Goal: Task Accomplishment & Management: Manage account settings

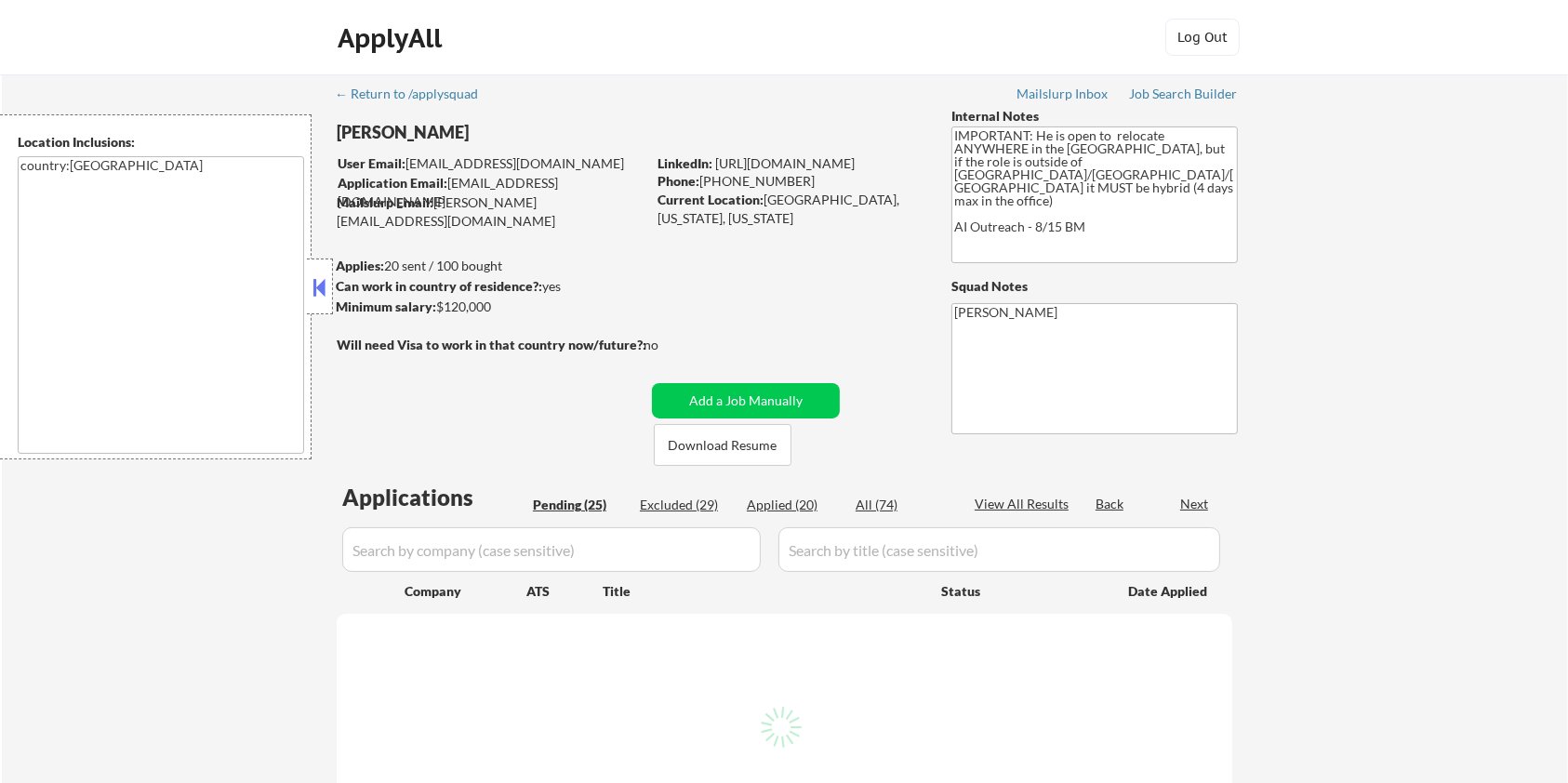
select select ""pending""
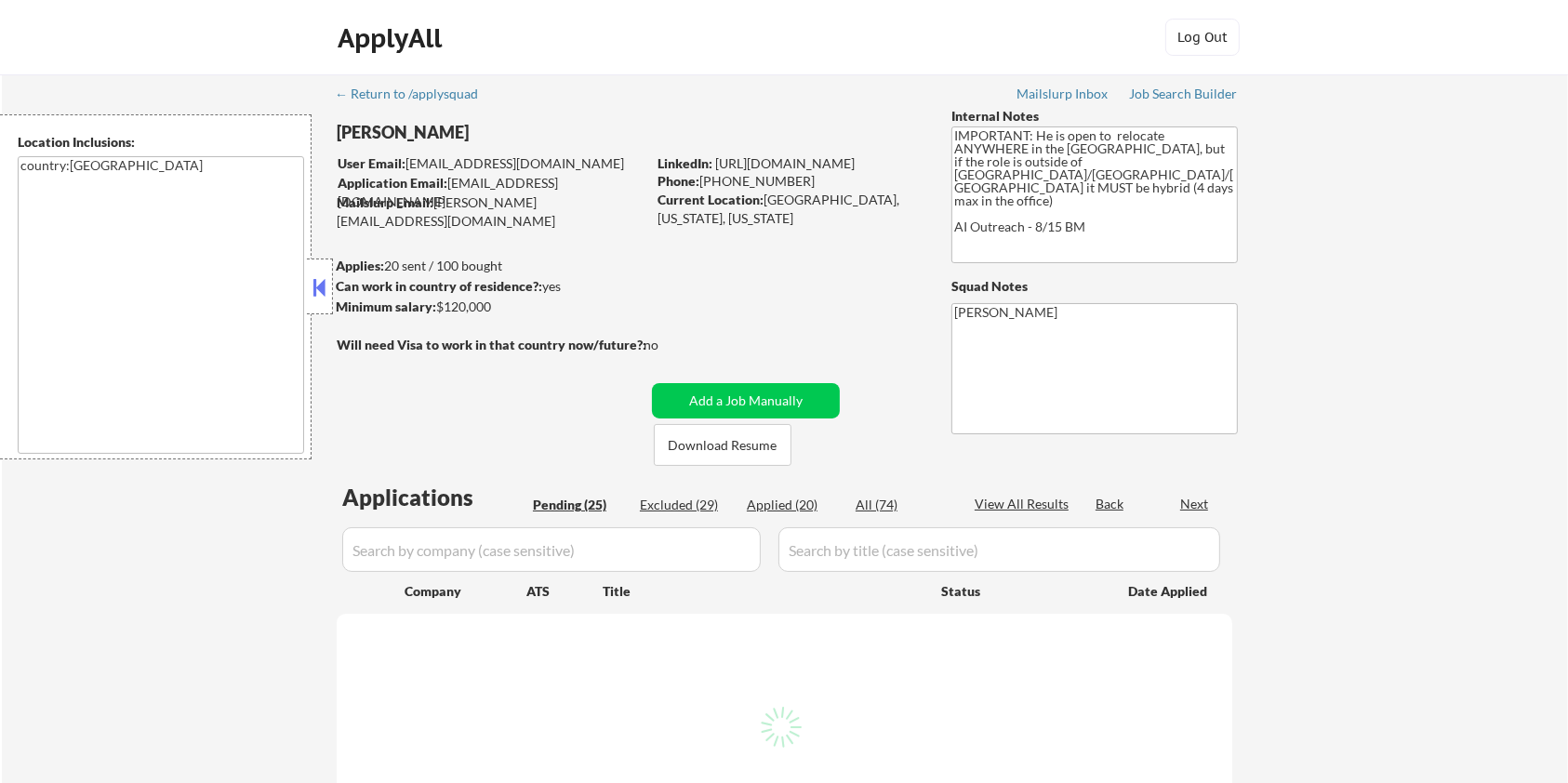
select select ""pending""
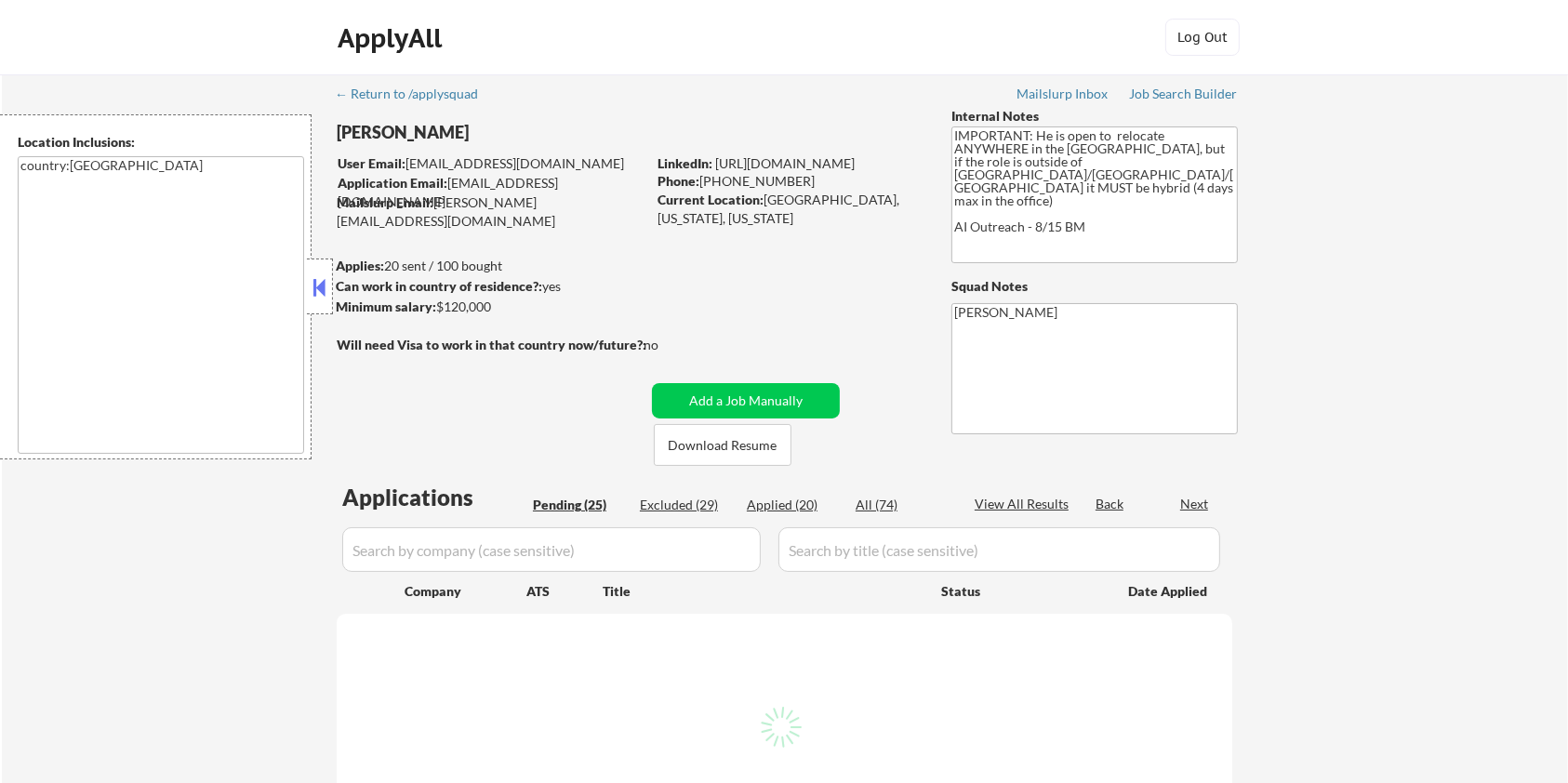
select select ""pending""
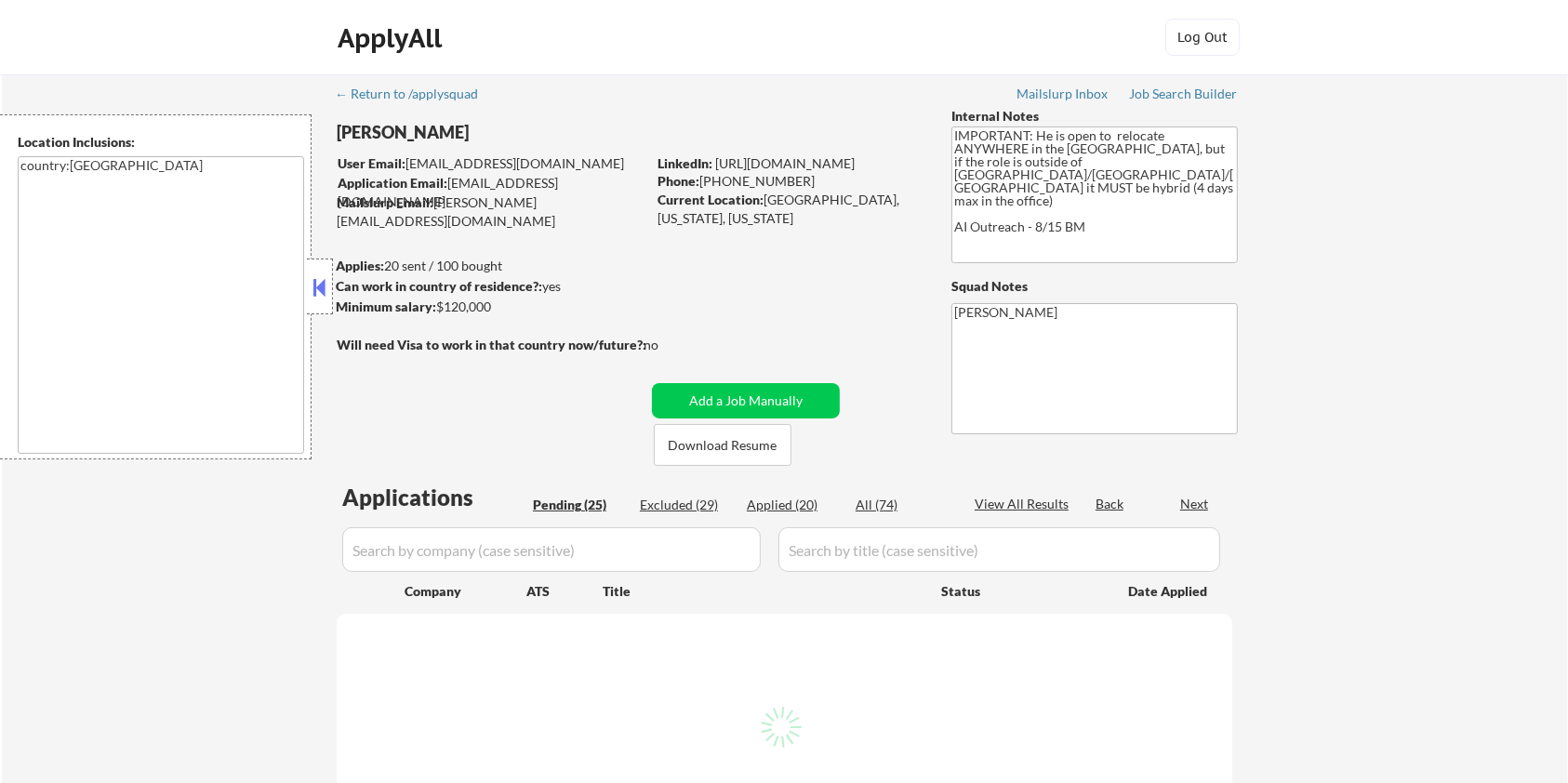
select select ""pending""
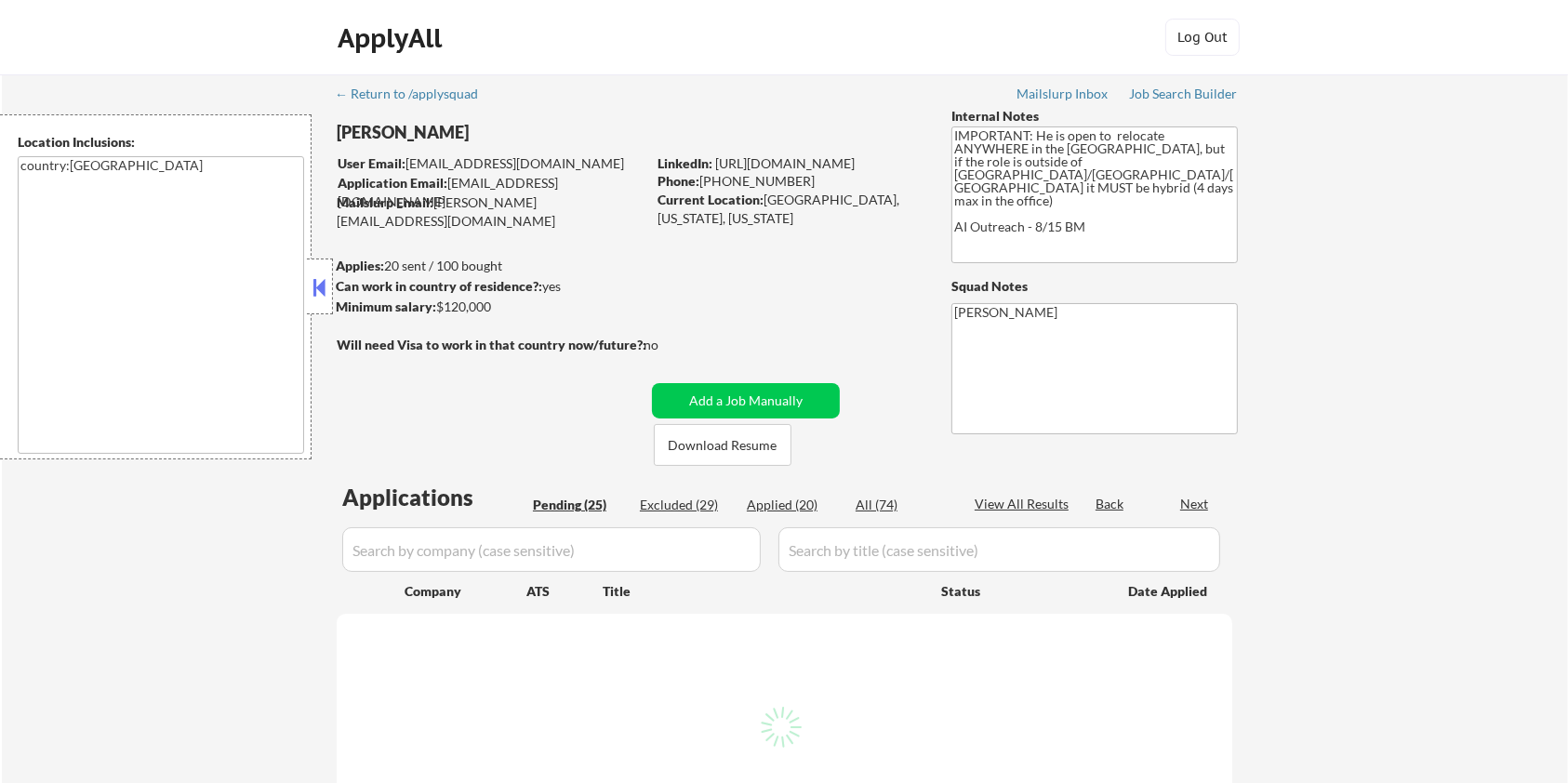
select select ""pending""
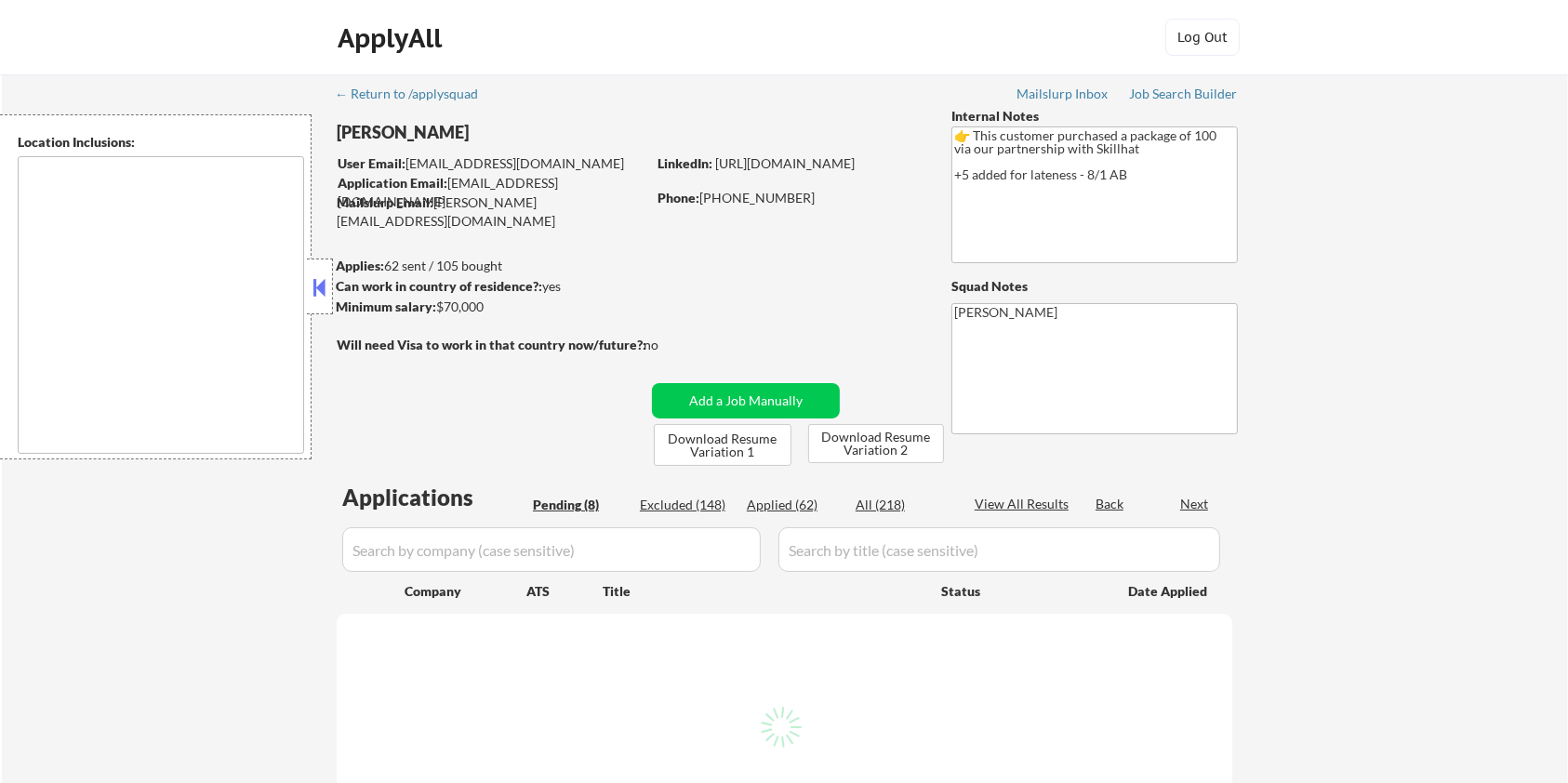
select select ""pending""
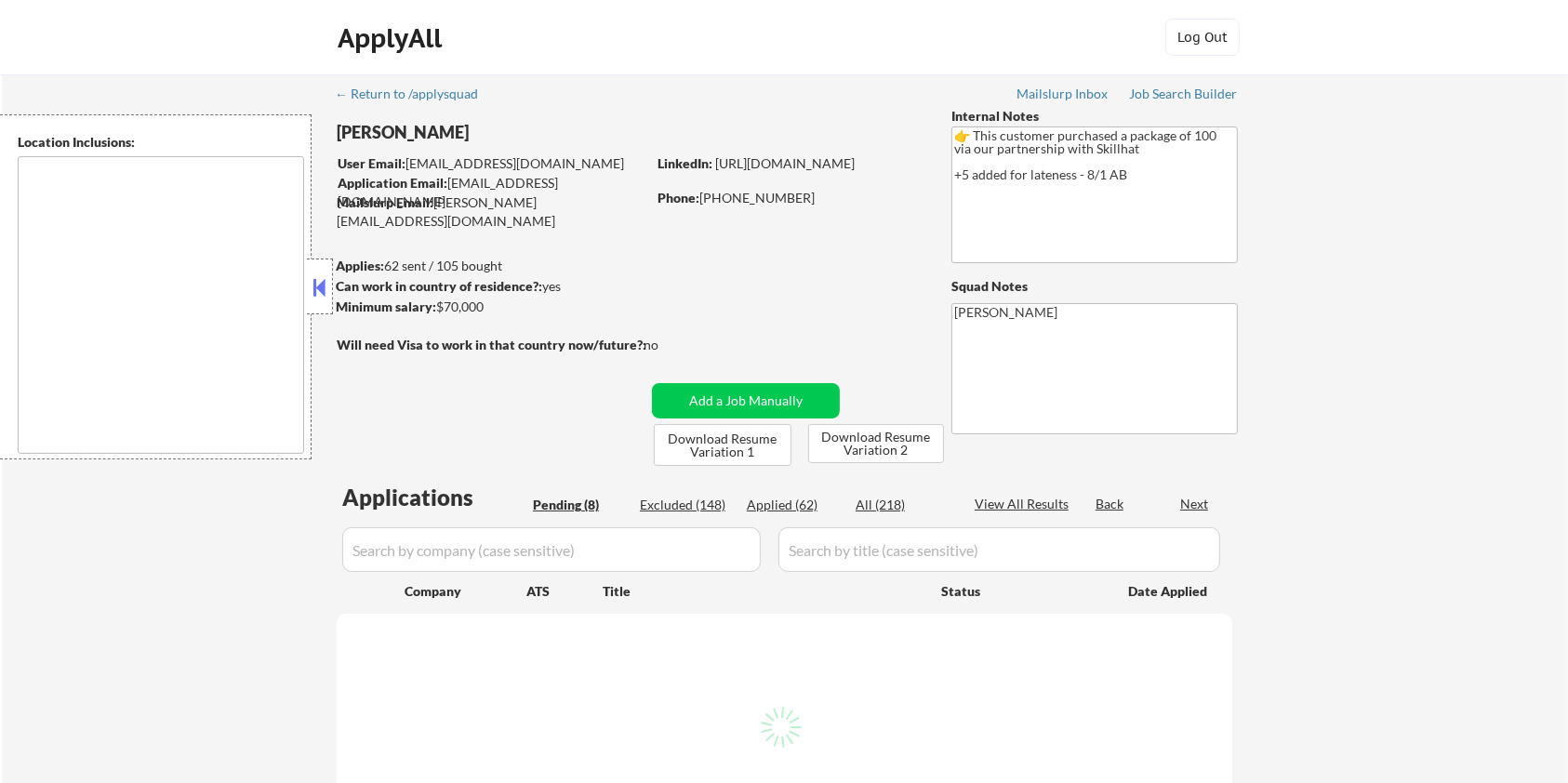
select select ""pending""
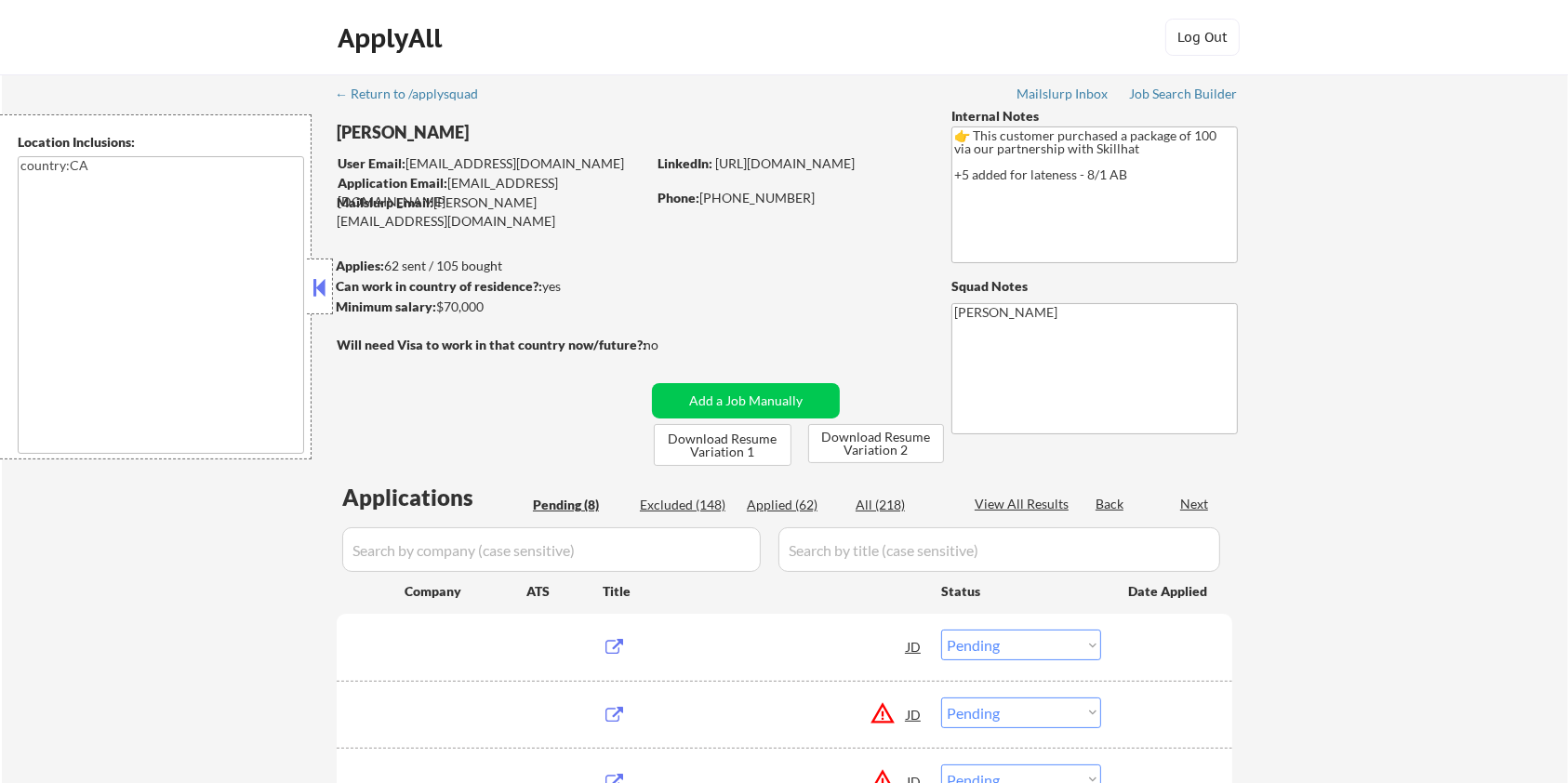
type textarea "country:CA"
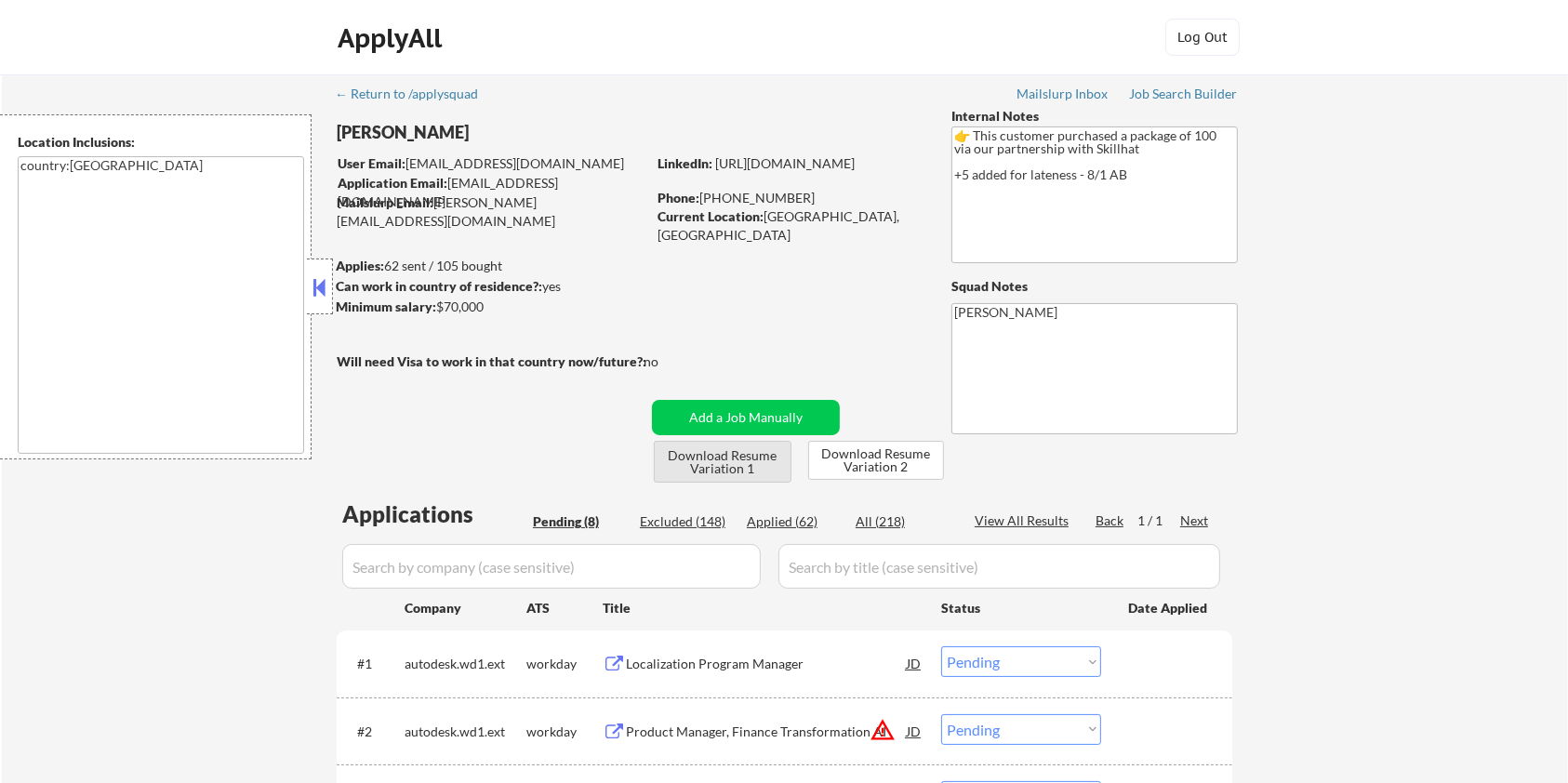
click at [734, 457] on button "Download Resume Variation 1" at bounding box center [723, 461] width 137 height 41
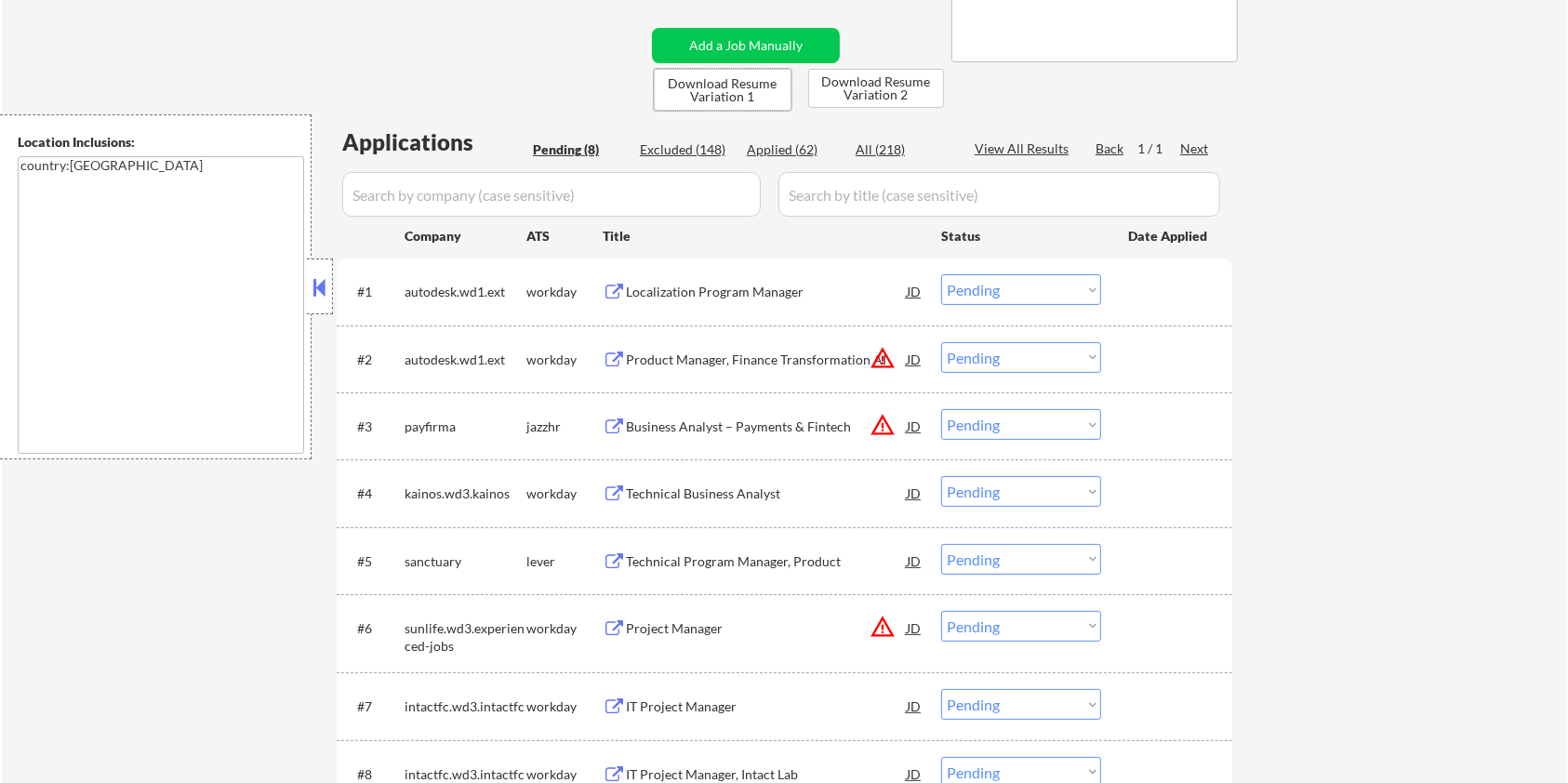
scroll to position [496, 0]
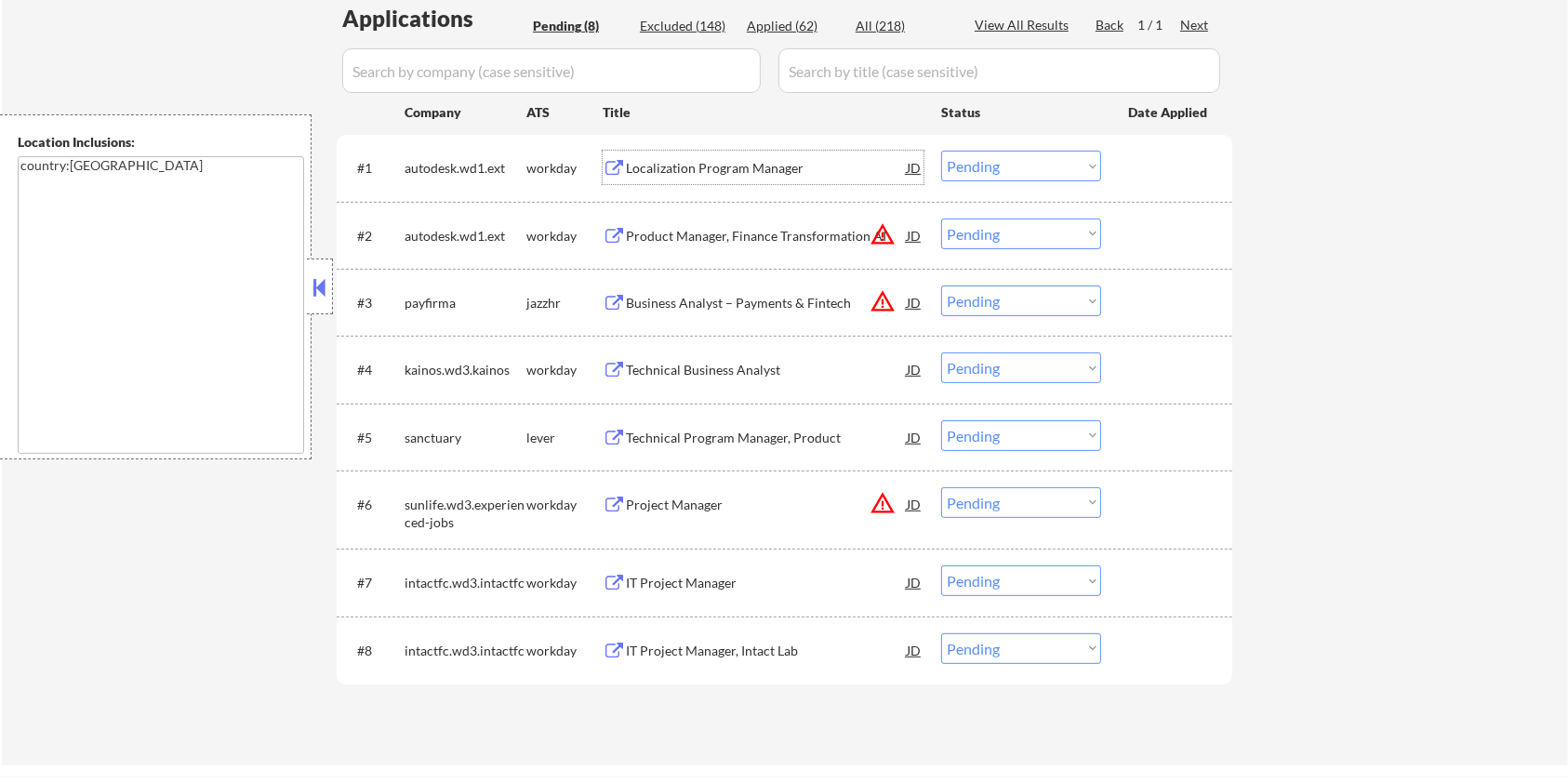
click at [714, 168] on div "Localization Program Manager" at bounding box center [766, 168] width 280 height 19
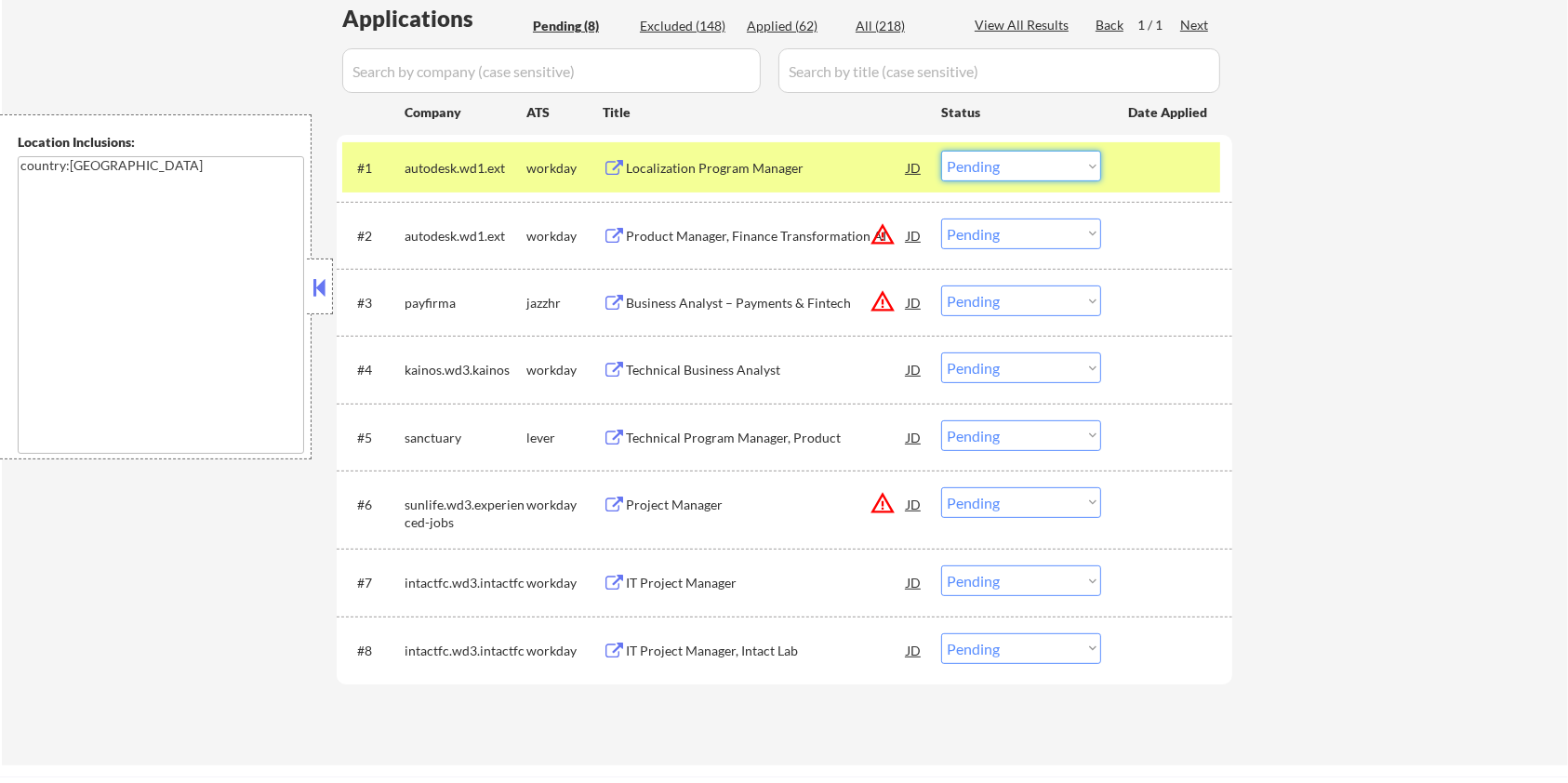
click at [1051, 168] on select "Choose an option... Pending Applied Excluded (Questions) Excluded (Expired) Exc…" at bounding box center [1021, 166] width 160 height 31
click at [941, 151] on select "Choose an option... Pending Applied Excluded (Questions) Excluded (Expired) Exc…" at bounding box center [1021, 166] width 160 height 31
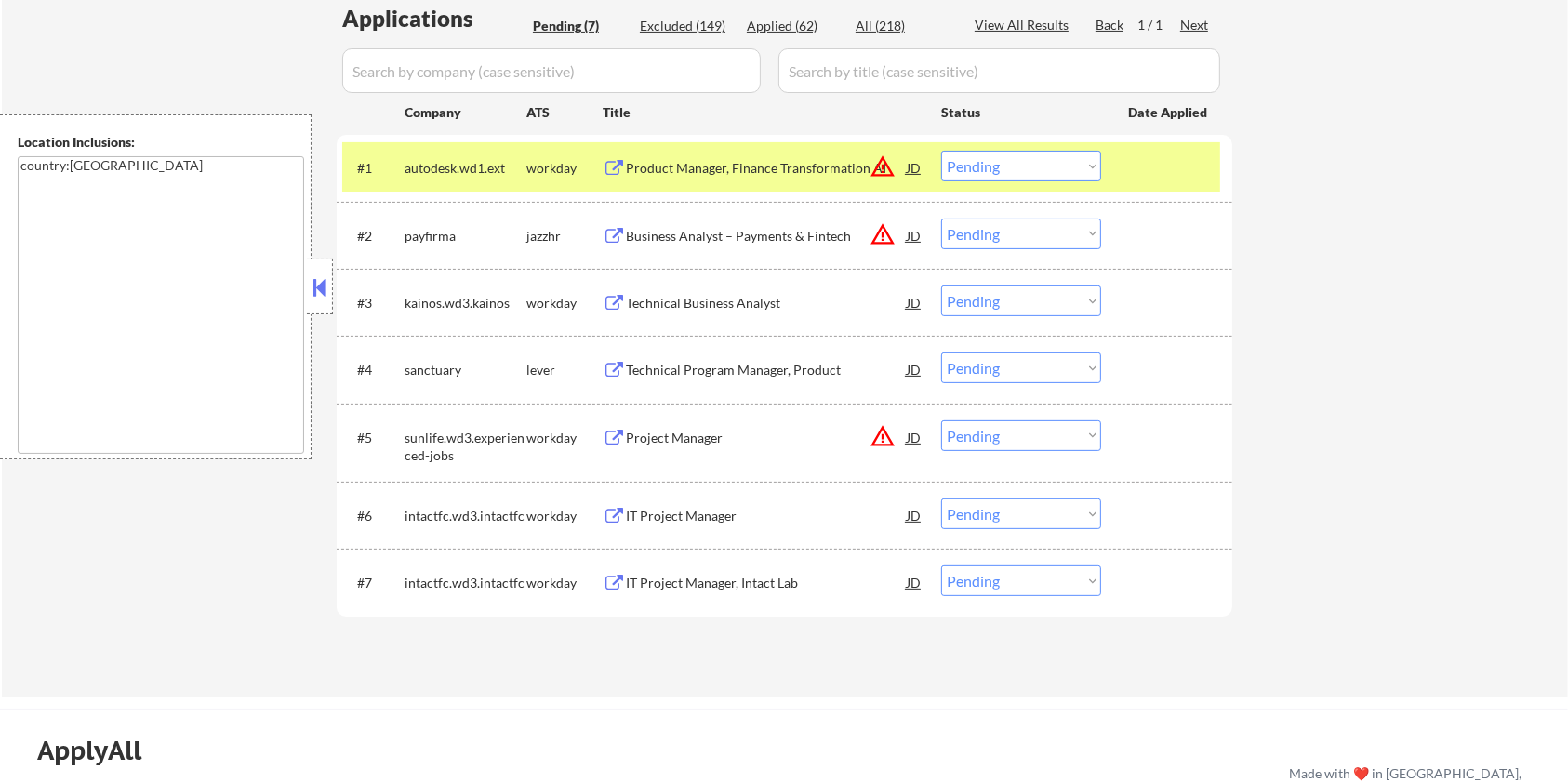
click at [677, 159] on div "Product Manager, Finance Transformation AI" at bounding box center [766, 168] width 280 height 19
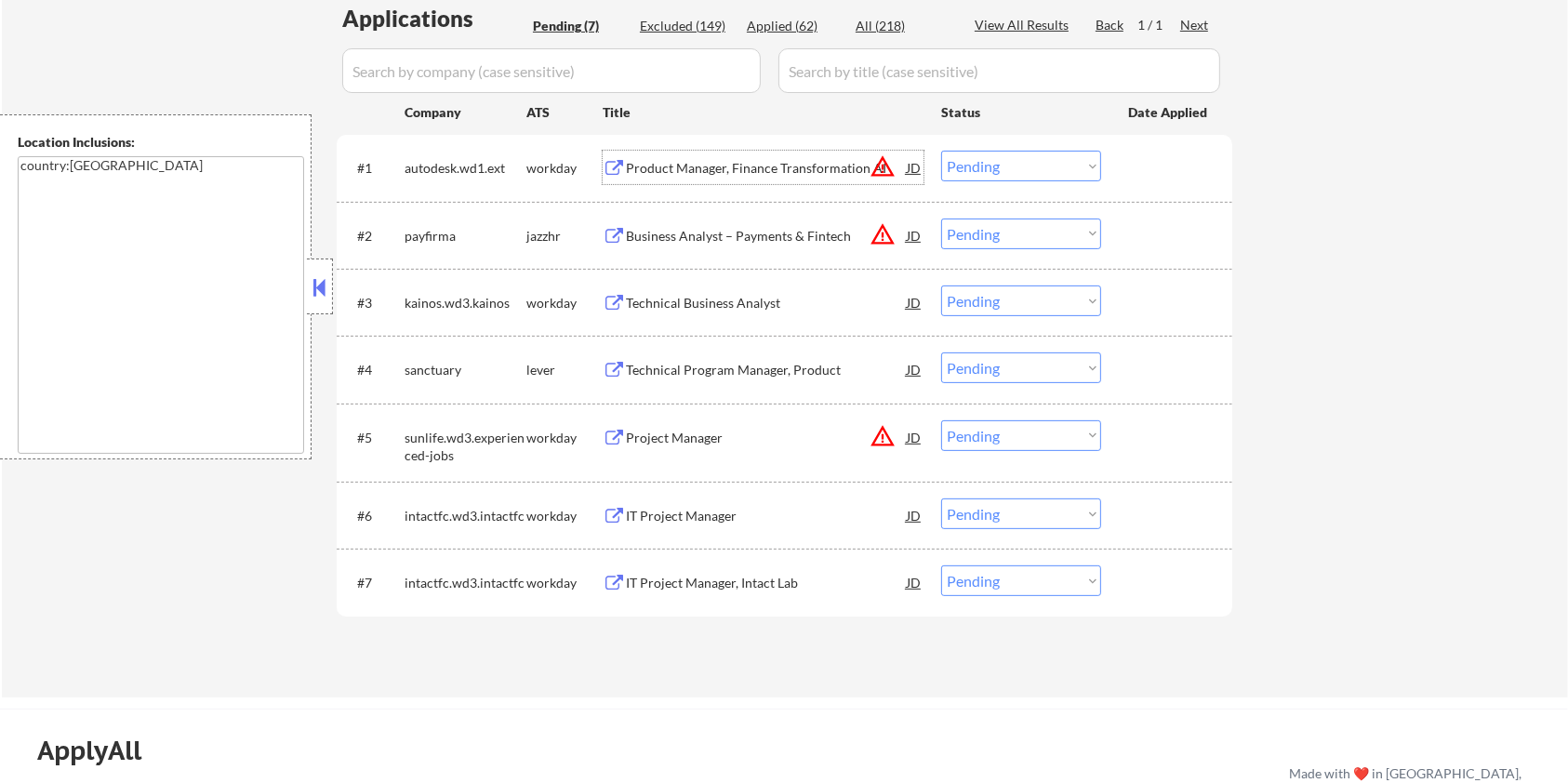
click at [1075, 174] on select "Choose an option... Pending Applied Excluded (Questions) Excluded (Expired) Exc…" at bounding box center [1021, 166] width 160 height 31
click at [941, 151] on select "Choose an option... Pending Applied Excluded (Questions) Excluded (Expired) Exc…" at bounding box center [1021, 166] width 160 height 31
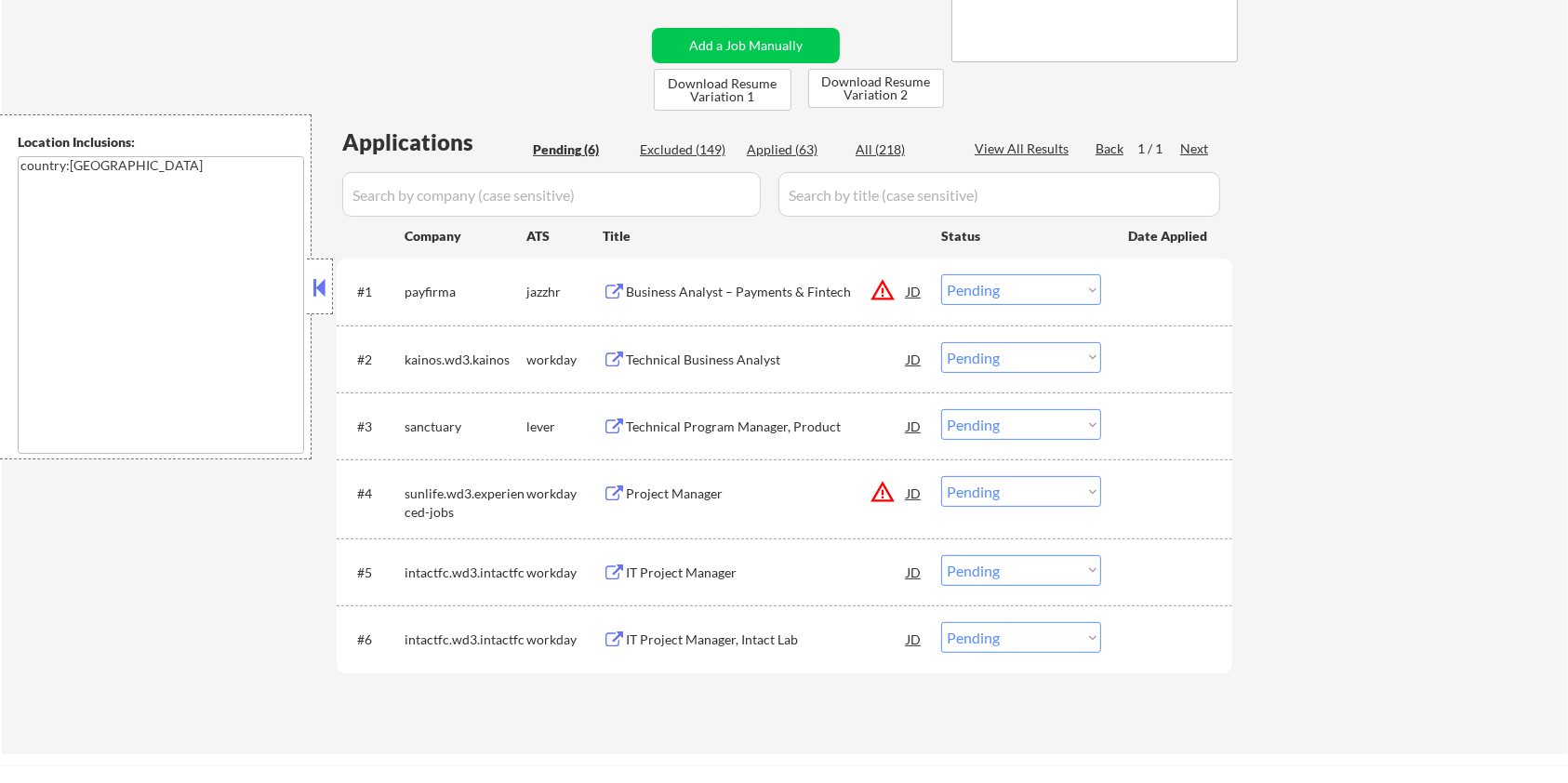
scroll to position [248, 0]
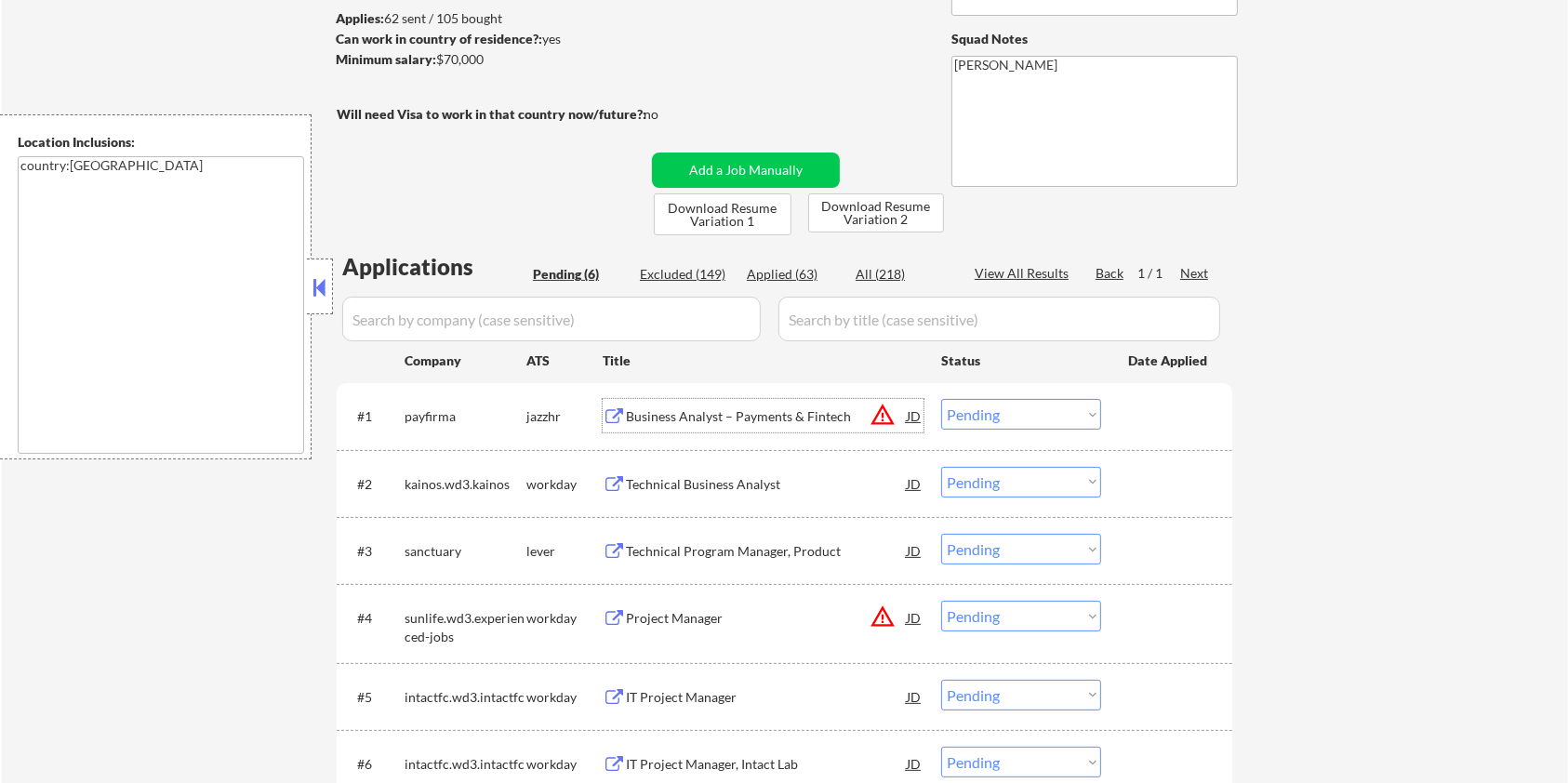
click at [713, 419] on div "Business Analyst – Payments & Fintech" at bounding box center [766, 417] width 280 height 19
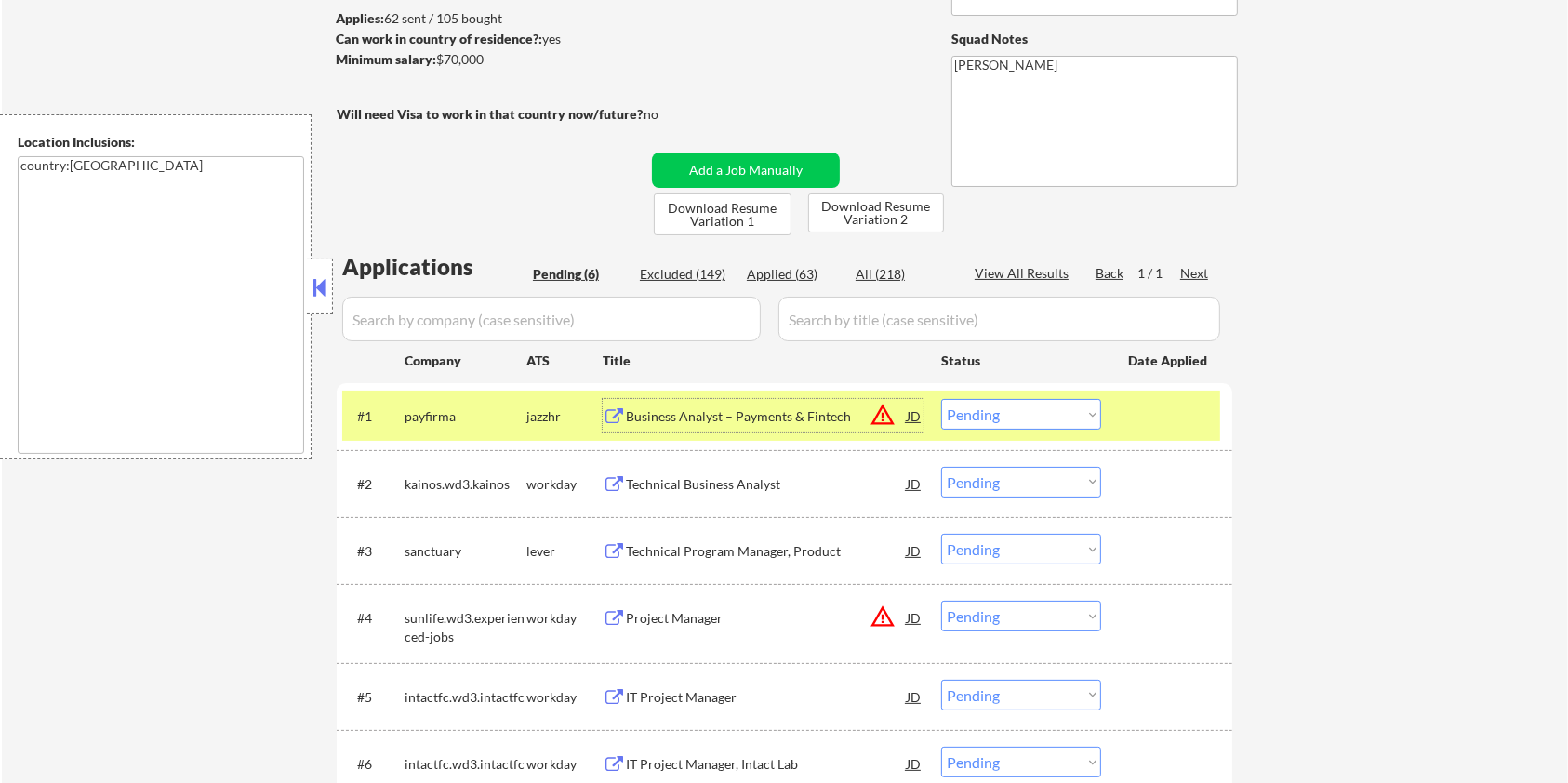
click at [1073, 417] on select "Choose an option... Pending Applied Excluded (Questions) Excluded (Expired) Exc…" at bounding box center [1021, 414] width 160 height 31
click at [941, 399] on select "Choose an option... Pending Applied Excluded (Questions) Excluded (Expired) Exc…" at bounding box center [1021, 414] width 160 height 31
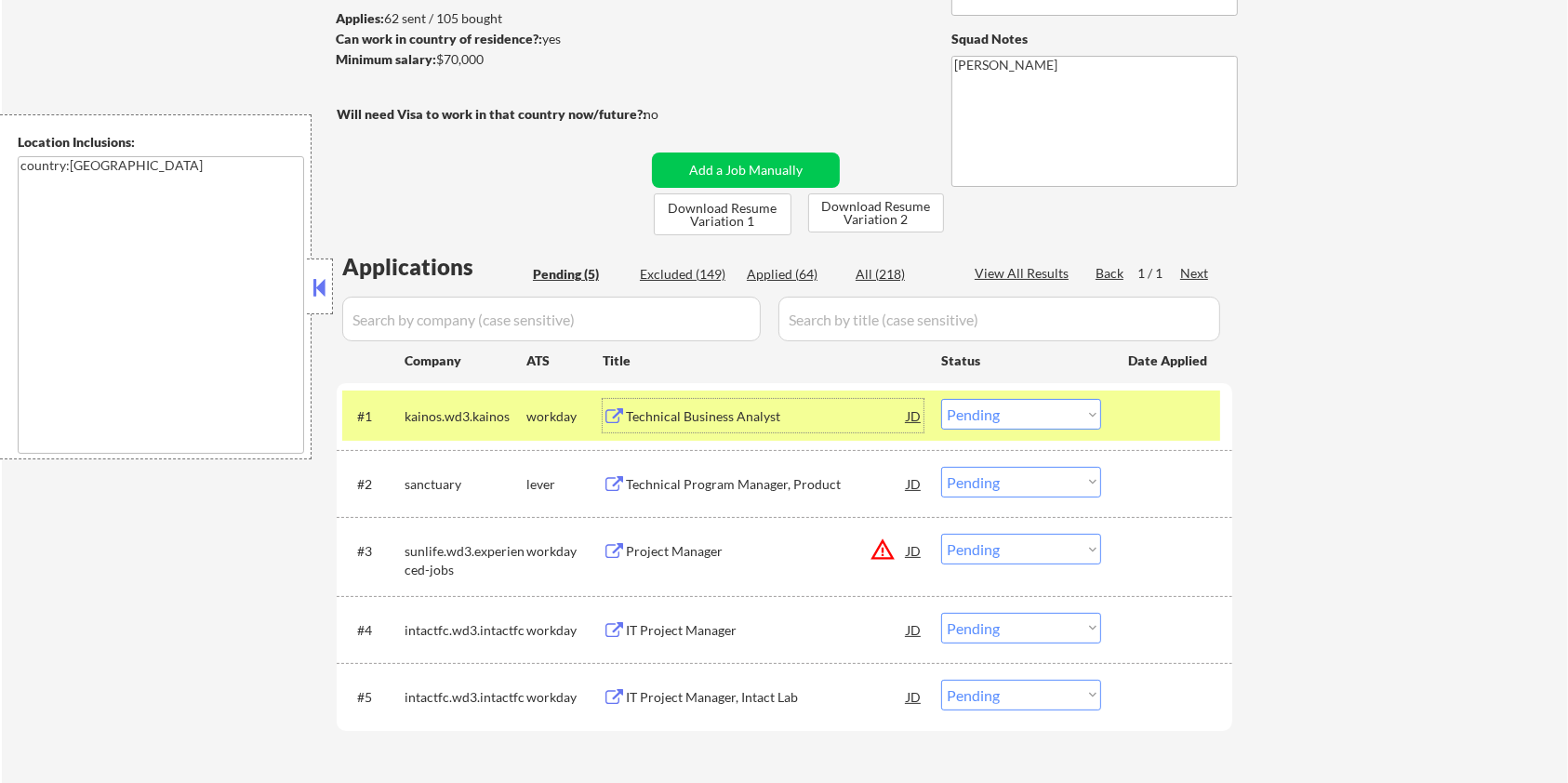
click at [747, 415] on div "Technical Business Analyst" at bounding box center [766, 417] width 280 height 19
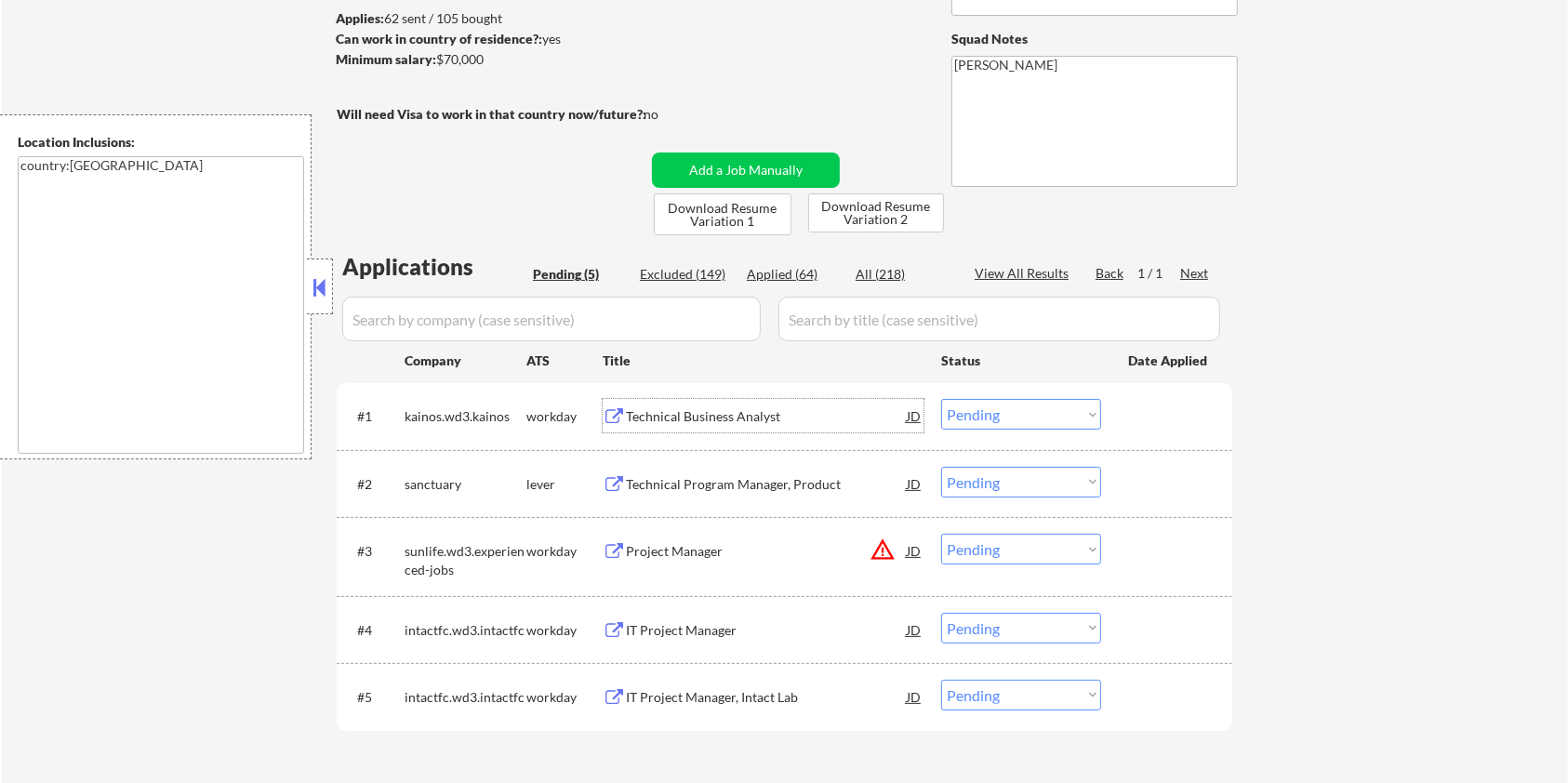
click at [993, 413] on select "Choose an option... Pending Applied Excluded (Questions) Excluded (Expired) Exc…" at bounding box center [1021, 414] width 160 height 31
click at [941, 399] on select "Choose an option... Pending Applied Excluded (Questions) Excluded (Expired) Exc…" at bounding box center [1021, 414] width 160 height 31
select select ""pending""
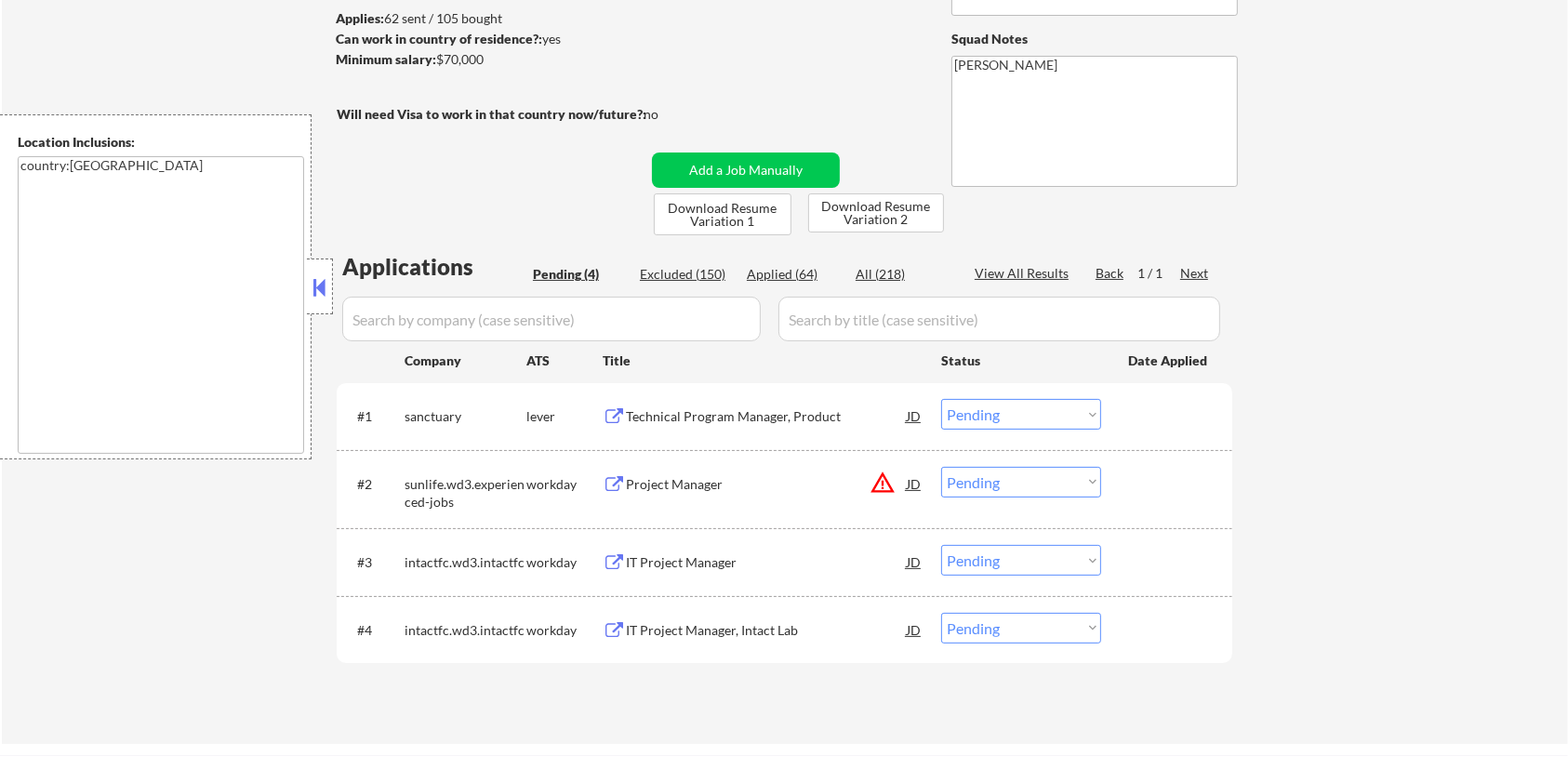
click at [681, 407] on div "Technical Program Manager, Product" at bounding box center [766, 417] width 280 height 19
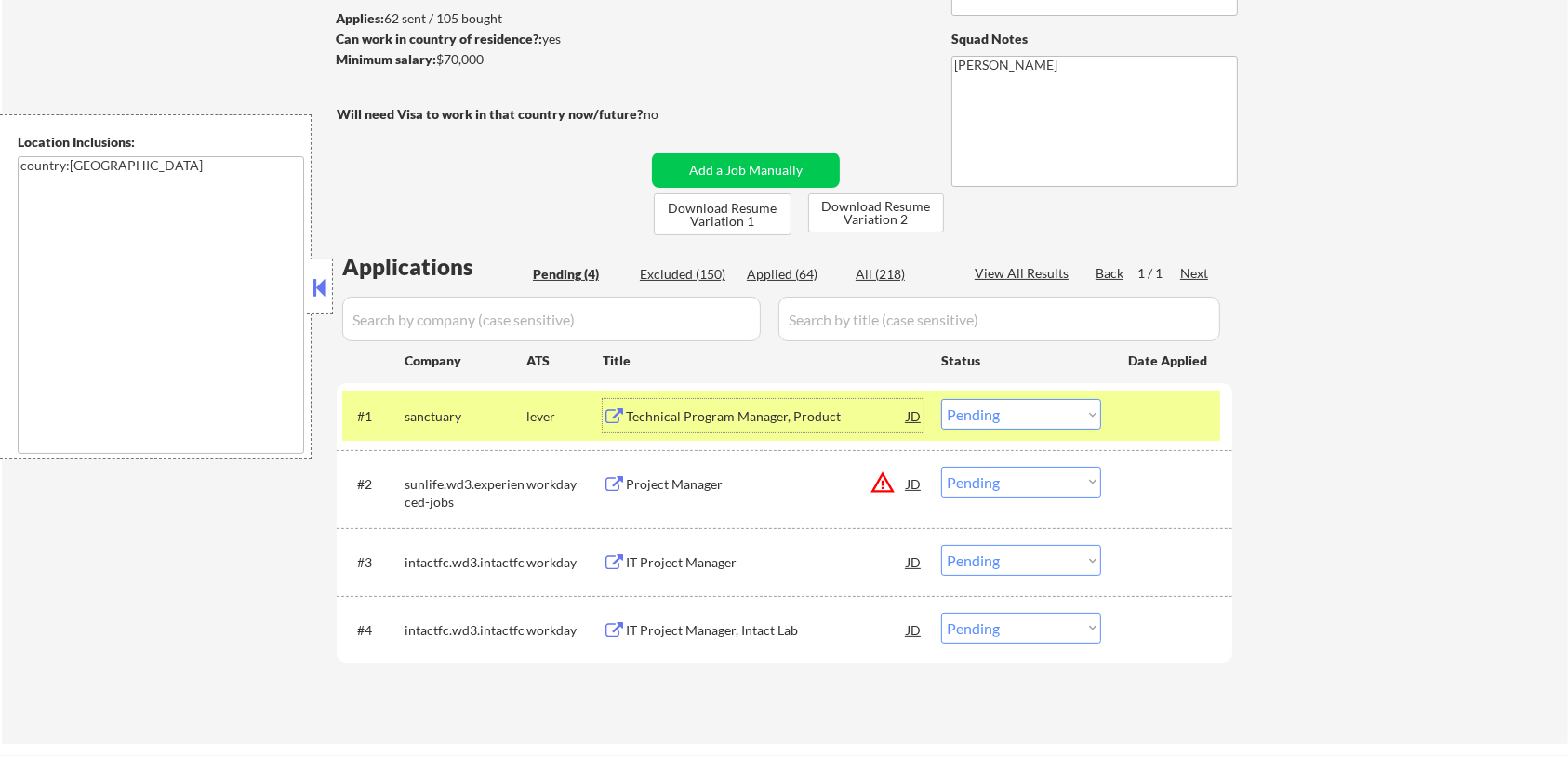
click at [679, 485] on div "Project Manager" at bounding box center [766, 485] width 280 height 19
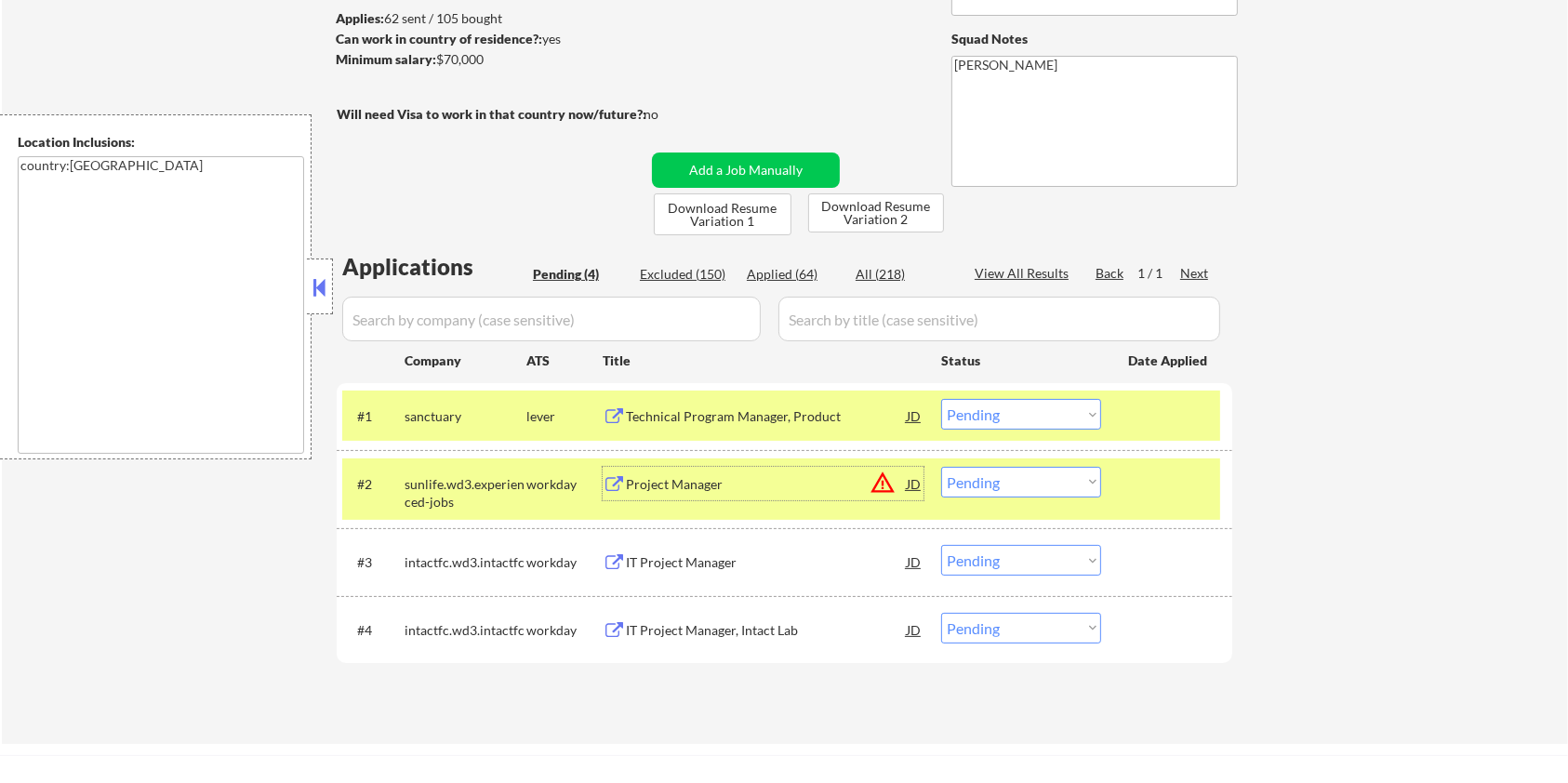
click at [991, 487] on select "Choose an option... Pending Applied Excluded (Questions) Excluded (Expired) Exc…" at bounding box center [1021, 482] width 160 height 31
click at [941, 467] on select "Choose an option... Pending Applied Excluded (Questions) Excluded (Expired) Exc…" at bounding box center [1021, 482] width 160 height 31
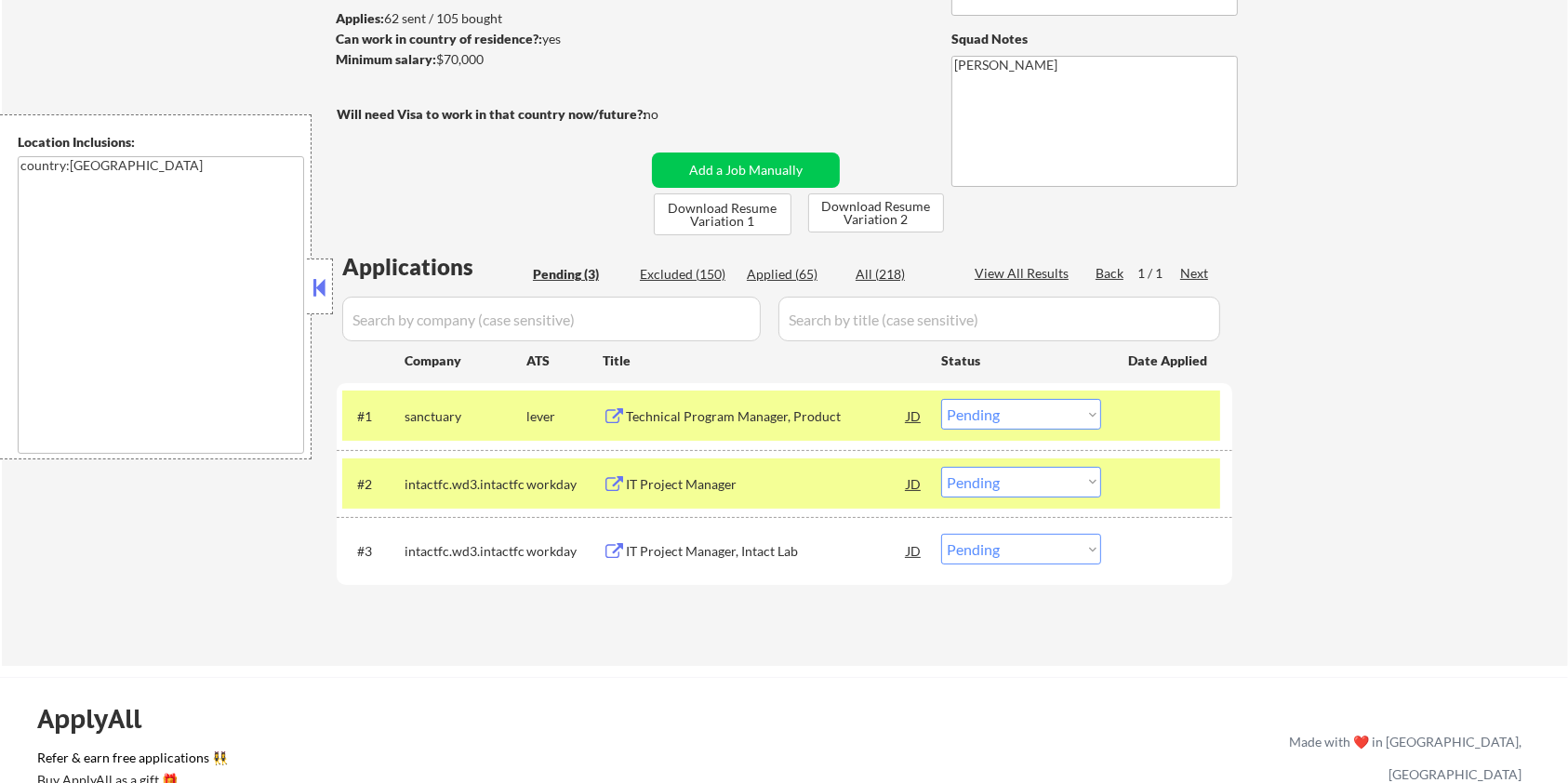
click at [711, 480] on div "IT Project Manager" at bounding box center [766, 485] width 280 height 19
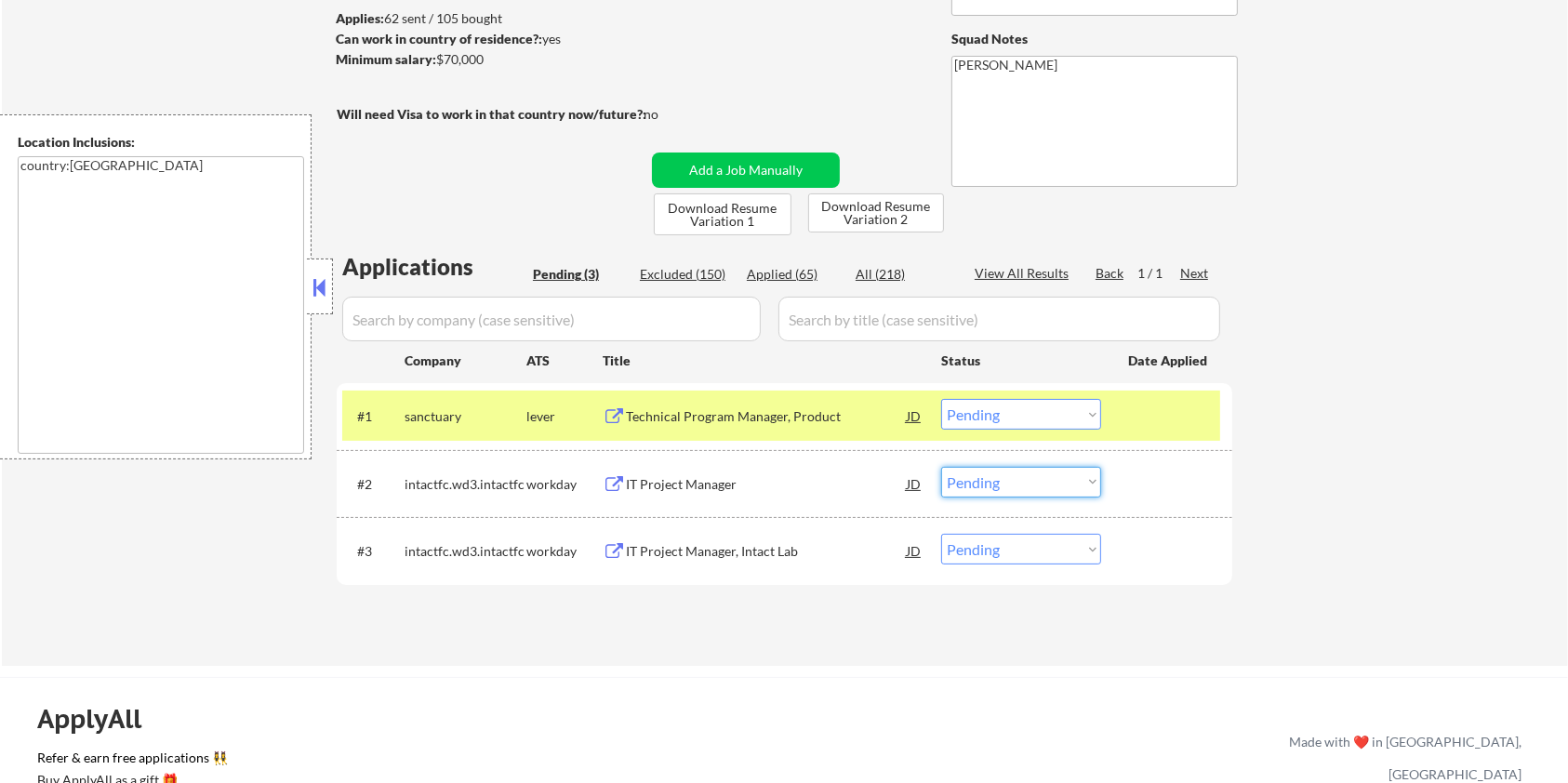
click at [1048, 484] on select "Choose an option... Pending Applied Excluded (Questions) Excluded (Expired) Exc…" at bounding box center [1021, 482] width 160 height 31
click at [941, 467] on select "Choose an option... Pending Applied Excluded (Questions) Excluded (Expired) Exc…" at bounding box center [1021, 482] width 160 height 31
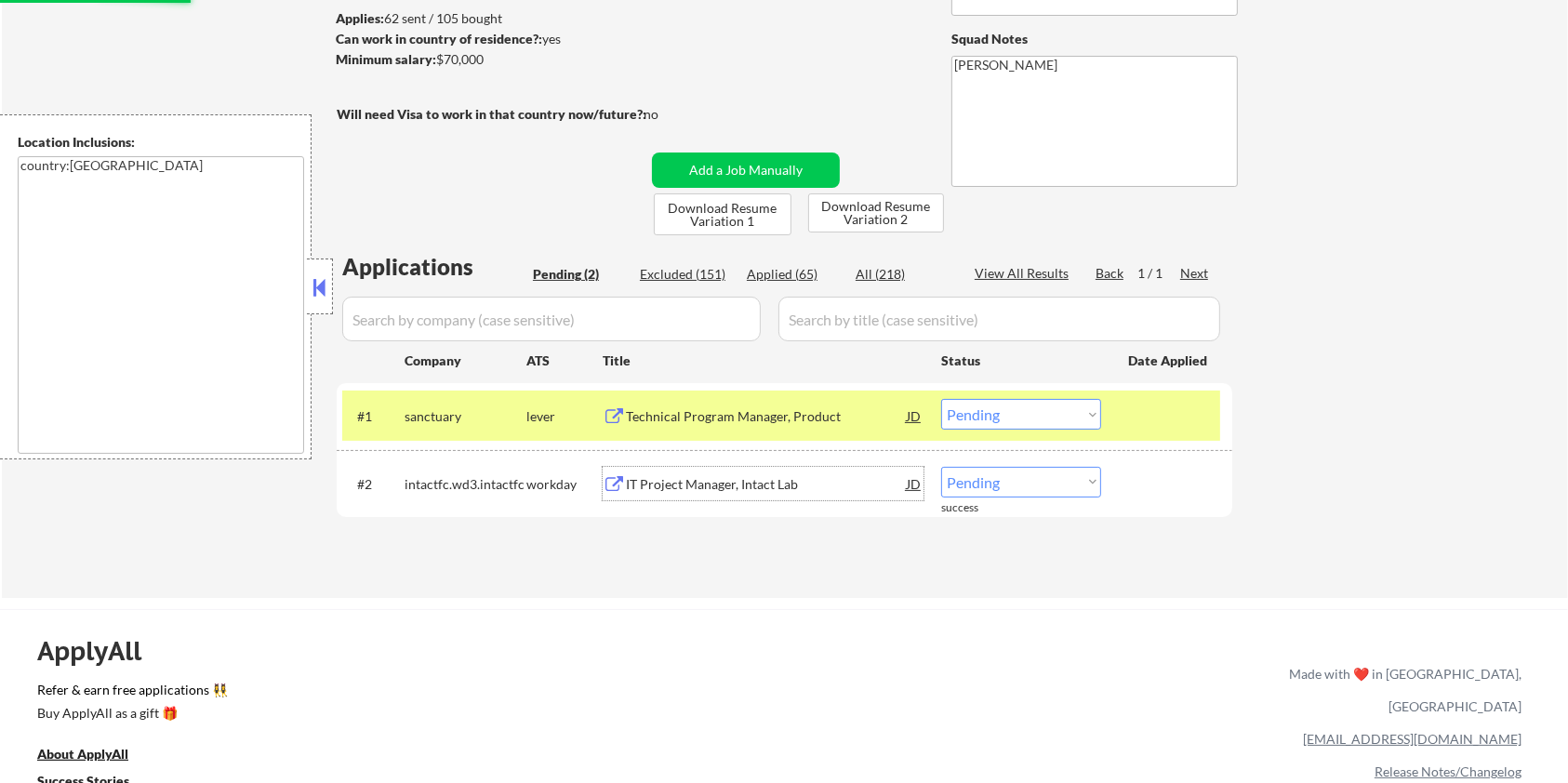
click at [716, 477] on div "IT Project Manager, Intact Lab" at bounding box center [766, 485] width 280 height 19
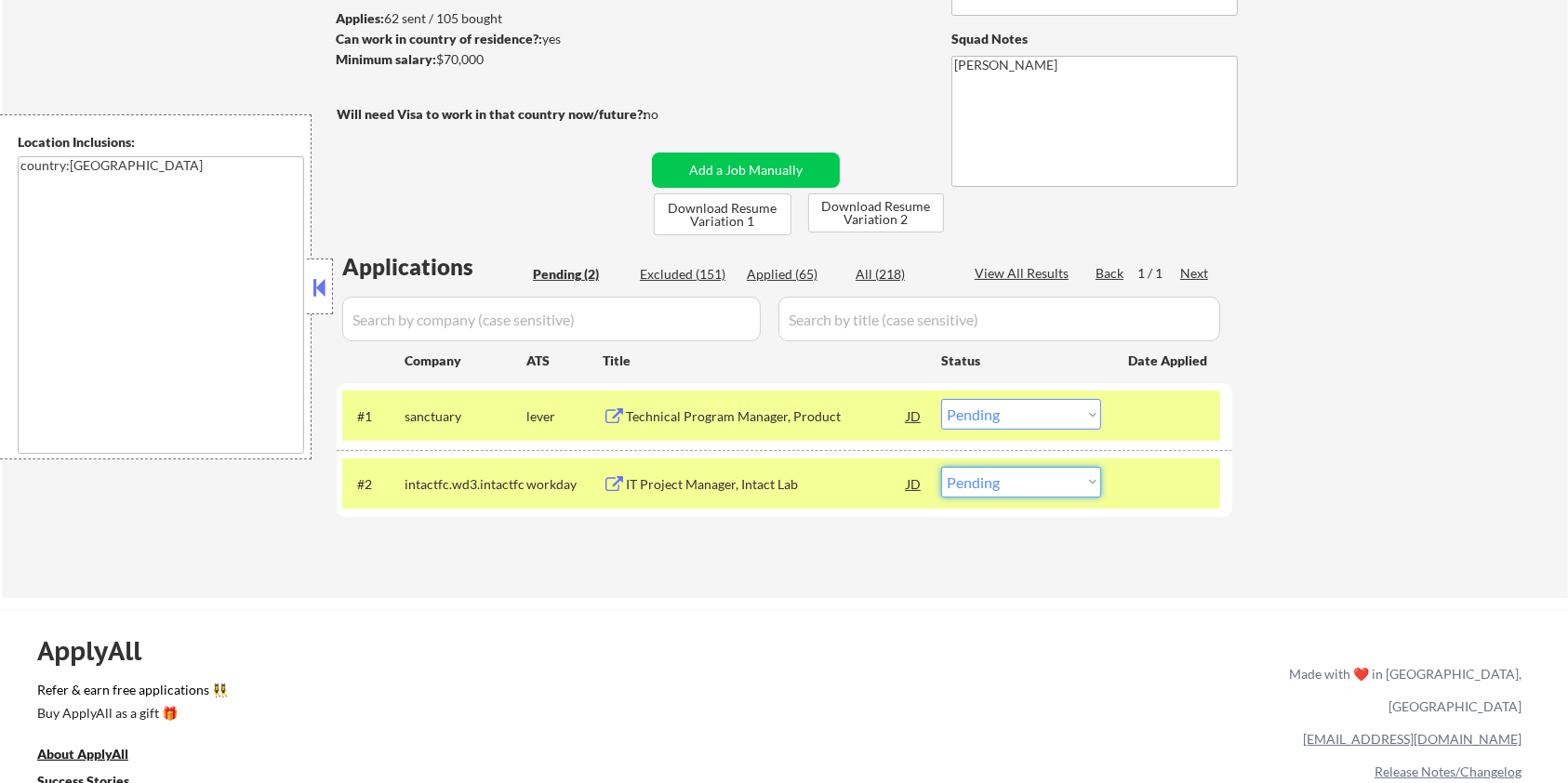
click at [1056, 478] on select "Choose an option... Pending Applied Excluded (Questions) Excluded (Expired) Exc…" at bounding box center [1021, 482] width 160 height 31
select select ""excluded__bad_match_""
click at [941, 467] on select "Choose an option... Pending Applied Excluded (Questions) Excluded (Expired) Exc…" at bounding box center [1021, 482] width 160 height 31
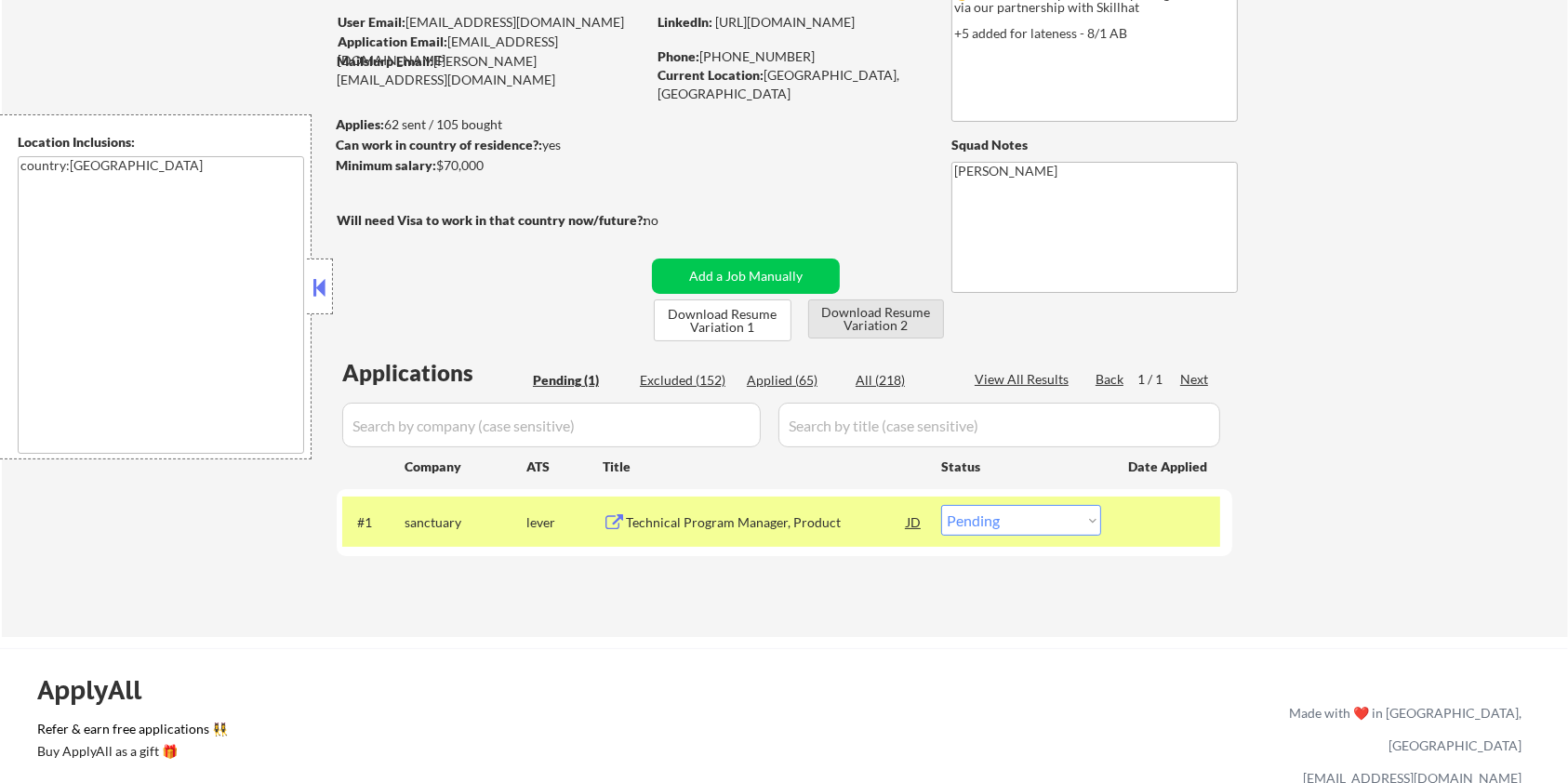
scroll to position [123, 0]
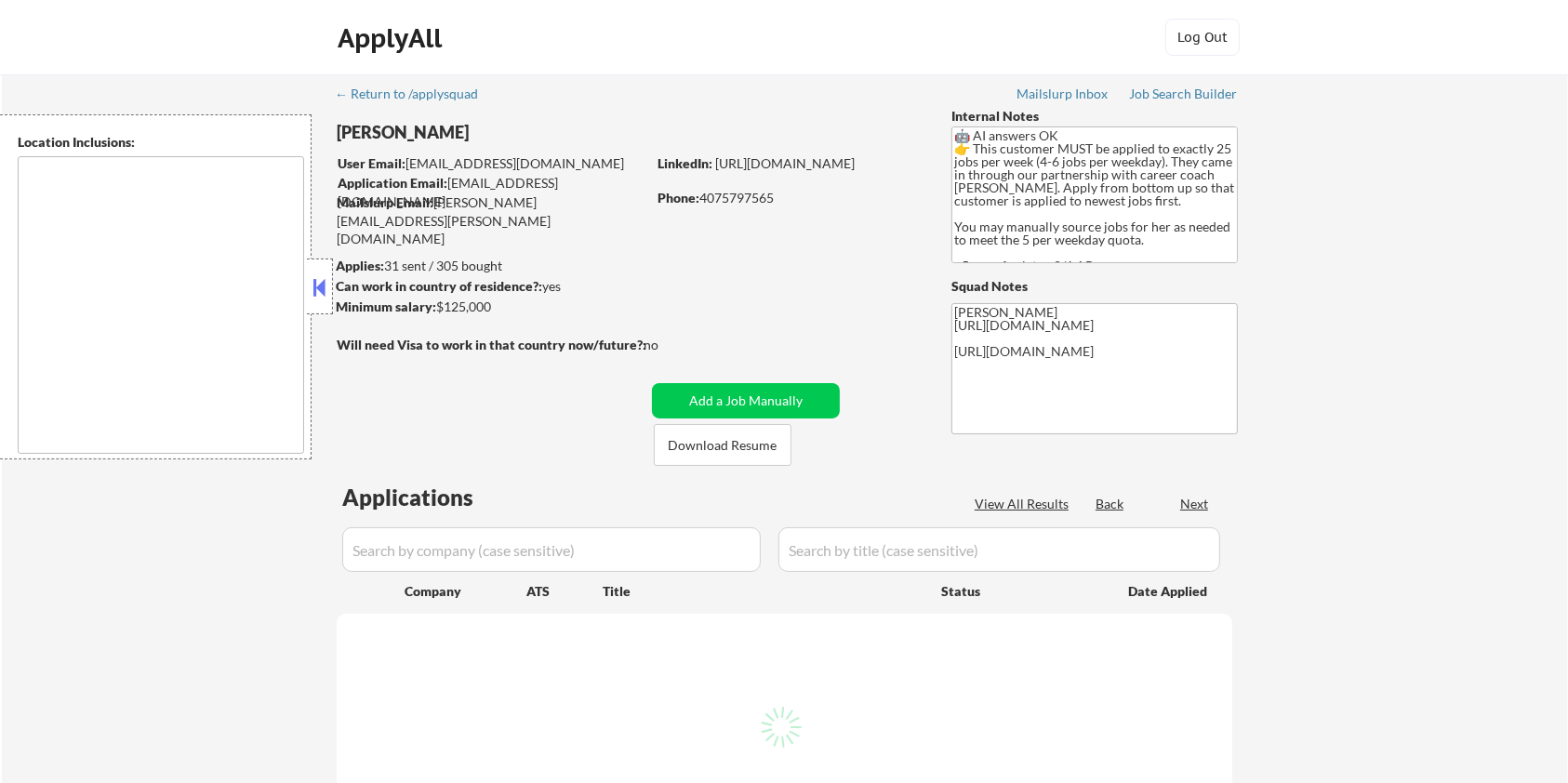
type textarea "Seattle, WA Mercer Island, WA Shoreline, WA Tukwila, WA Burien, WA SeaTac, WA W…"
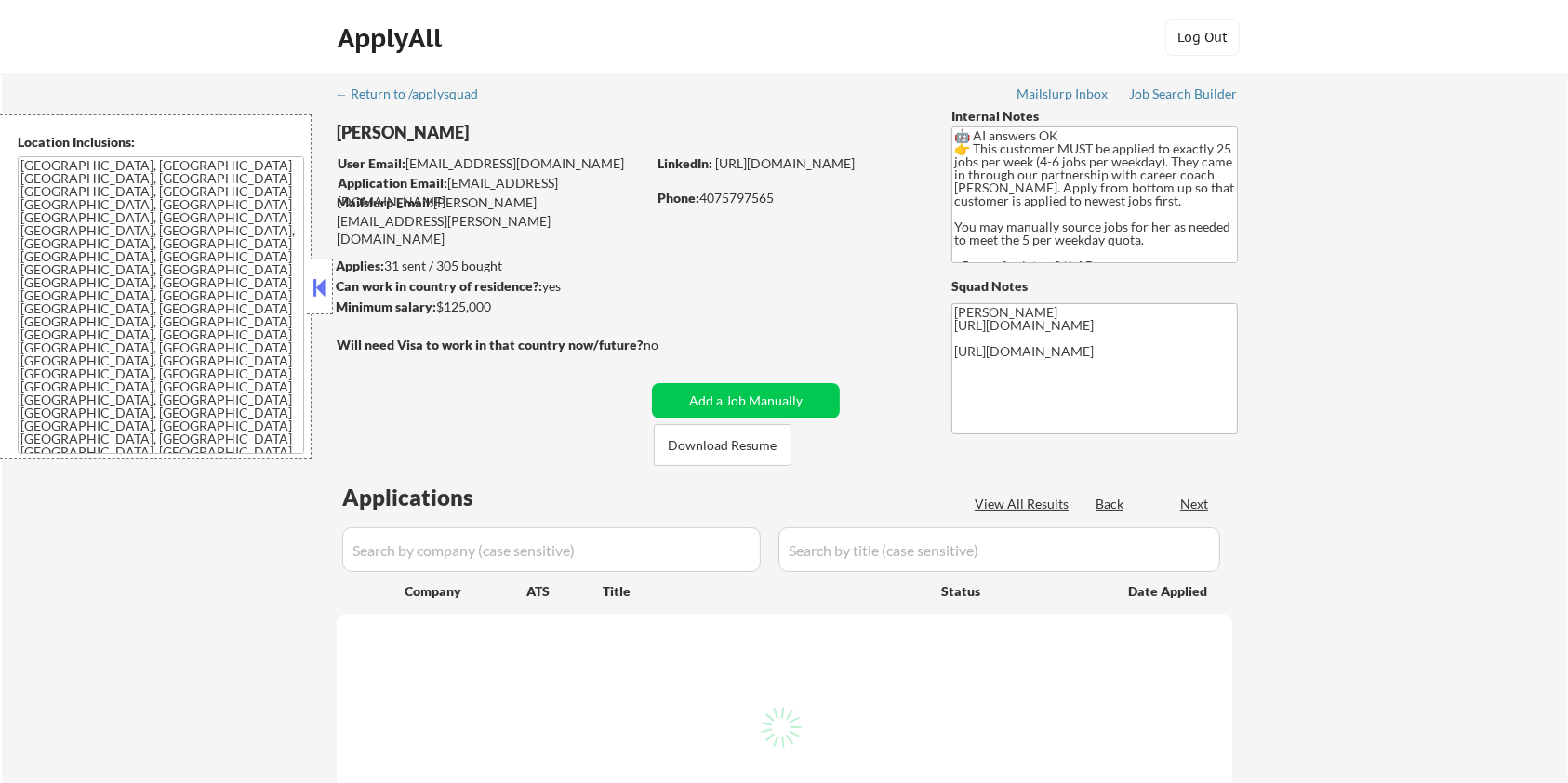
select select ""pending""
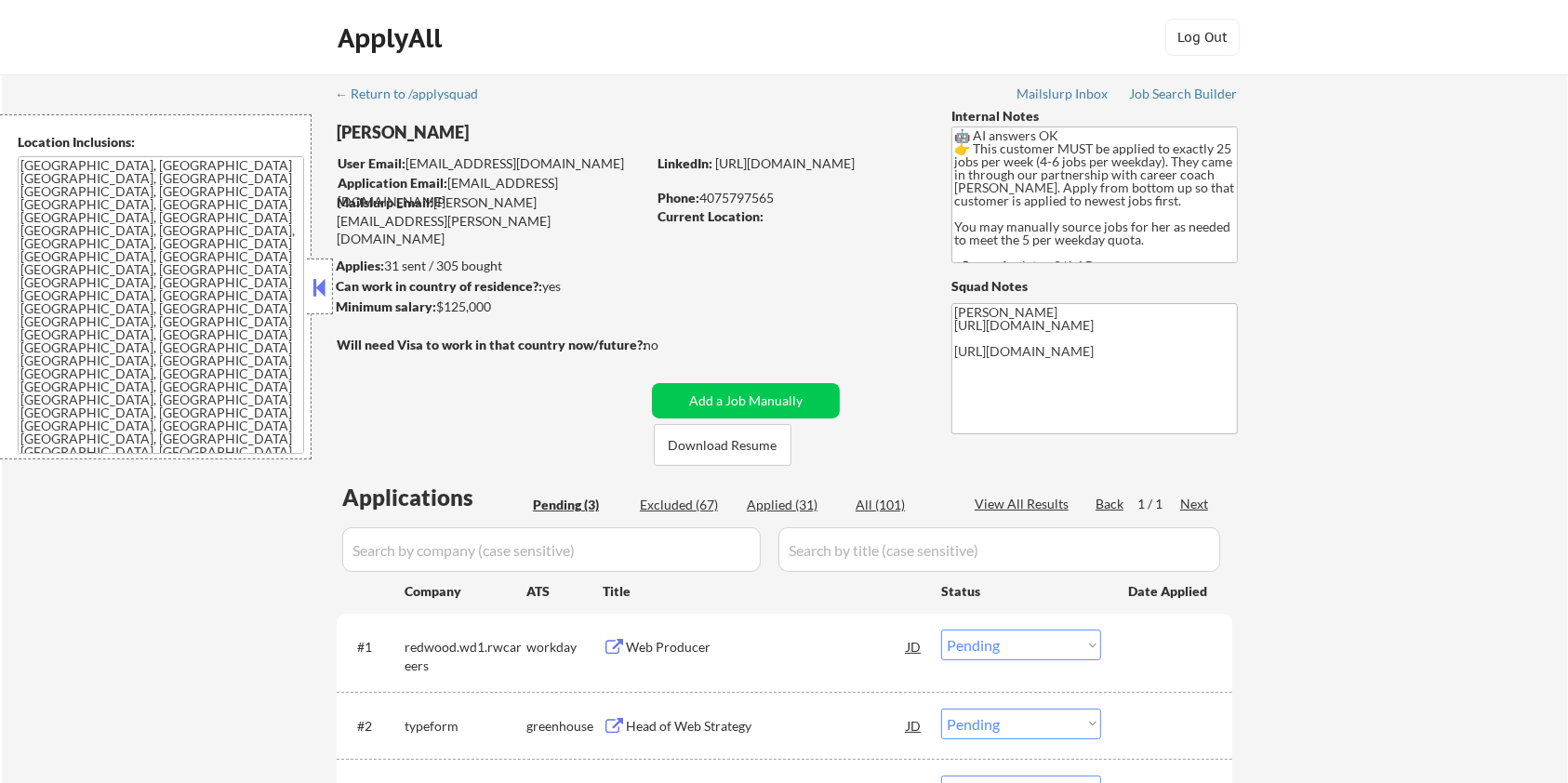
click at [633, 642] on div "Web Producer" at bounding box center [766, 647] width 280 height 19
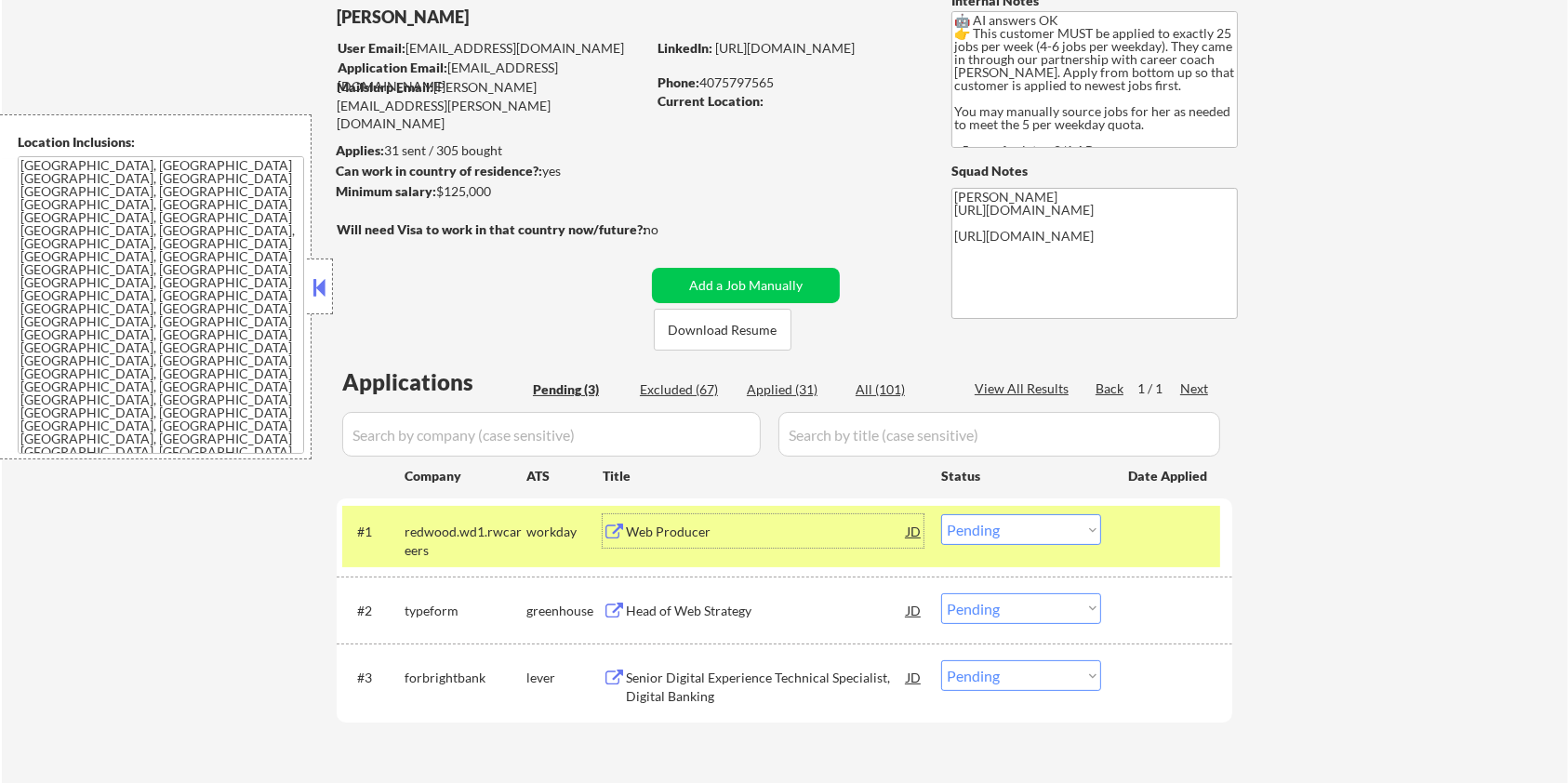
scroll to position [123, 0]
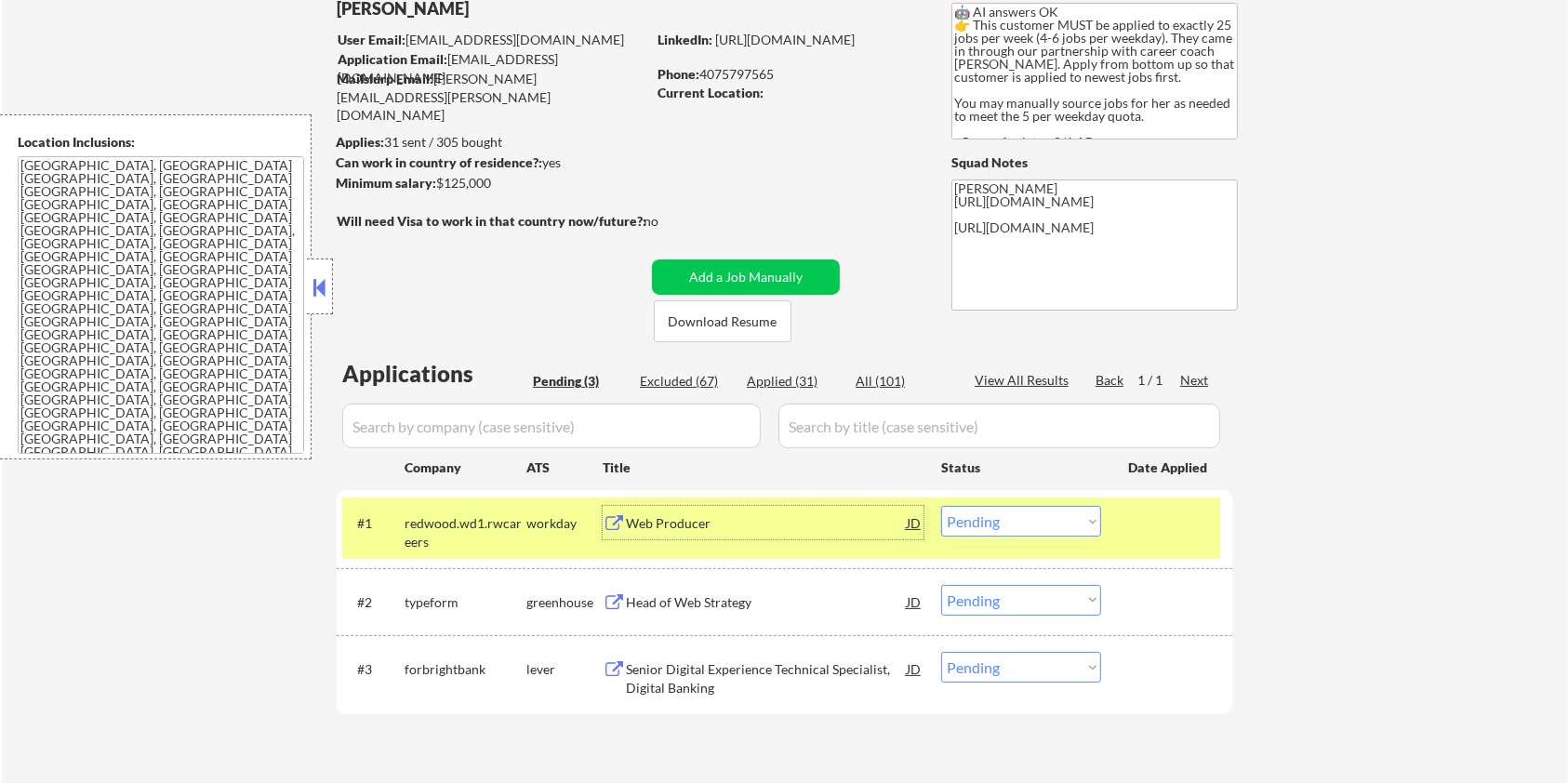
click at [759, 520] on div "Web Producer" at bounding box center [766, 523] width 280 height 19
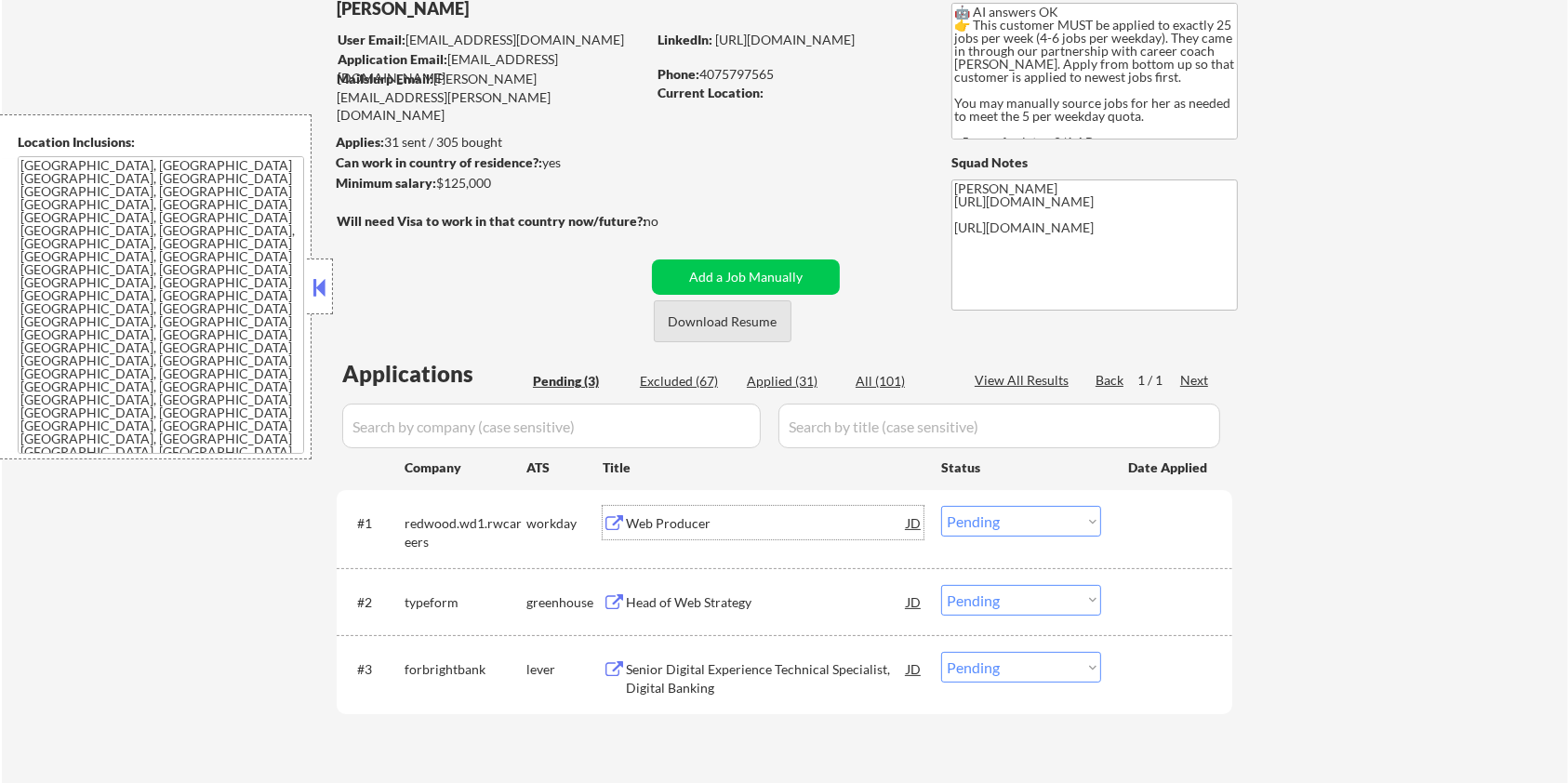
click at [670, 314] on button "Download Resume" at bounding box center [723, 321] width 137 height 41
click at [970, 524] on select "Choose an option... Pending Applied Excluded (Questions) Excluded (Expired) Exc…" at bounding box center [1021, 521] width 160 height 31
click at [941, 506] on select "Choose an option... Pending Applied Excluded (Questions) Excluded (Expired) Exc…" at bounding box center [1021, 521] width 160 height 31
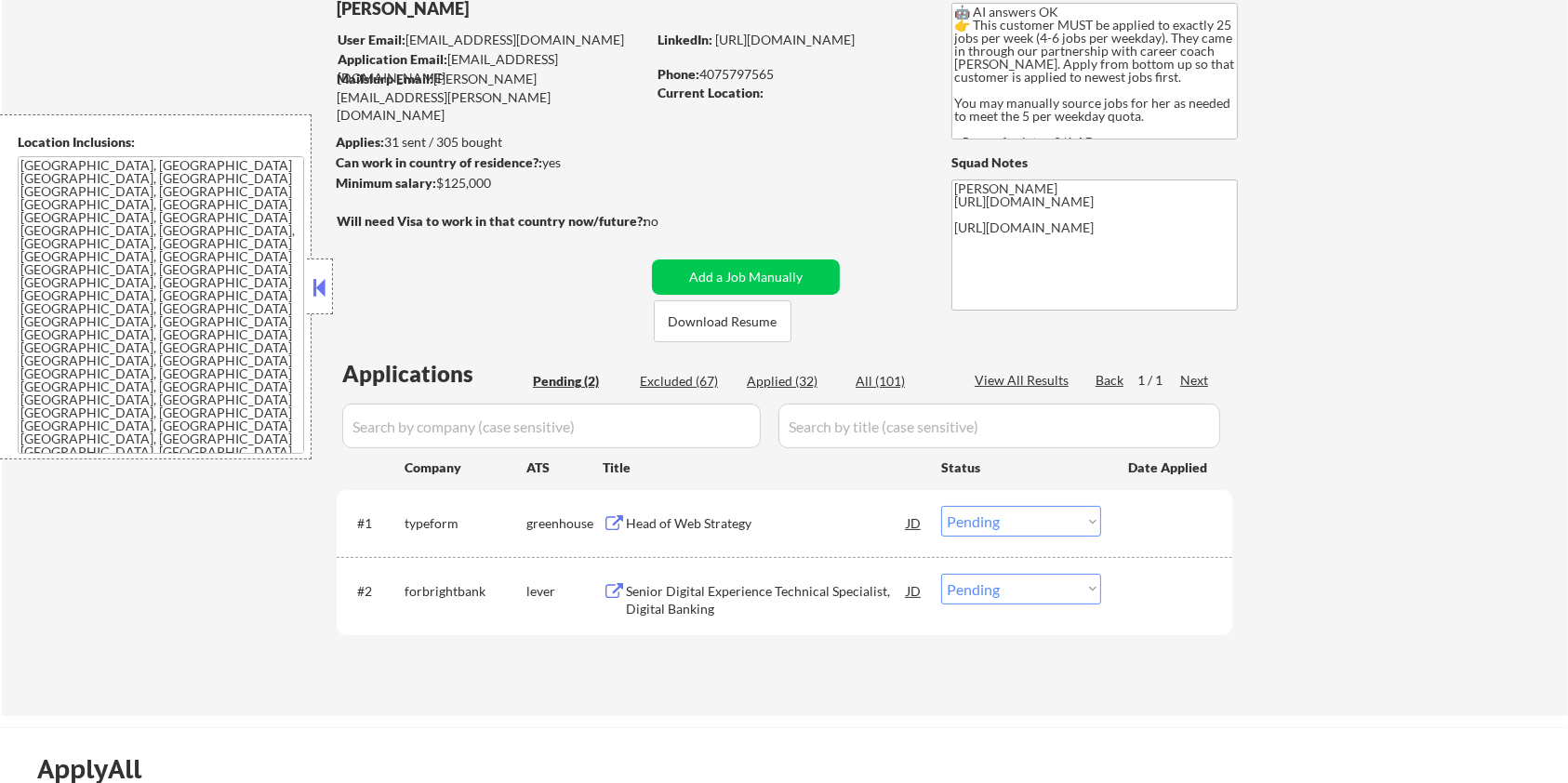
click at [652, 519] on div "Head of Web Strategy" at bounding box center [766, 523] width 280 height 19
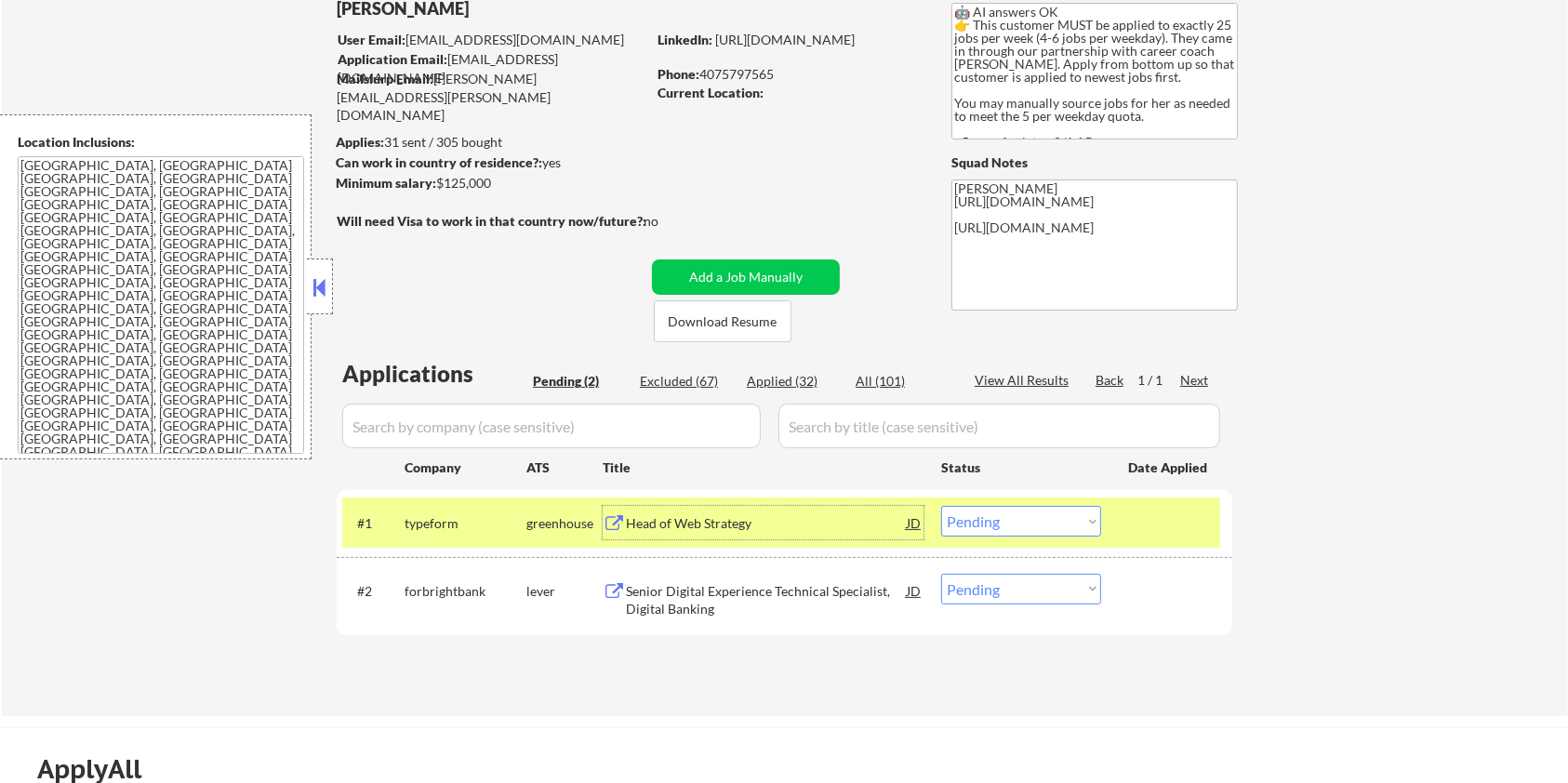
click at [1034, 518] on select "Choose an option... Pending Applied Excluded (Questions) Excluded (Expired) Exc…" at bounding box center [1021, 521] width 160 height 31
click at [941, 506] on select "Choose an option... Pending Applied Excluded (Questions) Excluded (Expired) Exc…" at bounding box center [1021, 521] width 160 height 31
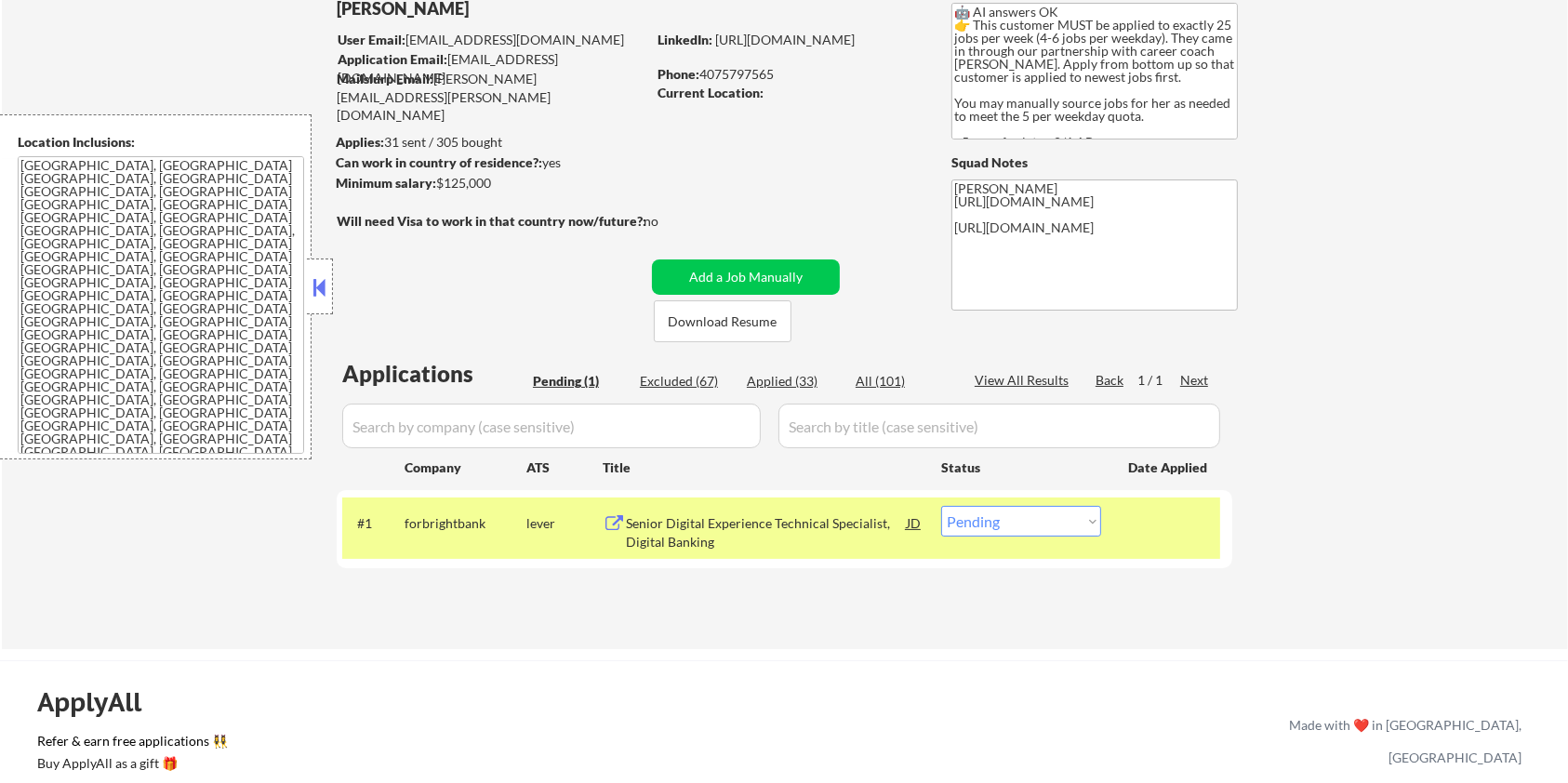
click at [745, 523] on div "Senior Digital Experience Technical Specialist, Digital Banking" at bounding box center [766, 532] width 280 height 37
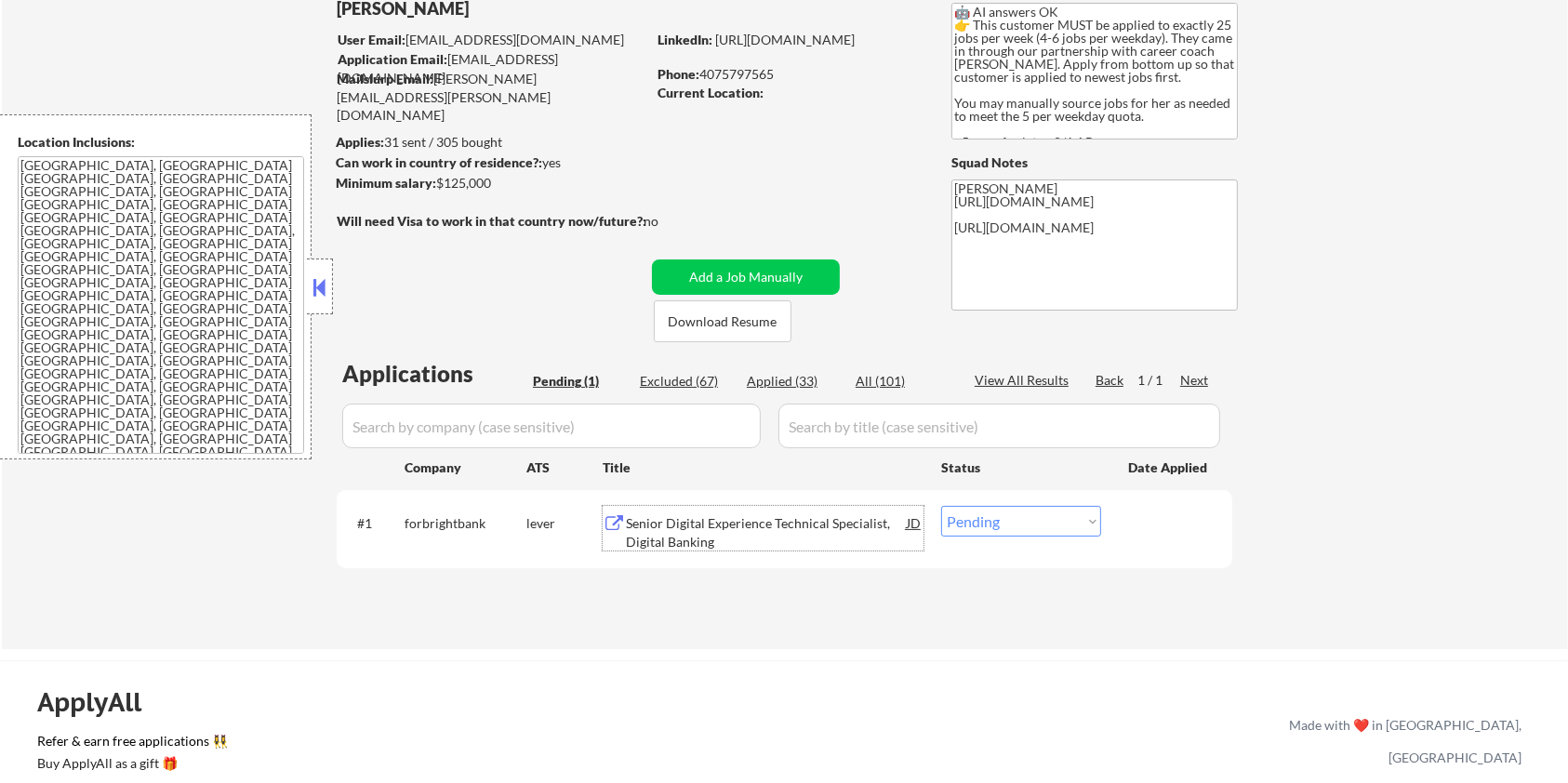
click at [997, 527] on select "Choose an option... Pending Applied Excluded (Questions) Excluded (Expired) Exc…" at bounding box center [1021, 521] width 160 height 31
select select ""excluded__bad_match_""
click at [941, 506] on select "Choose an option... Pending Applied Excluded (Questions) Excluded (Expired) Exc…" at bounding box center [1021, 521] width 160 height 31
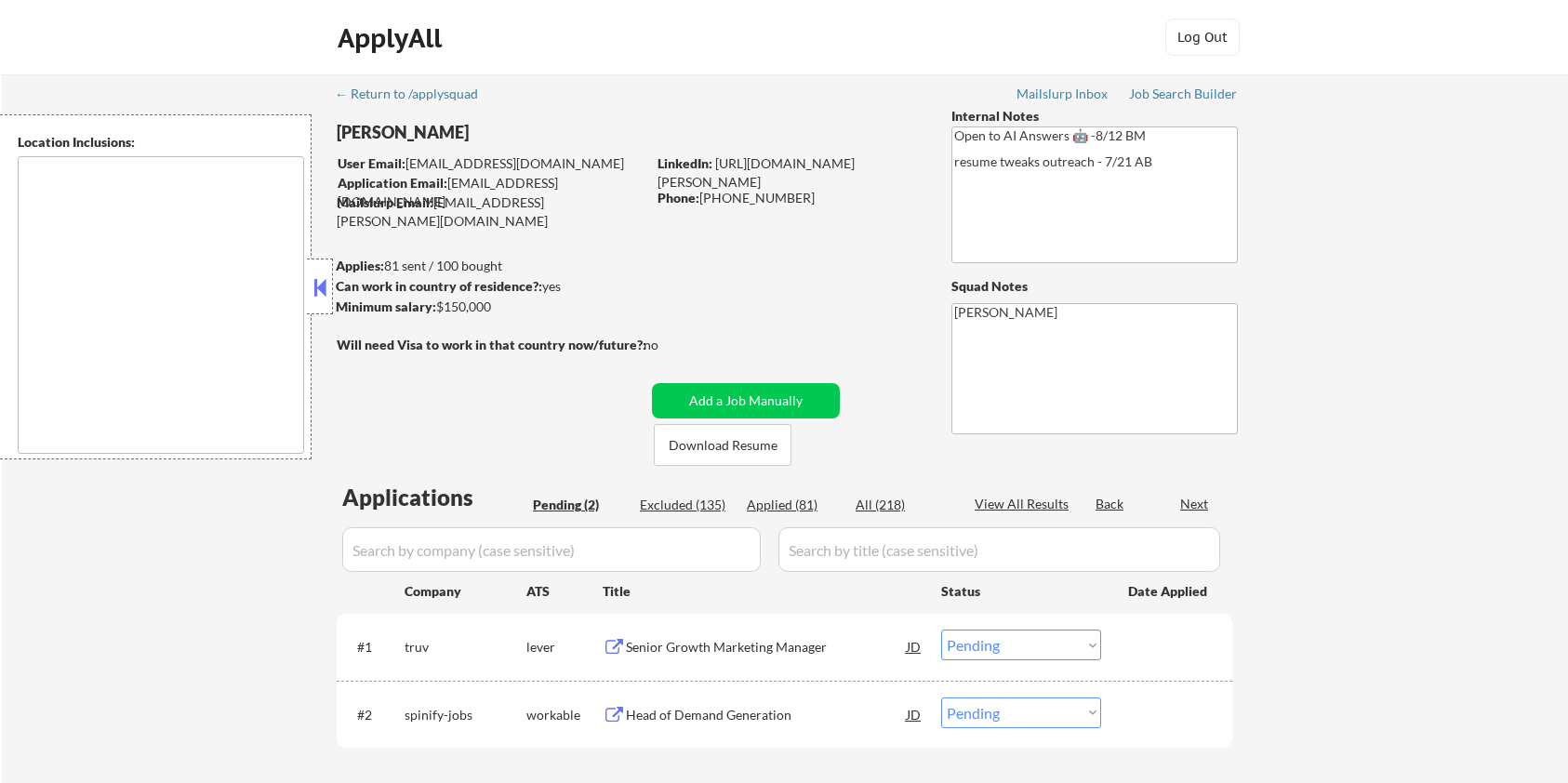
select select ""pending""
type textarea "remote"
click at [716, 448] on button "Download Resume" at bounding box center [723, 445] width 137 height 41
click at [648, 638] on div "Senior Growth Marketing Manager" at bounding box center [766, 647] width 280 height 19
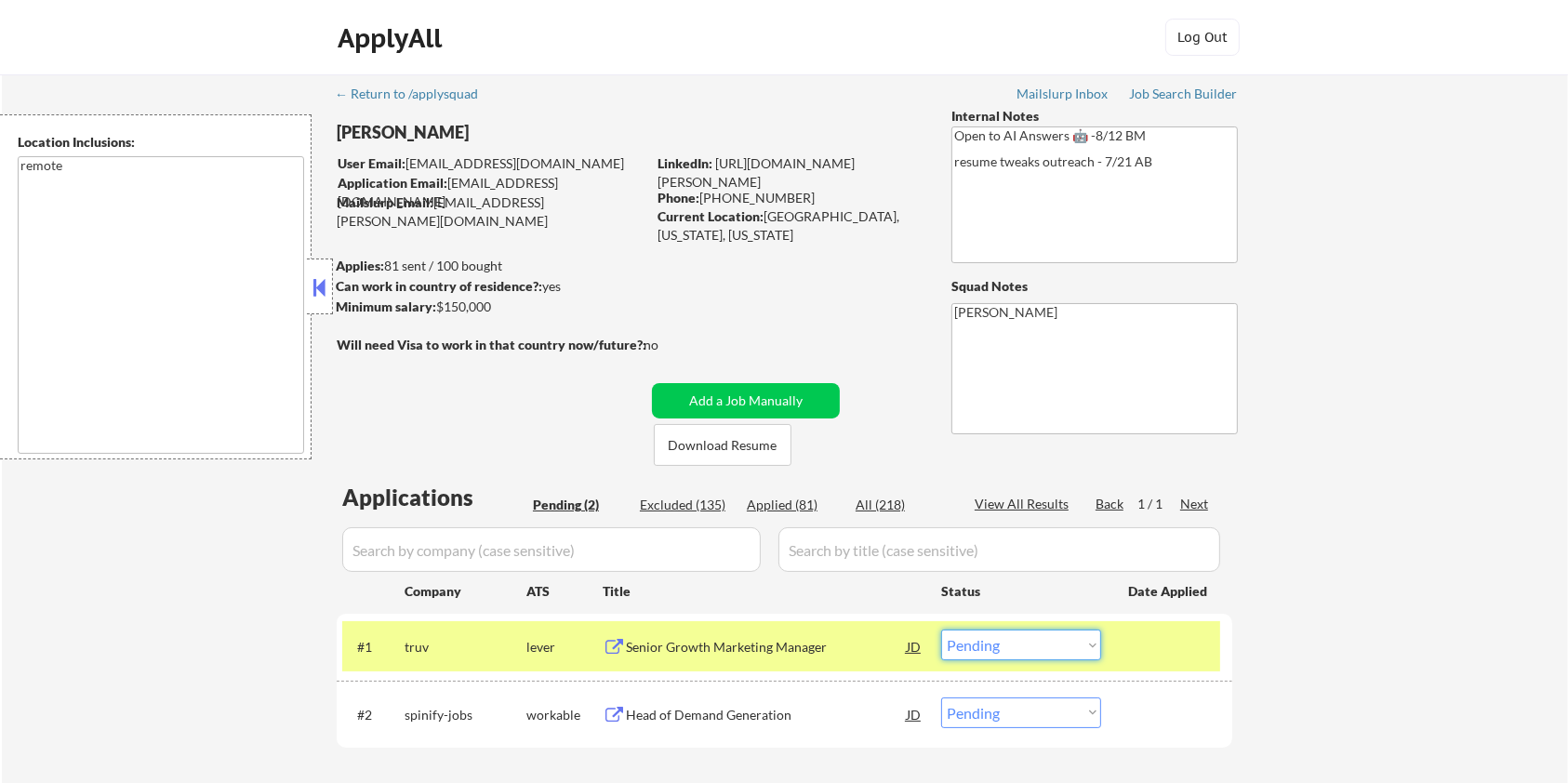
click at [987, 648] on select "Choose an option... Pending Applied Excluded (Questions) Excluded (Expired) Exc…" at bounding box center [1021, 645] width 160 height 31
click at [941, 630] on select "Choose an option... Pending Applied Excluded (Questions) Excluded (Expired) Exc…" at bounding box center [1021, 645] width 160 height 31
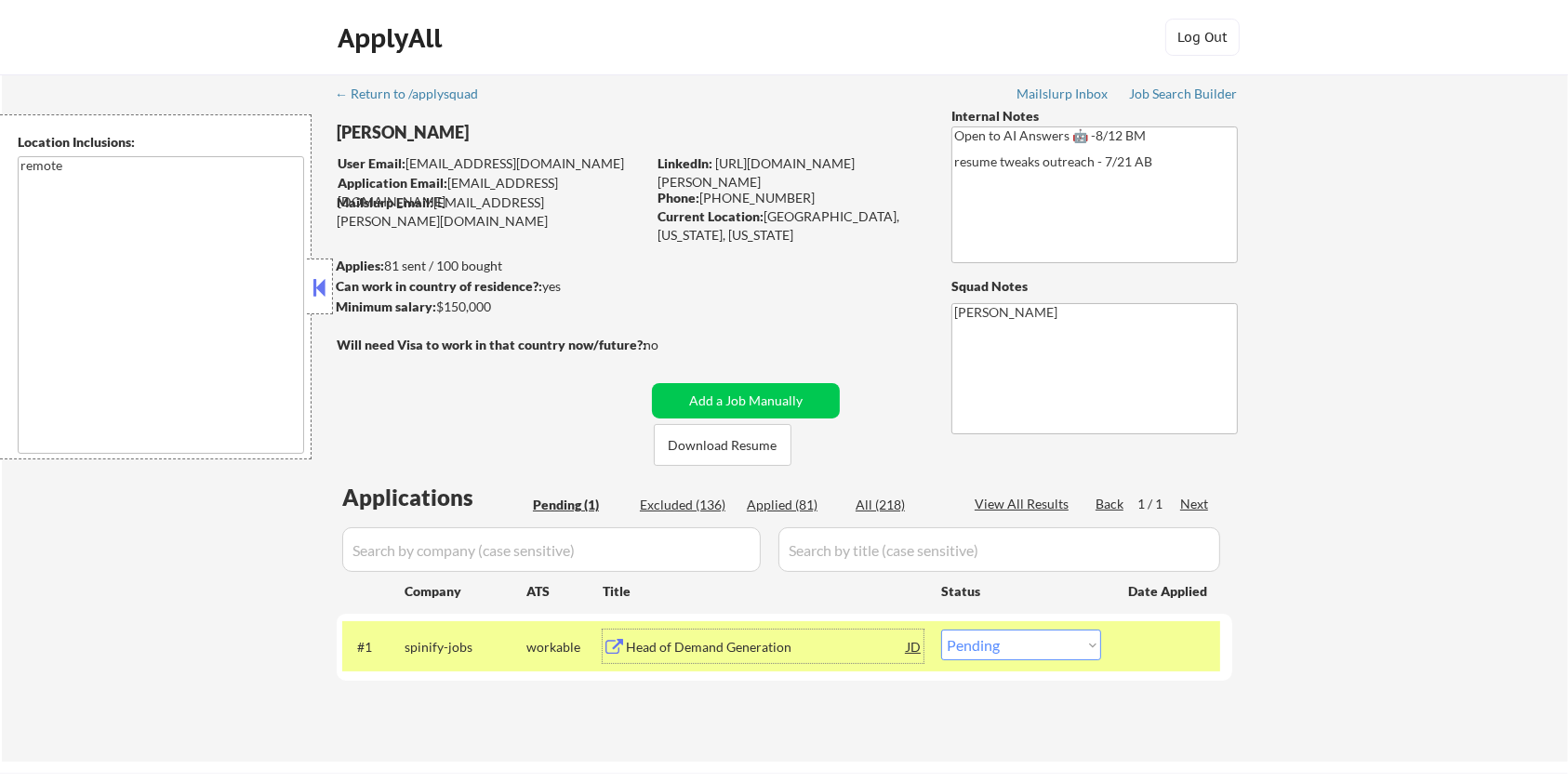
click at [704, 644] on div "Head of Demand Generation" at bounding box center [766, 647] width 280 height 19
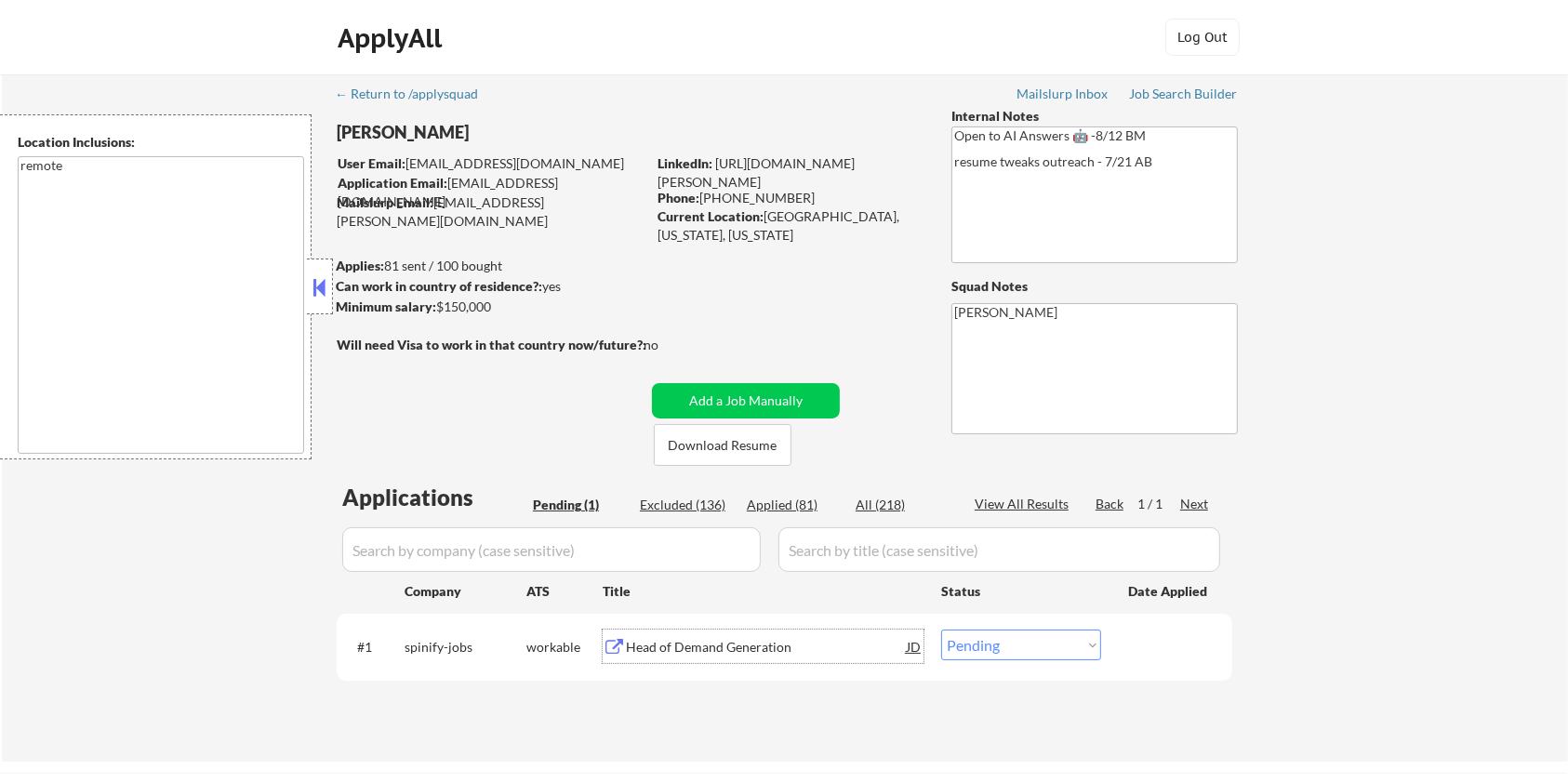
click at [1036, 654] on select "Choose an option... Pending Applied Excluded (Questions) Excluded (Expired) Exc…" at bounding box center [1021, 645] width 160 height 31
select select ""excluded""
click at [941, 630] on select "Choose an option... Pending Applied Excluded (Questions) Excluded (Expired) Exc…" at bounding box center [1021, 645] width 160 height 31
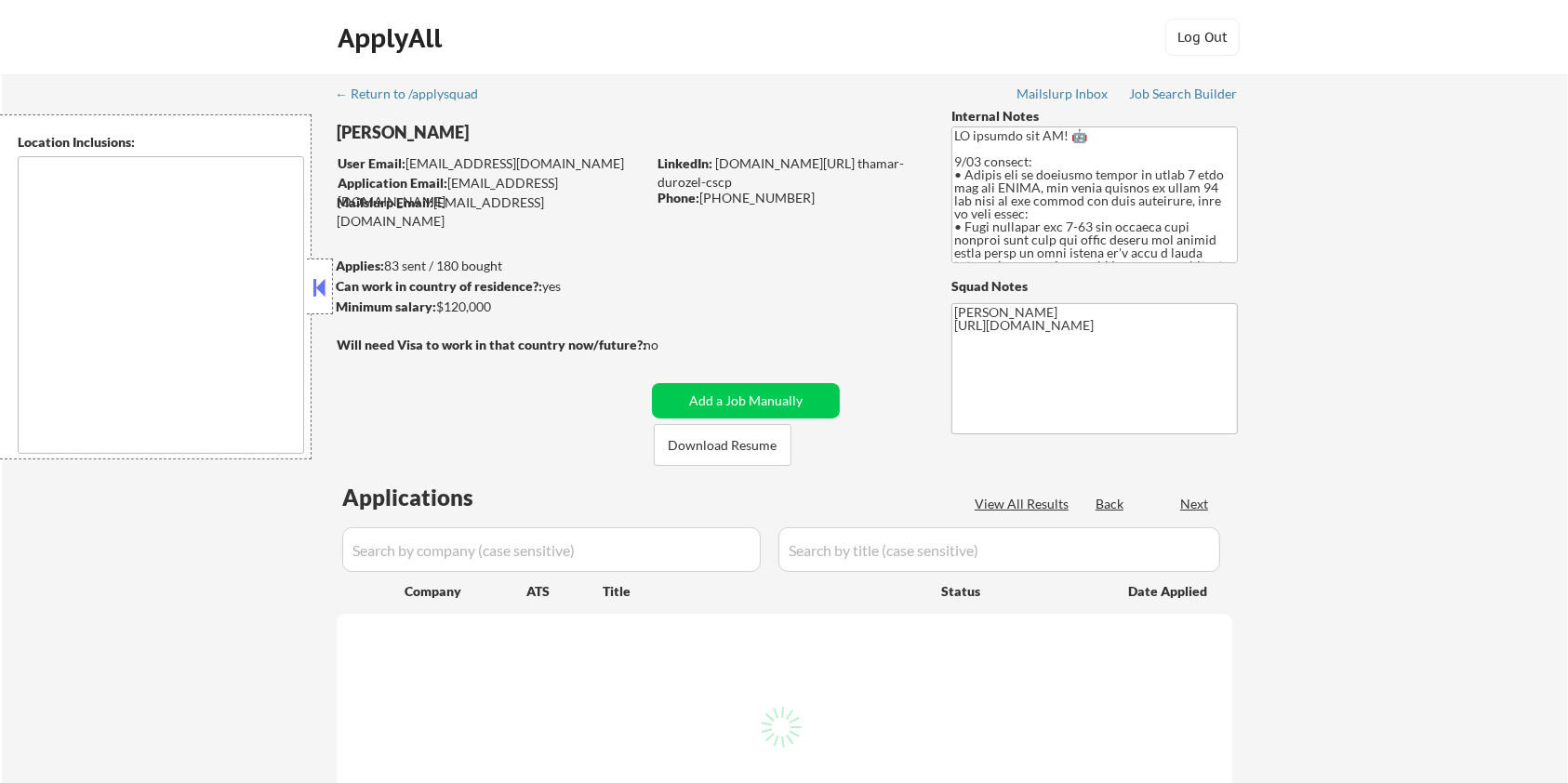
type textarea "[GEOGRAPHIC_DATA], [GEOGRAPHIC_DATA] [GEOGRAPHIC_DATA], [GEOGRAPHIC_DATA] [GEOG…"
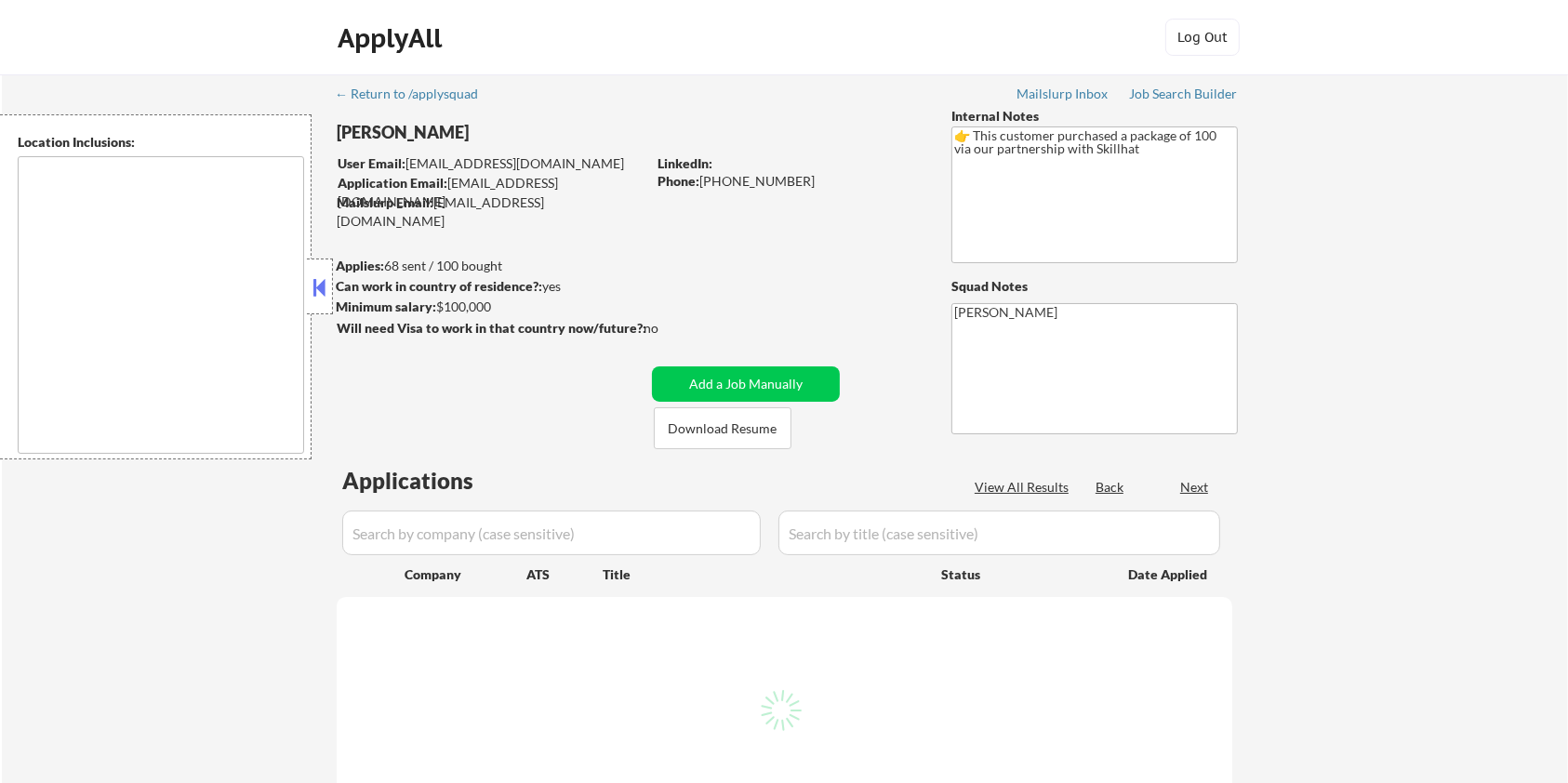
select select ""pending""
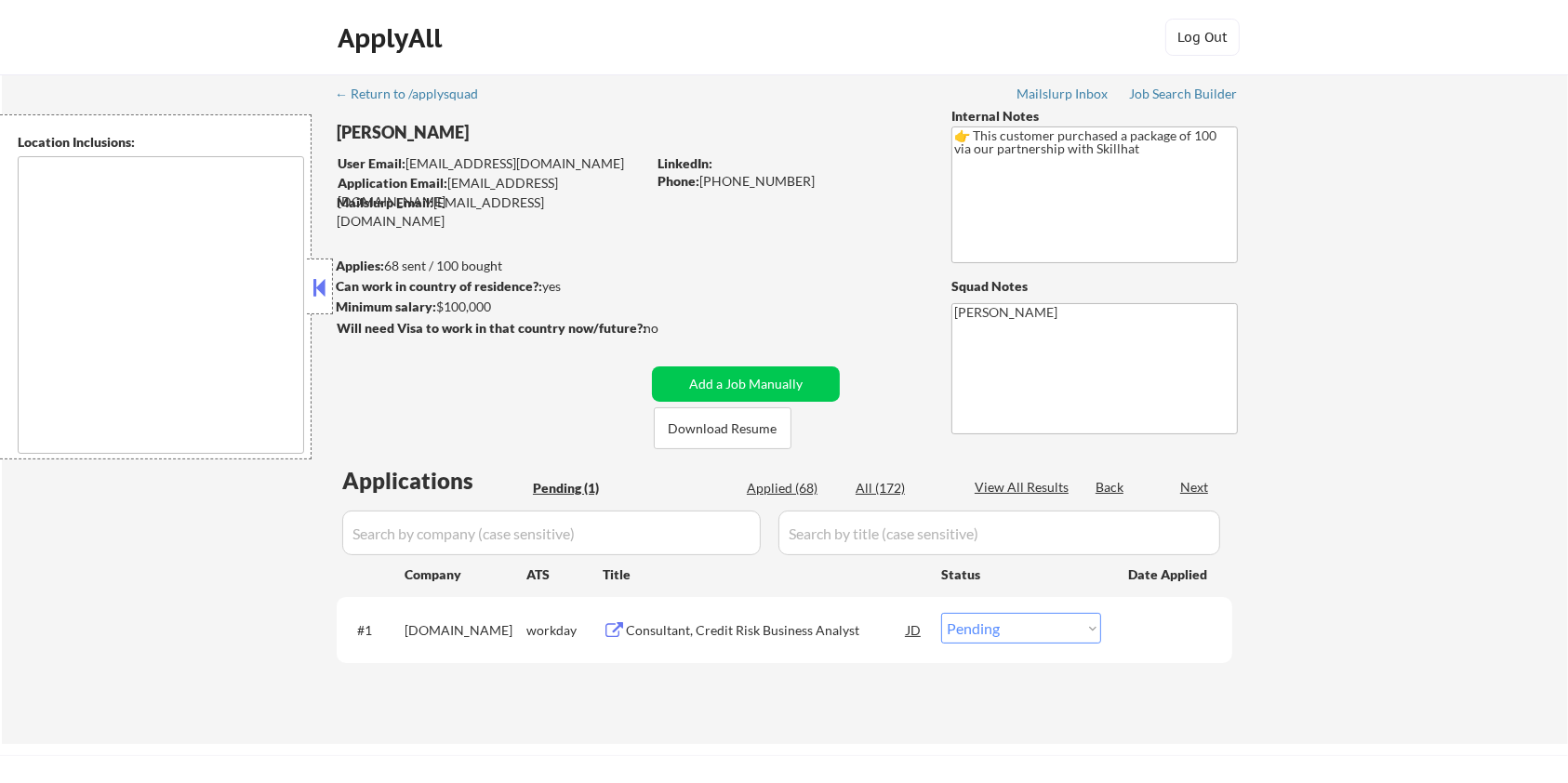
type textarea "[GEOGRAPHIC_DATA], ON [GEOGRAPHIC_DATA], ON [GEOGRAPHIC_DATA], ON [GEOGRAPHIC_D…"
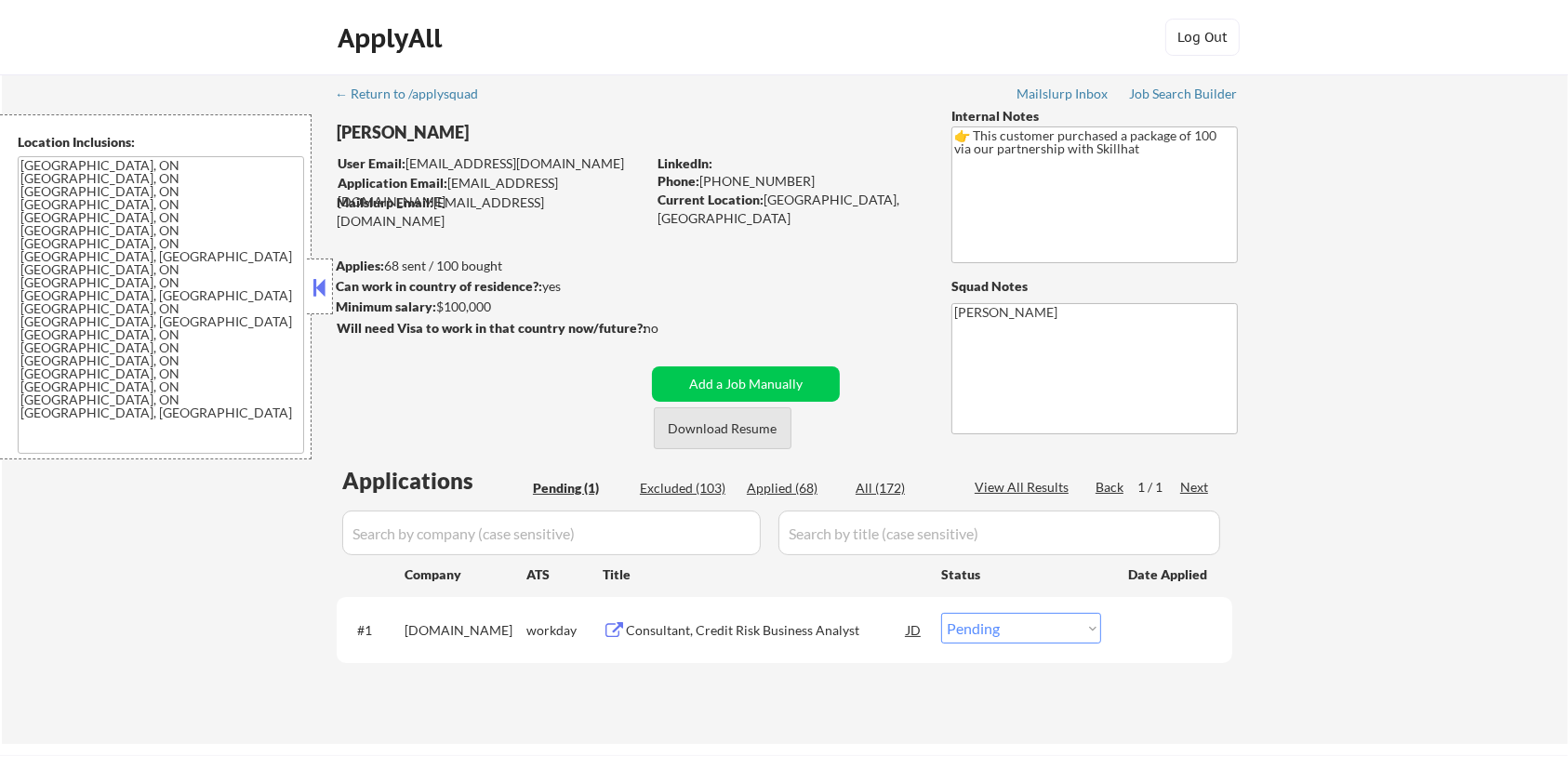
click at [712, 427] on button "Download Resume" at bounding box center [723, 428] width 137 height 41
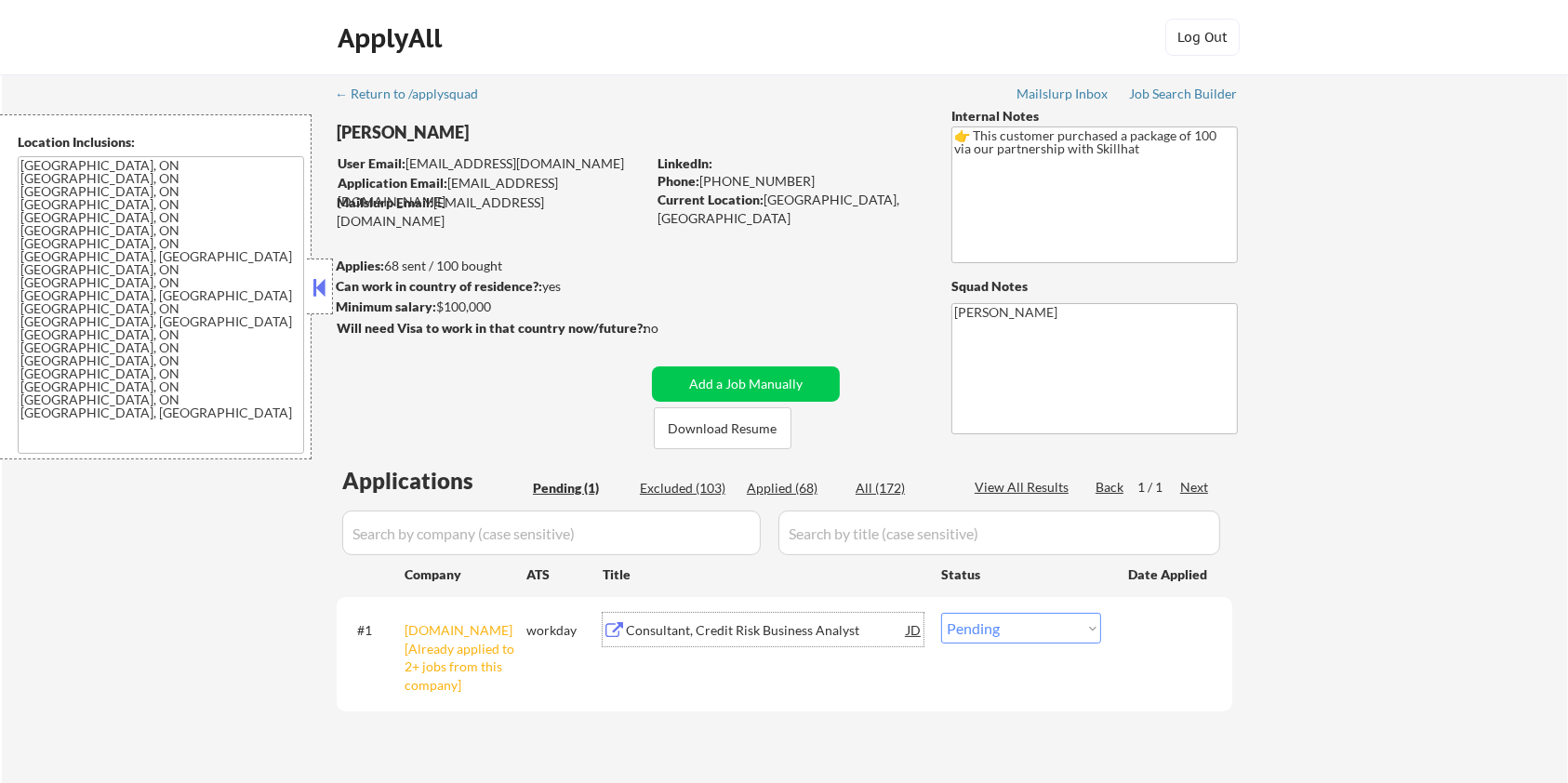
click at [711, 625] on div "Consultant, Credit Risk Business Analyst" at bounding box center [766, 631] width 280 height 19
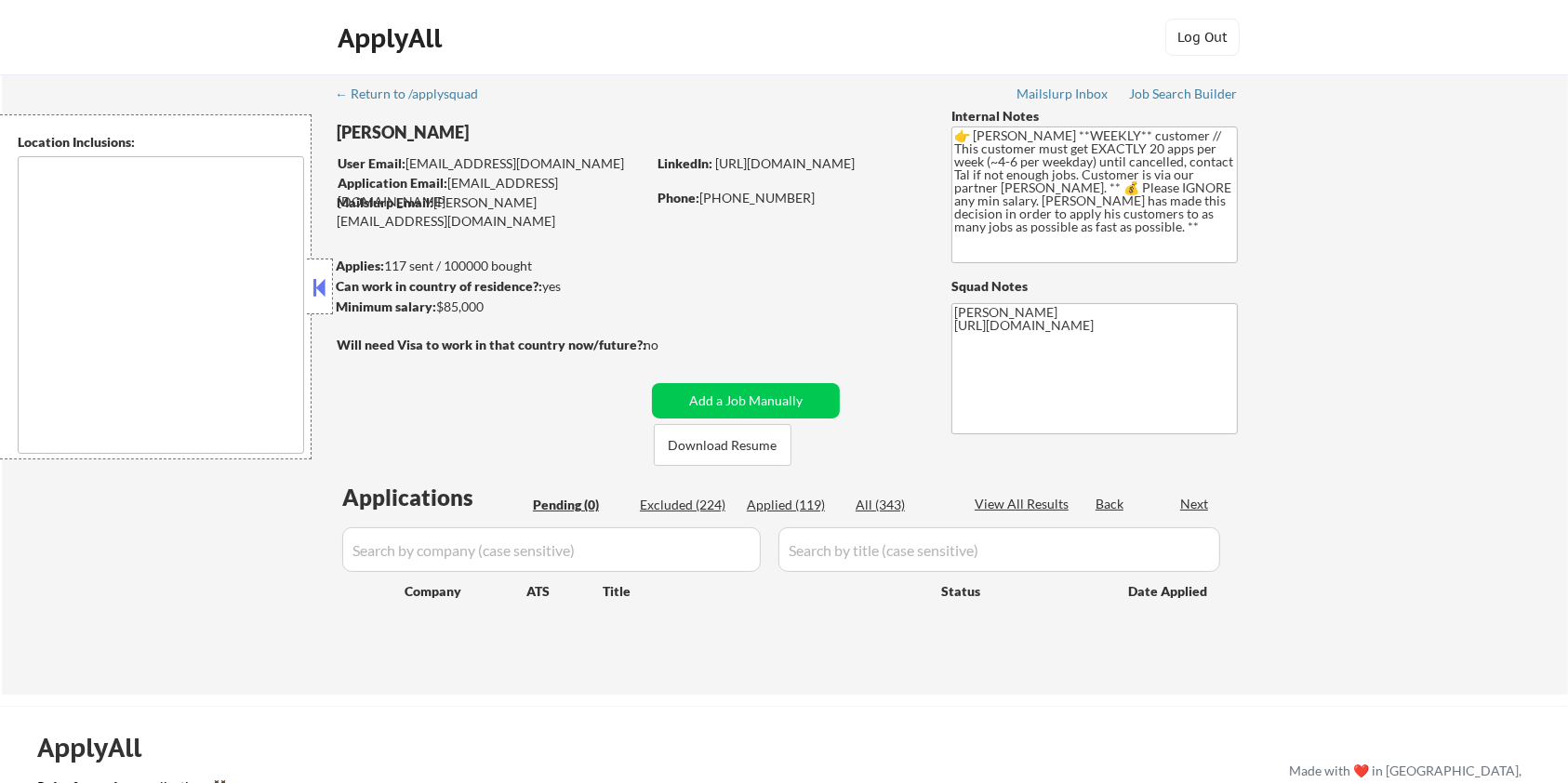
type textarea "Chicago, IL Evanston, IL Oak Park, IL Cicero, IL Berwyn, IL Forest Park, IL Oak…"
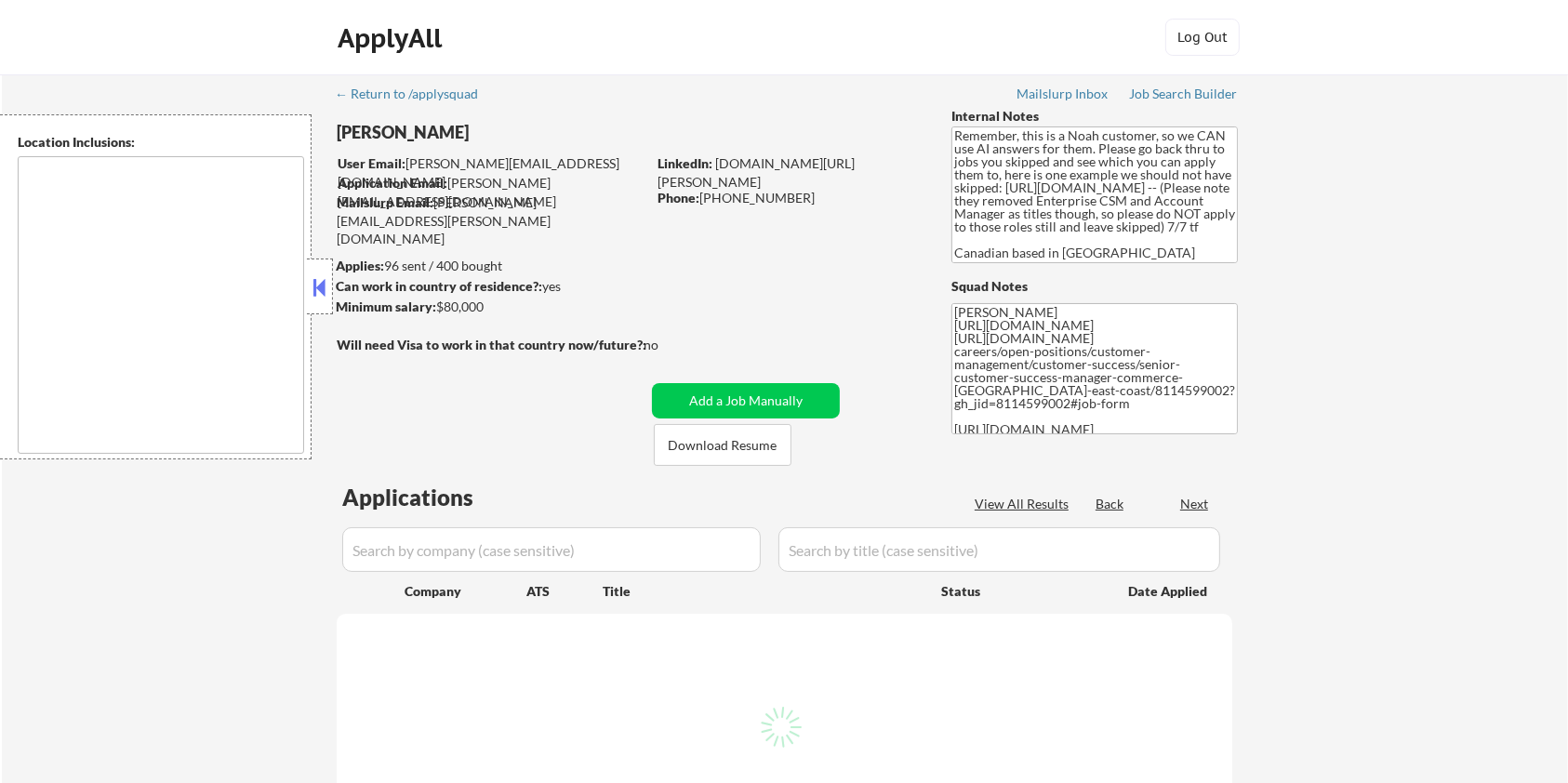
select select ""pending""
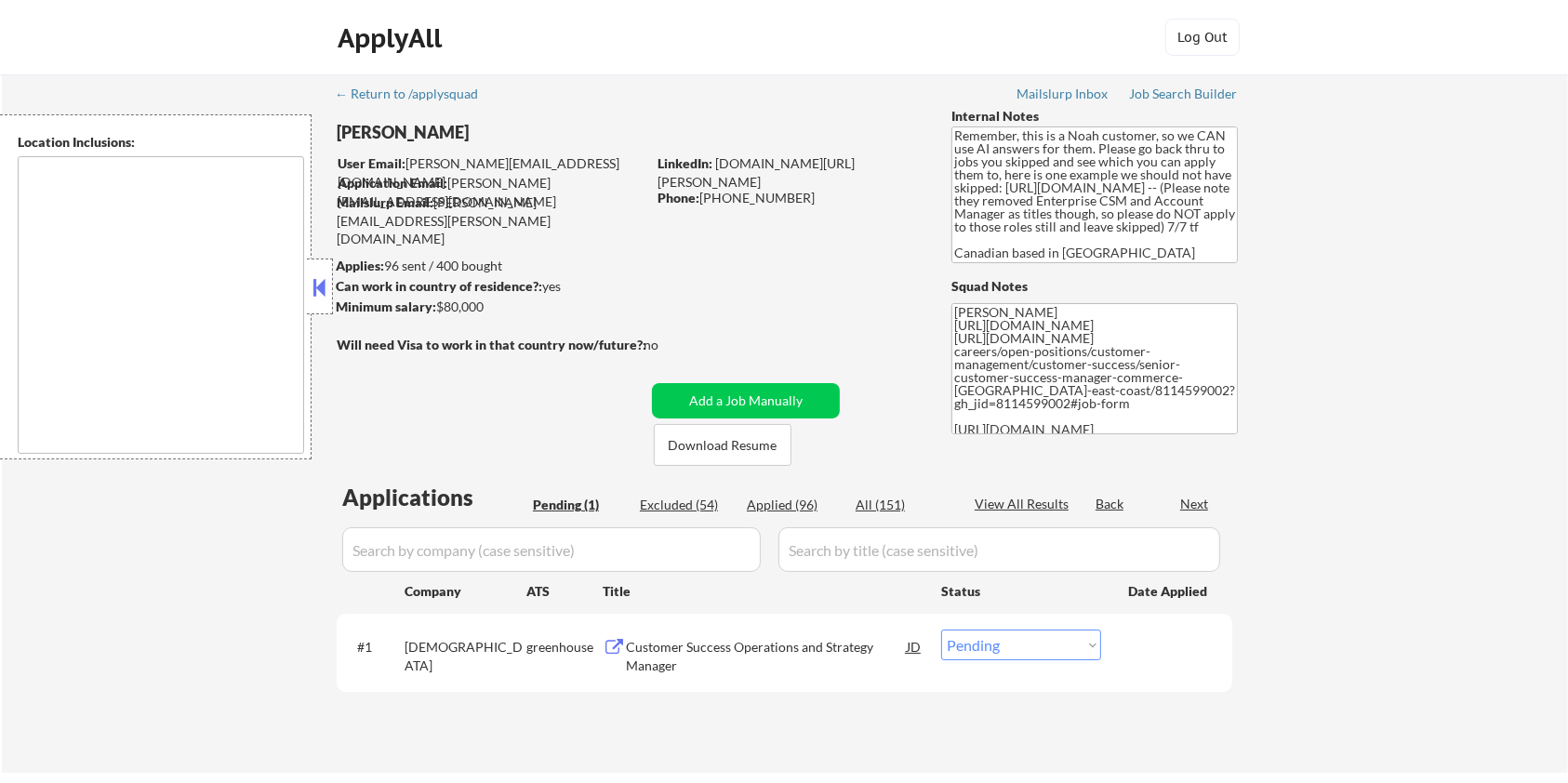
type textarea "[GEOGRAPHIC_DATA], ON [GEOGRAPHIC_DATA], ON [GEOGRAPHIC_DATA], ON [GEOGRAPHIC_D…"
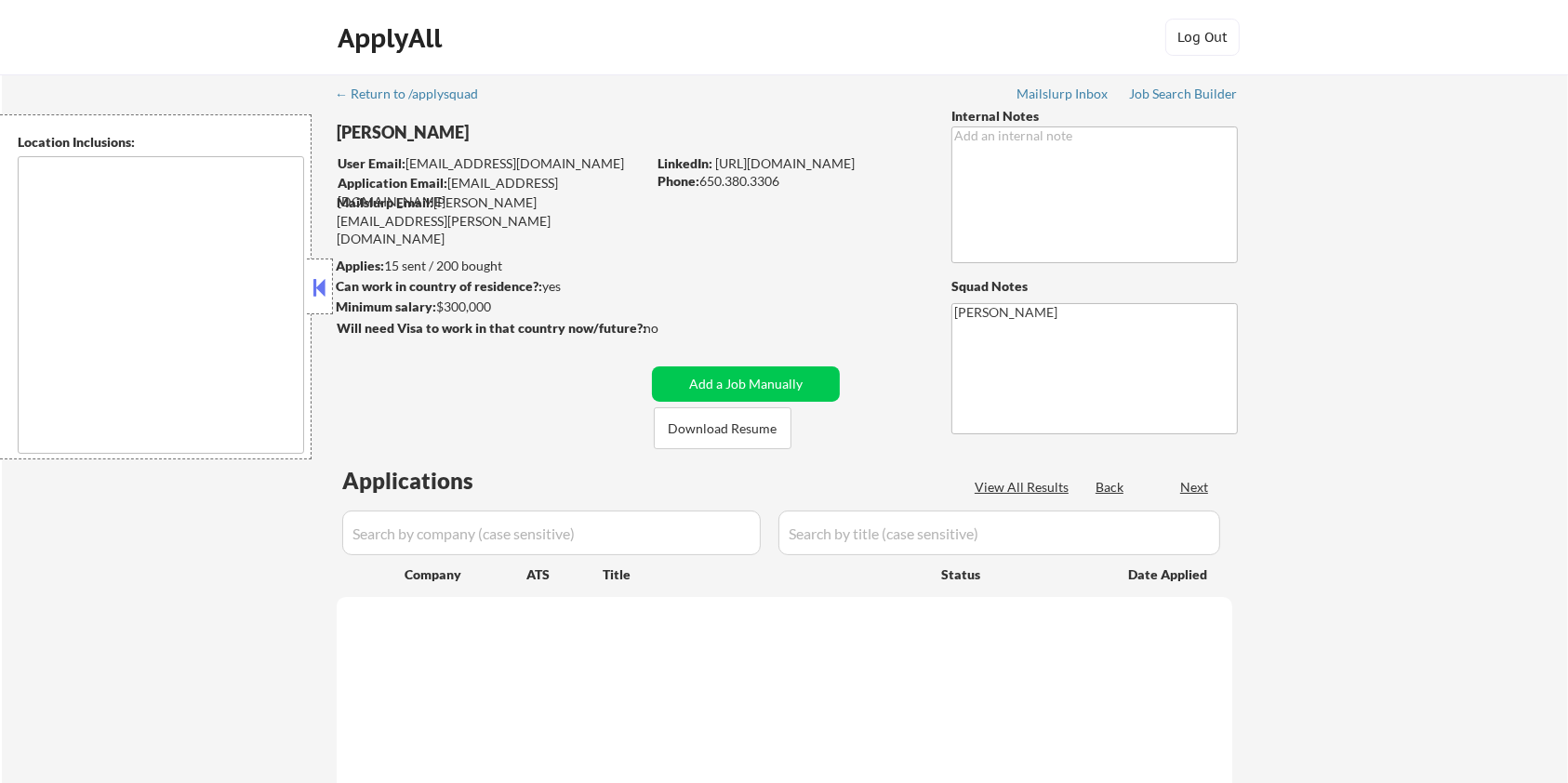
type textarea "[GEOGRAPHIC_DATA], [GEOGRAPHIC_DATA] [GEOGRAPHIC_DATA], [GEOGRAPHIC_DATA] [GEOG…"
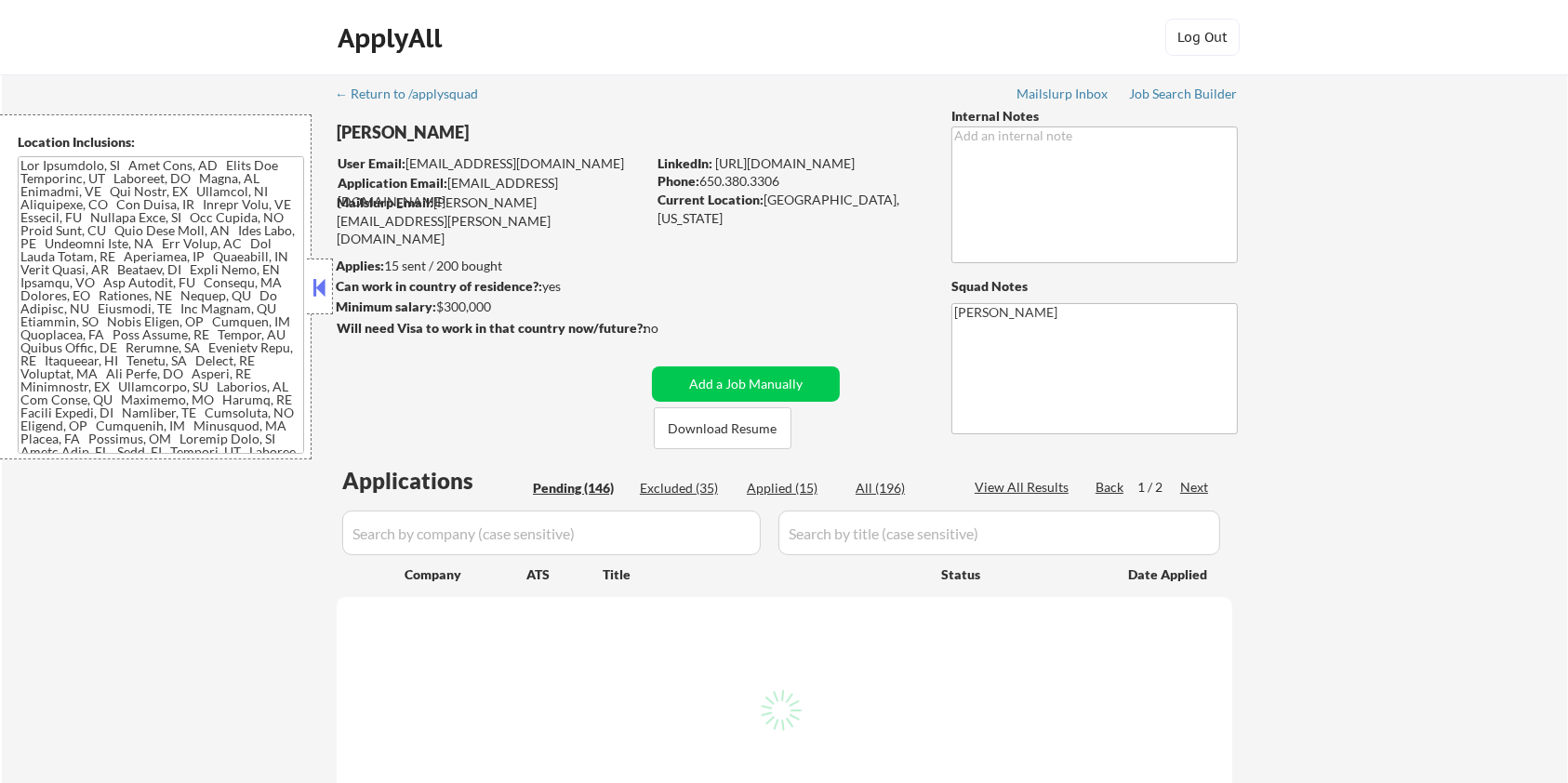
select select ""pending""
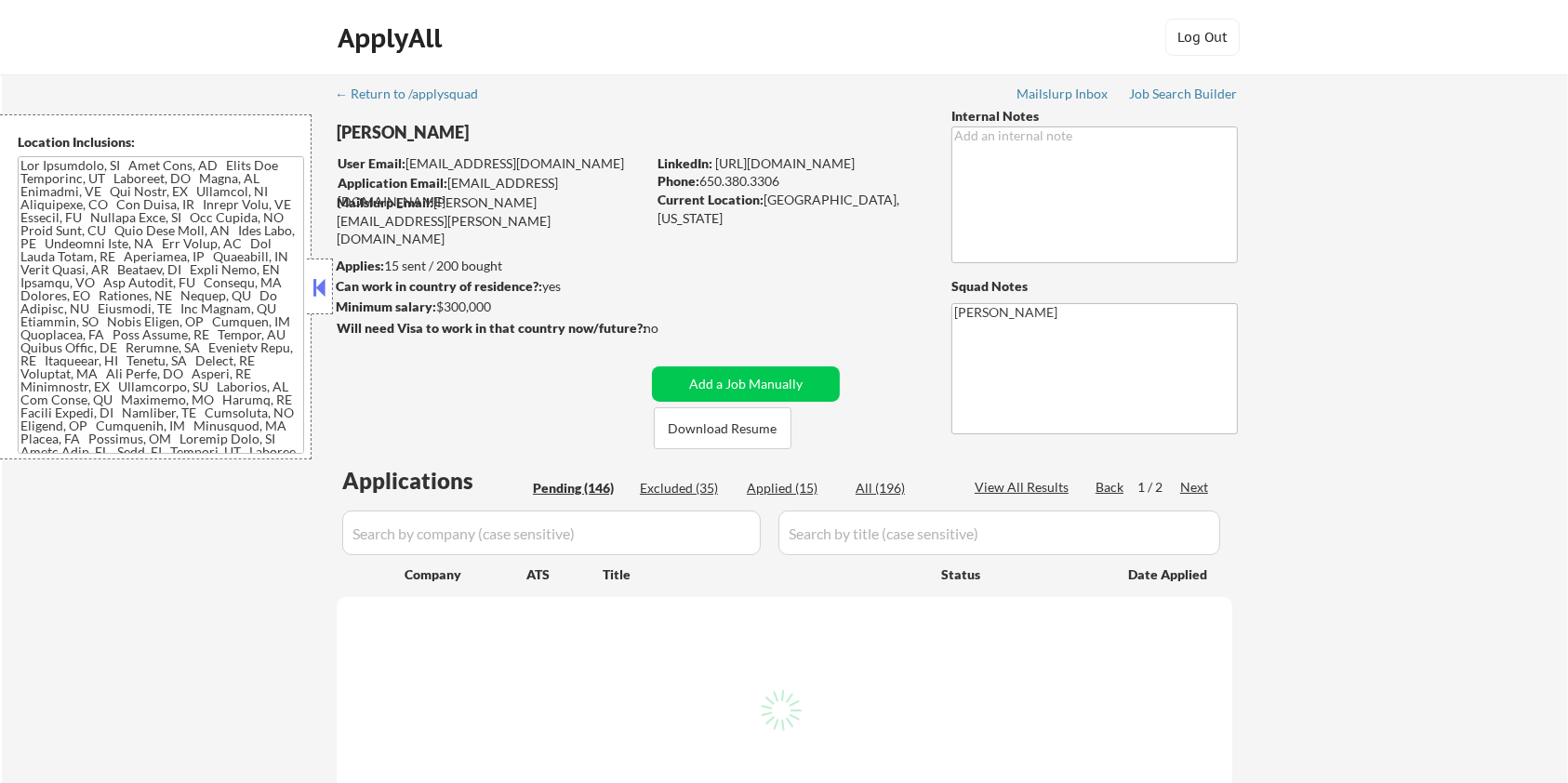
select select ""pending""
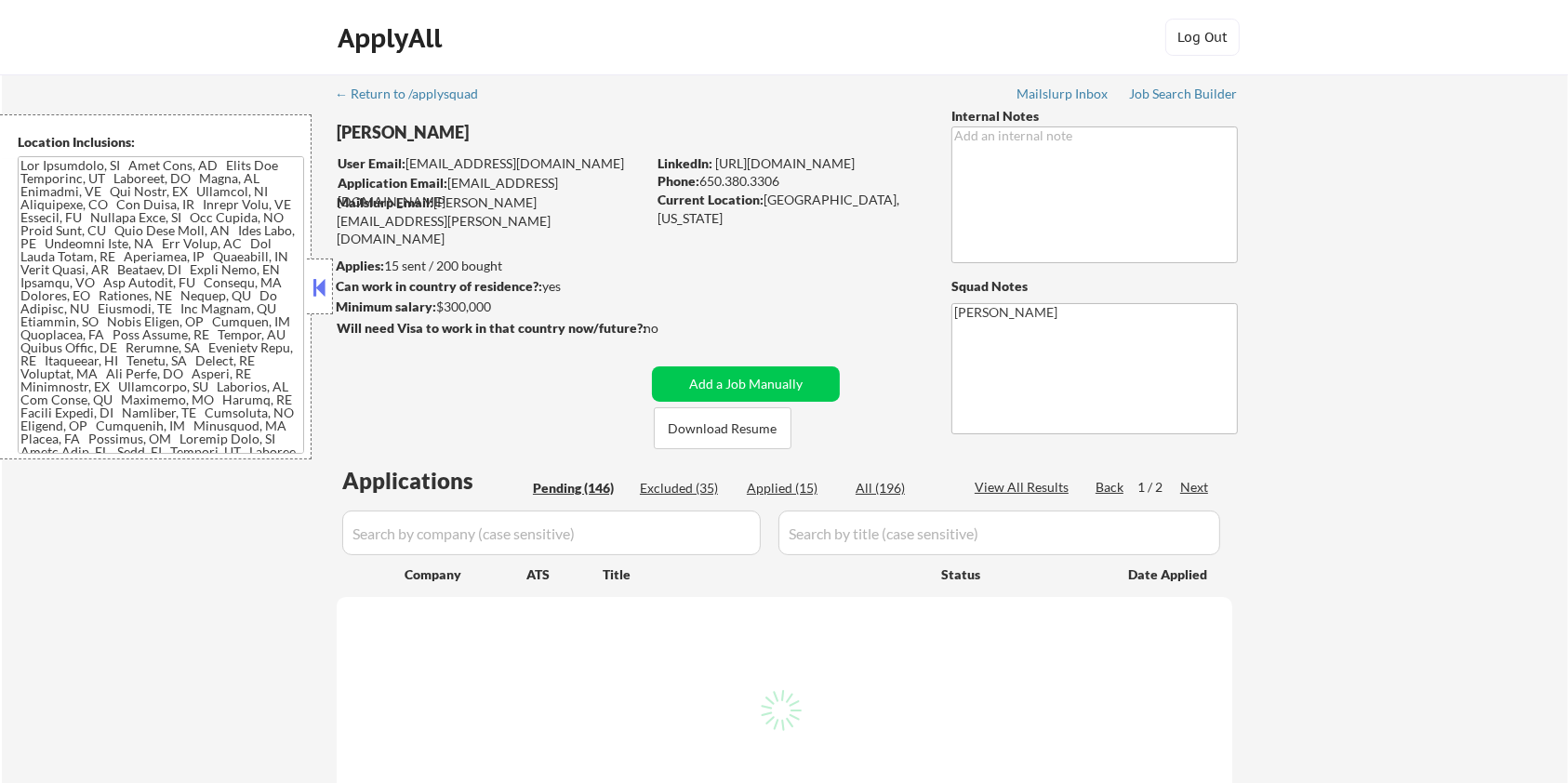
select select ""pending""
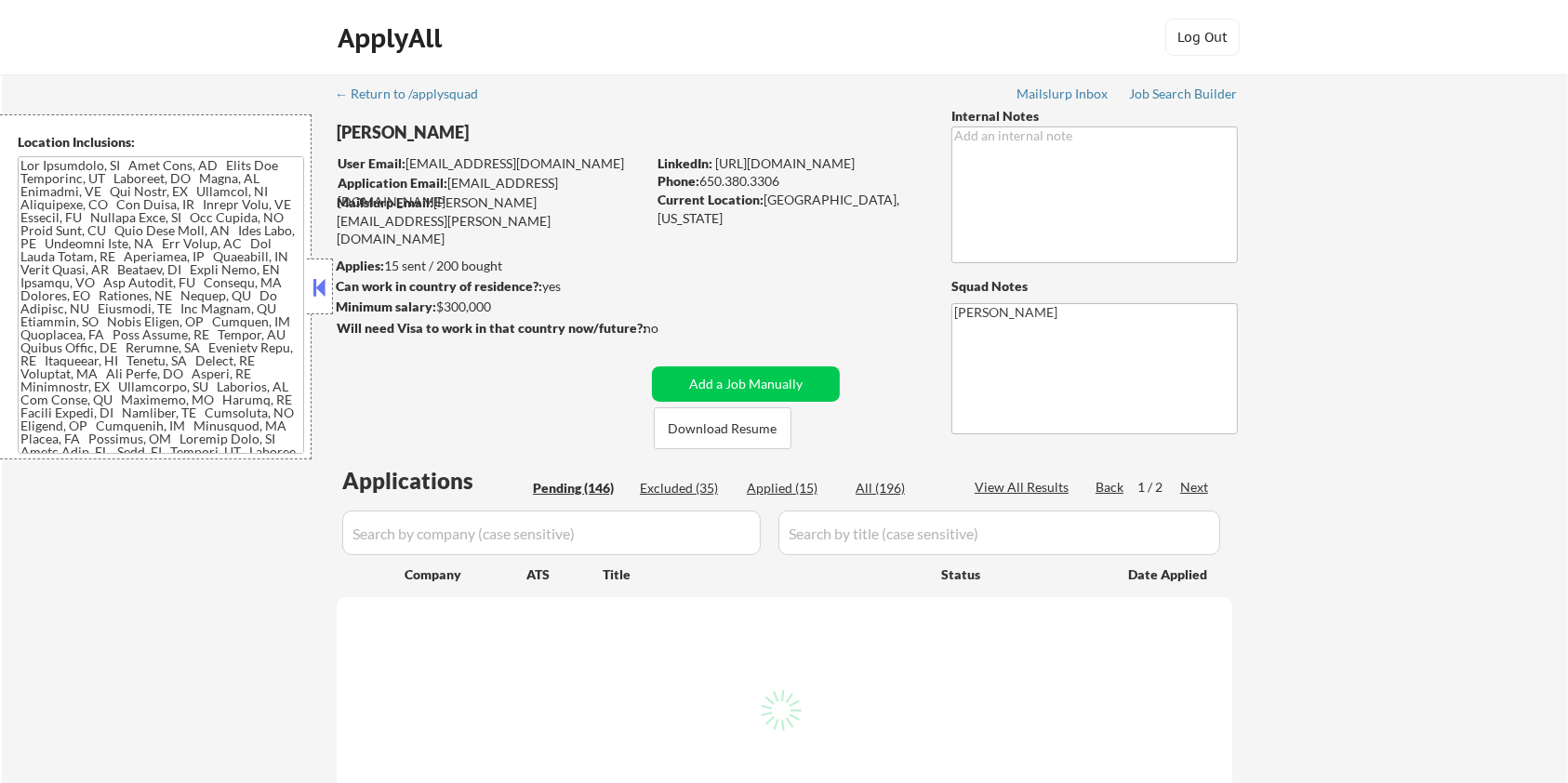
select select ""pending""
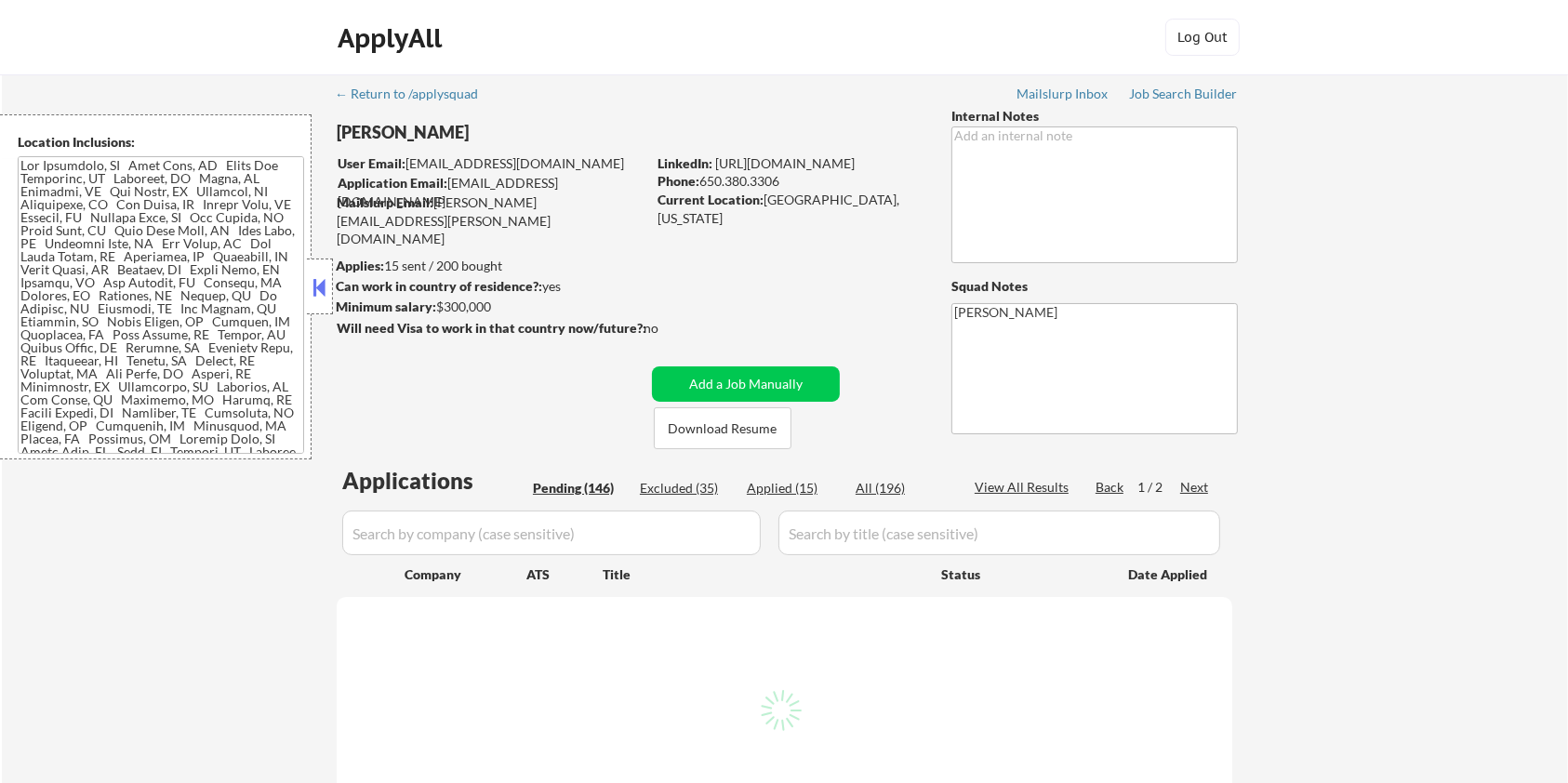
select select ""pending""
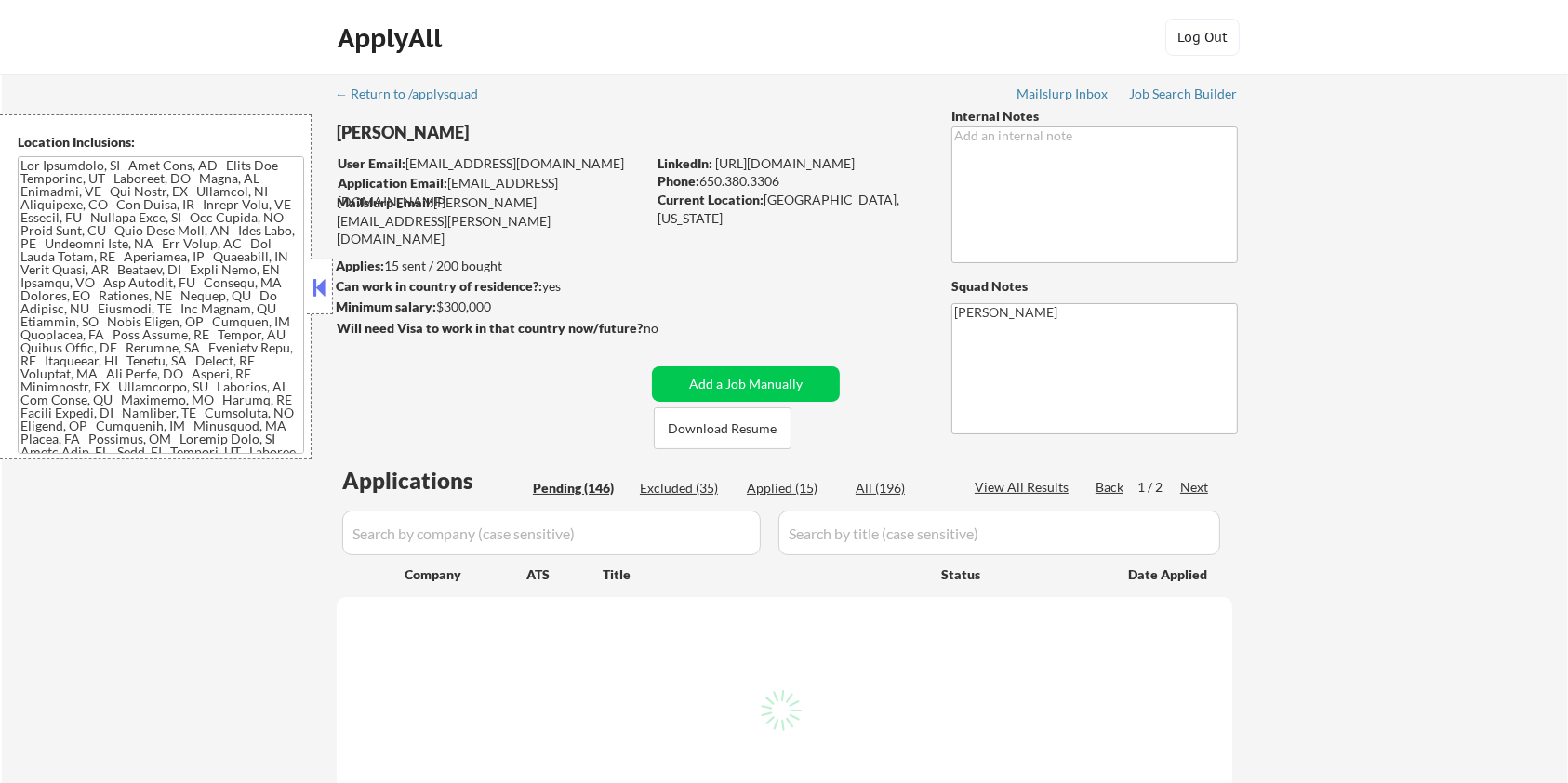
select select ""pending""
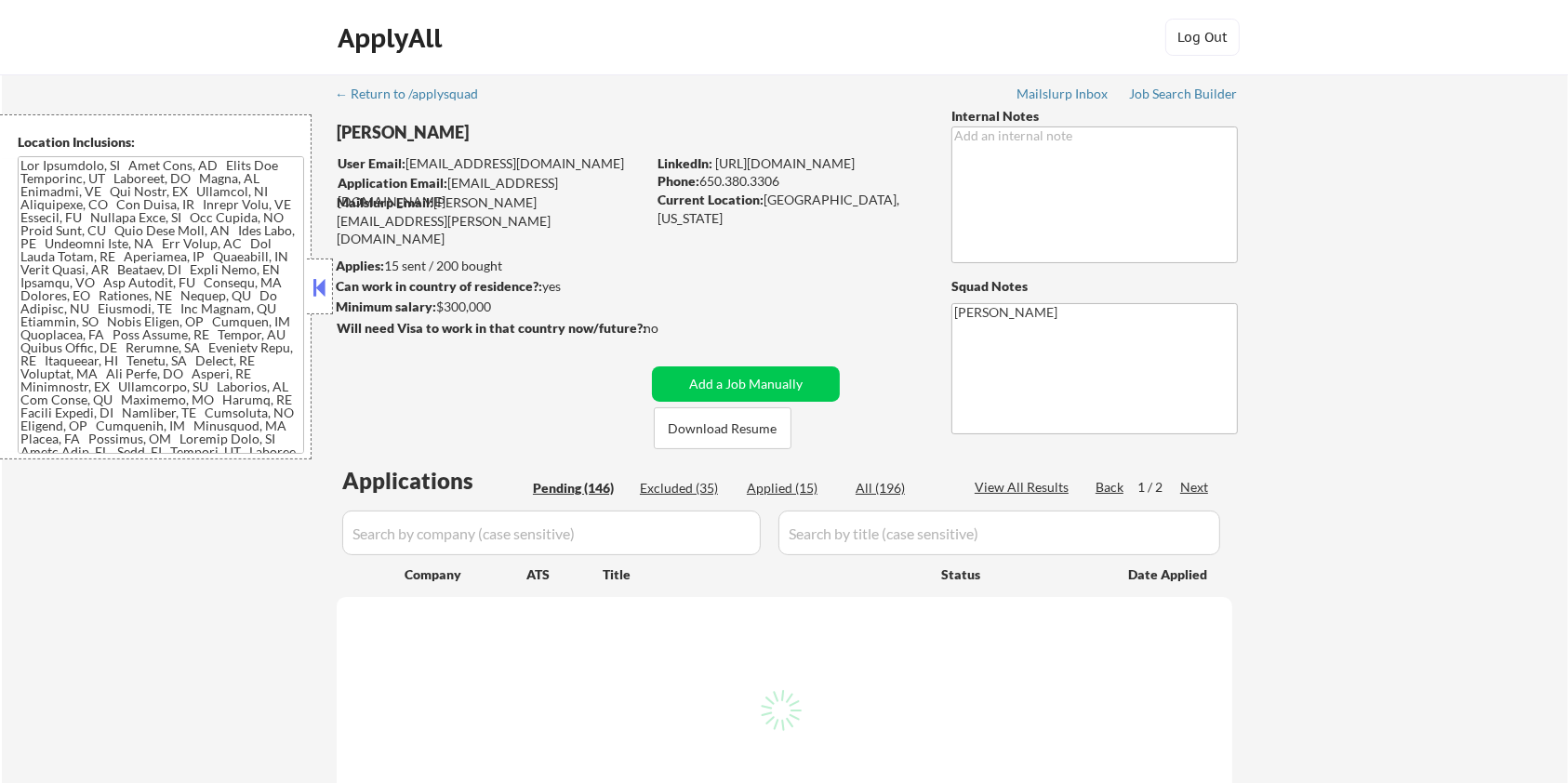
select select ""pending""
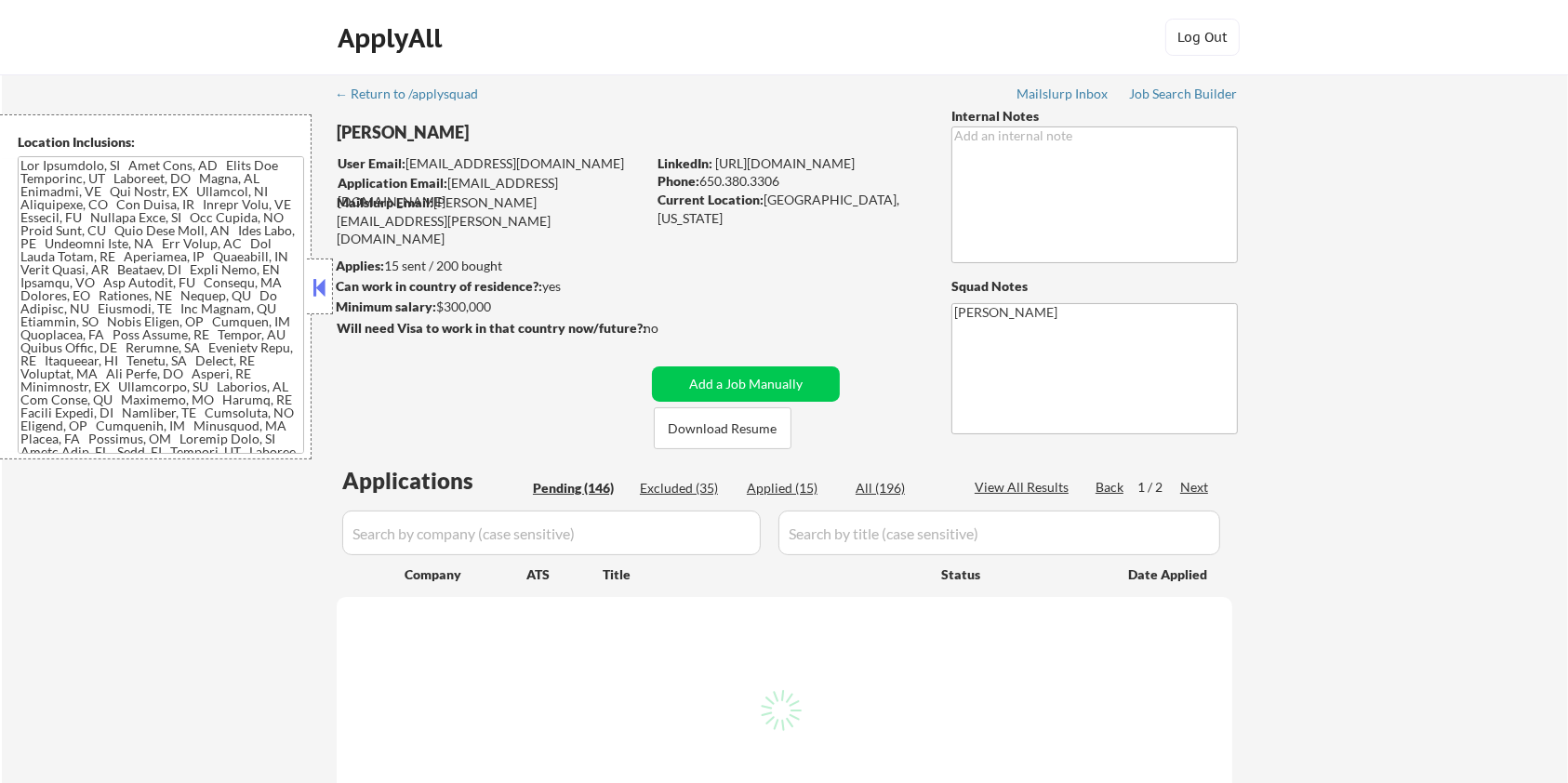
select select ""pending""
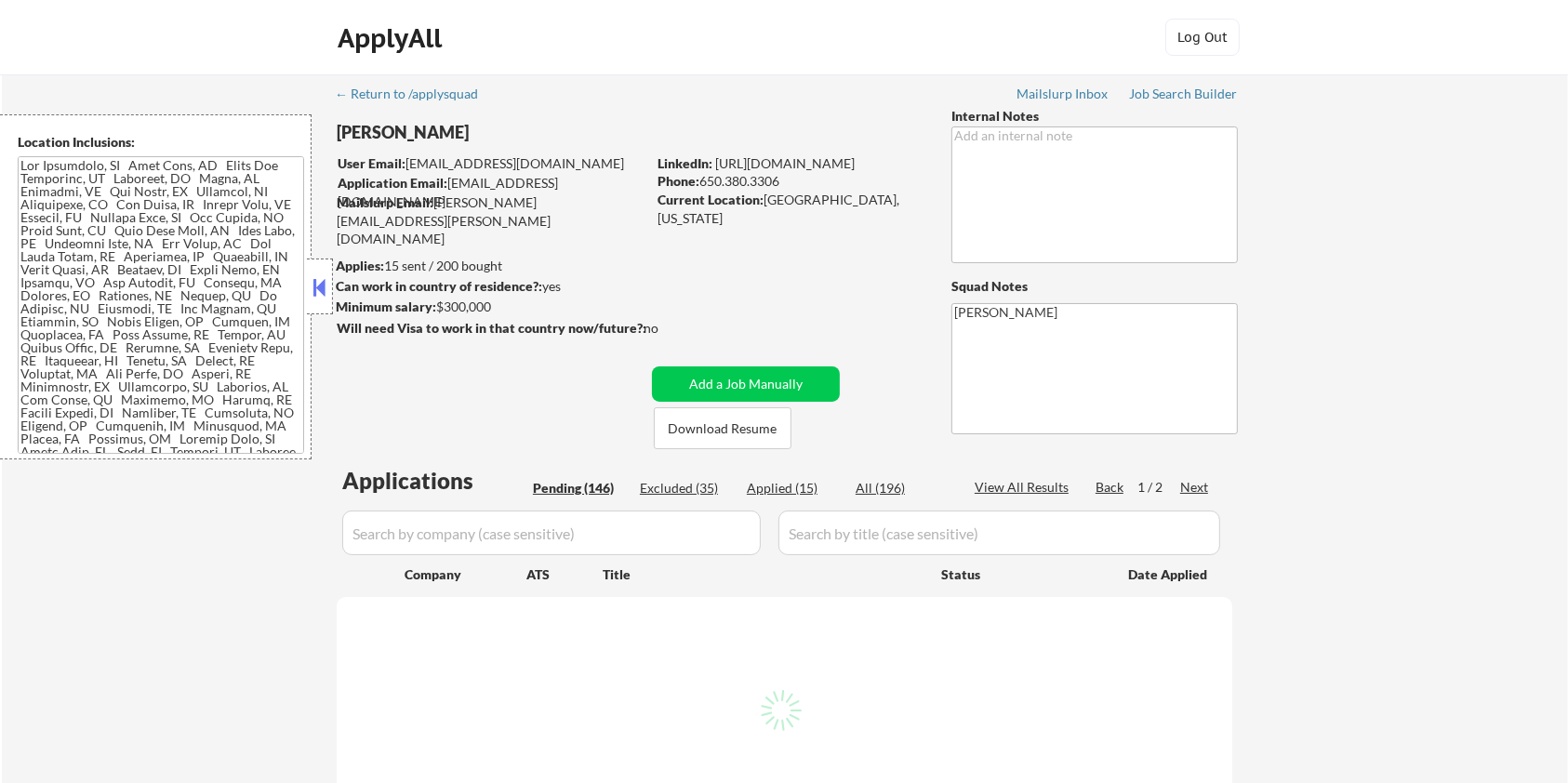
select select ""pending""
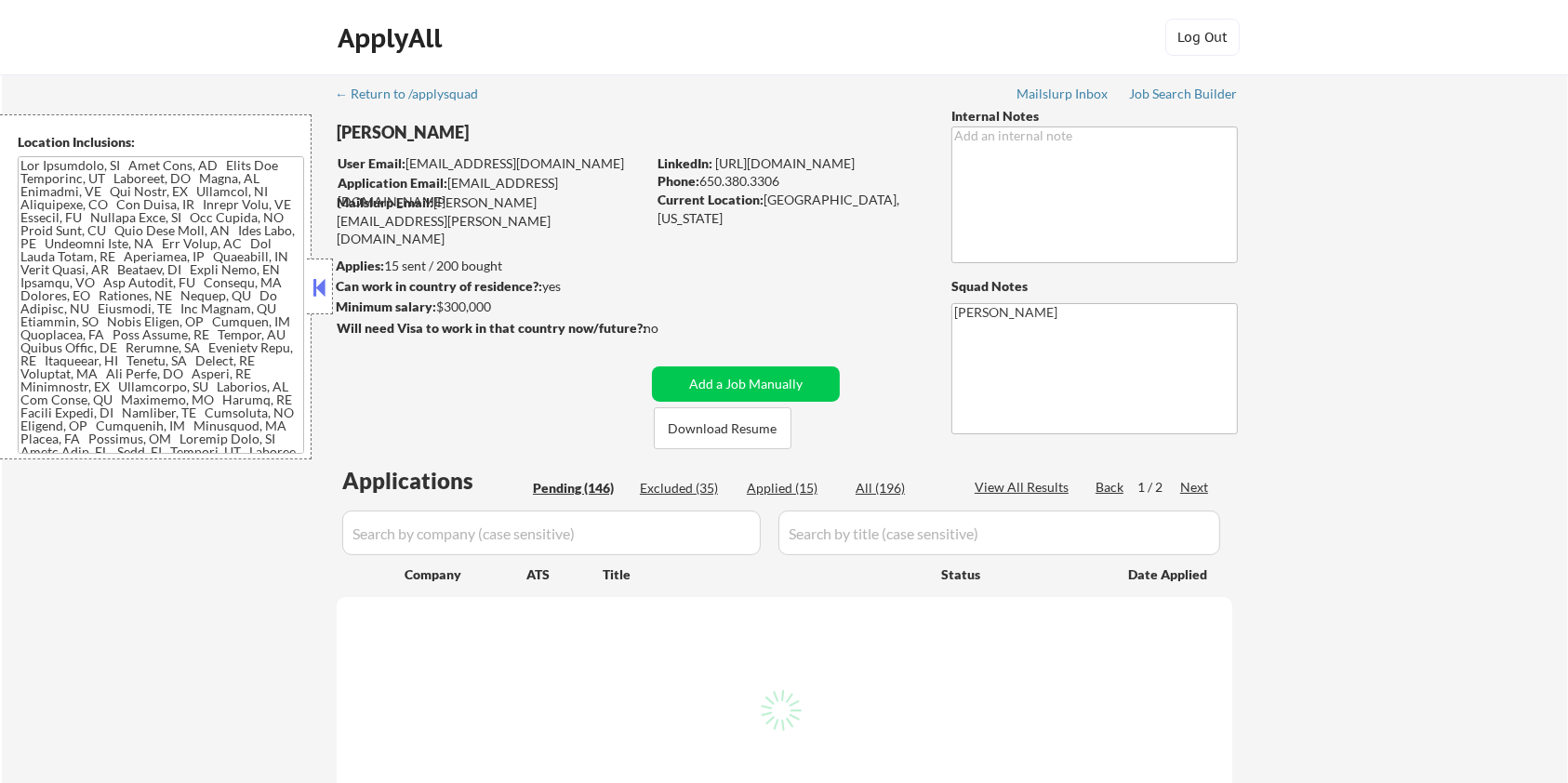
select select ""pending""
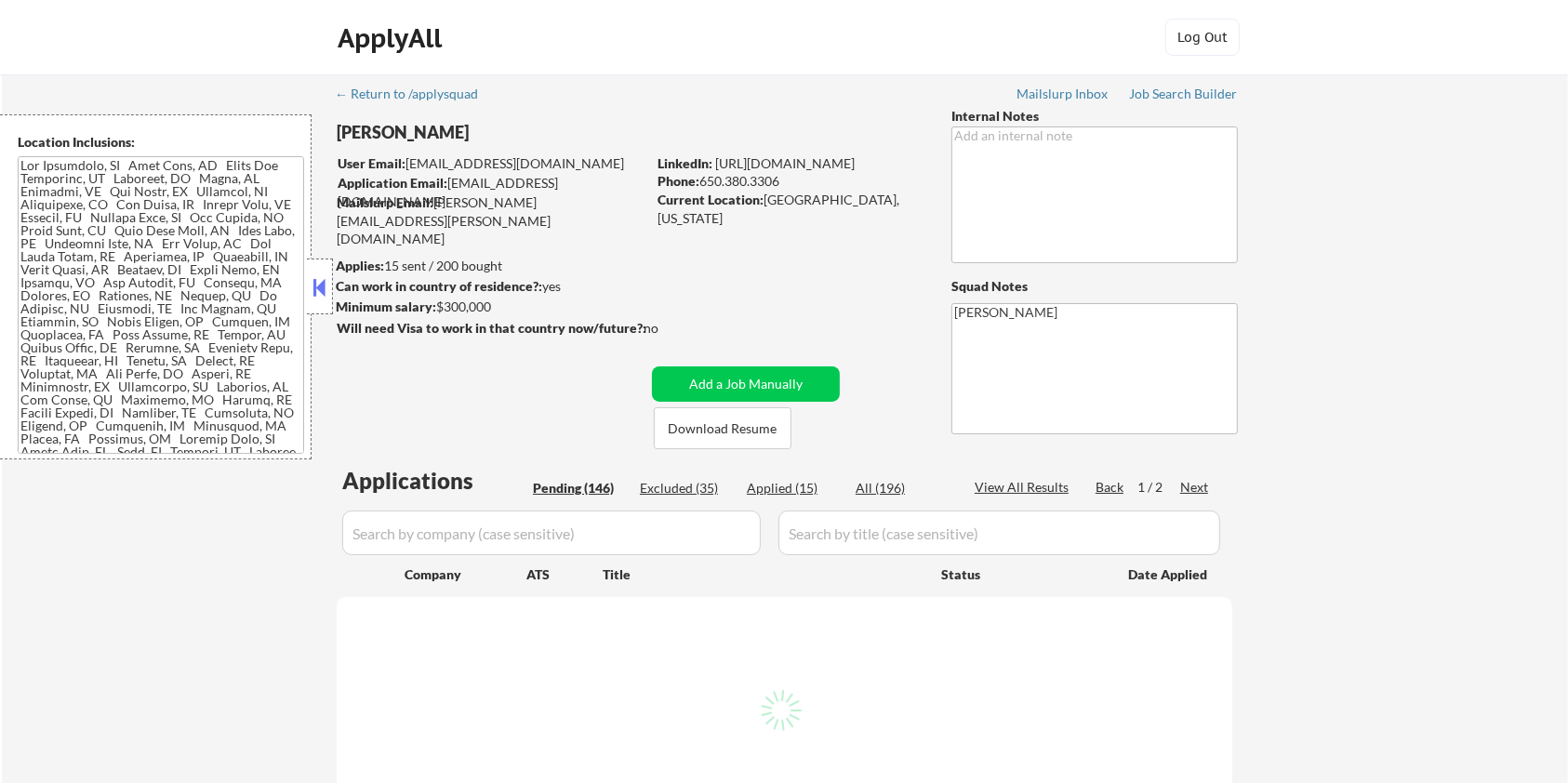
select select ""pending""
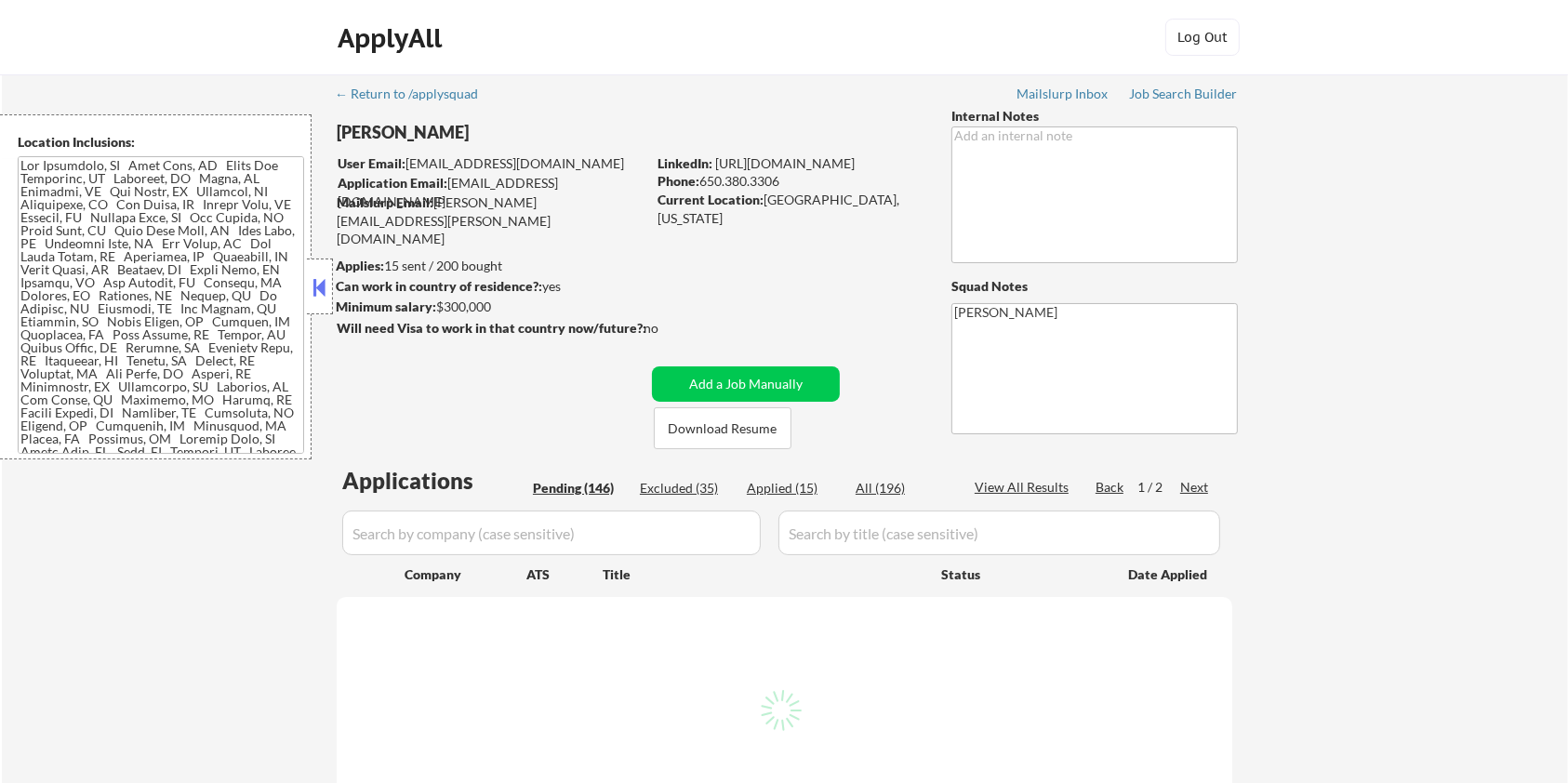
select select ""pending""
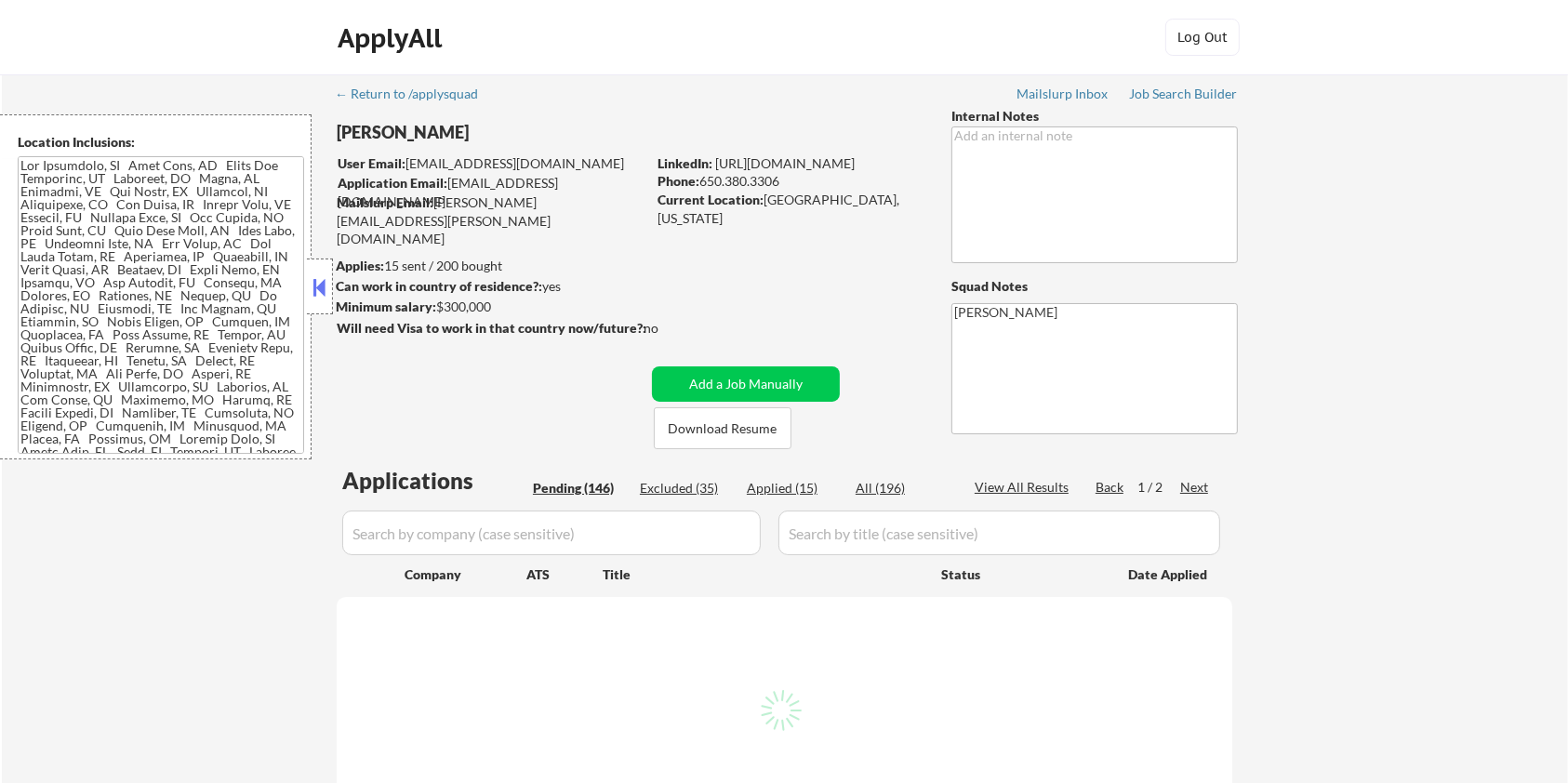
select select ""pending""
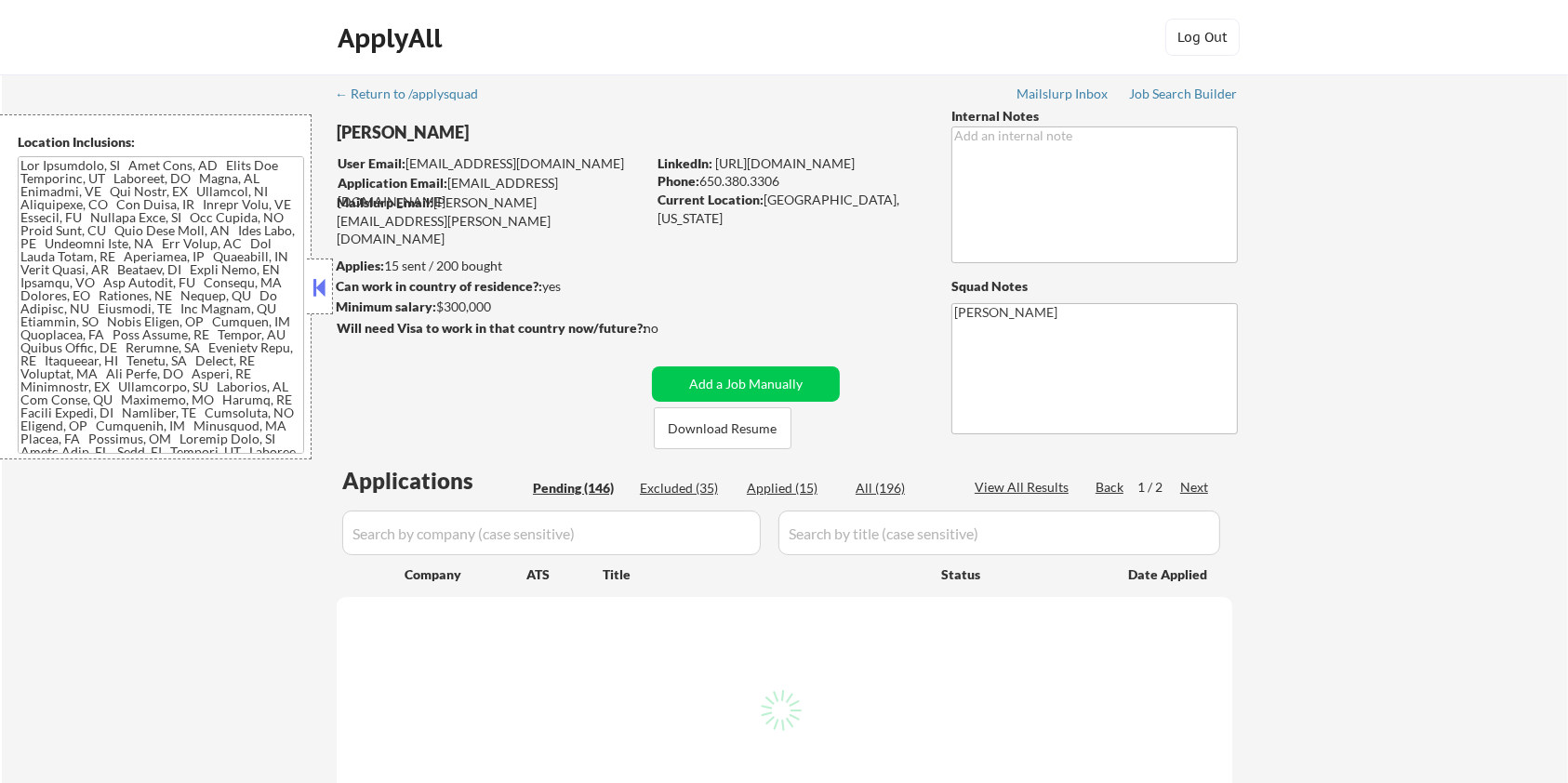
select select ""pending""
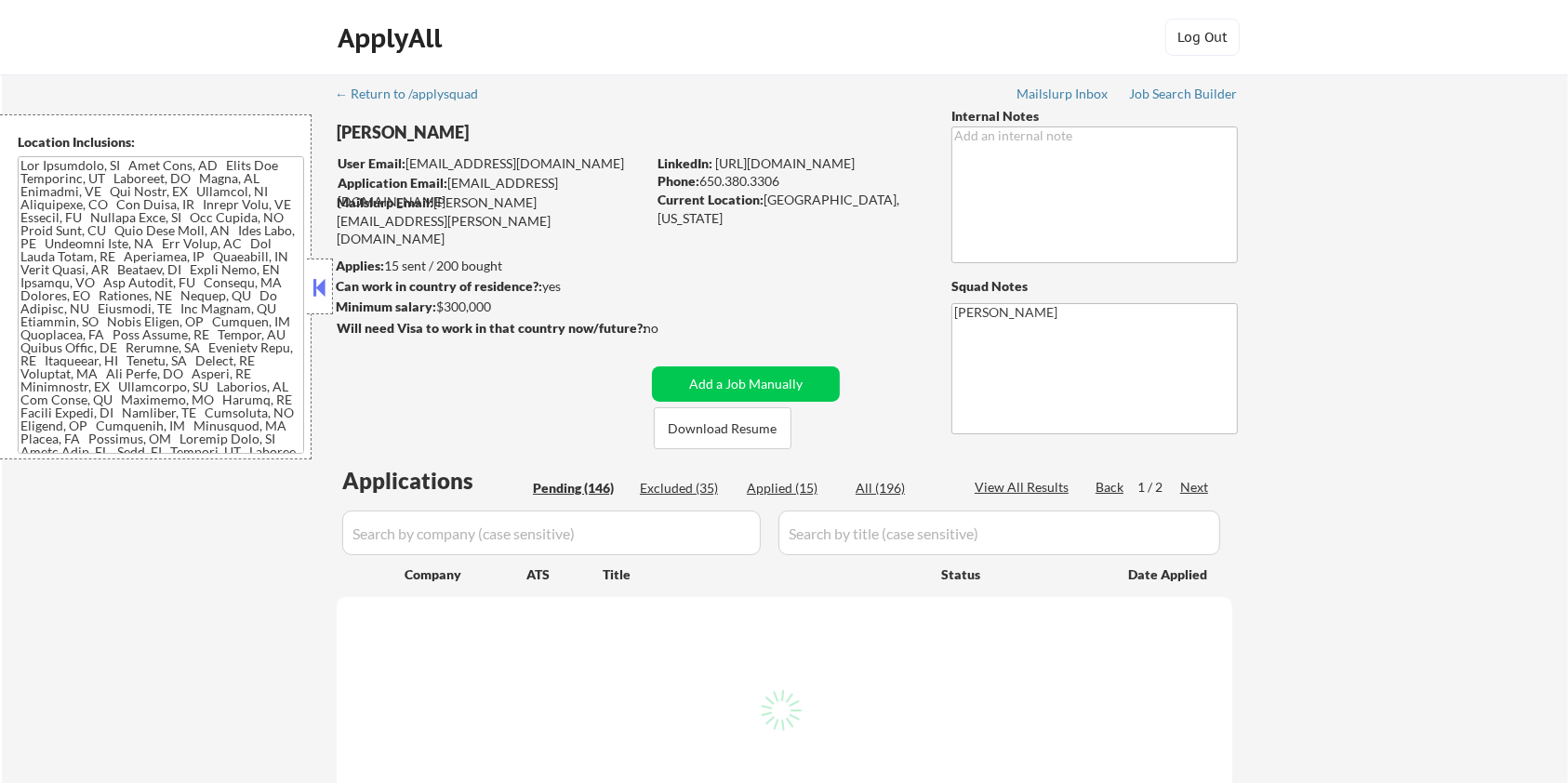
select select ""pending""
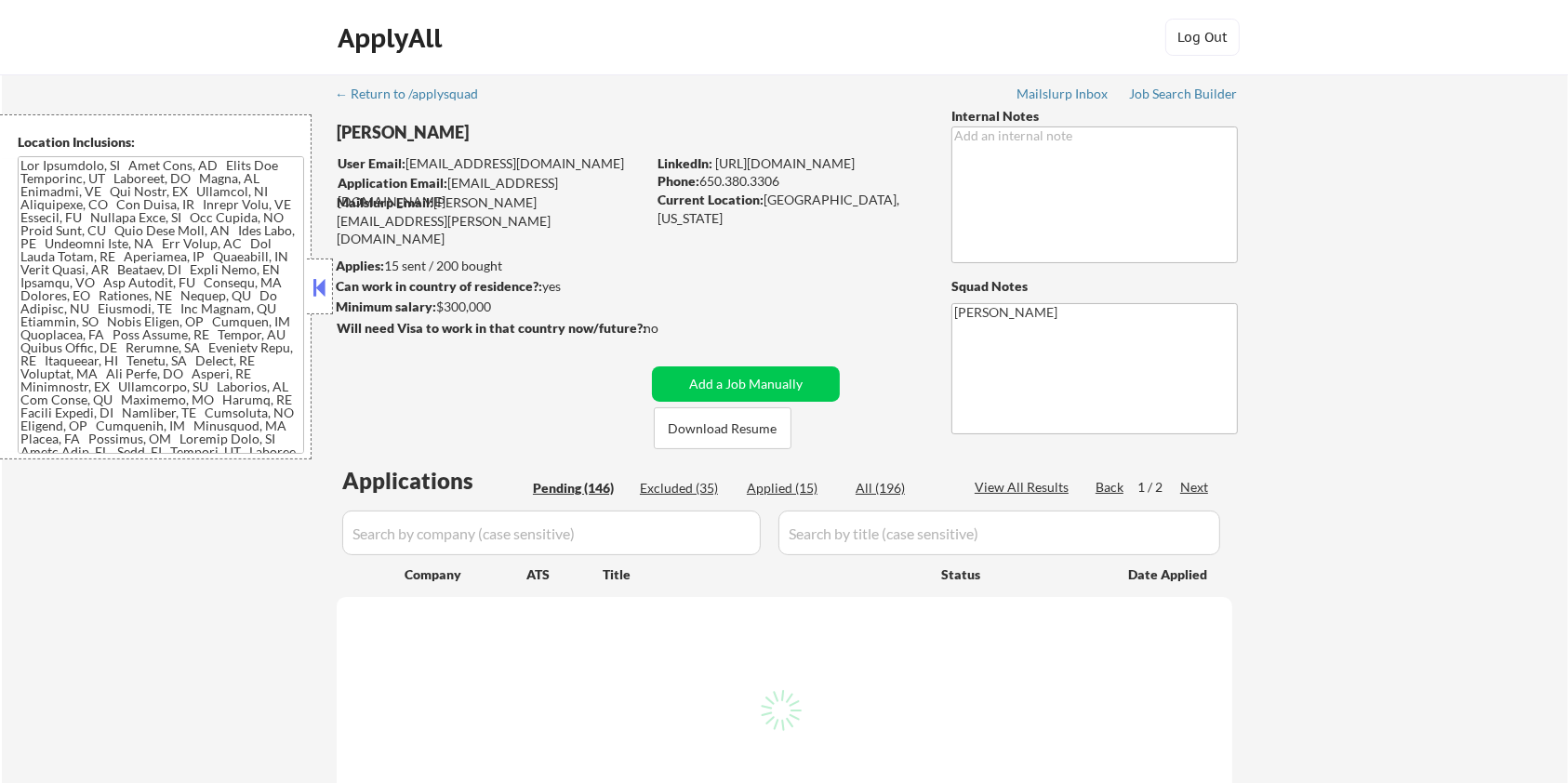
select select ""pending""
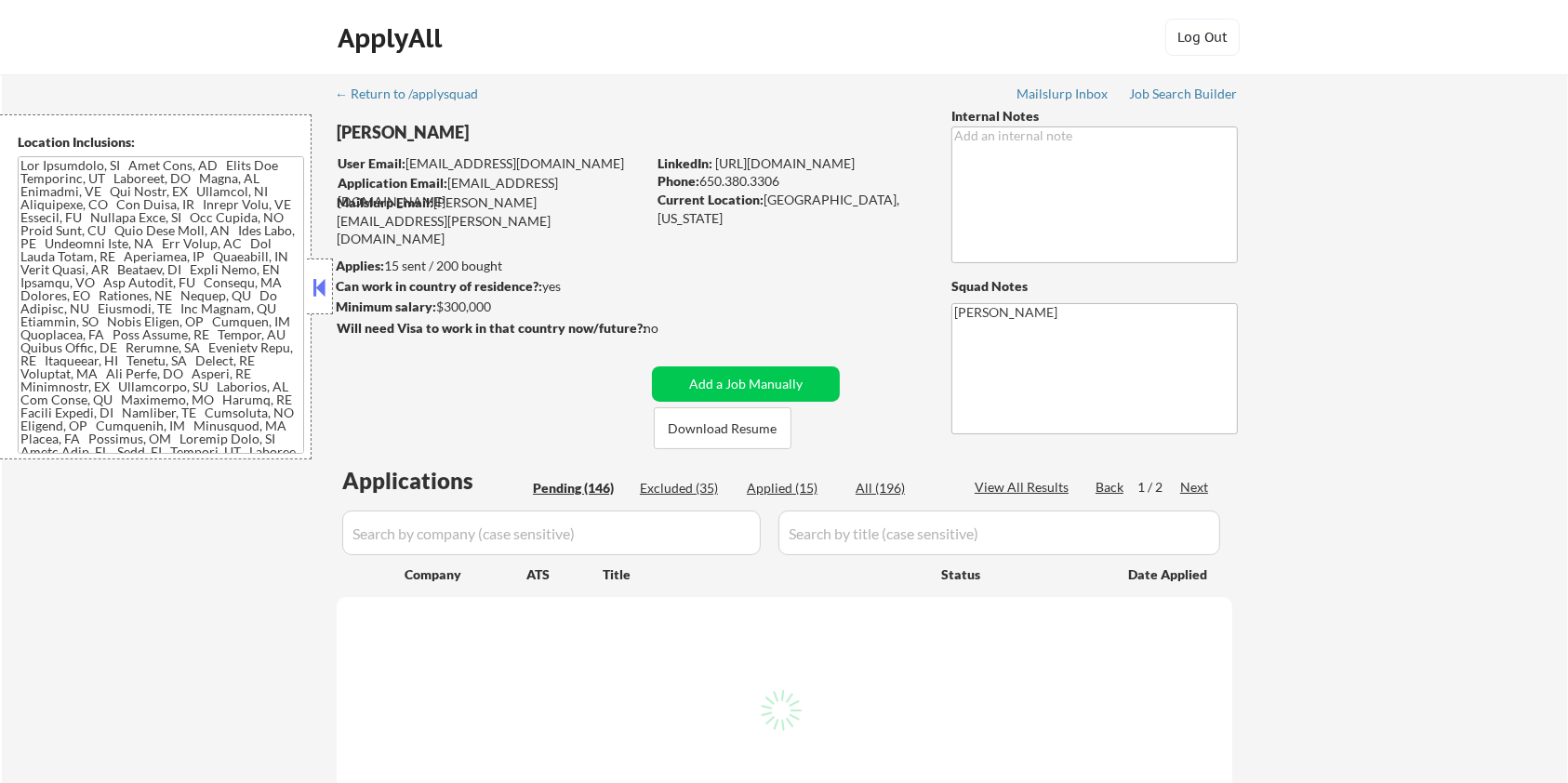
select select ""pending""
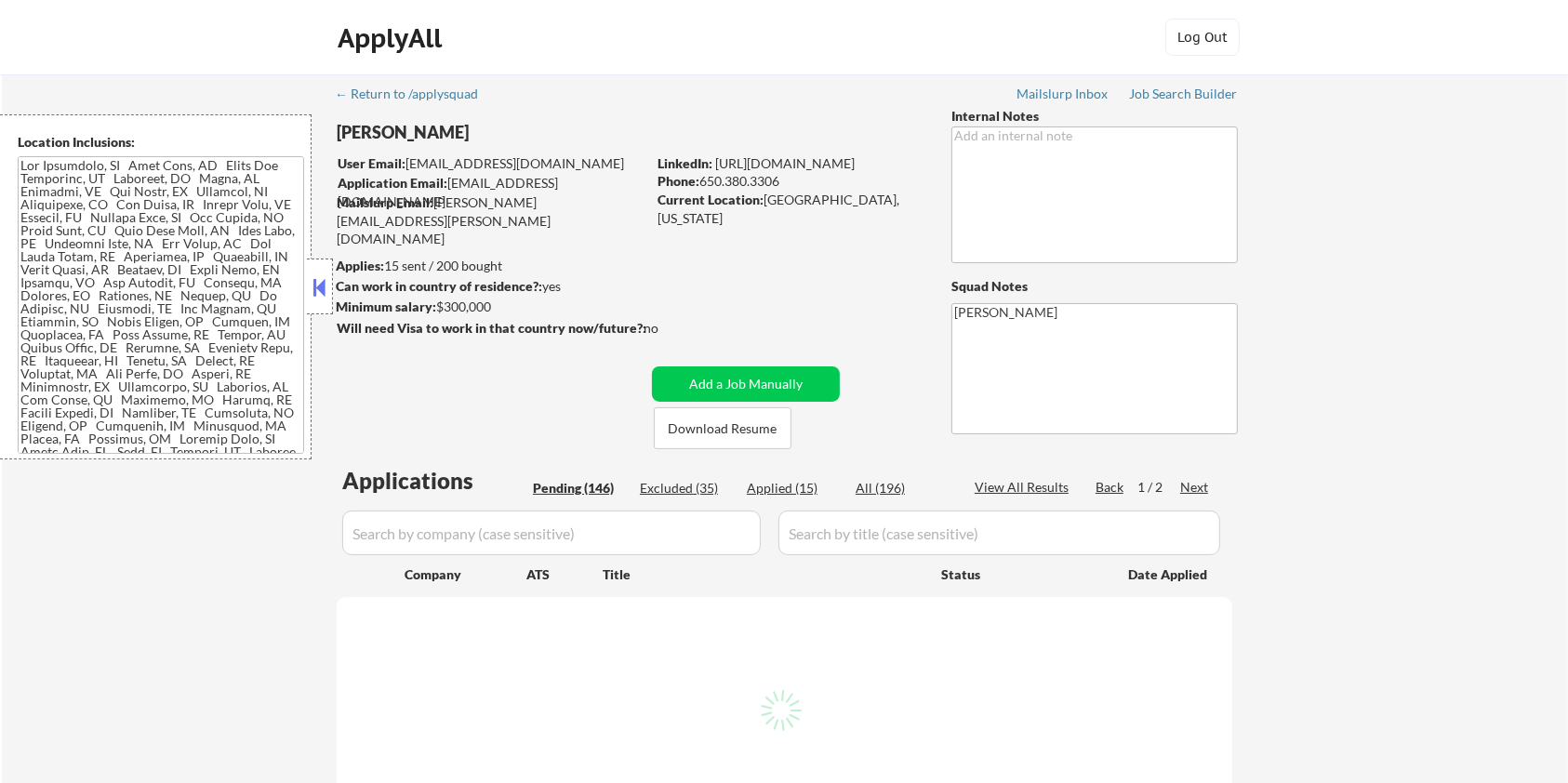
select select ""pending""
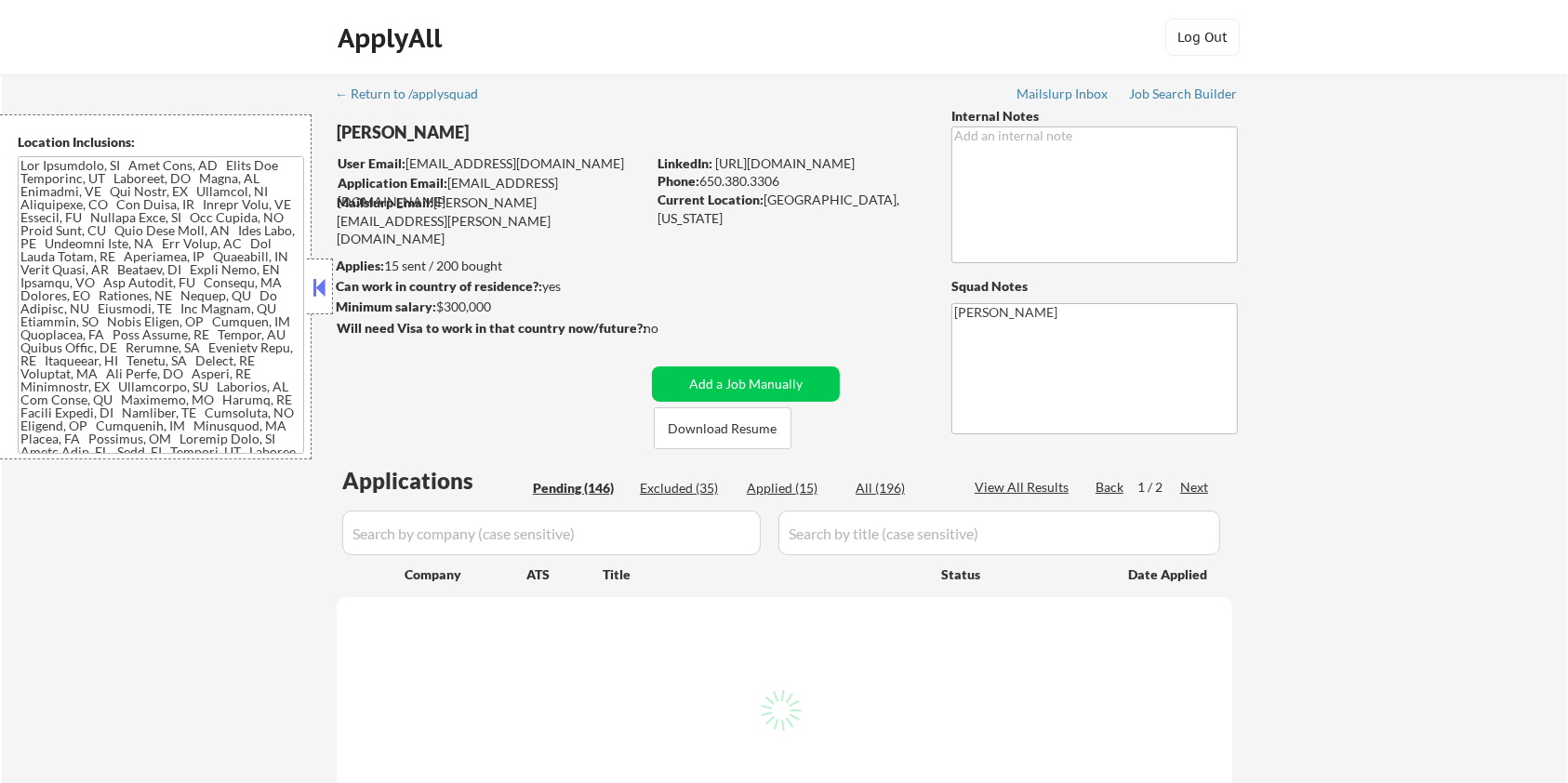
select select ""pending""
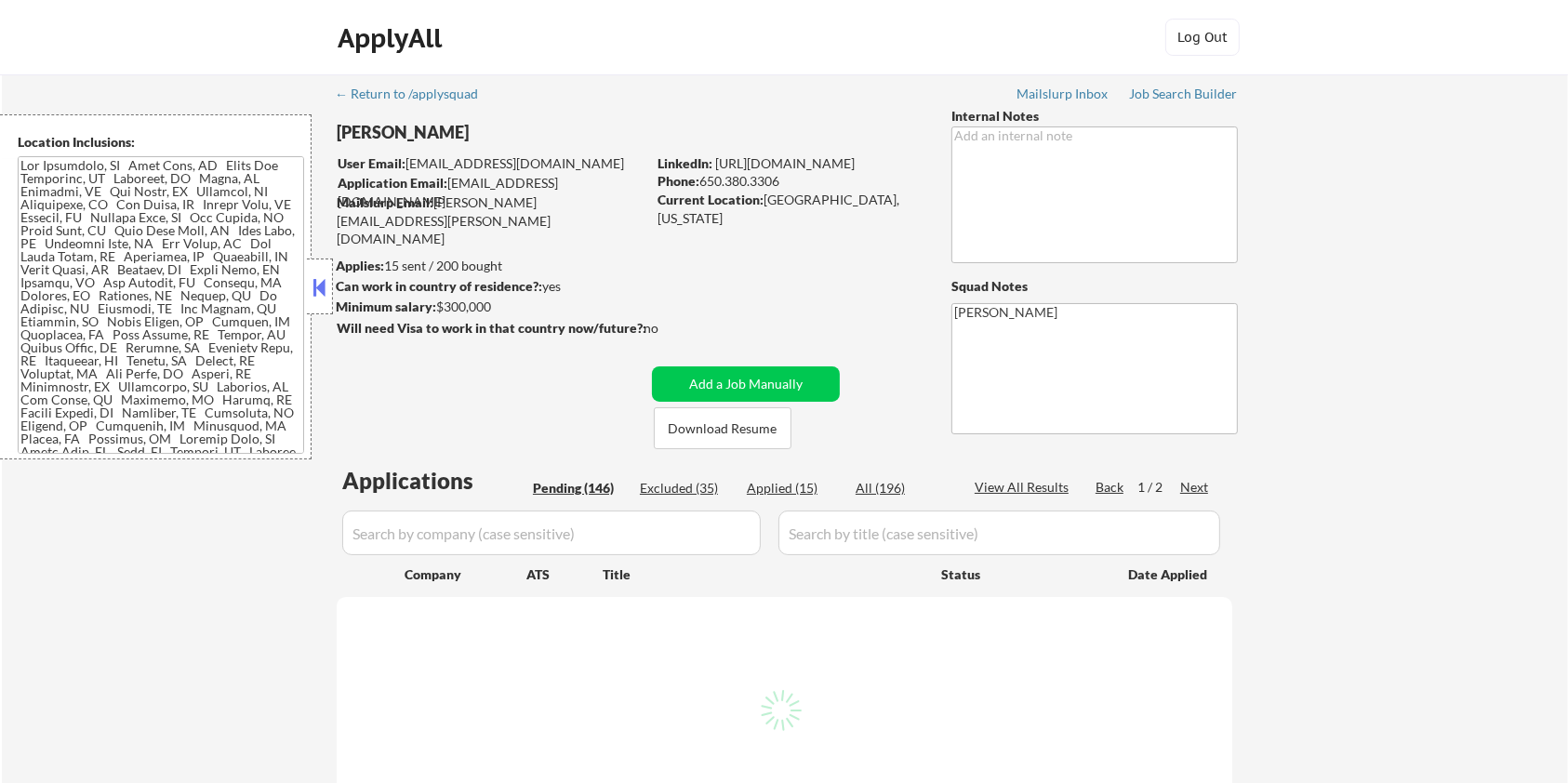
select select ""pending""
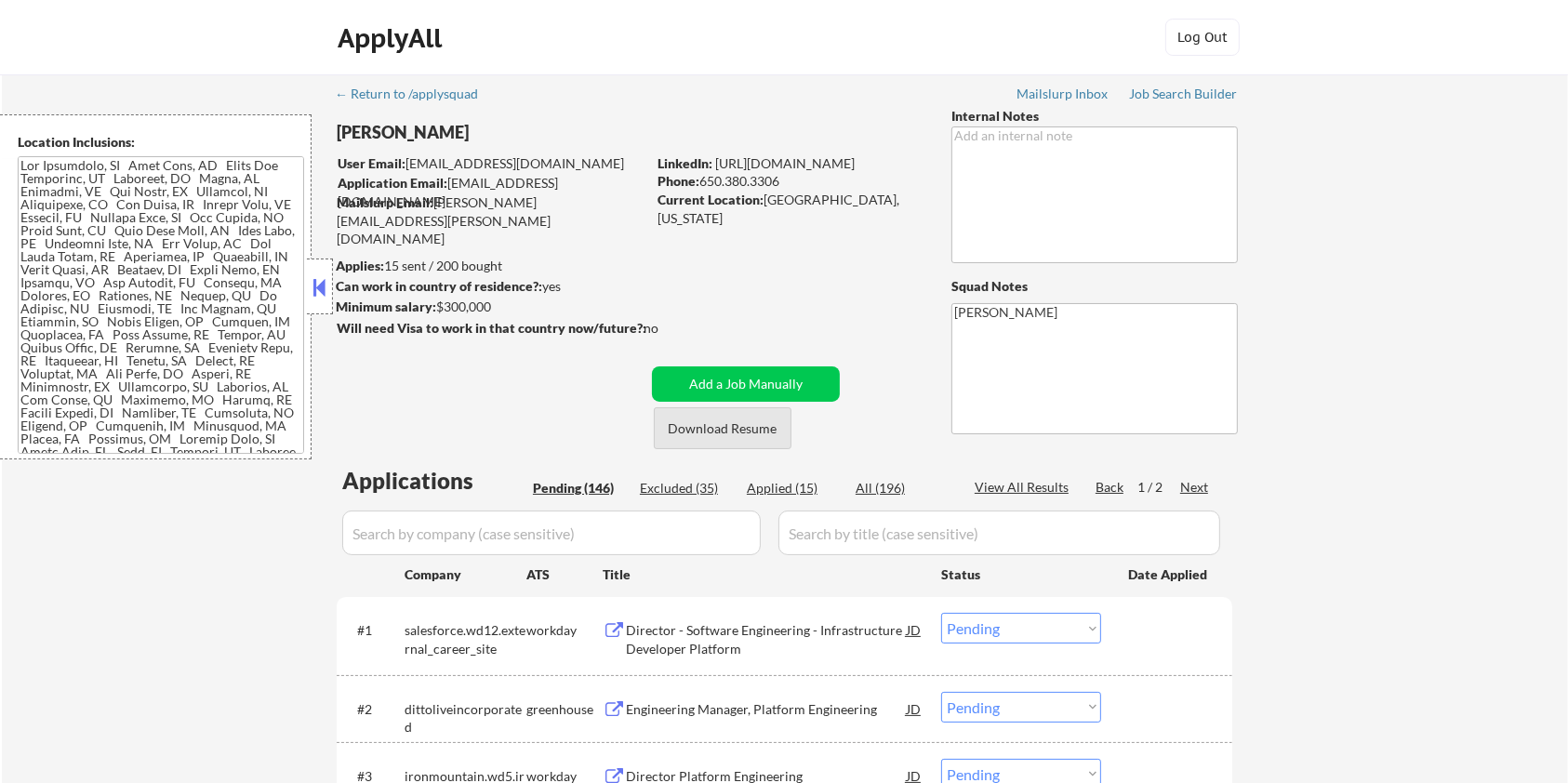
click at [708, 430] on button "Download Resume" at bounding box center [723, 428] width 137 height 41
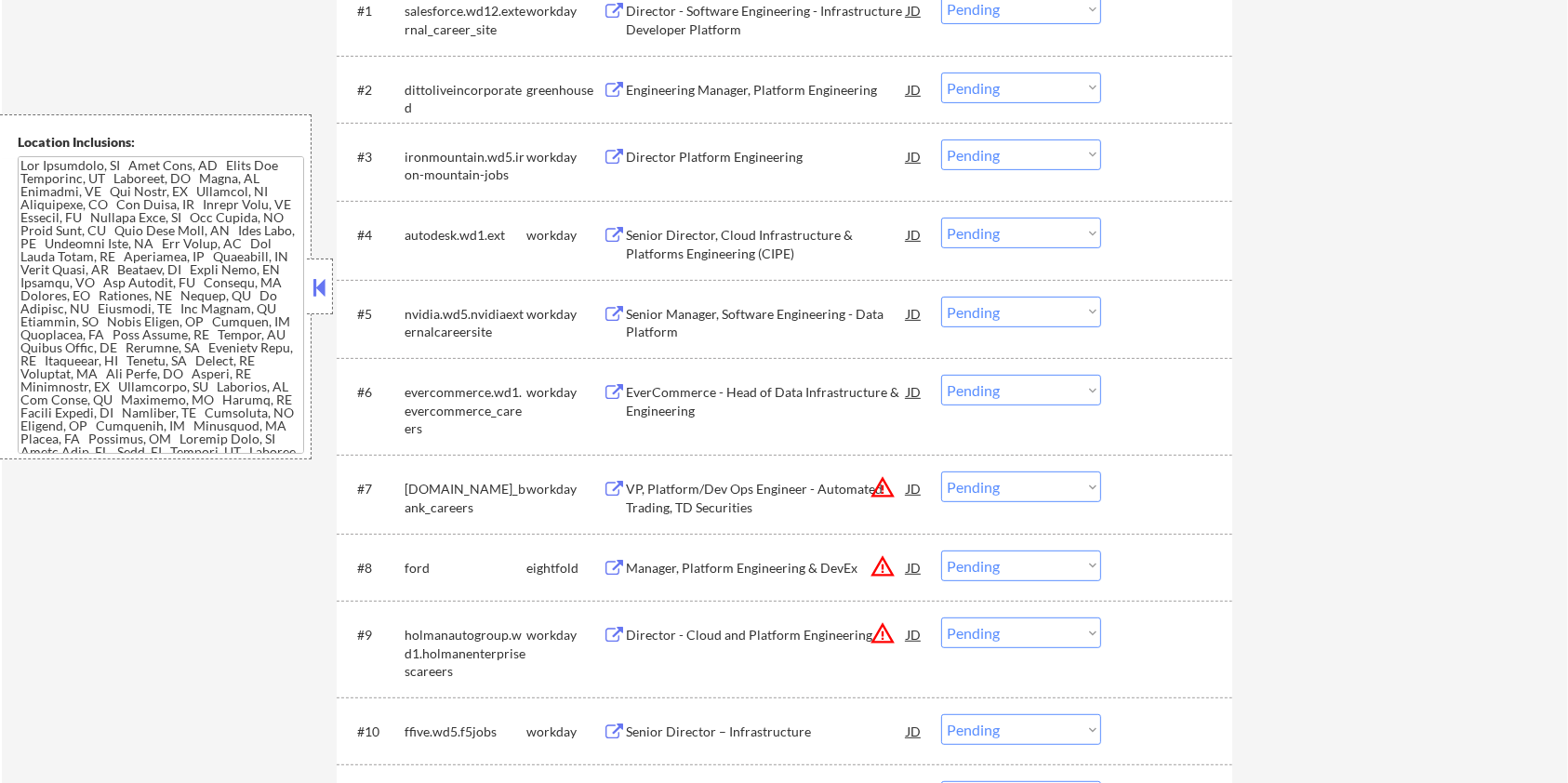
scroll to position [991, 0]
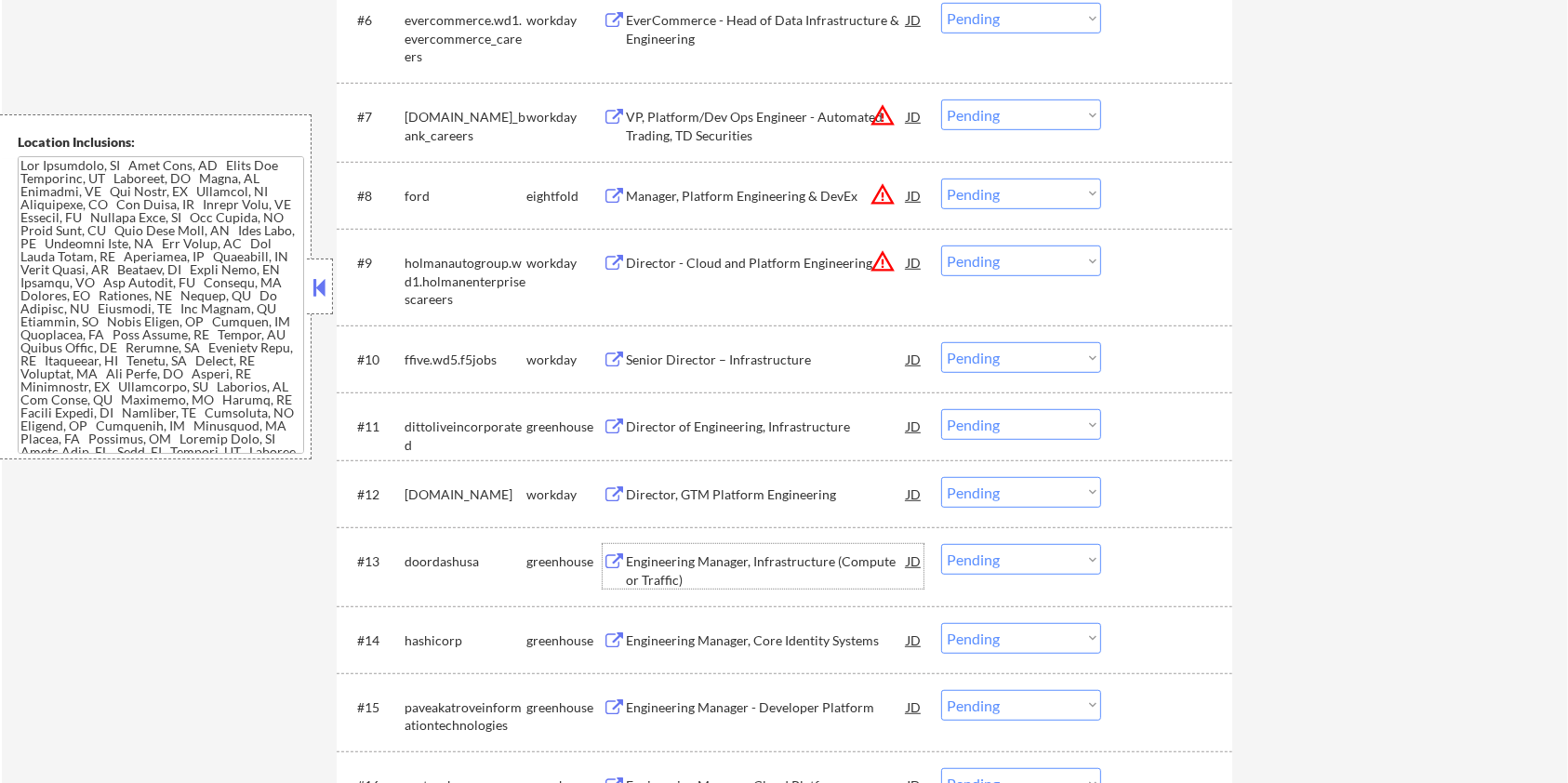
click at [713, 554] on div "Engineering Manager, Infrastructure (Compute or Traffic)" at bounding box center [766, 570] width 280 height 37
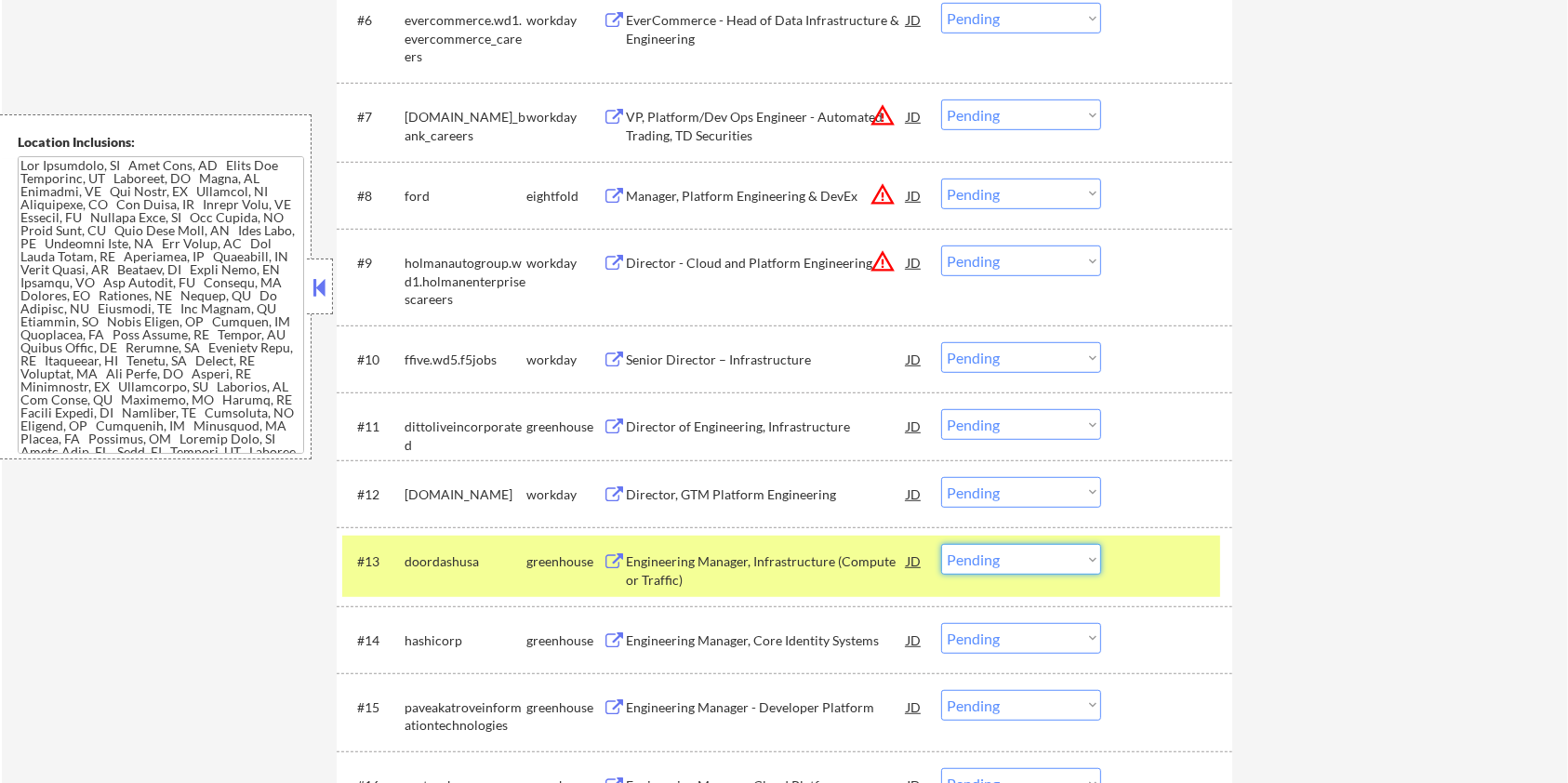
click at [1032, 561] on select "Choose an option... Pending Applied Excluded (Questions) Excluded (Expired) Exc…" at bounding box center [1021, 559] width 160 height 31
click at [941, 544] on select "Choose an option... Pending Applied Excluded (Questions) Excluded (Expired) Exc…" at bounding box center [1021, 559] width 160 height 31
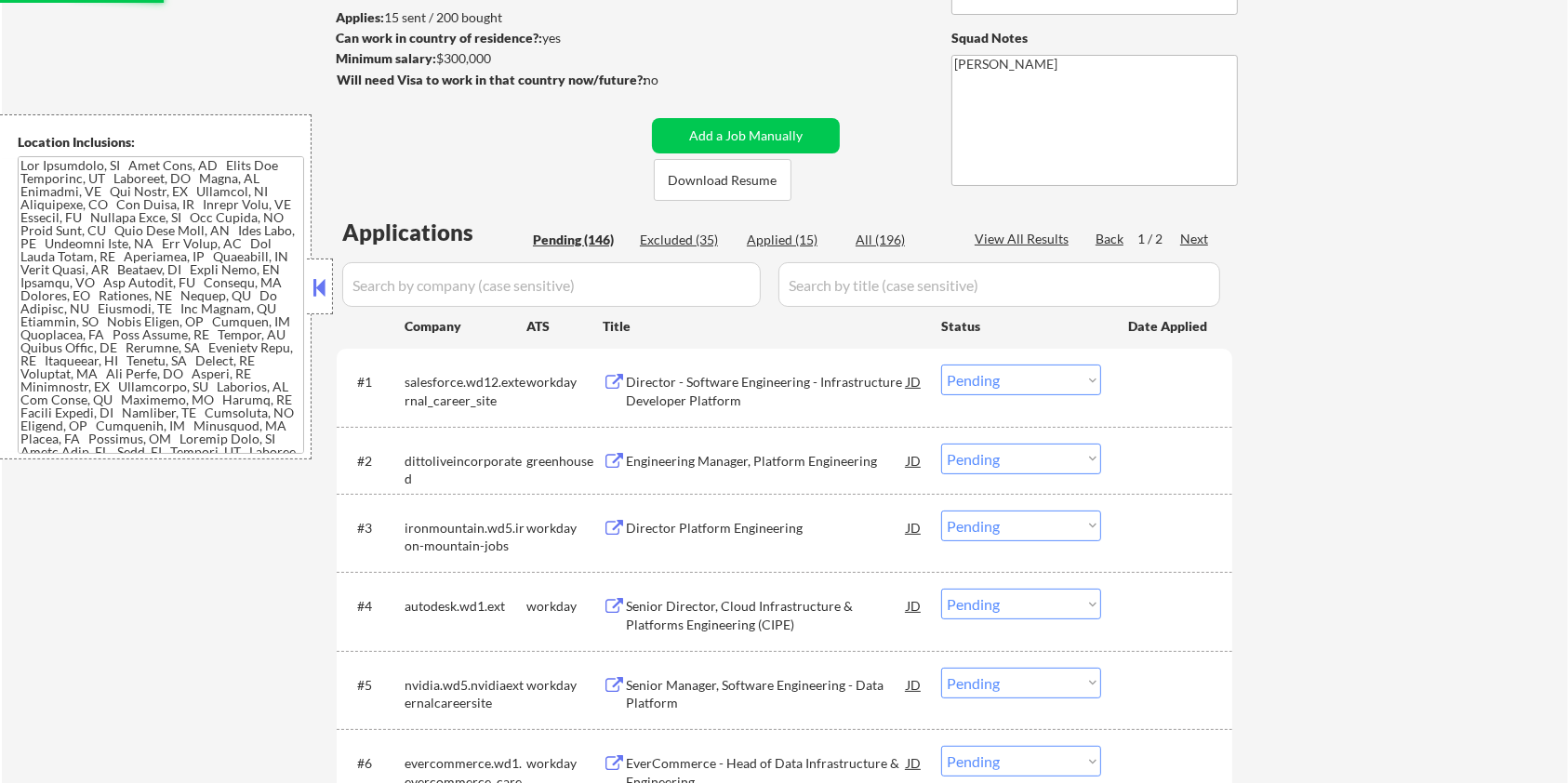
scroll to position [248, 0]
select select ""pending""
drag, startPoint x: 488, startPoint y: 400, endPoint x: 407, endPoint y: 377, distance: 84.2
click at [407, 377] on div "salesforce.wd12.external_career_site" at bounding box center [465, 392] width 121 height 37
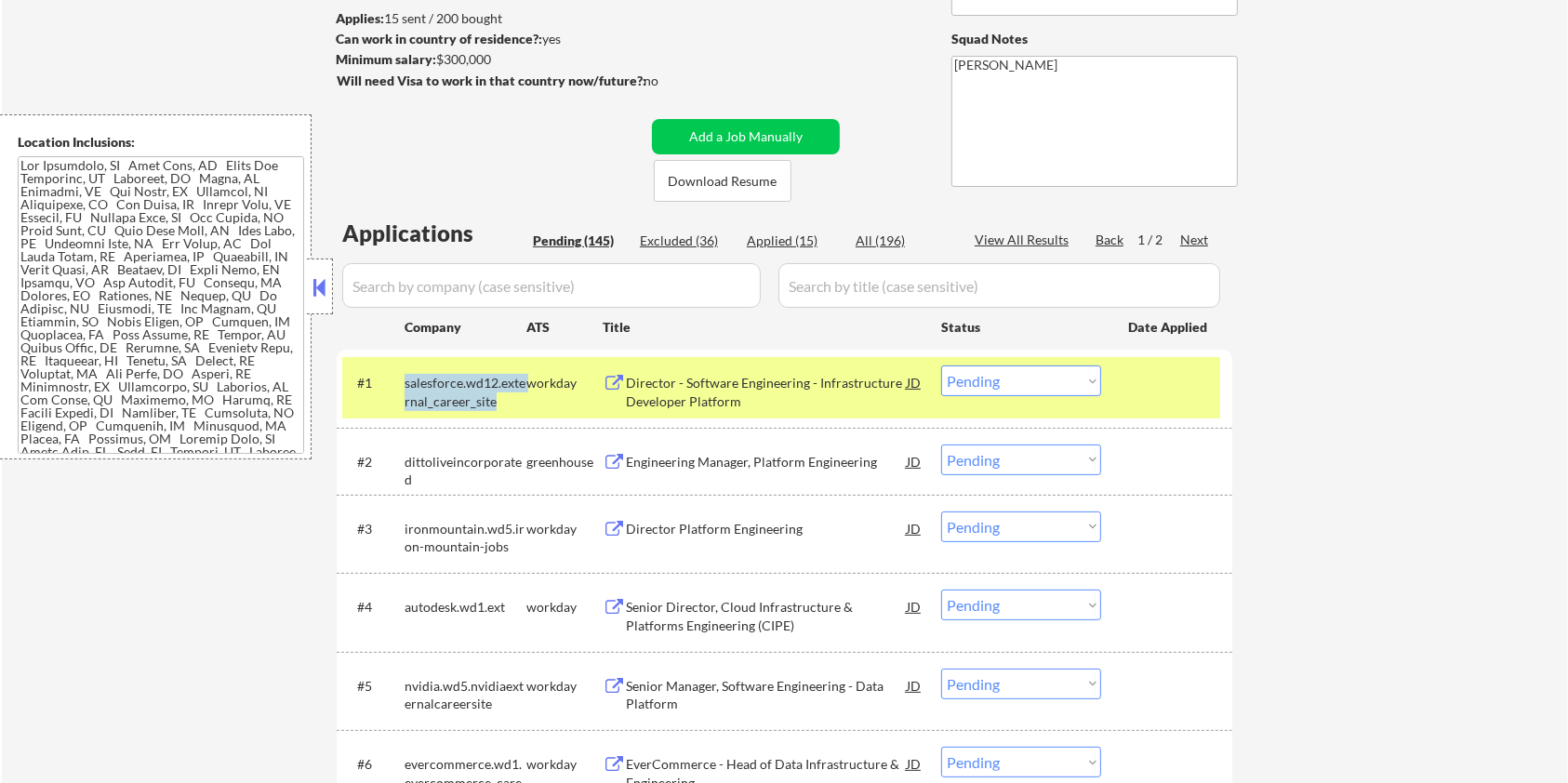
copy div "salesforce.wd12.external_career_site"
click at [435, 289] on input "input" at bounding box center [552, 285] width 419 height 44
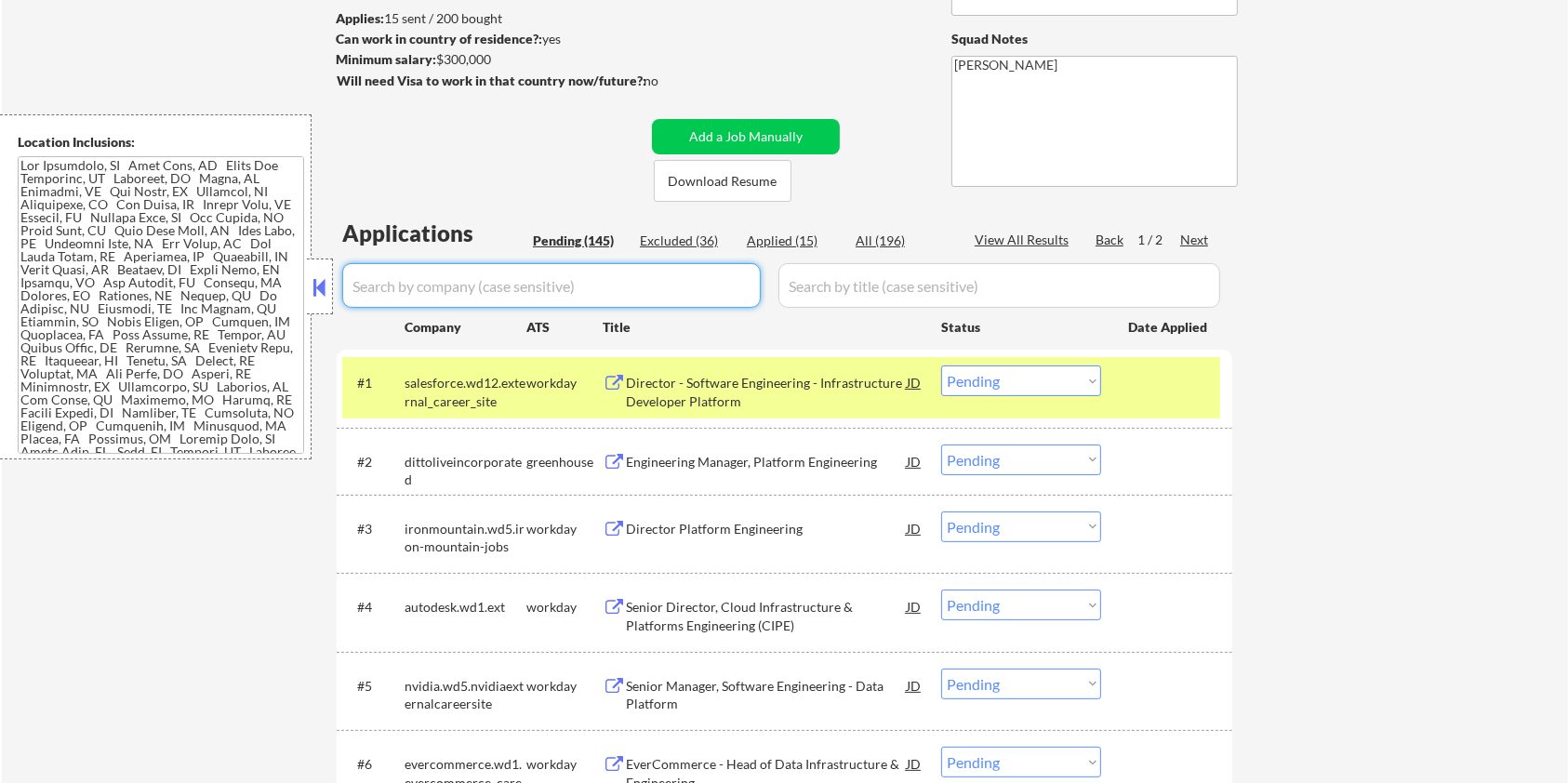
paste input "salesforce.wd12.external_career_site"
type input "salesforce.wd12.external_career_site"
click at [800, 286] on input "input" at bounding box center [999, 285] width 441 height 44
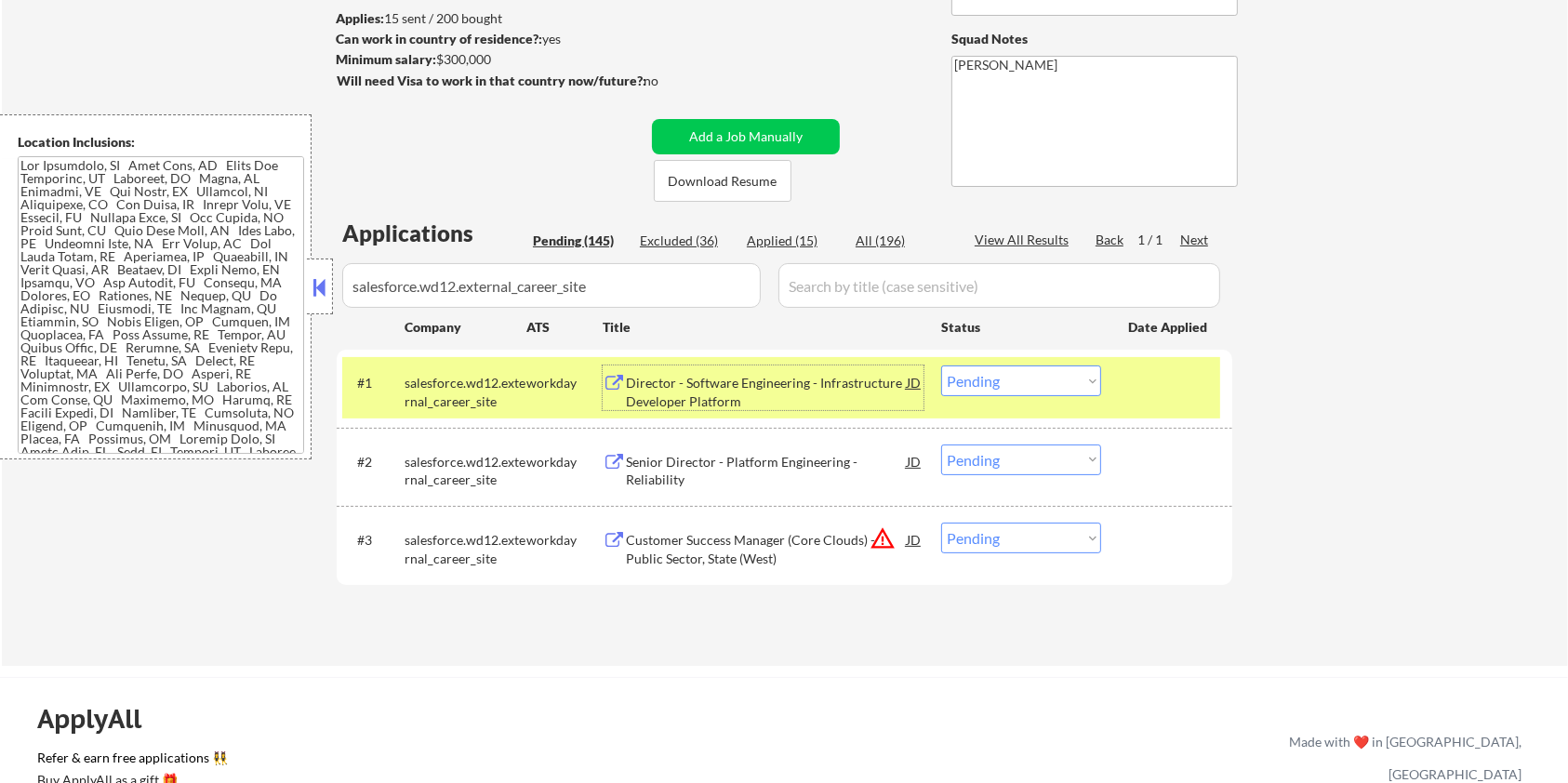
click at [747, 387] on div "Director - Software Engineering - Infrastructure Developer Platform" at bounding box center [766, 392] width 280 height 37
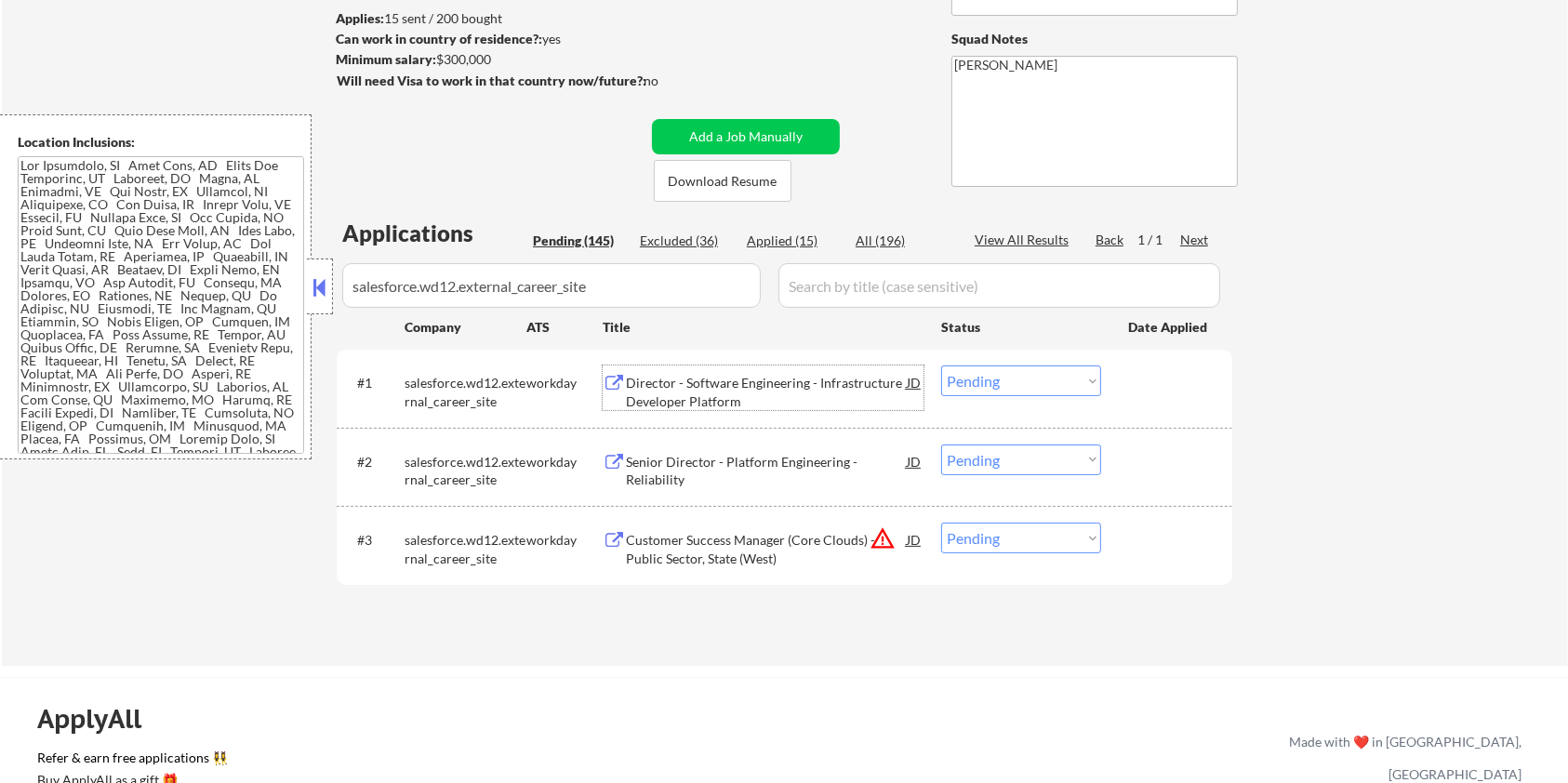
click at [1004, 376] on select "Choose an option... Pending Applied Excluded (Questions) Excluded (Expired) Exc…" at bounding box center [1021, 380] width 160 height 31
click at [941, 365] on select "Choose an option... Pending Applied Excluded (Questions) Excluded (Expired) Exc…" at bounding box center [1021, 380] width 160 height 31
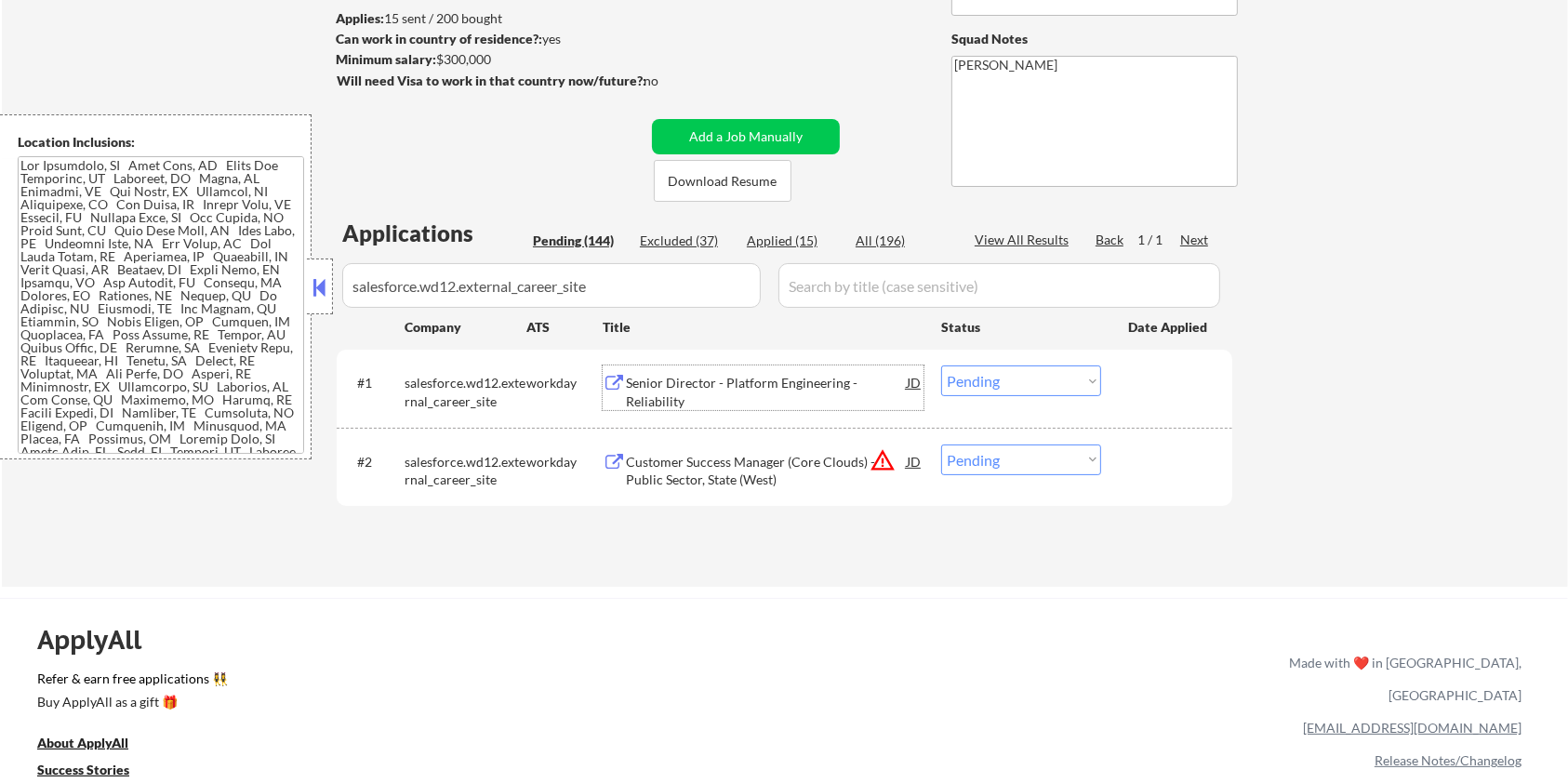
click at [684, 388] on div "Senior Director - Platform Engineering - Reliability" at bounding box center [766, 392] width 280 height 37
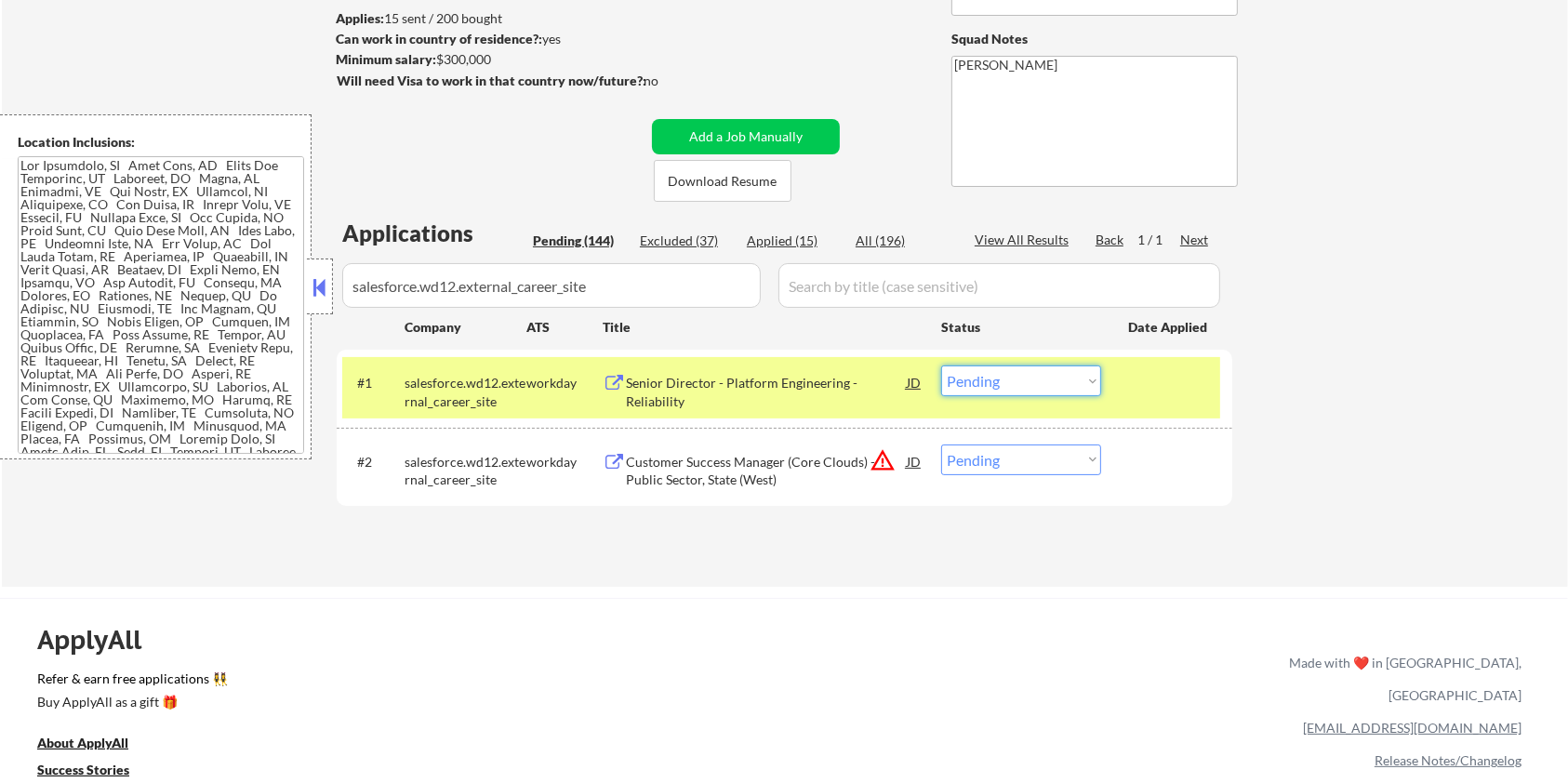
click at [1049, 386] on select "Choose an option... Pending Applied Excluded (Questions) Excluded (Expired) Exc…" at bounding box center [1021, 380] width 160 height 31
click at [783, 599] on div "ApplyAll Refer & earn free applications 👯‍♀️ Buy ApplyAll as a gift 🎁 About App…" at bounding box center [784, 742] width 1568 height 289
click at [1055, 377] on select "Choose an option... Pending Applied Excluded (Questions) Excluded (Expired) Exc…" at bounding box center [1021, 380] width 160 height 31
click at [941, 365] on select "Choose an option... Pending Applied Excluded (Questions) Excluded (Expired) Exc…" at bounding box center [1021, 380] width 160 height 31
click at [751, 476] on div "Customer Success Manager (Core Clouds) - Public Sector, State (West)" at bounding box center [766, 471] width 280 height 37
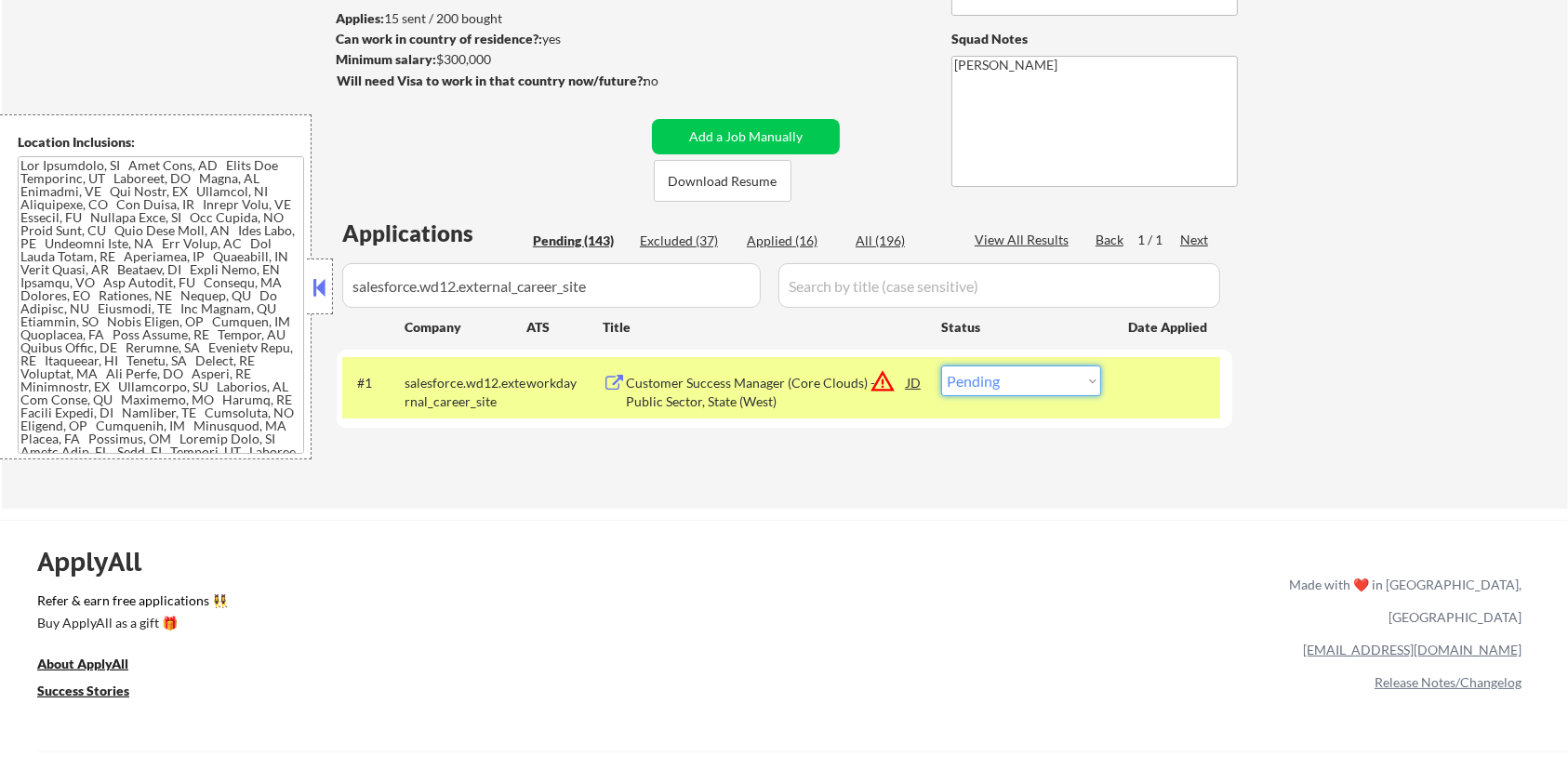
click at [1012, 379] on select "Choose an option... Pending Applied Excluded (Questions) Excluded (Expired) Exc…" at bounding box center [1021, 380] width 160 height 31
select select ""excluded__bad_match_""
click at [941, 365] on select "Choose an option... Pending Applied Excluded (Questions) Excluded (Expired) Exc…" at bounding box center [1021, 380] width 160 height 31
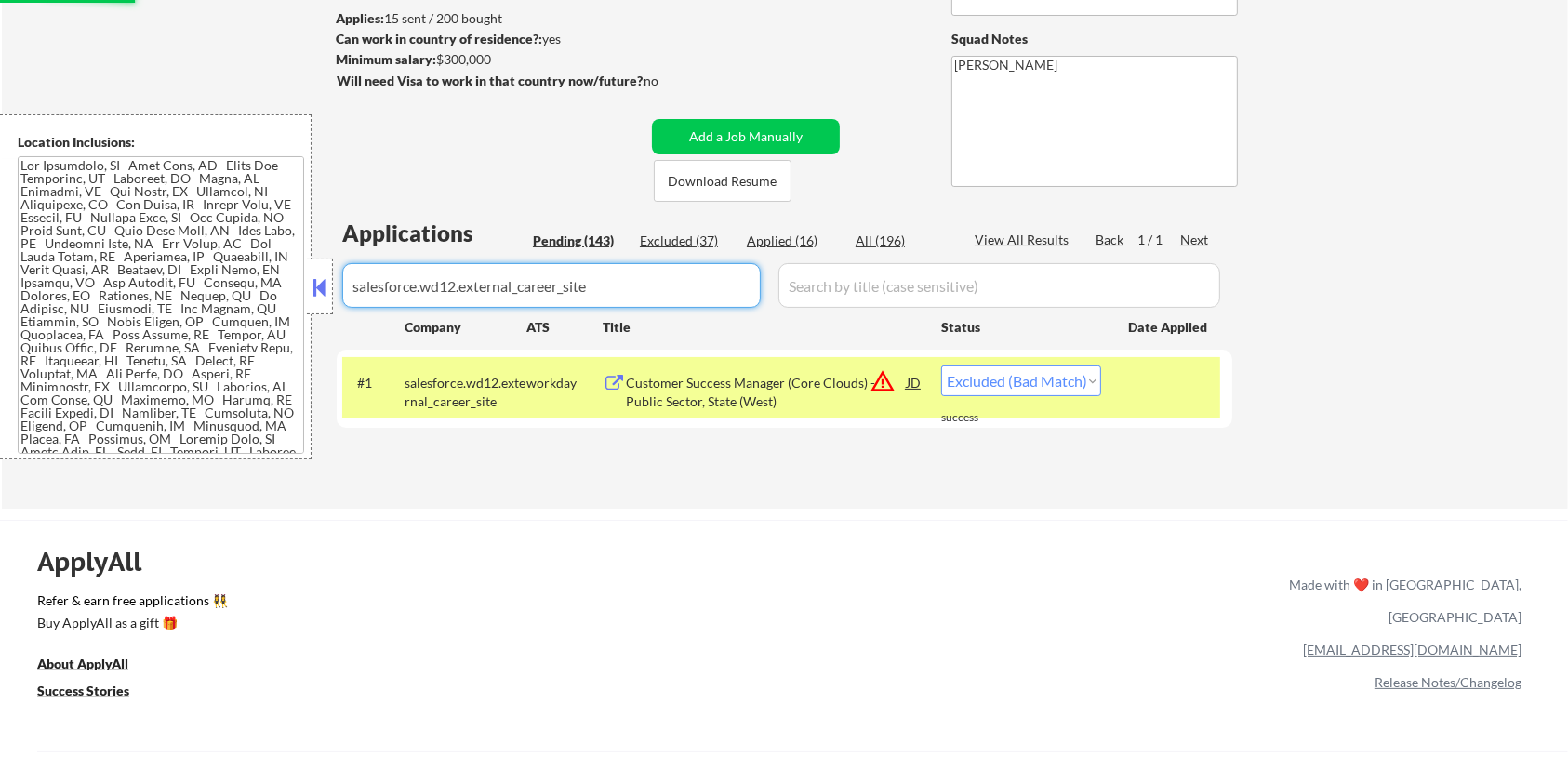
drag, startPoint x: 659, startPoint y: 285, endPoint x: 290, endPoint y: 285, distance: 369.0
click at [290, 285] on body "← Return to /applysquad Mailslurp Inbox Job Search Builder Aaron Stone User Ema…" at bounding box center [784, 144] width 1568 height 783
select select ""excluded__bad_match_""
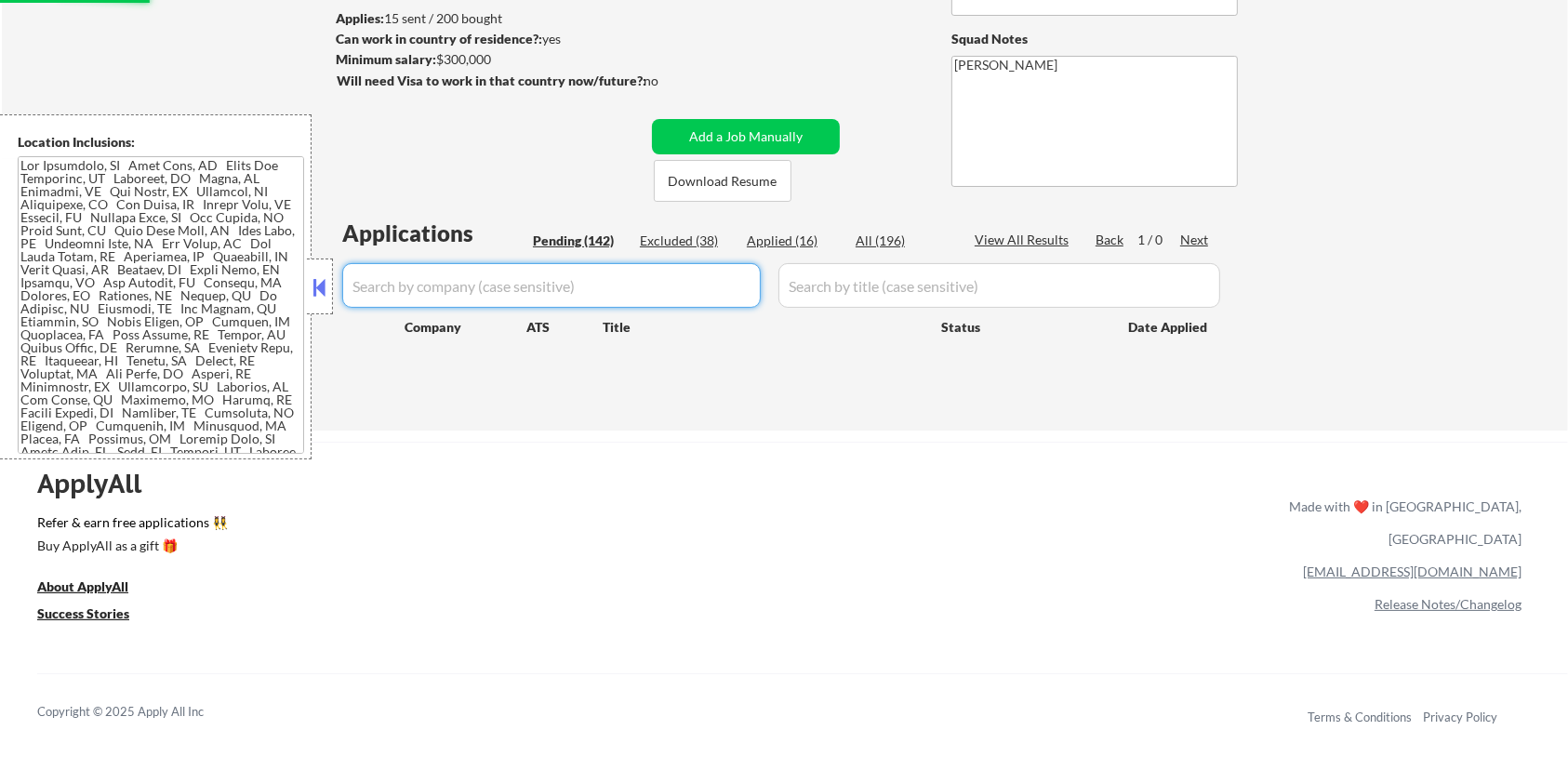
select select ""pending""
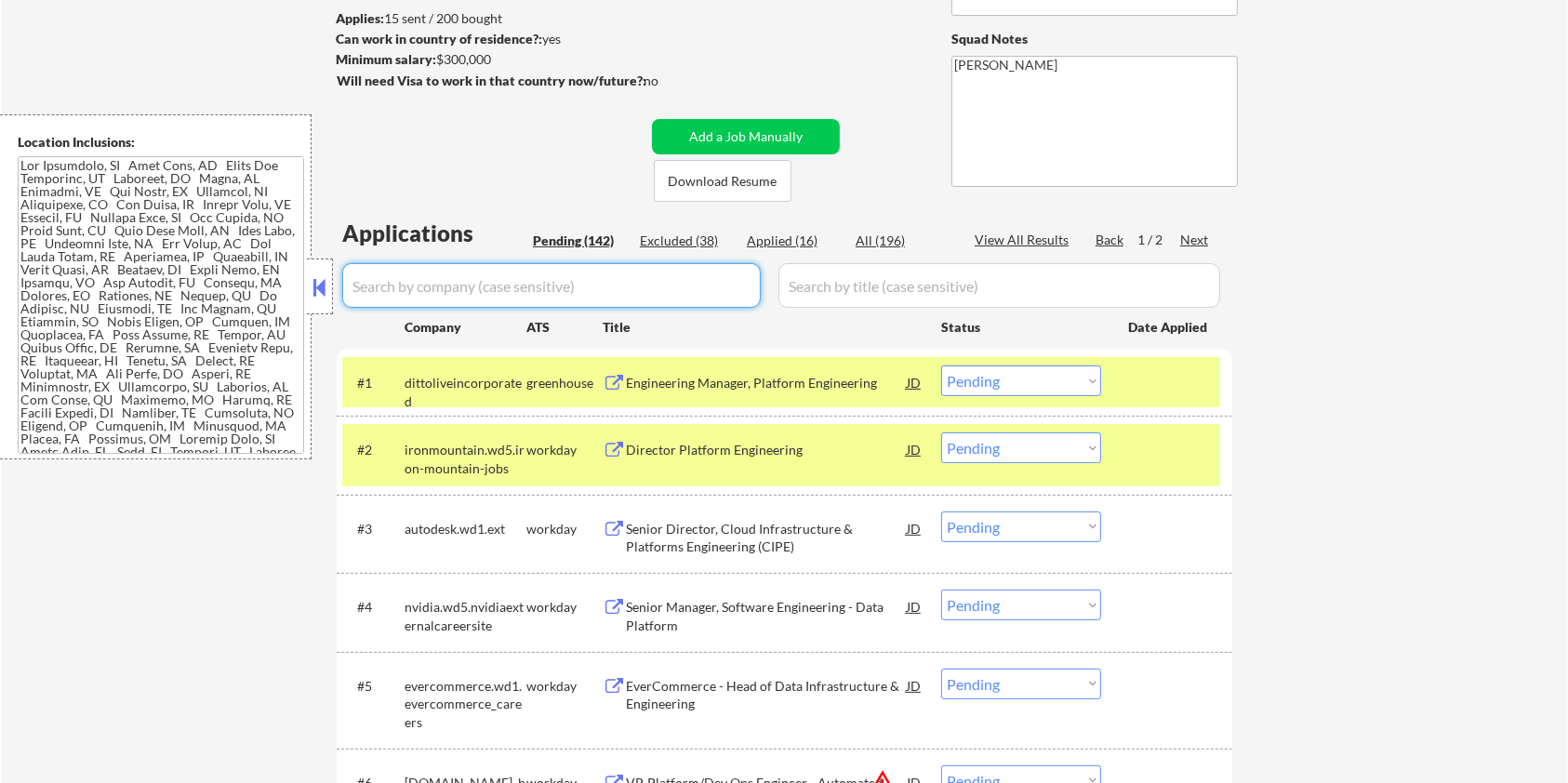
click at [565, 239] on div "Pending (142)" at bounding box center [579, 241] width 93 height 19
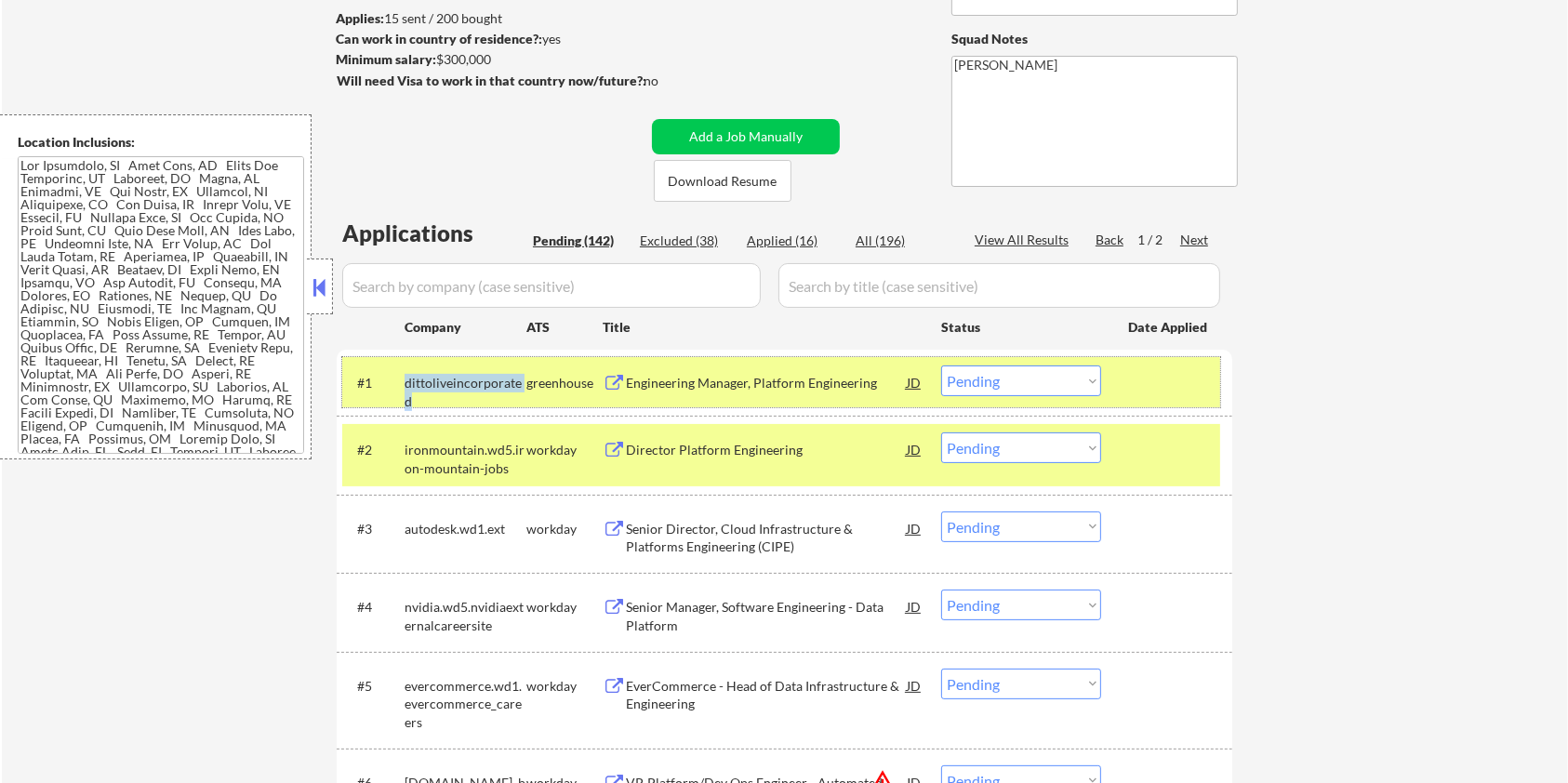
drag, startPoint x: 522, startPoint y: 378, endPoint x: 397, endPoint y: 378, distance: 125.0
click at [397, 378] on div "#1 dittoliveincorporated greenhouse Engineering Manager, Platform Engineering J…" at bounding box center [781, 381] width 878 height 50
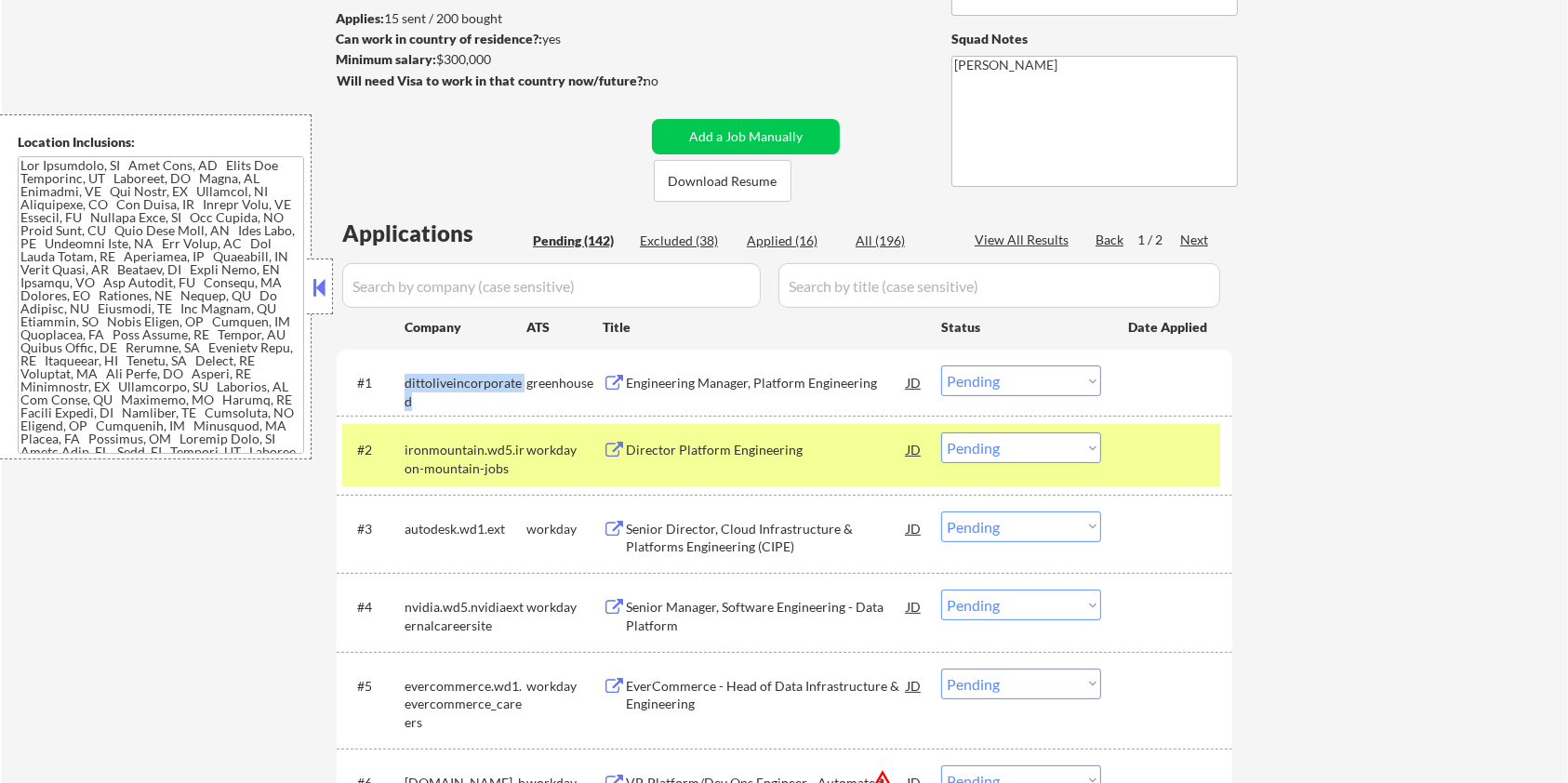
copy div "dittoliveincorporated"
click at [476, 280] on input "input" at bounding box center [552, 285] width 419 height 44
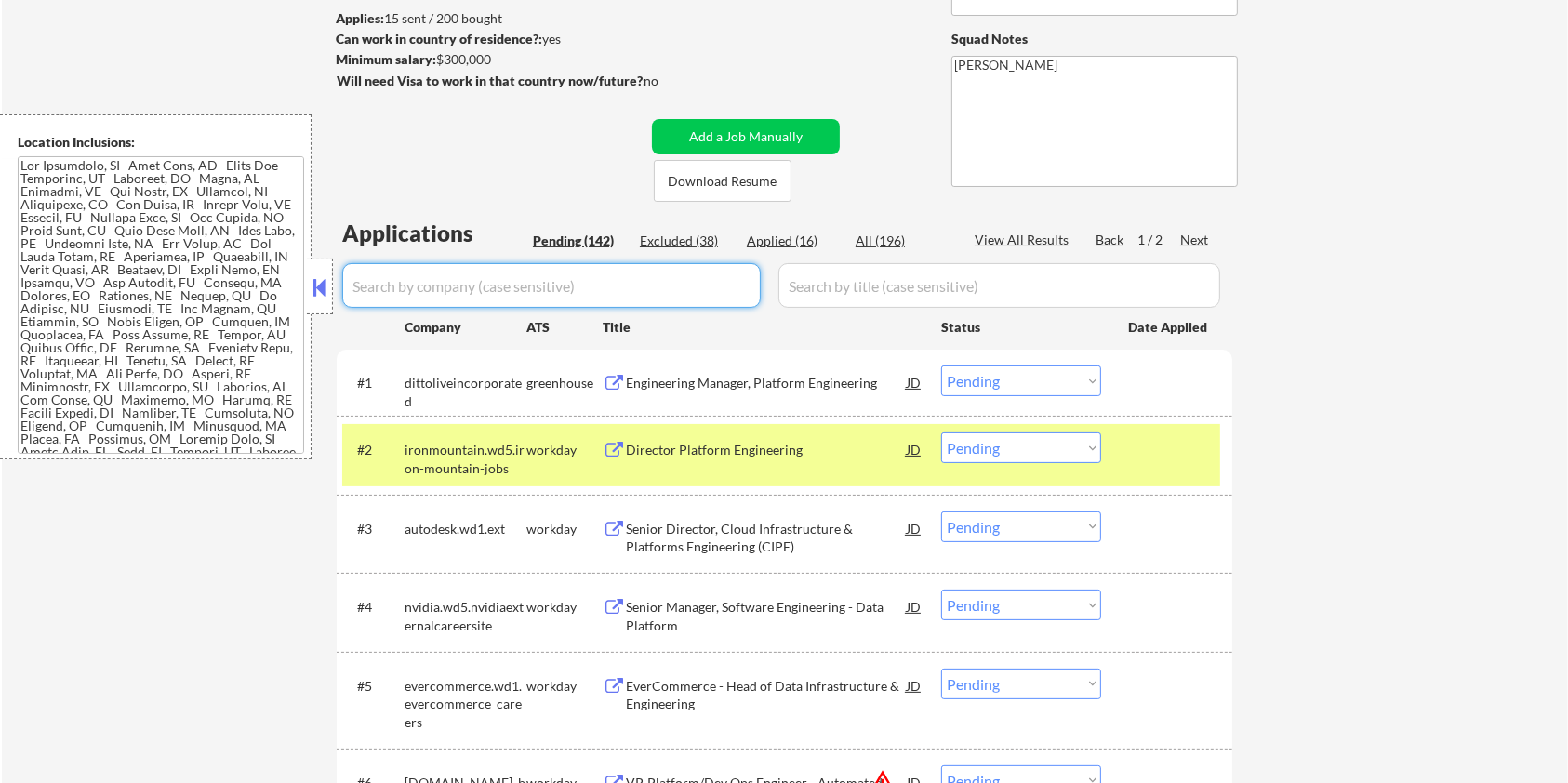
paste input "dittoliveincorporated"
type input "dittoliveincorporated"
click at [828, 289] on input "input" at bounding box center [999, 285] width 441 height 44
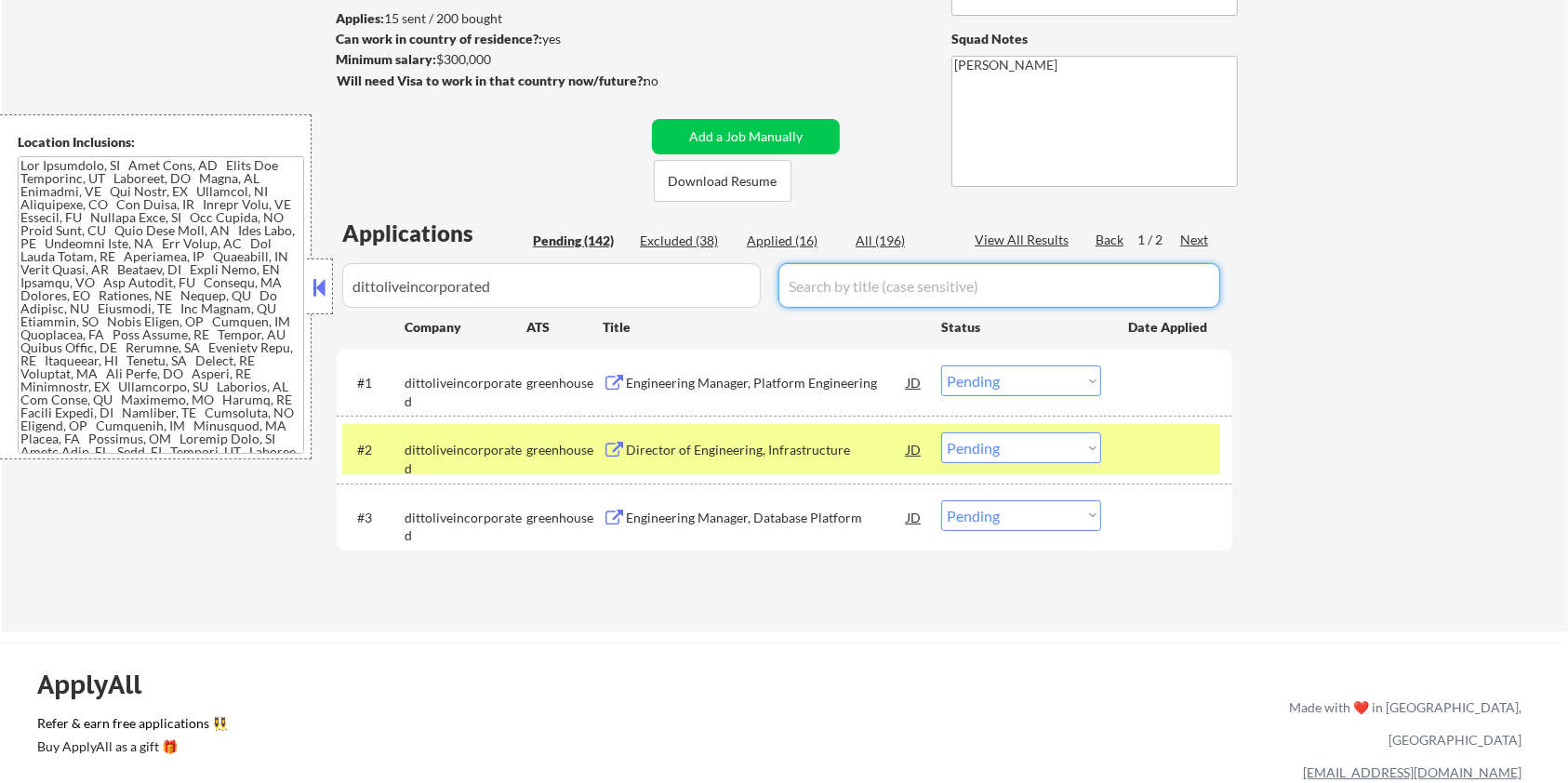
click at [876, 232] on div "All (196)" at bounding box center [902, 241] width 93 height 19
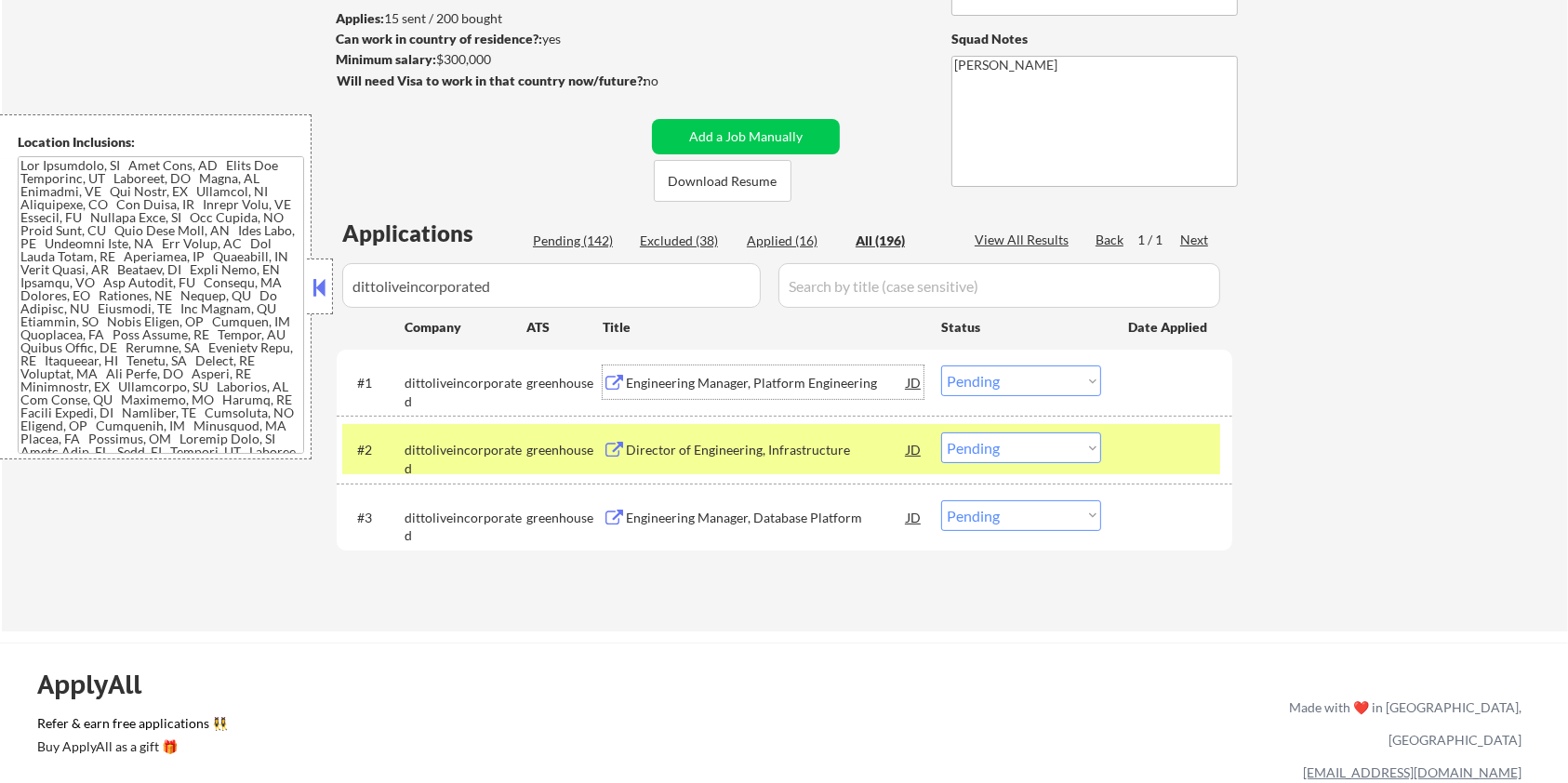
click at [704, 378] on div "Engineering Manager, Platform Engineering" at bounding box center [766, 383] width 280 height 19
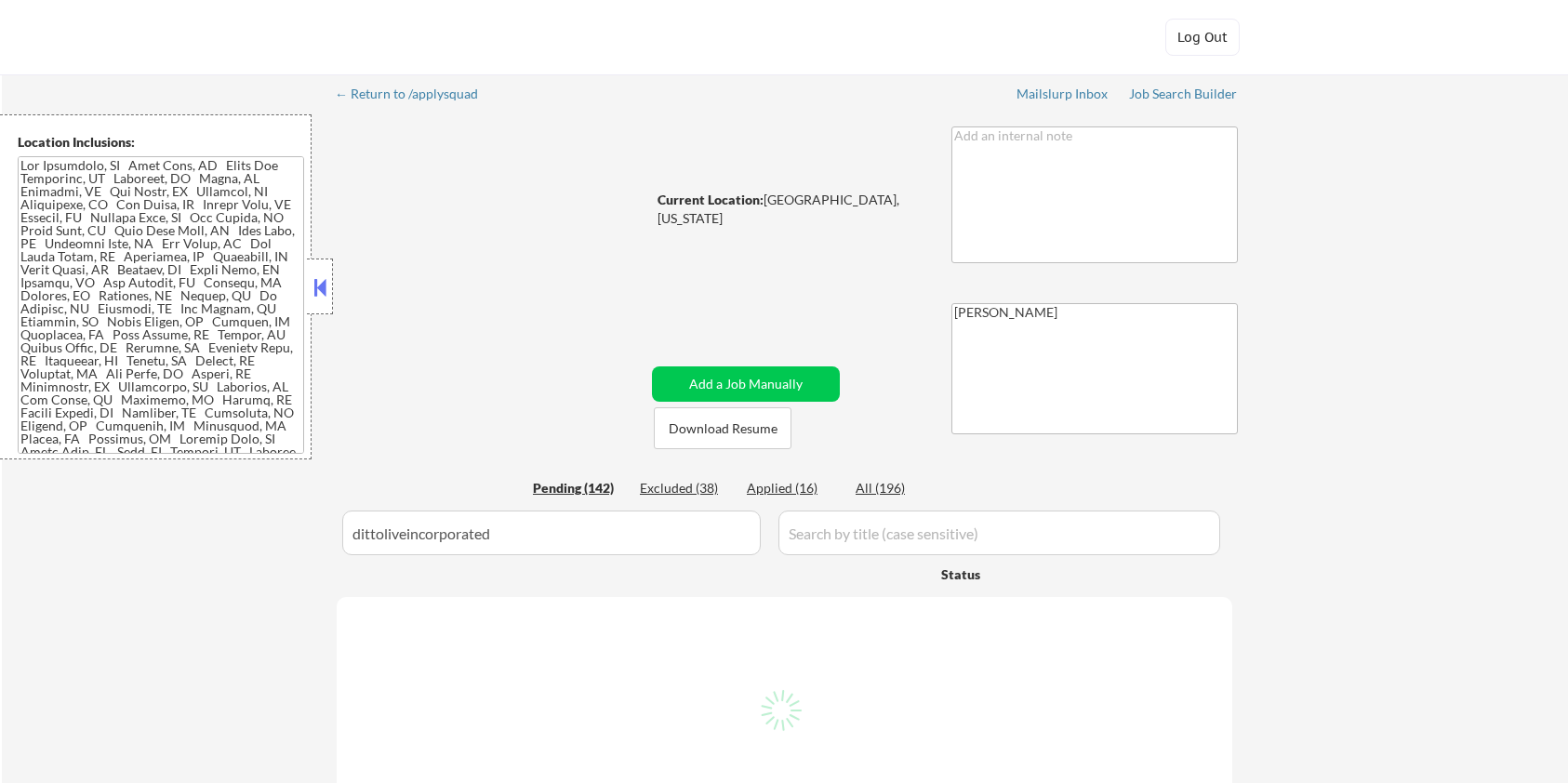
select select ""pending""
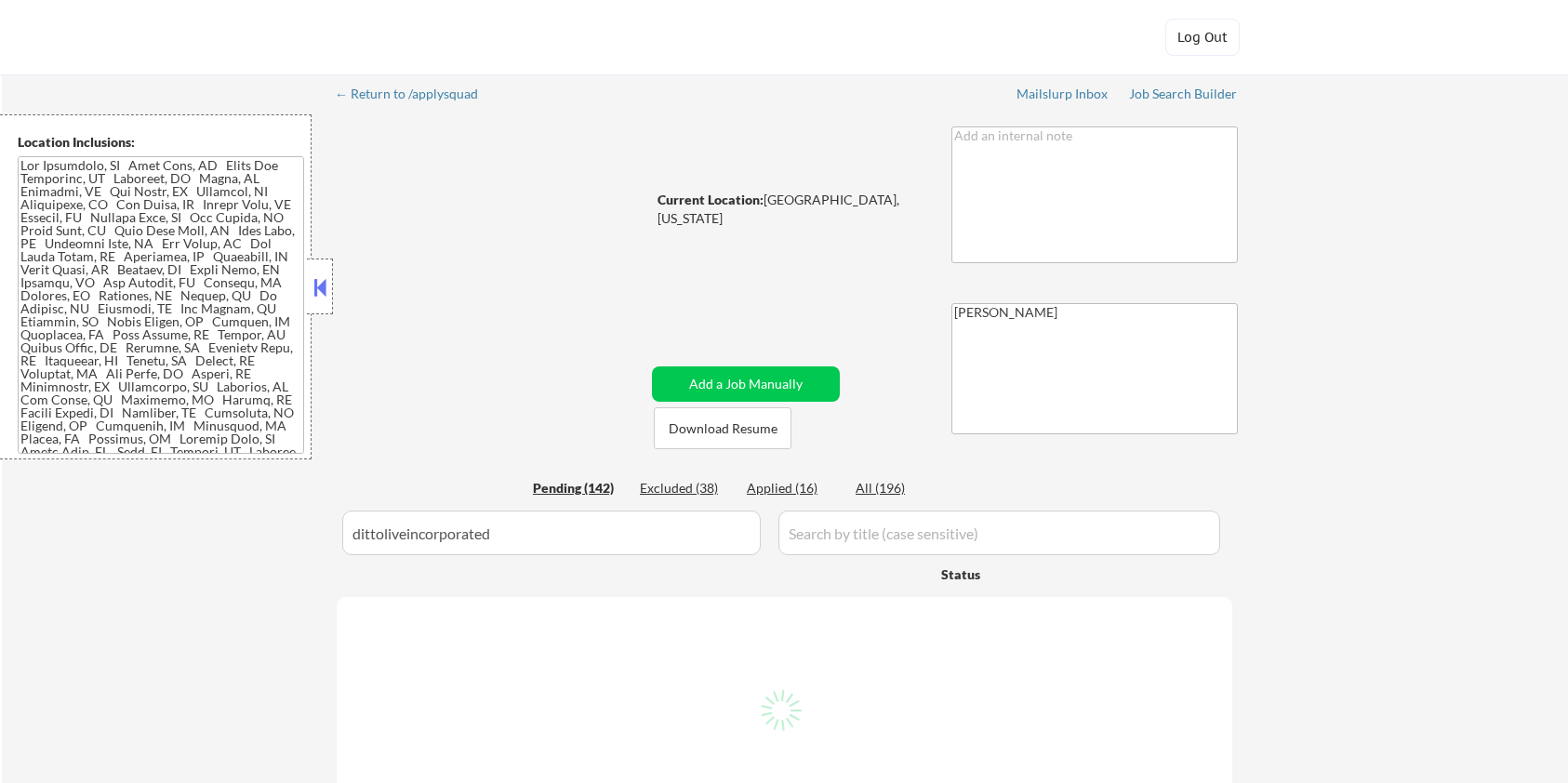
select select ""pending""
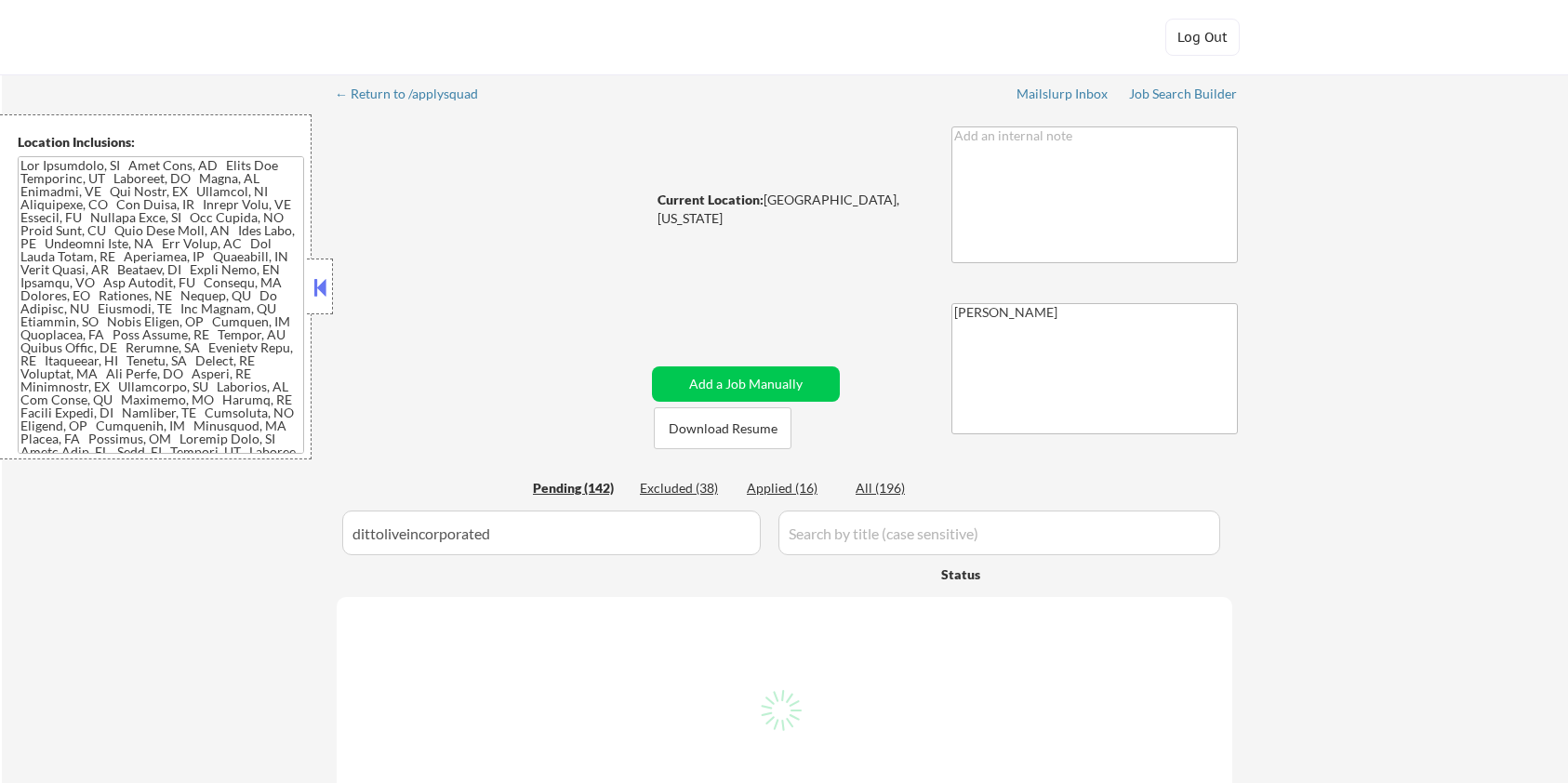
select select ""pending""
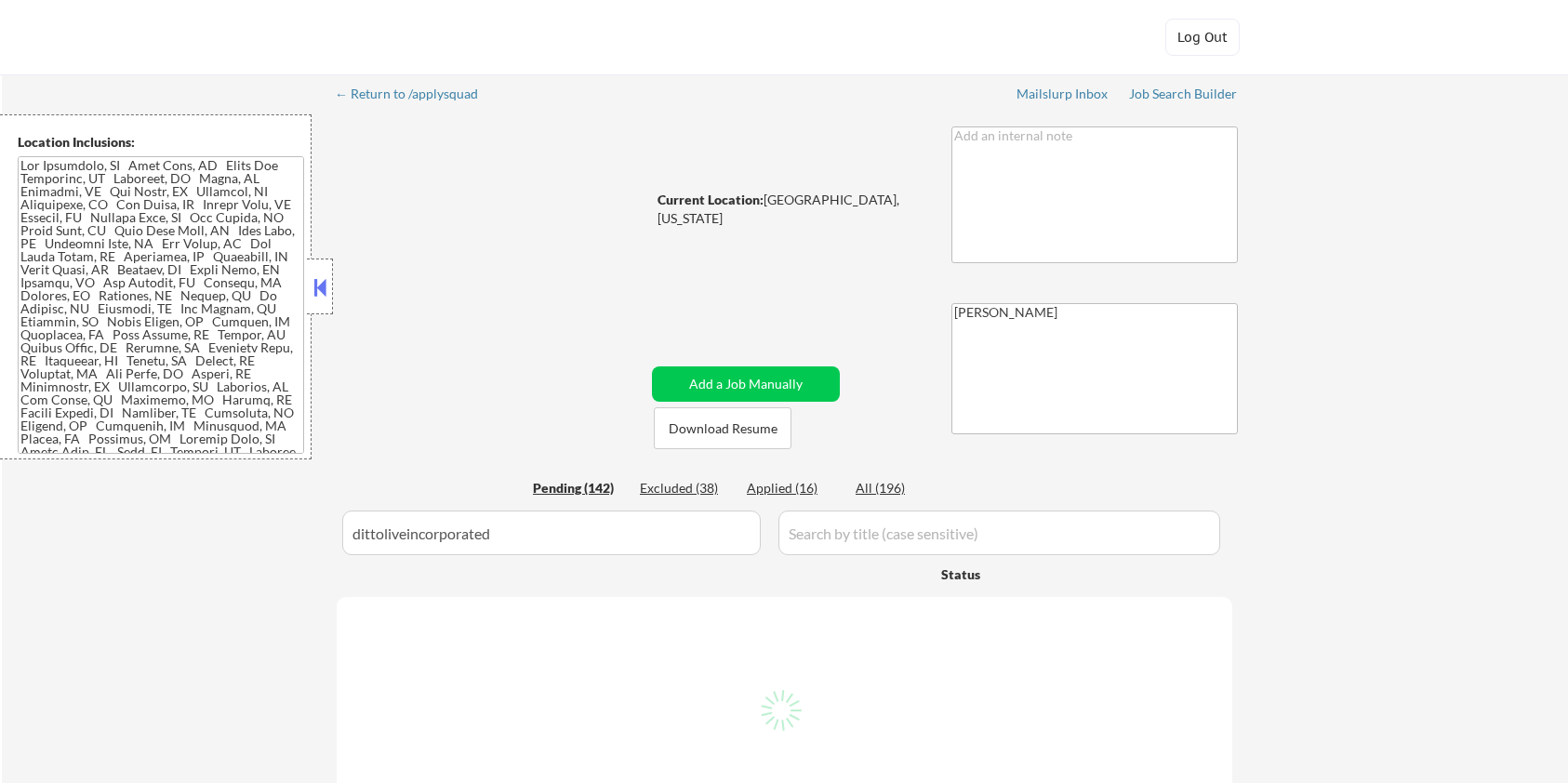
select select ""pending""
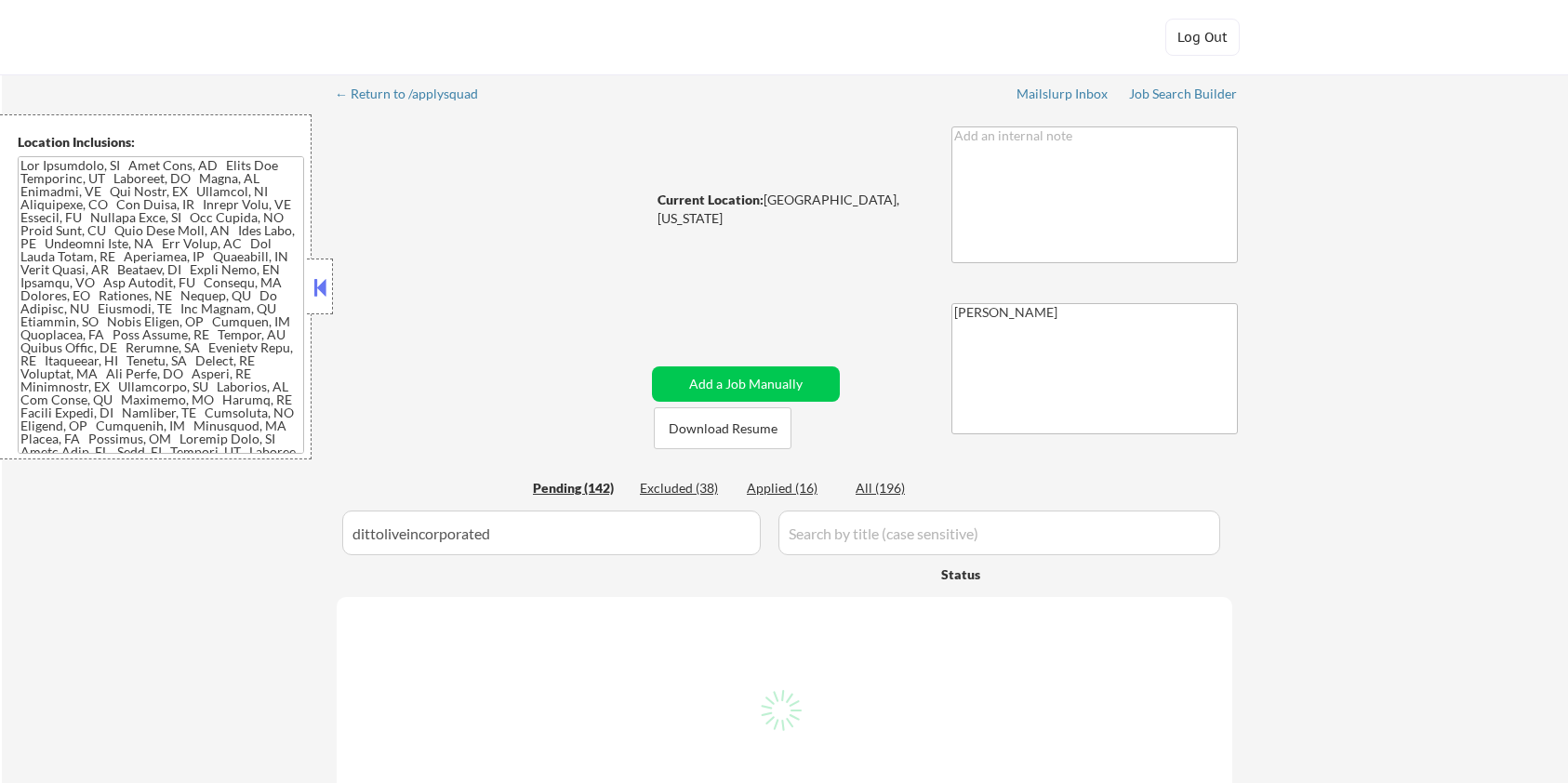
select select ""pending""
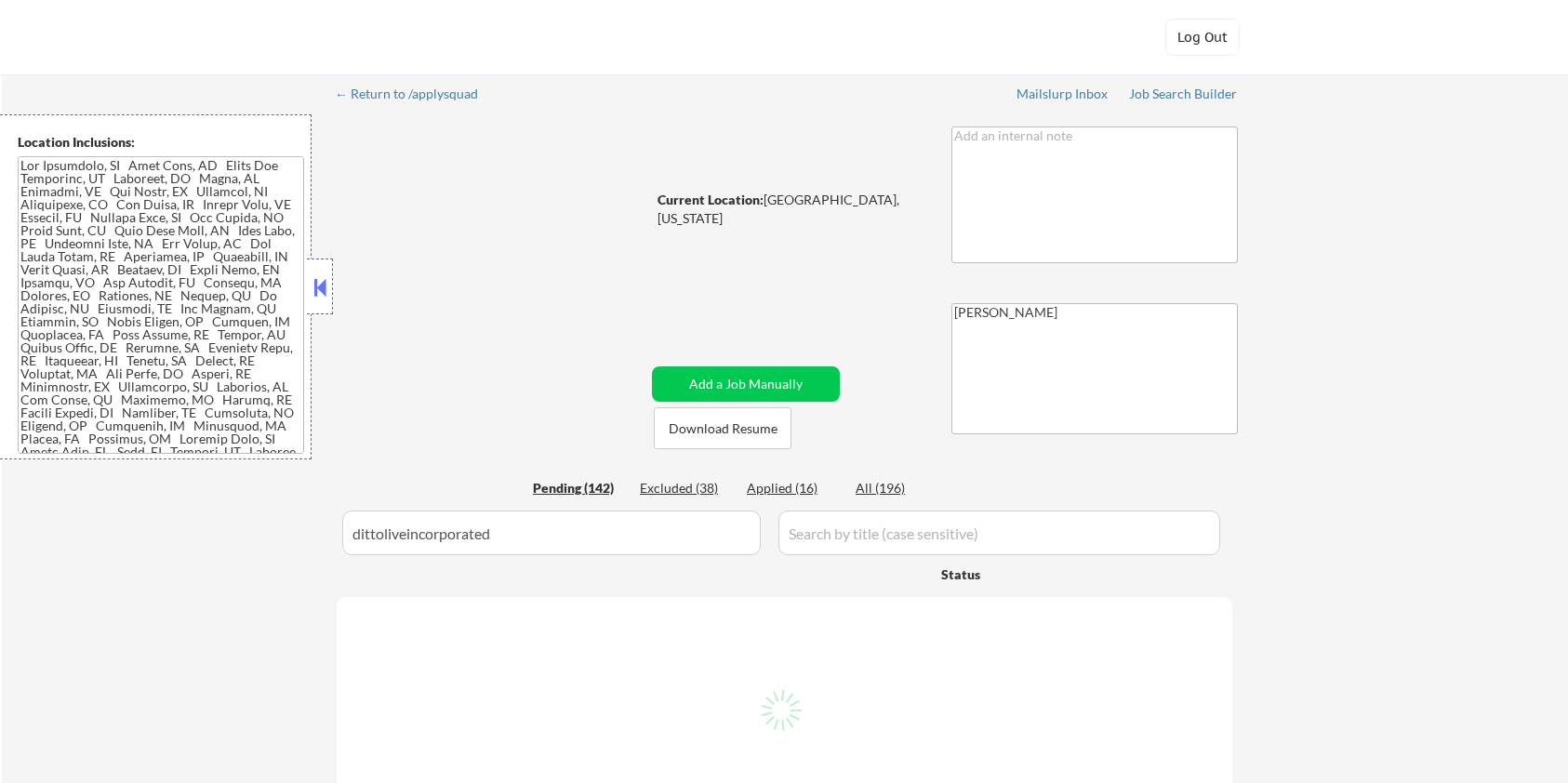
select select ""pending""
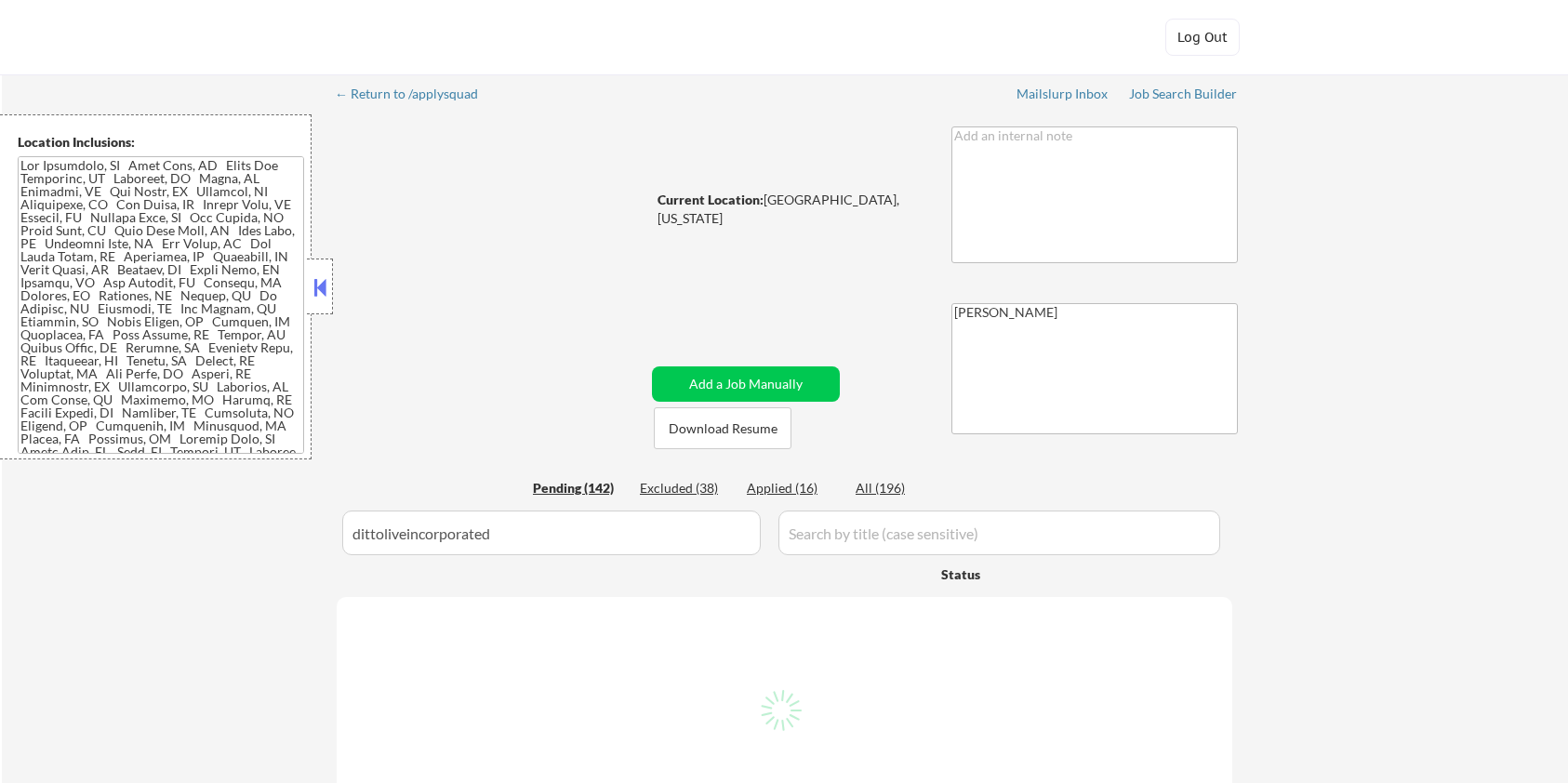
select select ""pending""
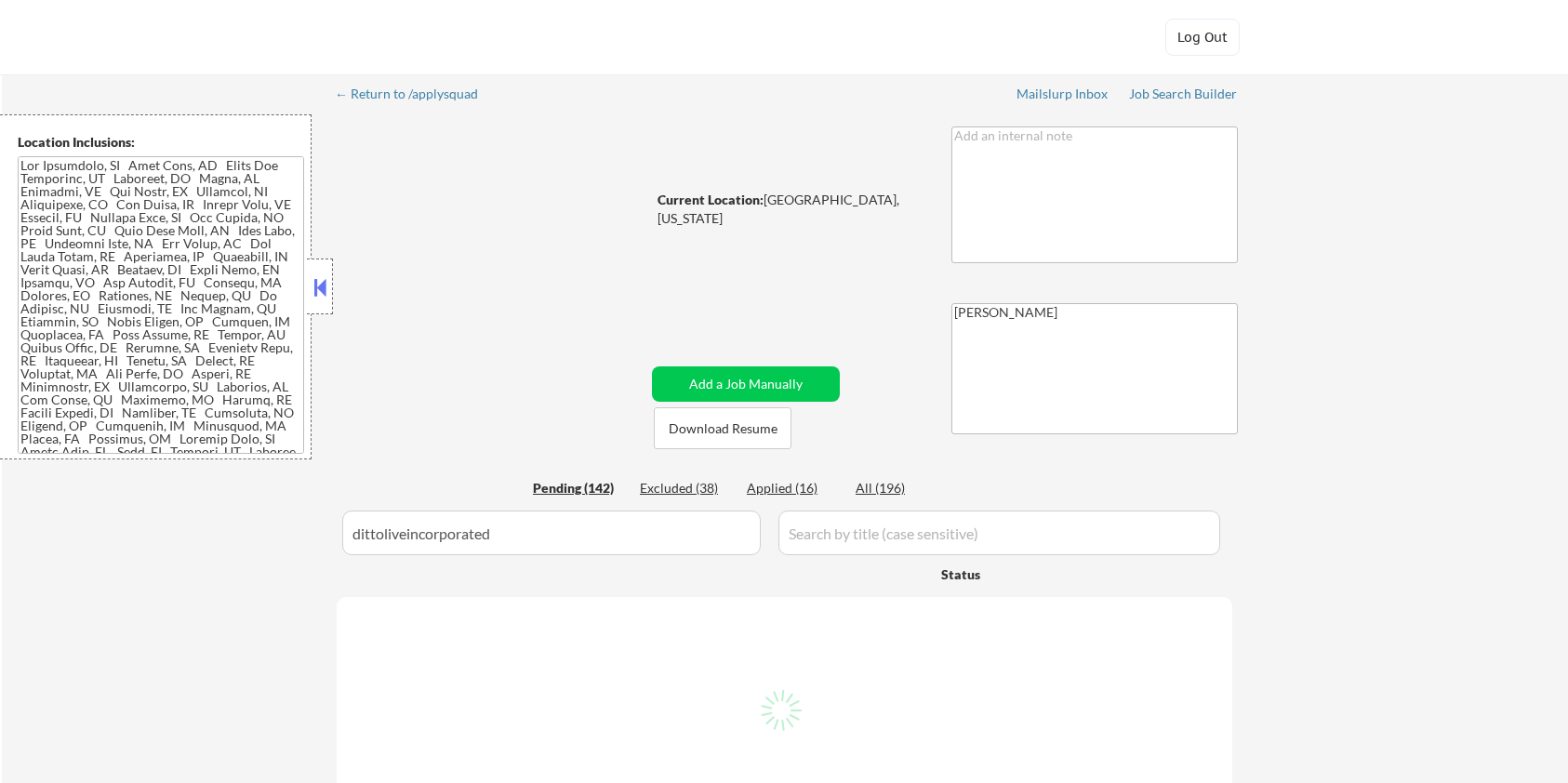
select select ""pending""
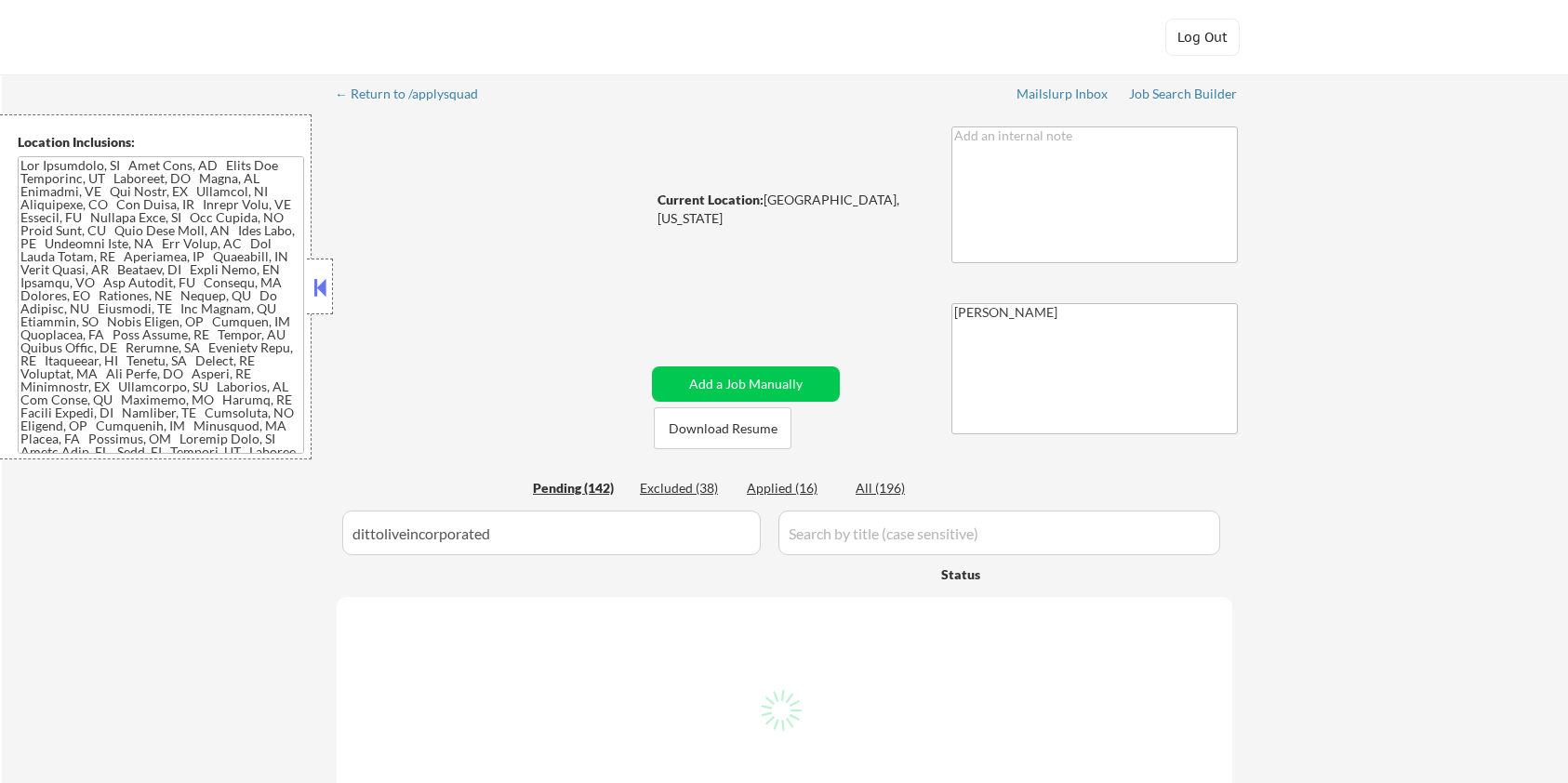
select select ""pending""
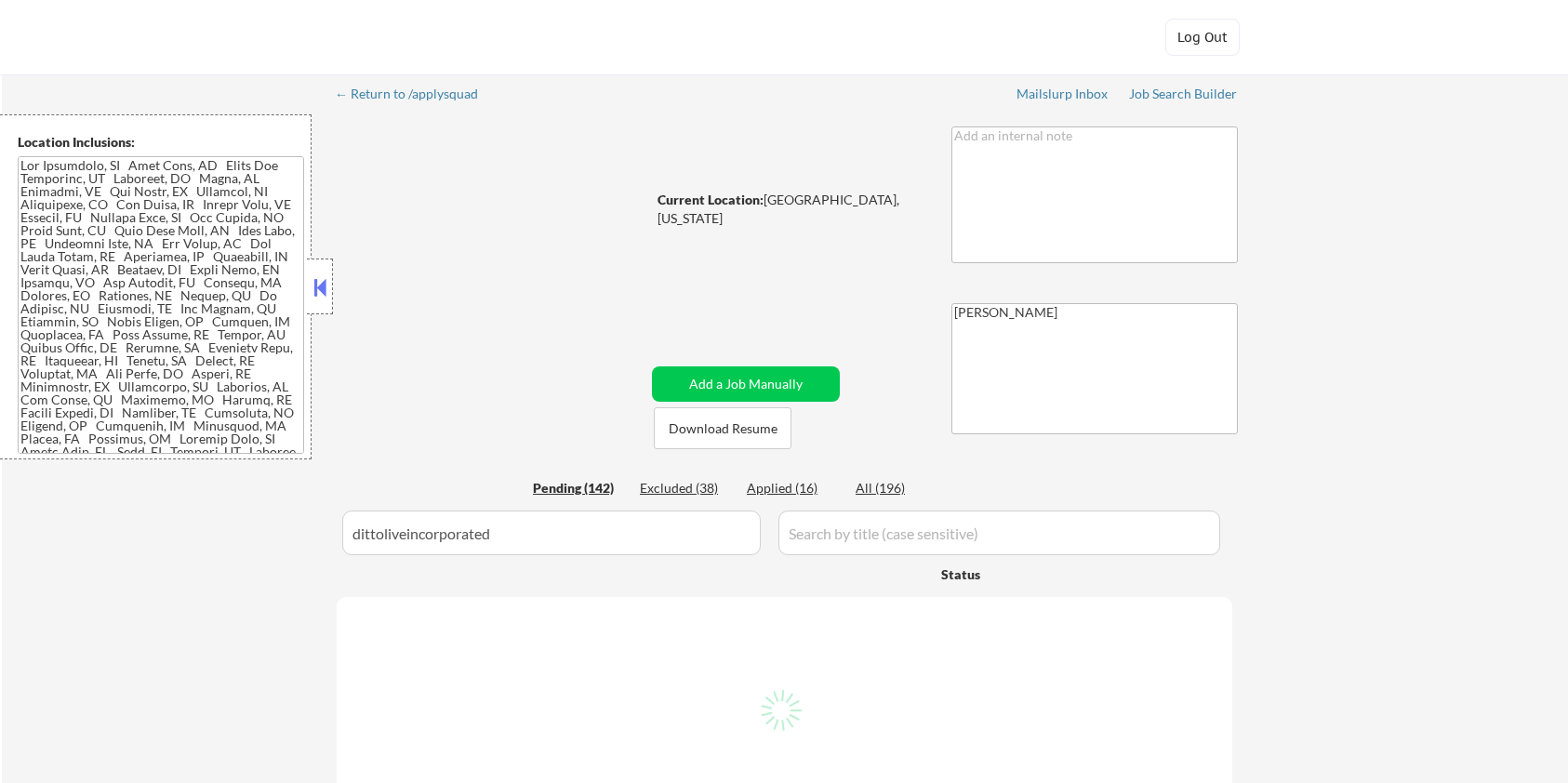
select select ""pending""
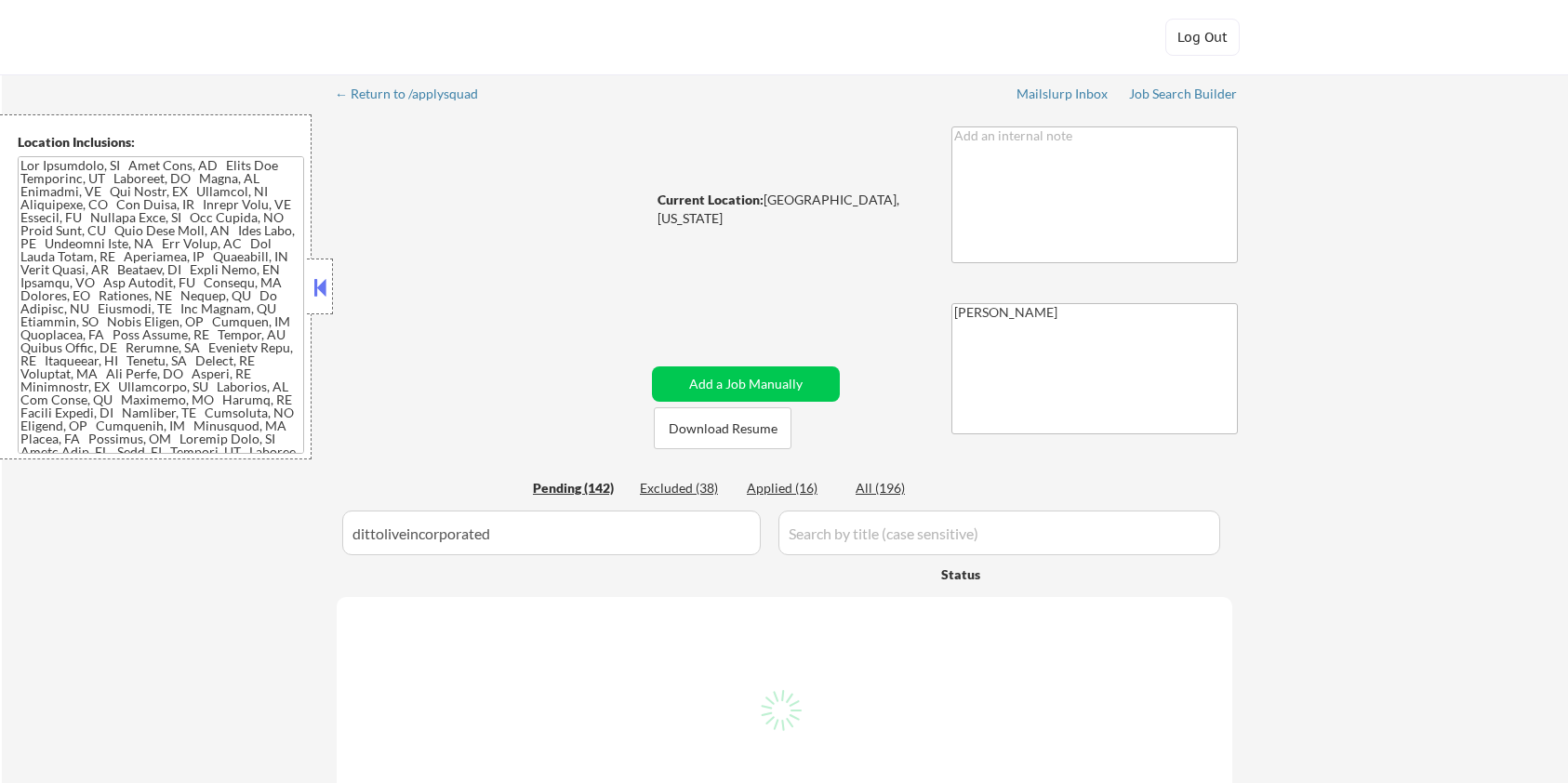
select select ""pending""
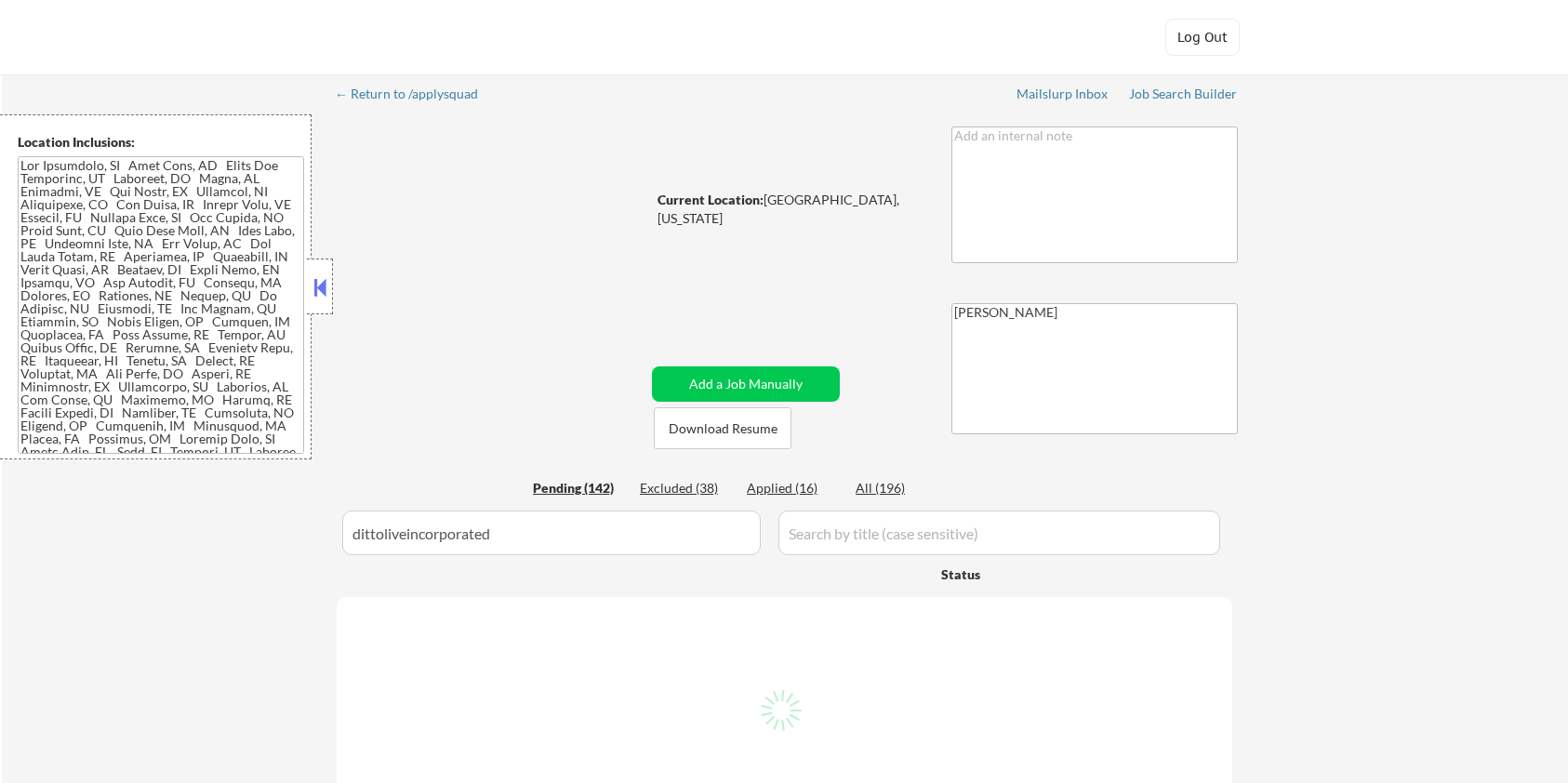
select select ""pending""
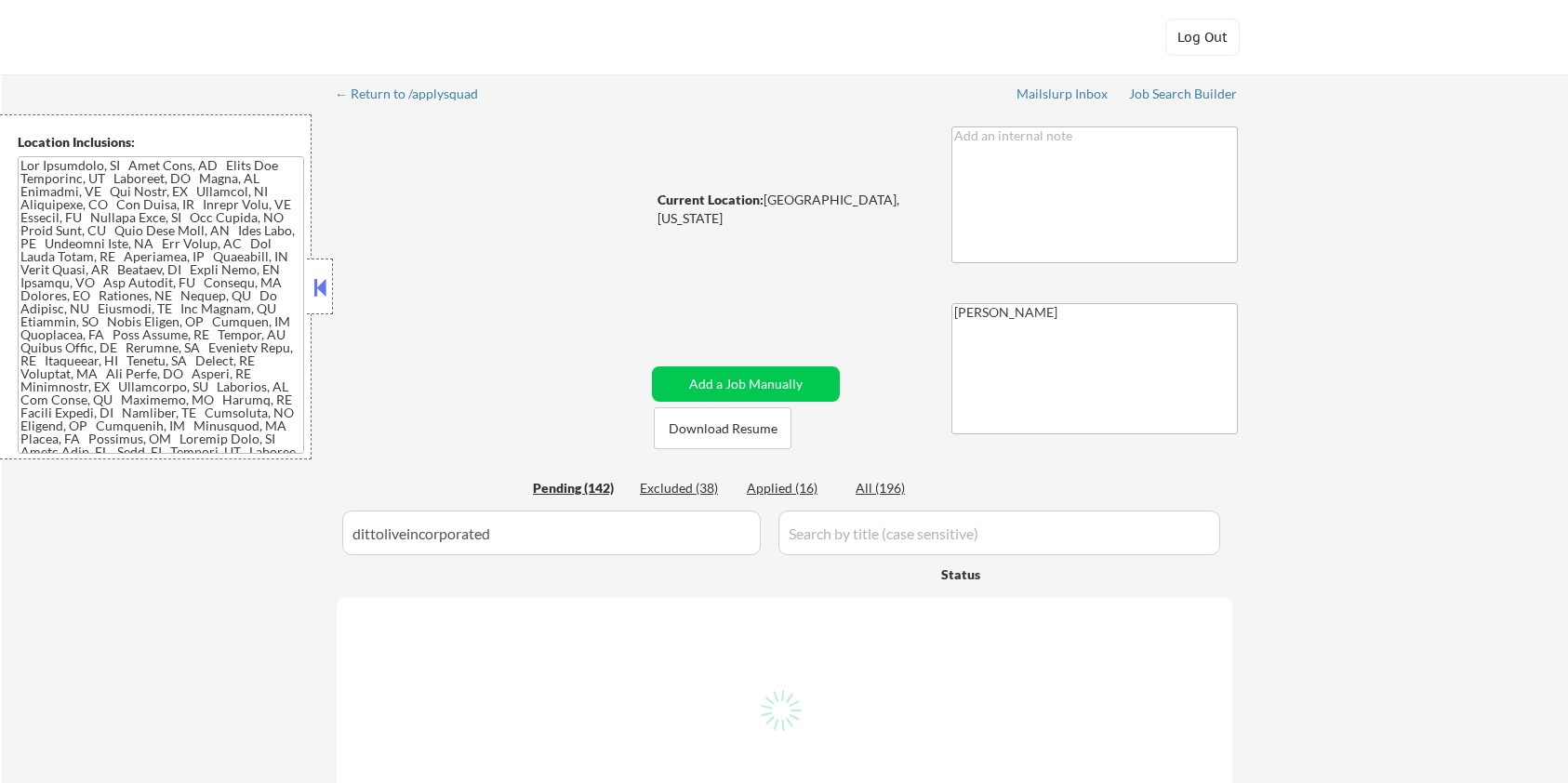
select select ""pending""
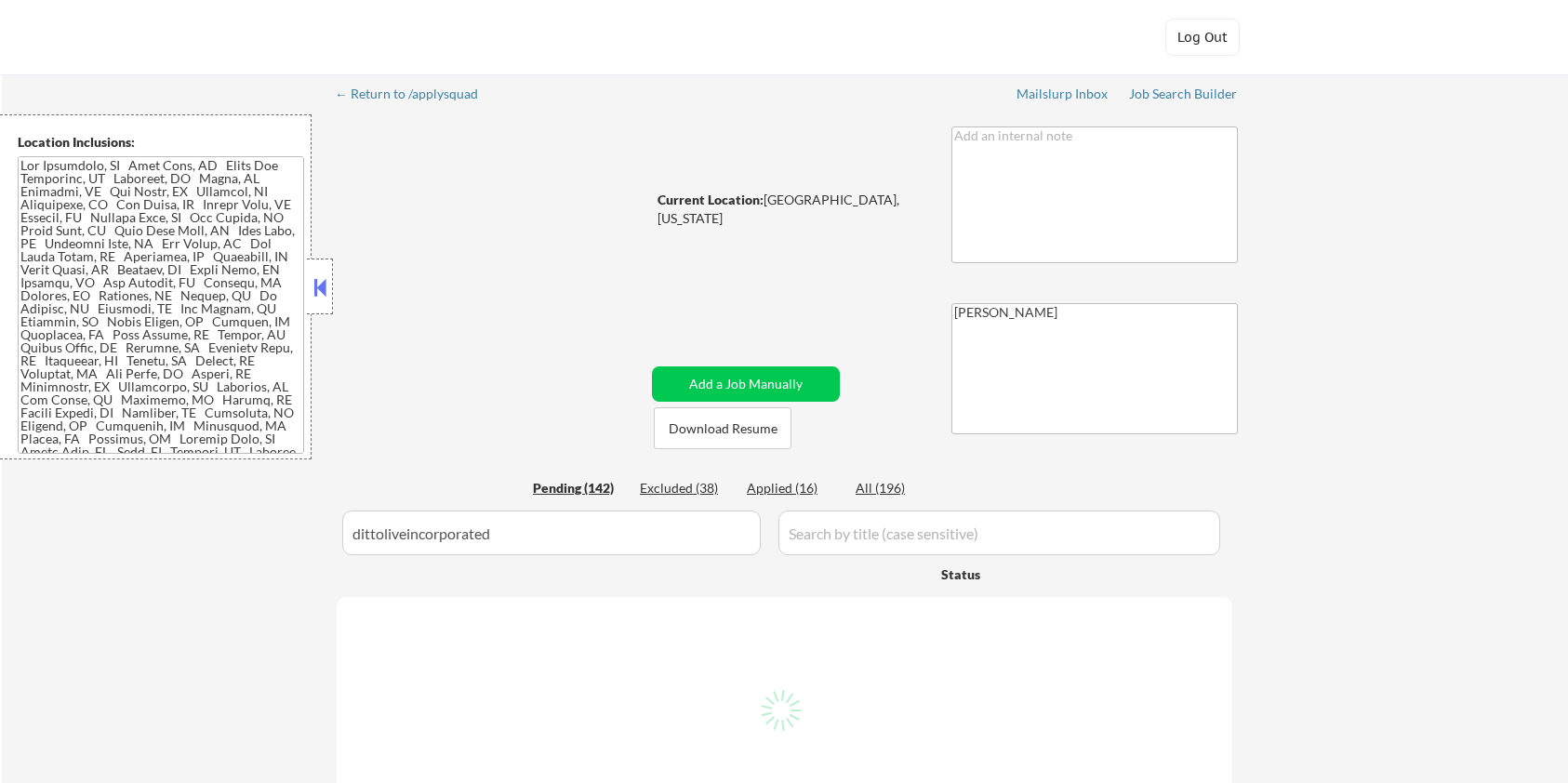
select select ""pending""
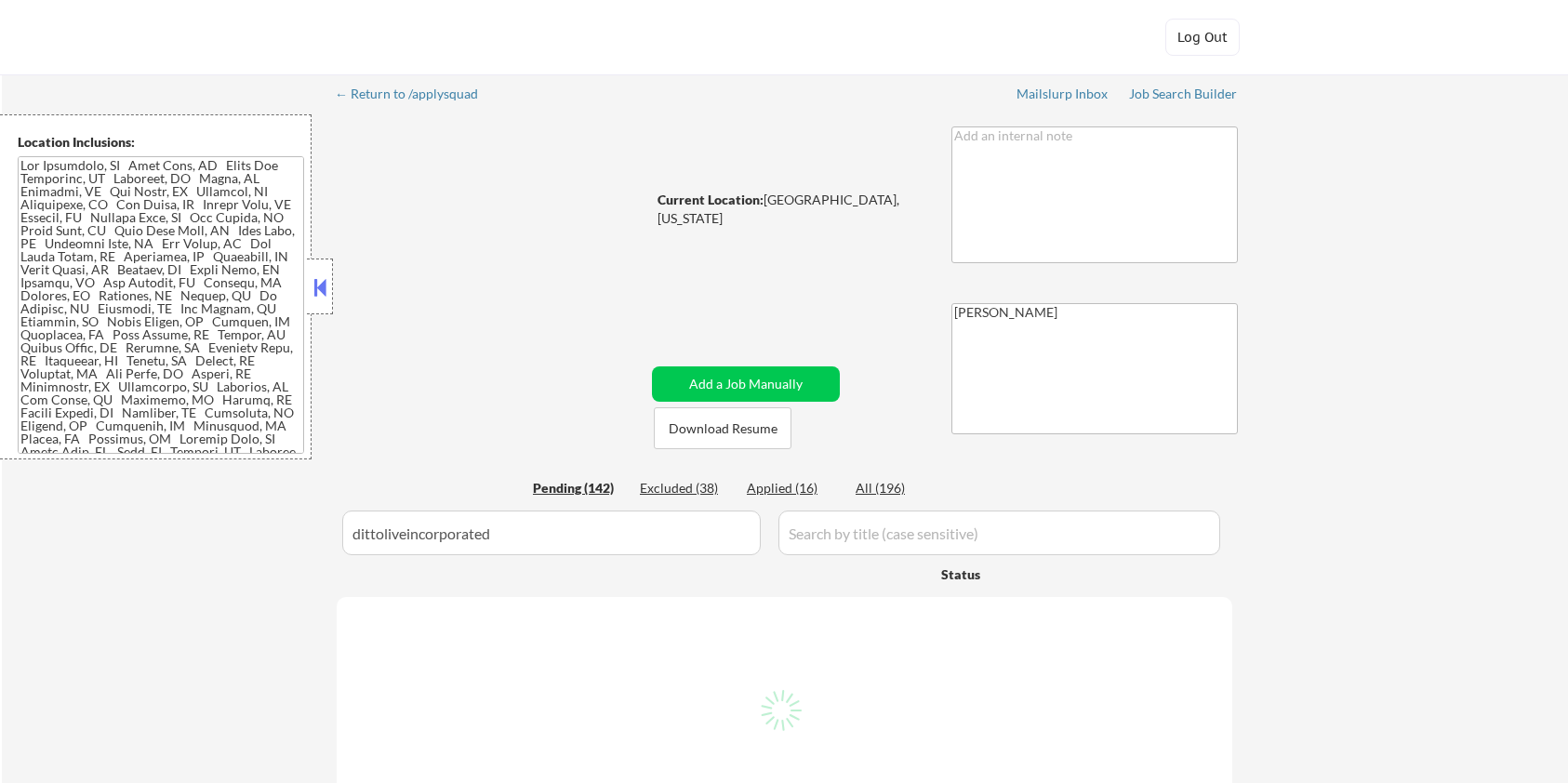
select select ""pending""
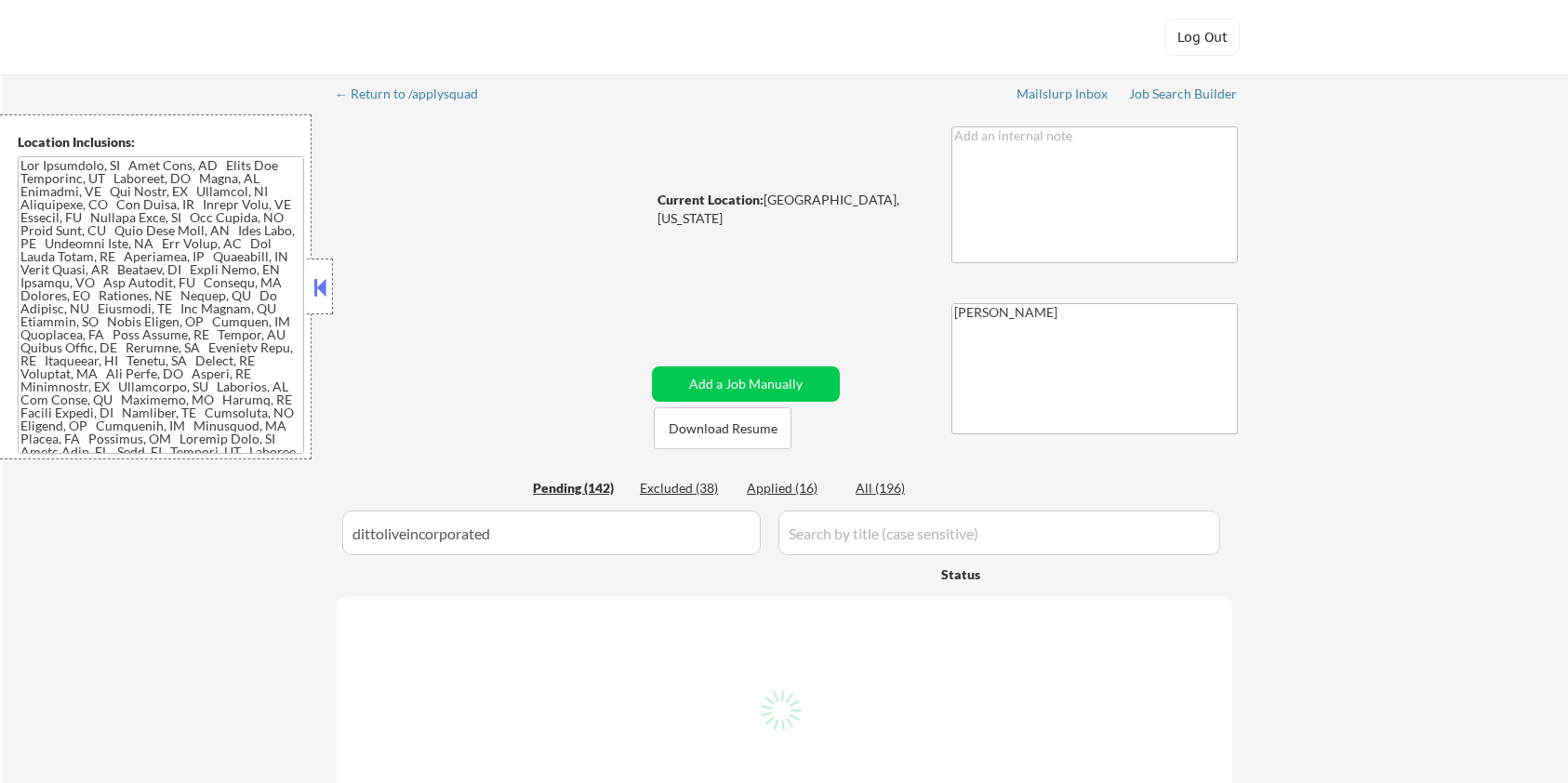
select select ""pending""
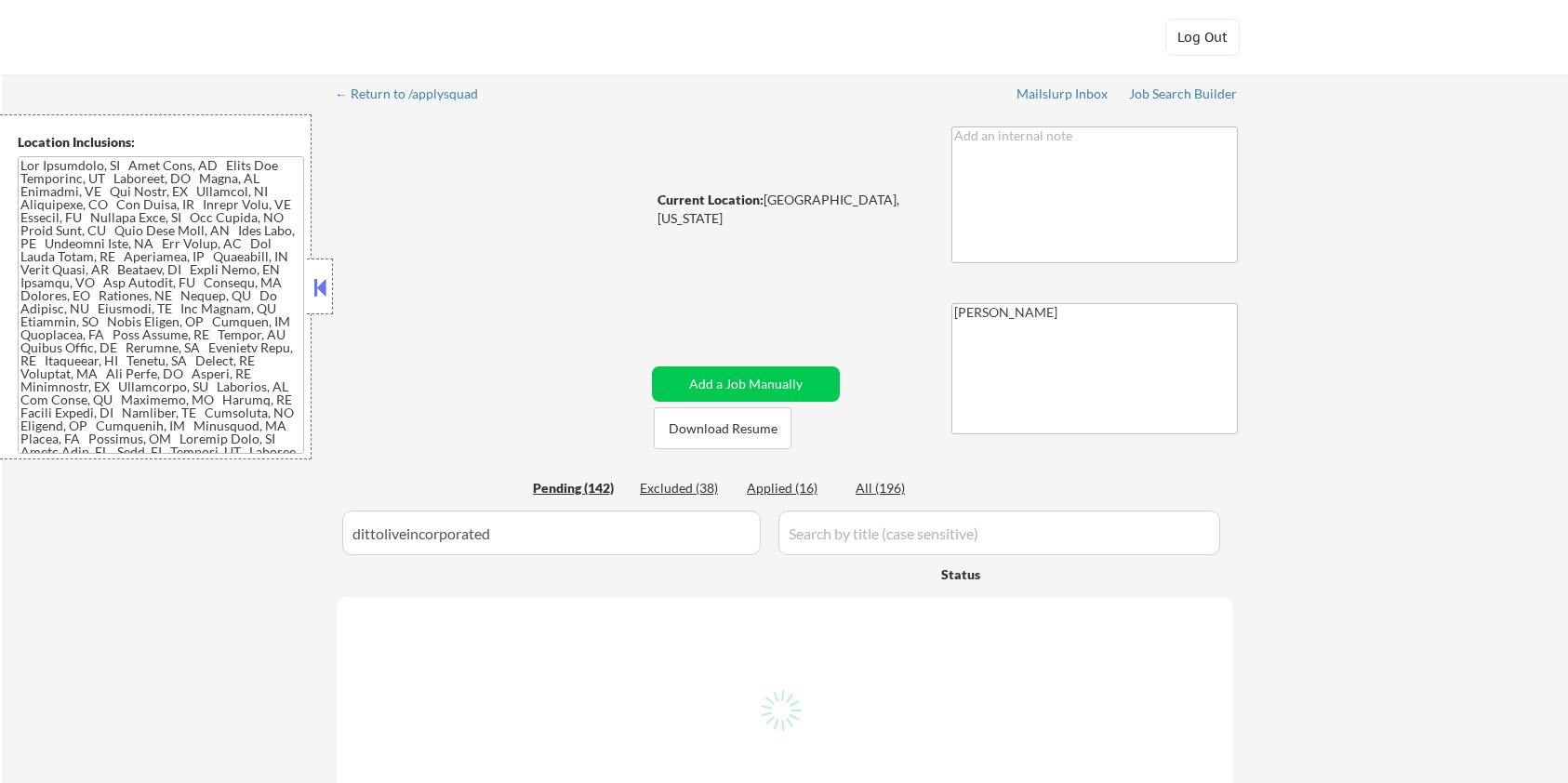
select select ""pending""
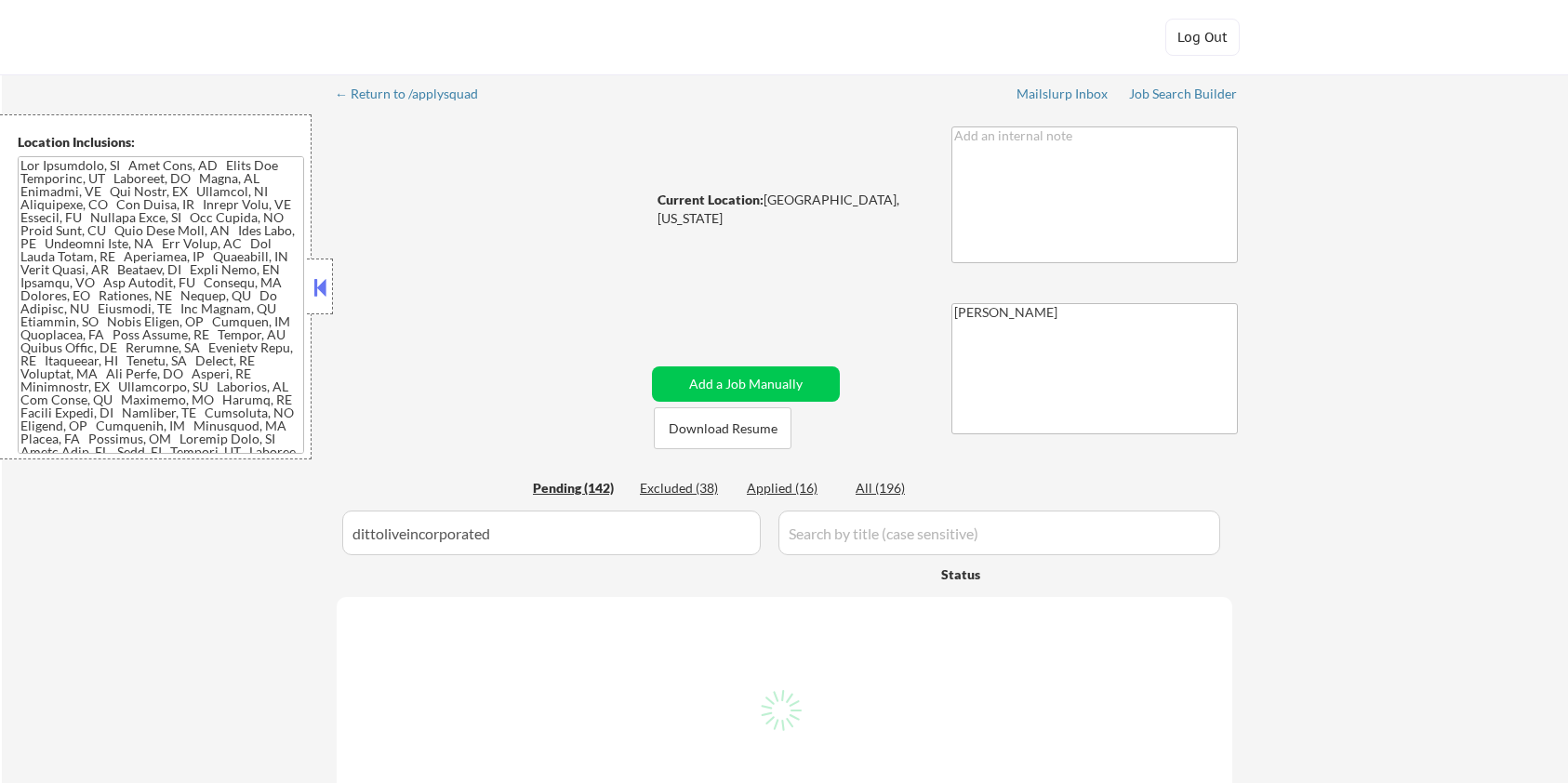
select select ""pending""
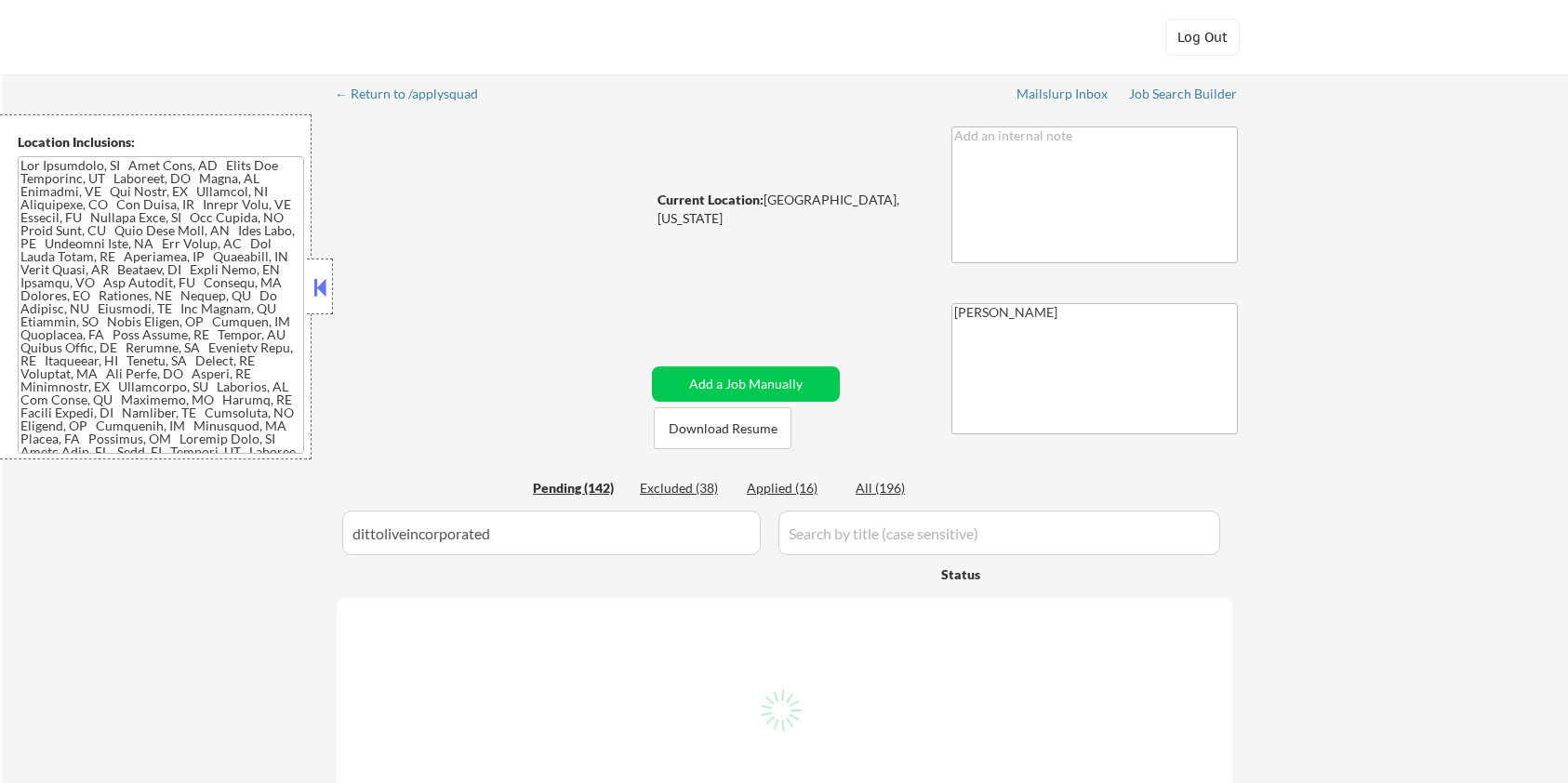
select select ""pending""
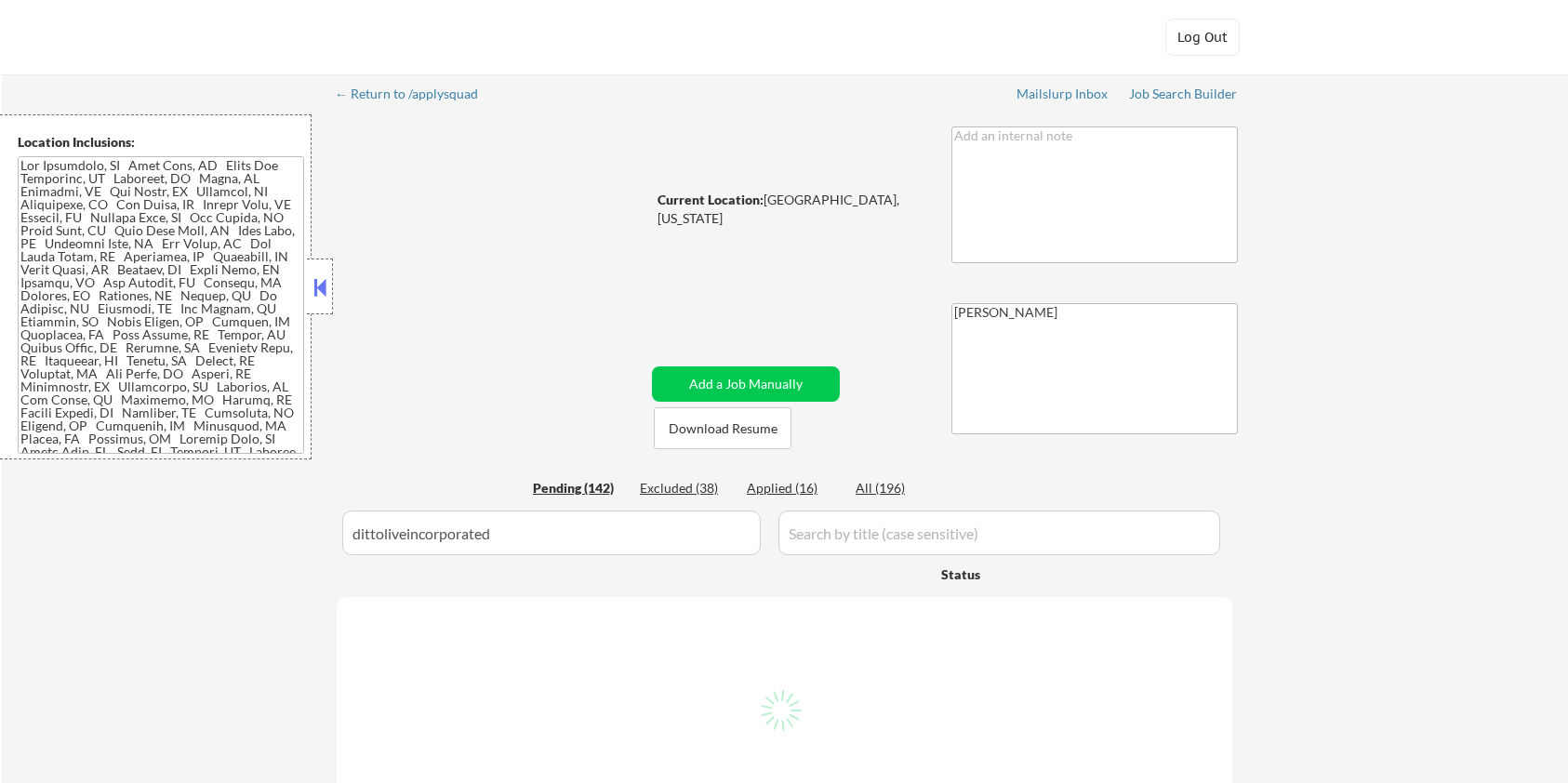
select select ""pending""
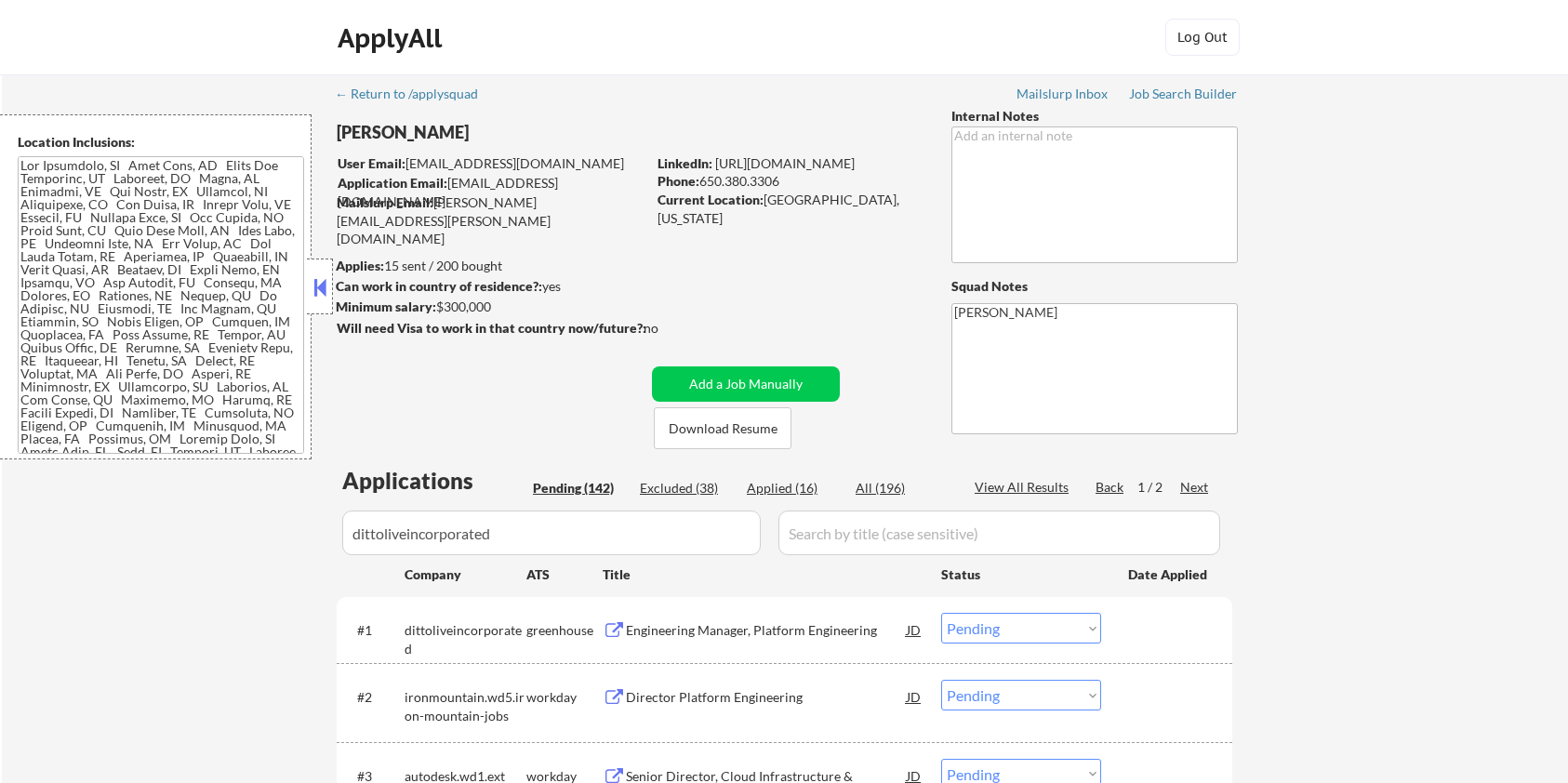
scroll to position [248, 0]
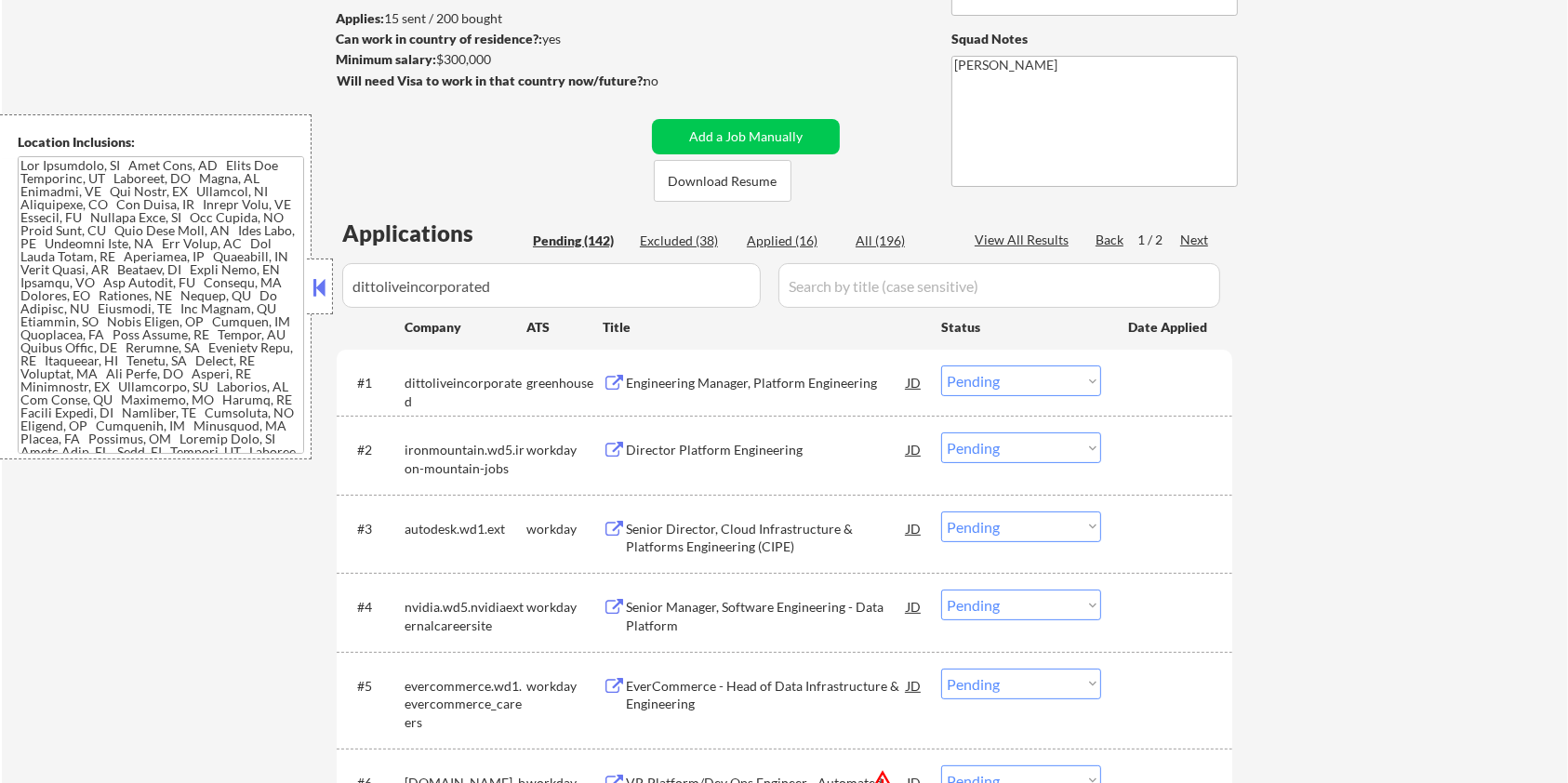
click at [826, 282] on input "input" at bounding box center [999, 285] width 441 height 44
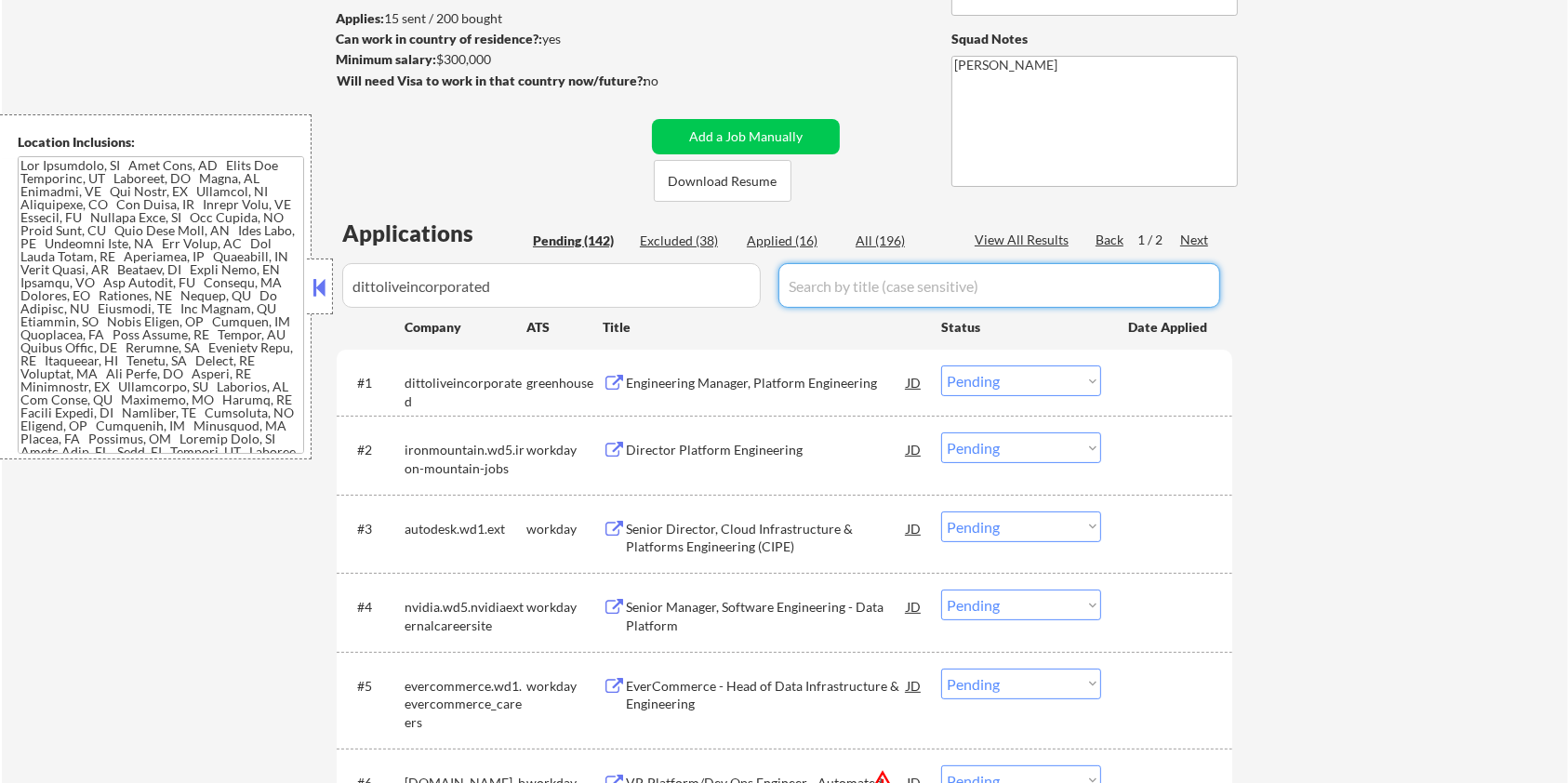
click at [885, 232] on div "All (196)" at bounding box center [902, 241] width 93 height 19
select select ""applied""
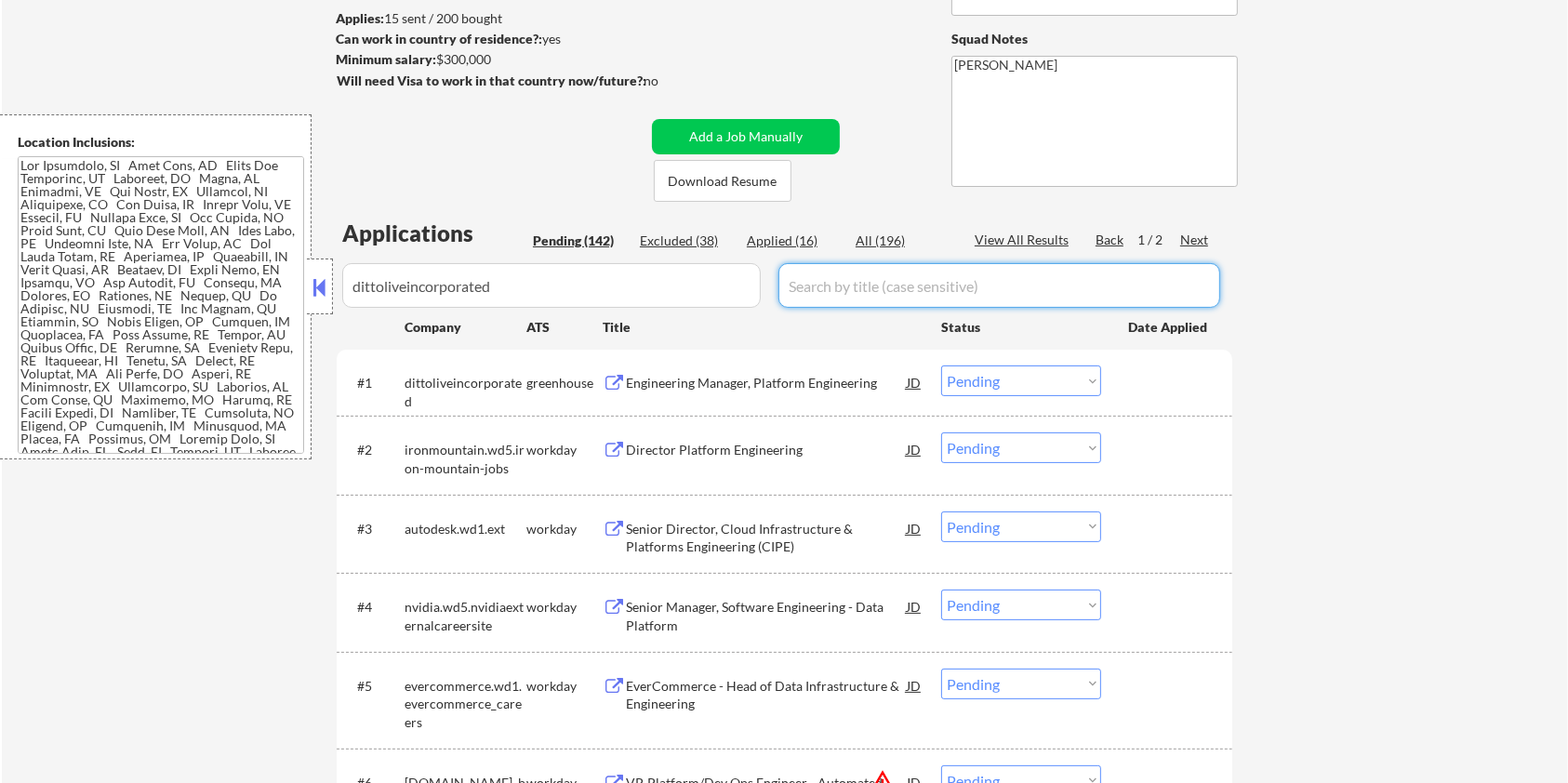
select select ""applied""
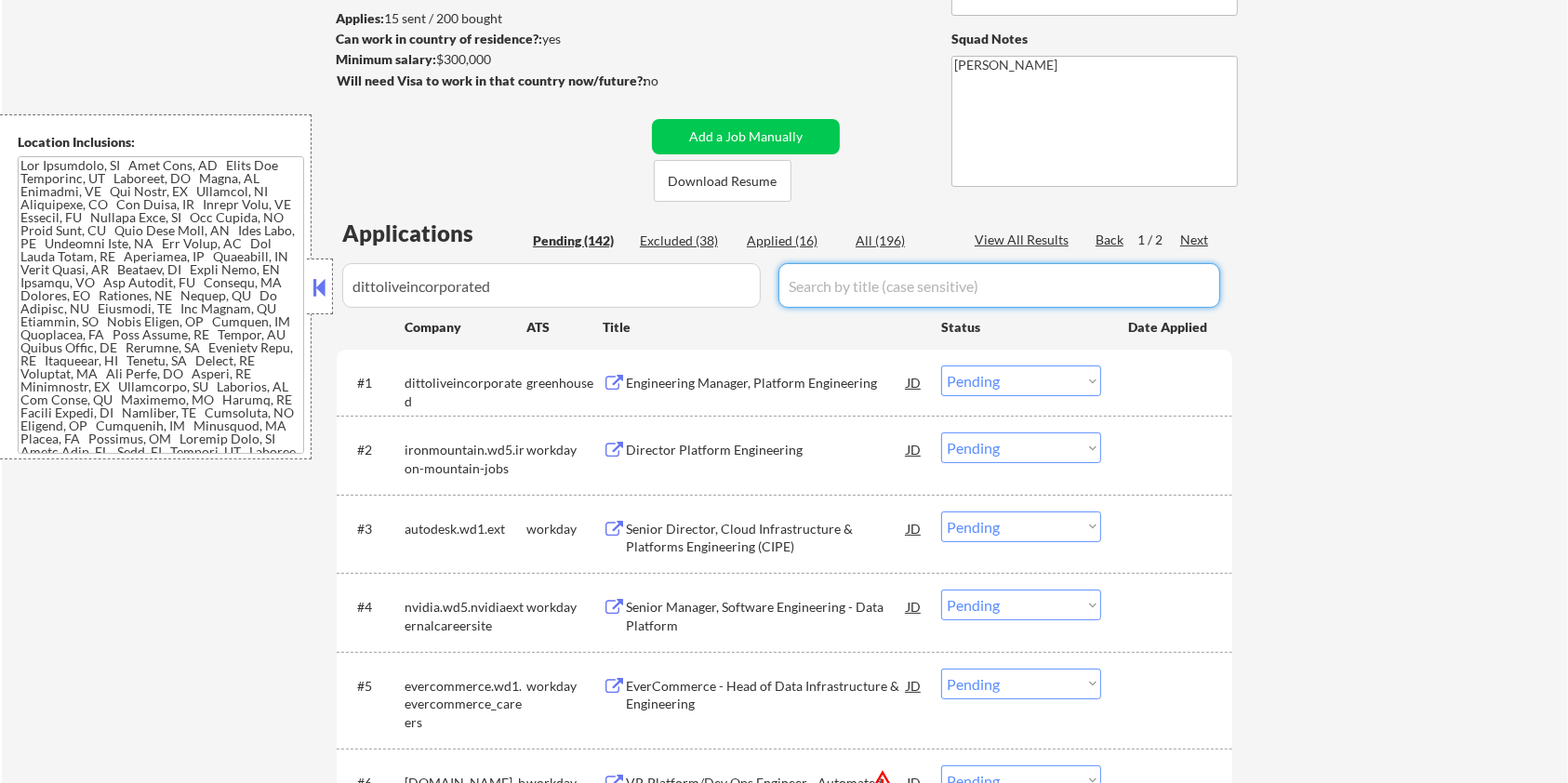
select select ""applied""
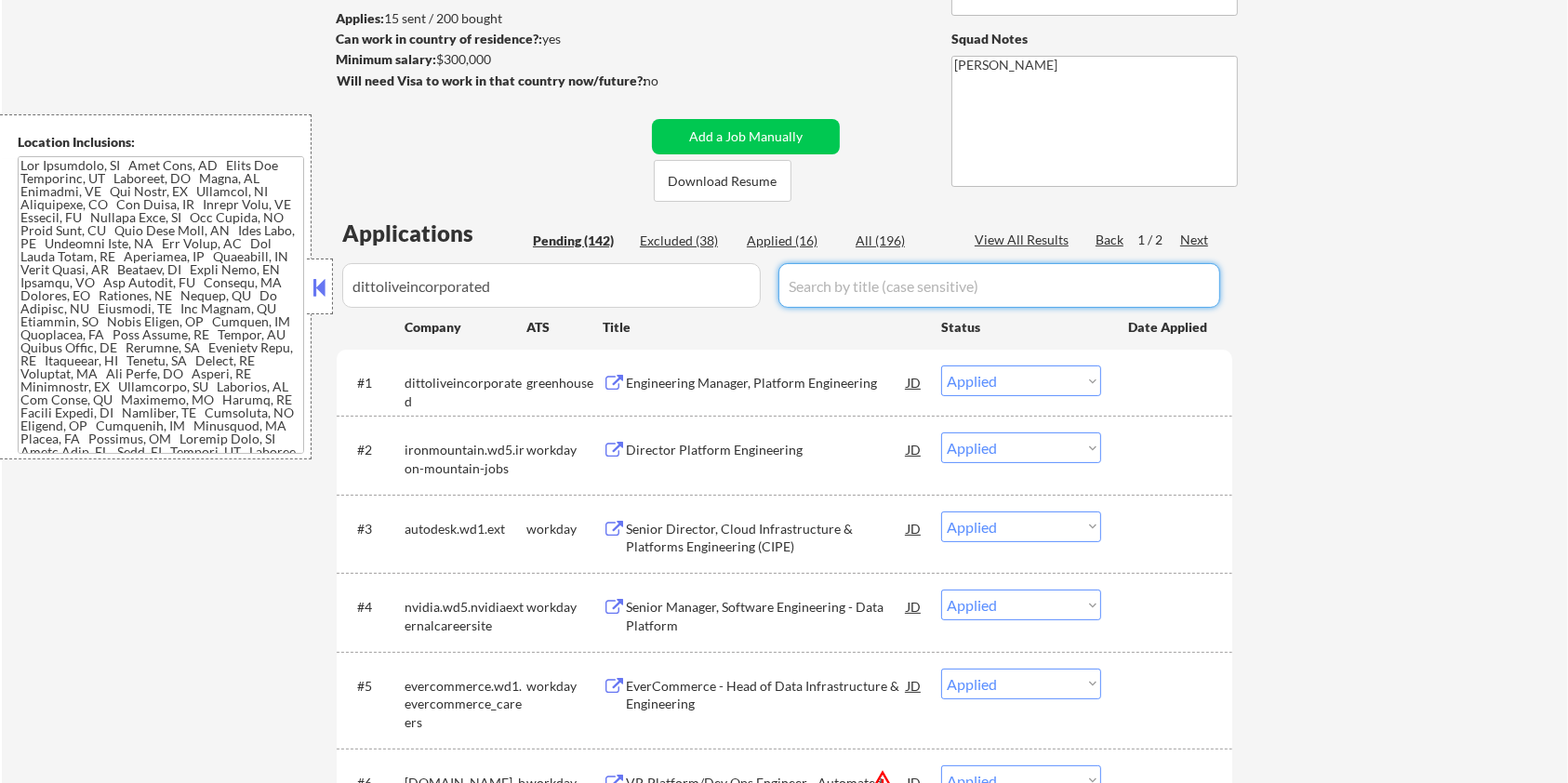
select select ""applied""
select select ""excluded__salary_""
select select ""excluded__bad_match_""
select select ""excluded__expired_""
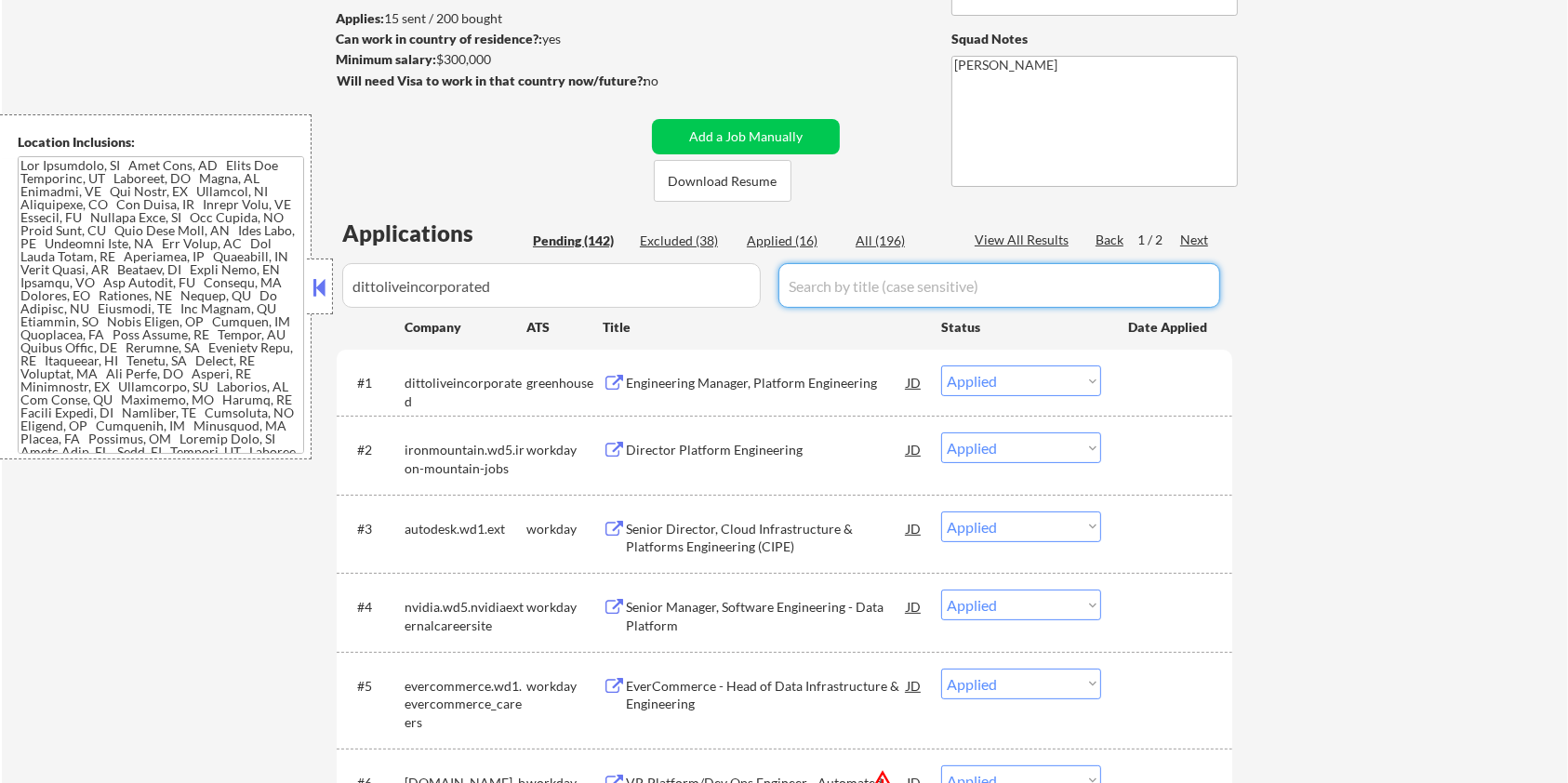
select select ""excluded__expired_""
select select ""excluded__salary_""
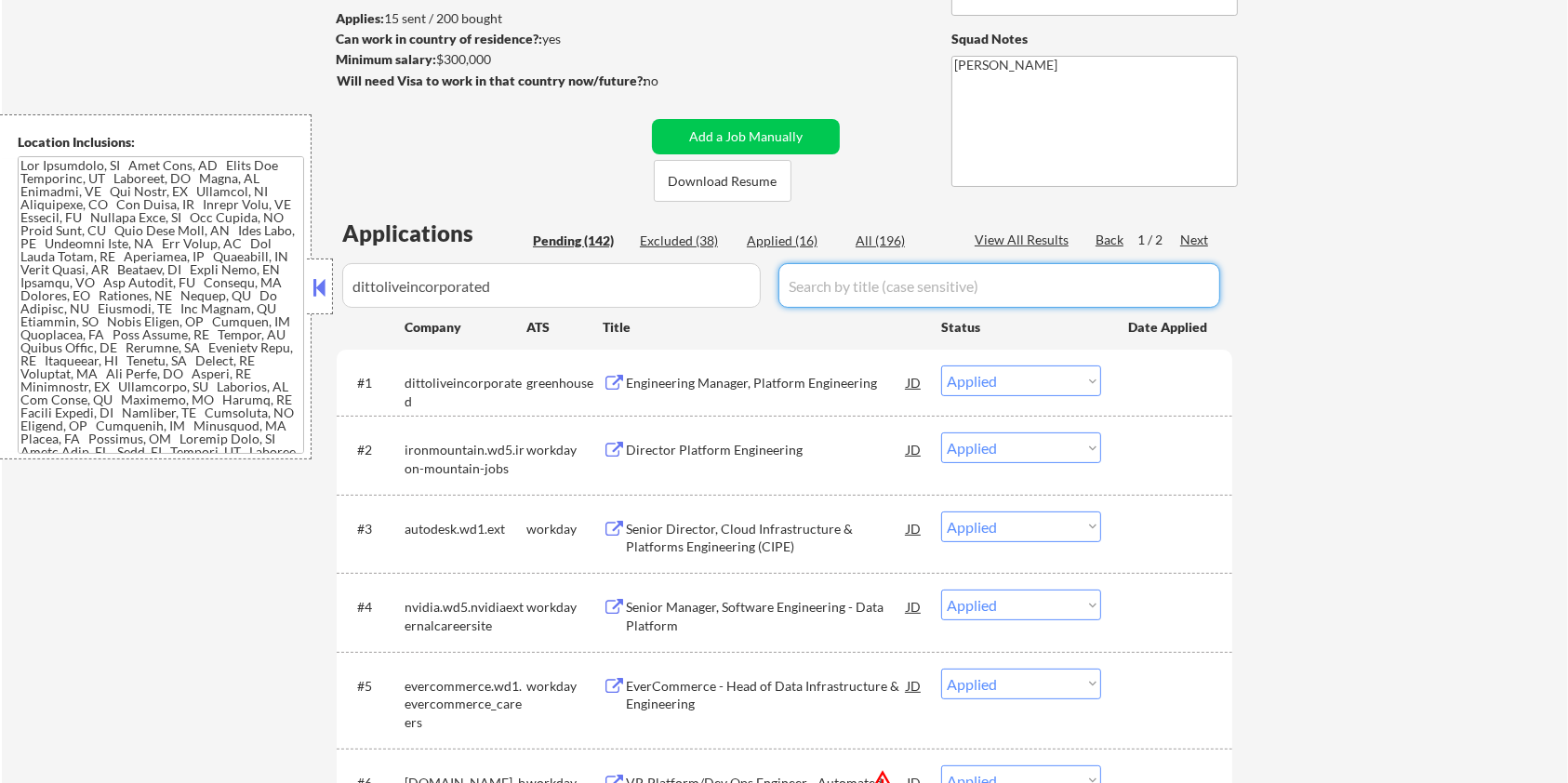
select select ""excluded__salary_""
select select ""excluded__expired_""
select select ""excluded__salary_""
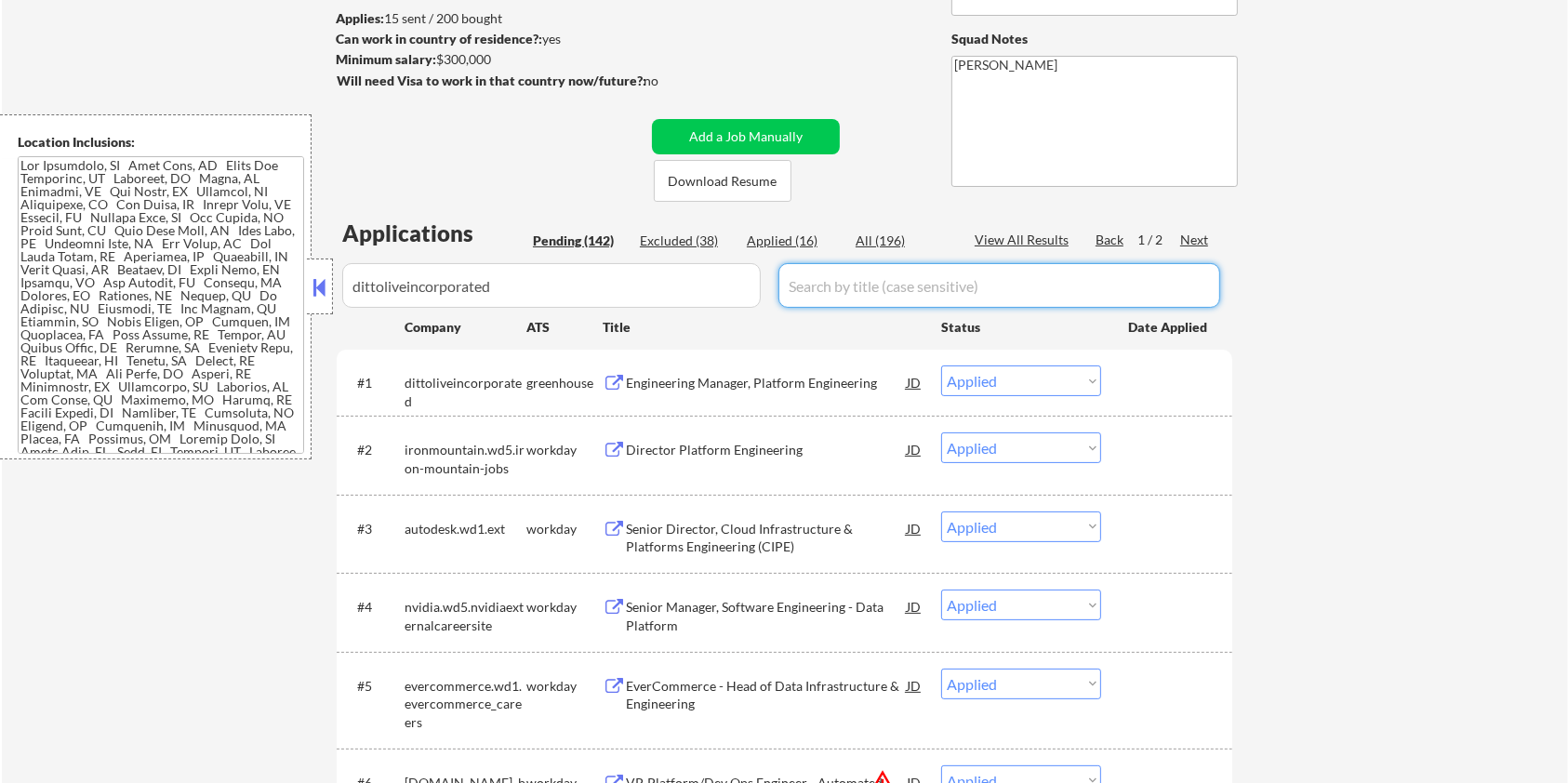
select select ""excluded__salary_""
select select ""excluded__expired_""
select select ""excluded__salary_""
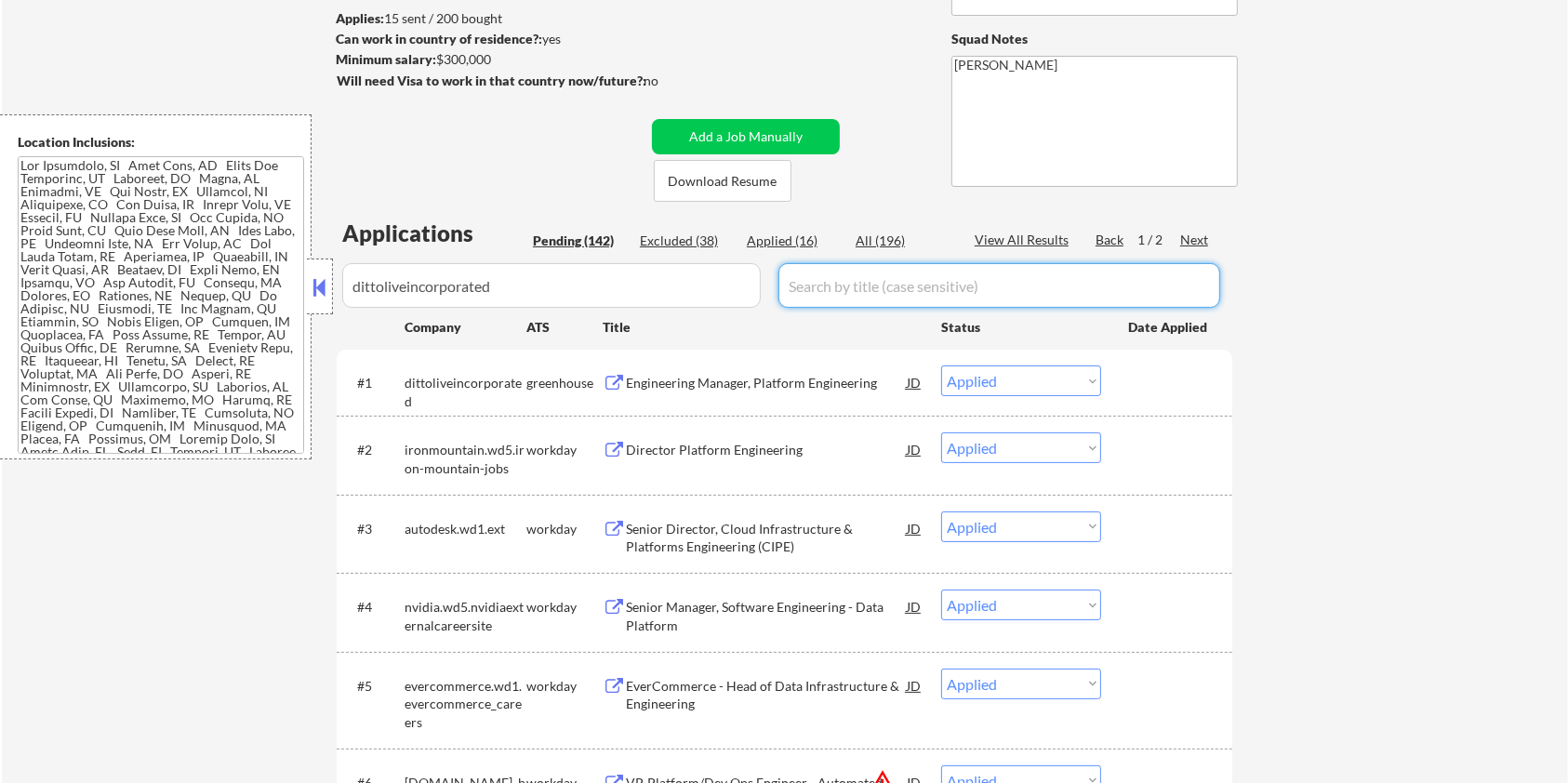
select select ""excluded__expired_""
select select ""excluded__salary_""
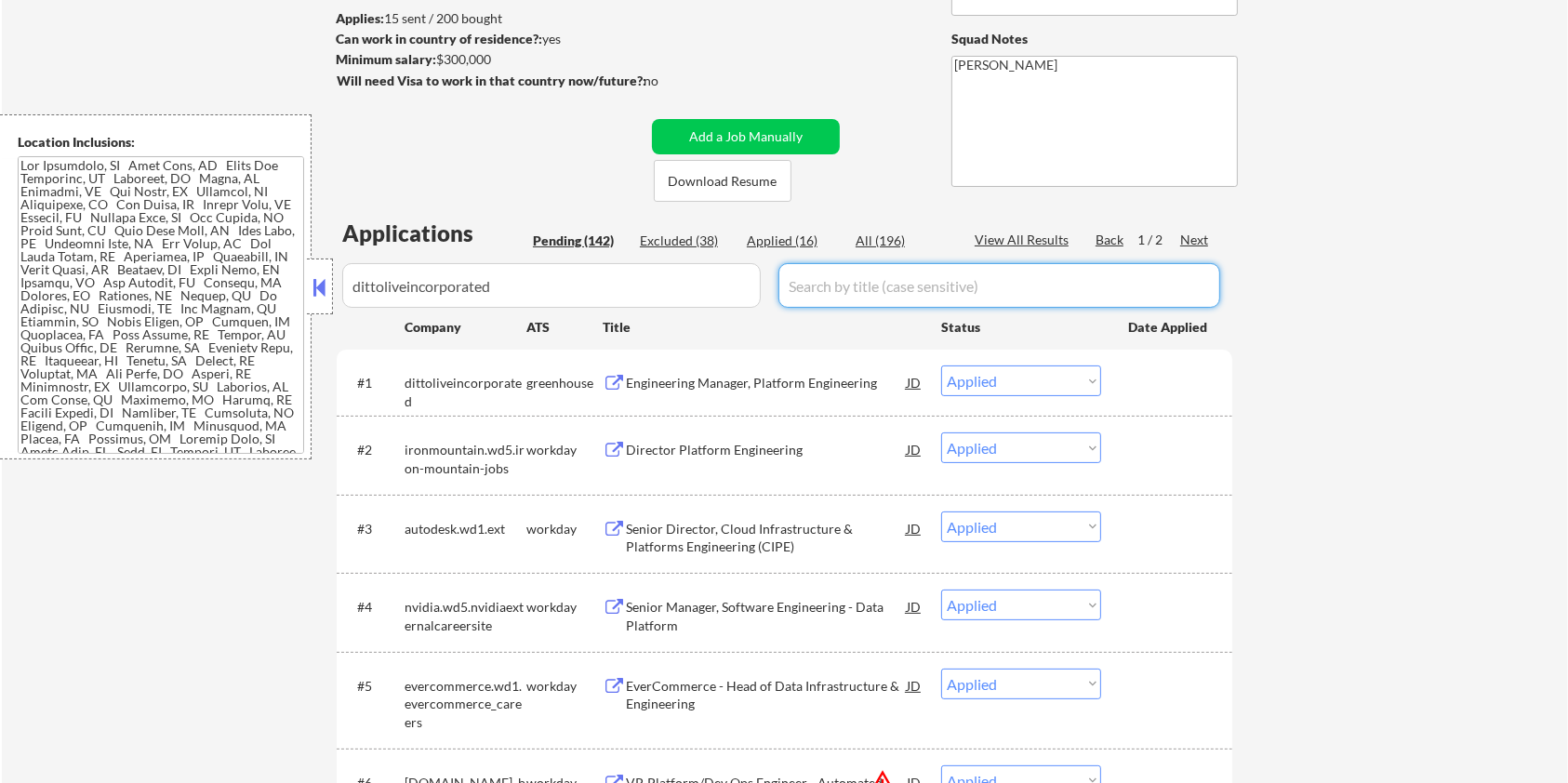
select select ""excluded__salary_""
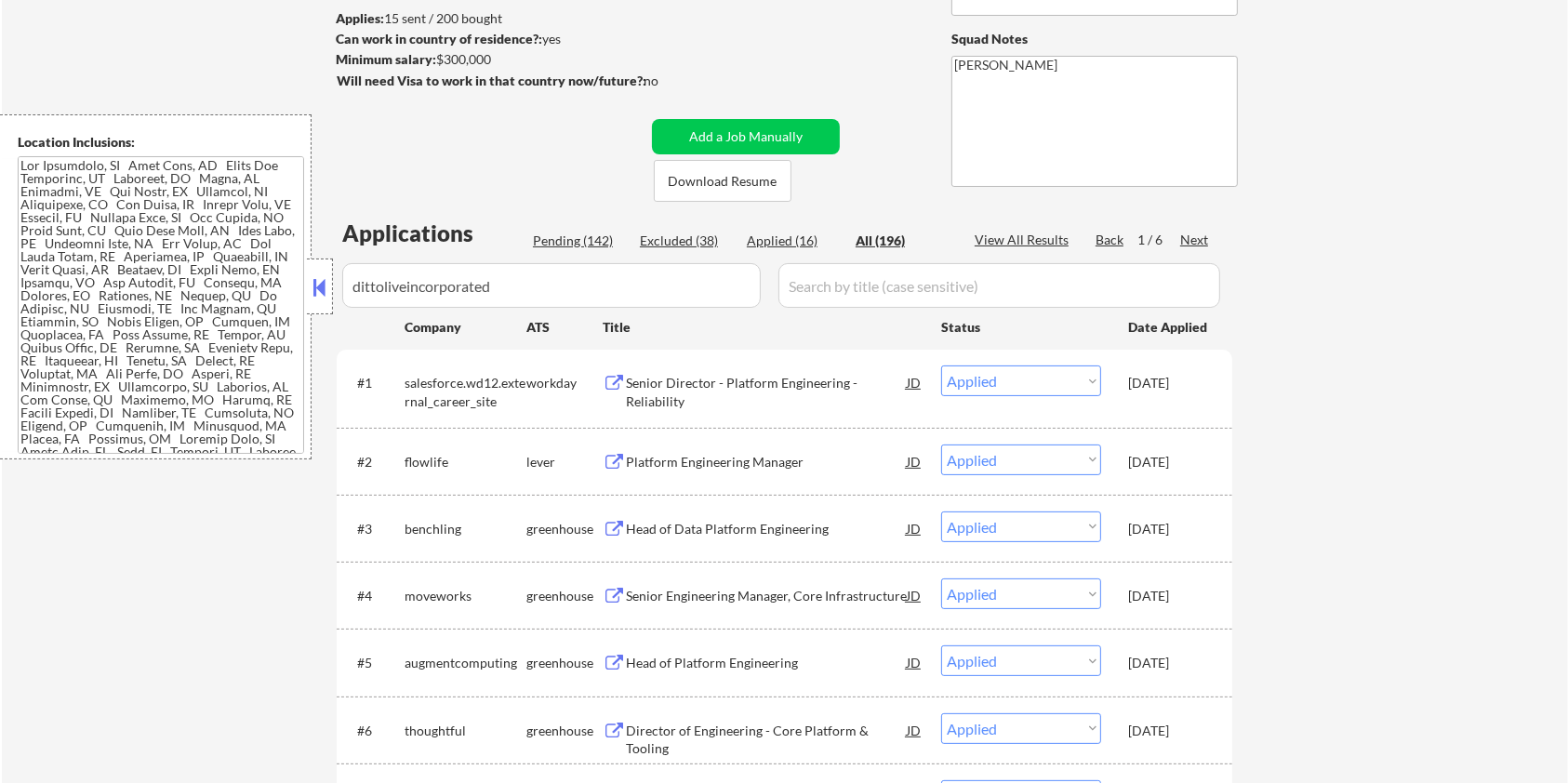
click at [506, 297] on input "input" at bounding box center [552, 285] width 419 height 44
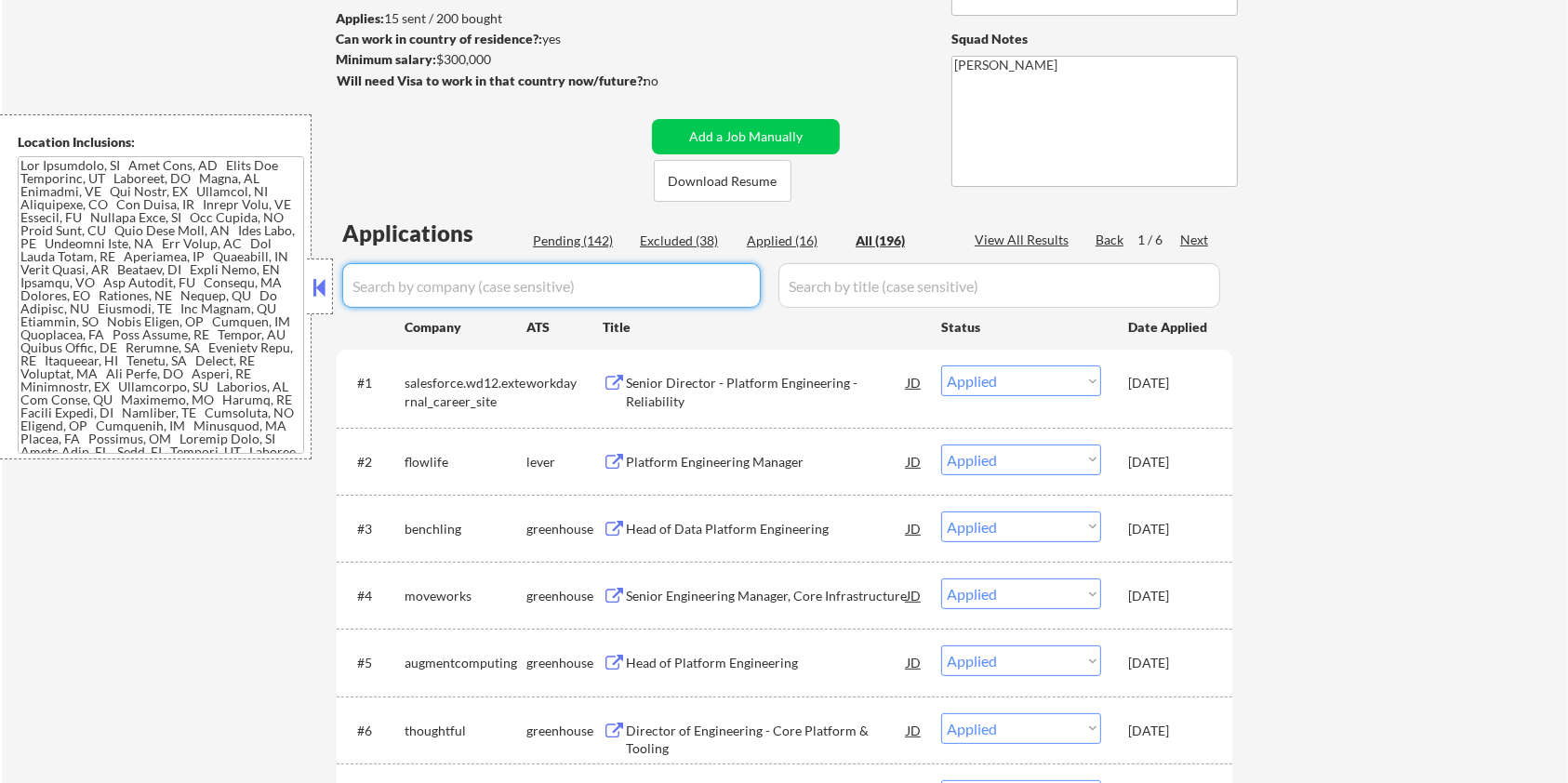
click at [562, 232] on div "Pending (142)" at bounding box center [579, 241] width 93 height 19
select select ""pending""
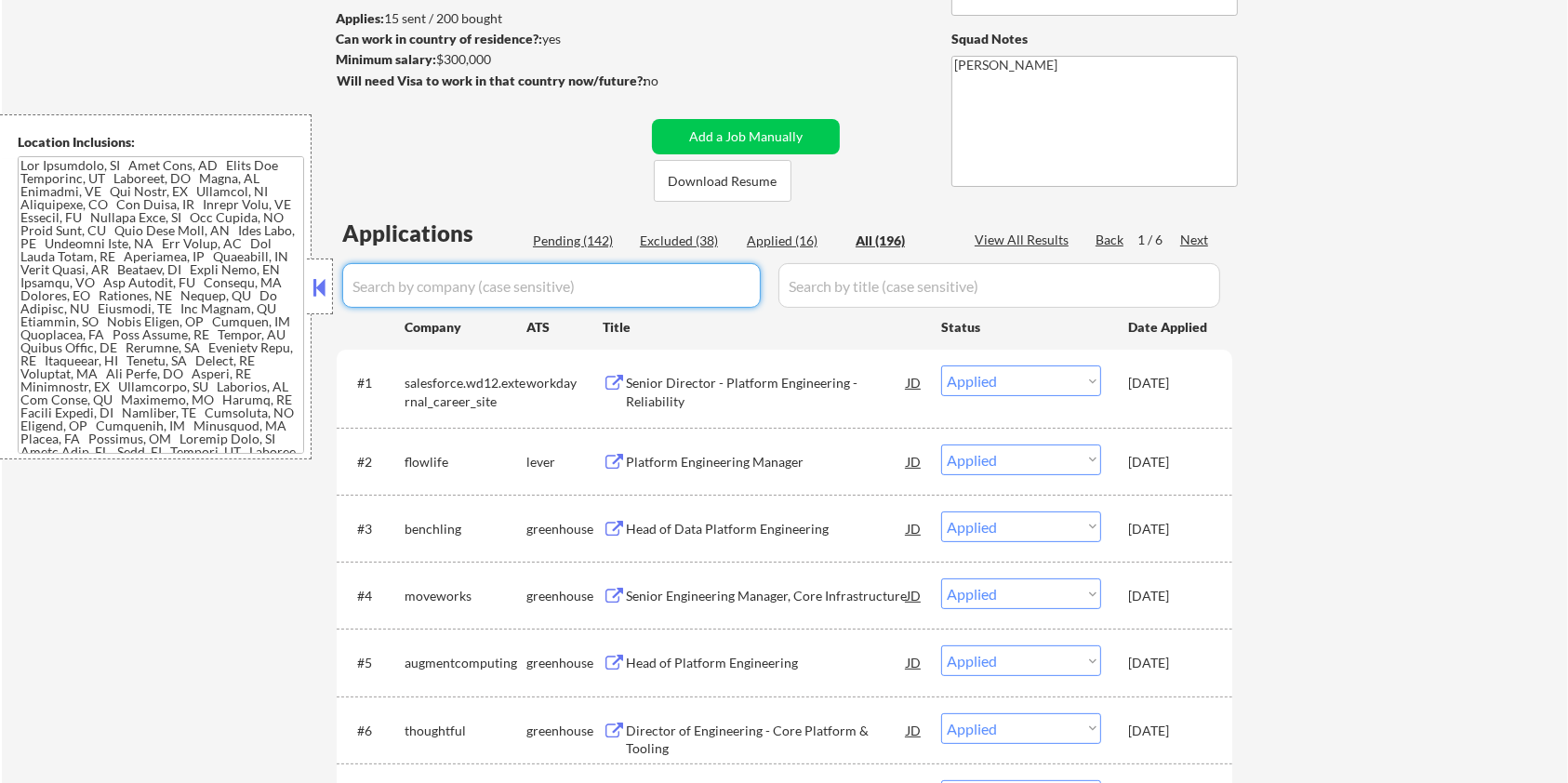
select select ""pending""
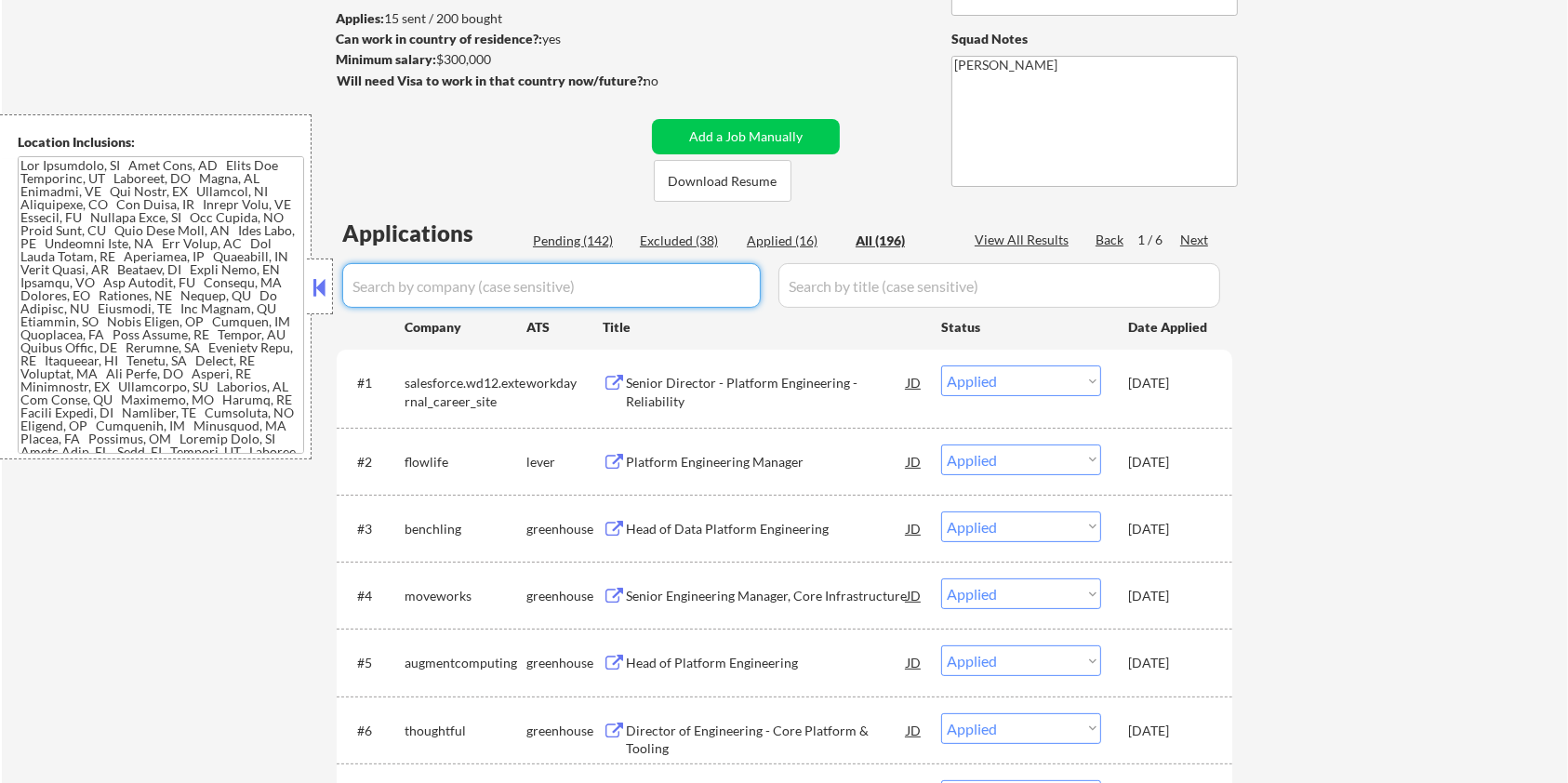
select select ""pending""
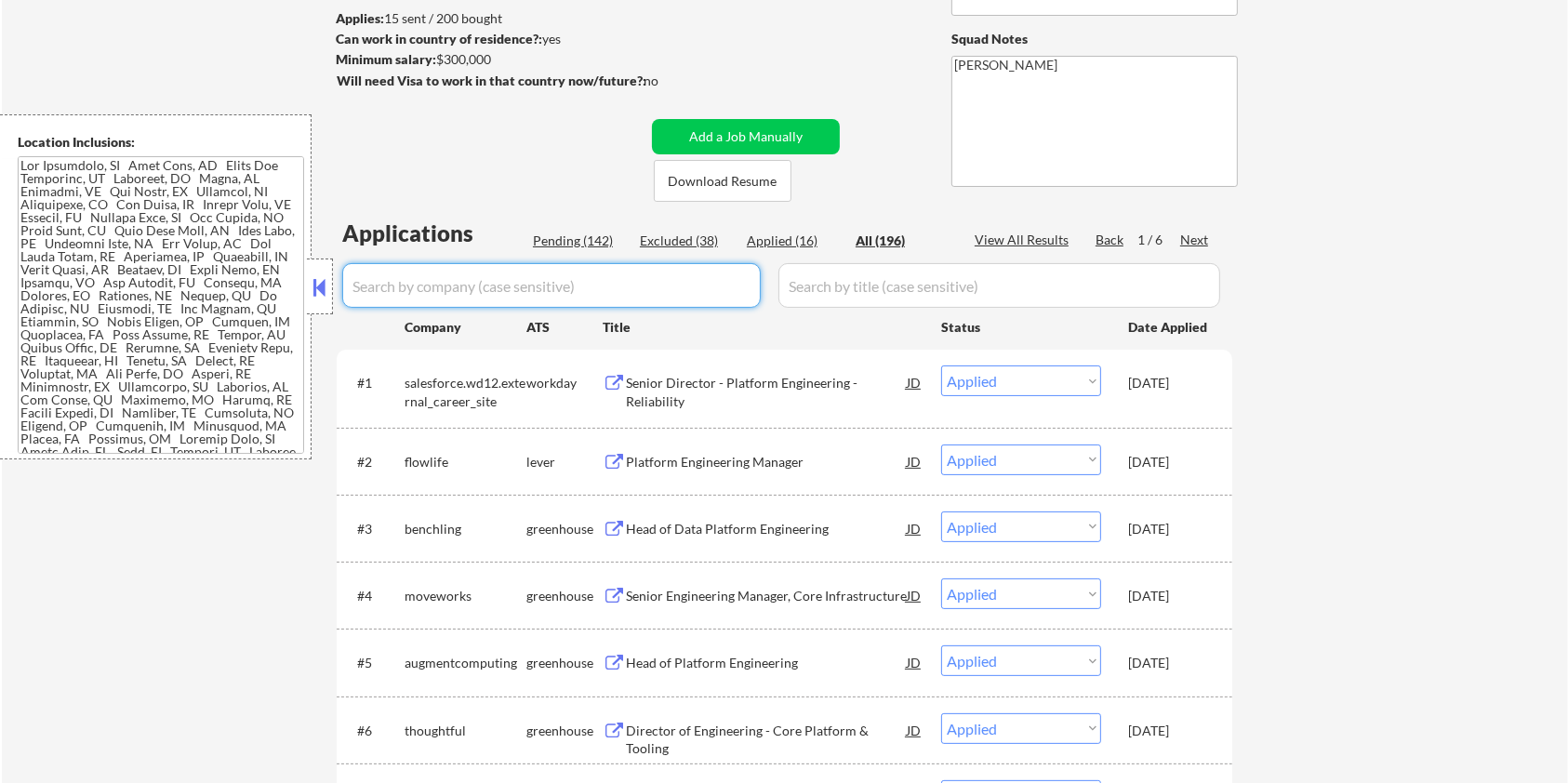
select select ""pending""
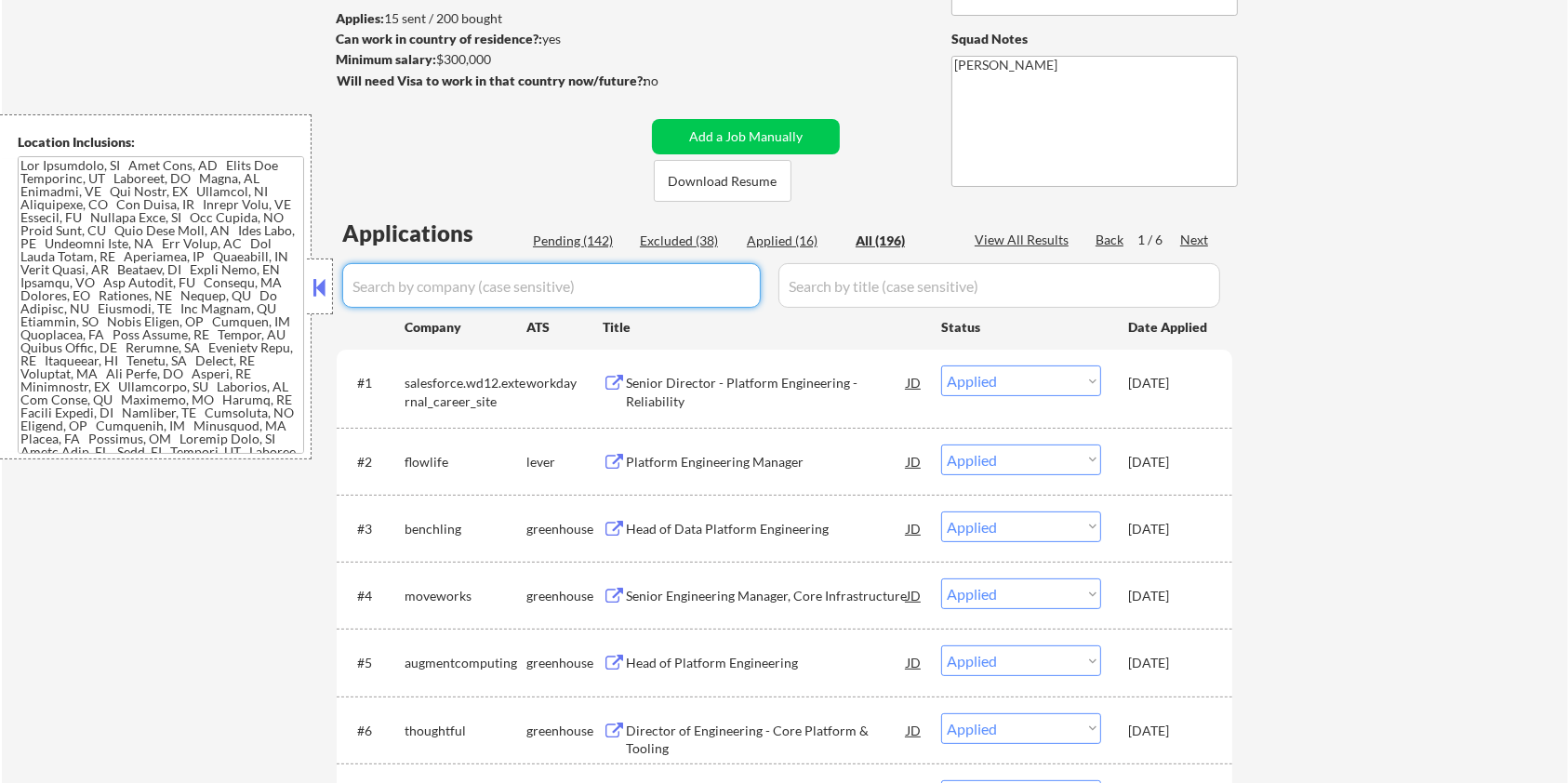
select select ""pending""
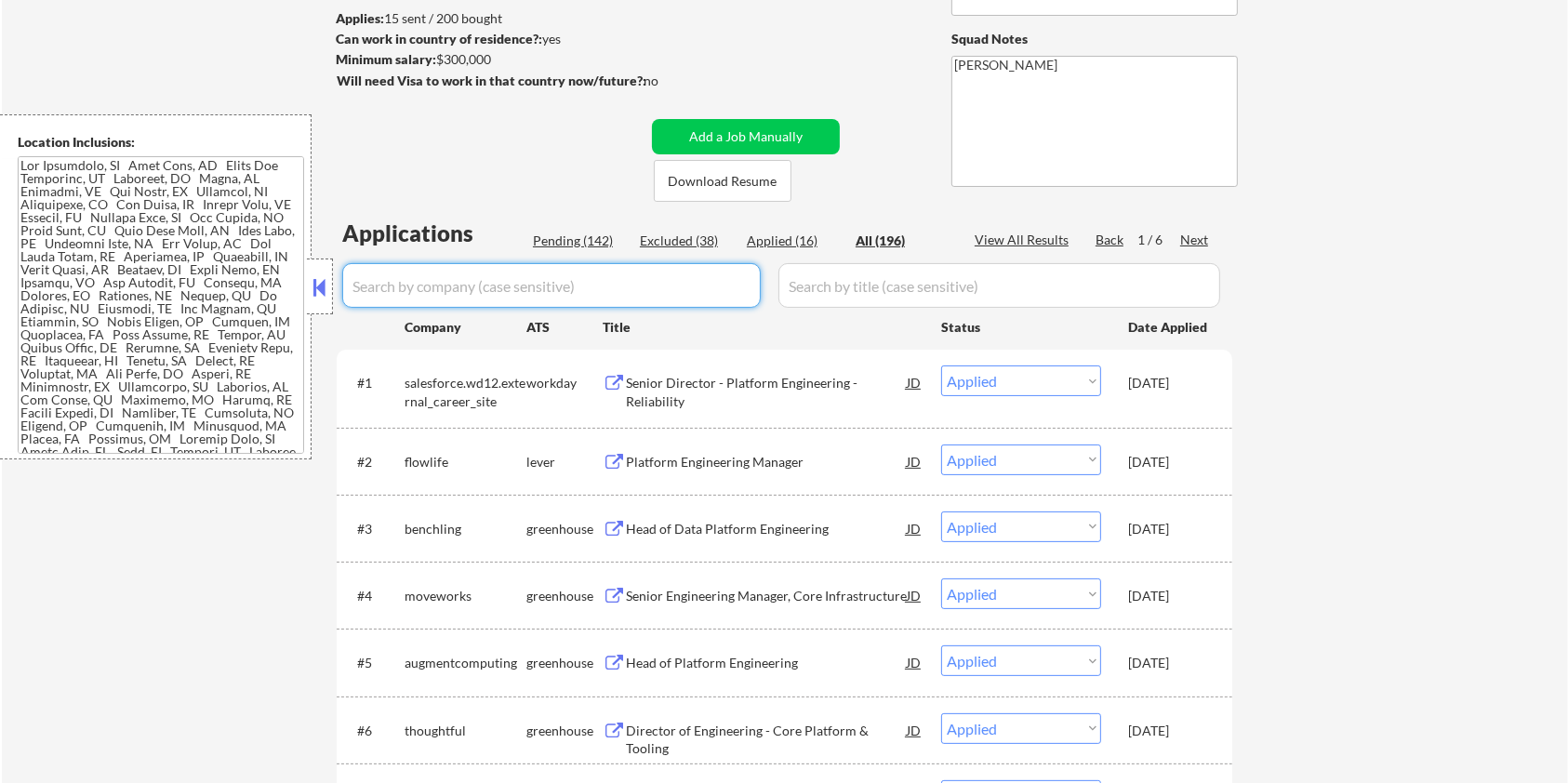
select select ""pending""
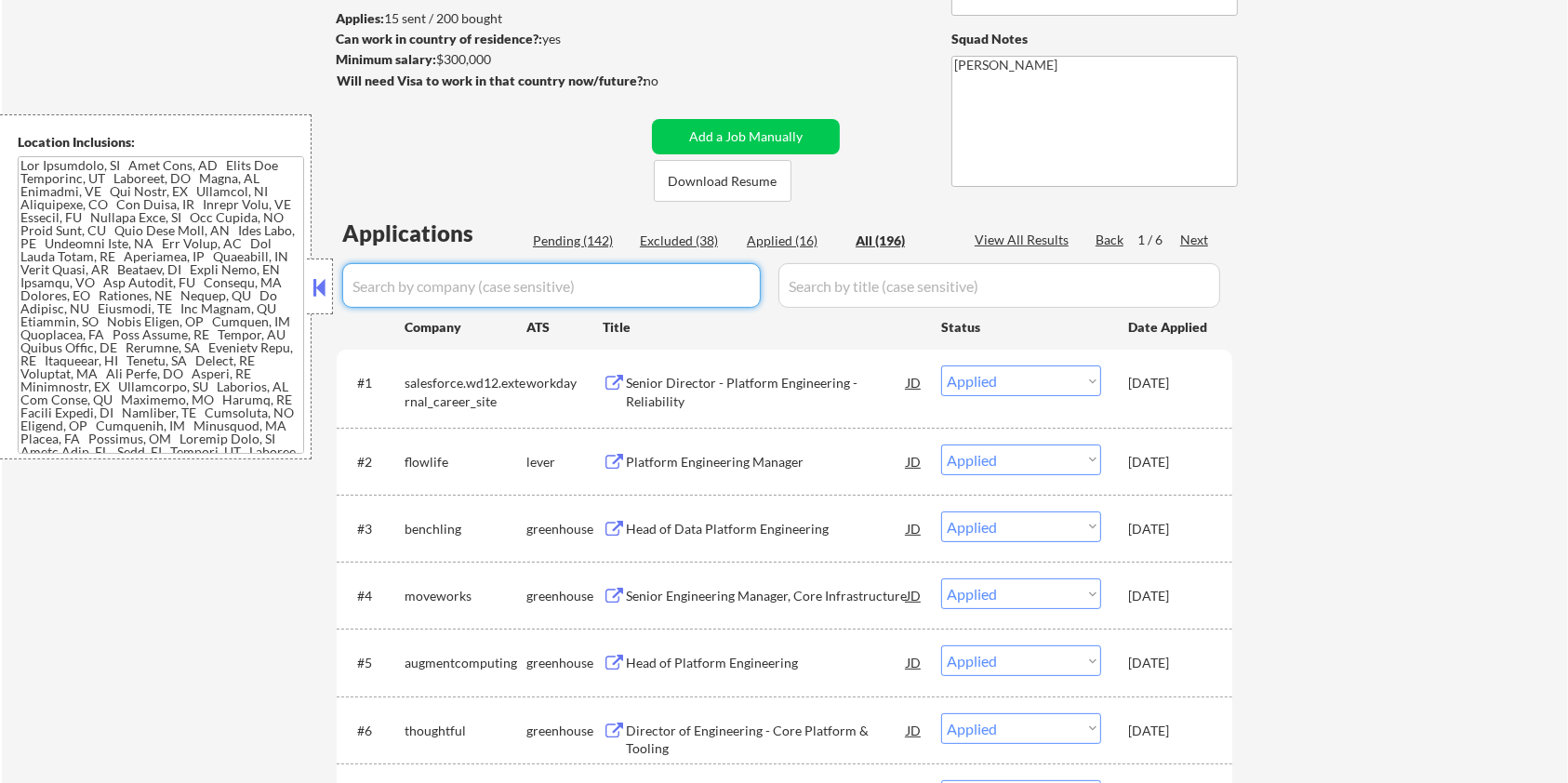
select select ""pending""
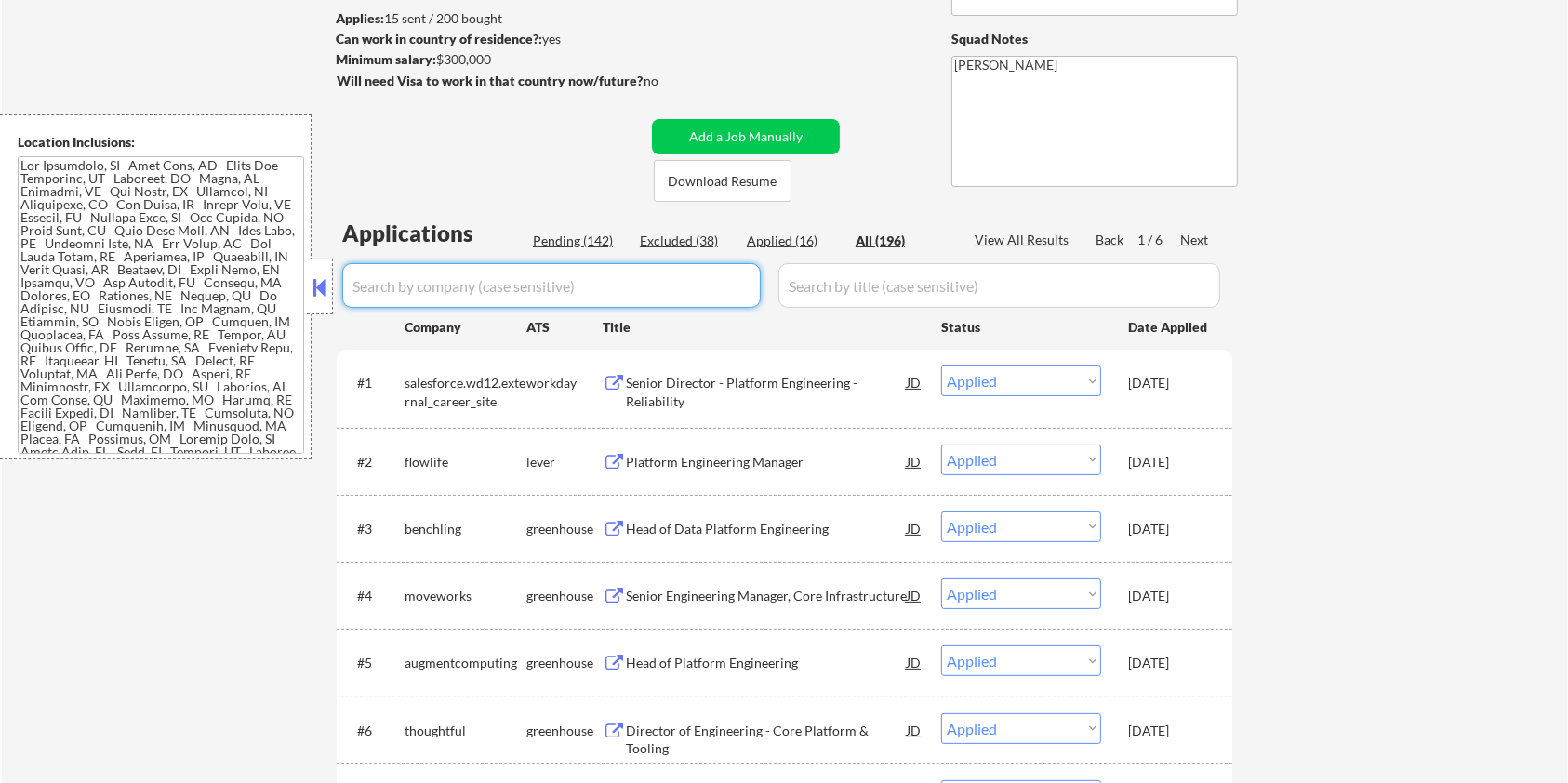
select select ""pending""
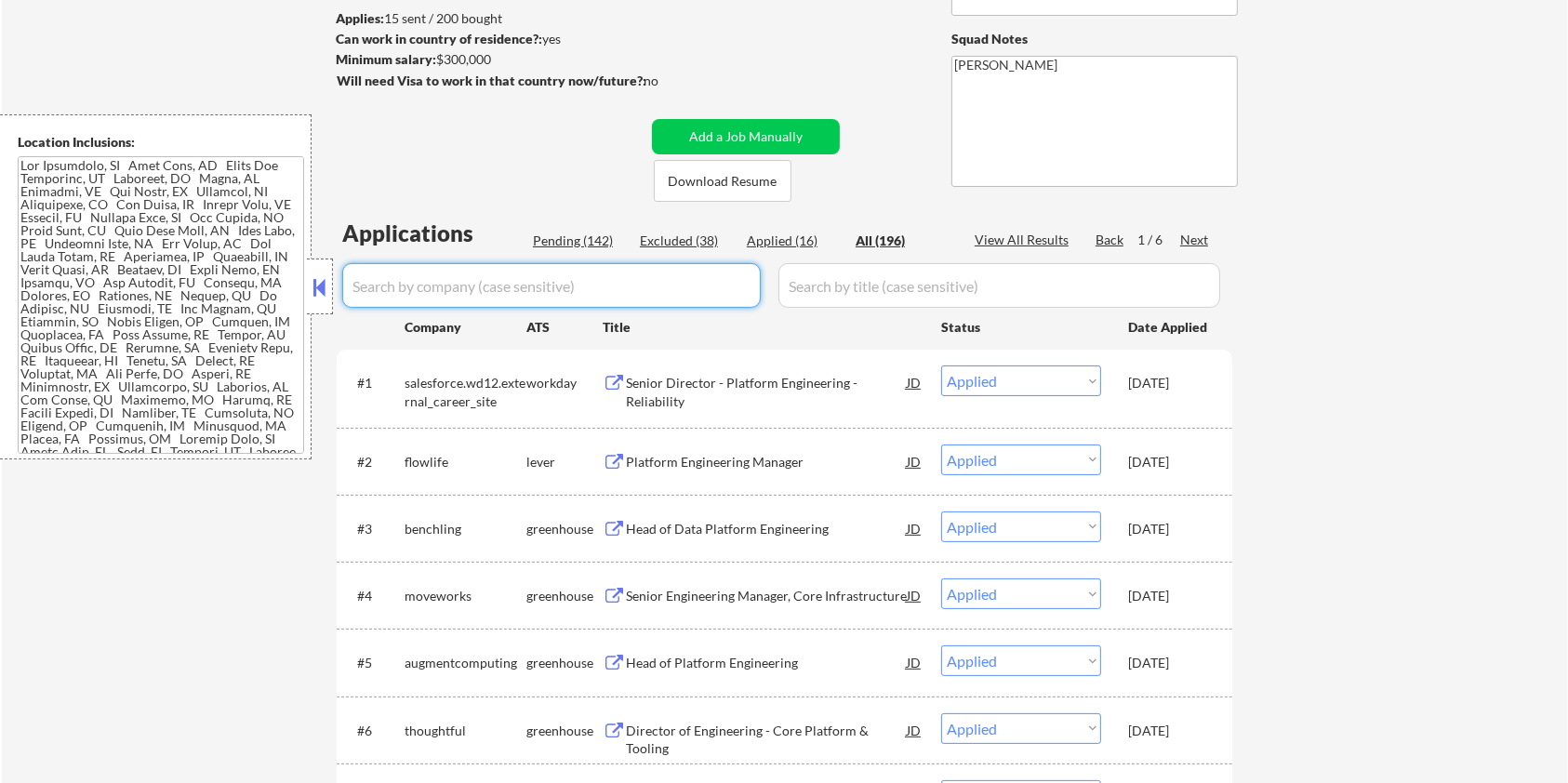
select select ""pending""
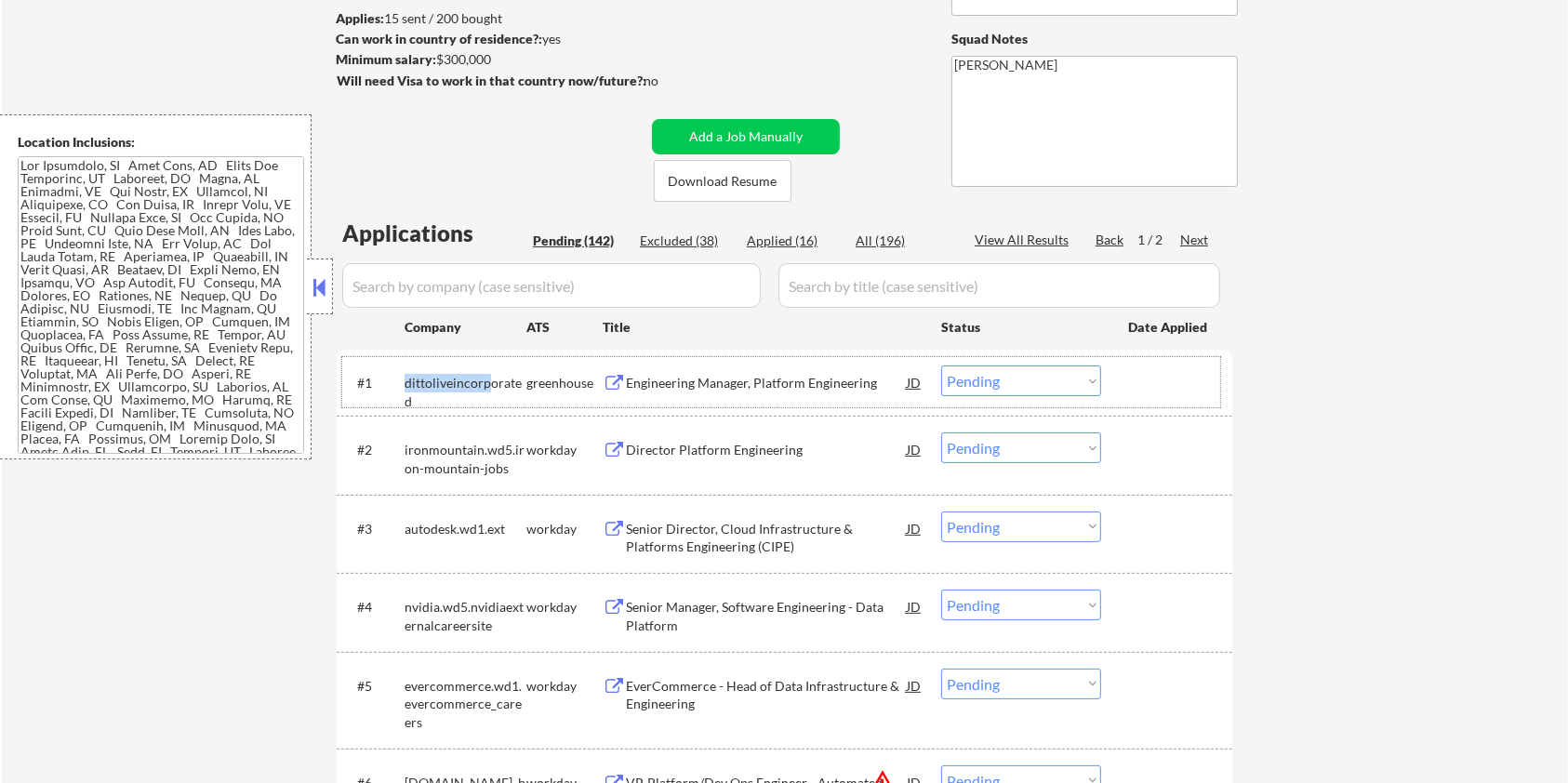
drag, startPoint x: 485, startPoint y: 378, endPoint x: 401, endPoint y: 377, distance: 84.0
click at [401, 377] on div "#1 dittoliveincorporated greenhouse Engineering Manager, Platform Engineering J…" at bounding box center [781, 381] width 878 height 50
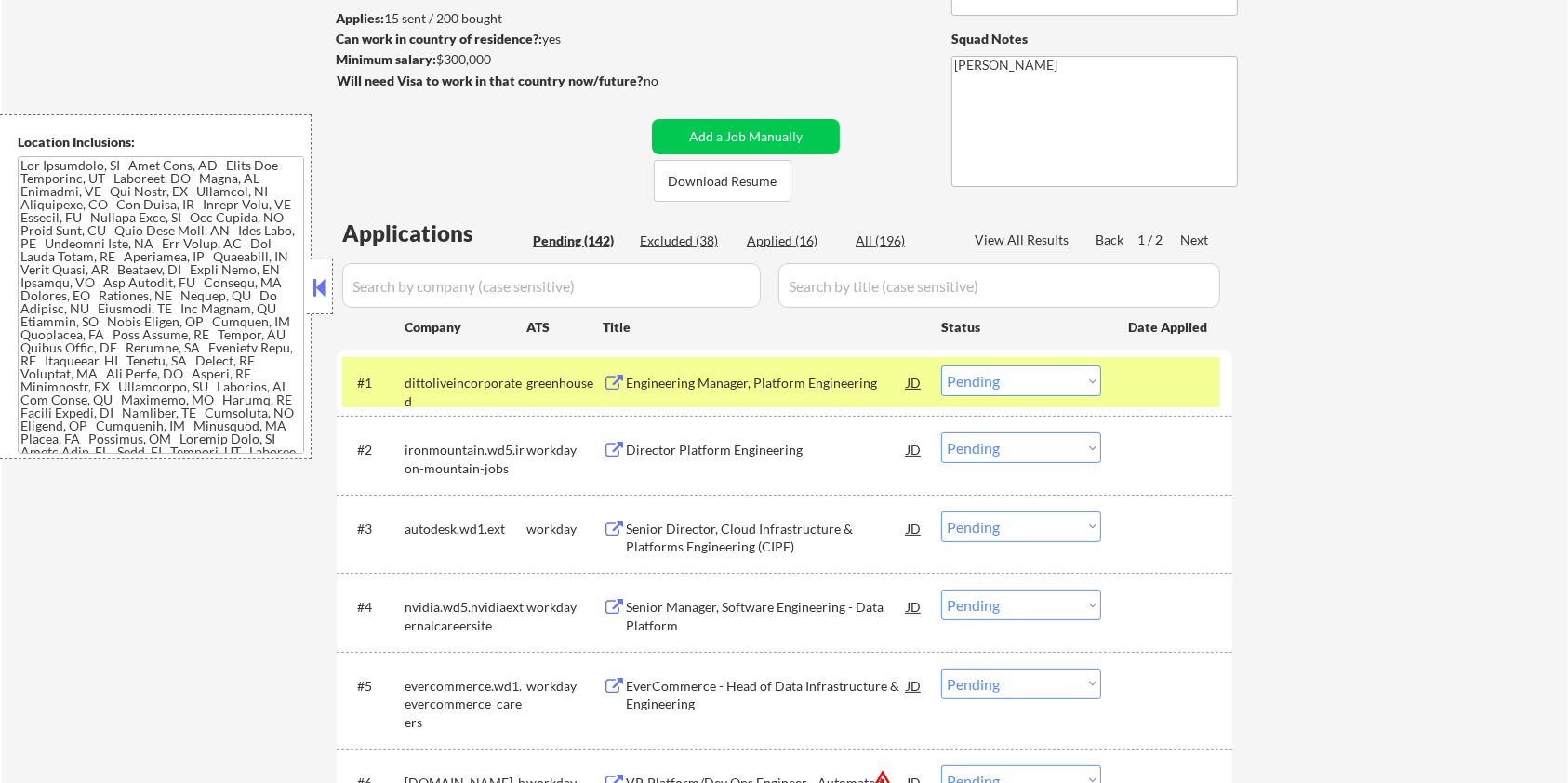
click at [495, 400] on div "#1 dittoliveincorporated greenhouse Engineering Manager, Platform Engineering J…" at bounding box center [781, 381] width 878 height 50
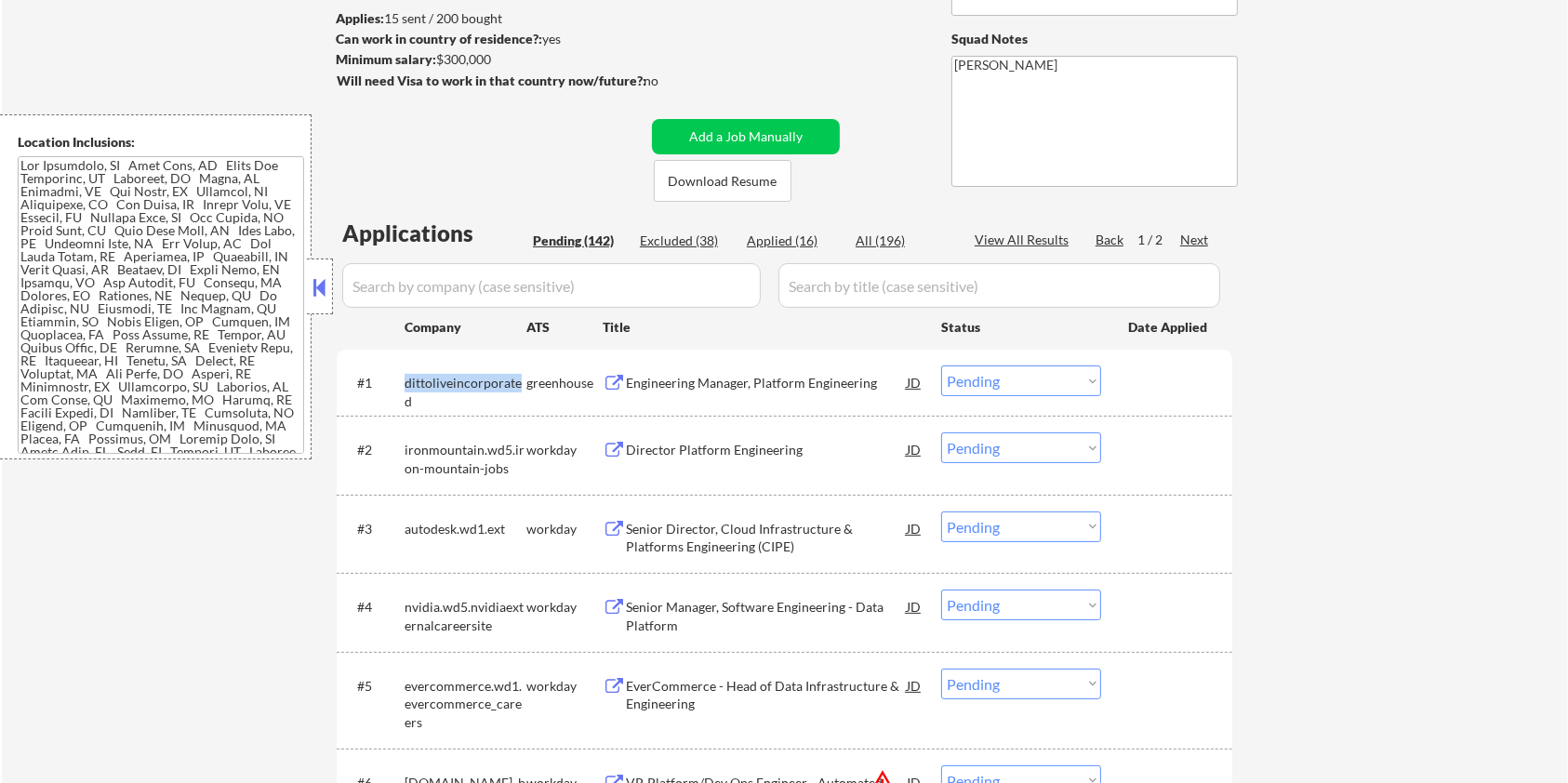
drag, startPoint x: 520, startPoint y: 381, endPoint x: 401, endPoint y: 383, distance: 119.0
click at [401, 383] on div "#1 dittoliveincorporated greenhouse Engineering Manager, Platform Engineering J…" at bounding box center [781, 381] width 878 height 50
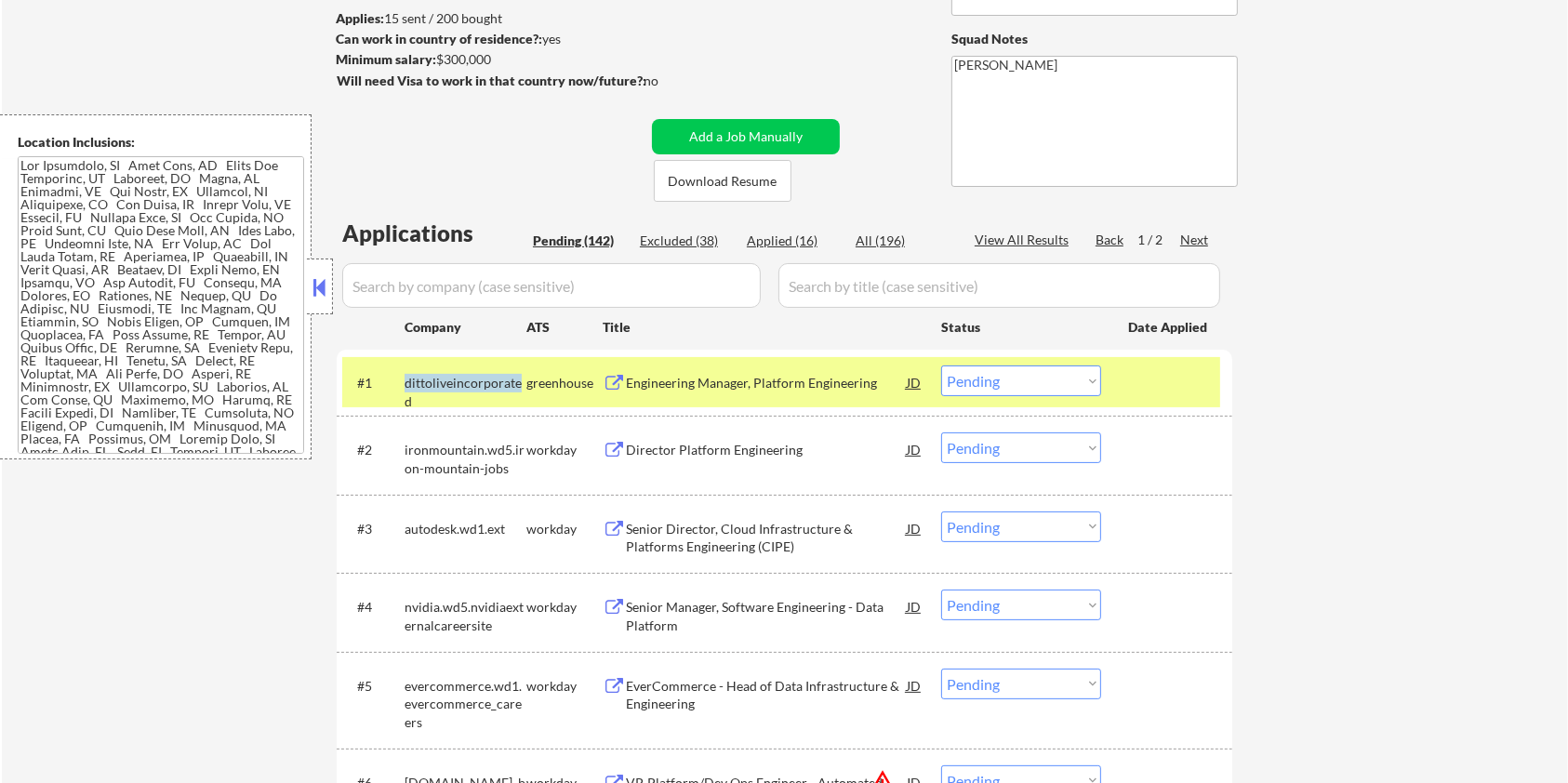
copy div "dittoliveincorporate"
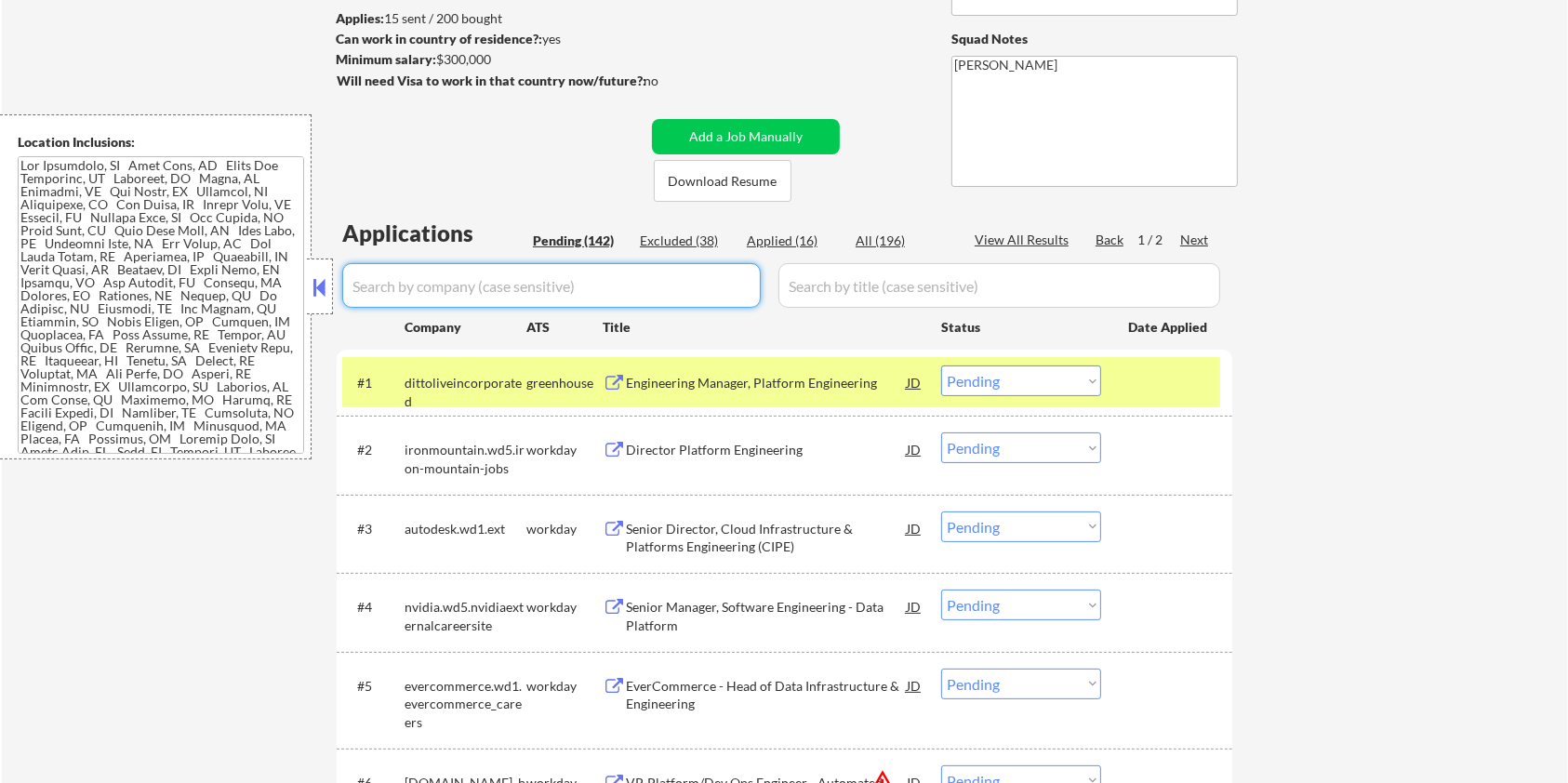
click at [402, 279] on input "input" at bounding box center [552, 285] width 419 height 44
paste input "dittoliveincorporate"
type input "dittoliveincorporate"
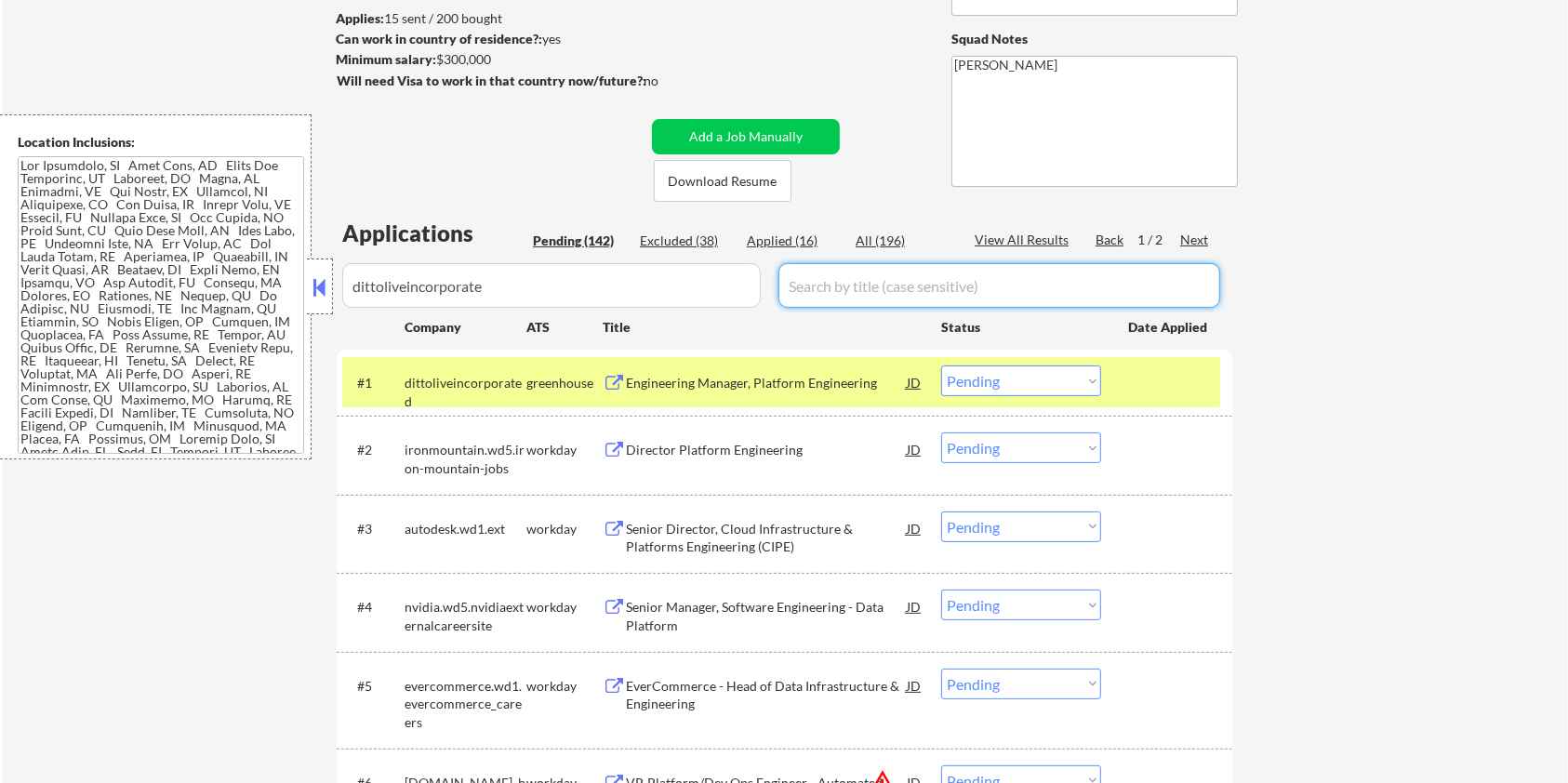
click at [818, 286] on input "input" at bounding box center [999, 285] width 441 height 44
click at [872, 238] on div "All (196)" at bounding box center [902, 241] width 93 height 19
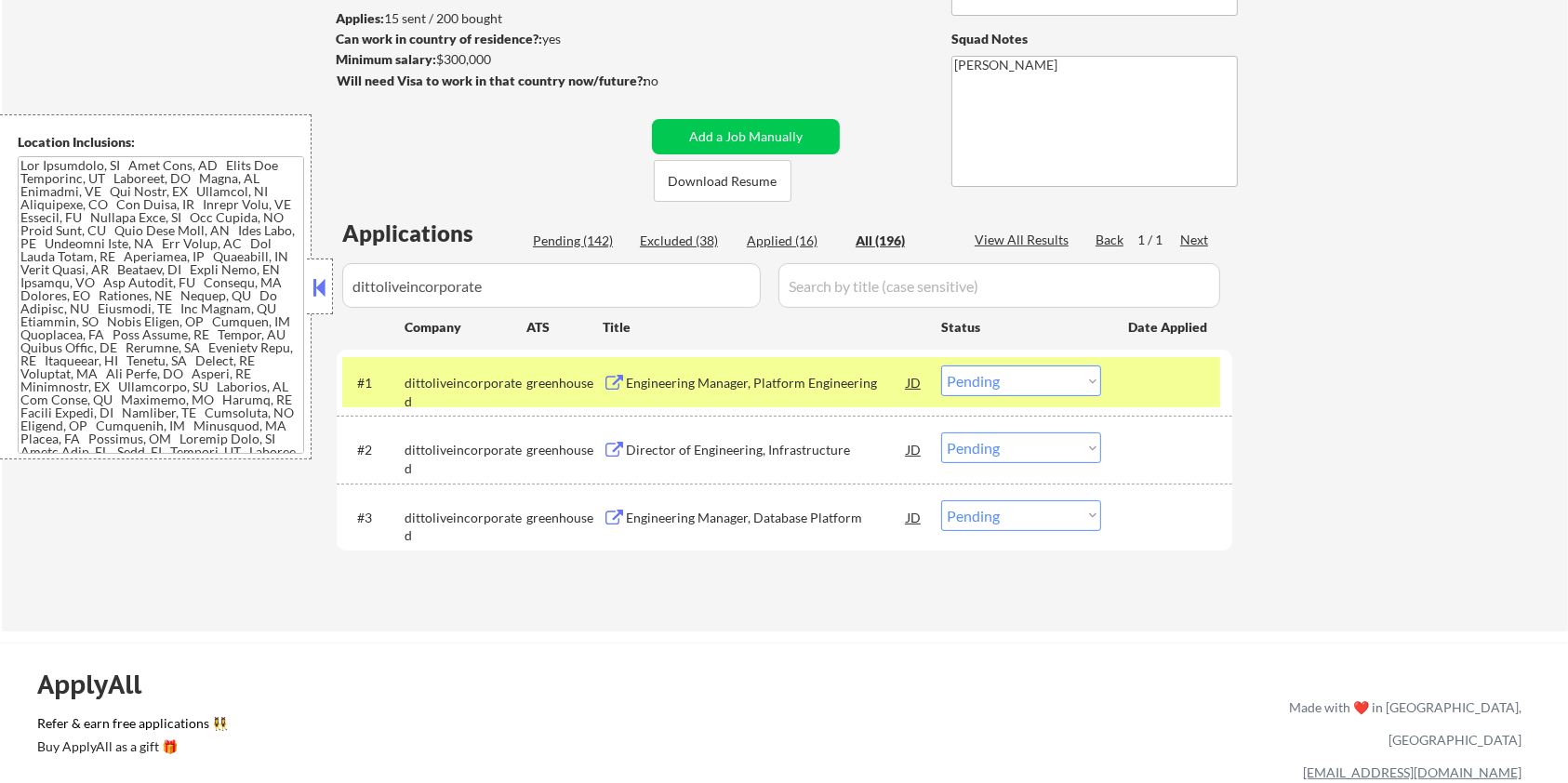
click at [1054, 383] on select "Choose an option... Pending Applied Excluded (Questions) Excluded (Expired) Exc…" at bounding box center [1021, 380] width 160 height 31
select select ""applied""
click at [941, 365] on select "Choose an option... Pending Applied Excluded (Questions) Excluded (Expired) Exc…" at bounding box center [1021, 380] width 160 height 31
click at [693, 457] on div "Director of Engineering, Infrastructure" at bounding box center [766, 450] width 280 height 19
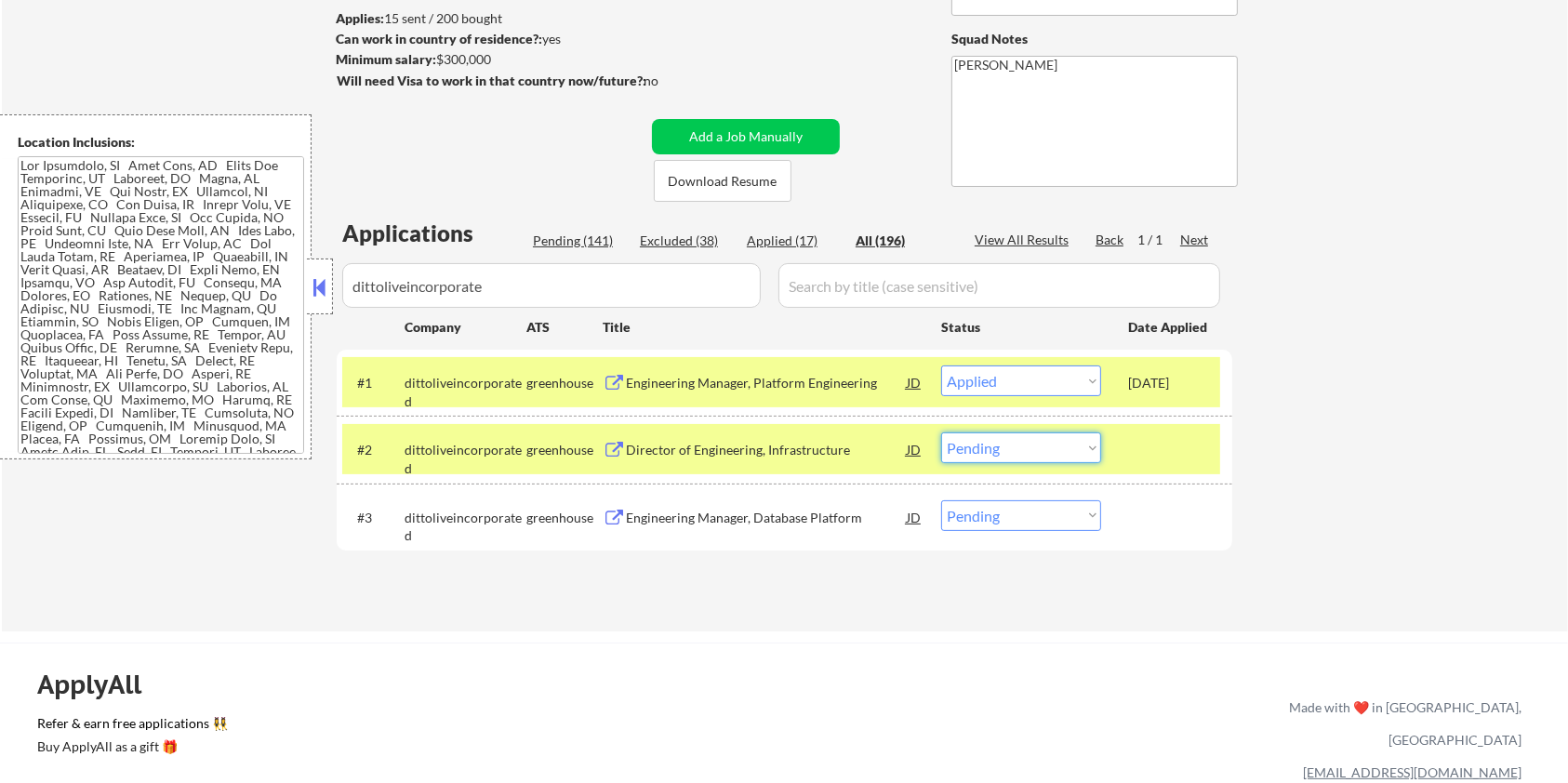
click at [1064, 451] on select "Choose an option... Pending Applied Excluded (Questions) Excluded (Expired) Exc…" at bounding box center [1021, 447] width 160 height 31
select select ""applied""
click at [941, 432] on select "Choose an option... Pending Applied Excluded (Questions) Excluded (Expired) Exc…" at bounding box center [1021, 447] width 160 height 31
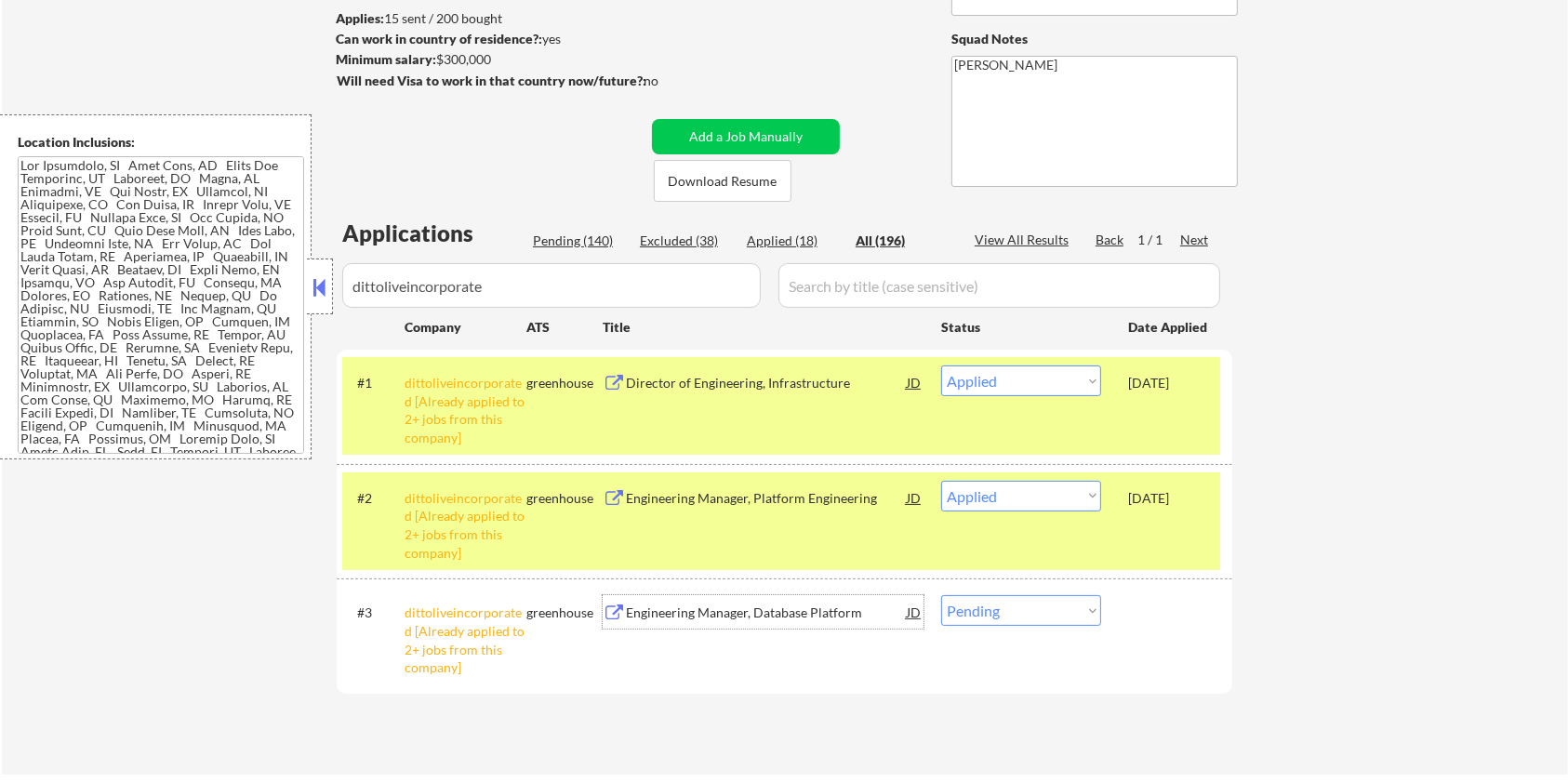
click at [762, 614] on div "Engineering Manager, Database Platform" at bounding box center [766, 613] width 280 height 19
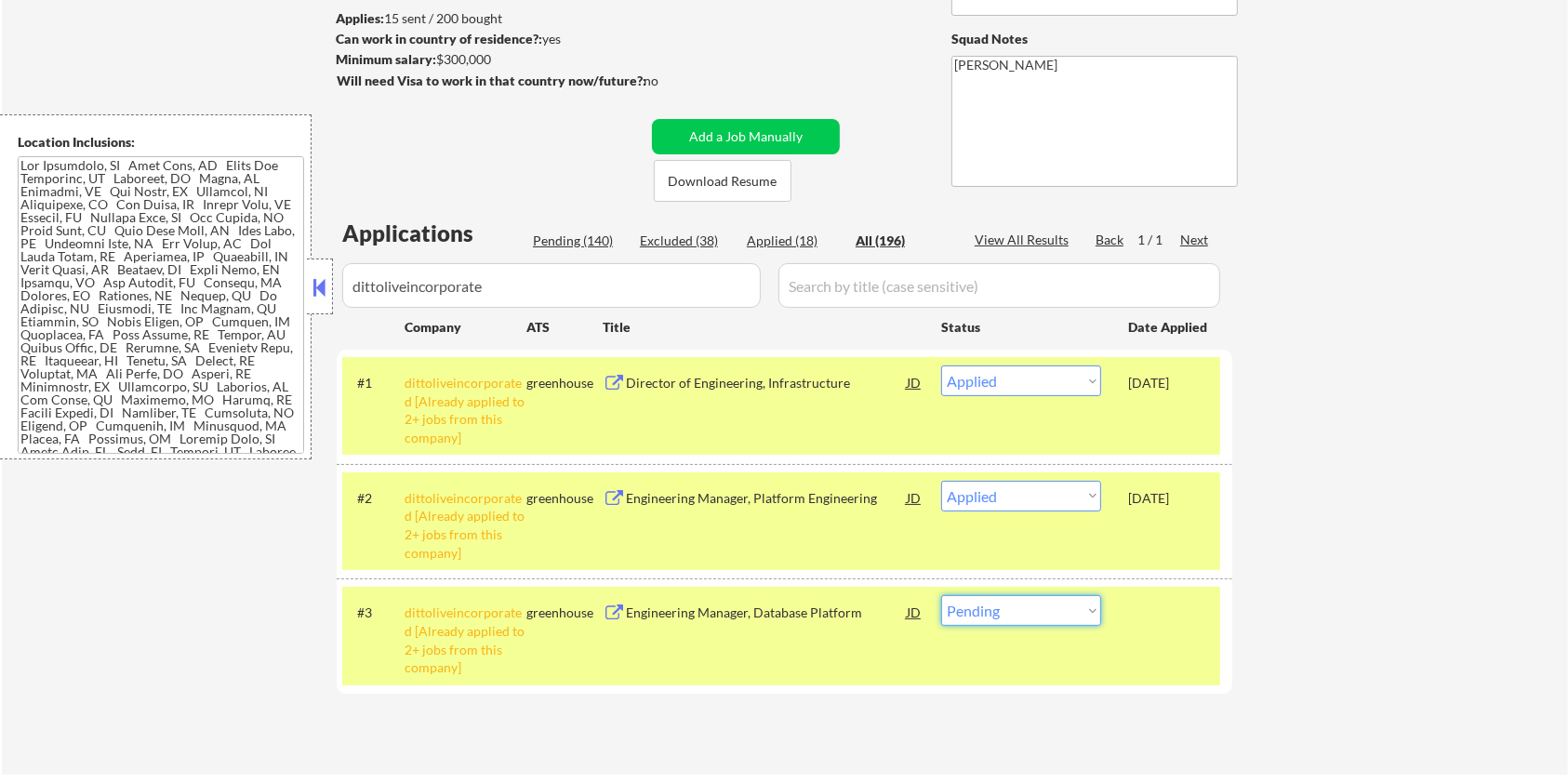
click at [1020, 613] on select "Choose an option... Pending Applied Excluded (Questions) Excluded (Expired) Exc…" at bounding box center [1021, 610] width 160 height 31
select select ""excluded__bad_match_""
click at [941, 595] on select "Choose an option... Pending Applied Excluded (Questions) Excluded (Expired) Exc…" at bounding box center [1021, 610] width 160 height 31
drag, startPoint x: 1036, startPoint y: 489, endPoint x: 968, endPoint y: 655, distance: 179.4
drag, startPoint x: 968, startPoint y: 655, endPoint x: 623, endPoint y: 214, distance: 559.9
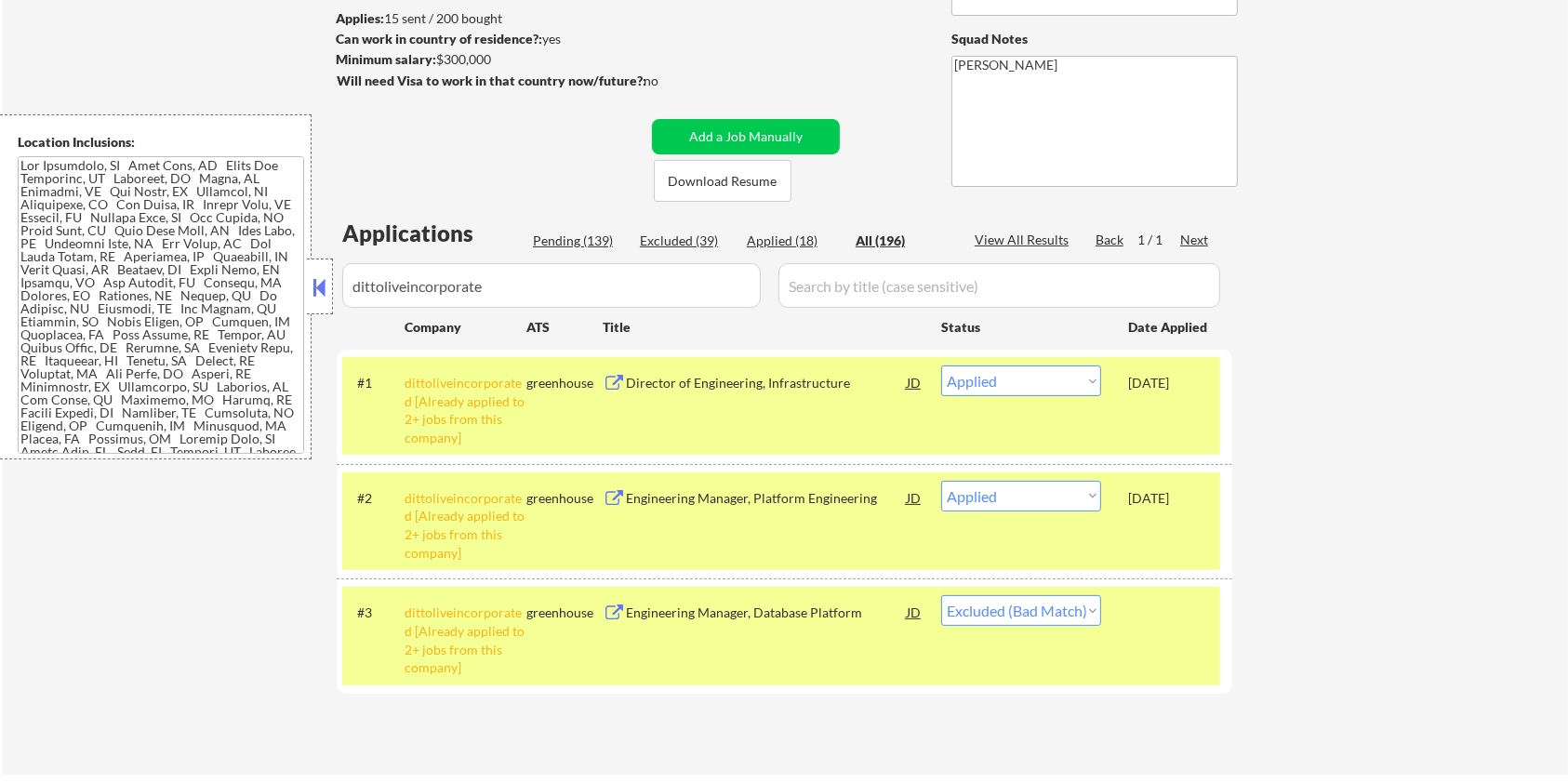
drag, startPoint x: 623, startPoint y: 214, endPoint x: 1352, endPoint y: 392, distance: 750.4
click at [1352, 392] on div "← Return to /applysquad Mailslurp Inbox Job Search Builder [PERSON_NAME] User E…" at bounding box center [785, 300] width 1566 height 948
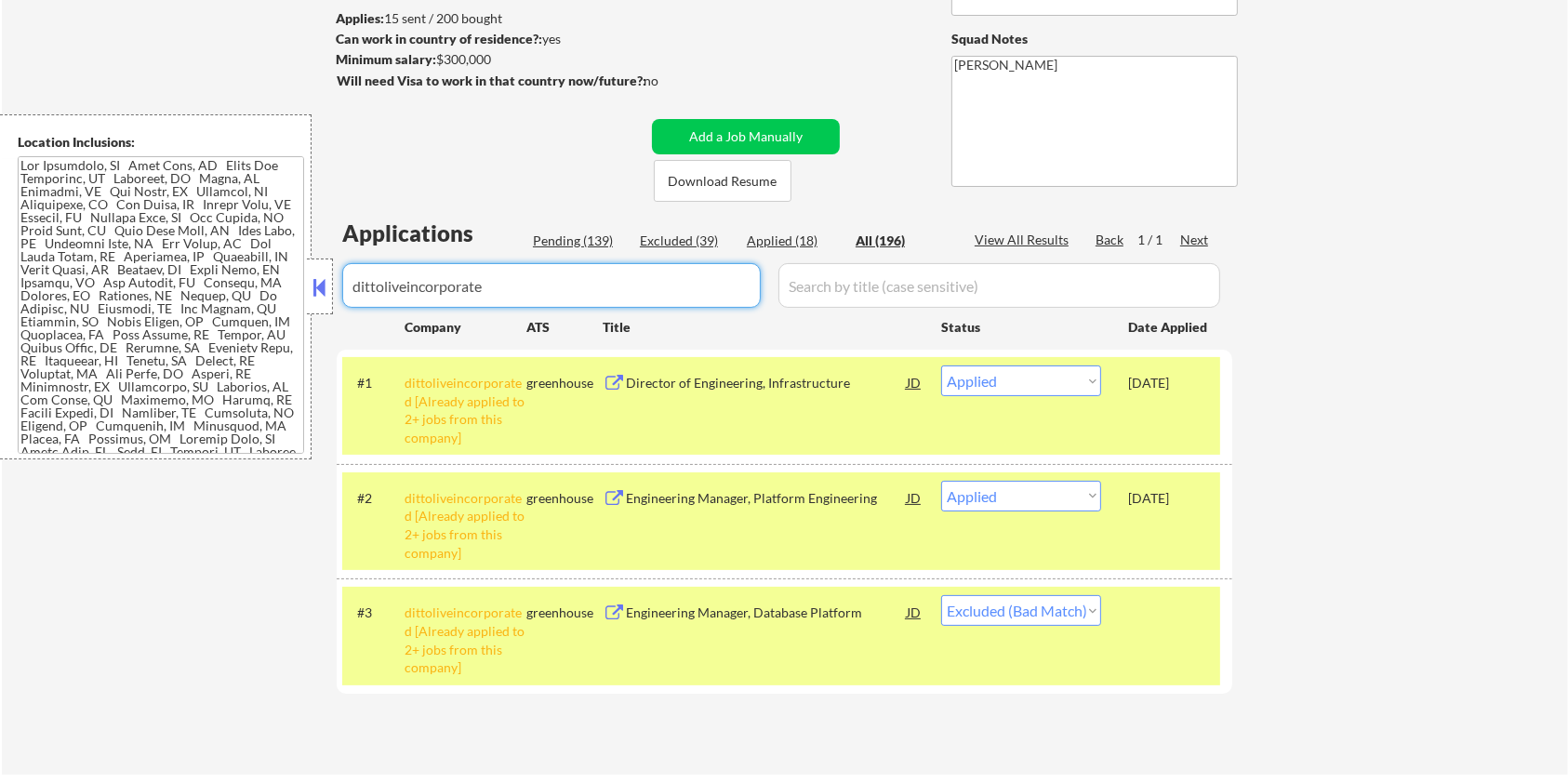
drag, startPoint x: 589, startPoint y: 294, endPoint x: 261, endPoint y: 294, distance: 328.0
click at [261, 294] on body "← Return to /applysquad Mailslurp Inbox Job Search Builder [PERSON_NAME] User E…" at bounding box center [784, 144] width 1568 height 783
select select ""applied""
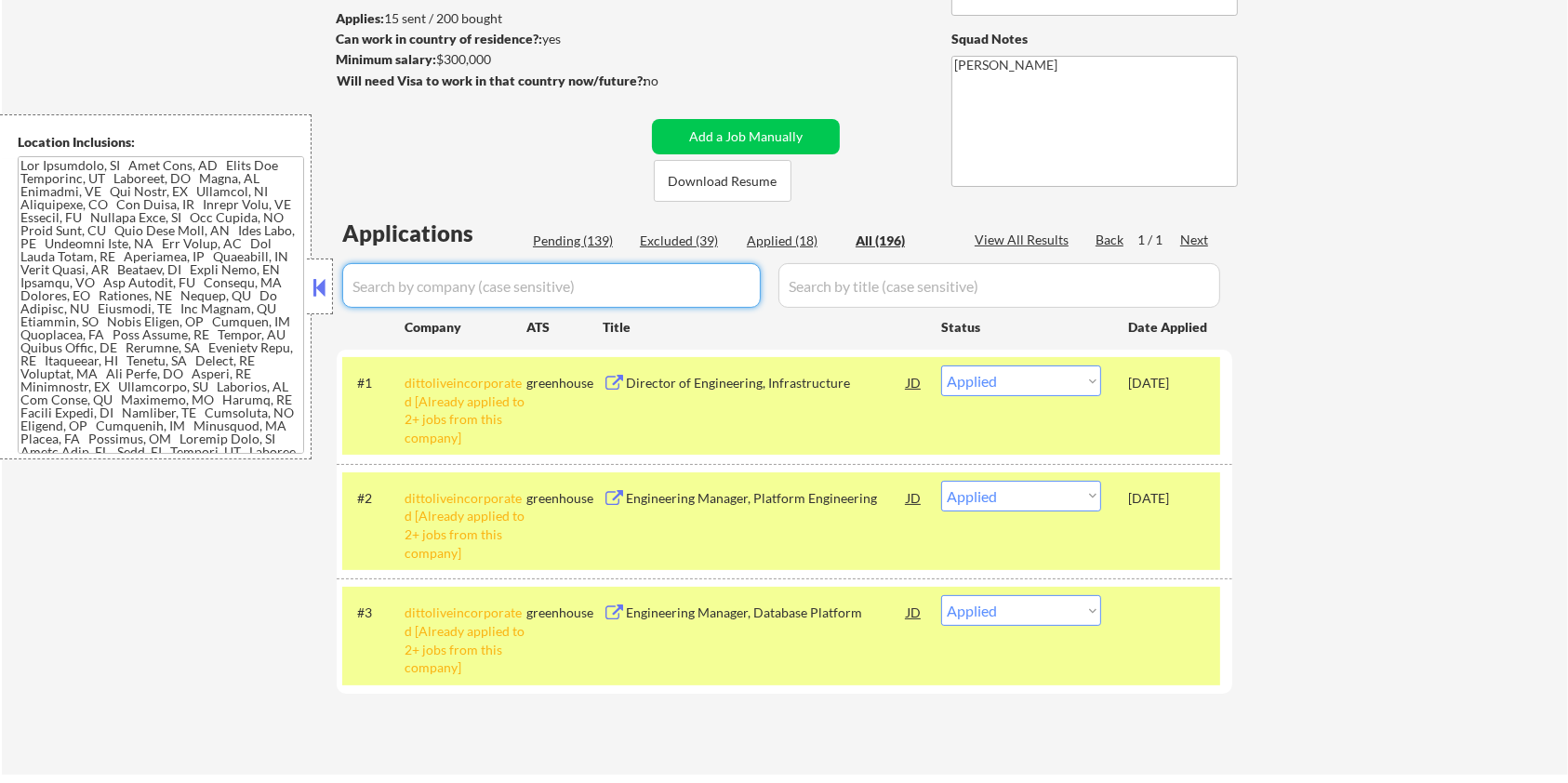
select select ""applied""
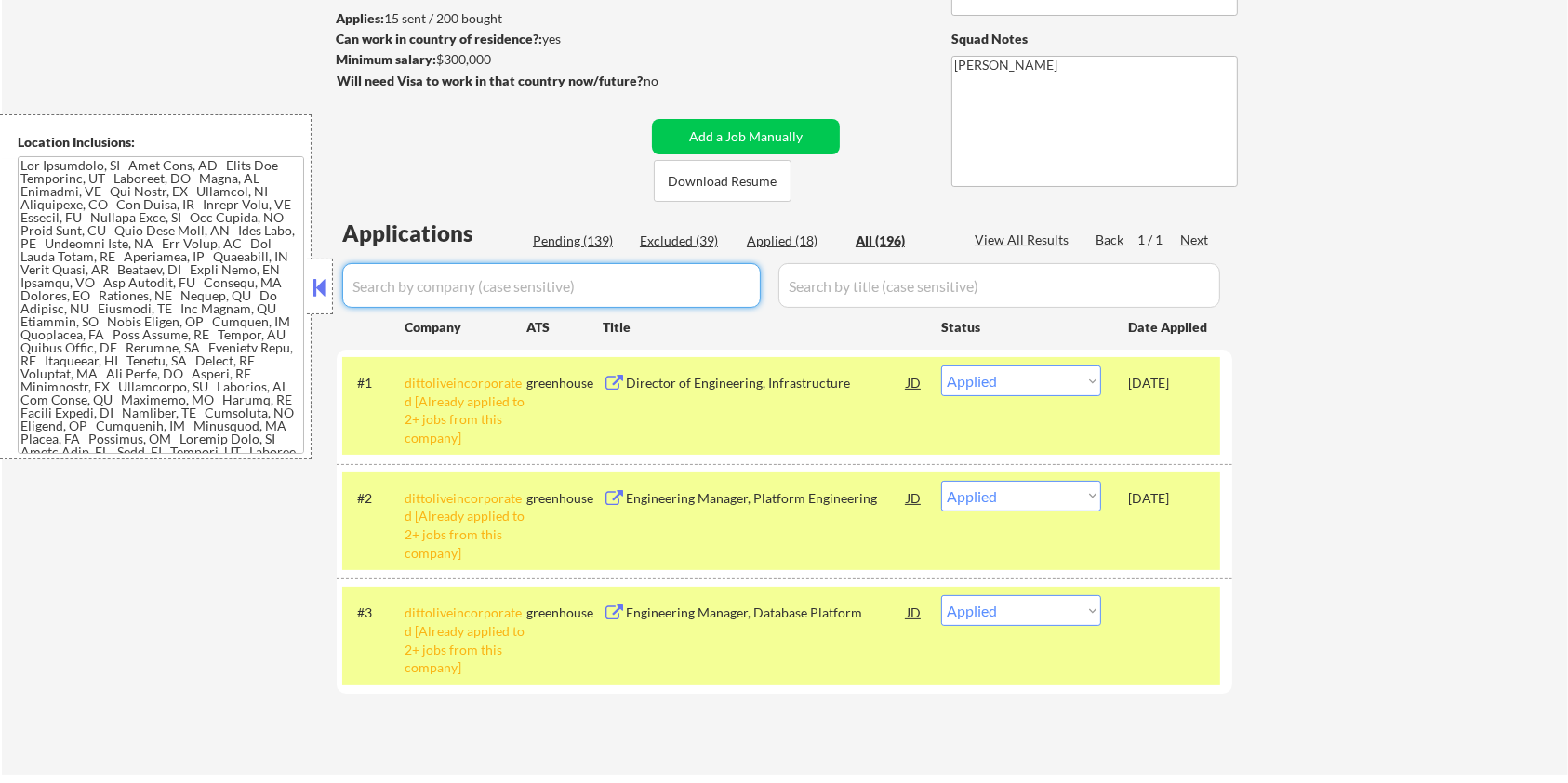
select select ""applied""
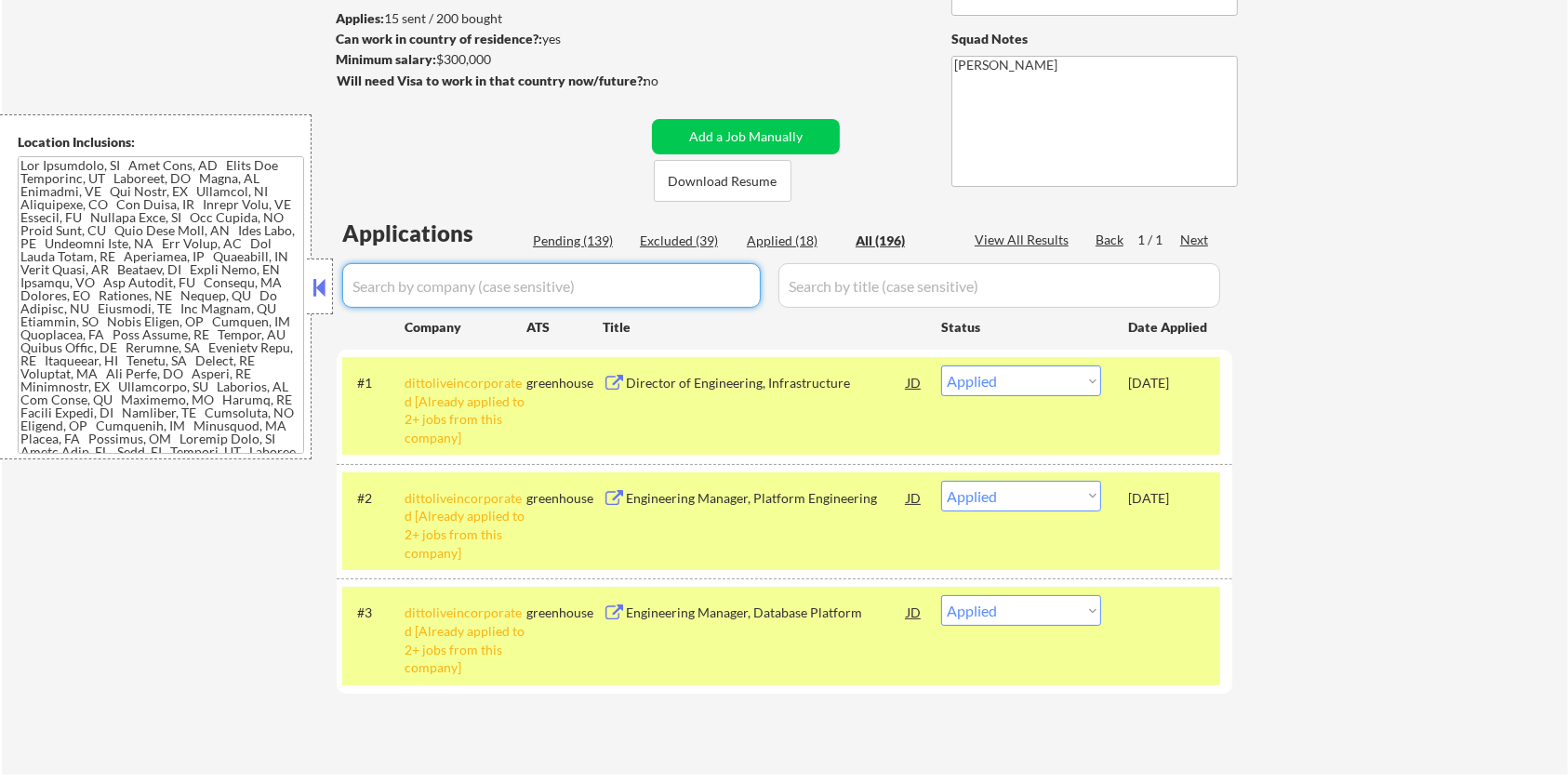
select select ""applied""
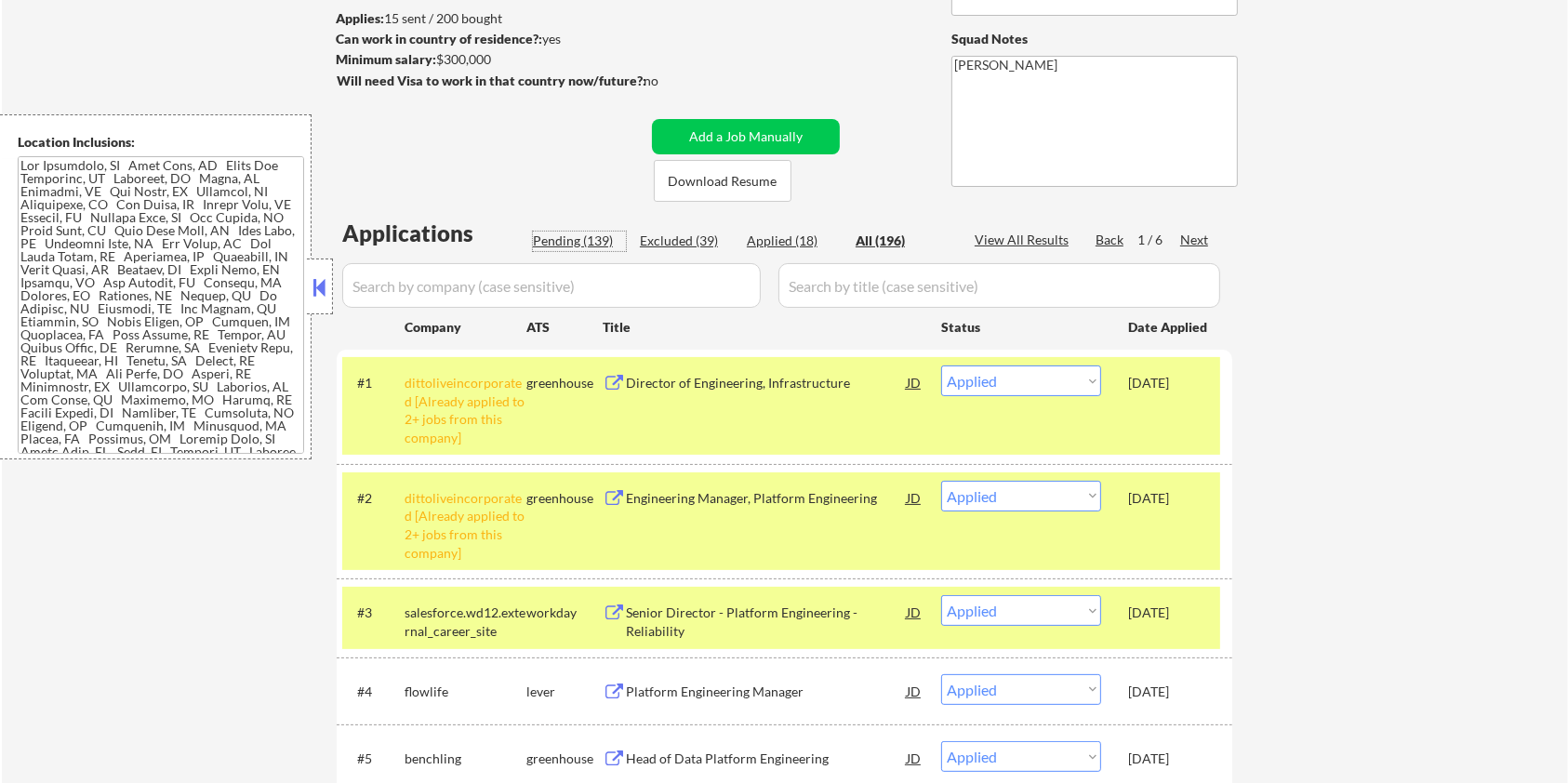
click at [590, 234] on div "Pending (139)" at bounding box center [579, 241] width 93 height 19
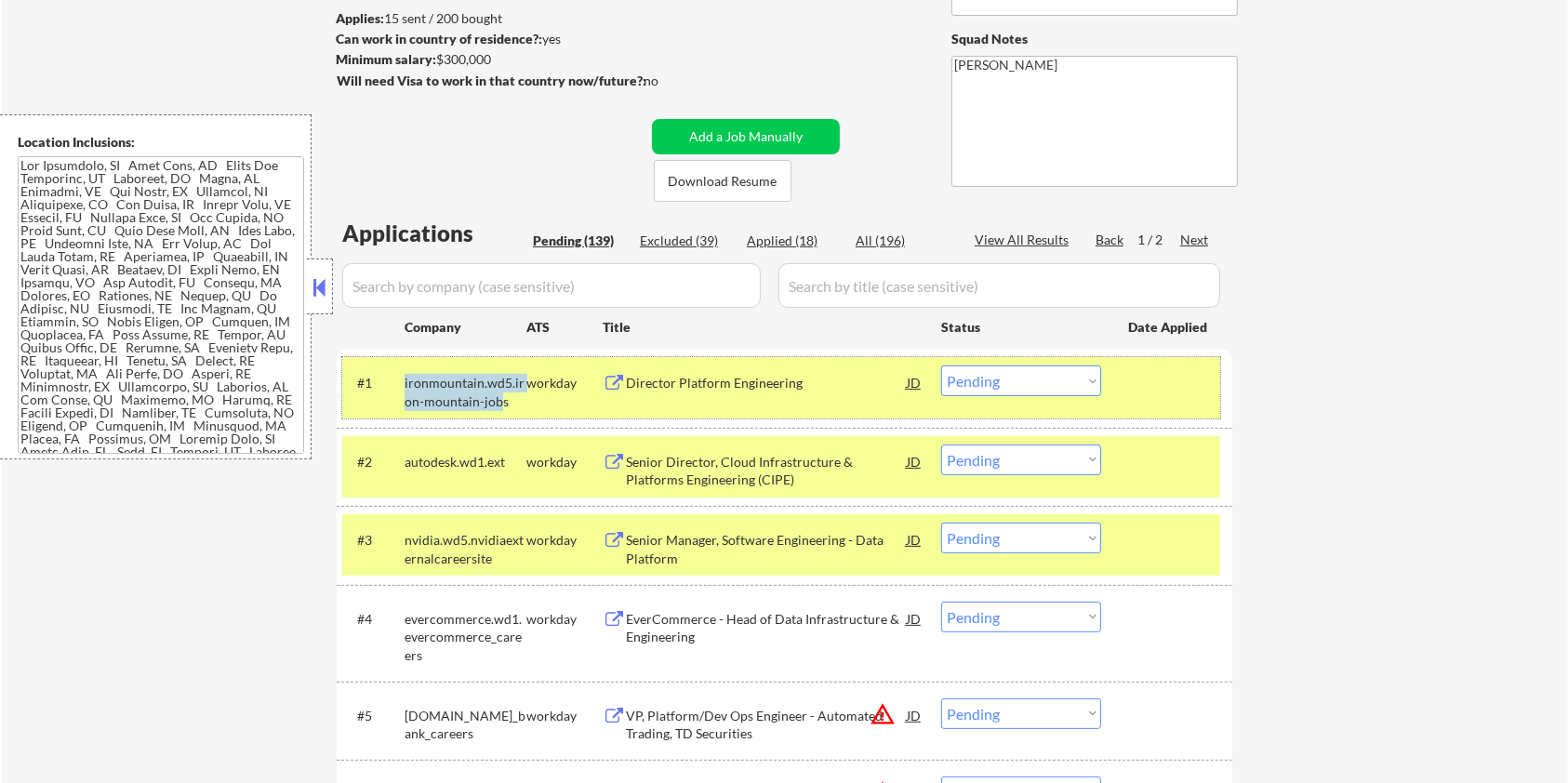
drag, startPoint x: 499, startPoint y: 400, endPoint x: 399, endPoint y: 373, distance: 103.6
click at [399, 373] on div "#1 ironmountain.wd5.iron-mountain-jobs workday Director Platform Engineering JD…" at bounding box center [781, 387] width 878 height 61
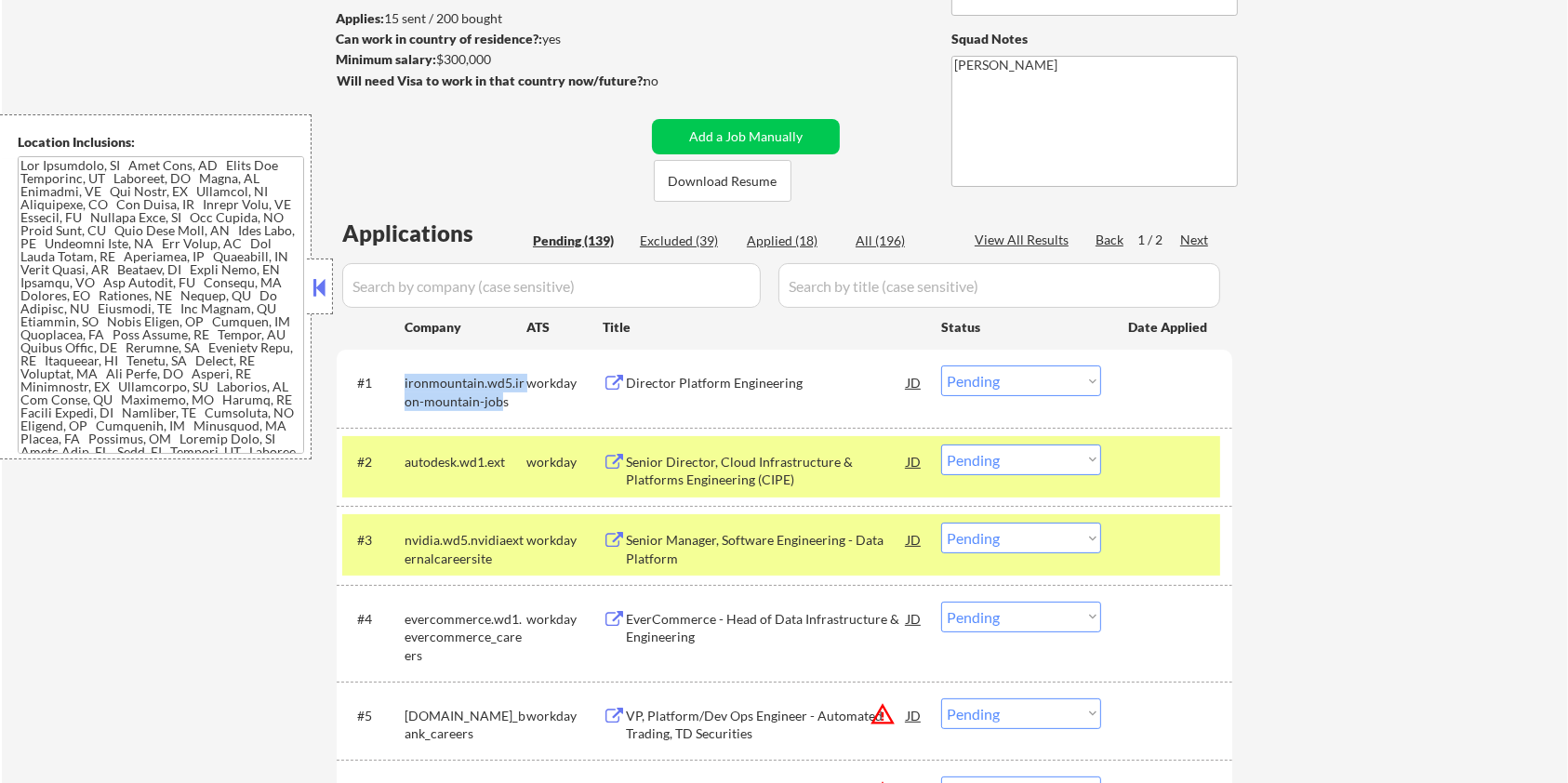
copy div "ironmountain.wd5.iron-mountain-job"
click at [458, 280] on input "input" at bounding box center [552, 285] width 419 height 44
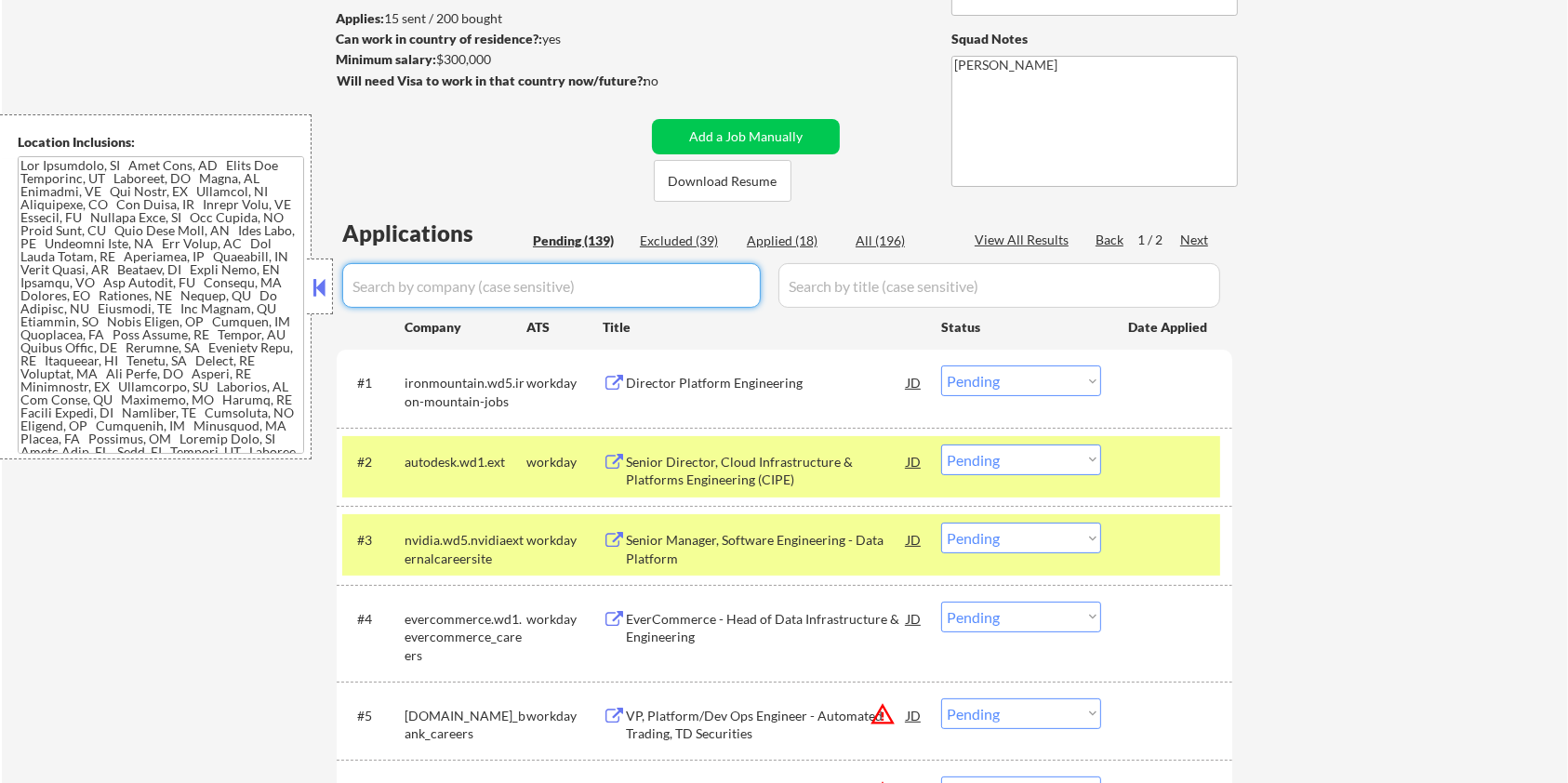
paste input "ironmountain.wd5.iron-mountain-job"
click at [851, 286] on input "input" at bounding box center [999, 285] width 441 height 44
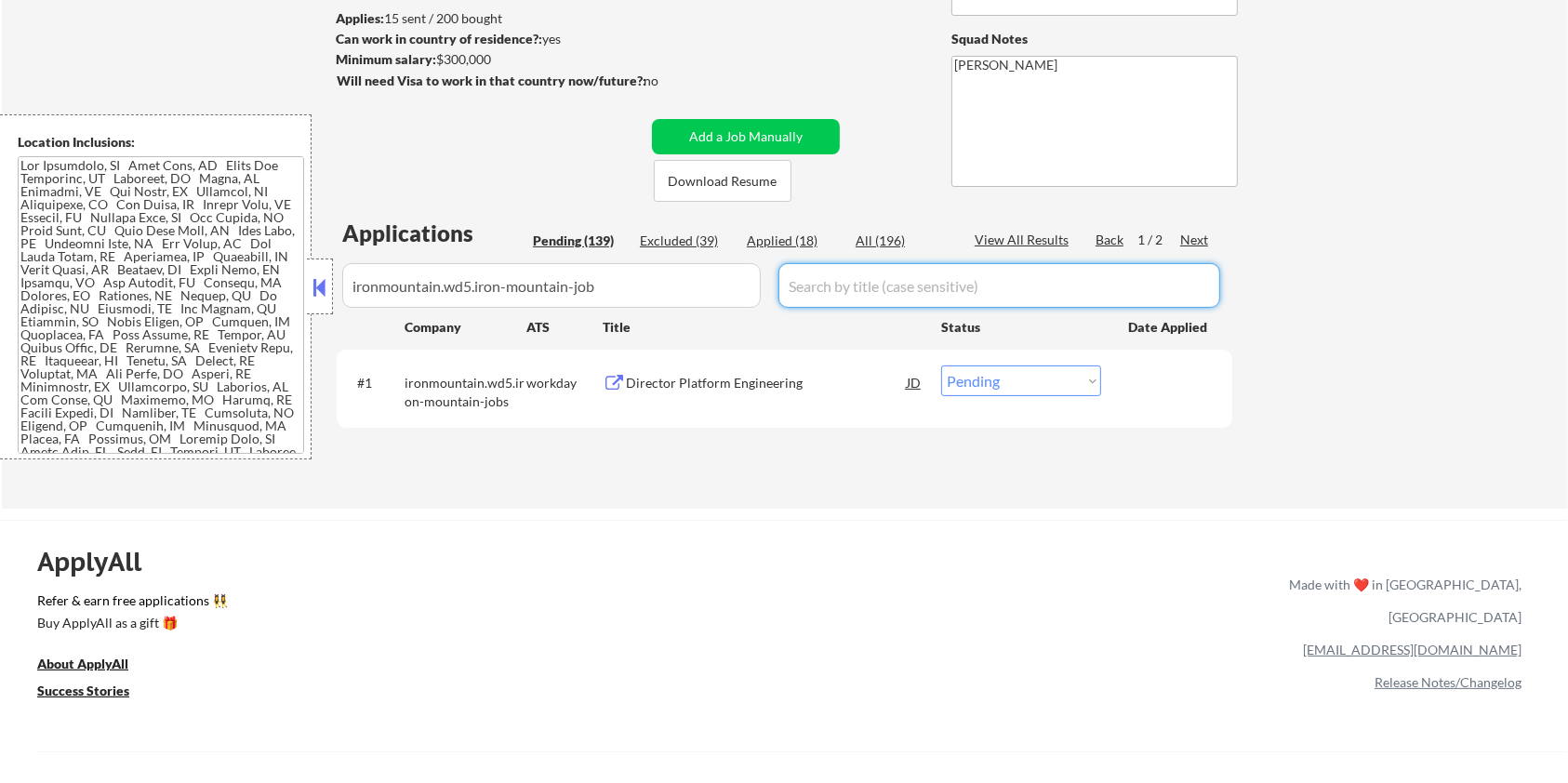
click at [869, 238] on div "All (196)" at bounding box center [902, 241] width 93 height 19
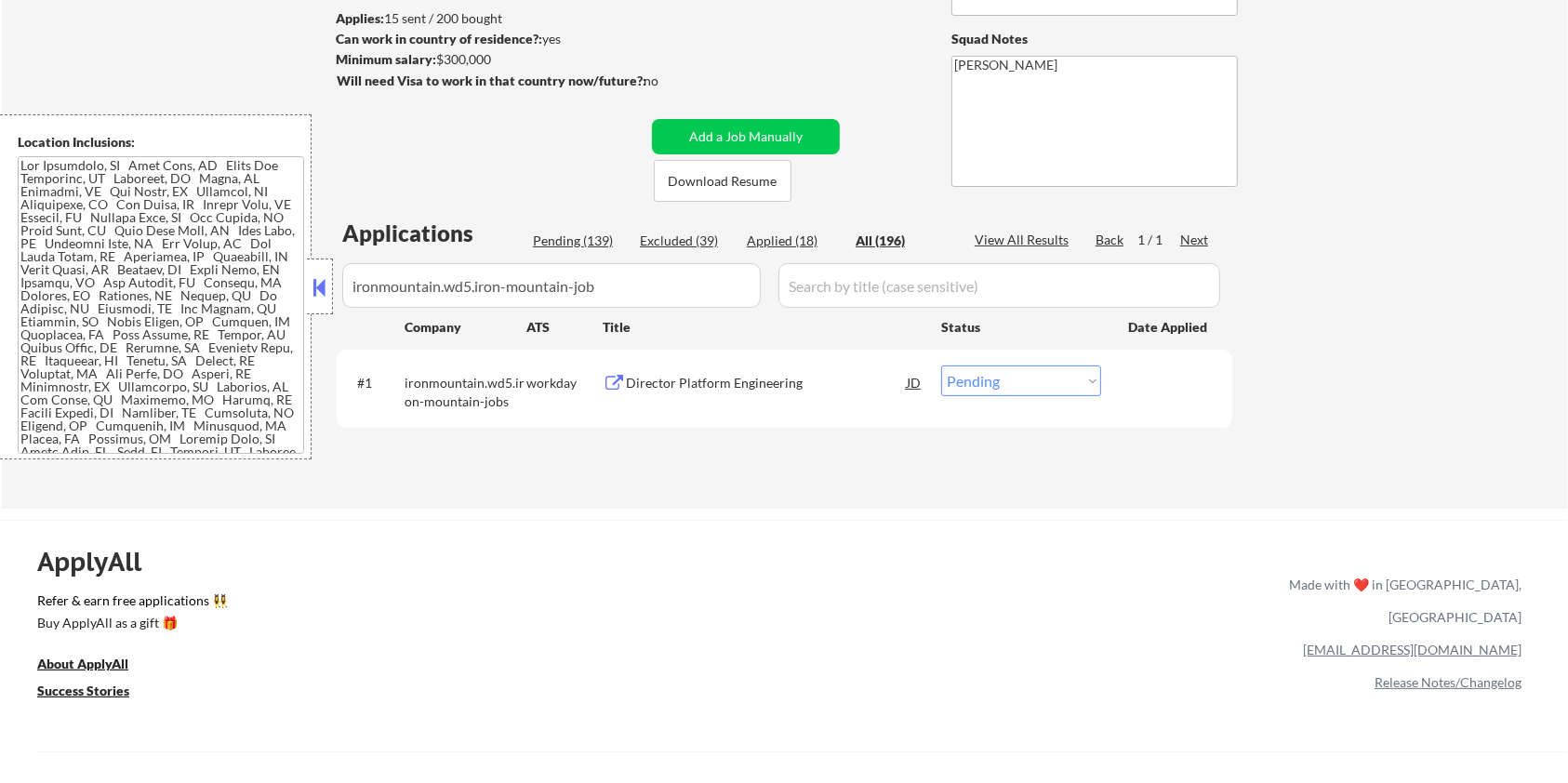
click at [685, 378] on div "Director Platform Engineering" at bounding box center [766, 383] width 280 height 19
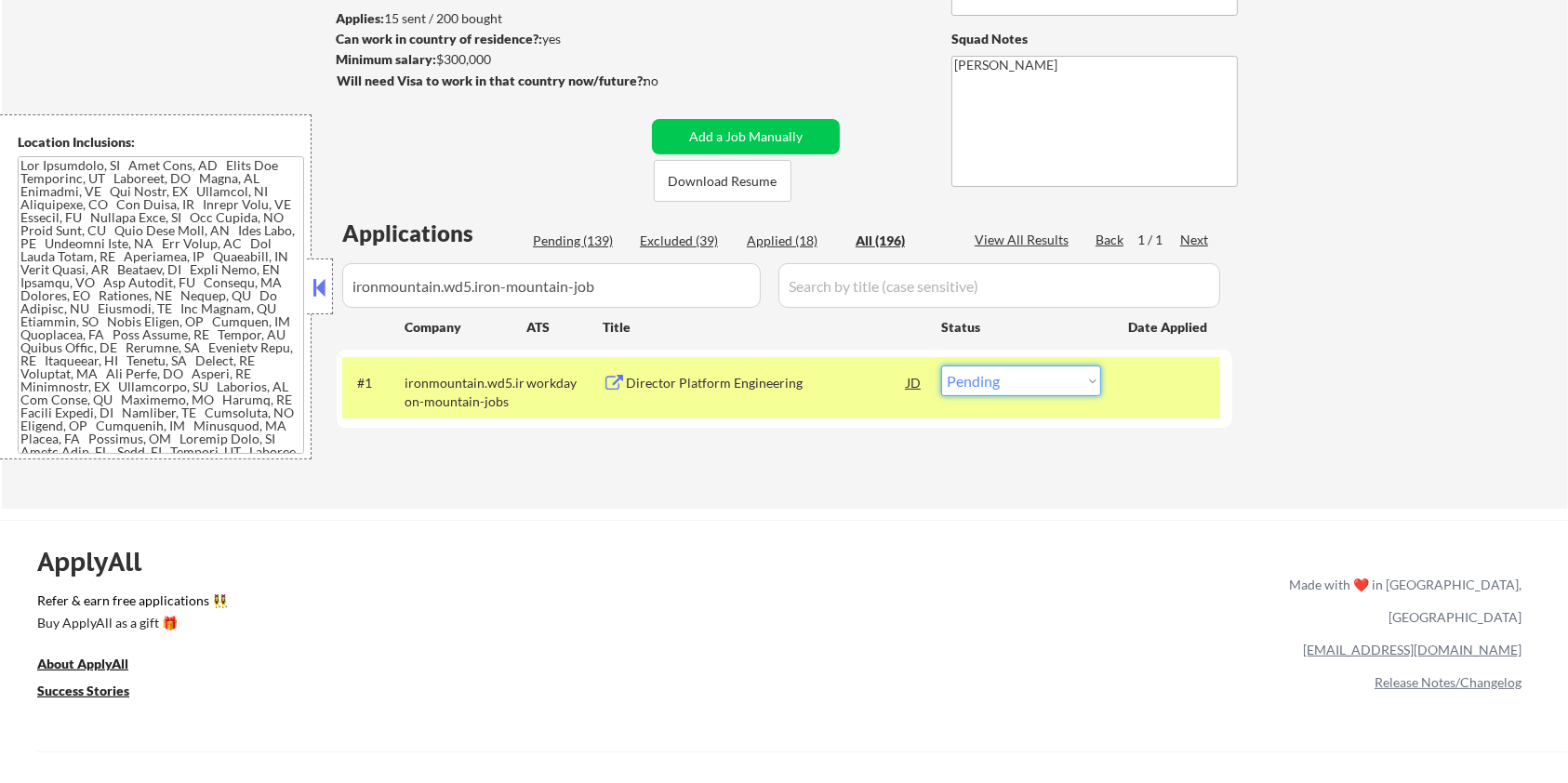
click at [1067, 375] on select "Choose an option... Pending Applied Excluded (Questions) Excluded (Expired) Exc…" at bounding box center [1021, 380] width 160 height 31
click at [941, 365] on select "Choose an option... Pending Applied Excluded (Questions) Excluded (Expired) Exc…" at bounding box center [1021, 380] width 160 height 31
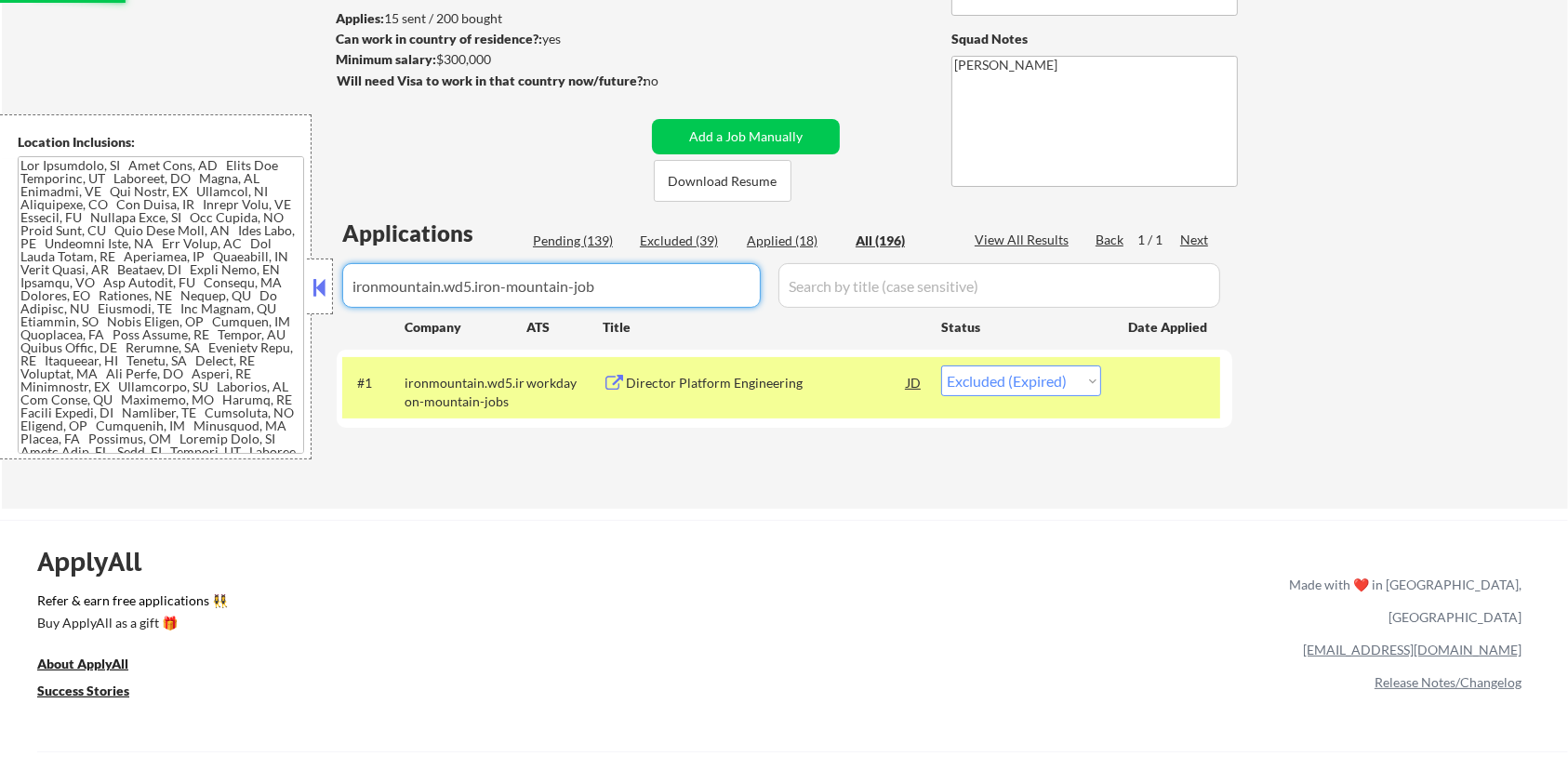
drag, startPoint x: 633, startPoint y: 279, endPoint x: 248, endPoint y: 277, distance: 385.0
click at [248, 277] on body "← Return to /applysquad Mailslurp Inbox Job Search Builder [PERSON_NAME] User E…" at bounding box center [784, 144] width 1568 height 783
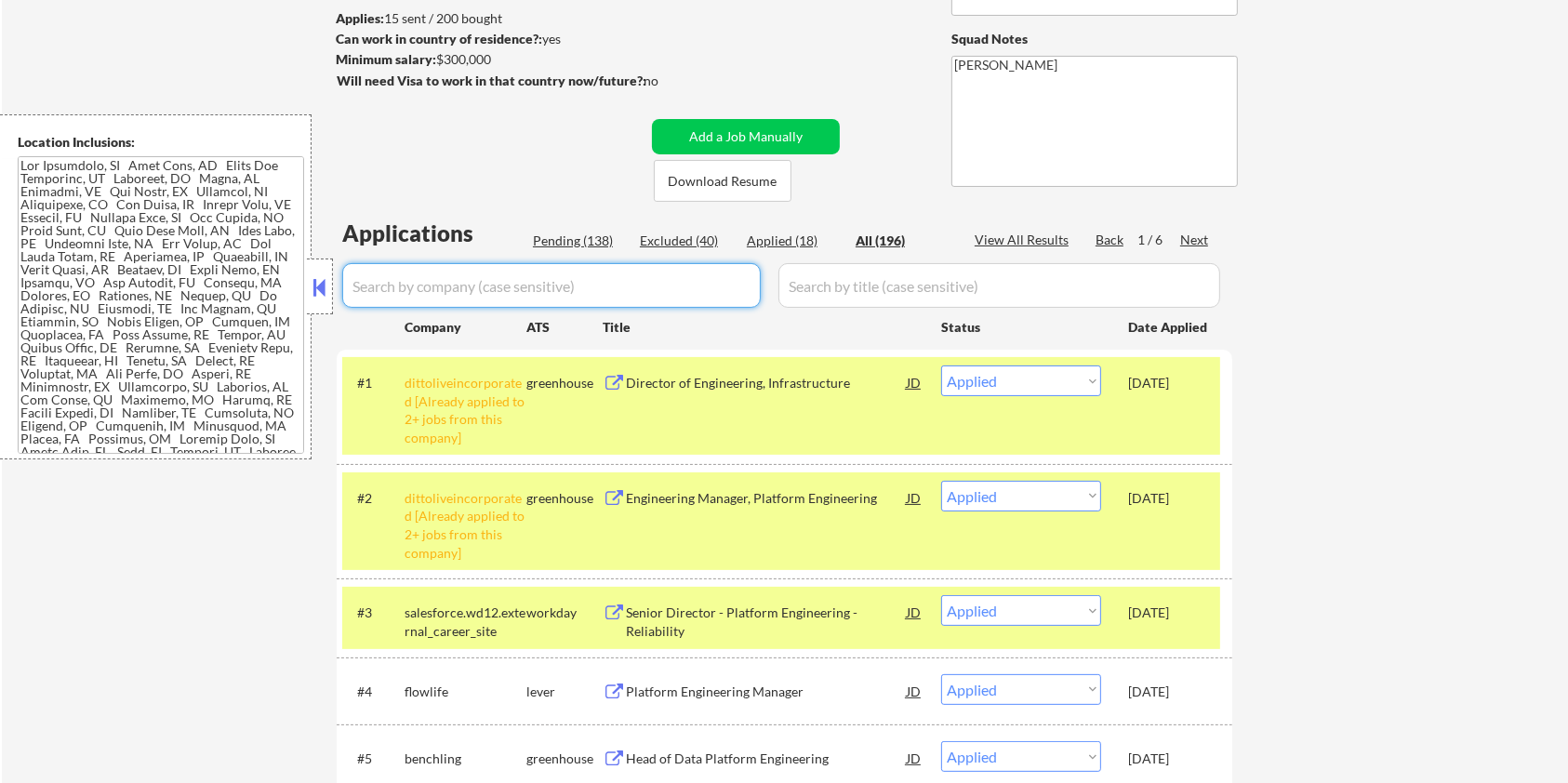
click at [555, 237] on div "Pending (138)" at bounding box center [579, 241] width 93 height 19
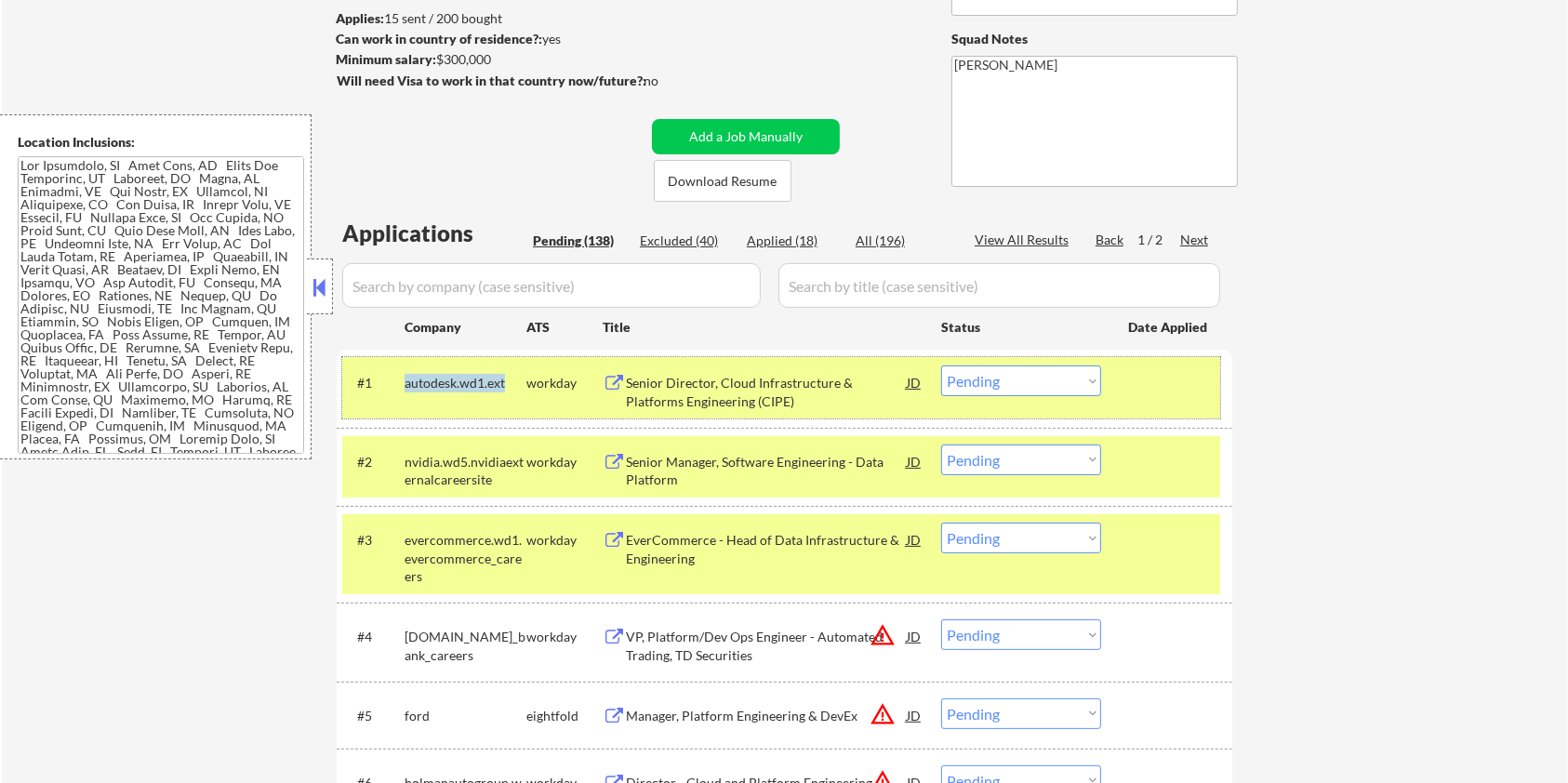
drag, startPoint x: 513, startPoint y: 376, endPoint x: 407, endPoint y: 368, distance: 106.3
click at [407, 368] on div "autodesk.wd1.ext" at bounding box center [465, 382] width 121 height 34
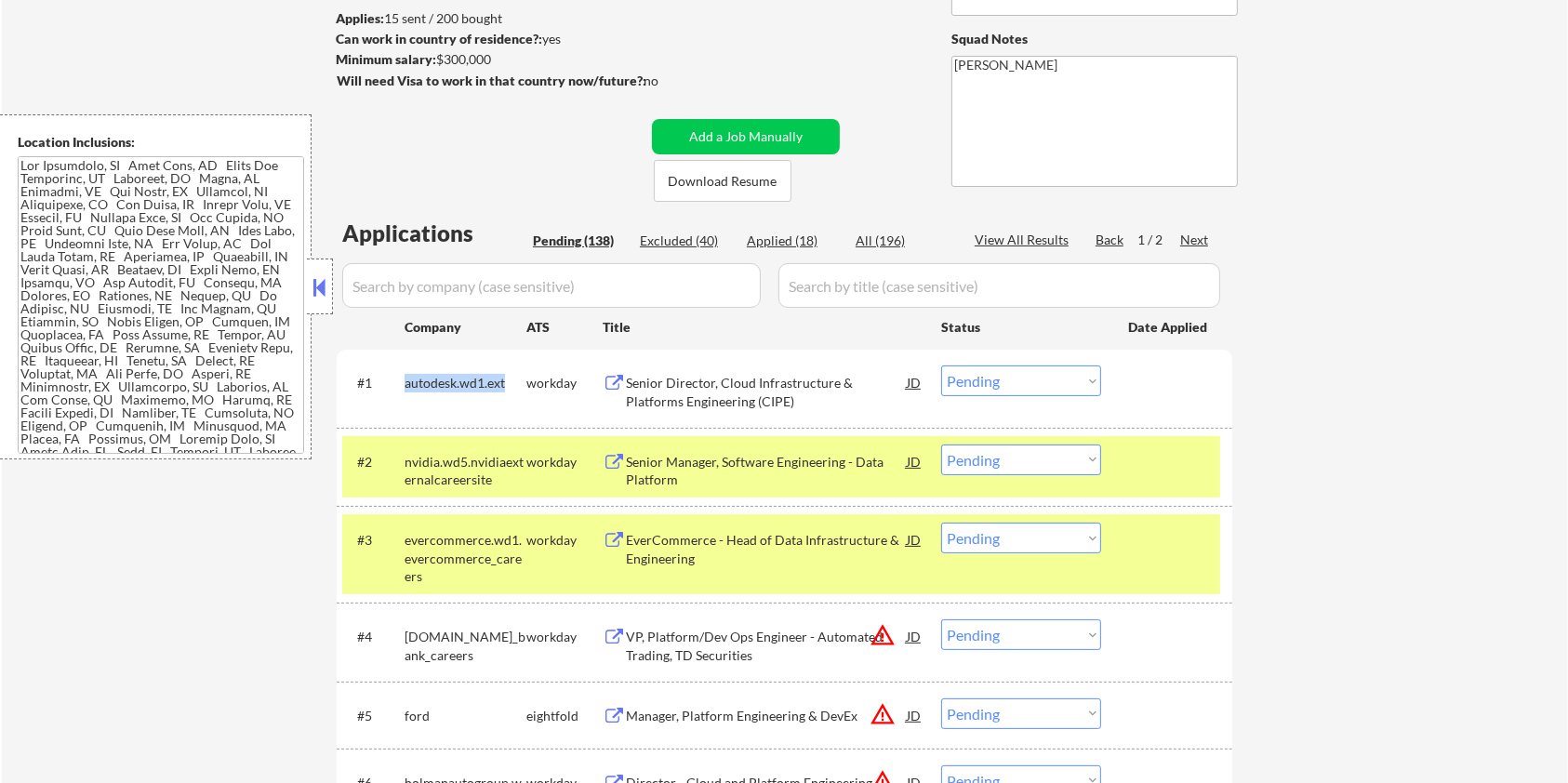
copy div "autodesk.wd1.ext"
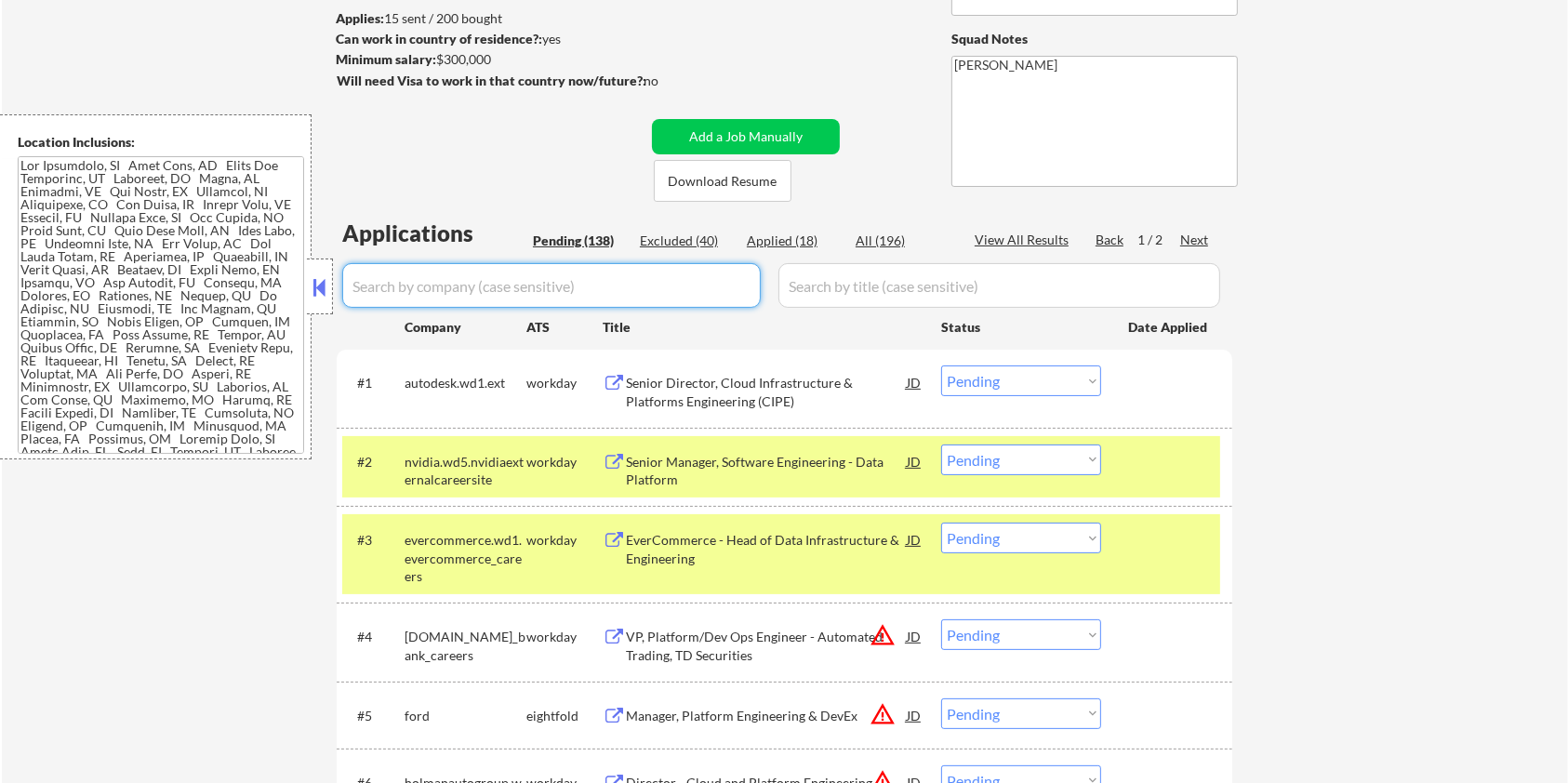
click at [492, 287] on input "input" at bounding box center [552, 285] width 419 height 44
paste input "autodesk.wd1.ext"
click at [846, 278] on input "input" at bounding box center [999, 285] width 441 height 44
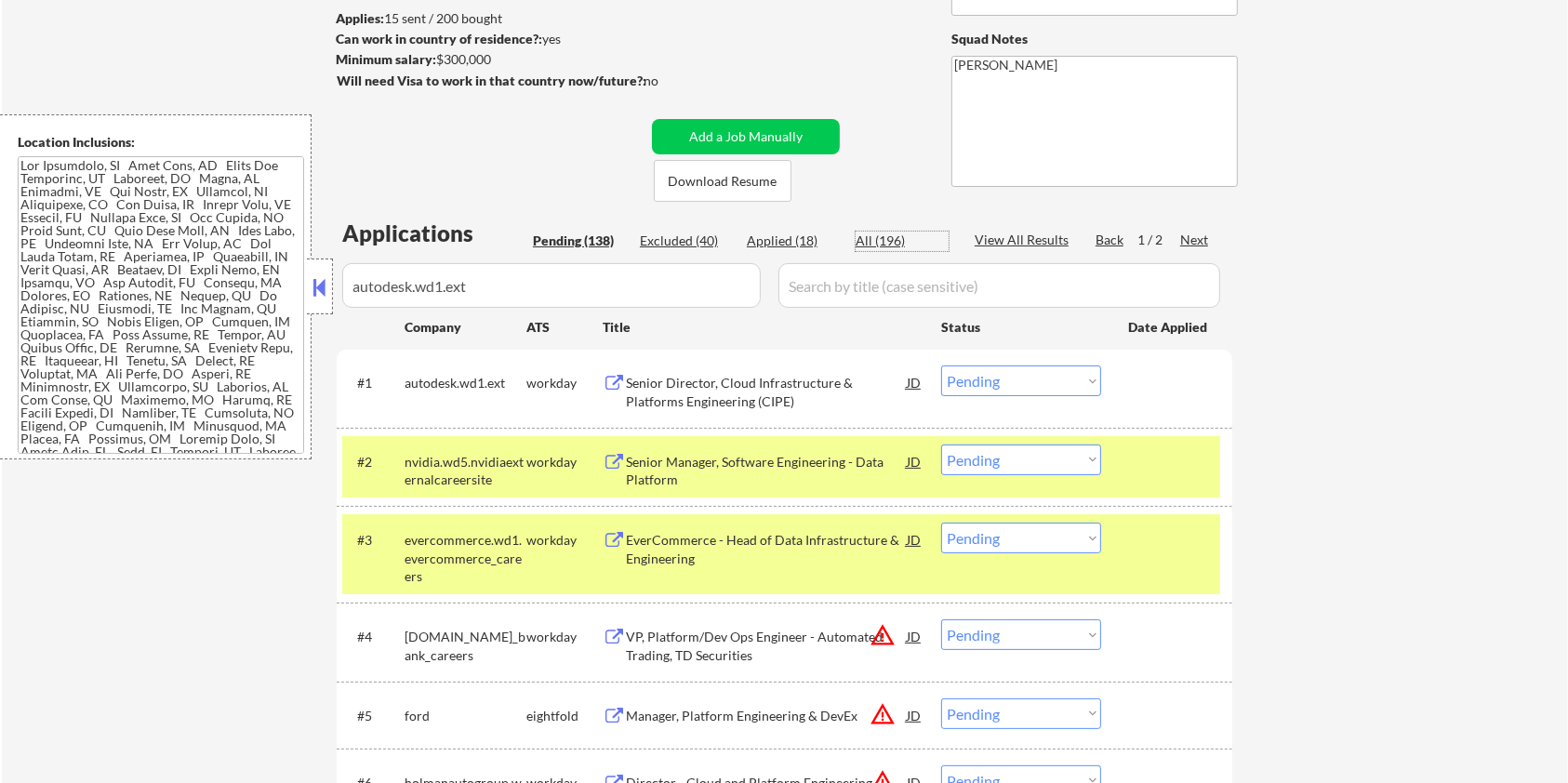
click at [882, 234] on div "All (196)" at bounding box center [902, 241] width 93 height 19
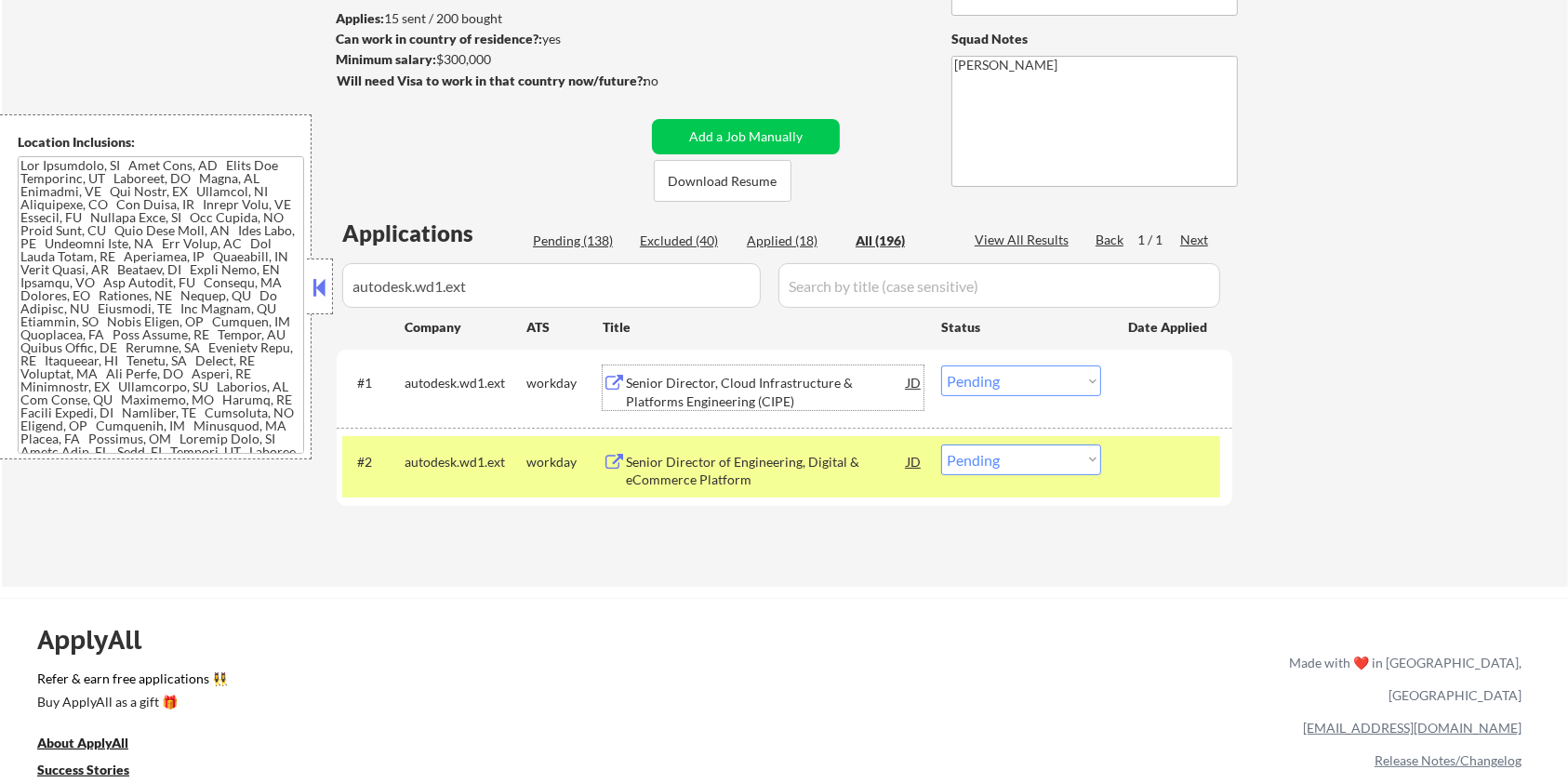
click at [693, 389] on div "Senior Director, Cloud Infrastructure & Platforms Engineering (CIPE)" at bounding box center [766, 392] width 280 height 37
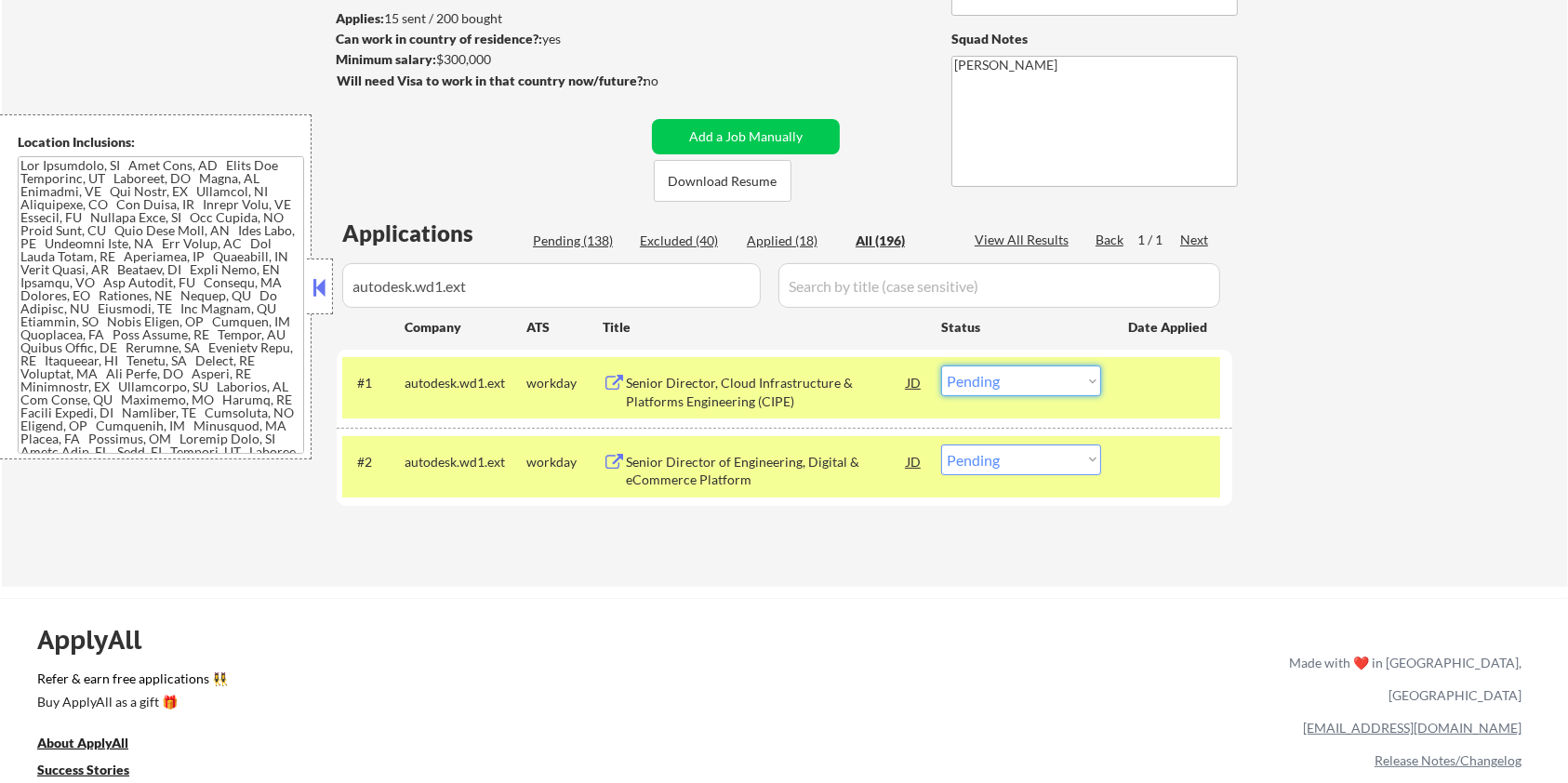
click at [1006, 378] on select "Choose an option... Pending Applied Excluded (Questions) Excluded (Expired) Exc…" at bounding box center [1021, 380] width 160 height 31
click at [941, 365] on select "Choose an option... Pending Applied Excluded (Questions) Excluded (Expired) Exc…" at bounding box center [1021, 380] width 160 height 31
click at [729, 469] on div "Senior Director of Engineering, Digital & eCommerce Platform" at bounding box center [766, 471] width 280 height 37
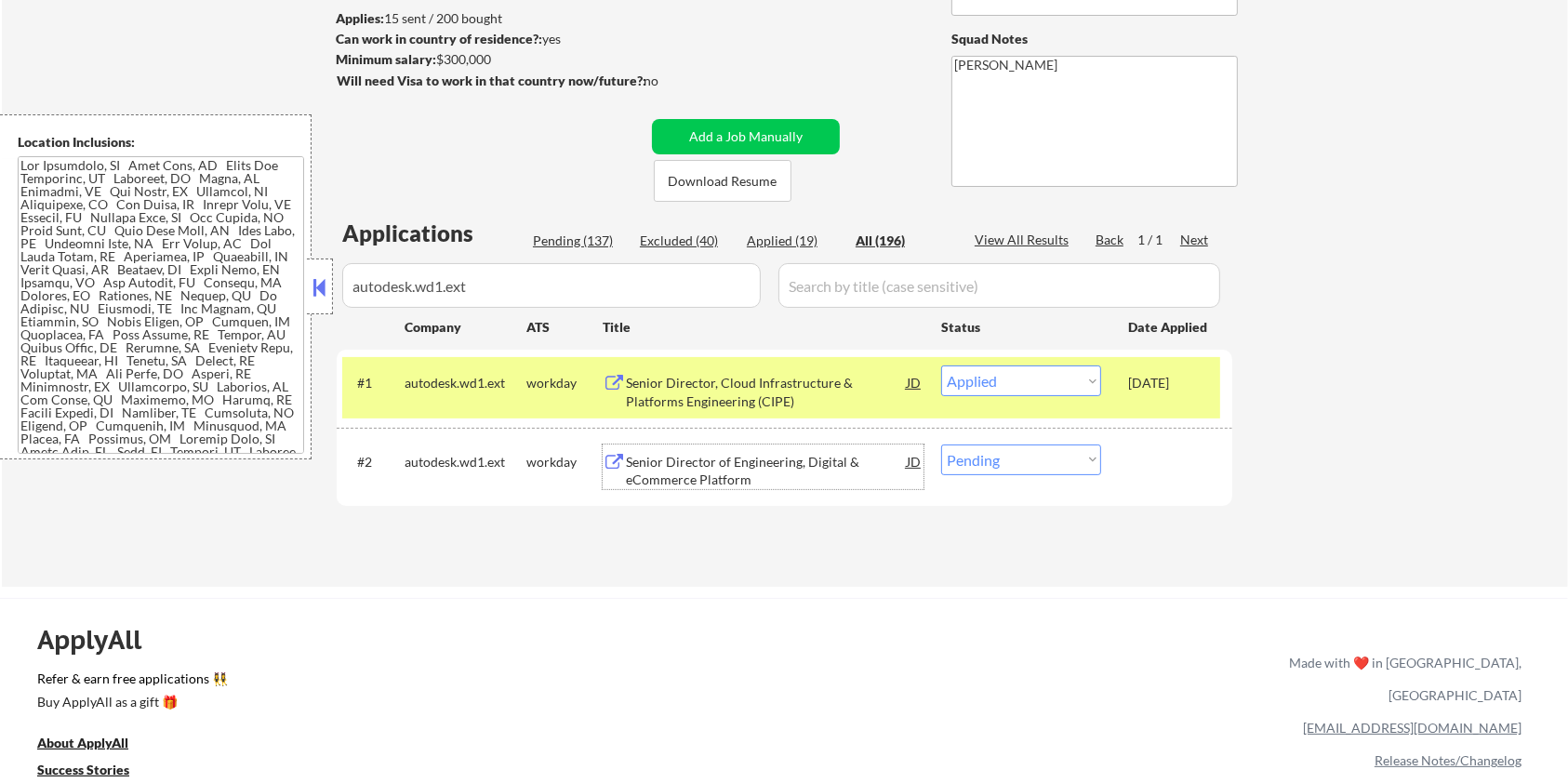
click at [1026, 466] on select "Choose an option... Pending Applied Excluded (Questions) Excluded (Expired) Exc…" at bounding box center [1021, 459] width 160 height 31
click at [941, 444] on select "Choose an option... Pending Applied Excluded (Questions) Excluded (Expired) Exc…" at bounding box center [1021, 459] width 160 height 31
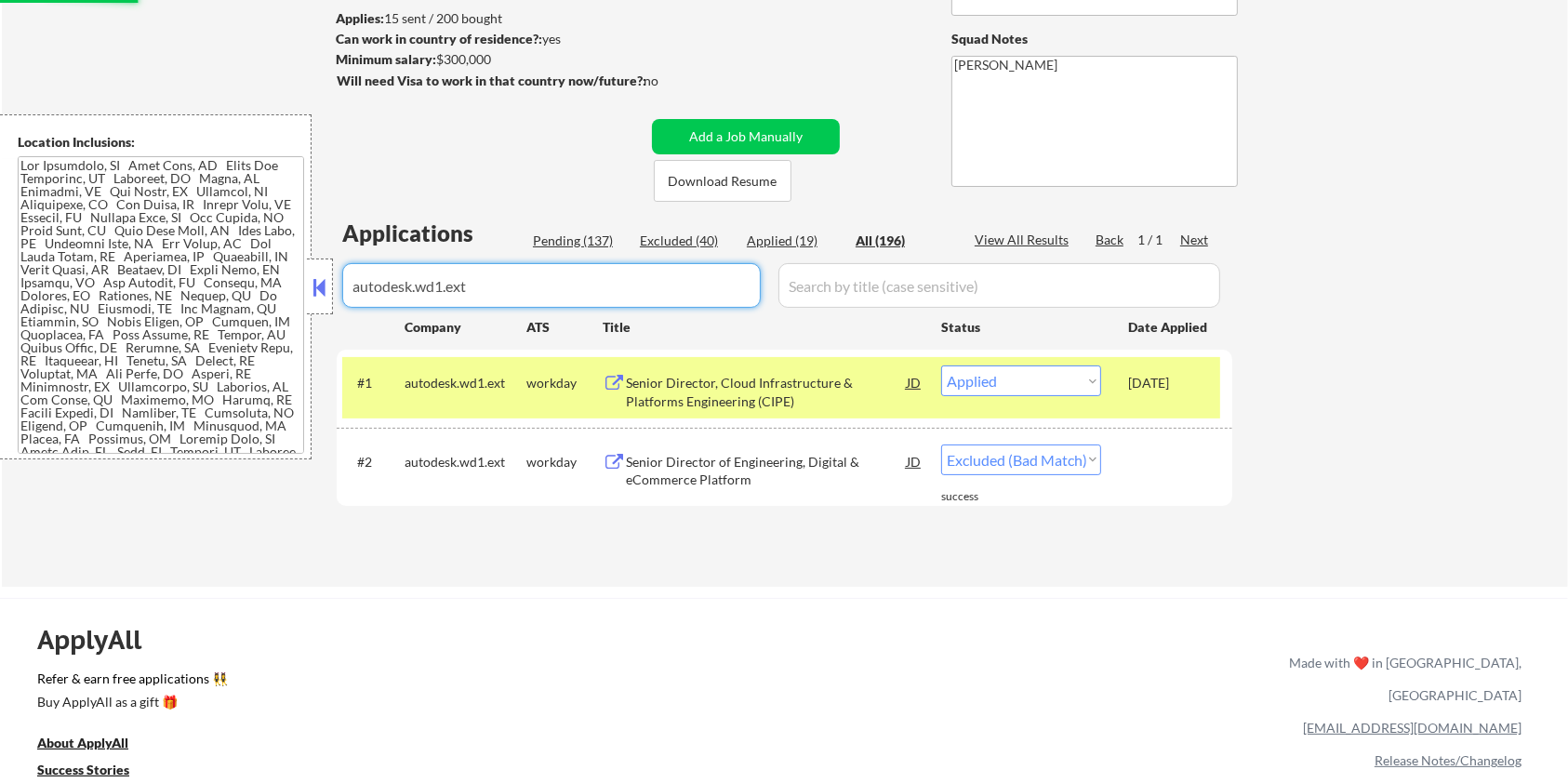
drag, startPoint x: 583, startPoint y: 283, endPoint x: 345, endPoint y: 331, distance: 242.8
click at [345, 331] on div "Applications Pending (137) Excluded (40) Applied (19) All (196) View All Result…" at bounding box center [785, 384] width 896 height 334
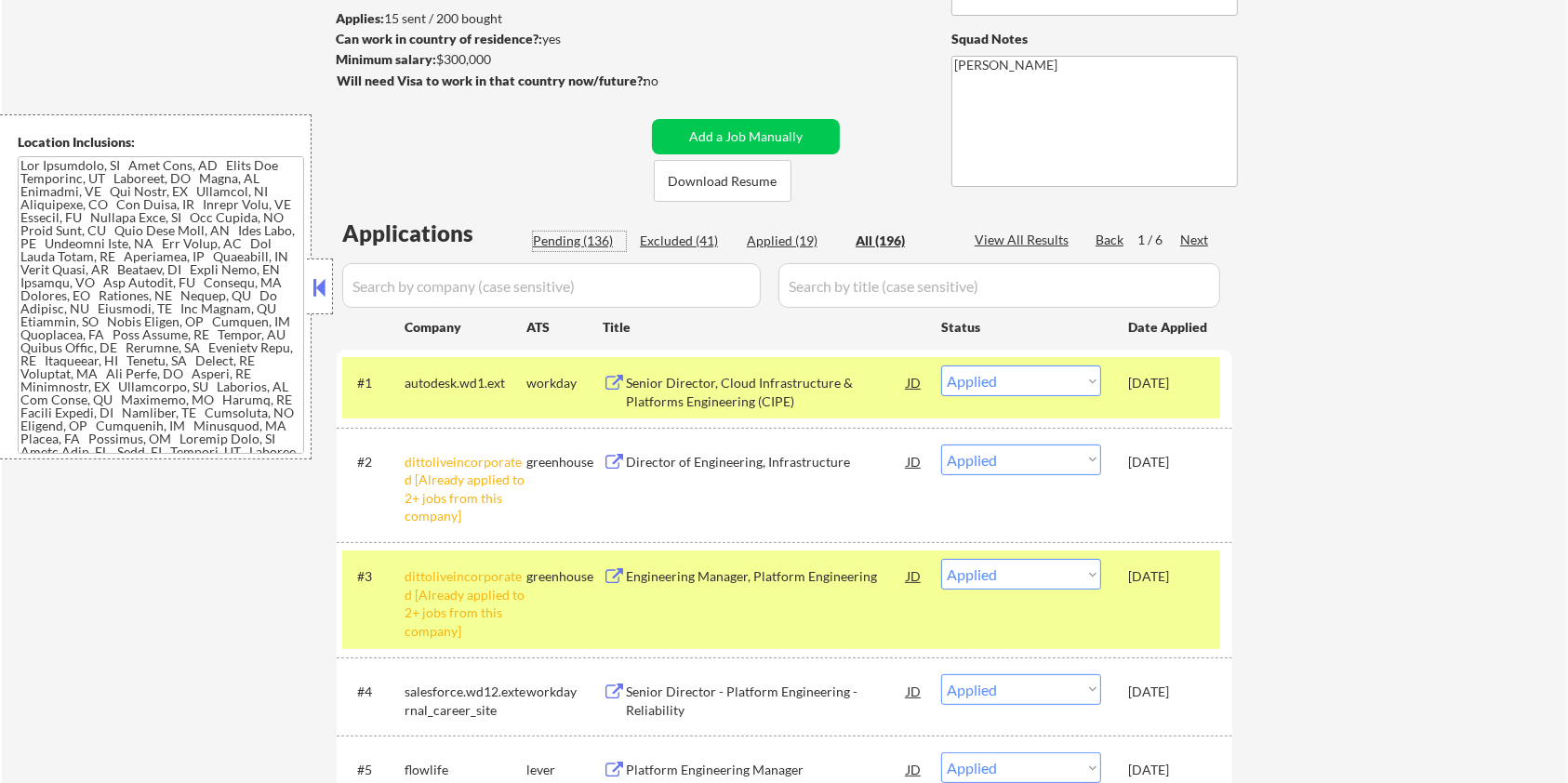
click at [567, 240] on div "Pending (136)" at bounding box center [579, 241] width 93 height 19
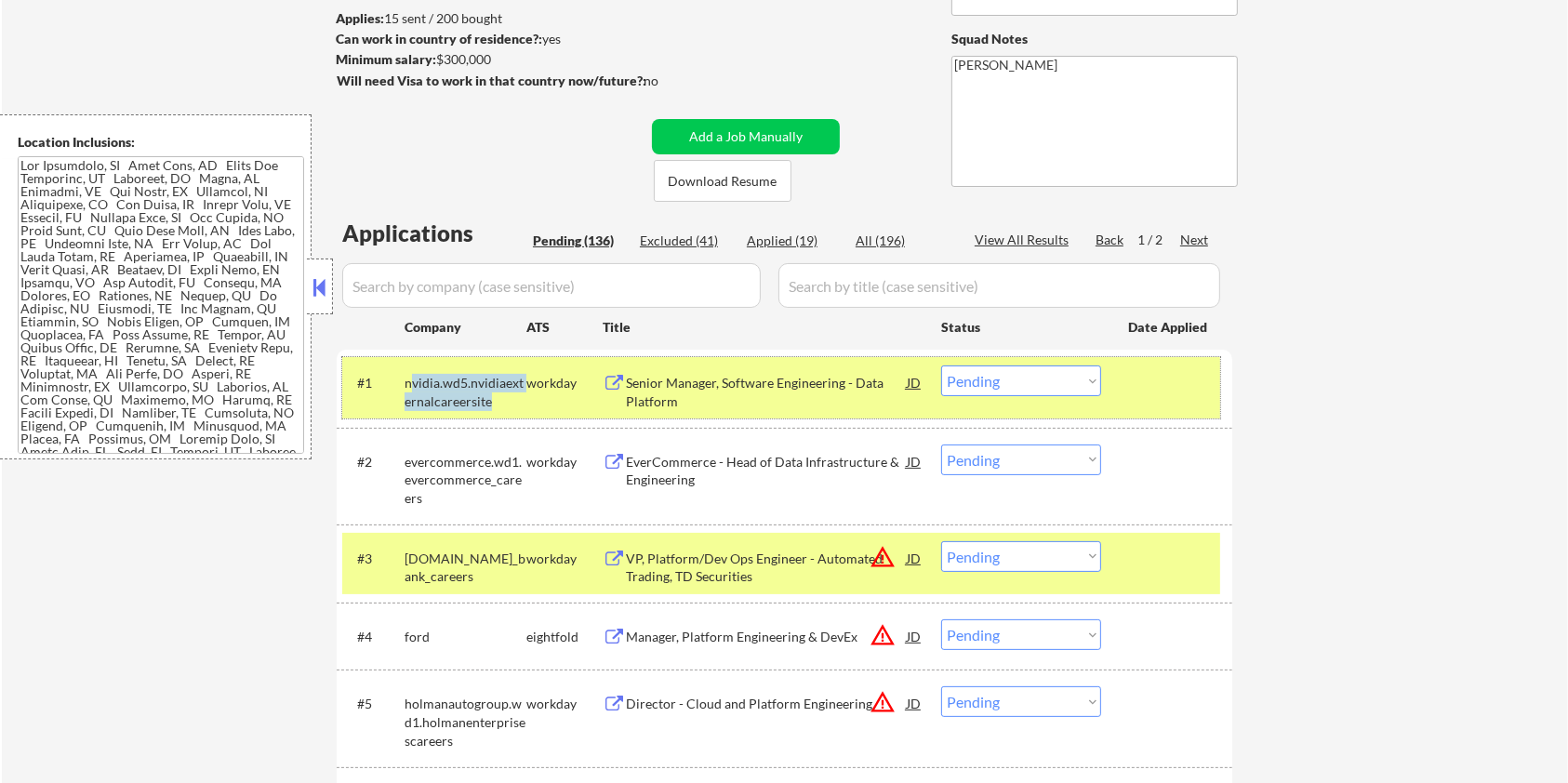
drag, startPoint x: 497, startPoint y: 401, endPoint x: 408, endPoint y: 383, distance: 90.8
click at [408, 383] on div "nvidia.wd5.nvidiaexternalcareersite" at bounding box center [465, 392] width 121 height 37
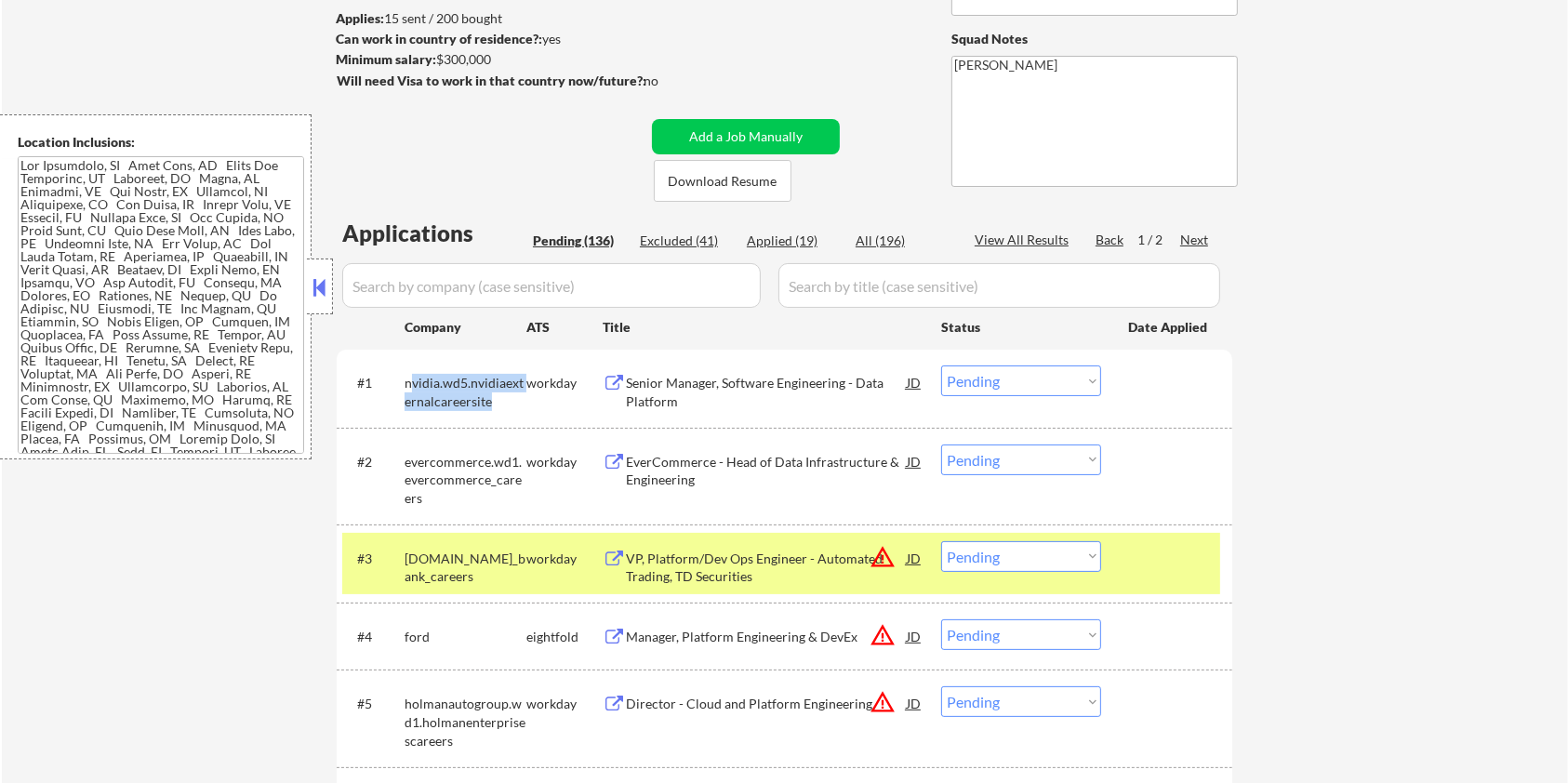
click at [492, 403] on div "nvidia.wd5.nvidiaexternalcareersite" at bounding box center [465, 392] width 121 height 37
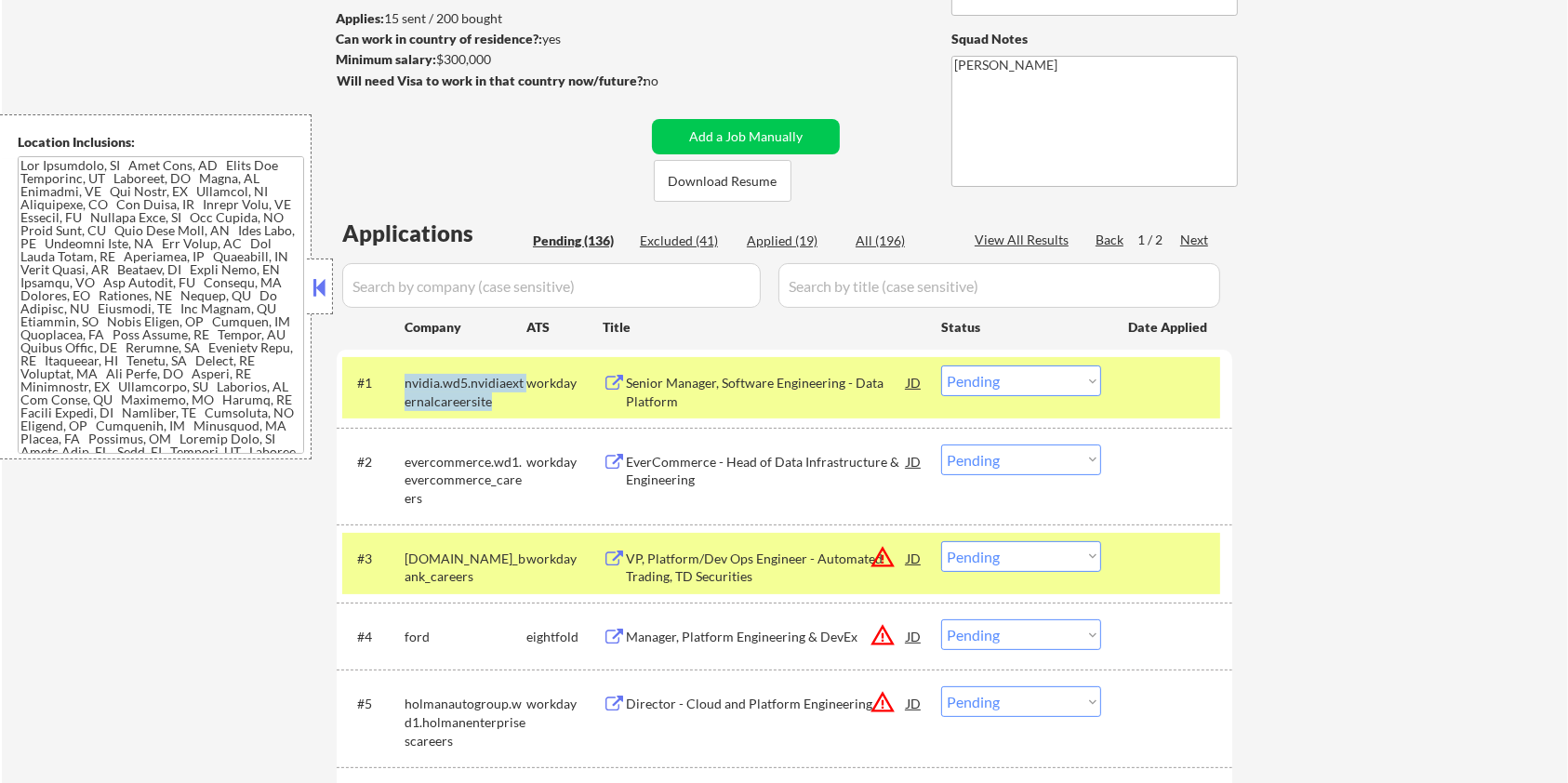
drag, startPoint x: 496, startPoint y: 406, endPoint x: 399, endPoint y: 387, distance: 98.8
click at [399, 387] on div "#1 nvidia.wd5.nvidiaexternalcareersite workday Senior Manager, Software Enginee…" at bounding box center [781, 387] width 878 height 61
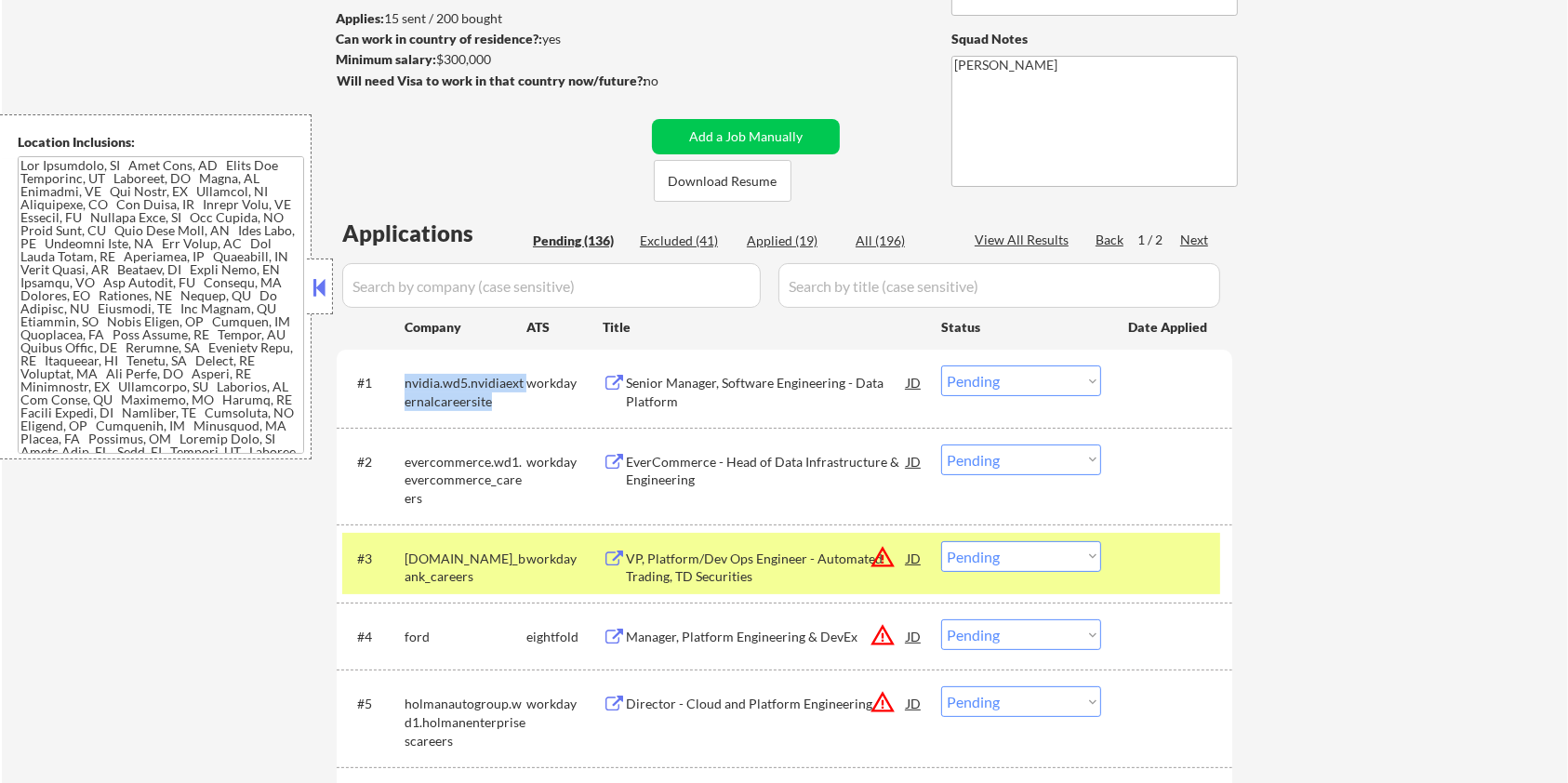
copy div "nvidia.wd5.nvidiaexternalcareersite"
click at [413, 286] on input "input" at bounding box center [552, 285] width 419 height 44
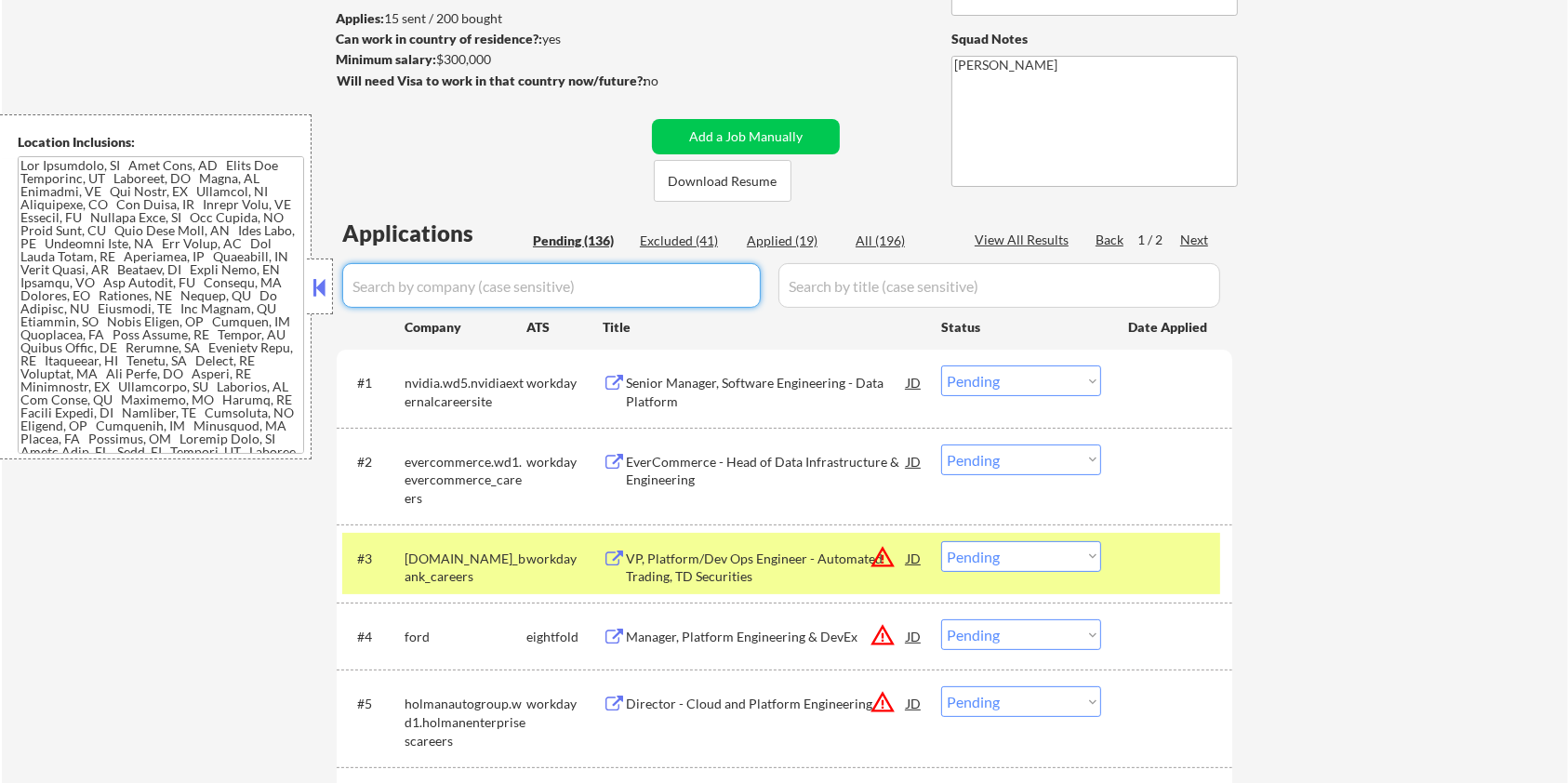
paste input "nvidia.wd5.nvidiaexternalcareersite"
click at [816, 281] on input "input" at bounding box center [999, 285] width 441 height 44
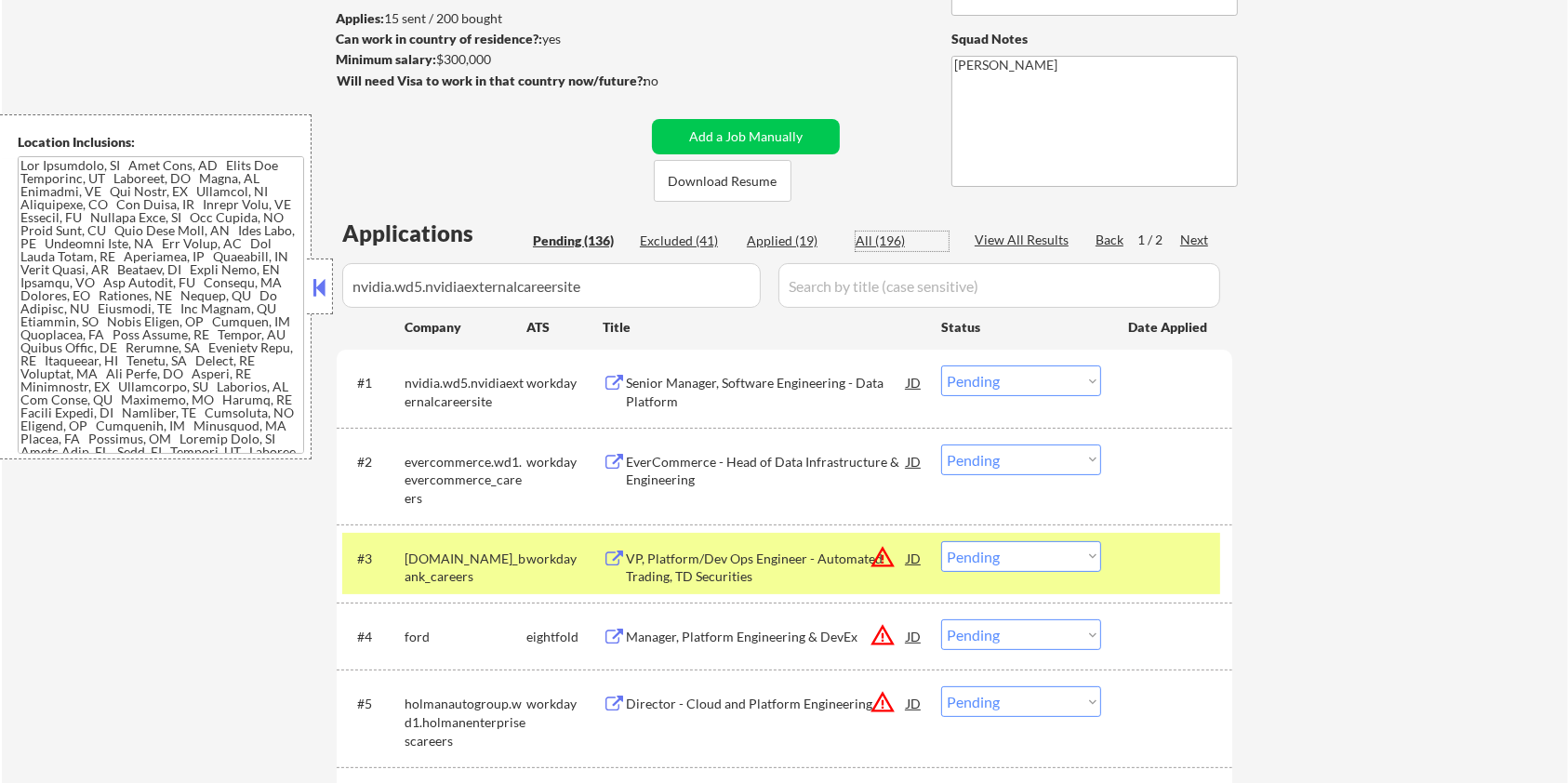
click at [887, 234] on div "All (196)" at bounding box center [902, 241] width 93 height 19
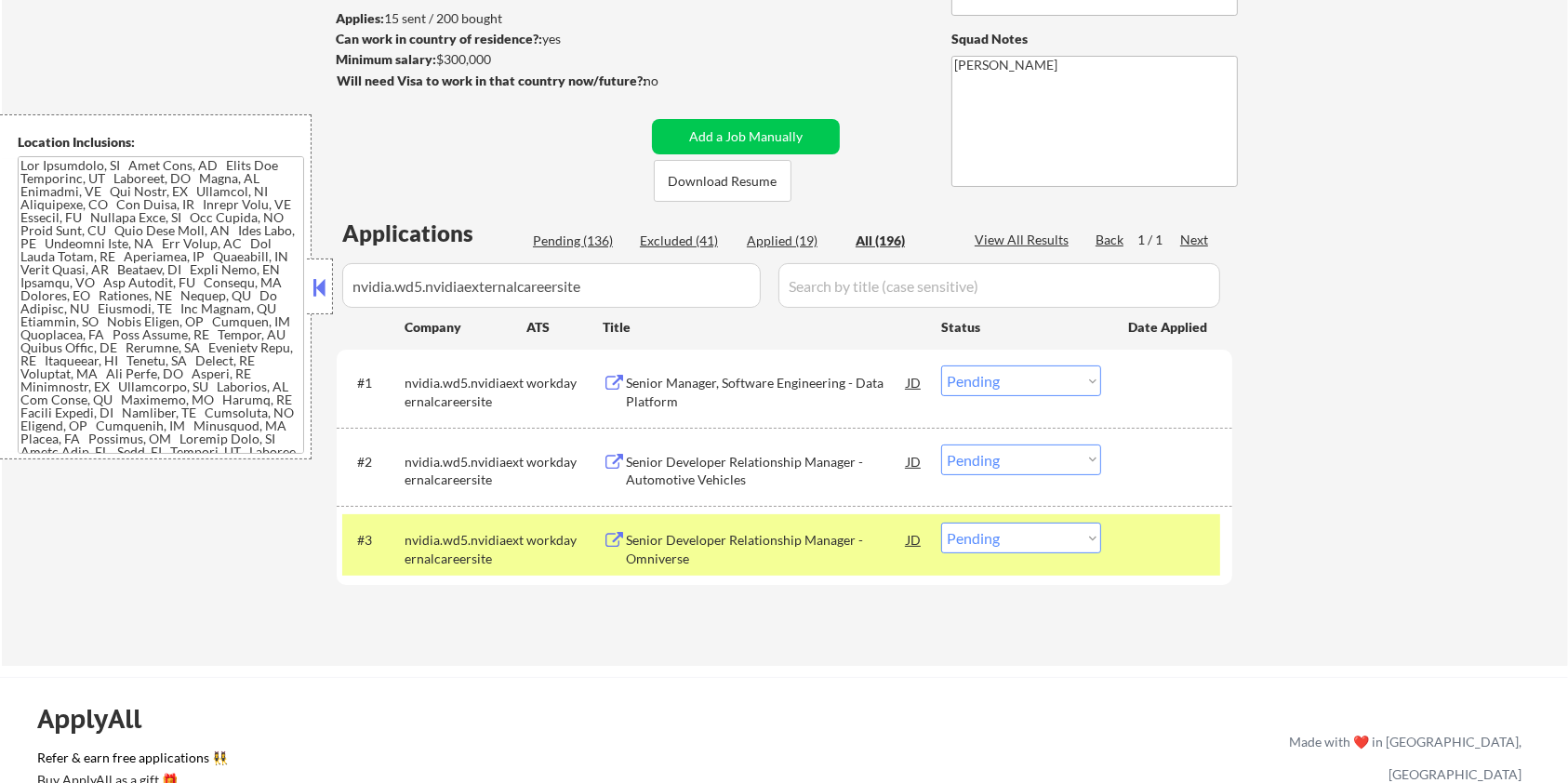
click at [767, 387] on div "Senior Manager, Software Engineering - Data Platform" at bounding box center [766, 392] width 280 height 37
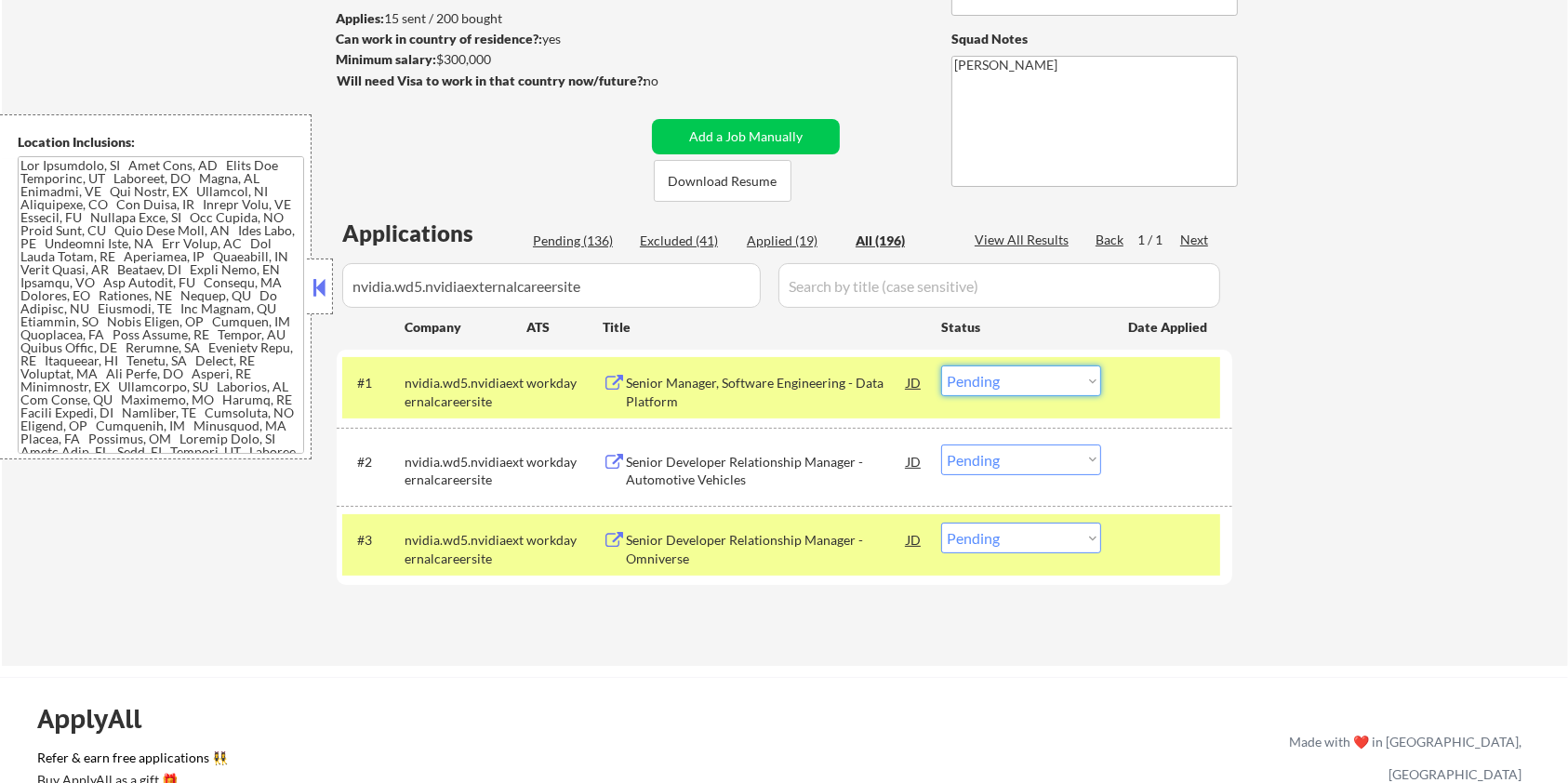
click at [1078, 380] on select "Choose an option... Pending Applied Excluded (Questions) Excluded (Expired) Exc…" at bounding box center [1021, 380] width 160 height 31
click at [941, 365] on select "Choose an option... Pending Applied Excluded (Questions) Excluded (Expired) Exc…" at bounding box center [1021, 380] width 160 height 31
click at [708, 467] on div "Senior Developer Relationship Manager - Automotive Vehicles" at bounding box center [766, 471] width 280 height 37
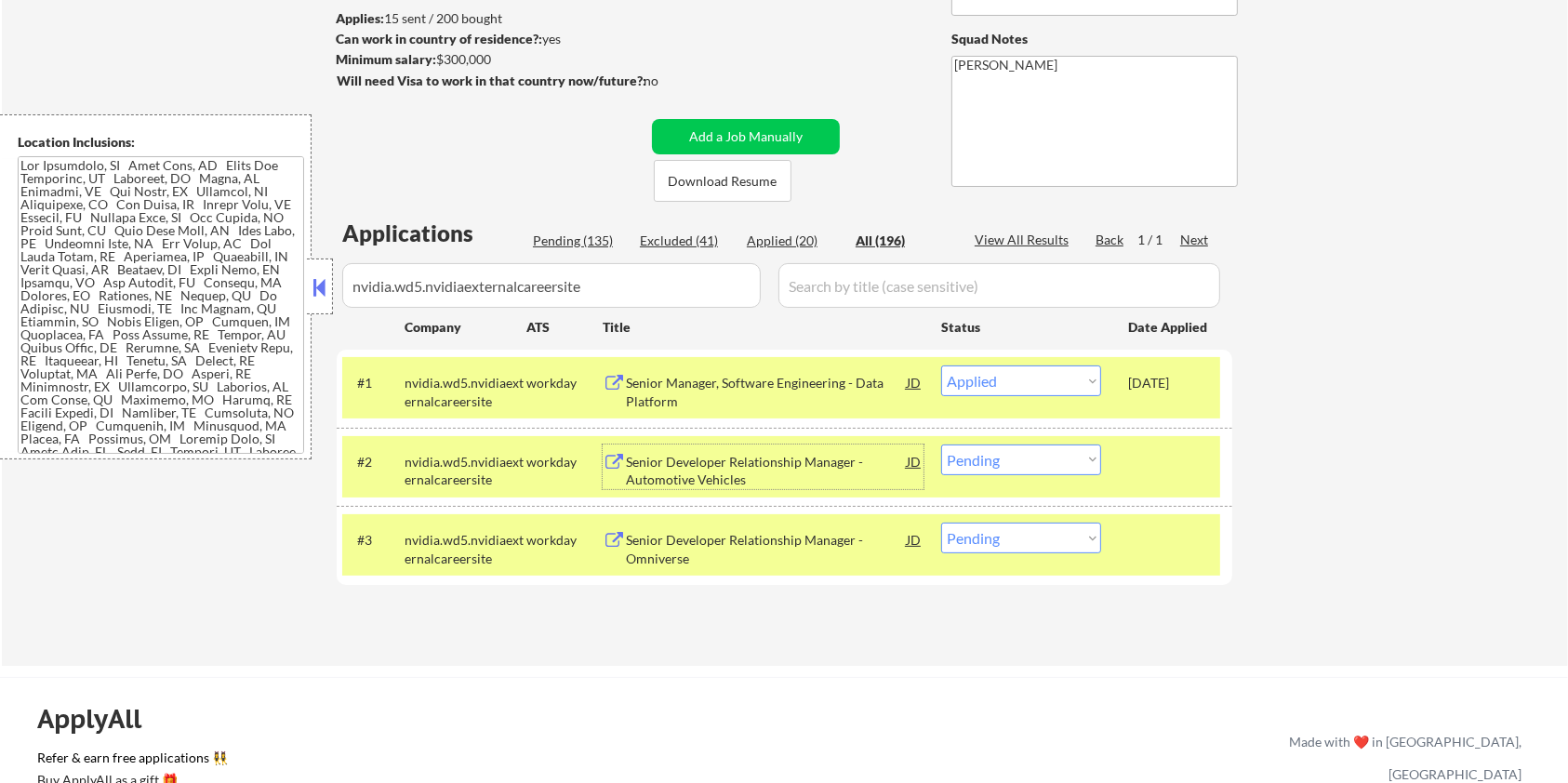
click at [1039, 459] on select "Choose an option... Pending Applied Excluded (Questions) Excluded (Expired) Exc…" at bounding box center [1021, 459] width 160 height 31
click at [941, 444] on select "Choose an option... Pending Applied Excluded (Questions) Excluded (Expired) Exc…" at bounding box center [1021, 459] width 160 height 31
click at [708, 538] on div "Senior Developer Relationship Manager - Omniverse" at bounding box center [766, 549] width 280 height 37
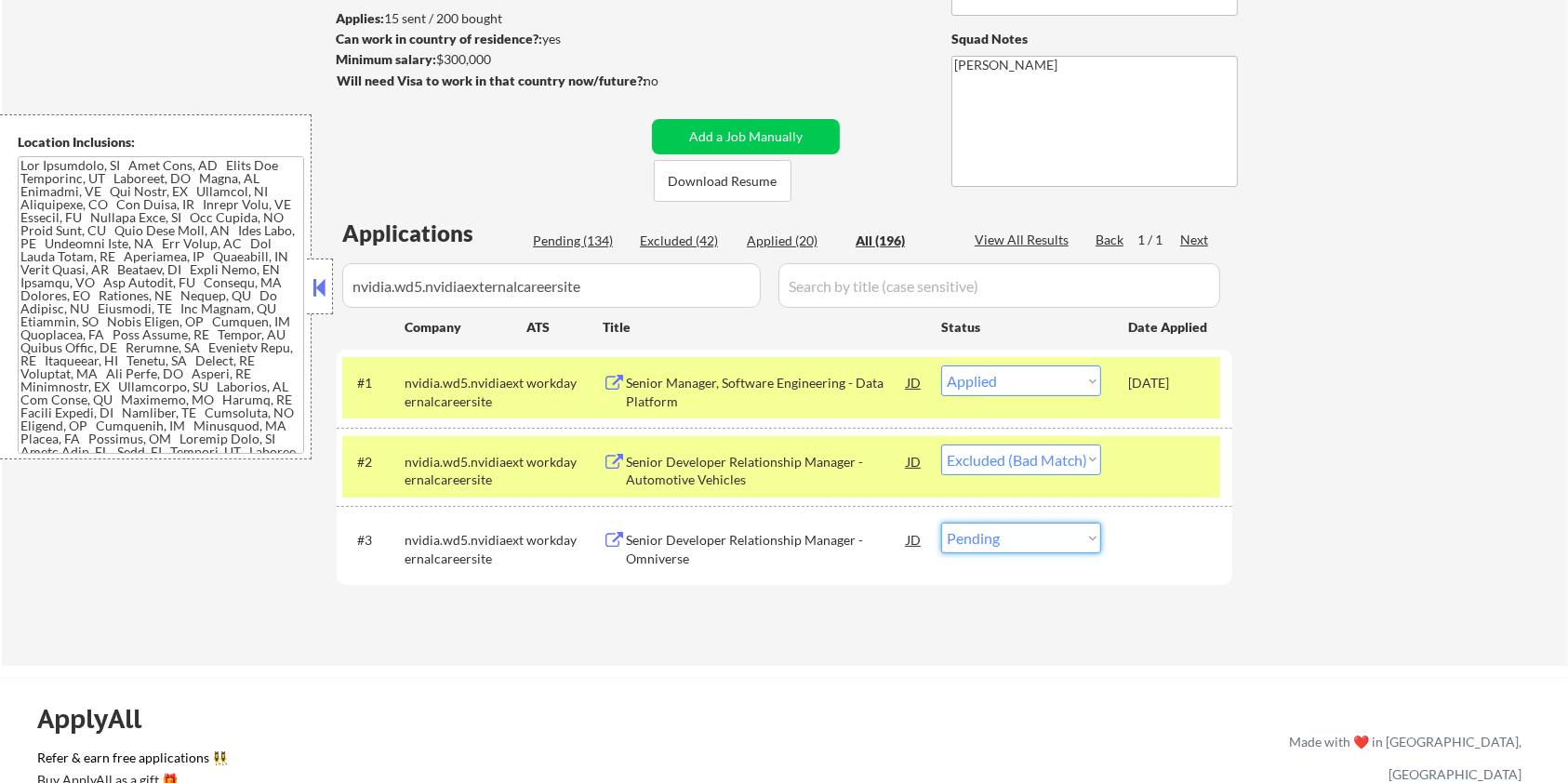
click at [1004, 535] on select "Choose an option... Pending Applied Excluded (Questions) Excluded (Expired) Exc…" at bounding box center [1021, 537] width 160 height 31
click at [941, 522] on select "Choose an option... Pending Applied Excluded (Questions) Excluded (Expired) Exc…" at bounding box center [1021, 537] width 160 height 31
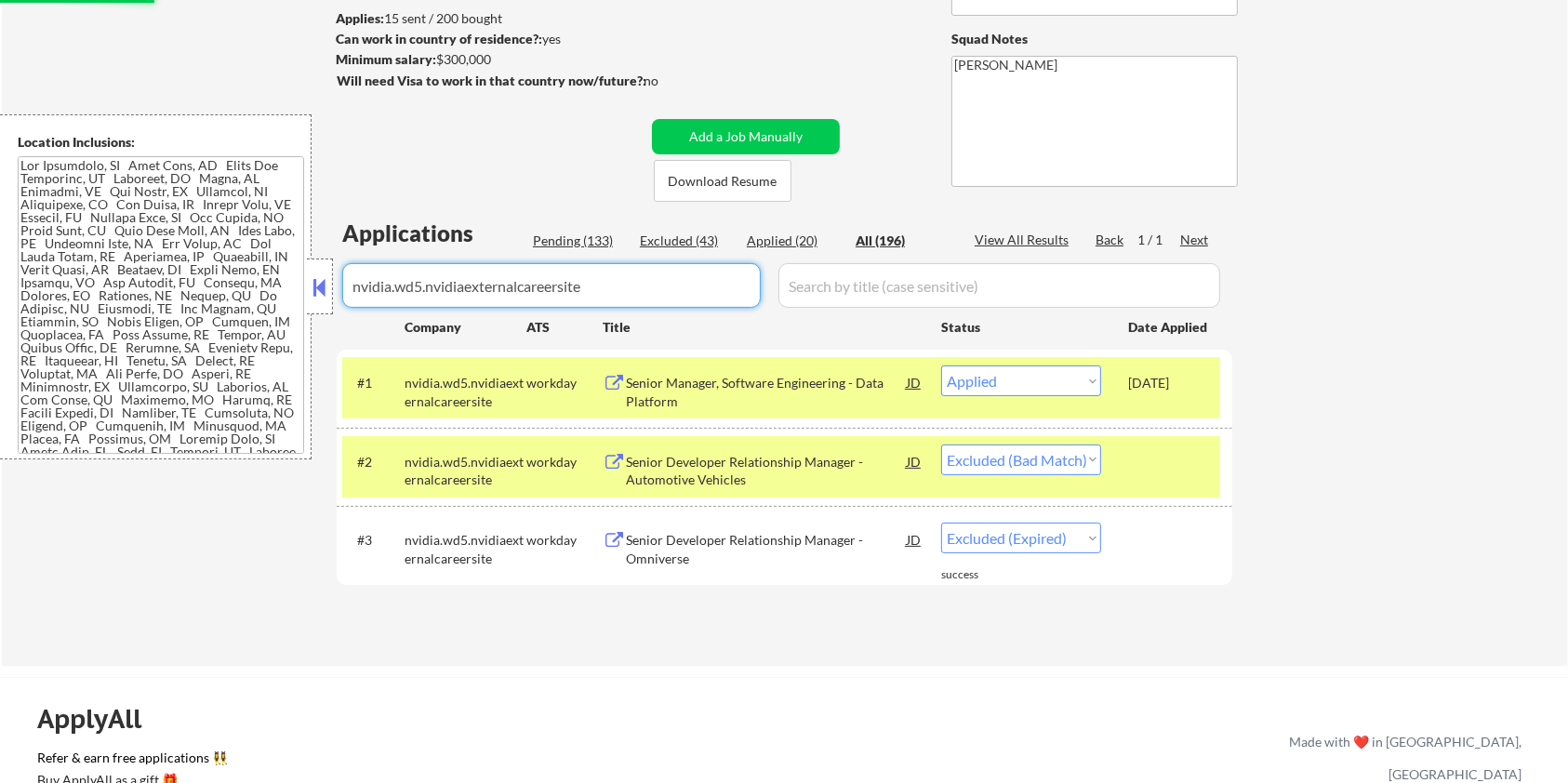
drag, startPoint x: 648, startPoint y: 281, endPoint x: 208, endPoint y: 326, distance: 442.3
click at [208, 326] on body "← Return to /applysquad Mailslurp Inbox Job Search Builder [PERSON_NAME] User E…" at bounding box center [784, 144] width 1568 height 783
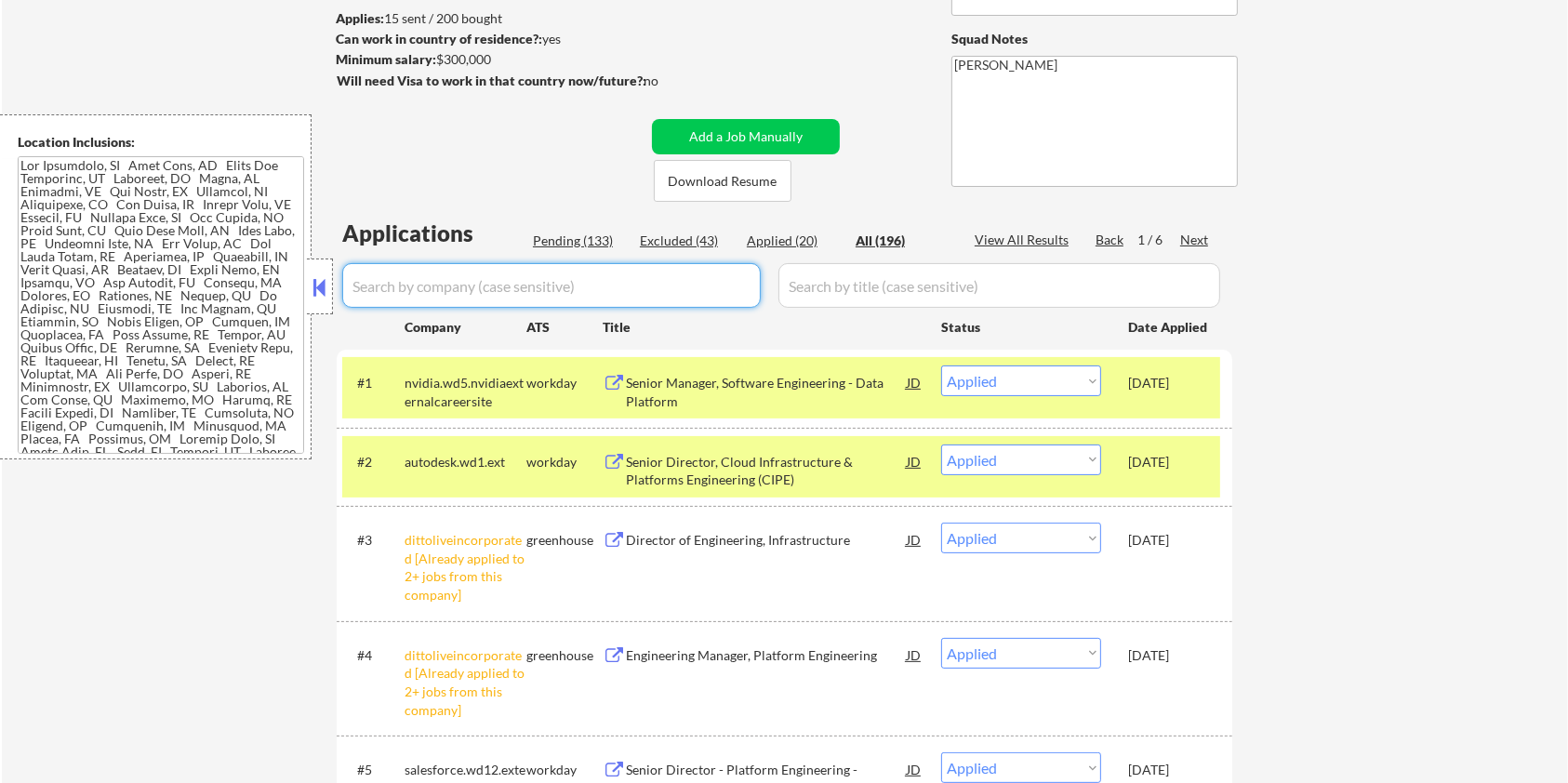
click at [569, 235] on div "Pending (133)" at bounding box center [579, 241] width 93 height 19
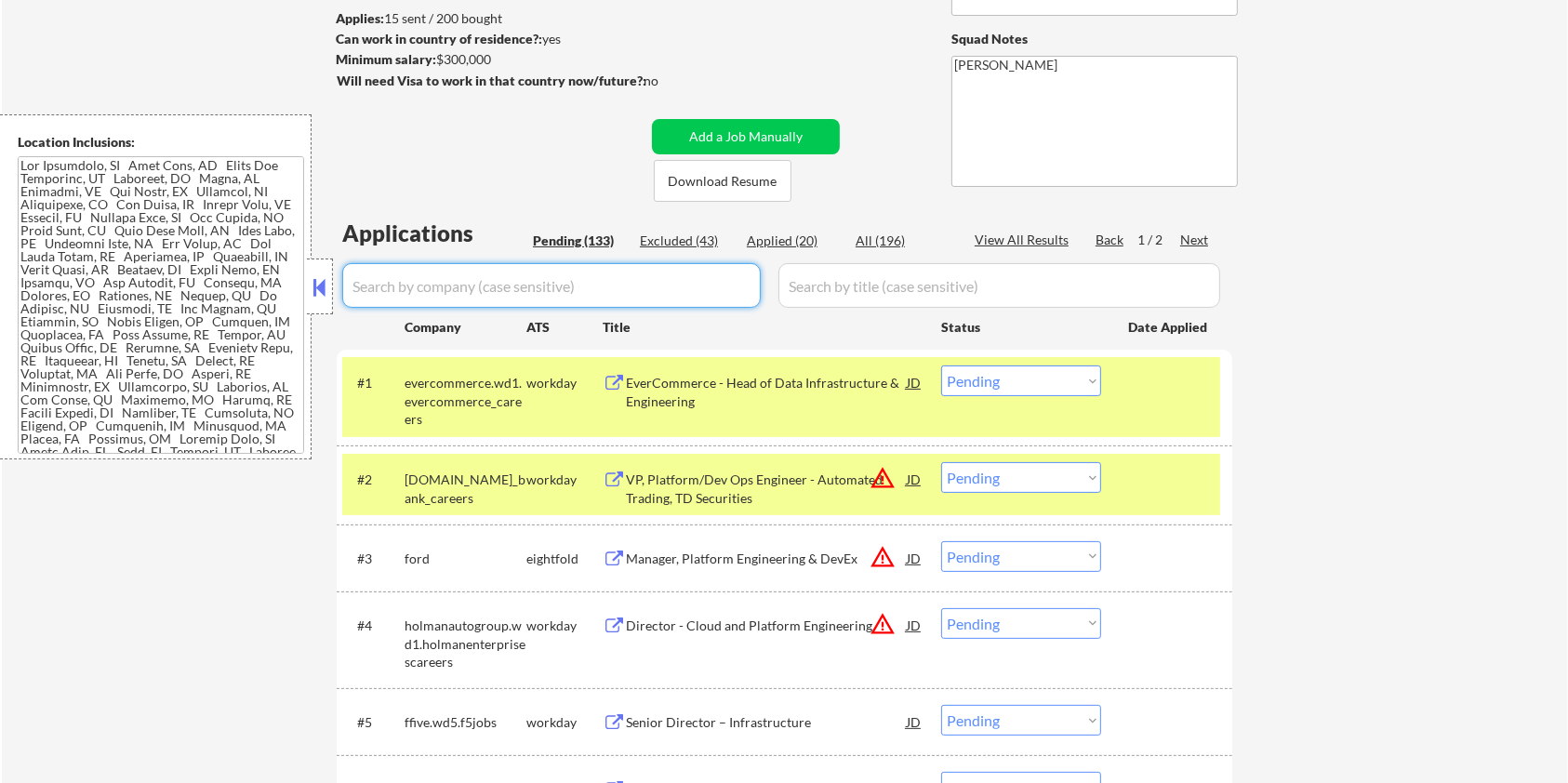
click at [560, 275] on input "input" at bounding box center [552, 285] width 419 height 44
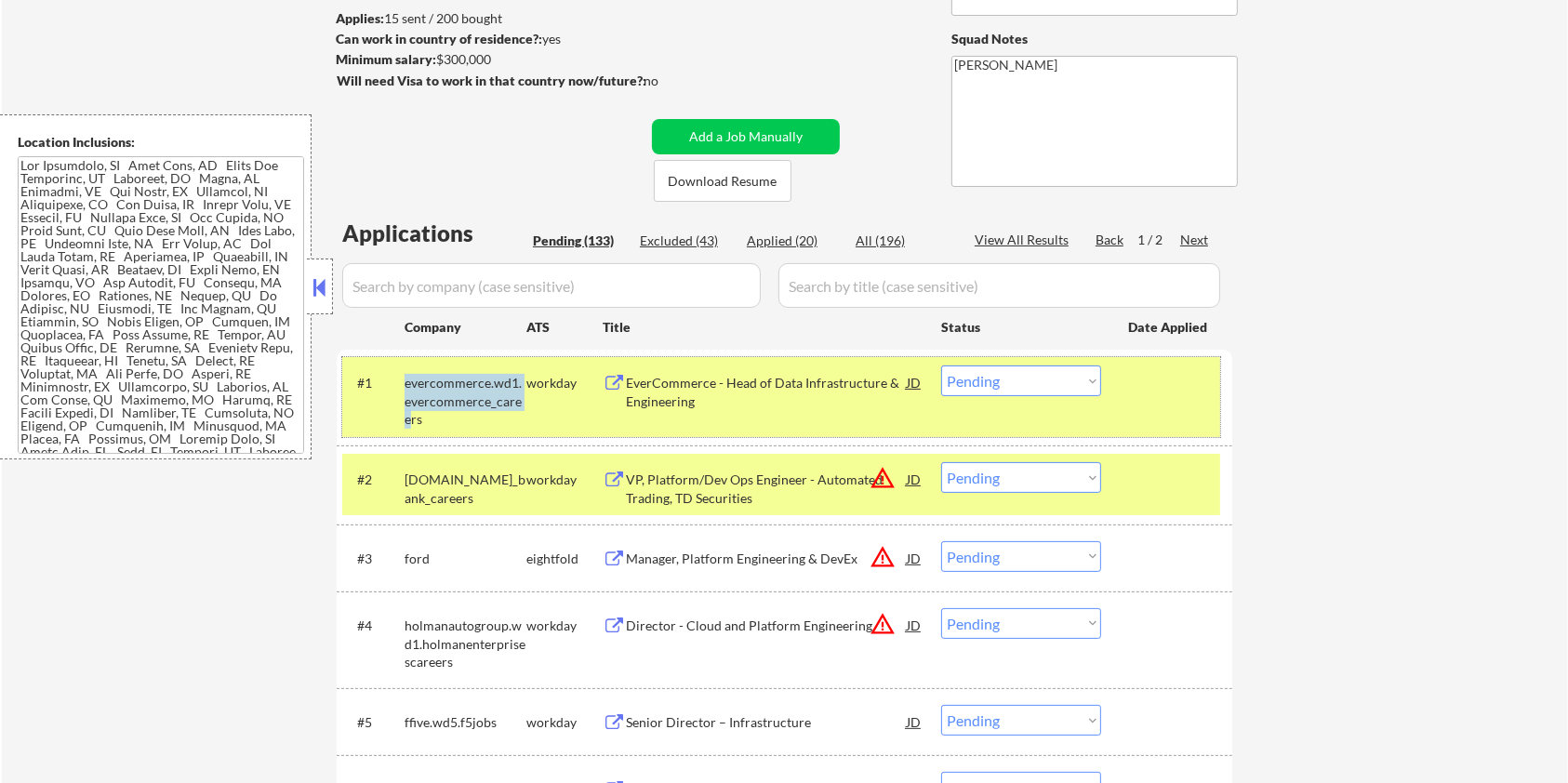
drag, startPoint x: 518, startPoint y: 398, endPoint x: 397, endPoint y: 389, distance: 121.3
click at [397, 389] on div "#1 evercommerce.wd1.evercommerce_careers workday EverCommerce - Head of Data In…" at bounding box center [781, 396] width 878 height 80
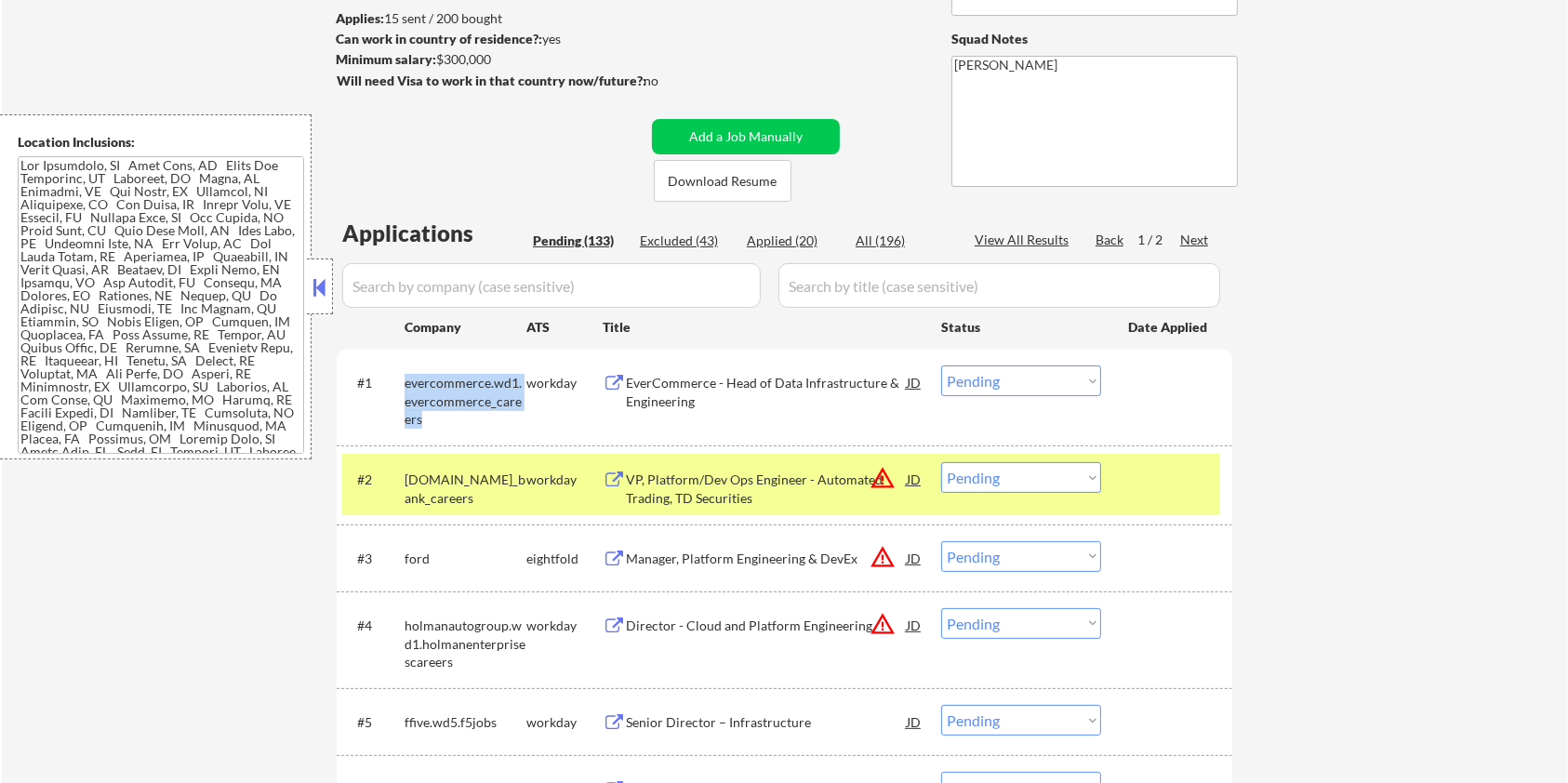
click at [456, 428] on div "#1 evercommerce.wd1.evercommerce_careers workday EverCommerce - Head of Data In…" at bounding box center [781, 396] width 878 height 80
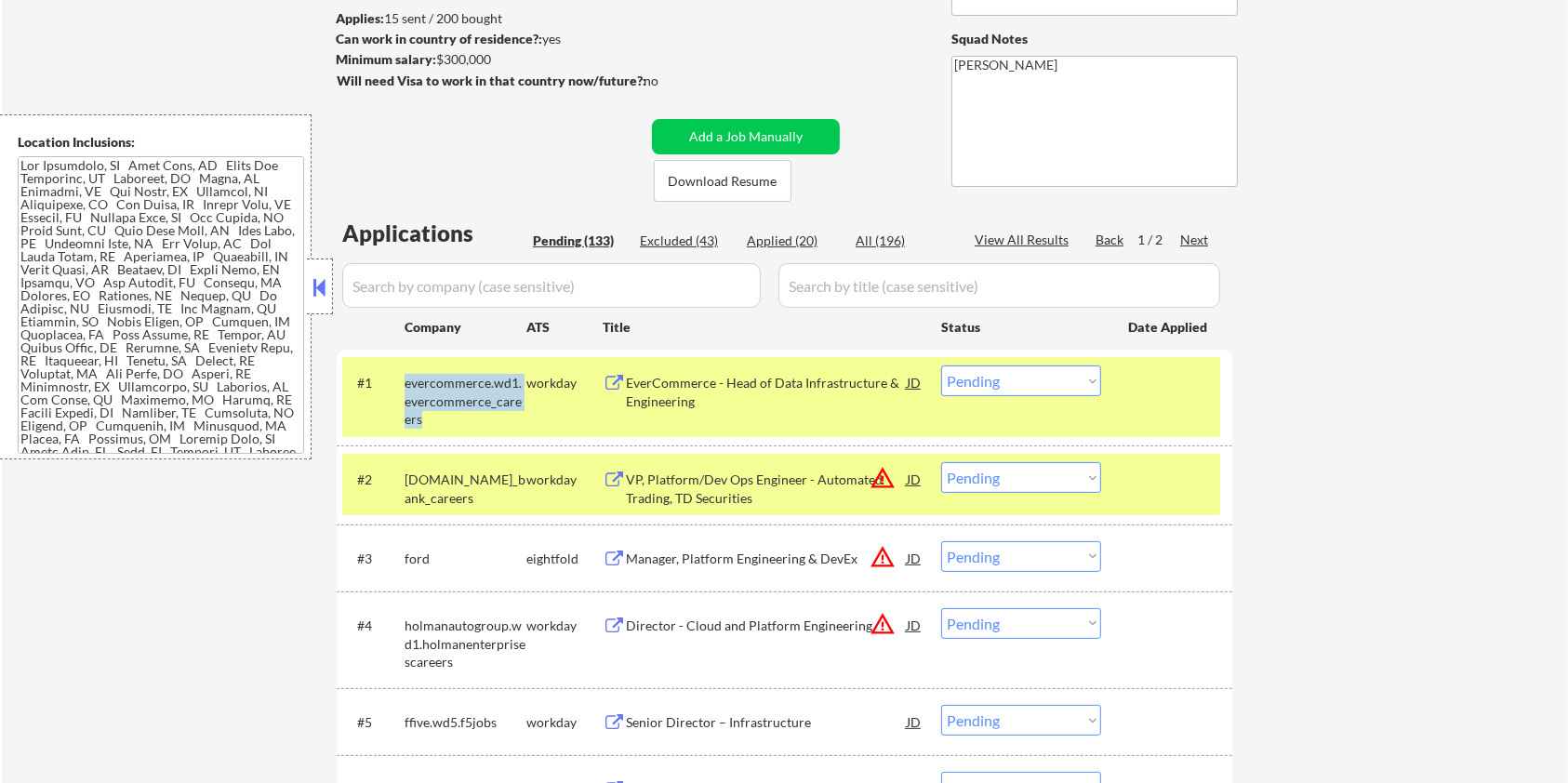
copy div "evercommerce.wd1.evercommerce_careers"
click at [461, 286] on input "input" at bounding box center [552, 285] width 419 height 44
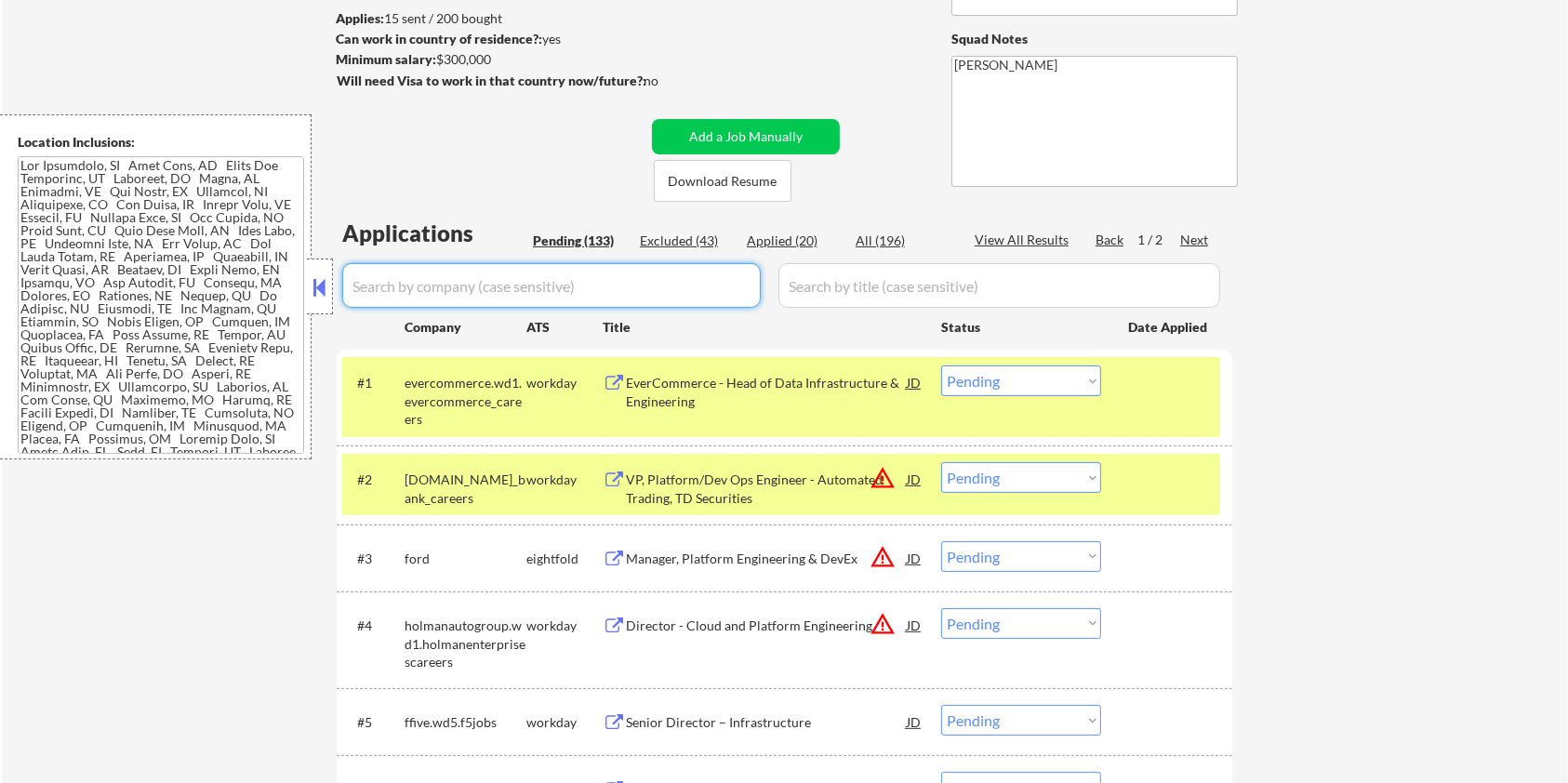
paste input "evercommerce.wd1.evercommerce_careers"
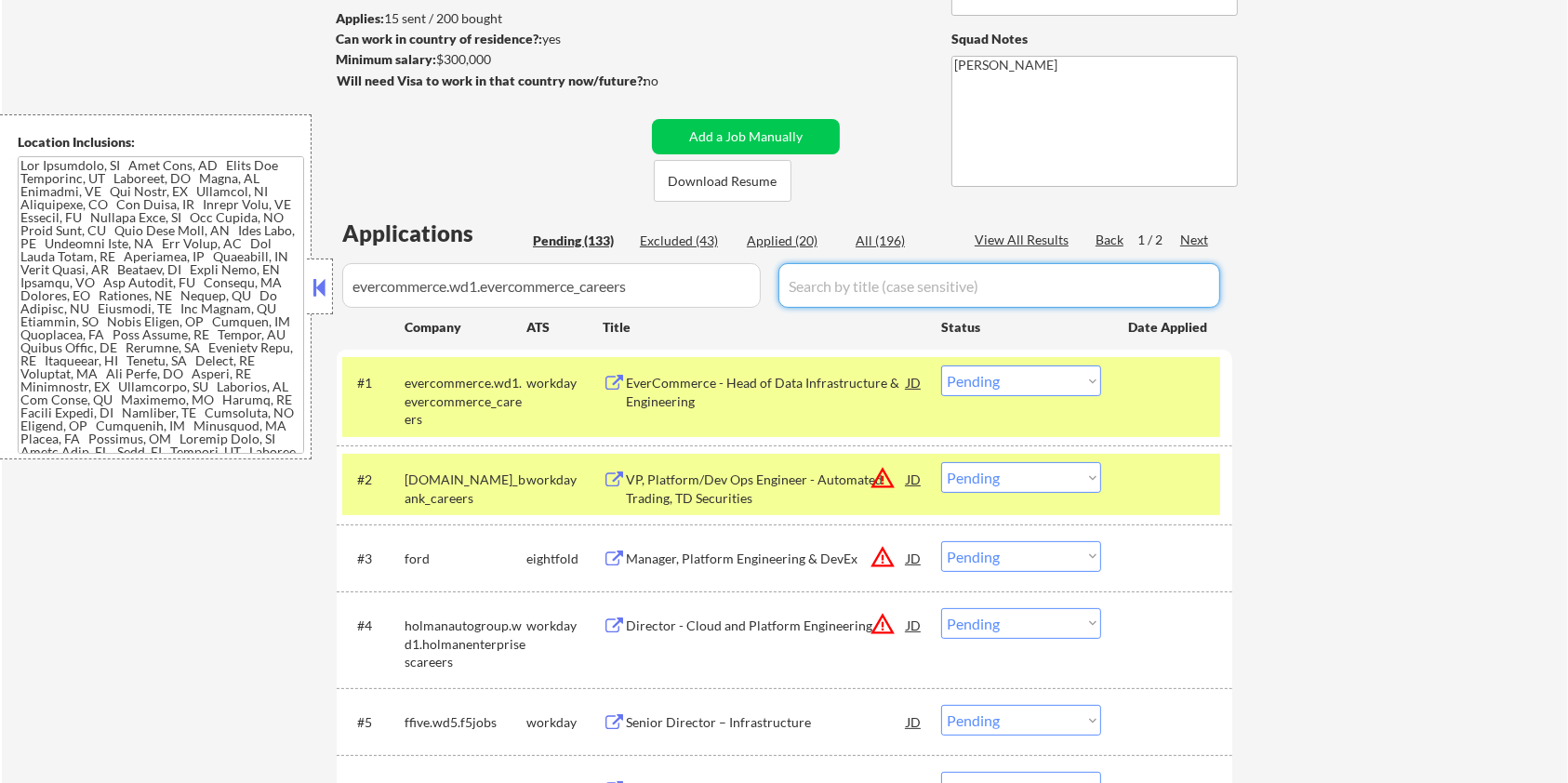
drag, startPoint x: 840, startPoint y: 294, endPoint x: 856, endPoint y: 277, distance: 23.3
click at [840, 294] on input "input" at bounding box center [999, 285] width 441 height 44
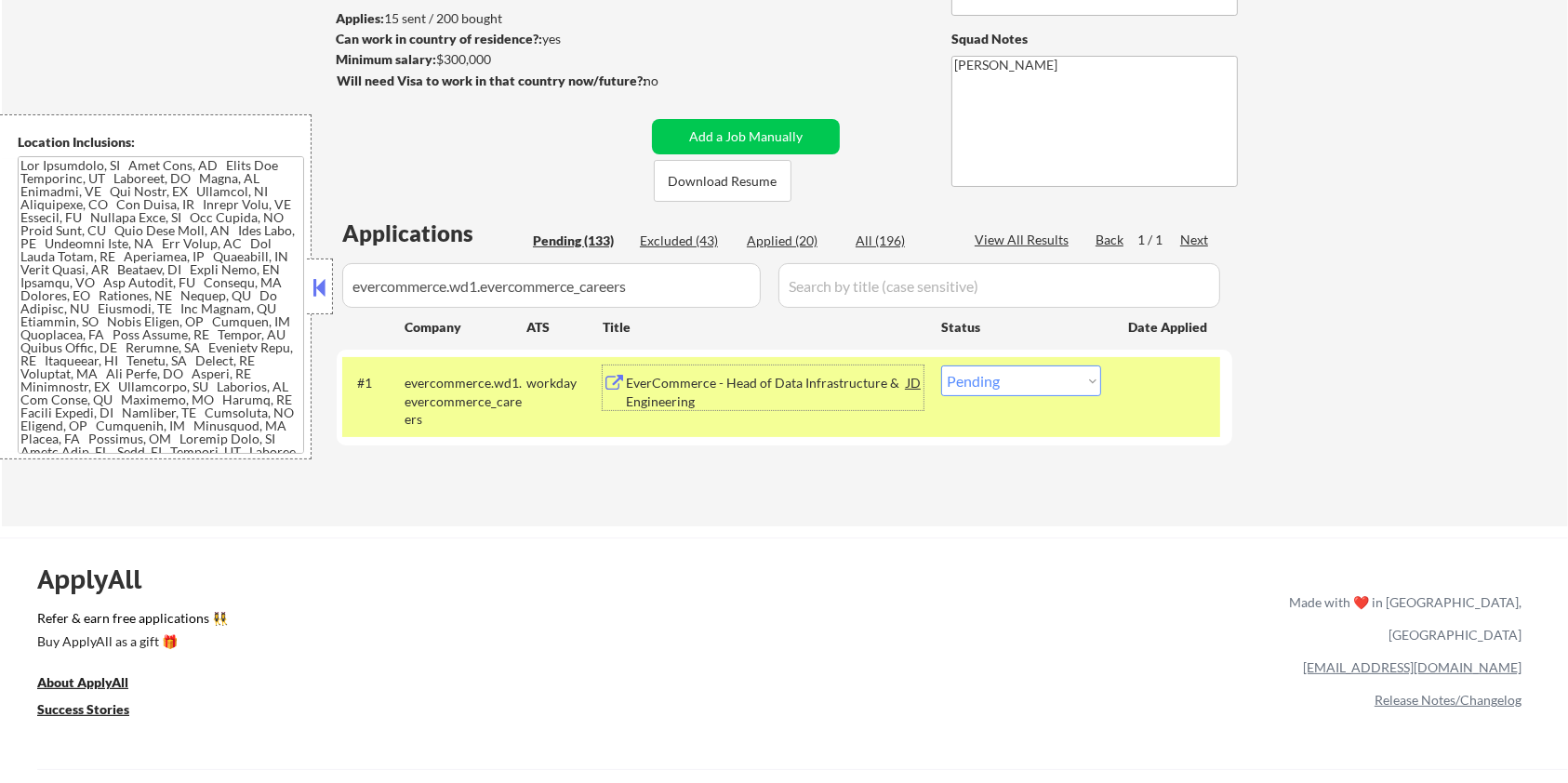
click at [786, 386] on div "EverCommerce - Head of Data Infrastructure & Engineering" at bounding box center [766, 392] width 280 height 37
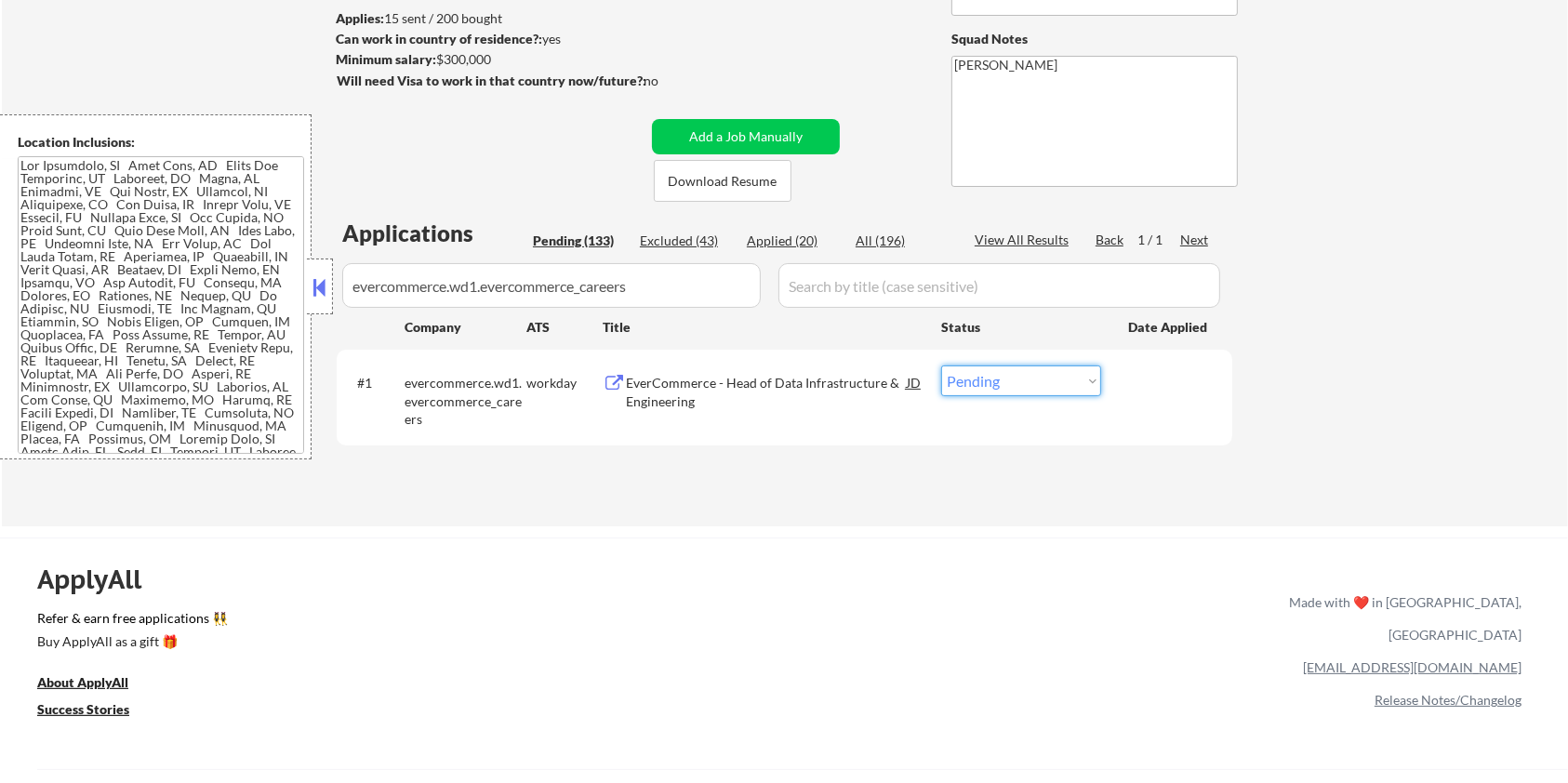
click at [1057, 391] on select "Choose an option... Pending Applied Excluded (Questions) Excluded (Expired) Exc…" at bounding box center [1021, 380] width 160 height 31
click at [941, 365] on select "Choose an option... Pending Applied Excluded (Questions) Excluded (Expired) Exc…" at bounding box center [1021, 380] width 160 height 31
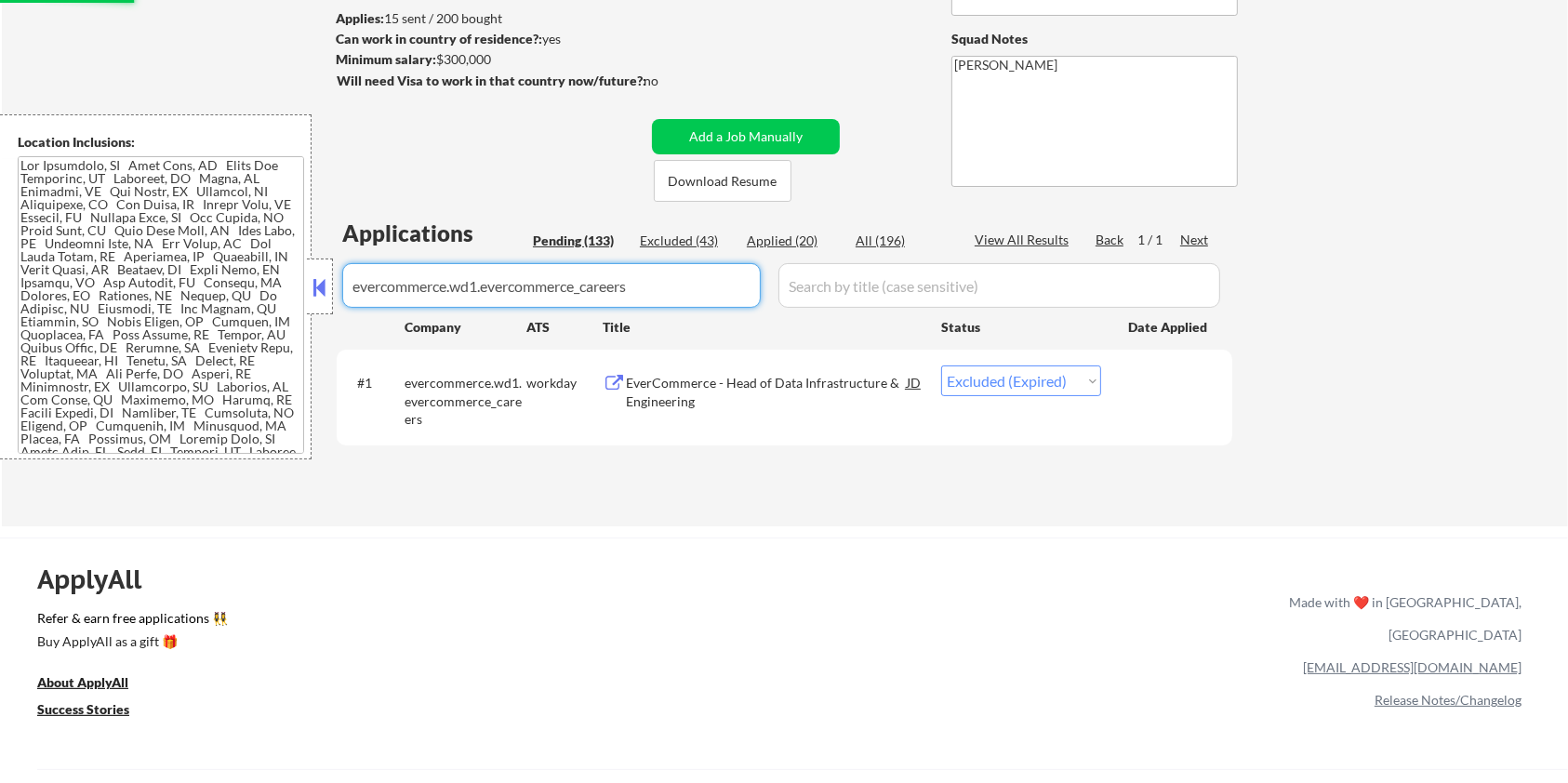
drag, startPoint x: 677, startPoint y: 293, endPoint x: 278, endPoint y: 339, distance: 401.6
click at [278, 339] on body "← Return to /applysquad Mailslurp Inbox Job Search Builder [PERSON_NAME] User E…" at bounding box center [784, 144] width 1568 height 783
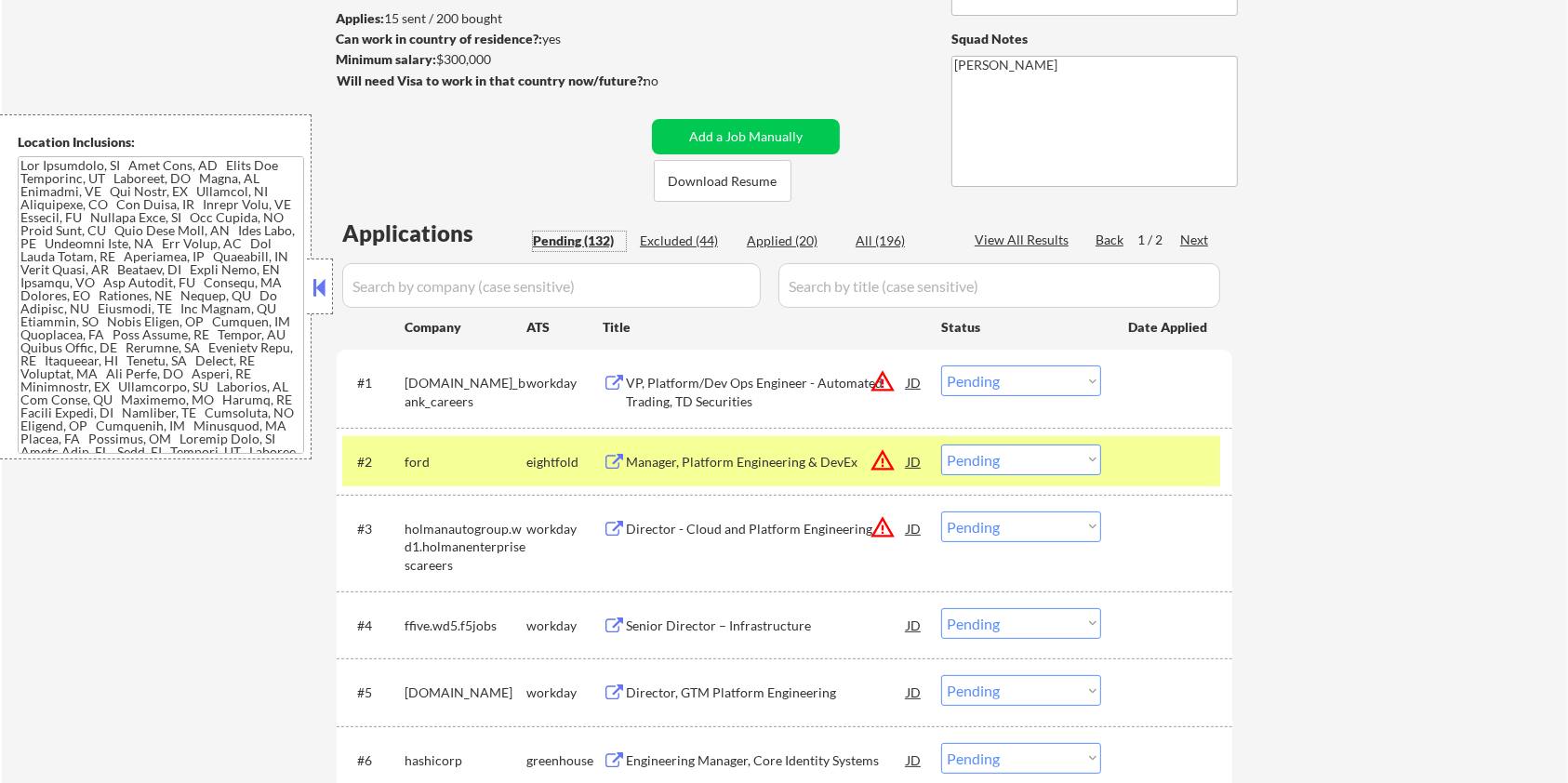
click at [551, 233] on div "Pending (132)" at bounding box center [579, 241] width 93 height 19
click at [451, 294] on input "input" at bounding box center [552, 285] width 419 height 44
drag, startPoint x: 430, startPoint y: 396, endPoint x: 407, endPoint y: 384, distance: 25.9
click at [407, 384] on div "[DOMAIN_NAME]_bank_careers" at bounding box center [465, 392] width 121 height 37
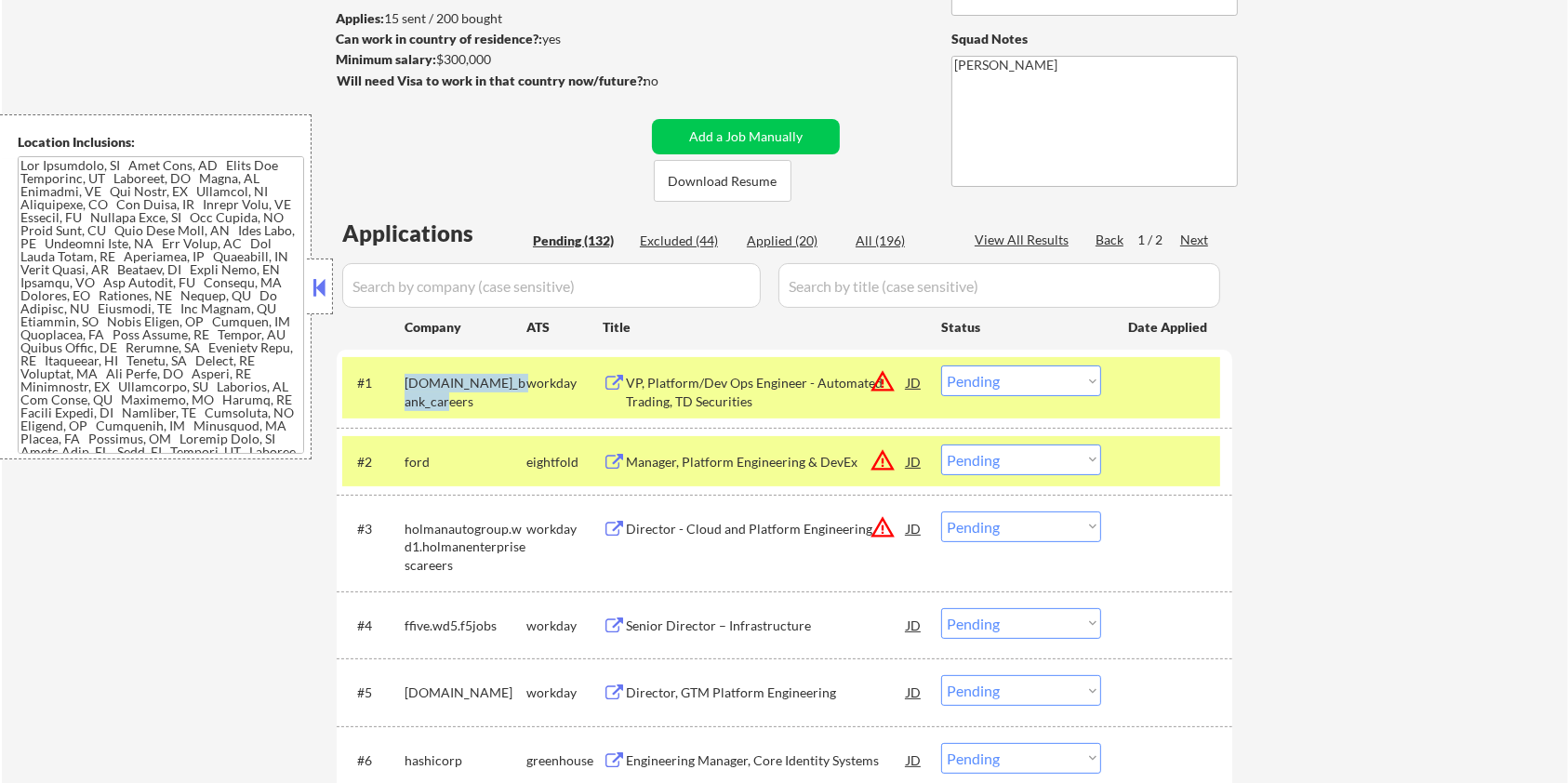
copy div "[DOMAIN_NAME]_bank_careers"
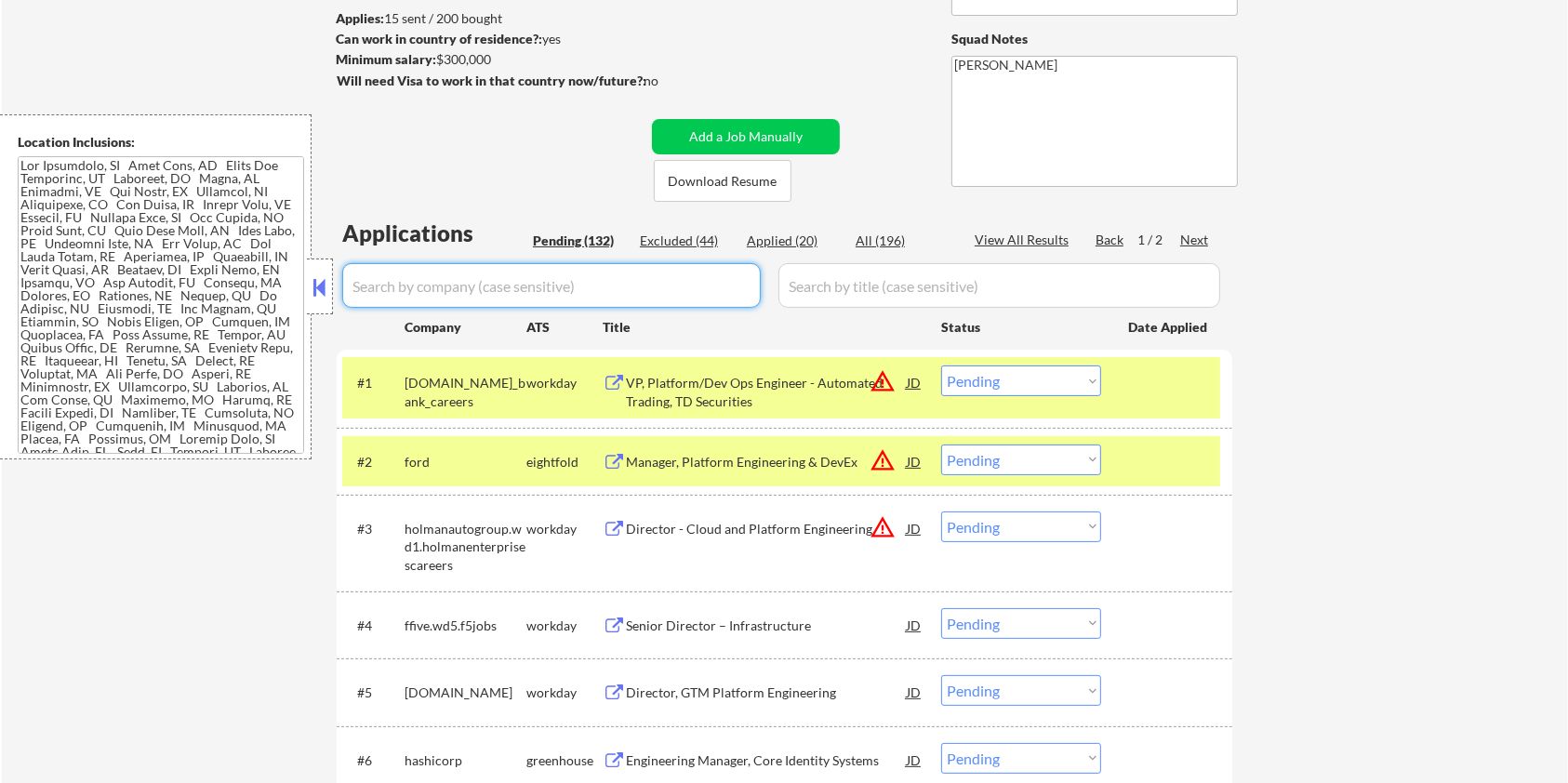
click at [440, 289] on input "input" at bounding box center [552, 285] width 419 height 44
paste input "[DOMAIN_NAME]_bank_careers"
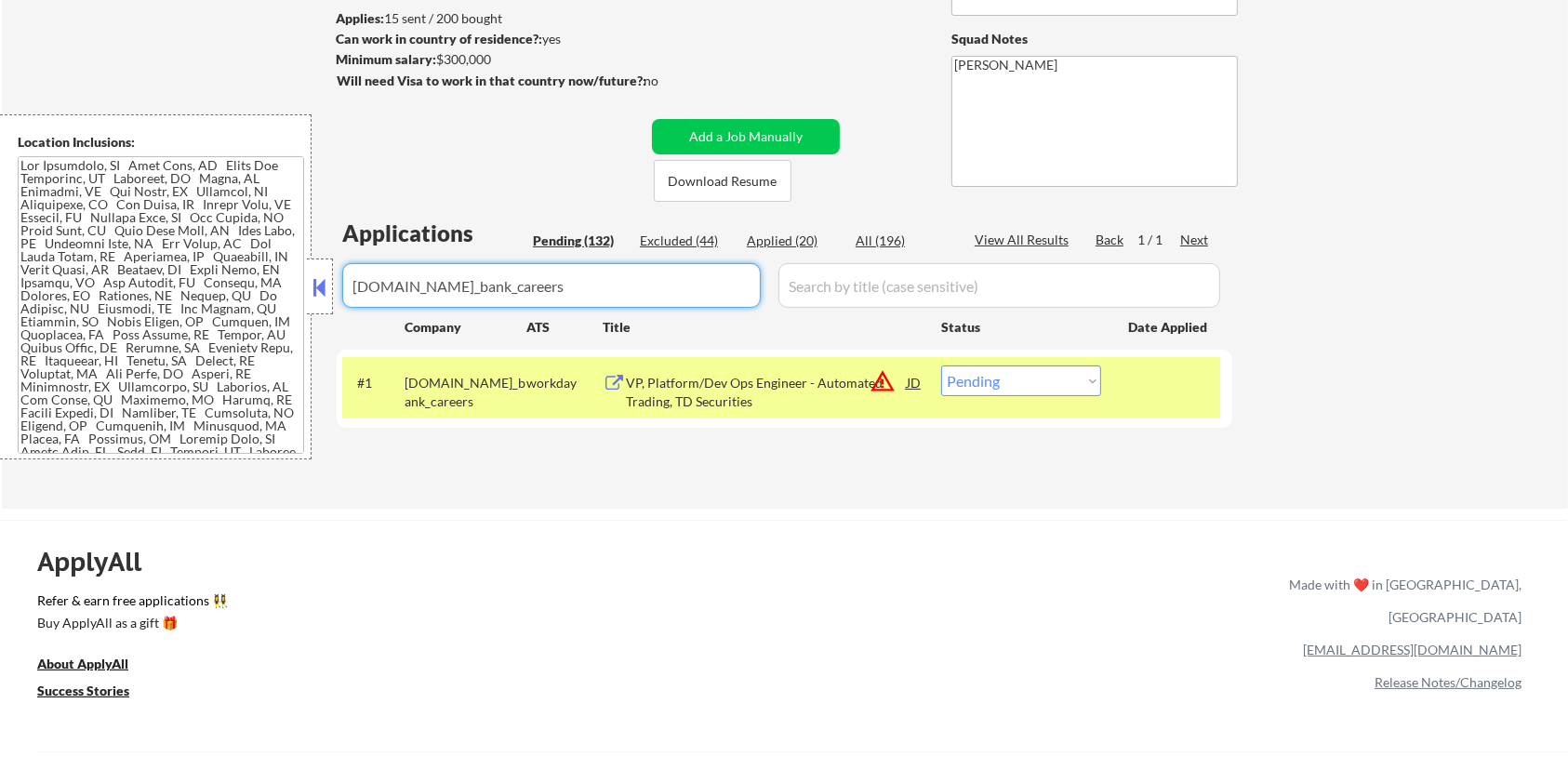
click at [677, 397] on div "VP, Platform/Dev Ops Engineer - Automated Trading, TD Securities" at bounding box center [766, 392] width 280 height 37
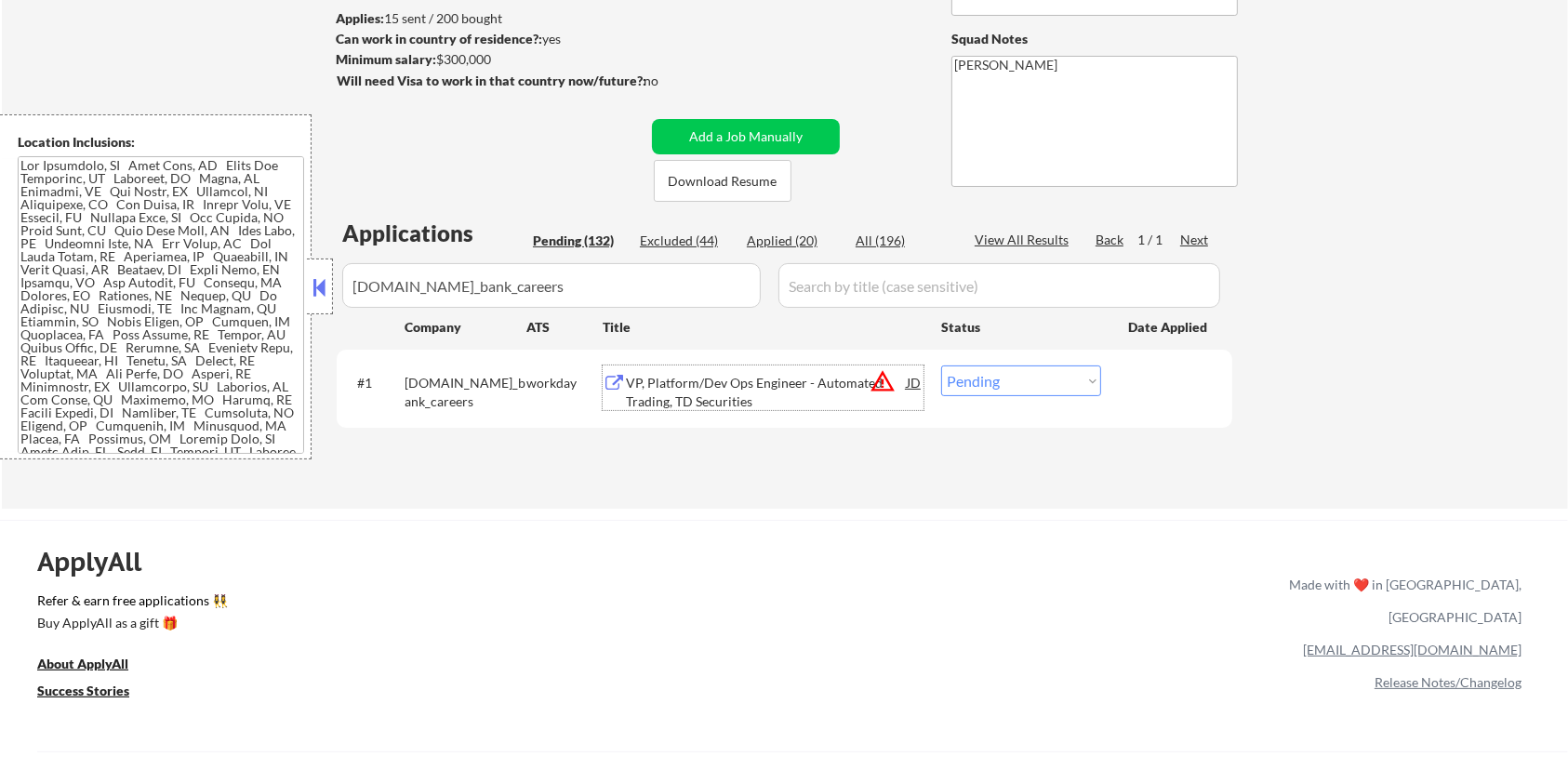
click at [1040, 391] on select "Choose an option... Pending Applied Excluded (Questions) Excluded (Expired) Exc…" at bounding box center [1021, 380] width 160 height 31
click at [941, 365] on select "Choose an option... Pending Applied Excluded (Questions) Excluded (Expired) Exc…" at bounding box center [1021, 380] width 160 height 31
drag, startPoint x: 565, startPoint y: 292, endPoint x: 219, endPoint y: 280, distance: 346.2
click at [219, 280] on body "← Return to /applysquad Mailslurp Inbox Job Search Builder [PERSON_NAME] User E…" at bounding box center [784, 144] width 1568 height 783
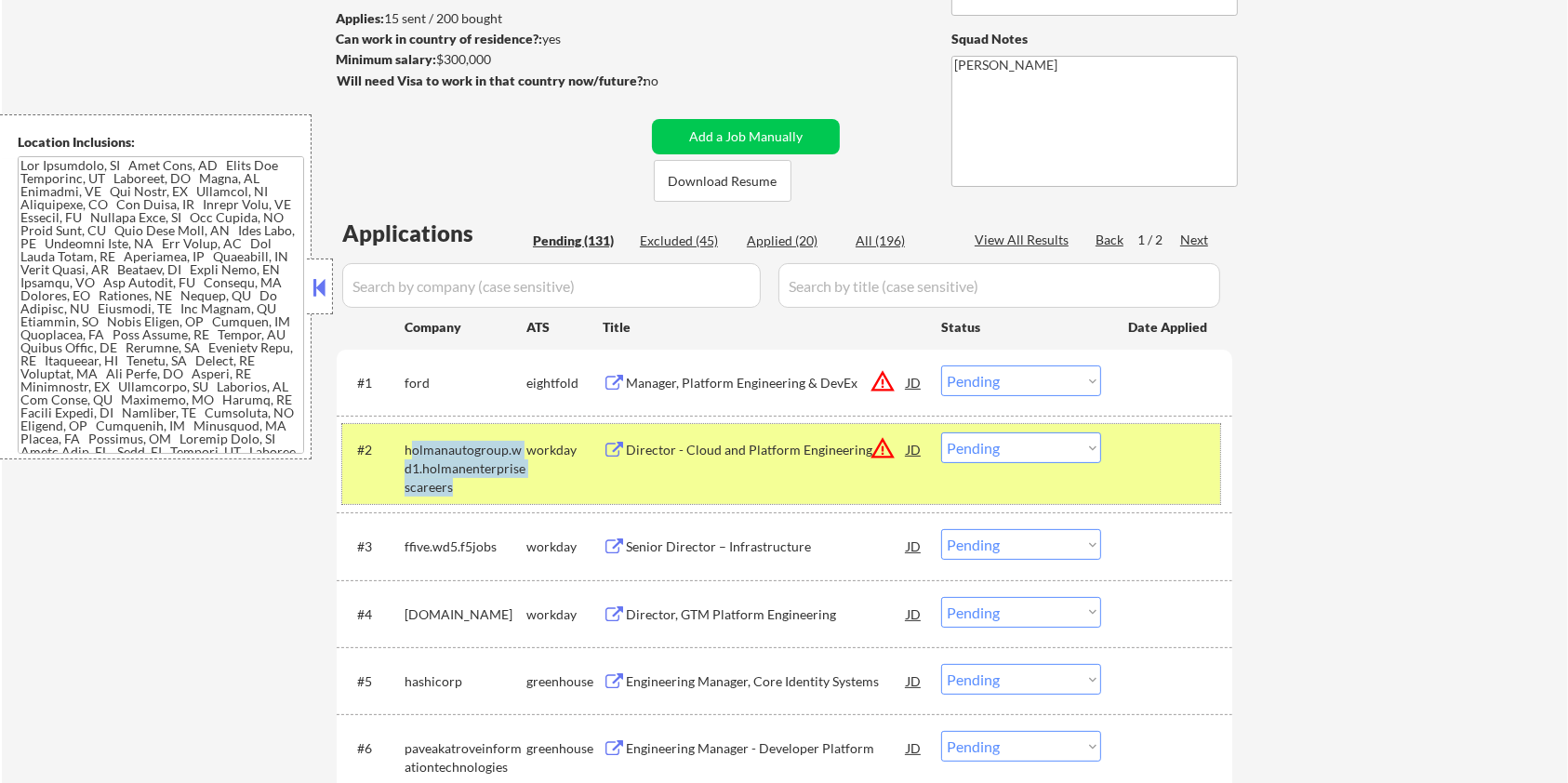
drag, startPoint x: 445, startPoint y: 487, endPoint x: 409, endPoint y: 449, distance: 52.3
click at [409, 449] on div "holmanautogroup.wd1.holmanenterprisescareers" at bounding box center [465, 468] width 121 height 55
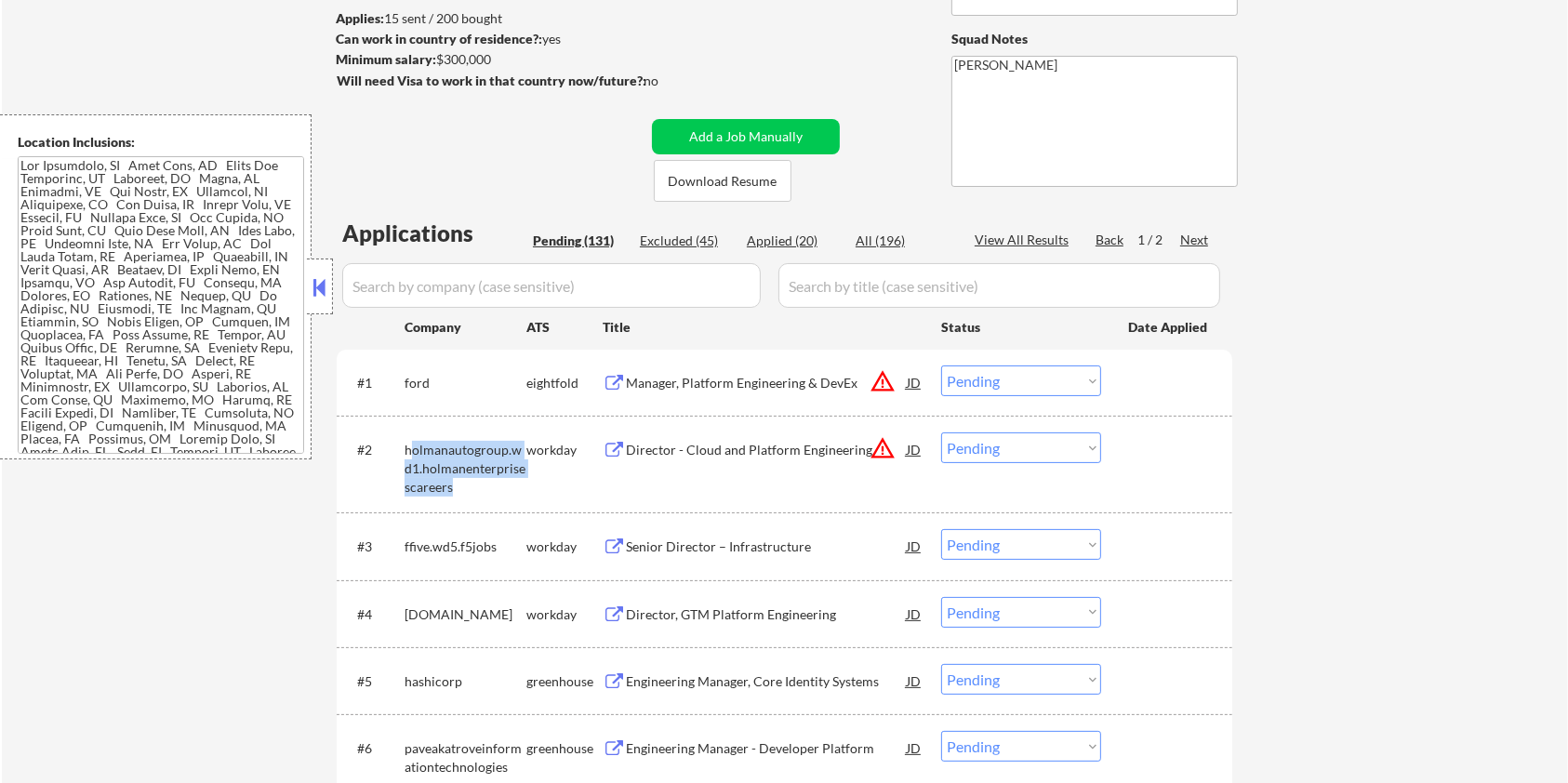
copy div "olmanautogroup.wd1.holmanenterprisescareers"
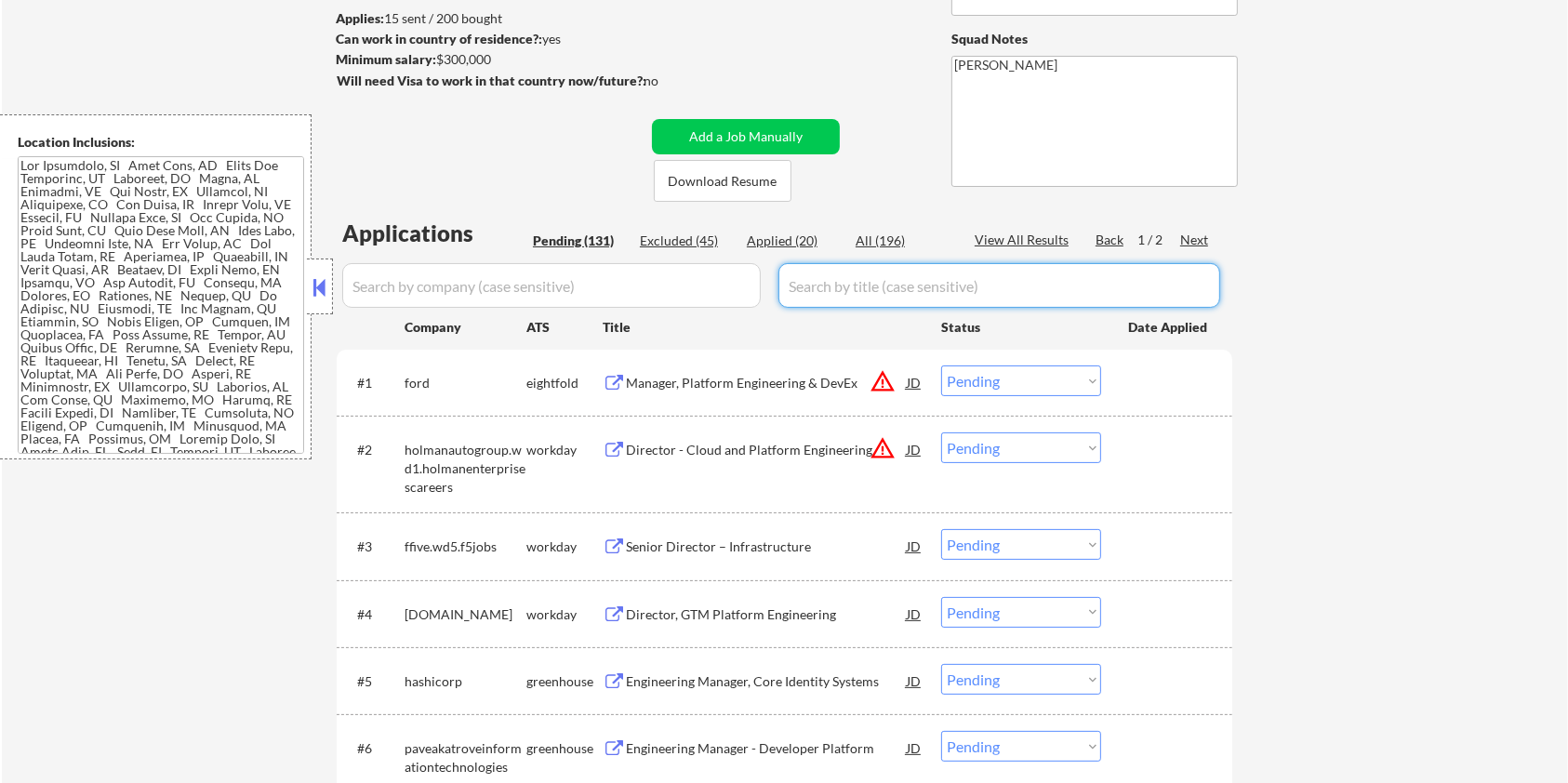
click at [511, 299] on input "input" at bounding box center [552, 285] width 419 height 44
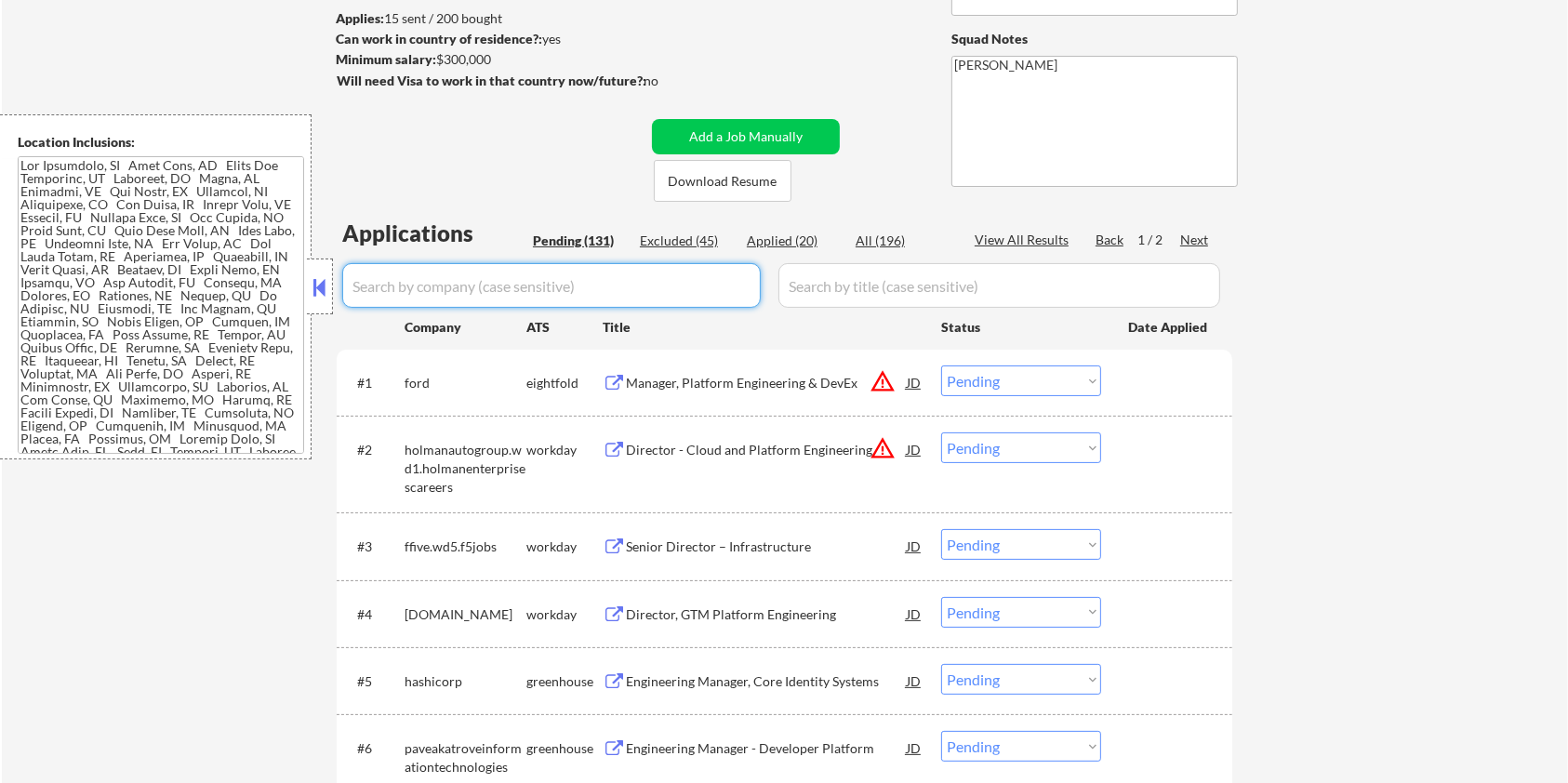
paste input "olmanautogroup.wd1.holmanenterprisescareers"
drag, startPoint x: 793, startPoint y: 283, endPoint x: 816, endPoint y: 277, distance: 23.8
click at [794, 284] on input "input" at bounding box center [999, 285] width 441 height 44
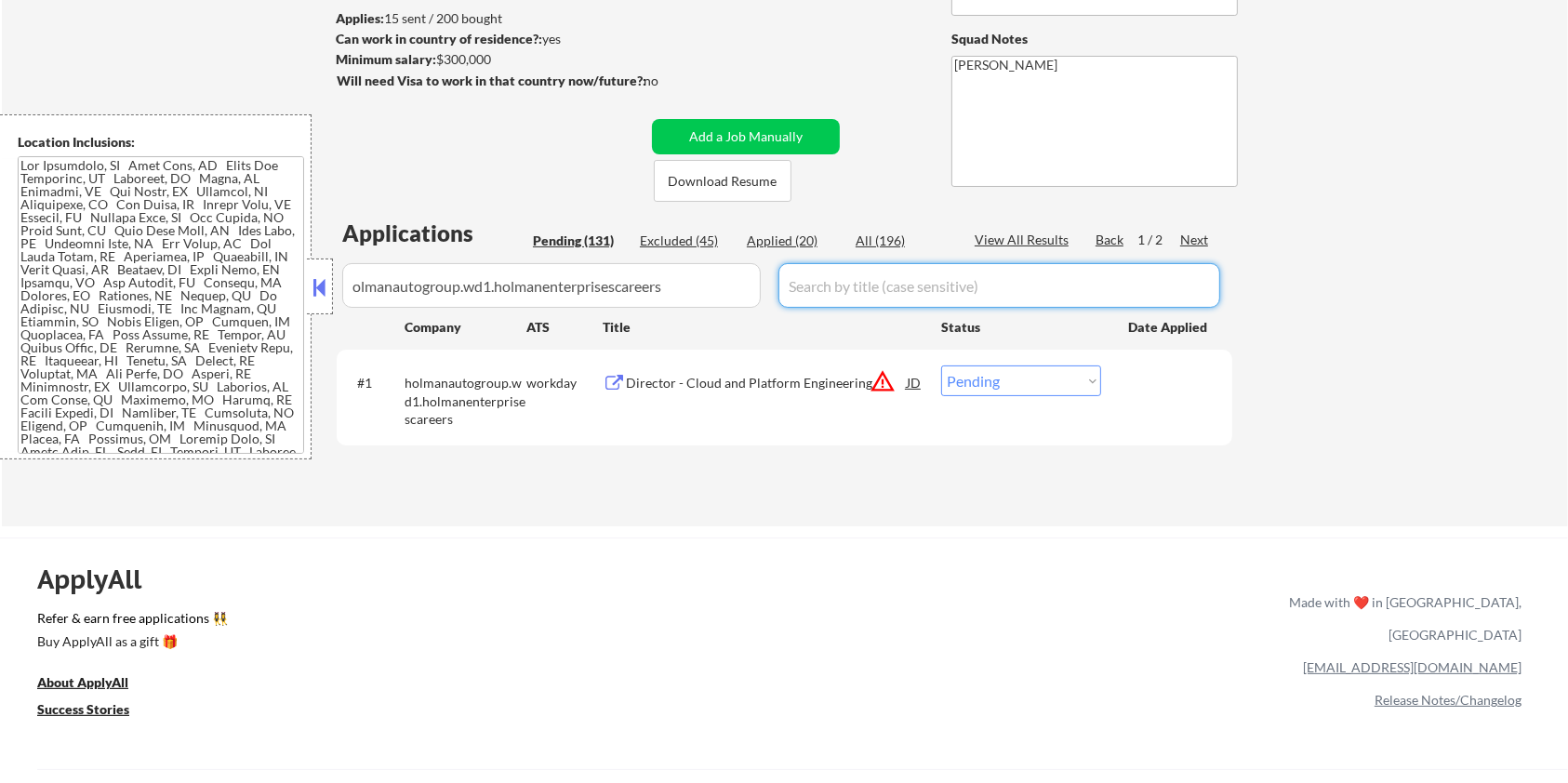
click at [877, 229] on div "Applications Pending (131) Excluded (45) Applied (20) All (196) View All Result…" at bounding box center [785, 354] width 896 height 274
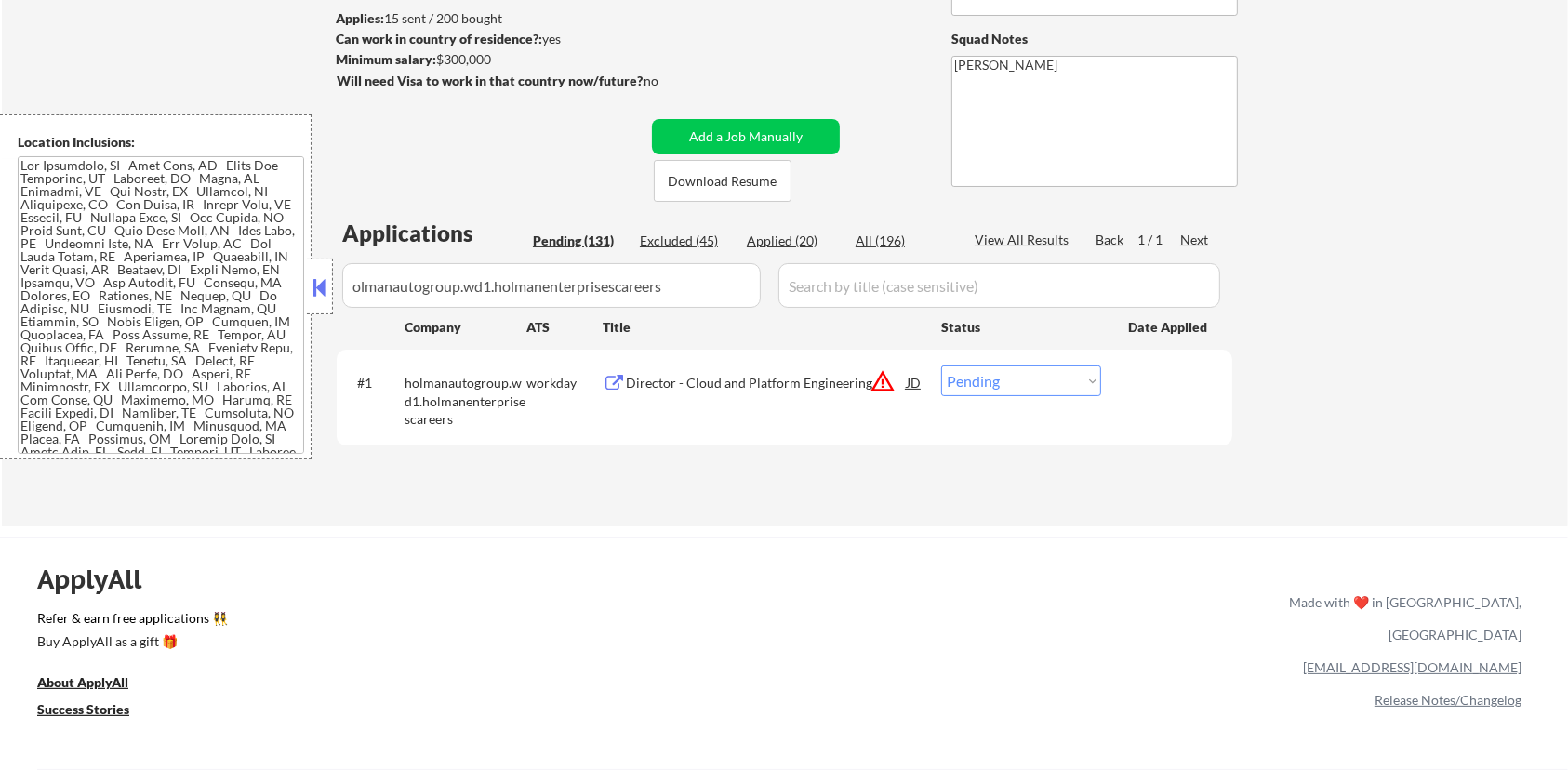
click at [713, 382] on div "Director - Cloud and Platform Engineering" at bounding box center [766, 383] width 280 height 19
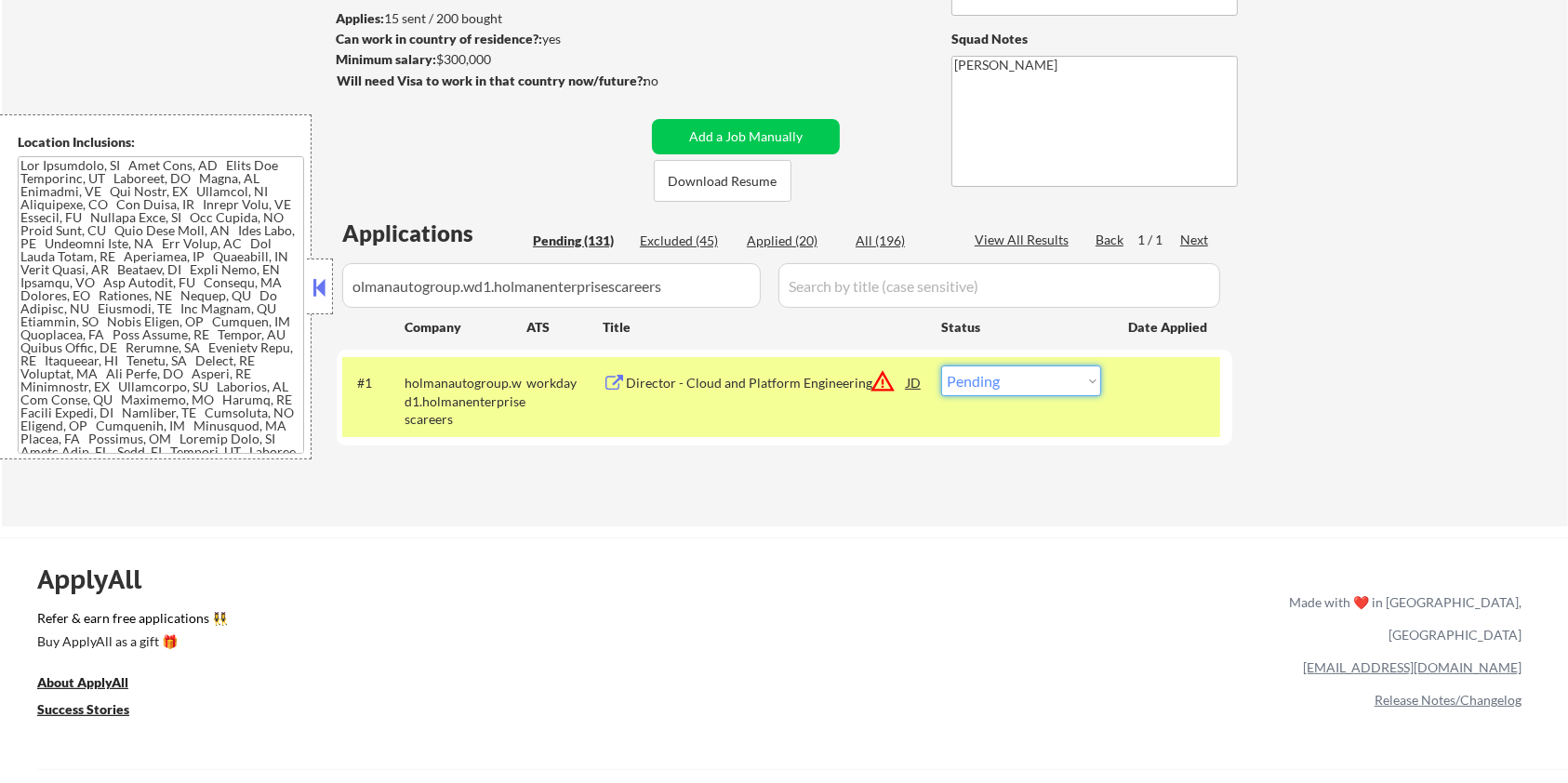
click at [1003, 385] on select "Choose an option... Pending Applied Excluded (Questions) Excluded (Expired) Exc…" at bounding box center [1021, 380] width 160 height 31
click at [941, 365] on select "Choose an option... Pending Applied Excluded (Questions) Excluded (Expired) Exc…" at bounding box center [1021, 380] width 160 height 31
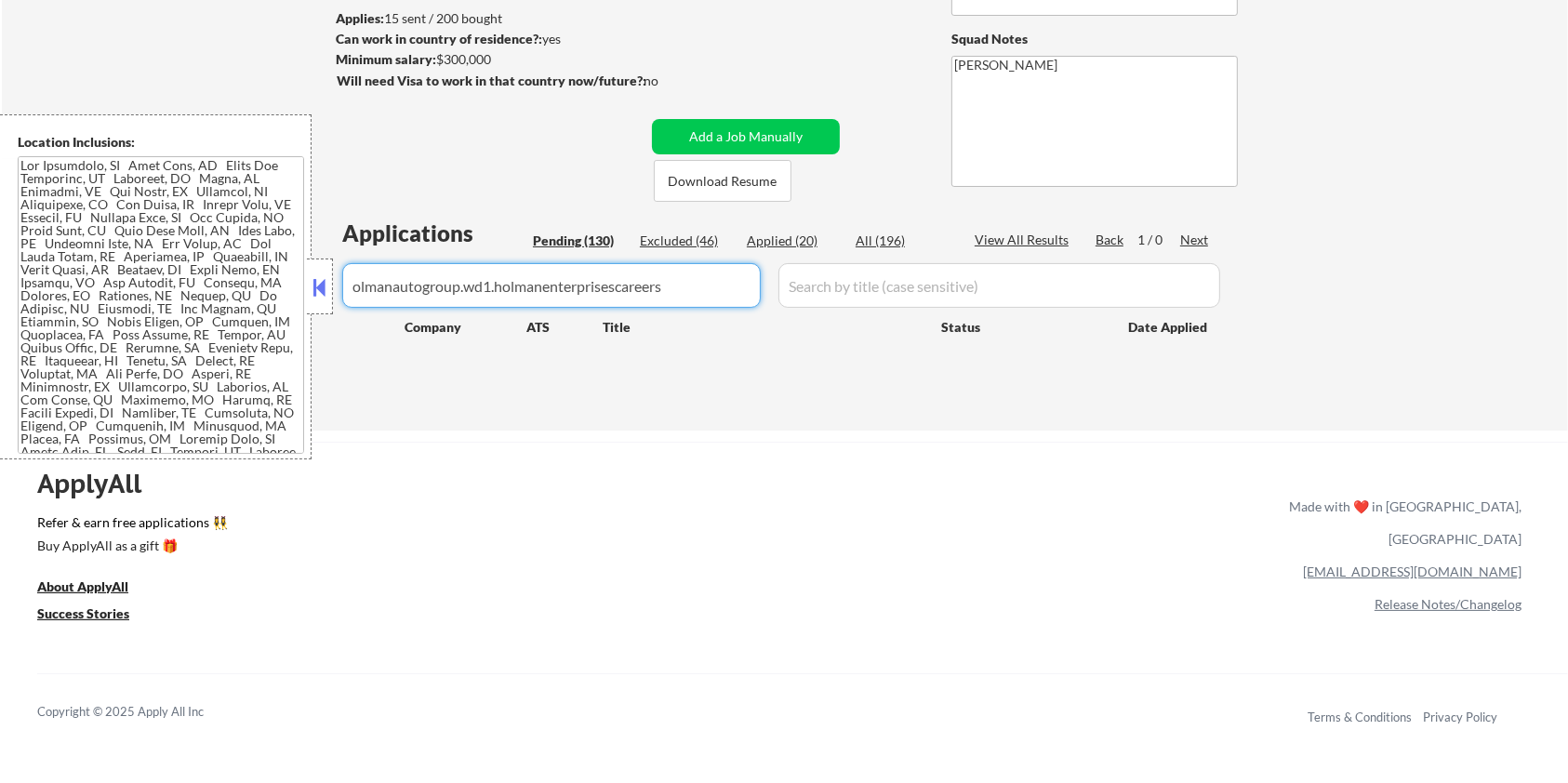
drag, startPoint x: 693, startPoint y: 294, endPoint x: 0, endPoint y: 470, distance: 715.0
click at [0, 470] on div "← Return to /applysquad Mailslurp Inbox Job Search Builder [PERSON_NAME] User E…" at bounding box center [784, 567] width 1568 height 1631
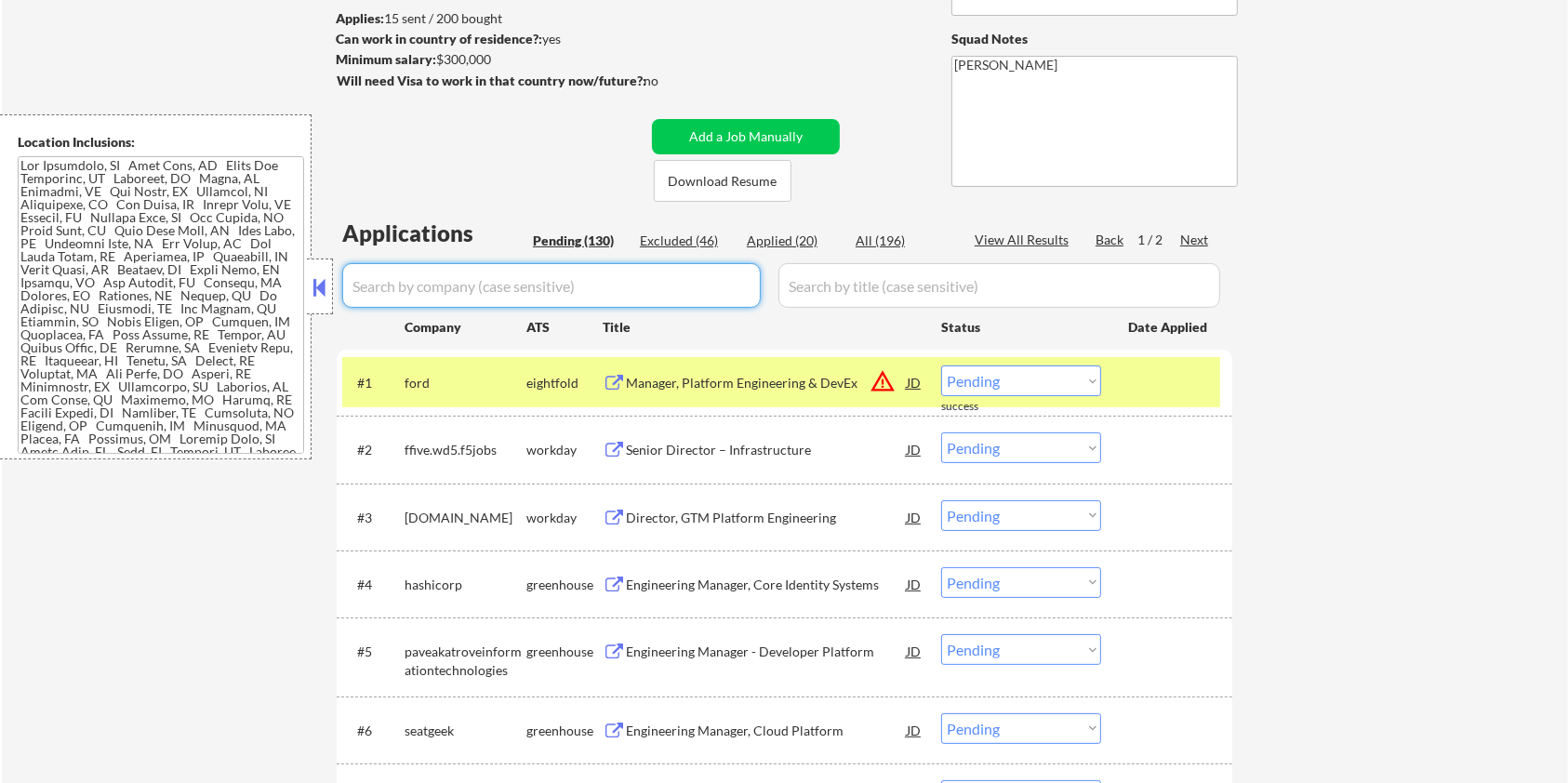
click at [561, 232] on div "Pending (130)" at bounding box center [579, 241] width 93 height 19
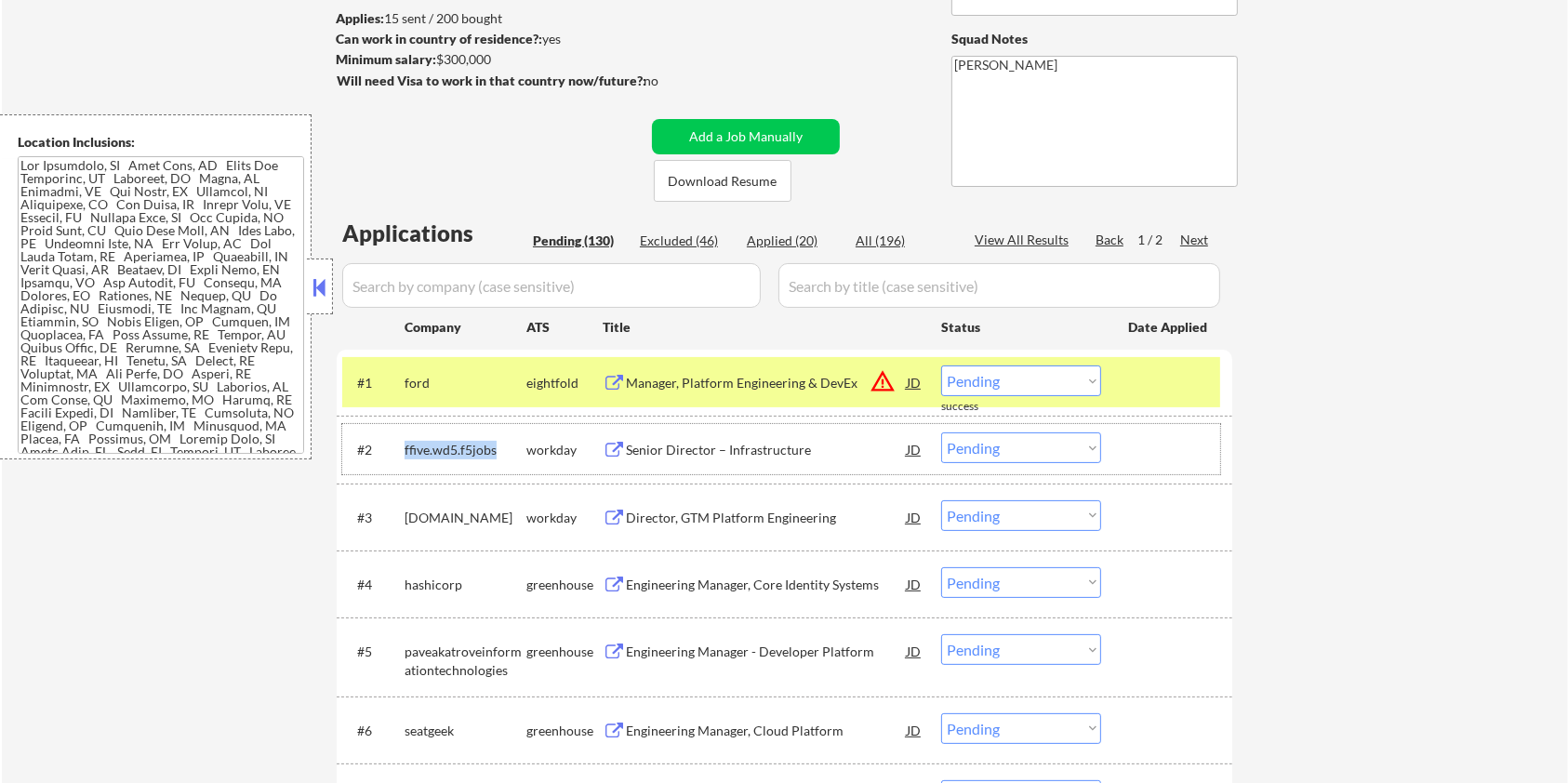
drag, startPoint x: 493, startPoint y: 439, endPoint x: 405, endPoint y: 445, distance: 88.2
click at [405, 445] on div "ffive.wd5.f5jobs" at bounding box center [465, 450] width 121 height 19
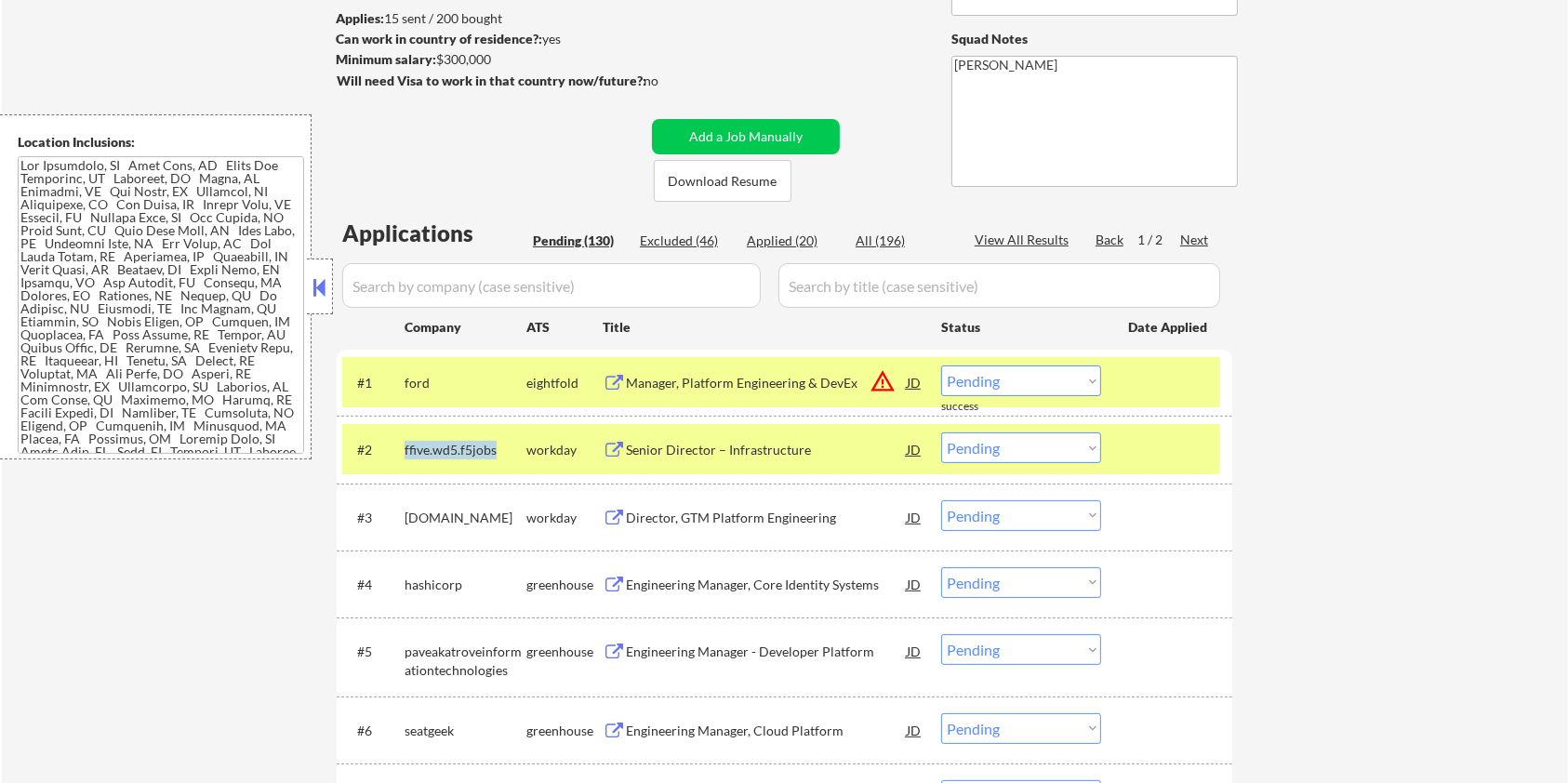
copy div "ffive.wd5.f5jobs"
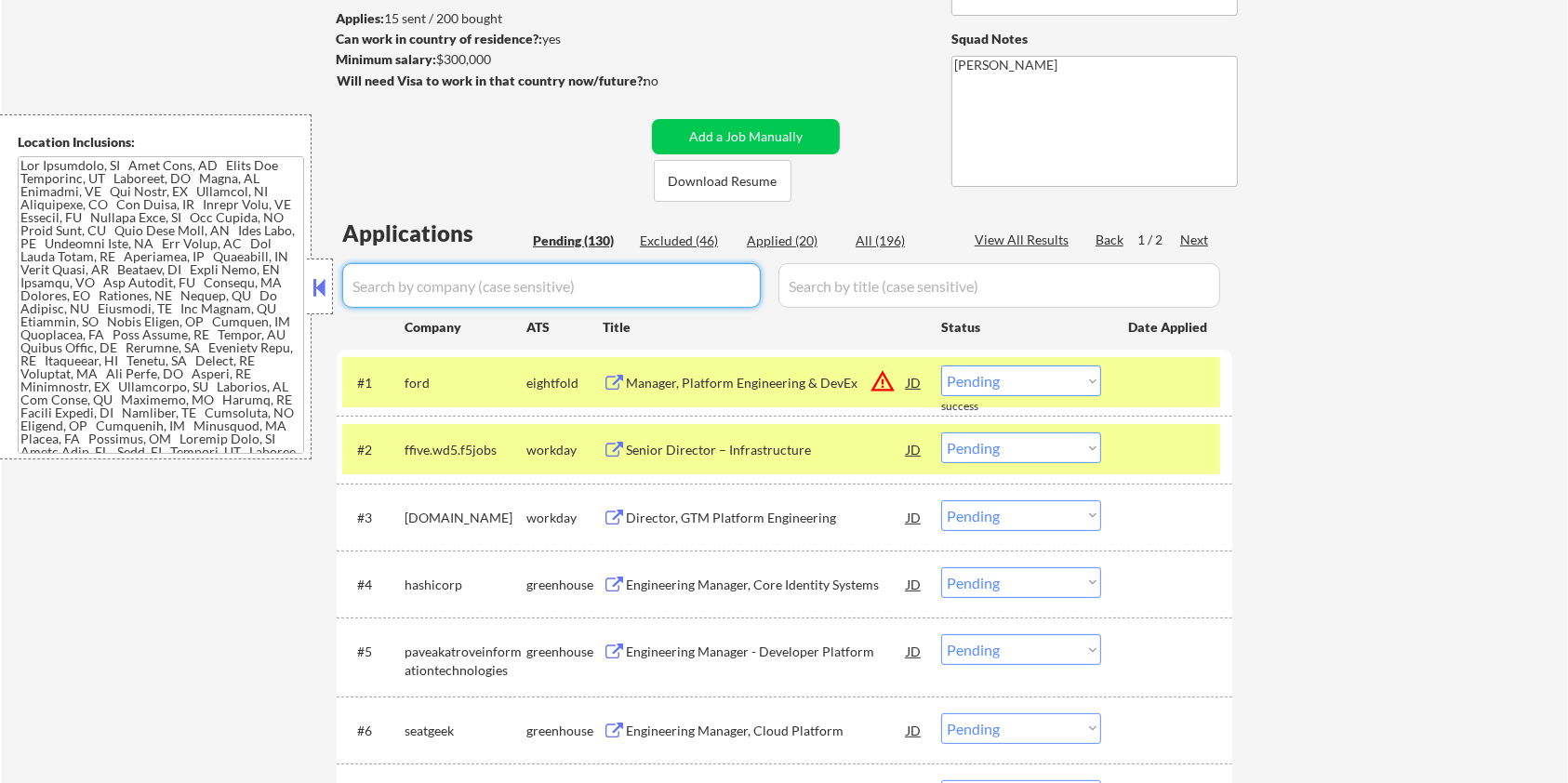
click at [364, 291] on input "input" at bounding box center [552, 285] width 419 height 44
paste input "ffive.wd5.f5jobs"
drag, startPoint x: 848, startPoint y: 296, endPoint x: 843, endPoint y: 287, distance: 10.3
click at [848, 296] on input "input" at bounding box center [999, 285] width 441 height 44
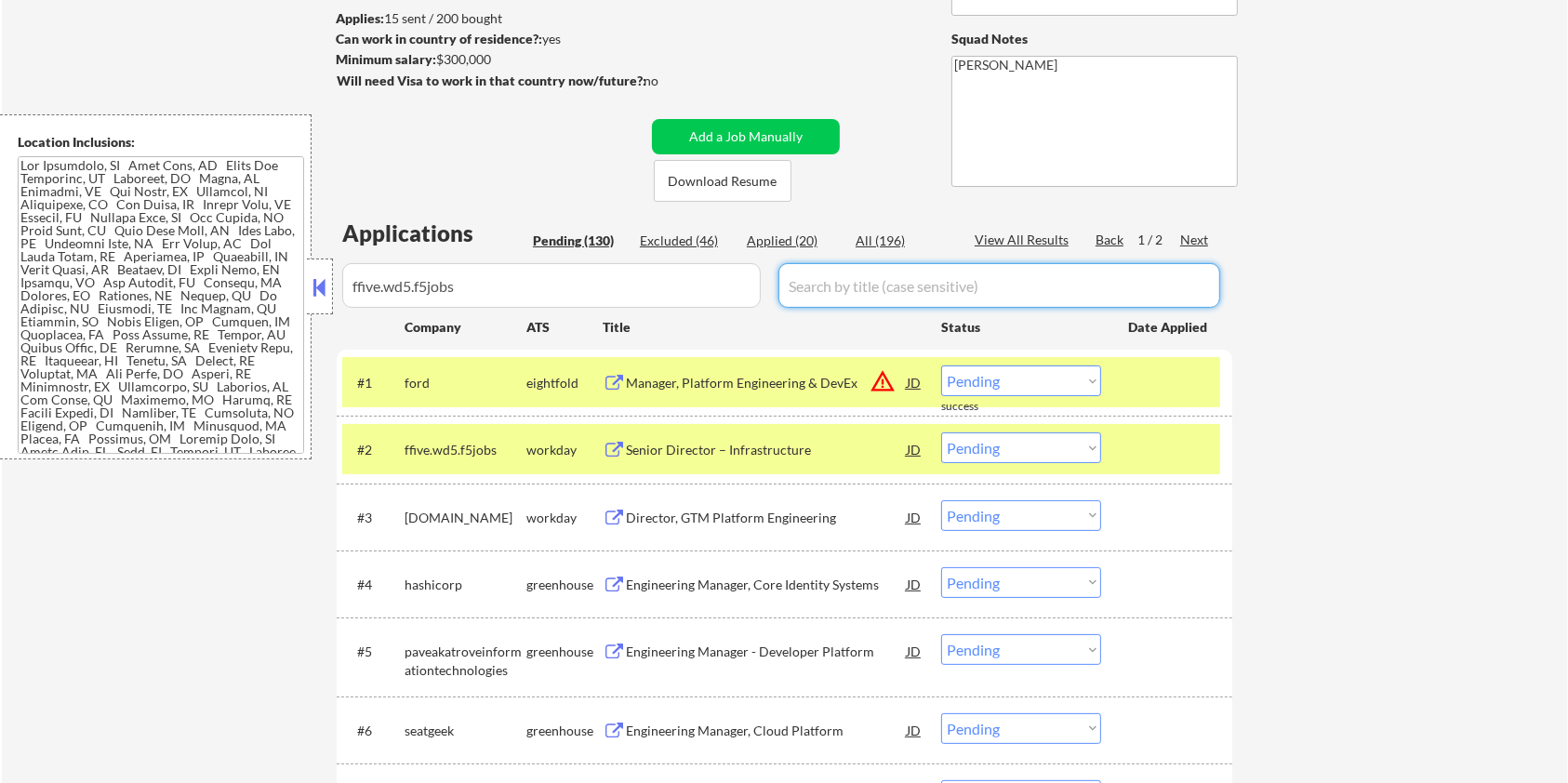
click at [868, 233] on div "All (196)" at bounding box center [902, 241] width 93 height 19
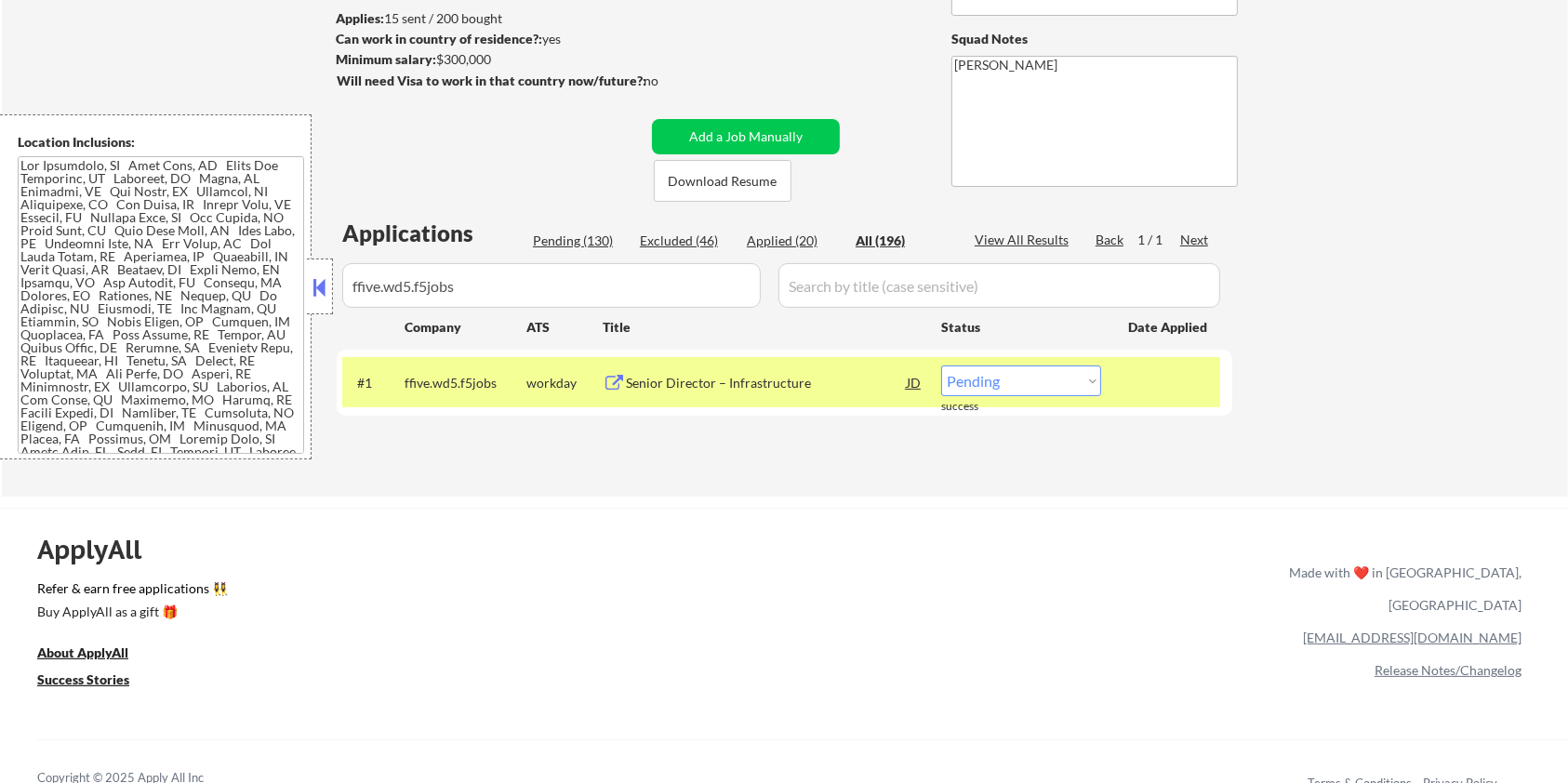
click at [717, 387] on div "Senior Director – Infrastructure" at bounding box center [766, 383] width 280 height 19
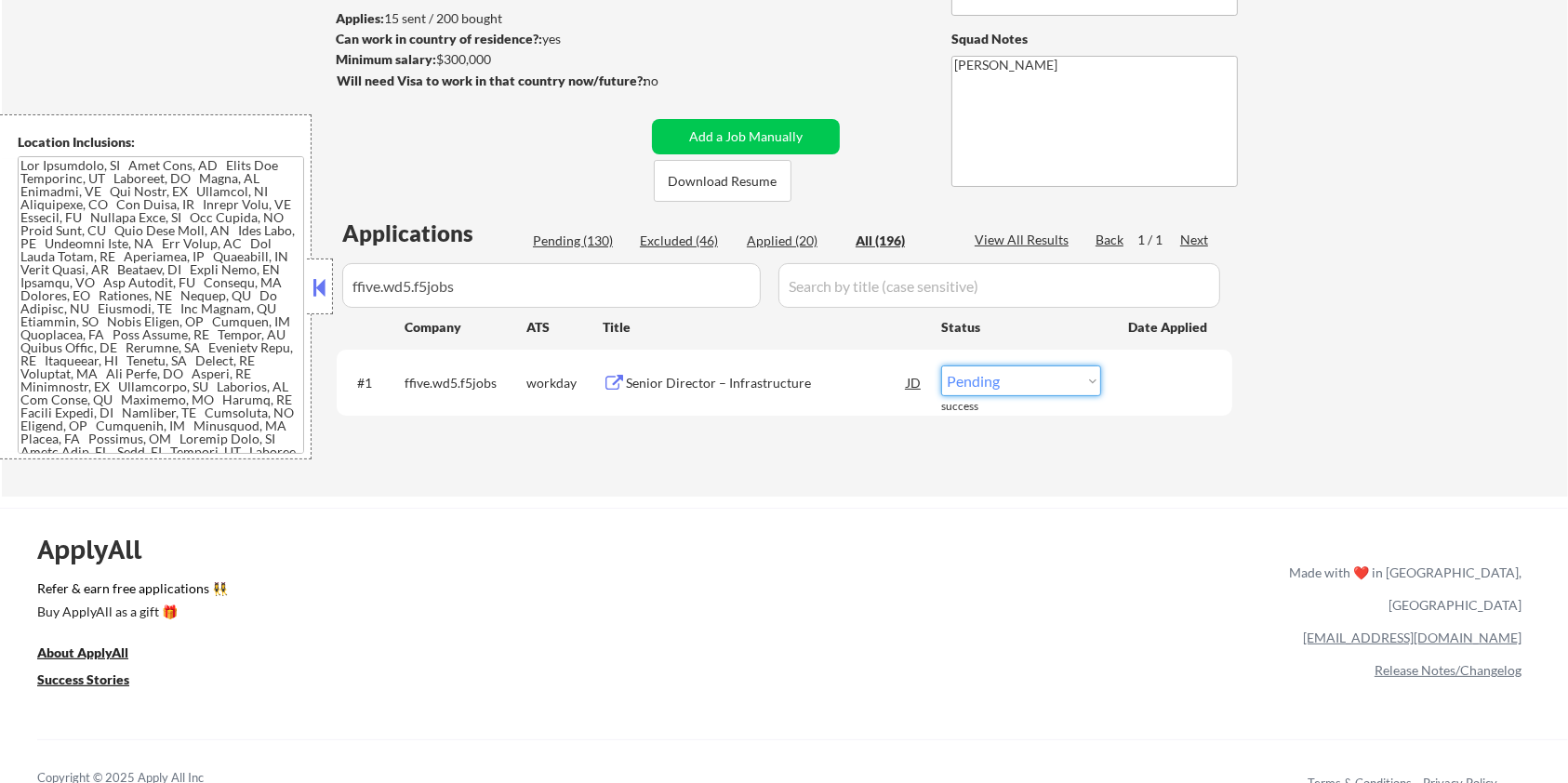
click at [1023, 384] on select "Choose an option... Pending Applied Excluded (Questions) Excluded (Expired) Exc…" at bounding box center [1021, 380] width 160 height 31
click at [941, 365] on select "Choose an option... Pending Applied Excluded (Questions) Excluded (Expired) Exc…" at bounding box center [1021, 380] width 160 height 31
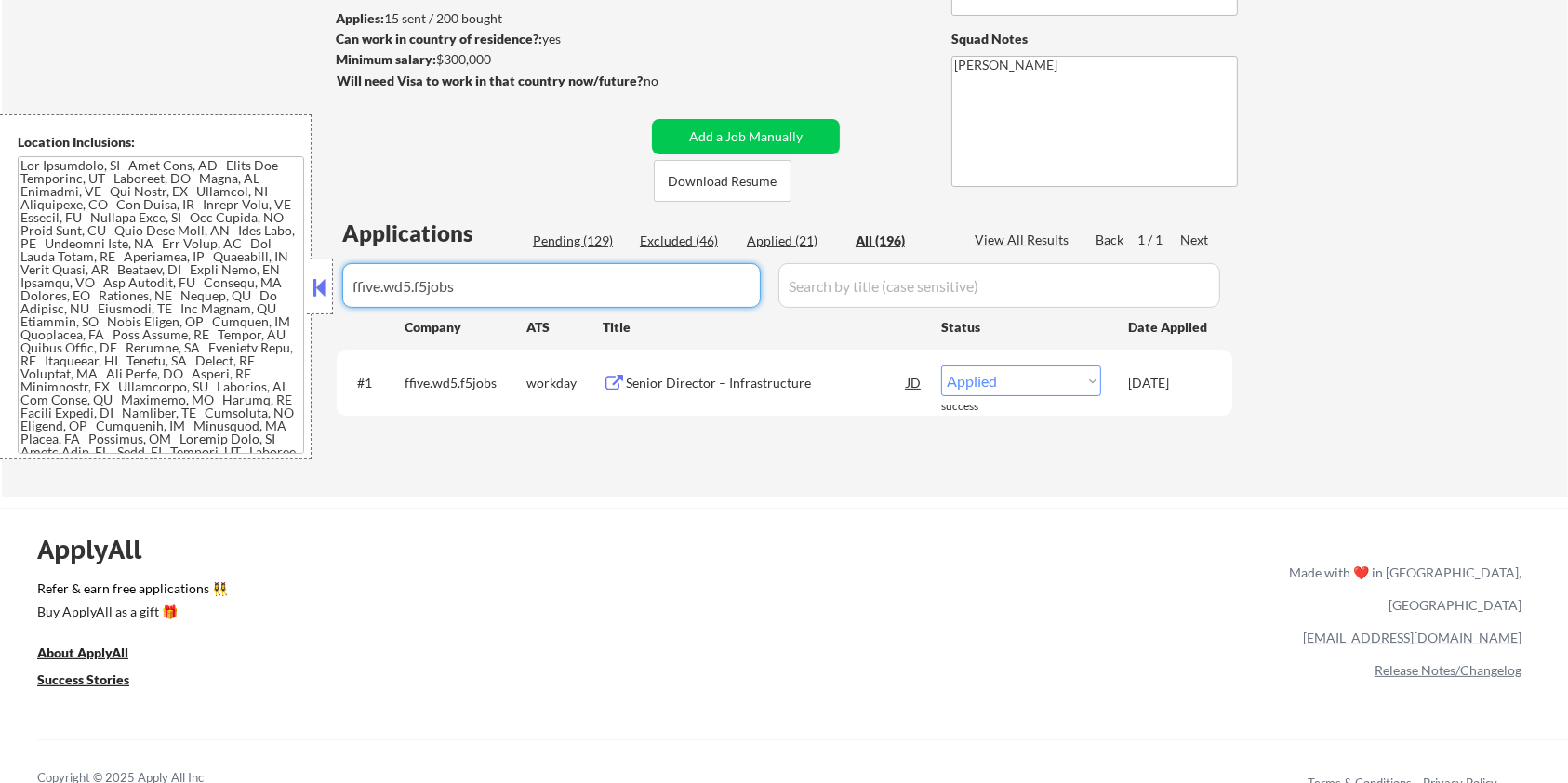
drag, startPoint x: 525, startPoint y: 294, endPoint x: 279, endPoint y: 294, distance: 246.0
click at [279, 294] on body "← Return to /applysquad Mailslurp Inbox Job Search Builder [PERSON_NAME] User E…" at bounding box center [784, 144] width 1568 height 783
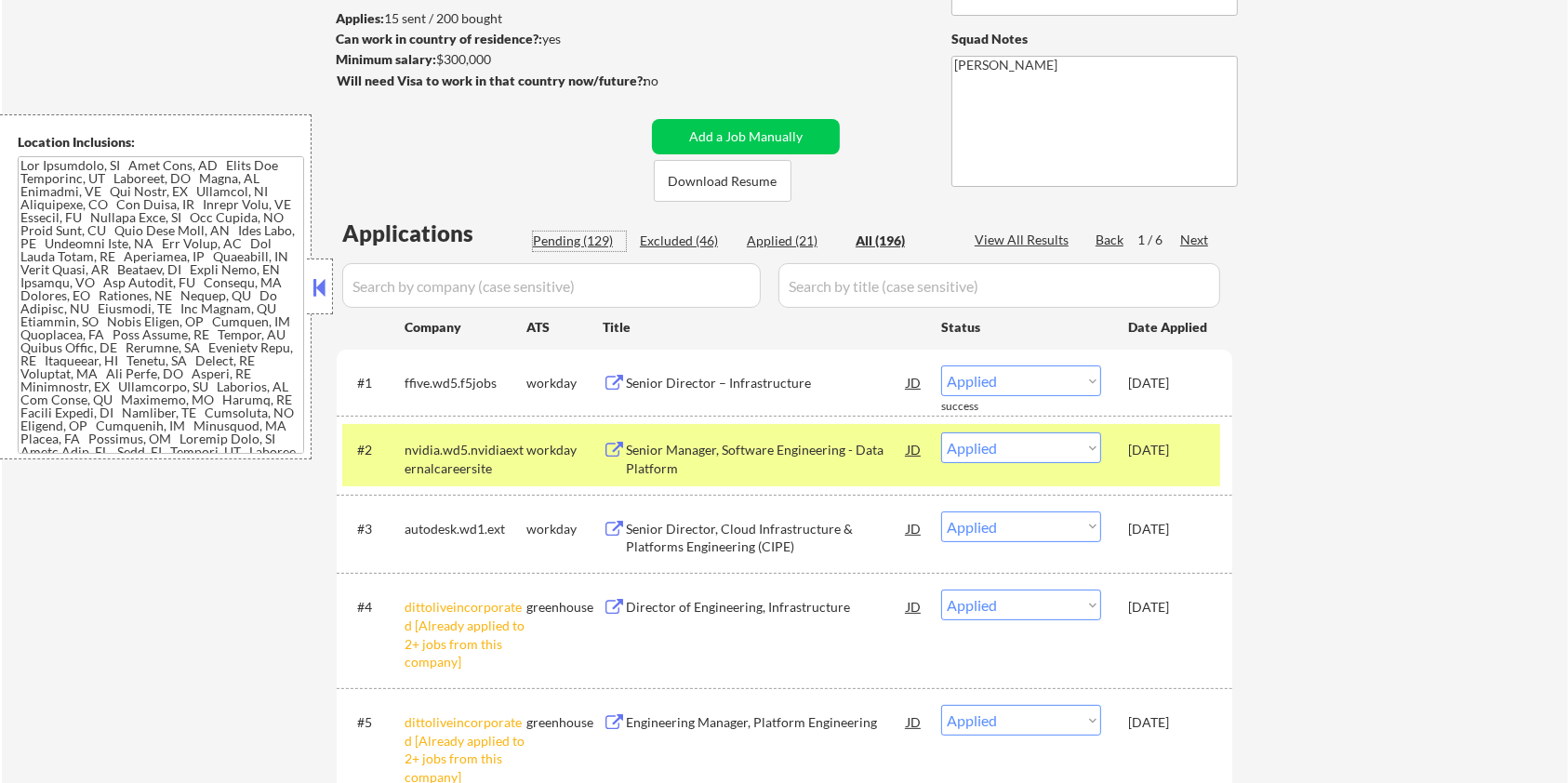
click at [566, 239] on div "Pending (129)" at bounding box center [579, 241] width 93 height 19
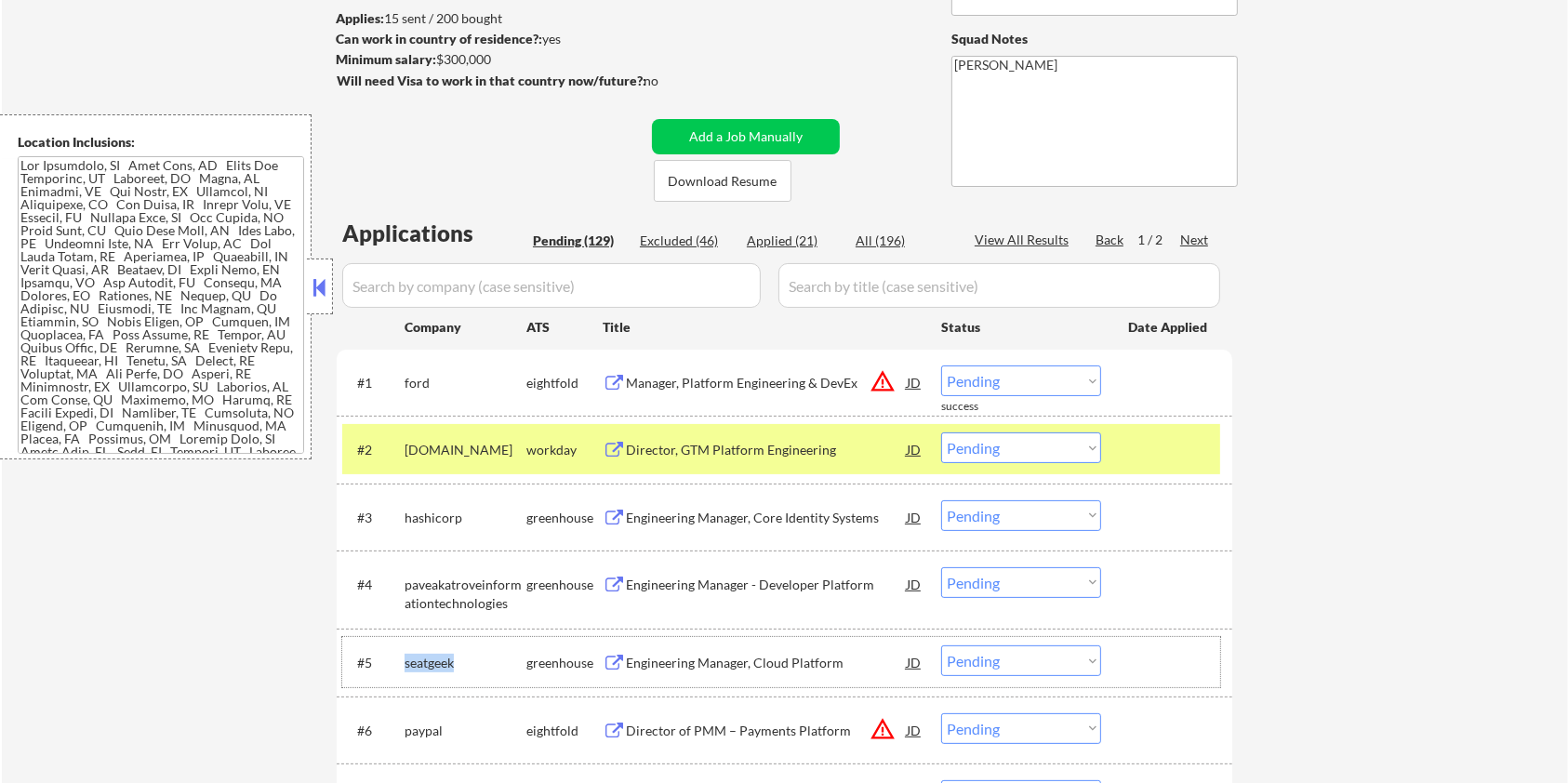
drag, startPoint x: 468, startPoint y: 663, endPoint x: 404, endPoint y: 673, distance: 64.8
click at [405, 673] on div "seatgeek" at bounding box center [465, 663] width 121 height 34
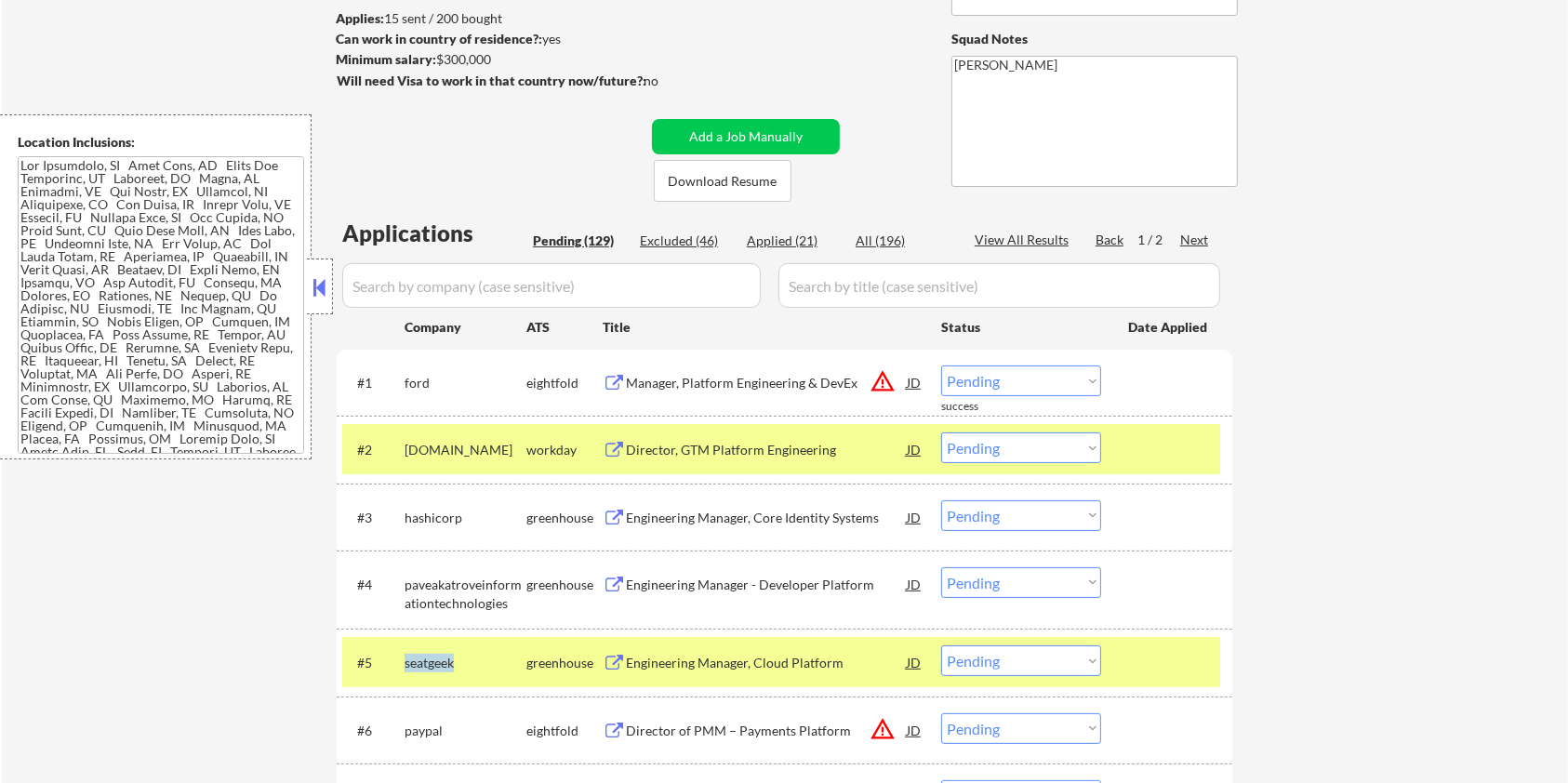
copy div "seatgeek"
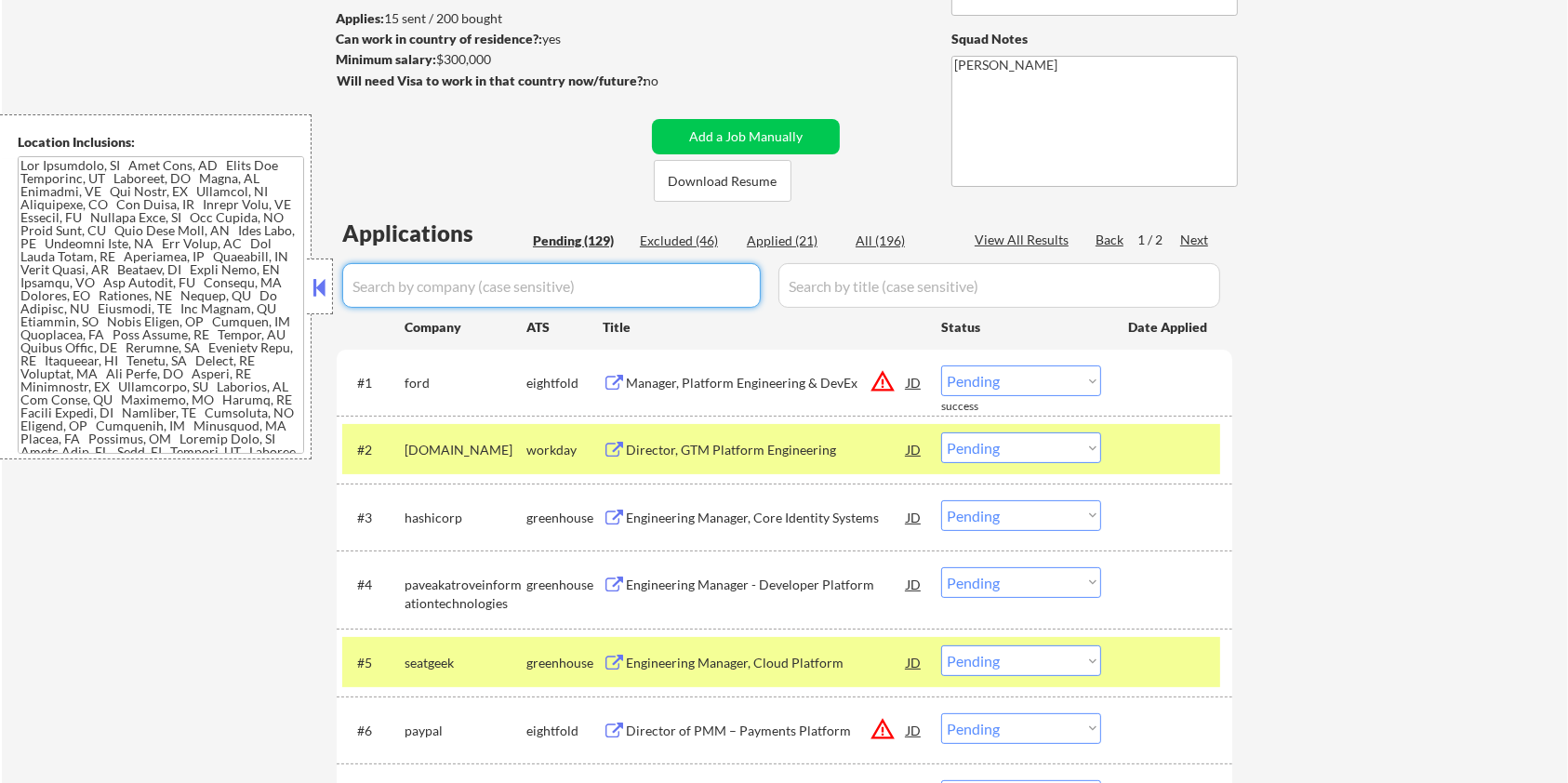
click at [395, 287] on input "input" at bounding box center [552, 285] width 419 height 44
paste input "seatgeek"
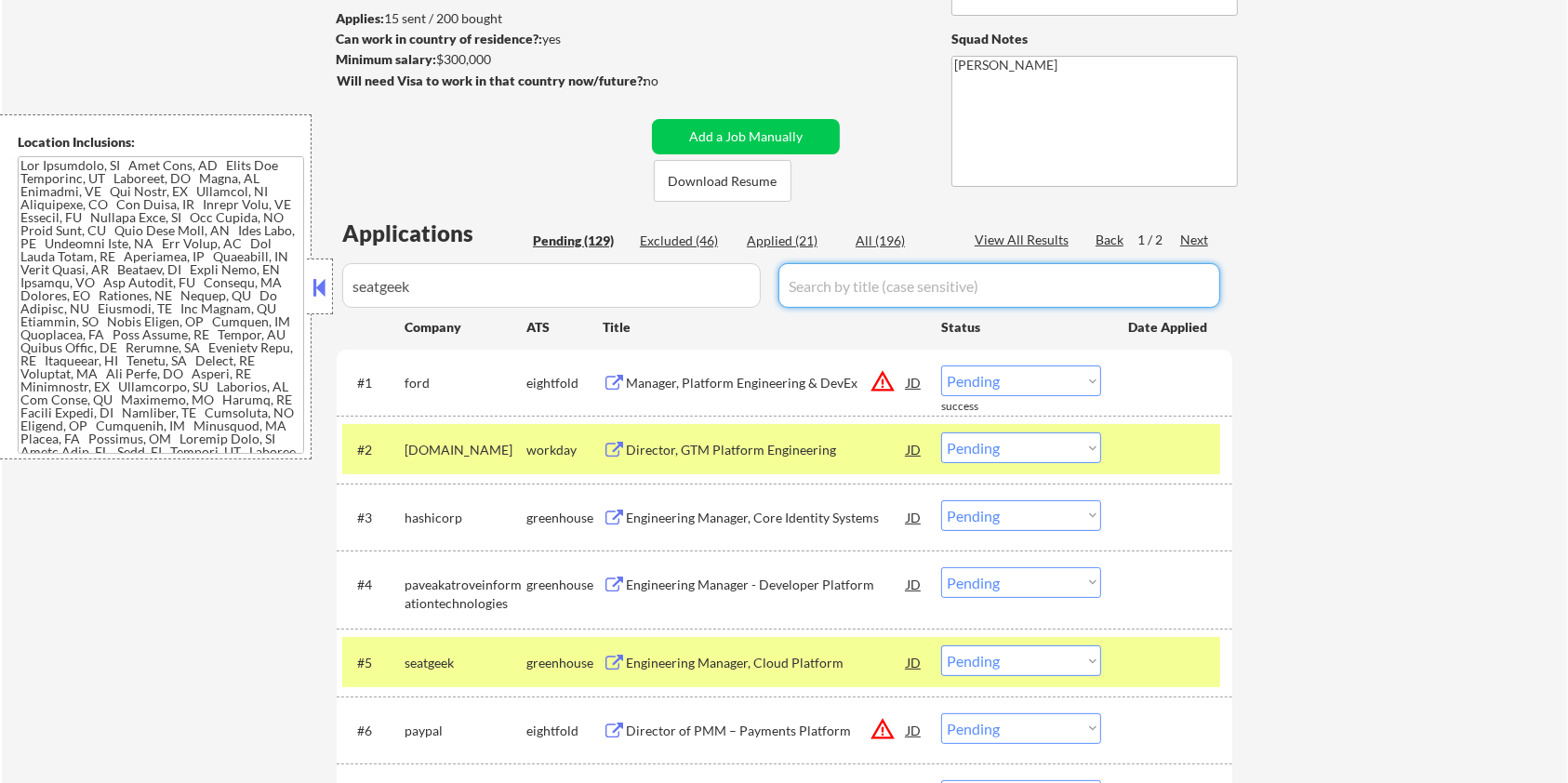
click at [833, 280] on input "input" at bounding box center [999, 285] width 441 height 44
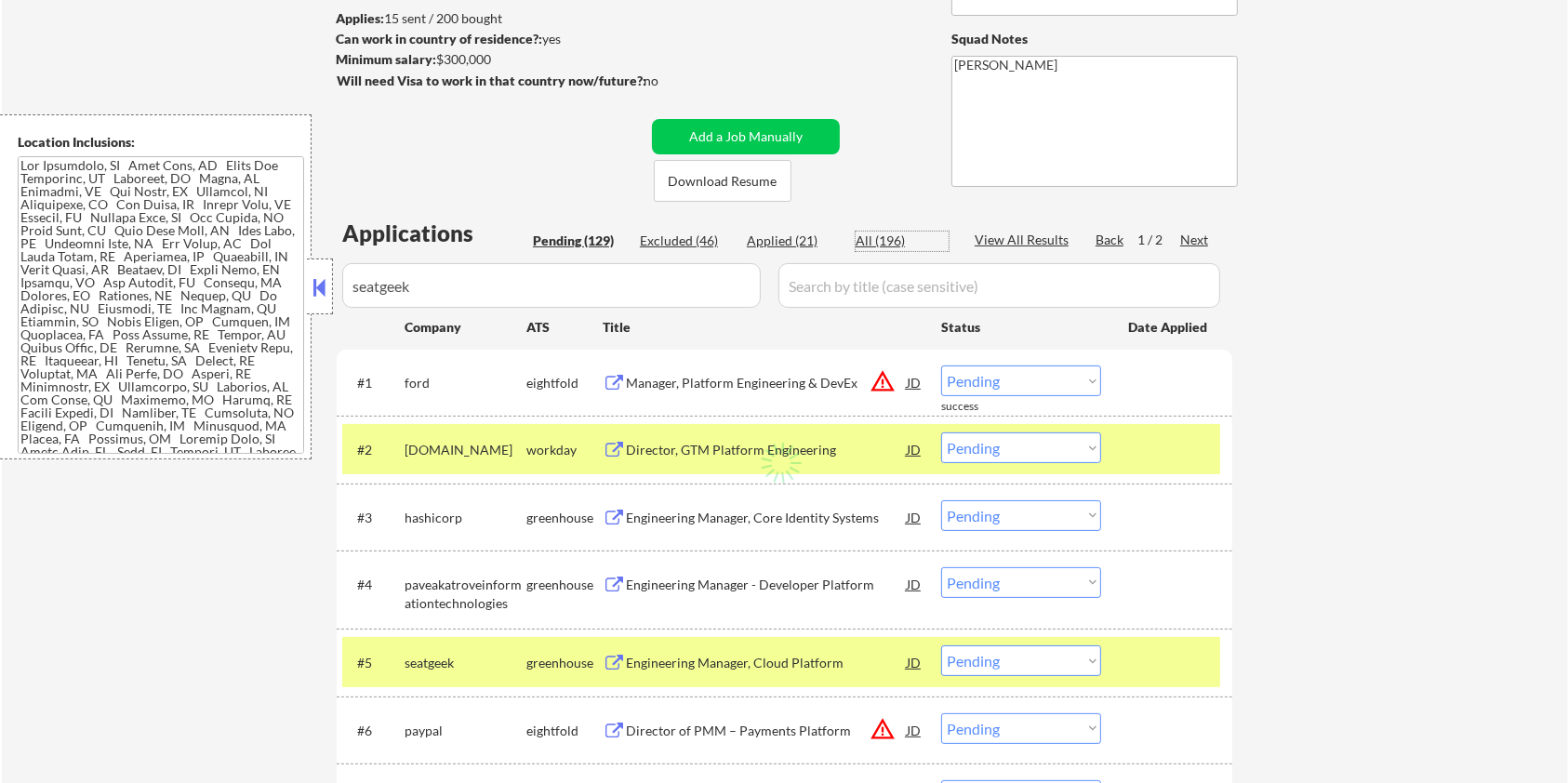
click at [868, 234] on div "All (196)" at bounding box center [902, 241] width 93 height 19
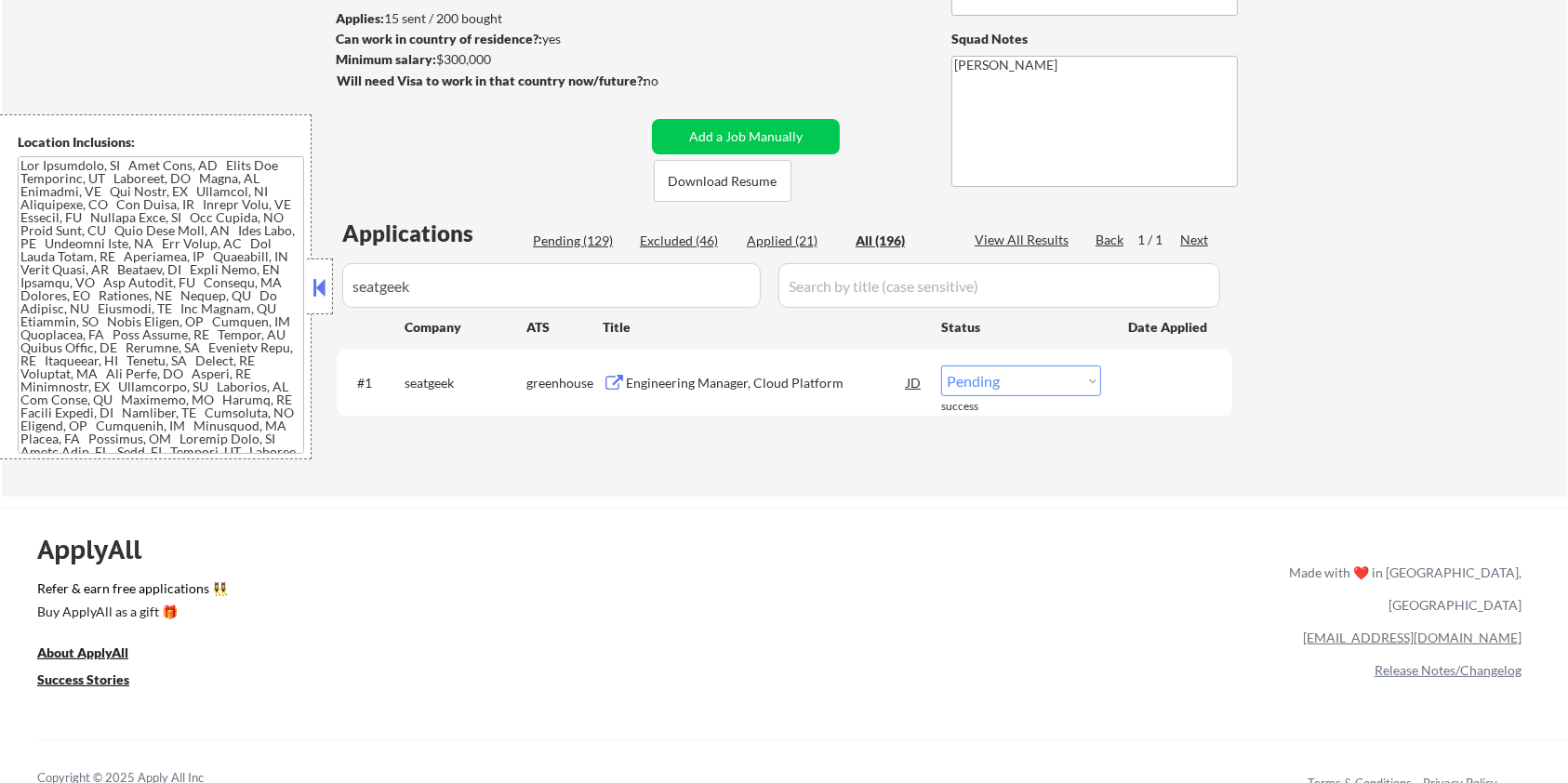
click at [735, 383] on div "Engineering Manager, Cloud Platform" at bounding box center [766, 383] width 280 height 19
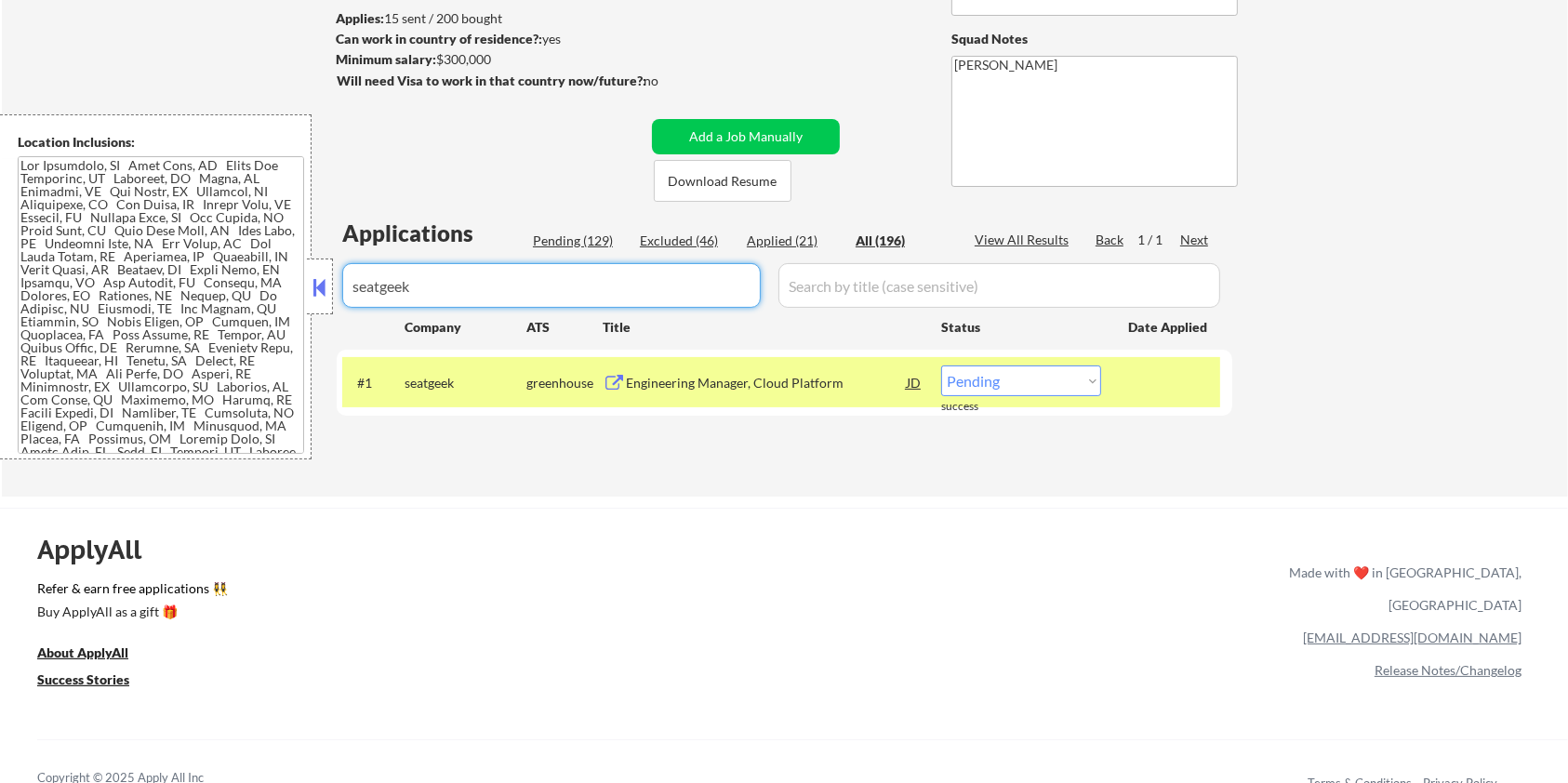
drag, startPoint x: 466, startPoint y: 286, endPoint x: 184, endPoint y: 319, distance: 283.9
click at [184, 319] on body "← Return to /applysquad Mailslurp Inbox Job Search Builder [PERSON_NAME] User E…" at bounding box center [784, 144] width 1568 height 783
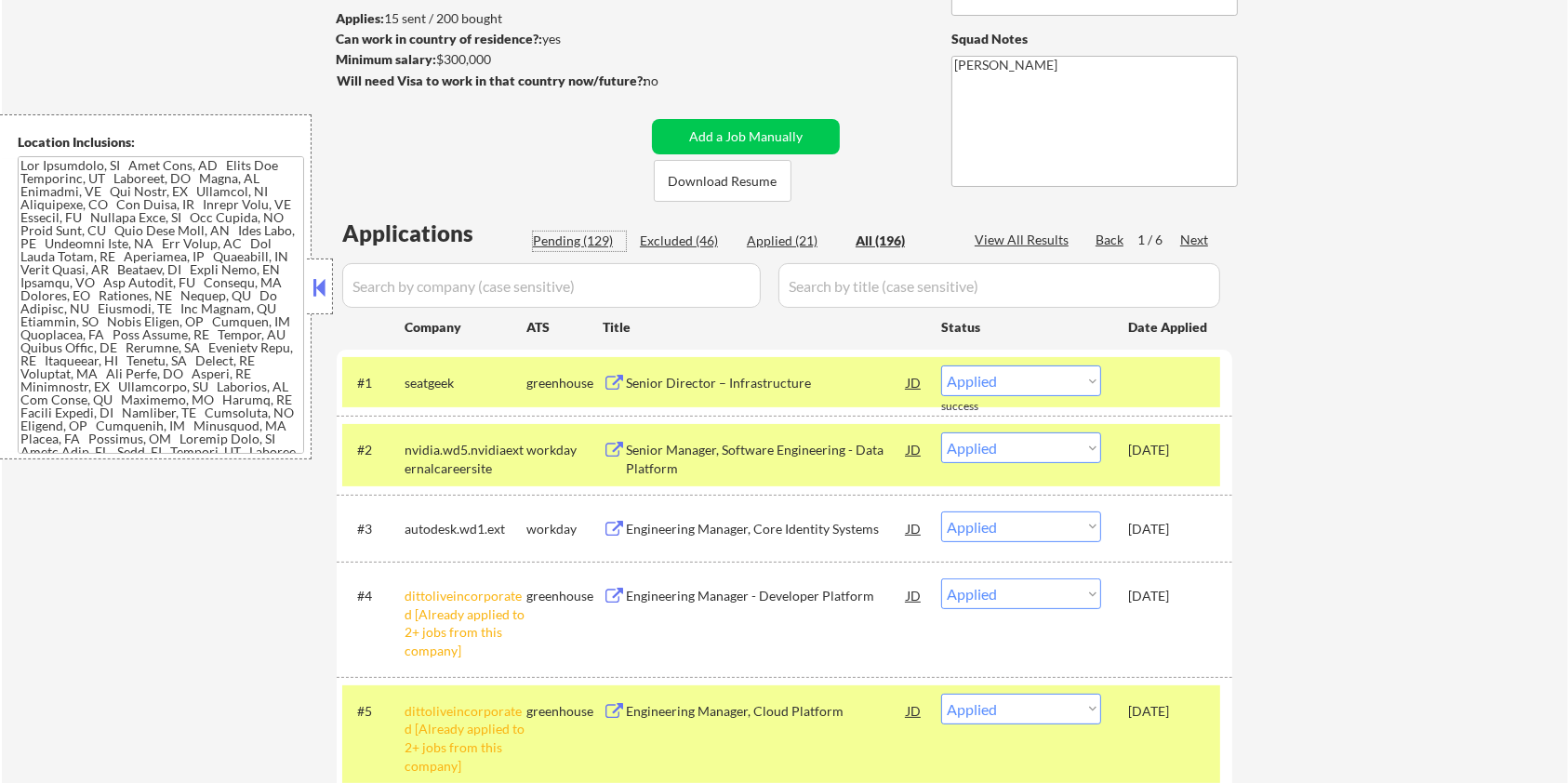
click at [565, 236] on div "Pending (129)" at bounding box center [579, 241] width 93 height 19
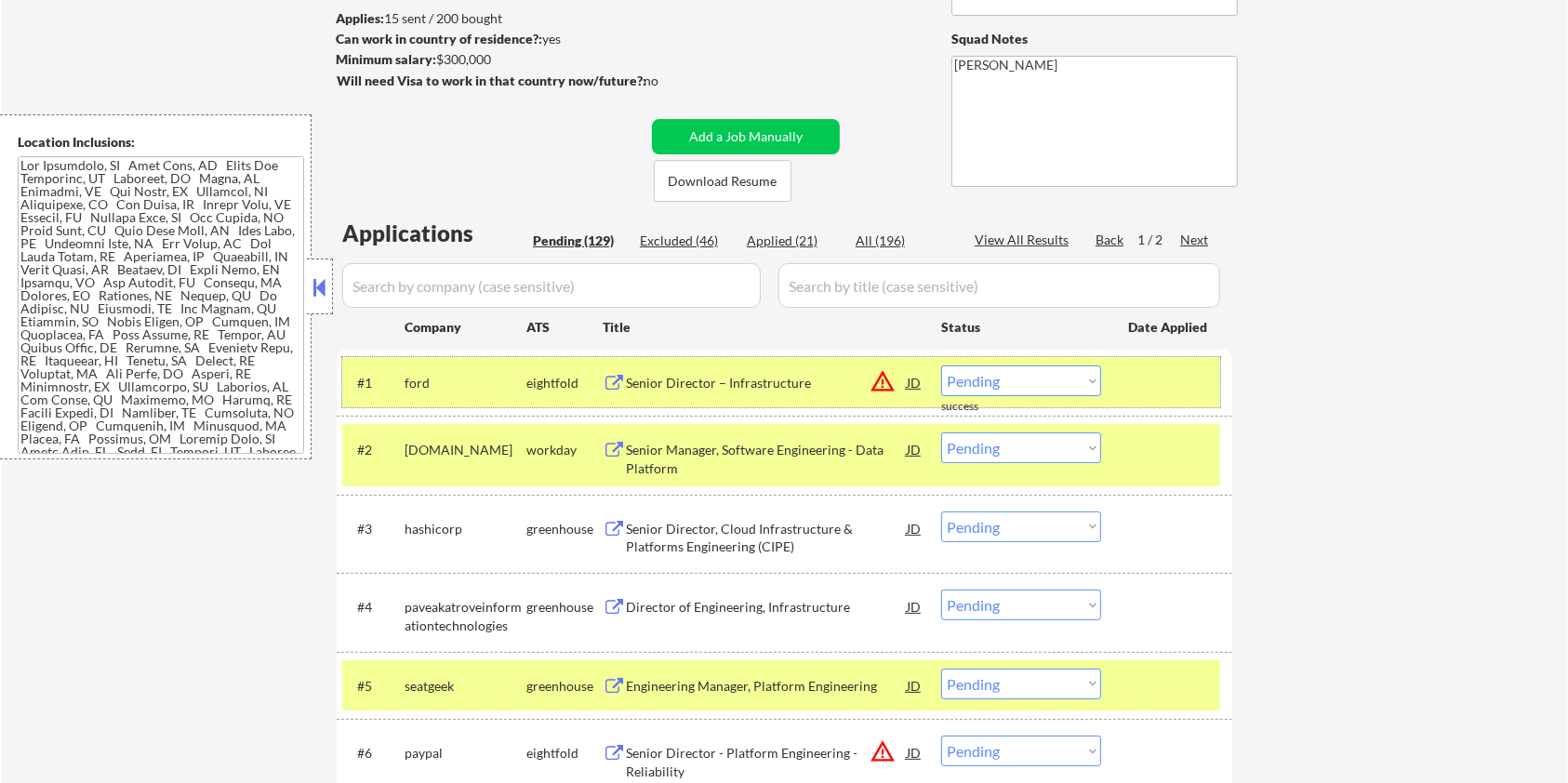
click at [1140, 377] on div at bounding box center [1169, 382] width 82 height 34
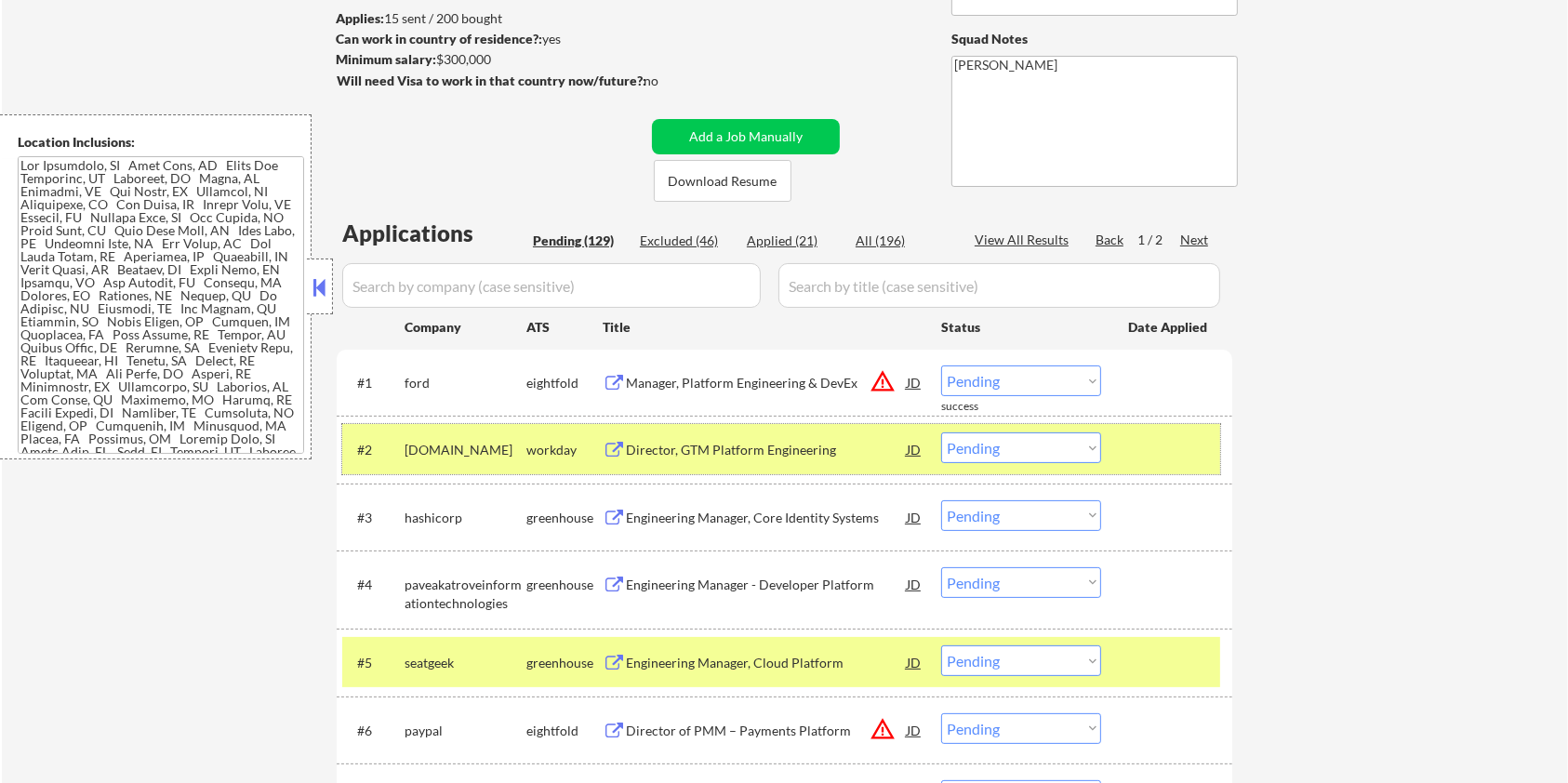
click at [1150, 447] on div at bounding box center [1169, 449] width 82 height 34
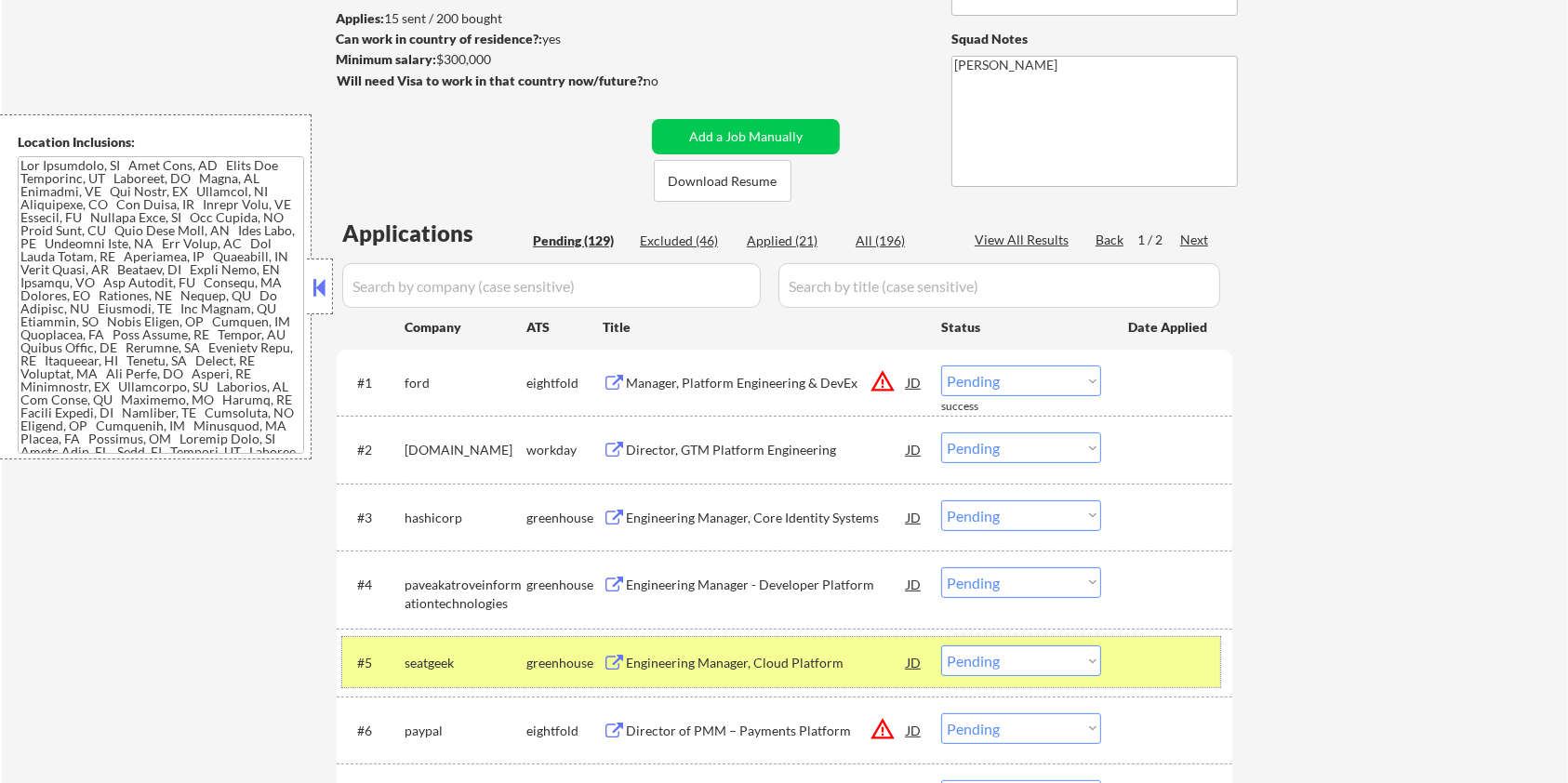
click at [1199, 666] on div at bounding box center [1169, 663] width 82 height 34
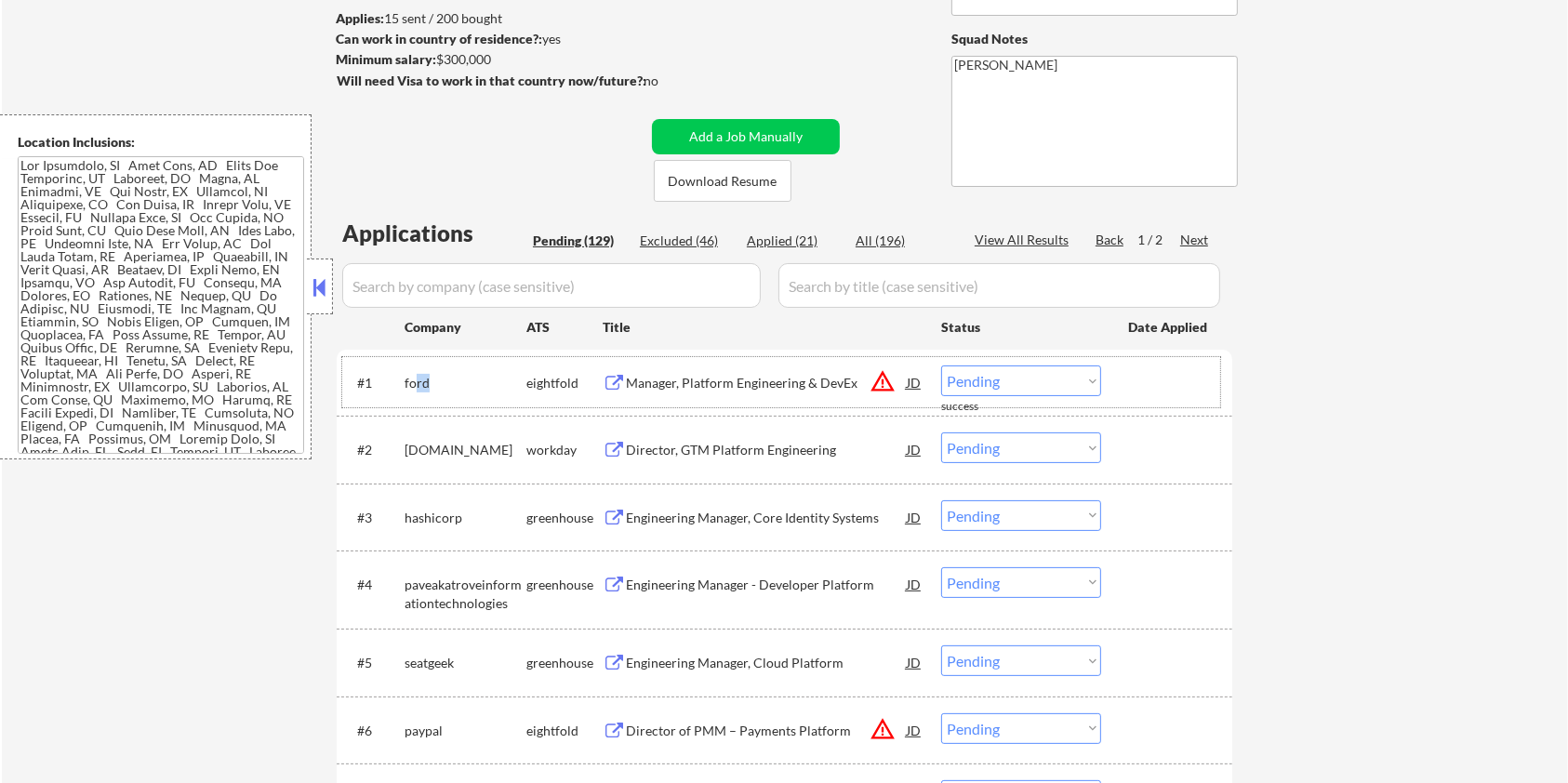
drag, startPoint x: 450, startPoint y: 376, endPoint x: 414, endPoint y: 374, distance: 36.1
click at [414, 374] on div "ford" at bounding box center [465, 383] width 121 height 19
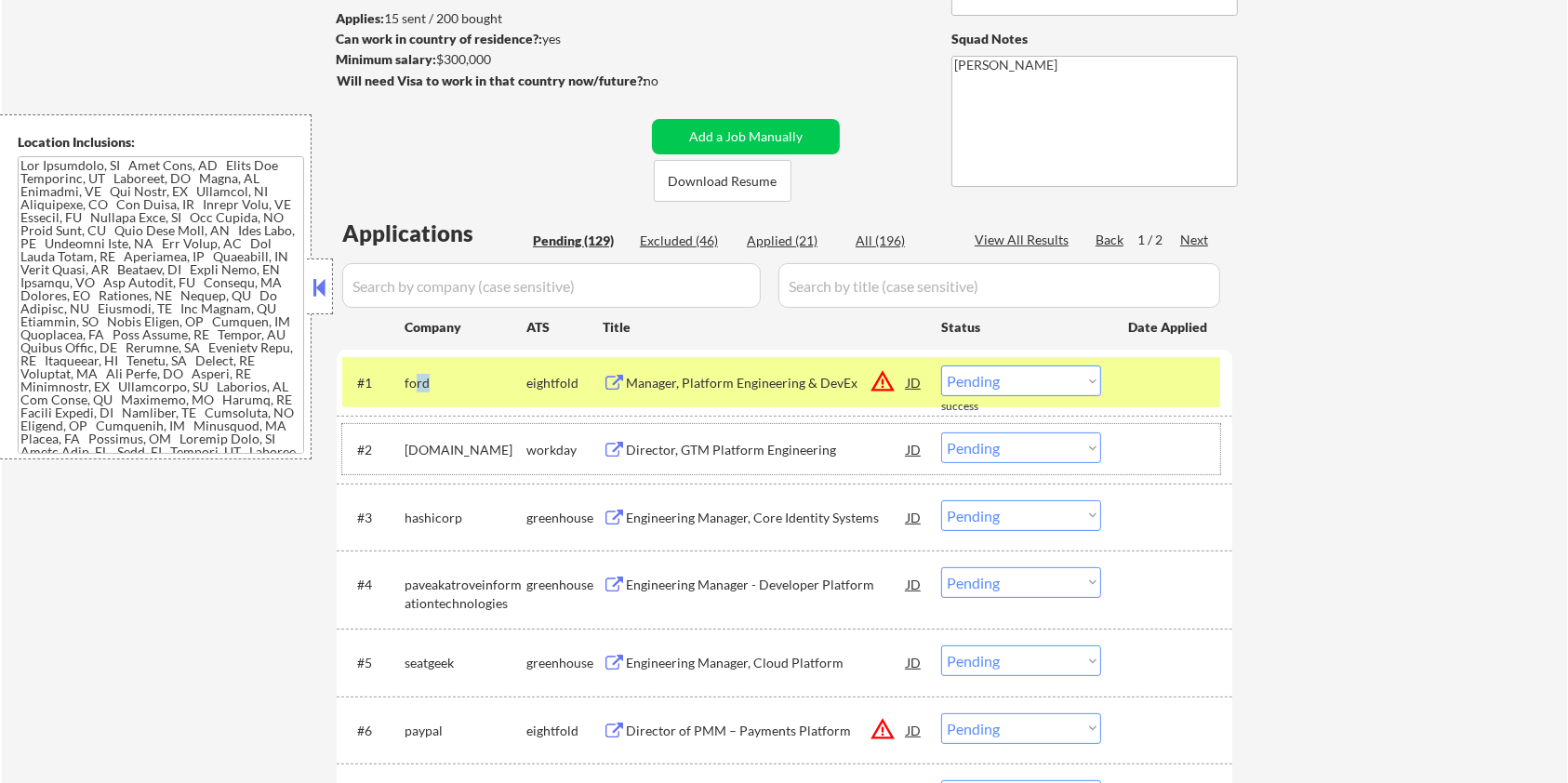
drag, startPoint x: 524, startPoint y: 444, endPoint x: 406, endPoint y: 439, distance: 118.1
click at [406, 439] on div "[DOMAIN_NAME]" at bounding box center [465, 449] width 121 height 34
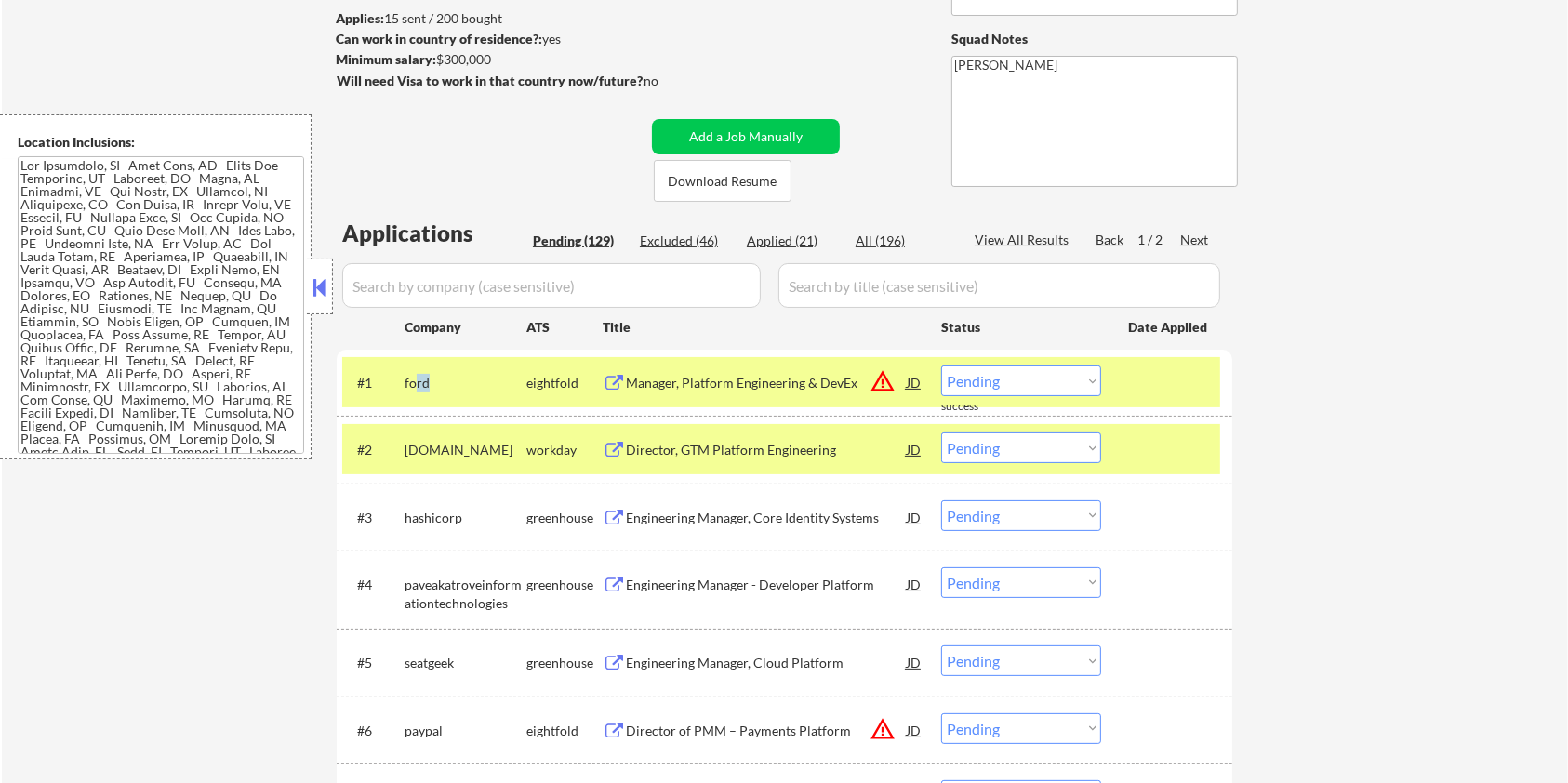
copy div "[DOMAIN_NAME]"
click at [472, 282] on input "input" at bounding box center [552, 285] width 419 height 44
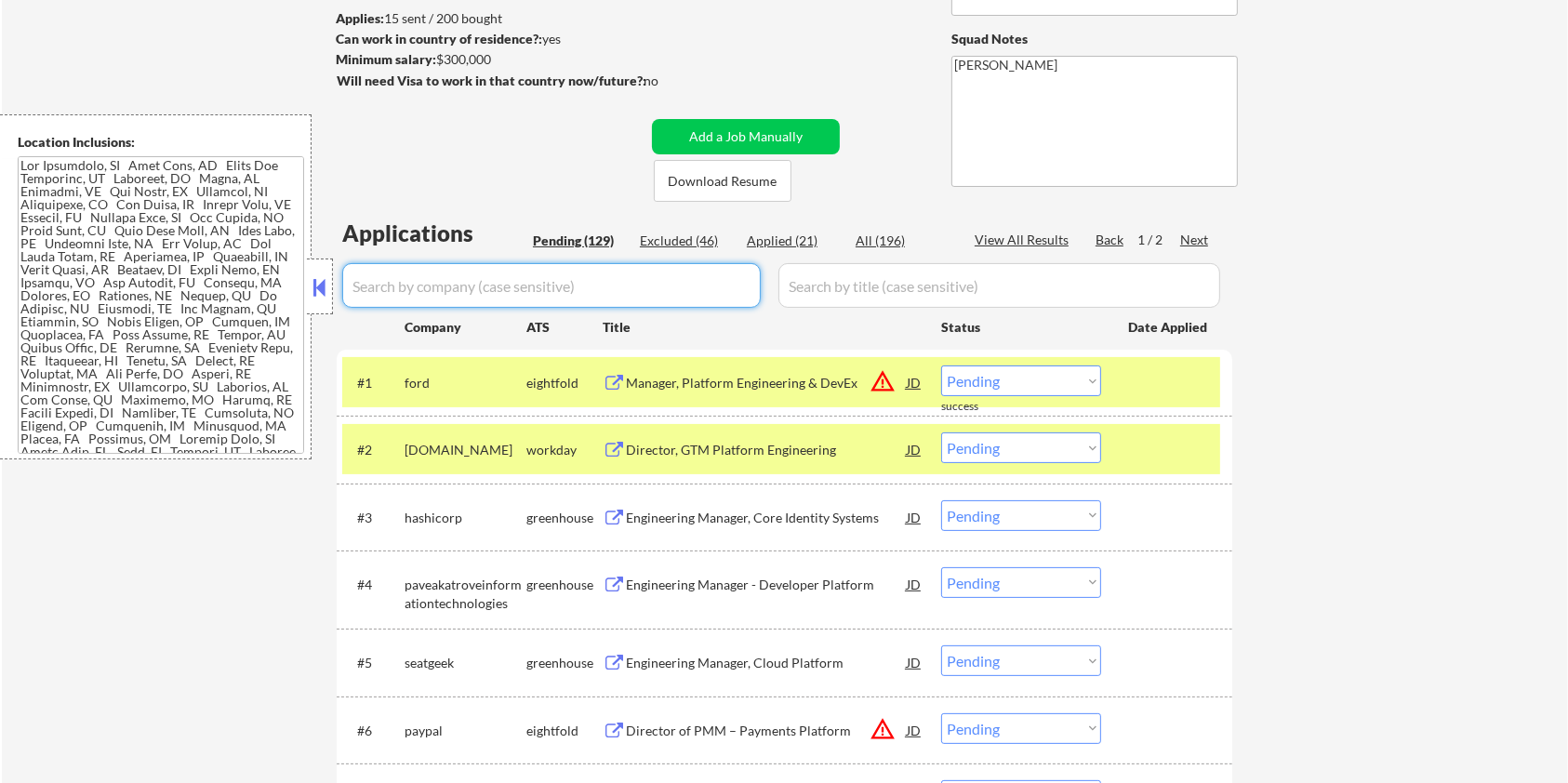
paste input "[DOMAIN_NAME]"
click at [829, 278] on input "input" at bounding box center [999, 285] width 441 height 44
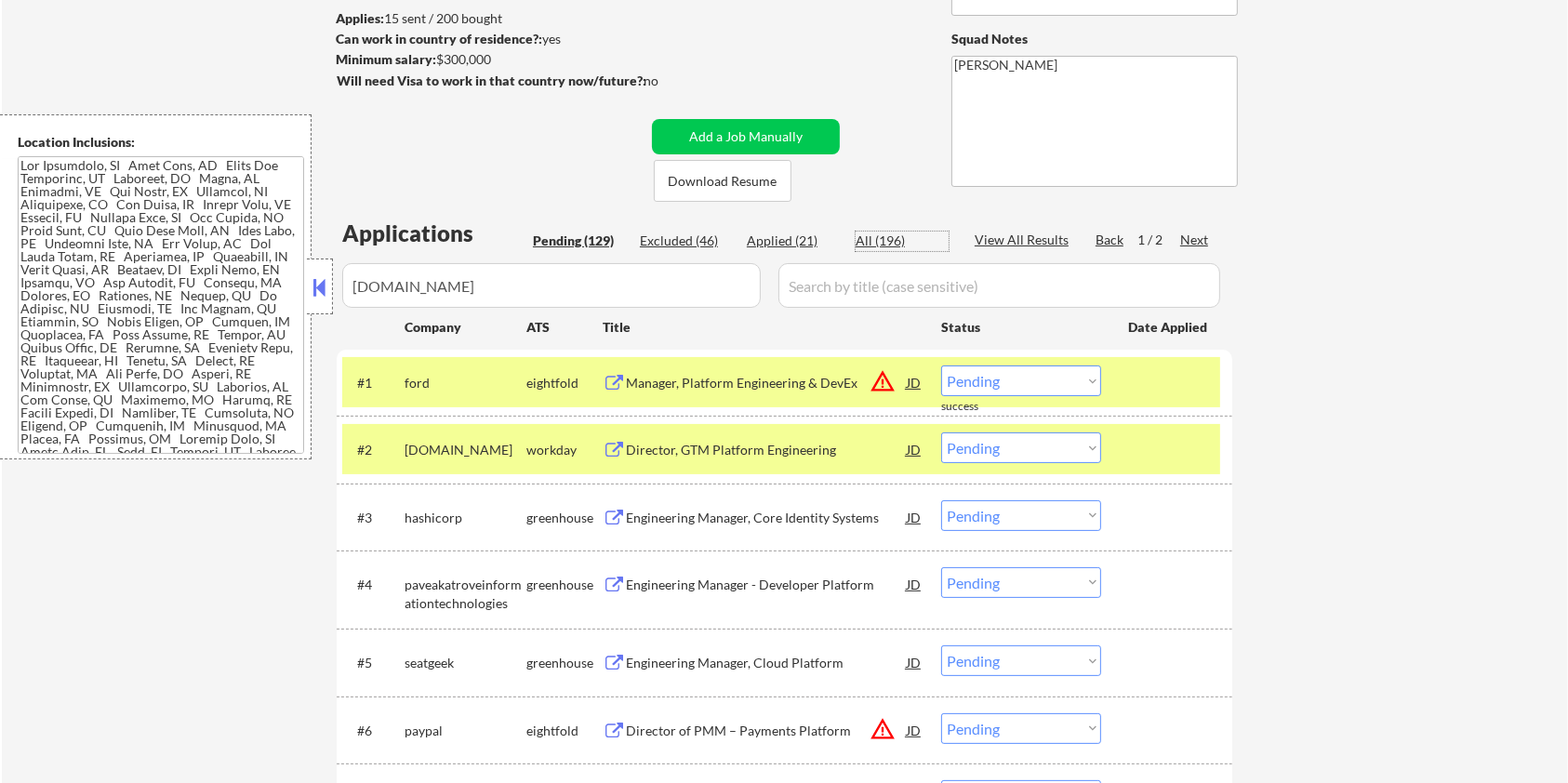
click at [889, 233] on div "All (196)" at bounding box center [902, 241] width 93 height 19
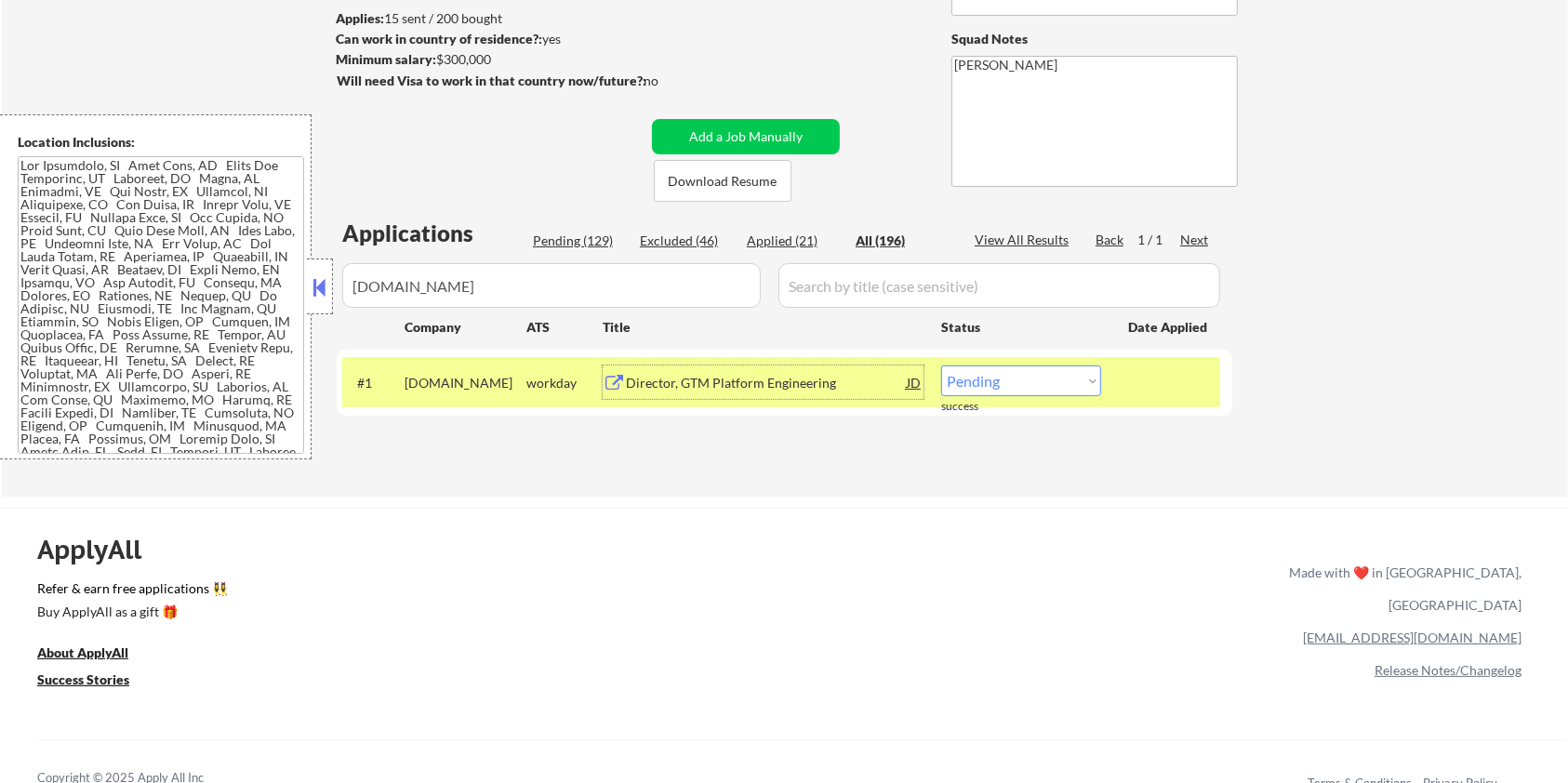
click at [696, 378] on div "Director, GTM Platform Engineering" at bounding box center [766, 383] width 280 height 19
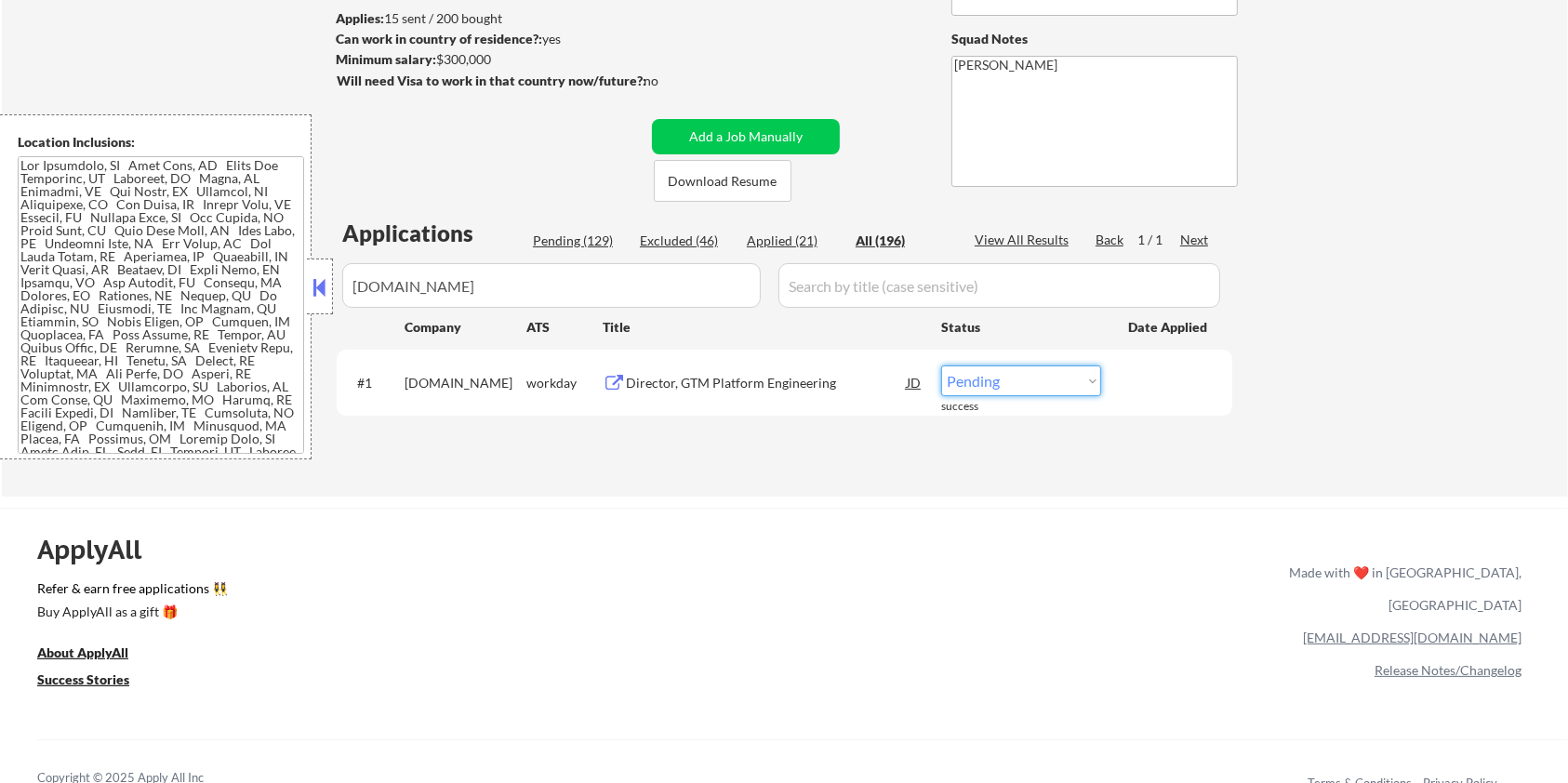
click at [1020, 377] on select "Choose an option... Pending Applied Excluded (Questions) Excluded (Expired) Exc…" at bounding box center [1021, 380] width 160 height 31
click at [941, 365] on select "Choose an option... Pending Applied Excluded (Questions) Excluded (Expired) Exc…" at bounding box center [1021, 380] width 160 height 31
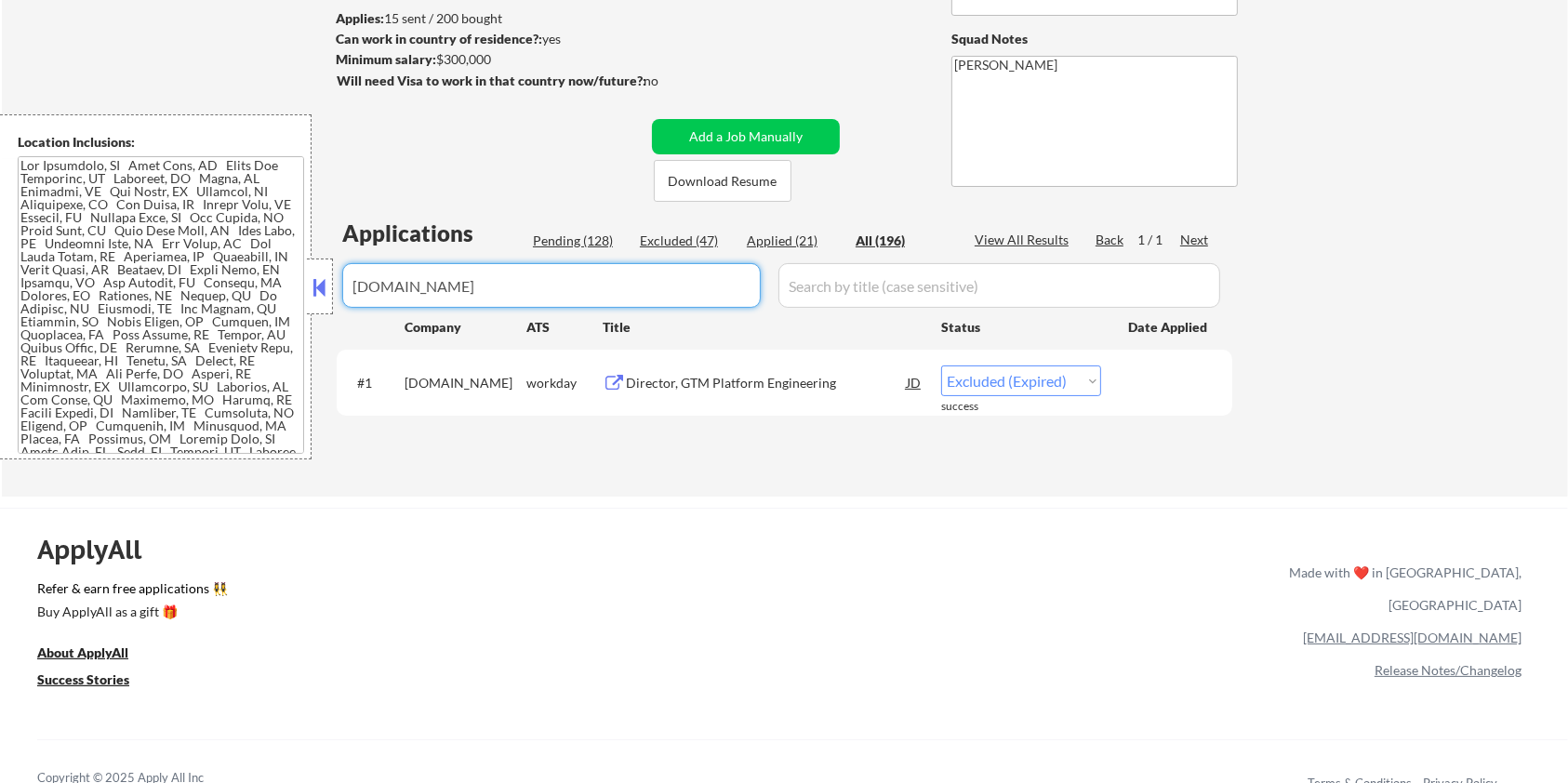
drag, startPoint x: 535, startPoint y: 286, endPoint x: 182, endPoint y: 284, distance: 353.0
click at [182, 284] on body "← Return to /applysquad Mailslurp Inbox Job Search Builder [PERSON_NAME] User E…" at bounding box center [784, 144] width 1568 height 783
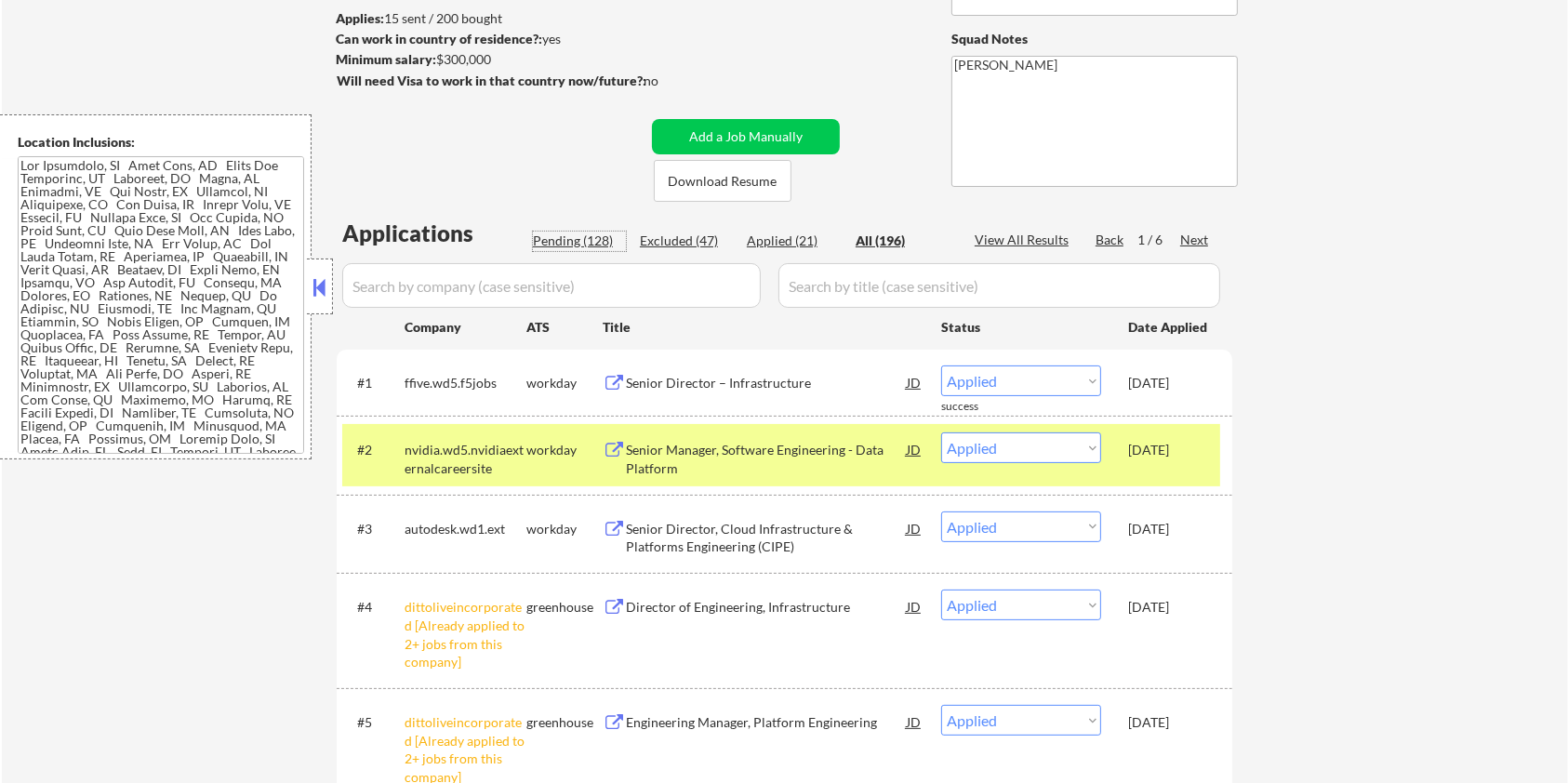
click at [546, 233] on div "Pending (128)" at bounding box center [579, 241] width 93 height 19
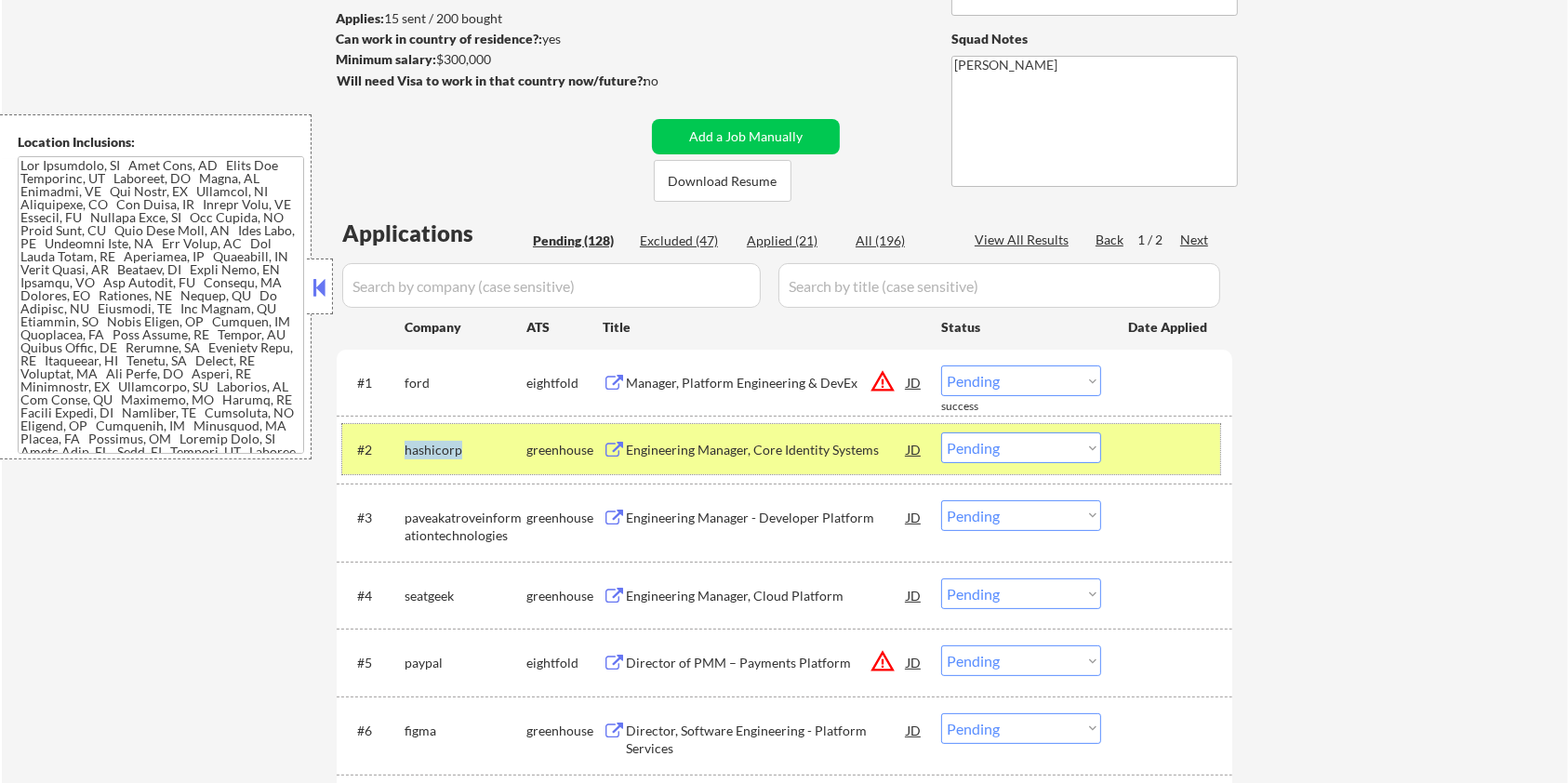
drag, startPoint x: 480, startPoint y: 446, endPoint x: 405, endPoint y: 442, distance: 75.1
click at [405, 442] on div "hashicorp" at bounding box center [465, 450] width 121 height 19
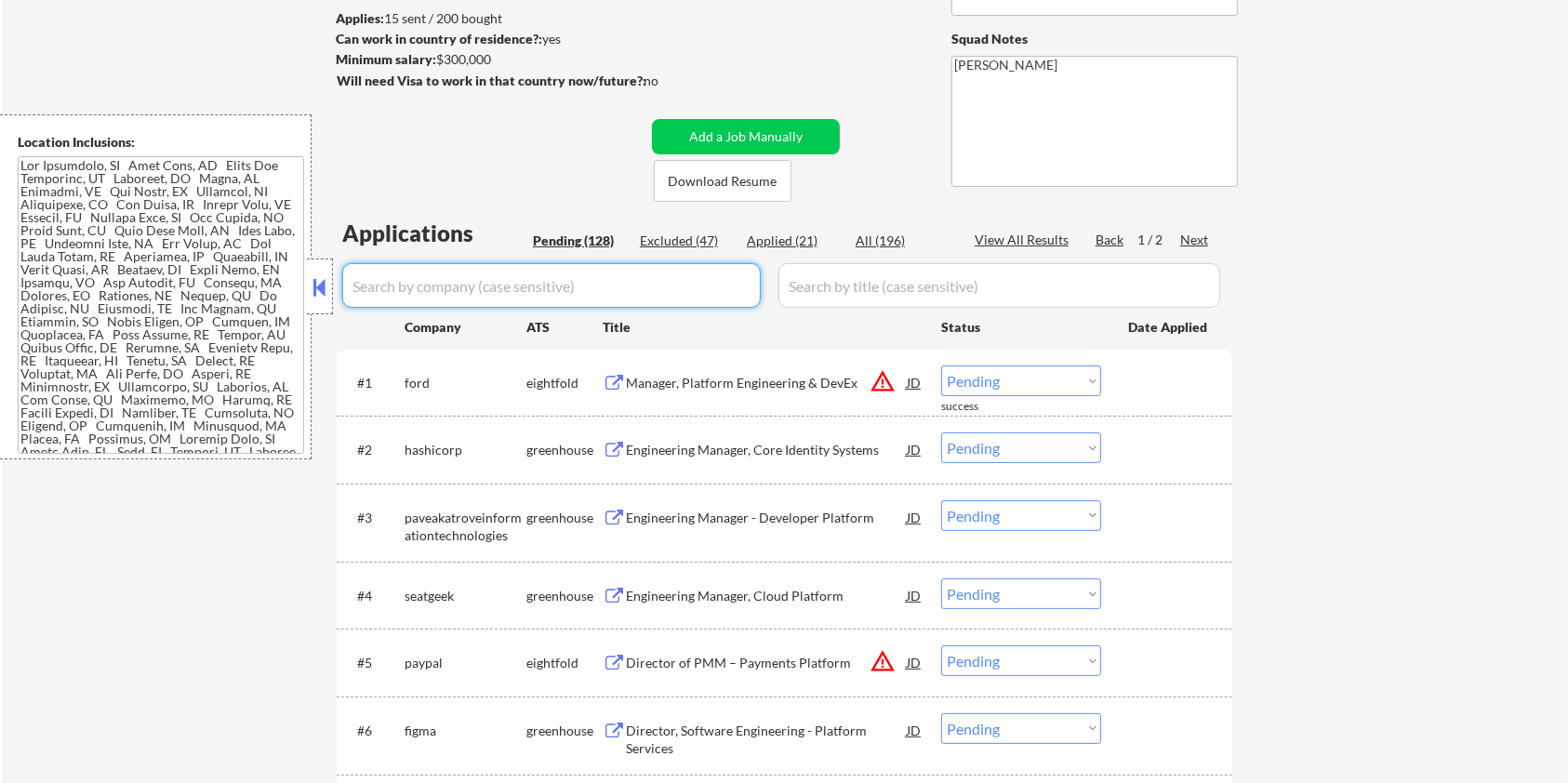
click at [432, 298] on input "input" at bounding box center [552, 285] width 419 height 44
paste input "hashicorp"
click at [958, 285] on input "input" at bounding box center [999, 285] width 441 height 44
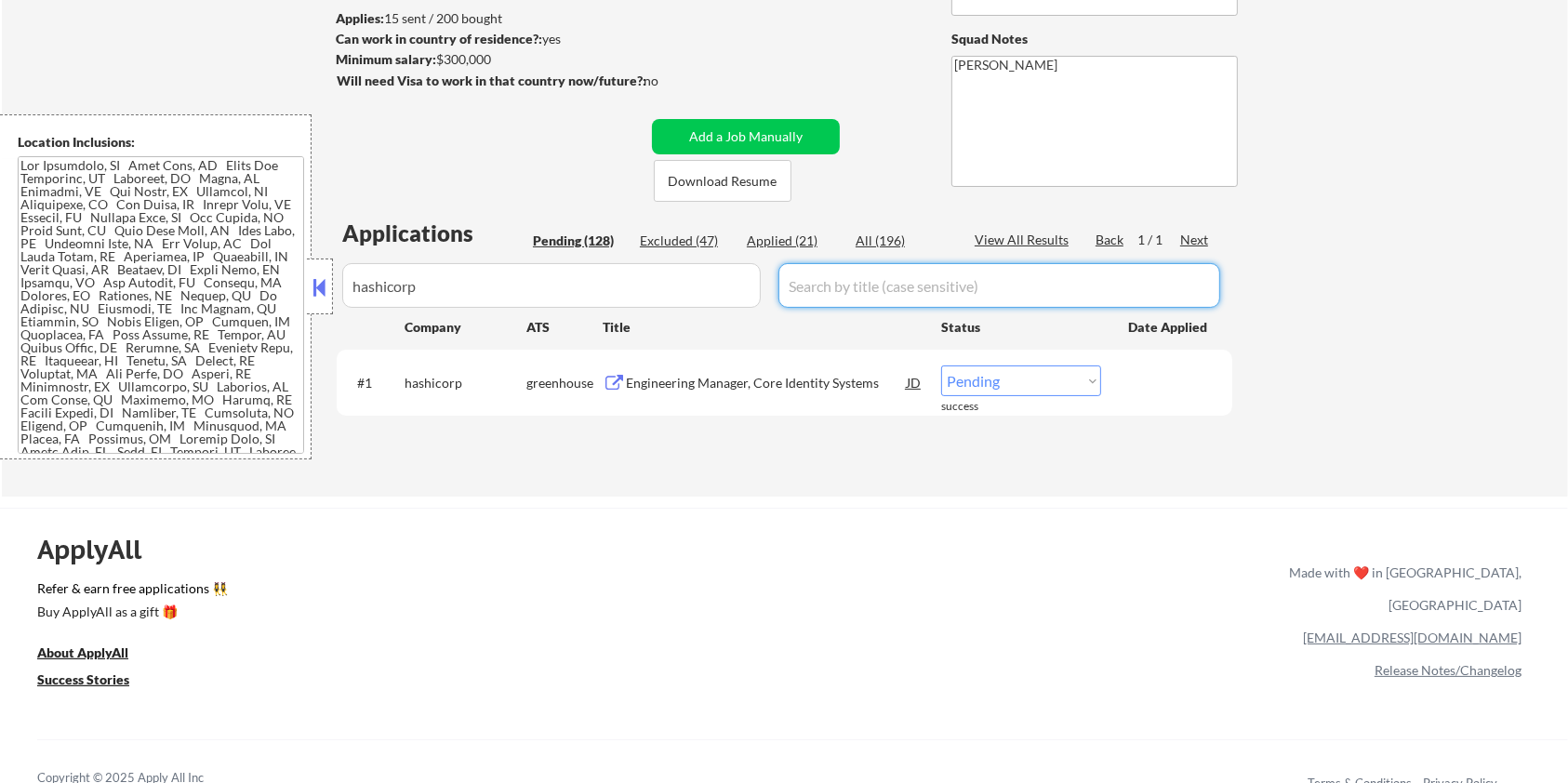
click at [665, 376] on div "Engineering Manager, Core Identity Systems" at bounding box center [766, 383] width 280 height 19
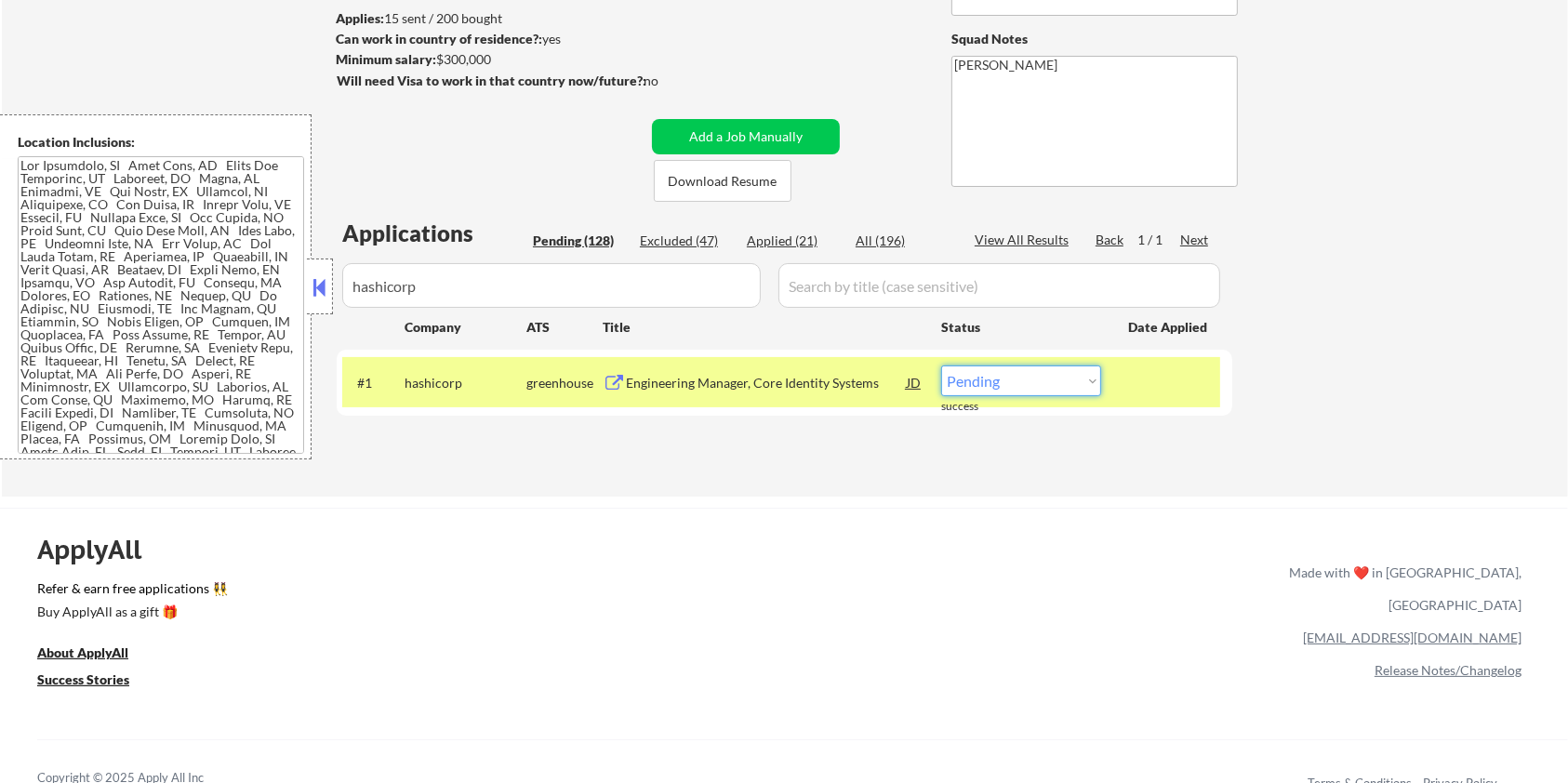
click at [1047, 389] on select "Choose an option... Pending Applied Excluded (Questions) Excluded (Expired) Exc…" at bounding box center [1021, 380] width 160 height 31
click at [941, 365] on select "Choose an option... Pending Applied Excluded (Questions) Excluded (Expired) Exc…" at bounding box center [1021, 380] width 160 height 31
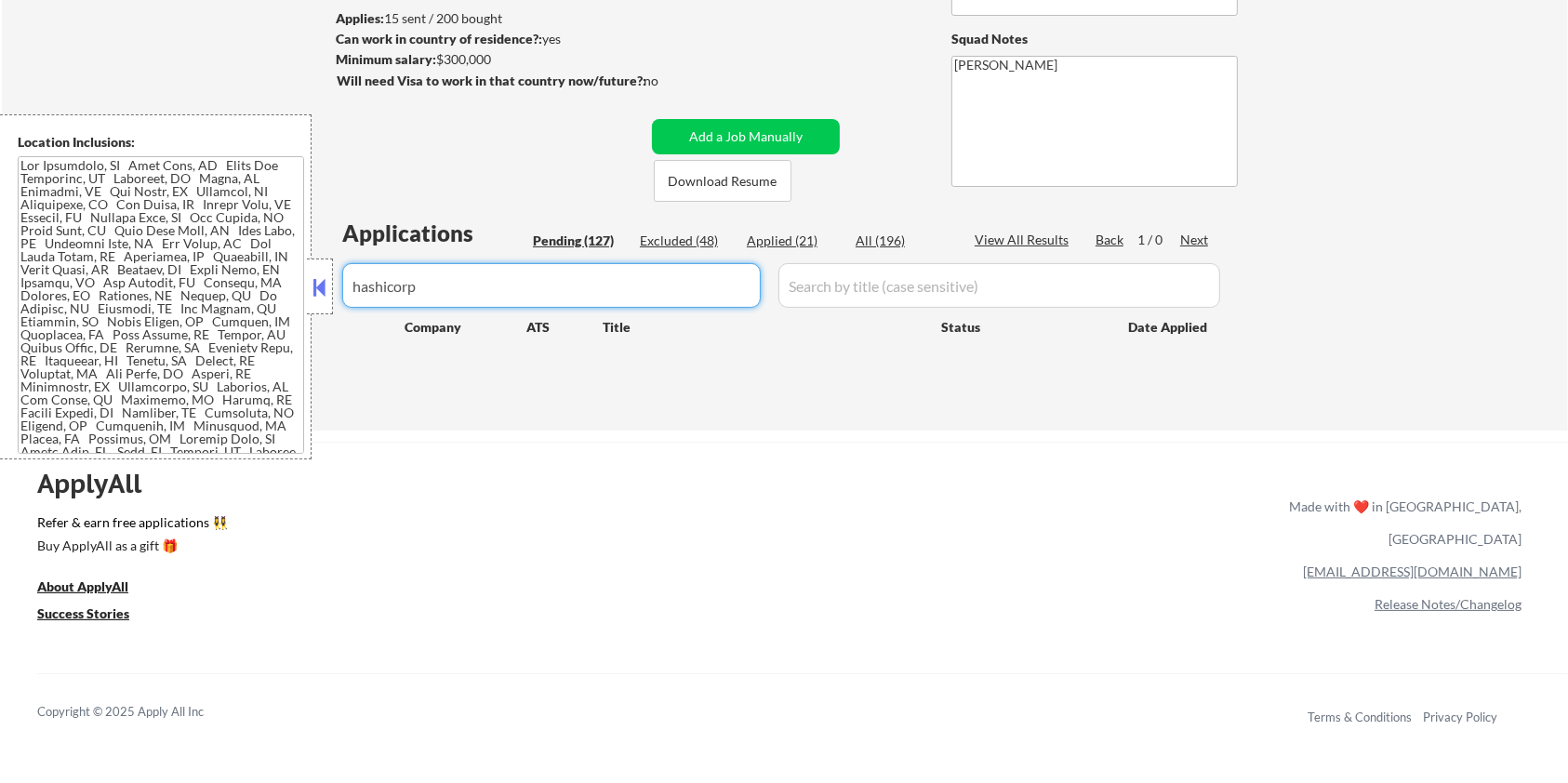
drag, startPoint x: 394, startPoint y: 281, endPoint x: 101, endPoint y: 323, distance: 296.0
click at [101, 323] on body "← Return to /applysquad Mailslurp Inbox Job Search Builder [PERSON_NAME] User E…" at bounding box center [784, 144] width 1568 height 783
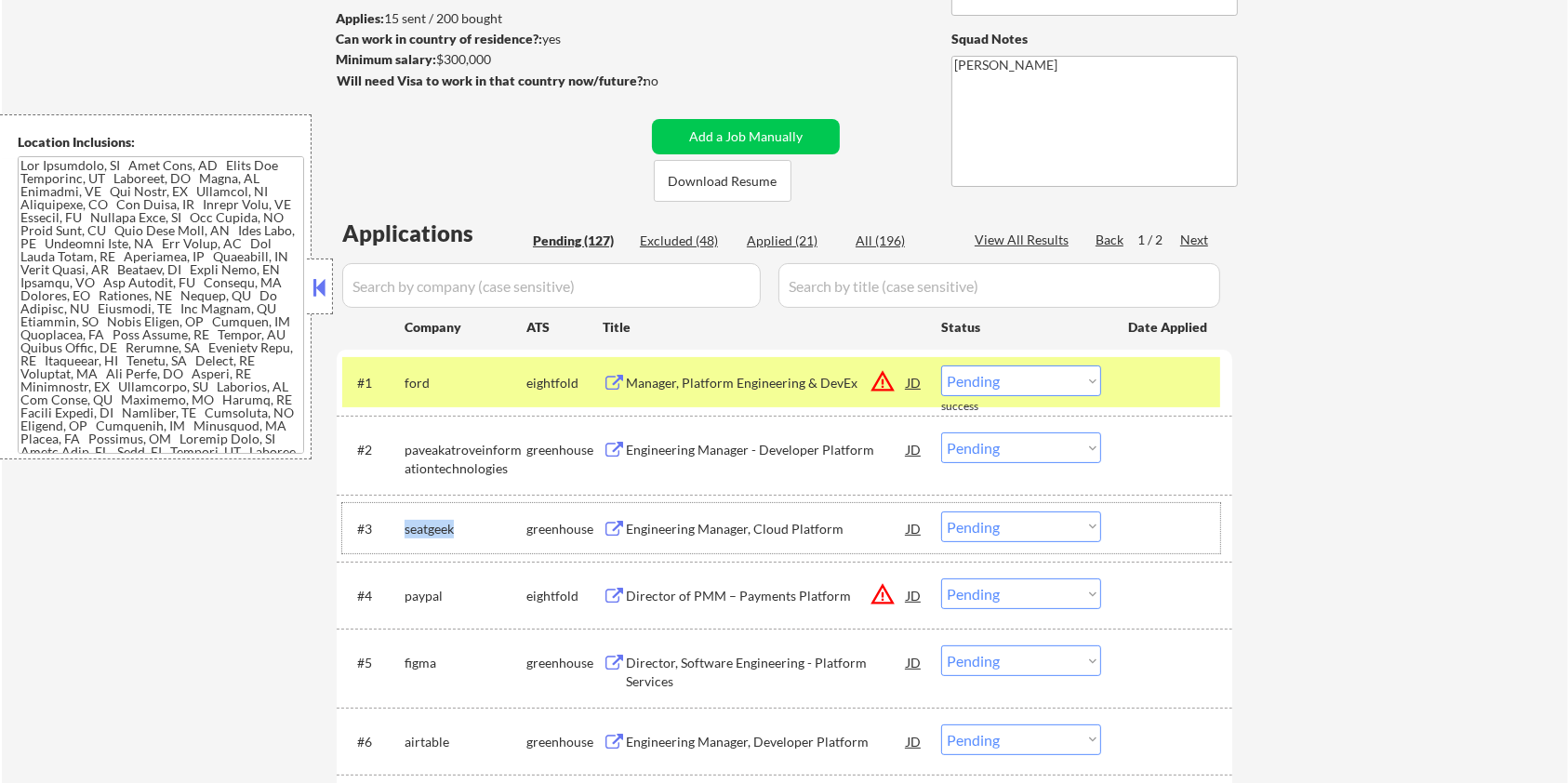
drag, startPoint x: 474, startPoint y: 521, endPoint x: 407, endPoint y: 524, distance: 67.1
click at [407, 524] on div "seatgeek" at bounding box center [465, 529] width 121 height 19
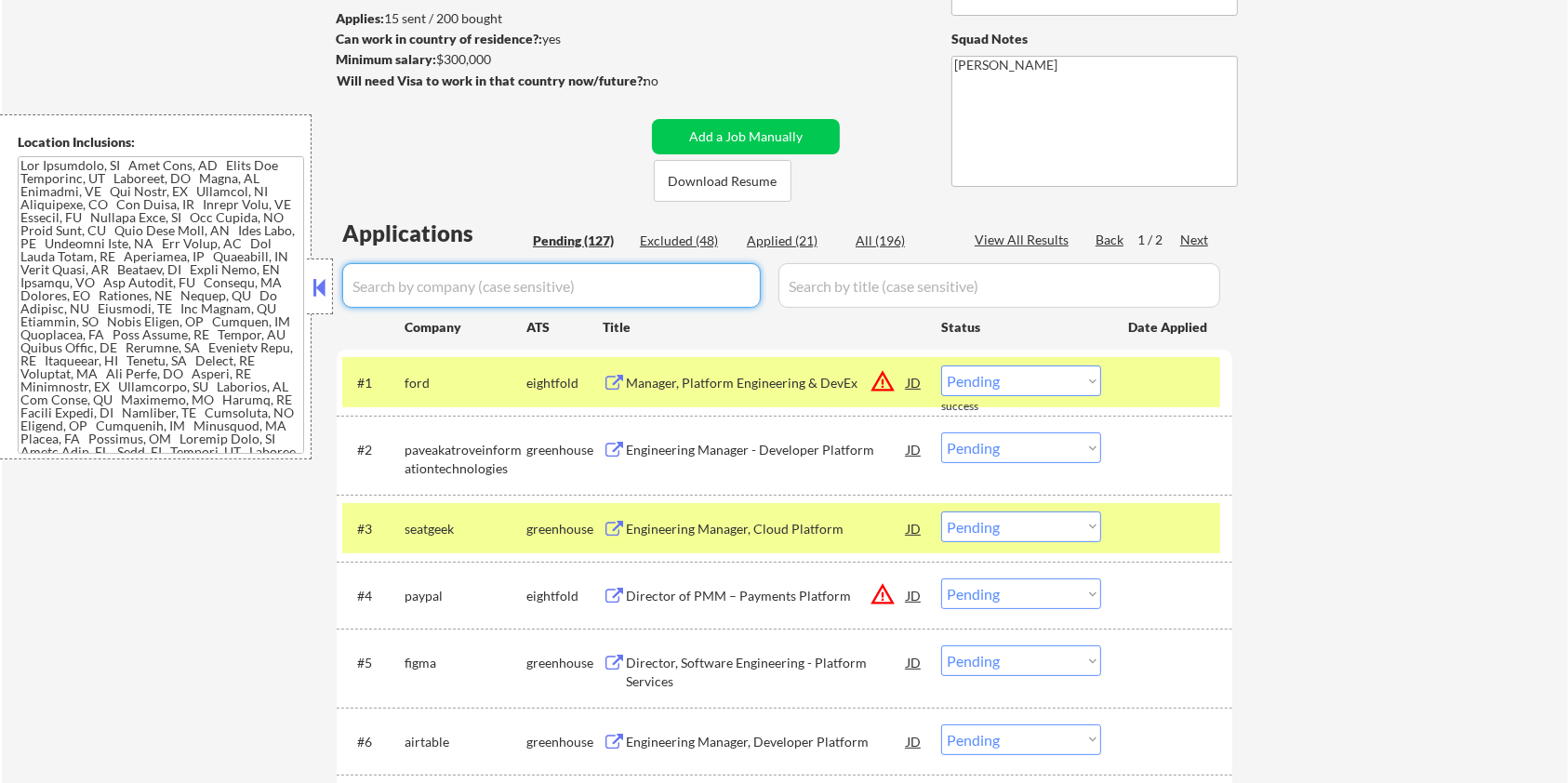
click at [480, 293] on input "input" at bounding box center [552, 285] width 419 height 44
paste input "seatgeek"
click at [809, 285] on input "input" at bounding box center [999, 285] width 441 height 44
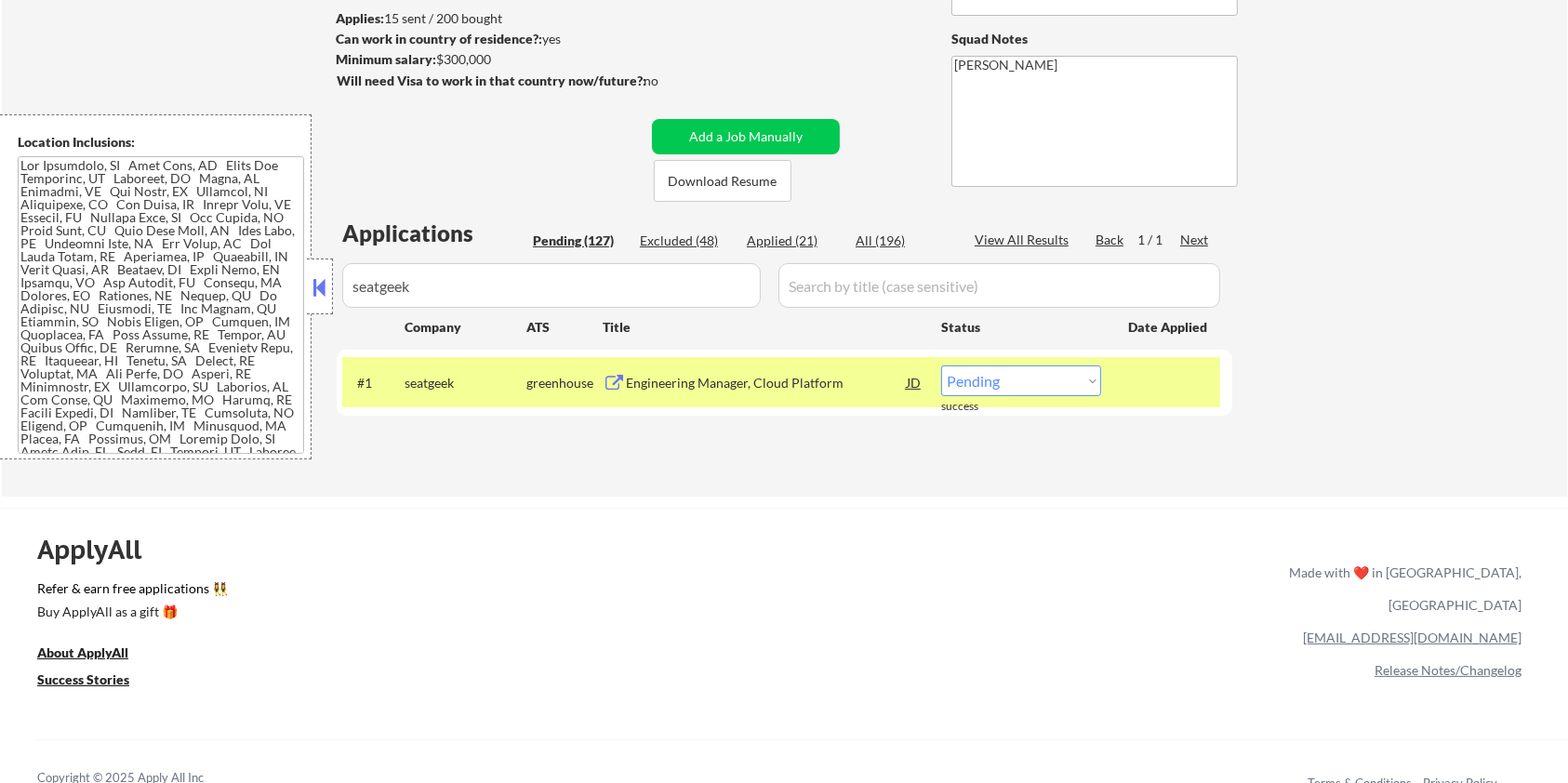
click at [868, 227] on div "Applications Pending (127) Excluded (48) Applied (21) All (196) View All Result…" at bounding box center [785, 339] width 896 height 244
click at [741, 376] on div "Engineering Manager, Cloud Platform" at bounding box center [766, 383] width 280 height 19
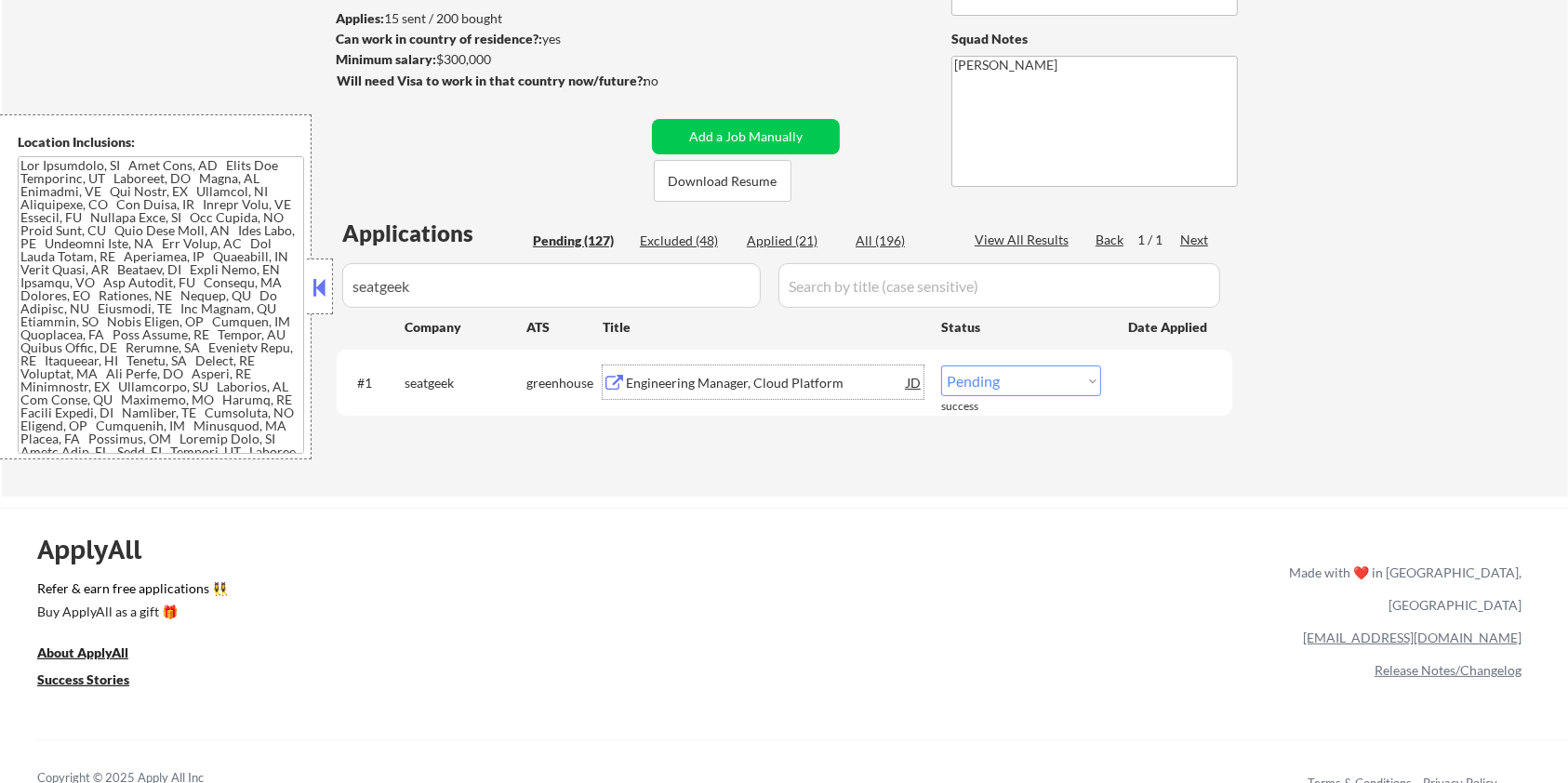
click at [1037, 372] on select "Choose an option... Pending Applied Excluded (Questions) Excluded (Expired) Exc…" at bounding box center [1021, 380] width 160 height 31
click at [941, 365] on select "Choose an option... Pending Applied Excluded (Questions) Excluded (Expired) Exc…" at bounding box center [1021, 380] width 160 height 31
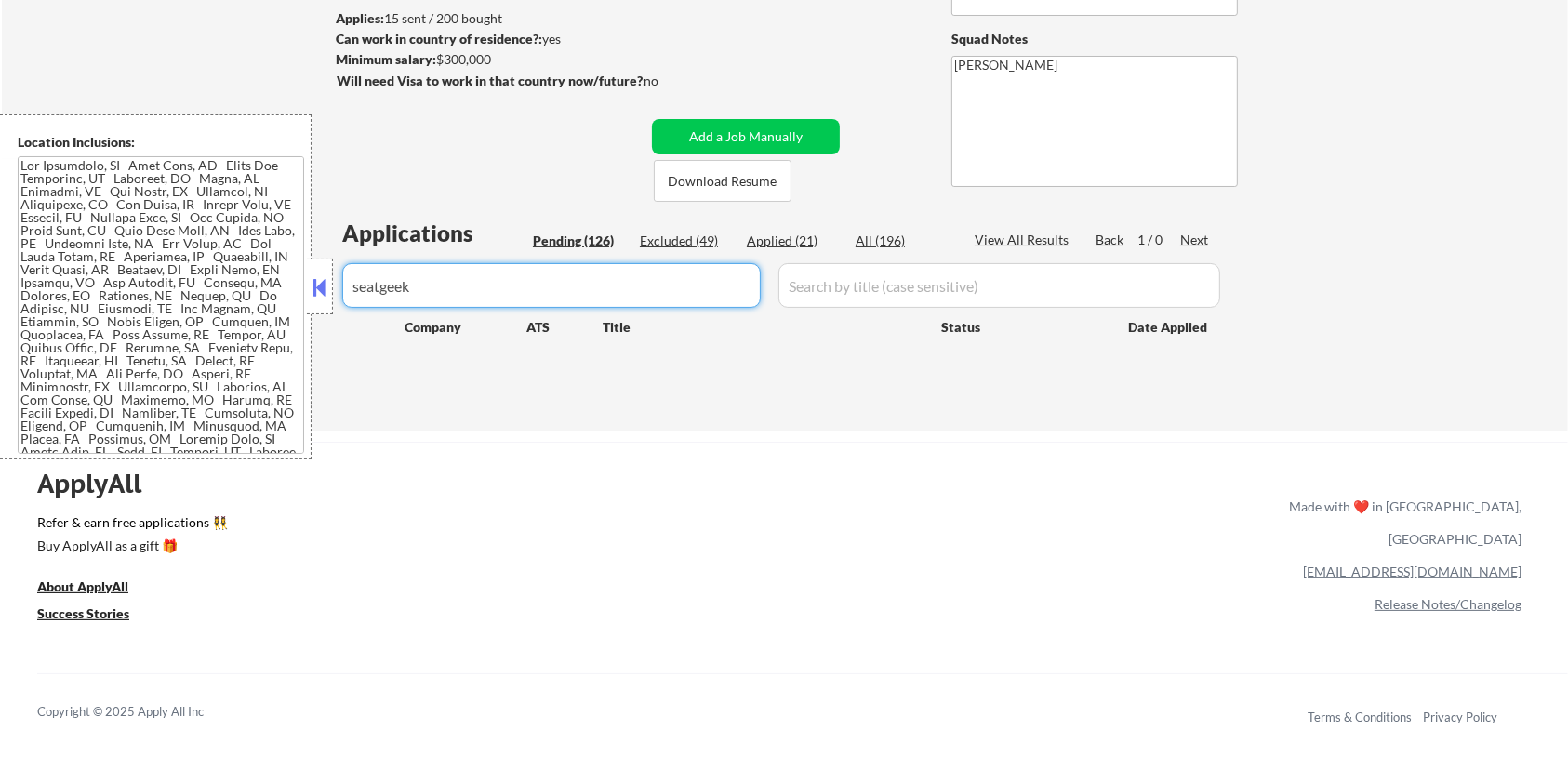
drag, startPoint x: 425, startPoint y: 307, endPoint x: 217, endPoint y: 339, distance: 210.4
click at [217, 339] on body "← Return to /applysquad Mailslurp Inbox Job Search Builder [PERSON_NAME] User E…" at bounding box center [784, 144] width 1568 height 783
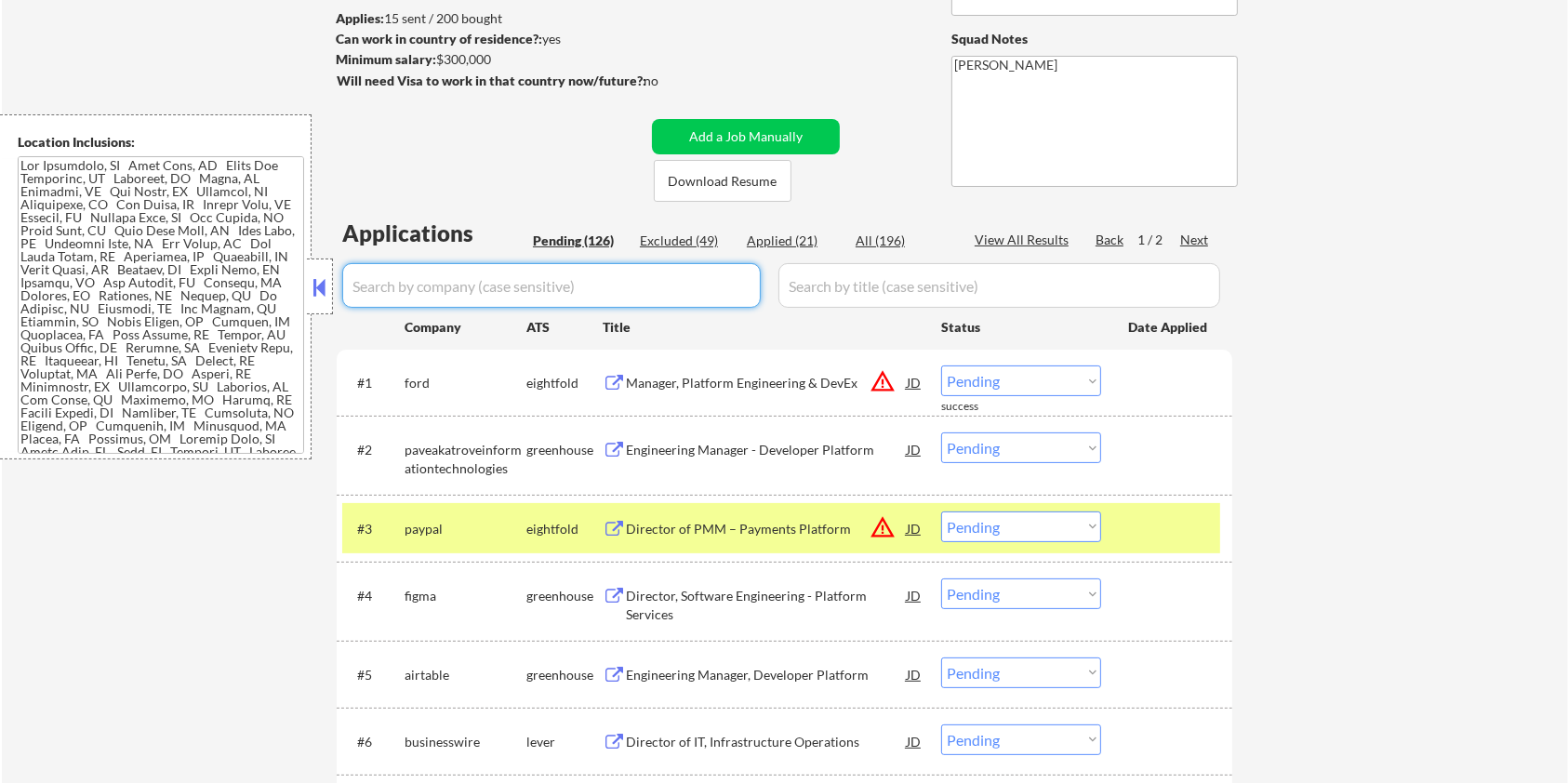
click at [538, 238] on div "Pending (126)" at bounding box center [579, 241] width 93 height 19
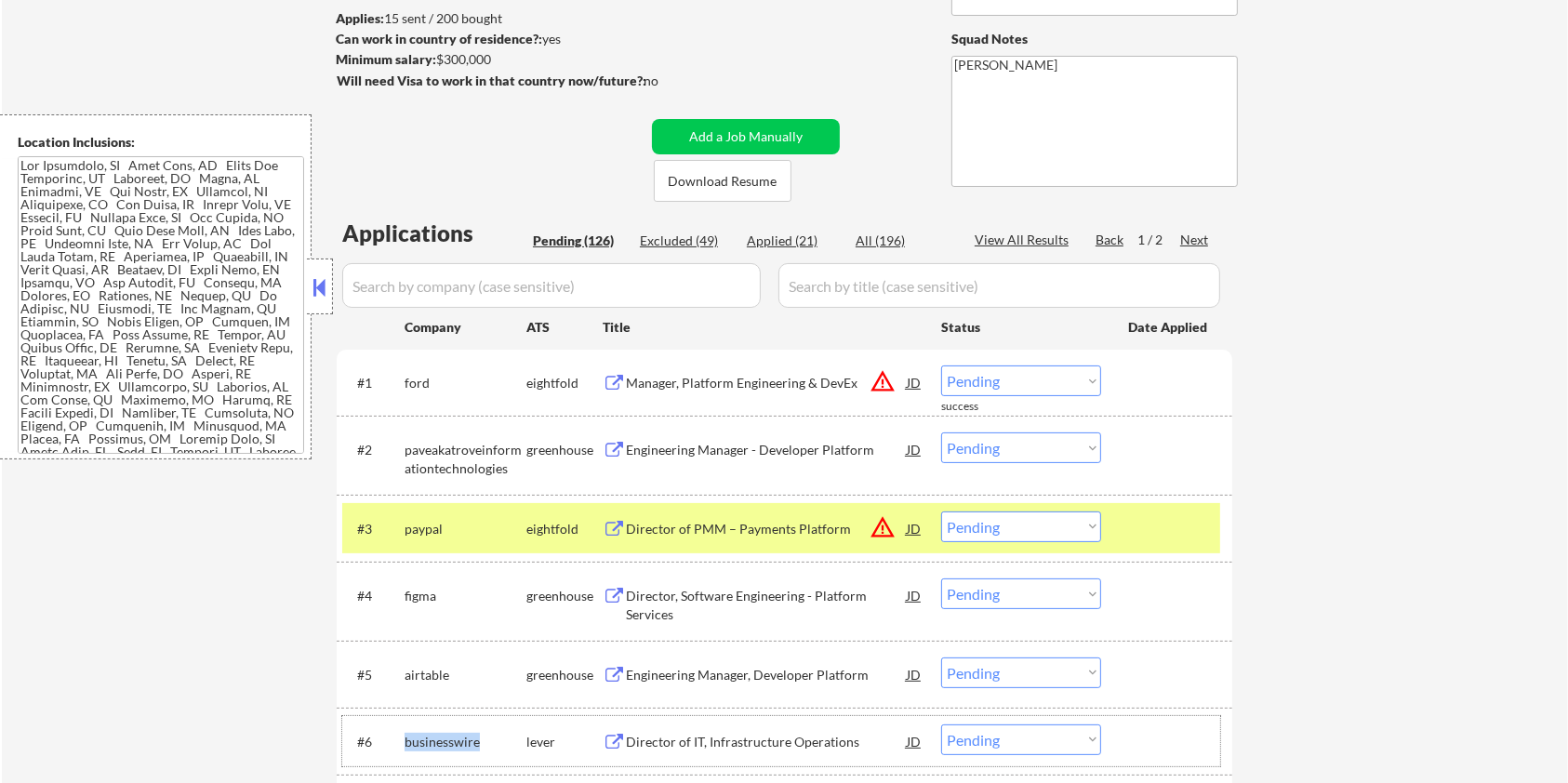
drag, startPoint x: 483, startPoint y: 732, endPoint x: 408, endPoint y: 735, distance: 75.1
click at [408, 735] on div "businesswire" at bounding box center [465, 743] width 121 height 19
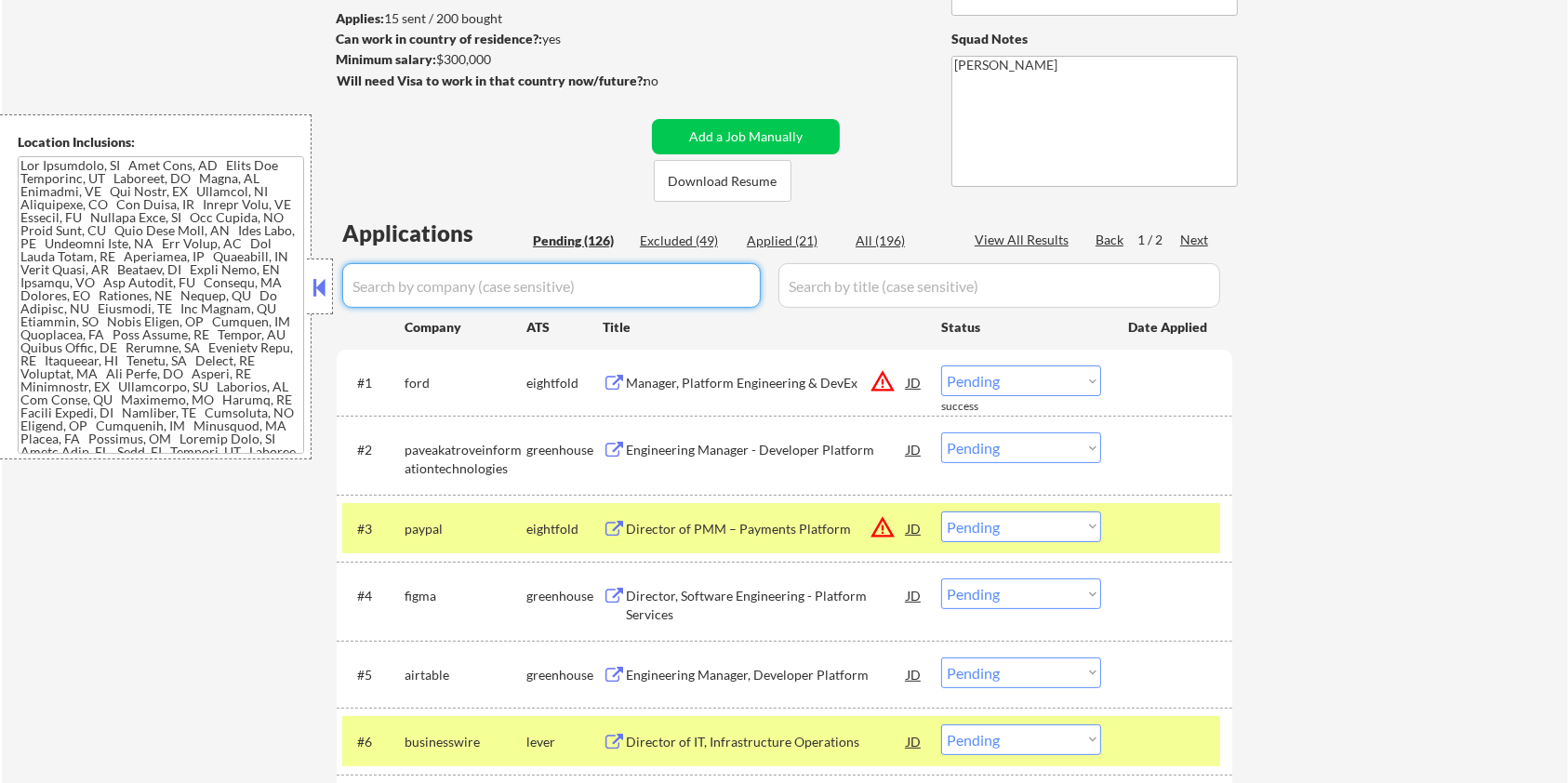
click at [425, 294] on input "input" at bounding box center [552, 285] width 419 height 44
paste input "businesswire"
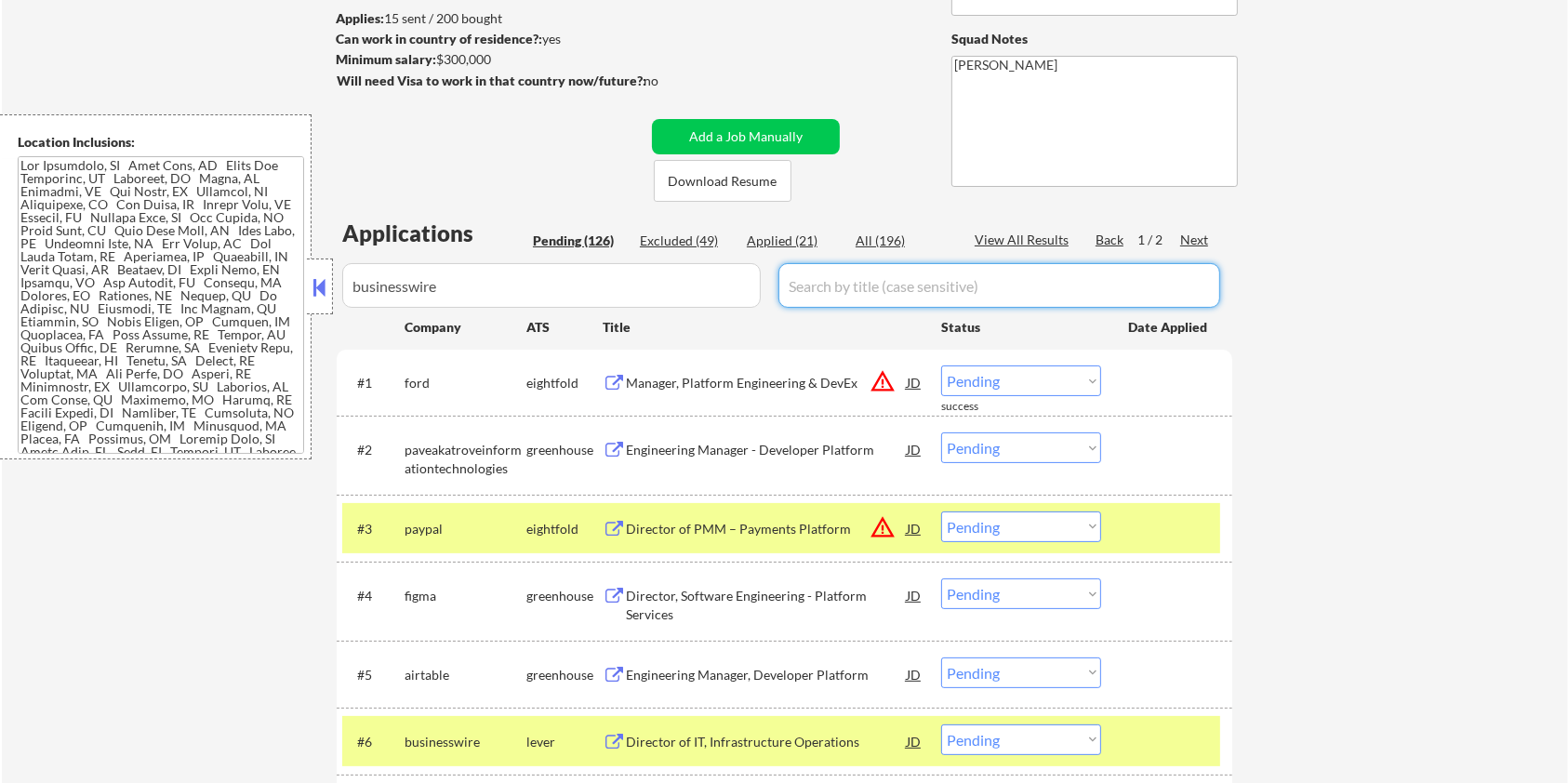
click at [852, 281] on input "input" at bounding box center [999, 285] width 441 height 44
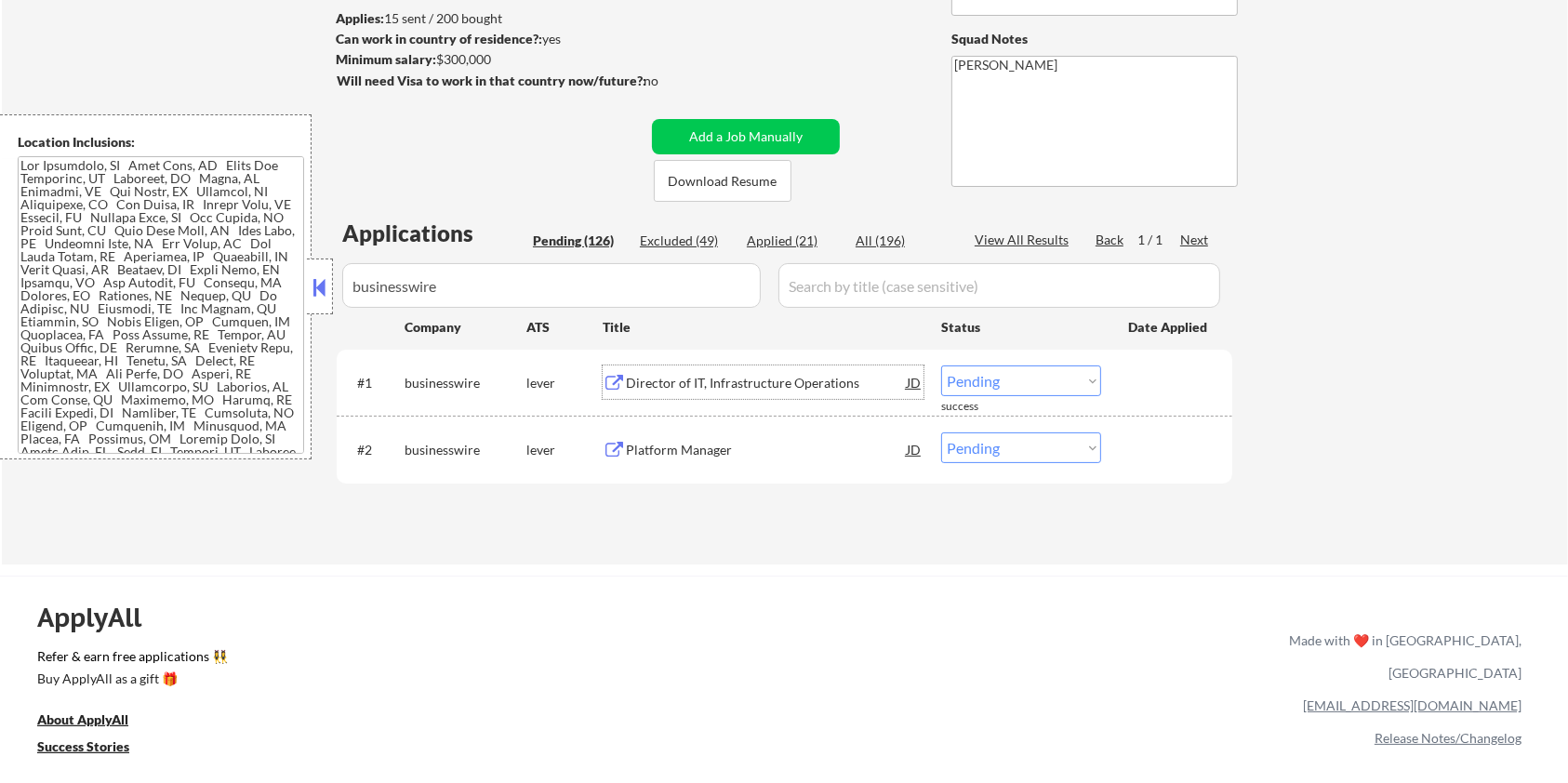
click at [687, 378] on div "Director of IT, Infrastructure Operations" at bounding box center [766, 383] width 280 height 19
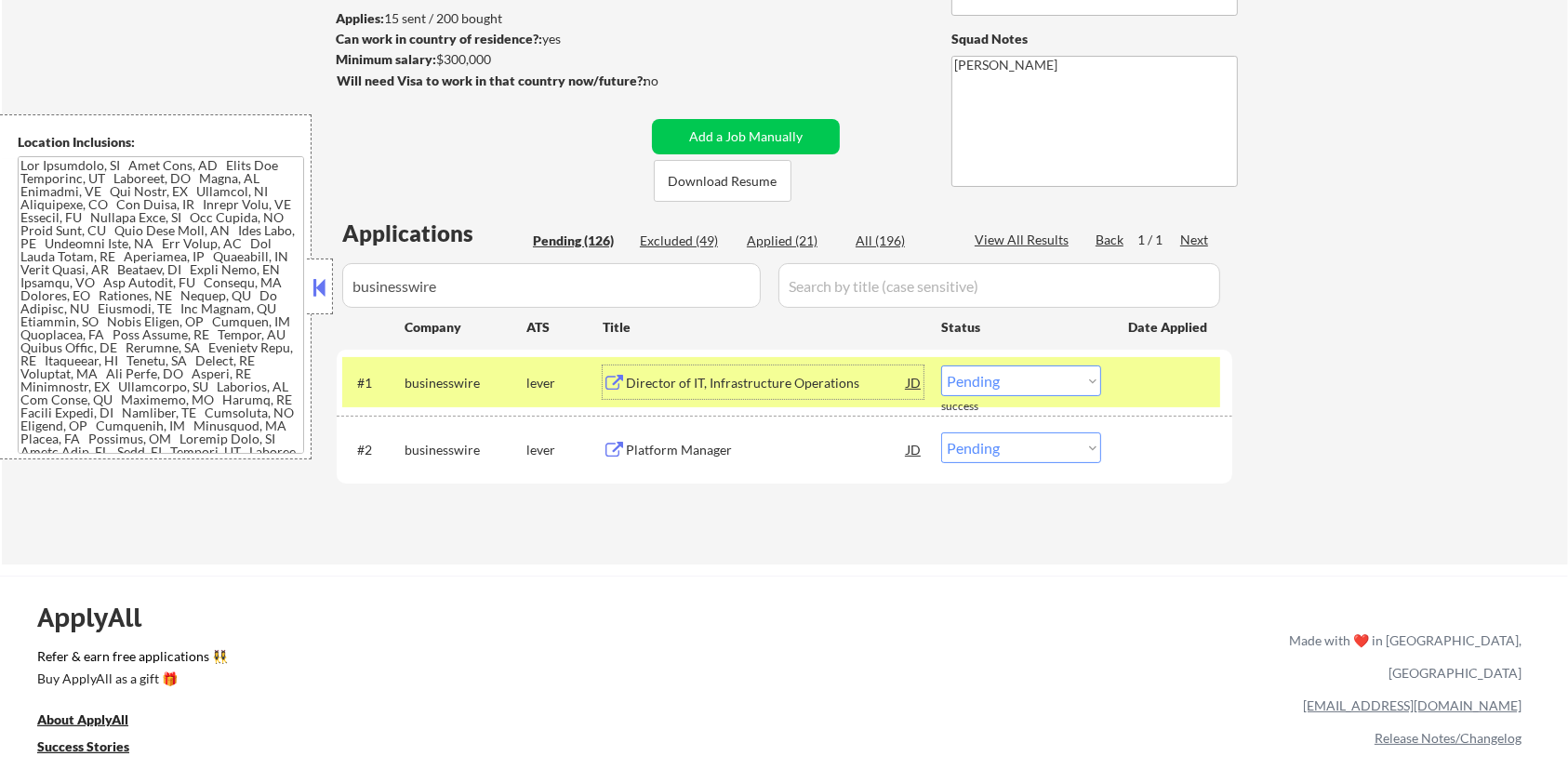
click at [999, 378] on select "Choose an option... Pending Applied Excluded (Questions) Excluded (Expired) Exc…" at bounding box center [1021, 380] width 160 height 31
click at [941, 365] on select "Choose an option... Pending Applied Excluded (Questions) Excluded (Expired) Exc…" at bounding box center [1021, 380] width 160 height 31
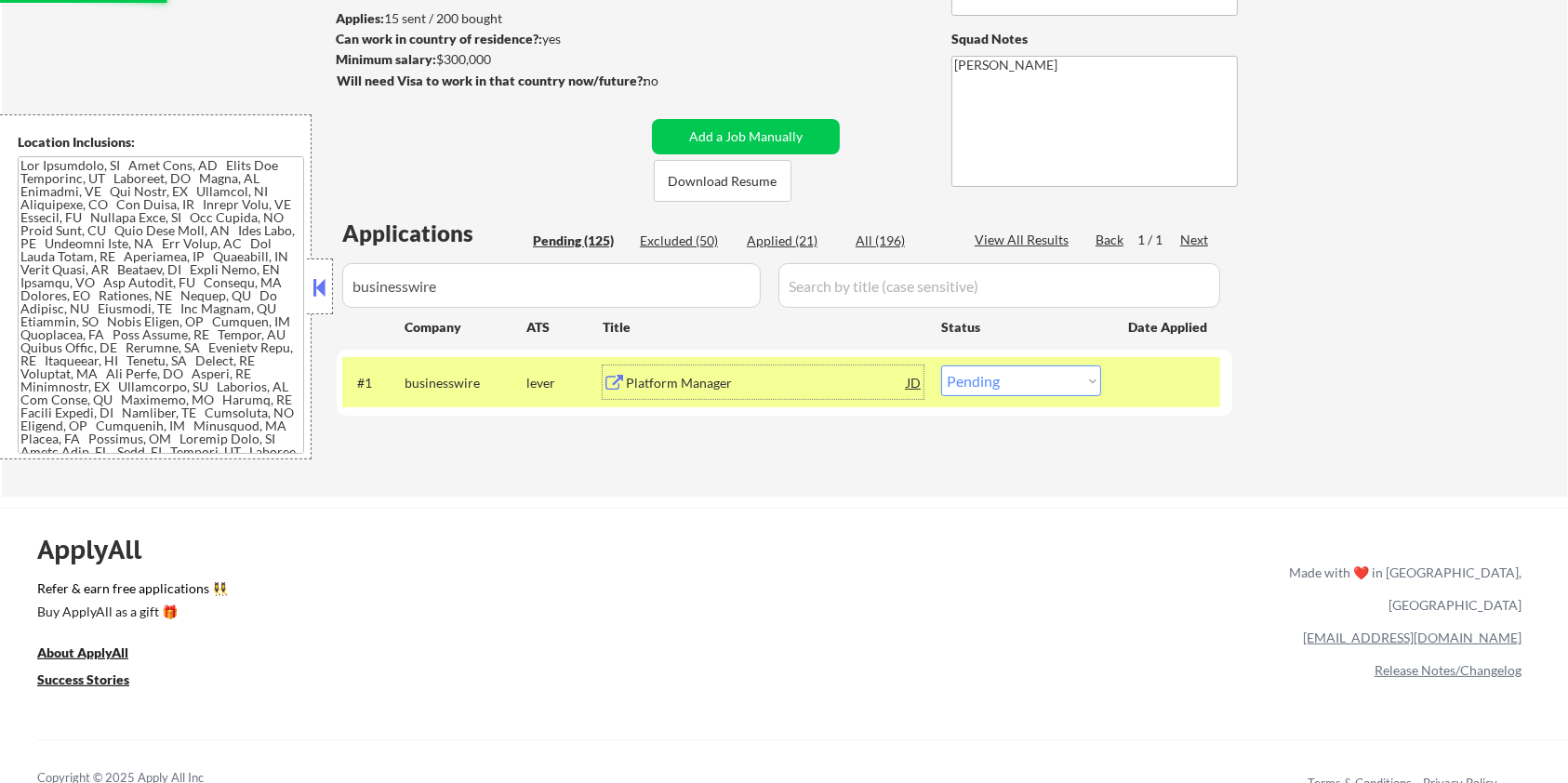
click at [702, 379] on div "Platform Manager" at bounding box center [766, 383] width 280 height 19
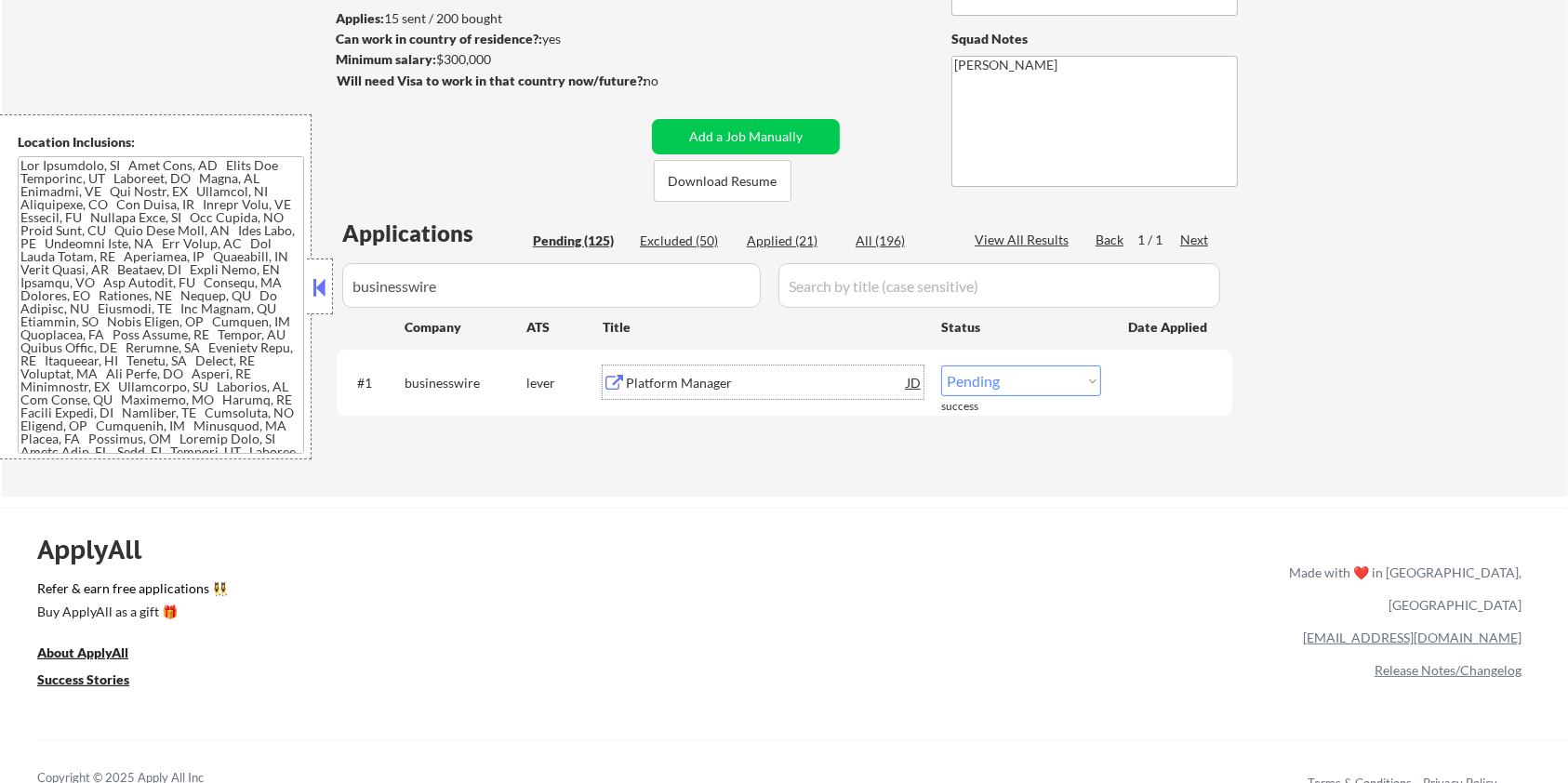
click at [1005, 391] on select "Choose an option... Pending Applied Excluded (Questions) Excluded (Expired) Exc…" at bounding box center [1021, 380] width 160 height 31
click at [941, 365] on select "Choose an option... Pending Applied Excluded (Questions) Excluded (Expired) Exc…" at bounding box center [1021, 380] width 160 height 31
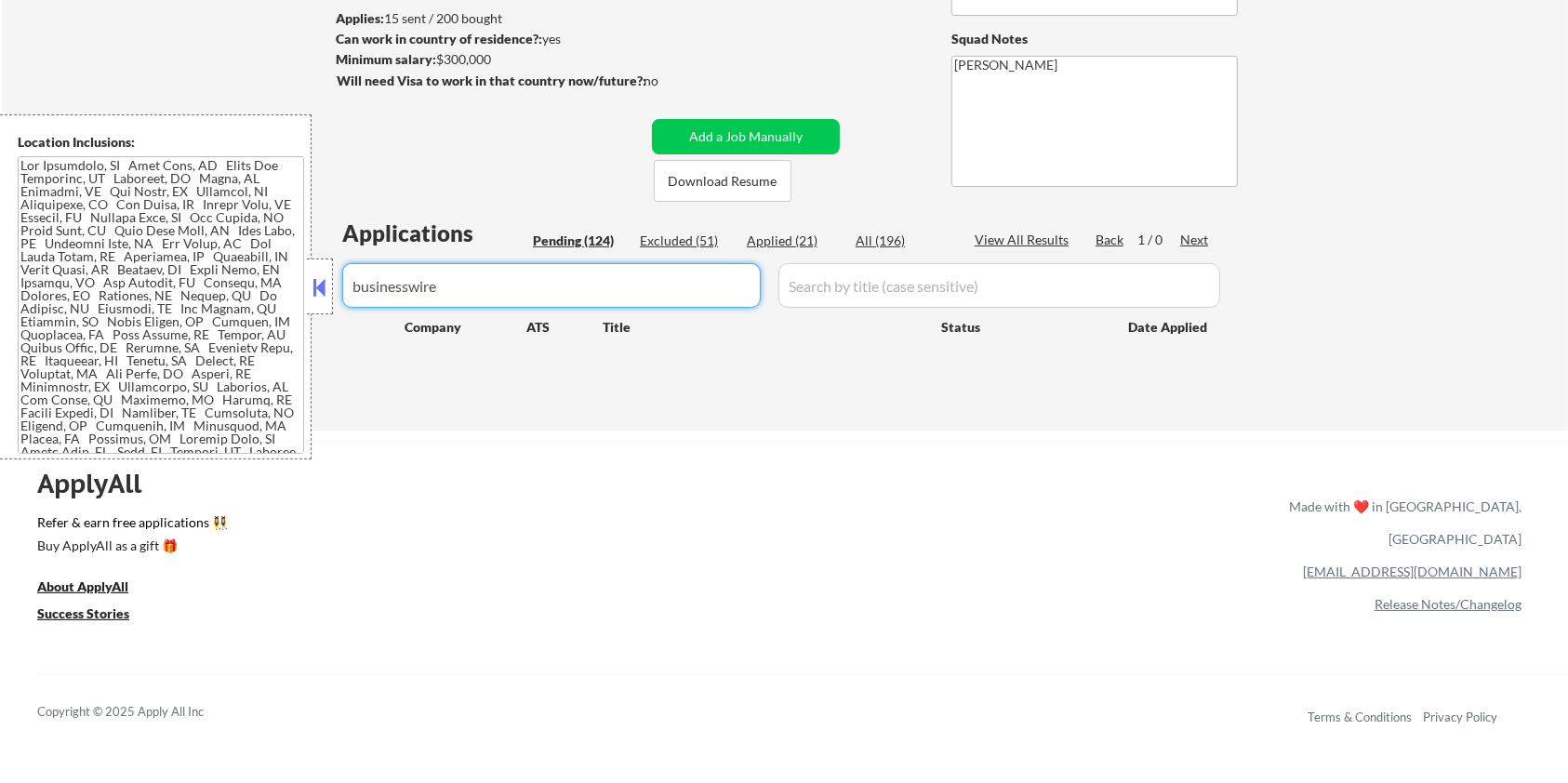
drag, startPoint x: 554, startPoint y: 291, endPoint x: 204, endPoint y: 315, distance: 350.8
click at [204, 315] on body "← Return to /applysquad Mailslurp Inbox Job Search Builder [PERSON_NAME] User E…" at bounding box center [784, 144] width 1568 height 783
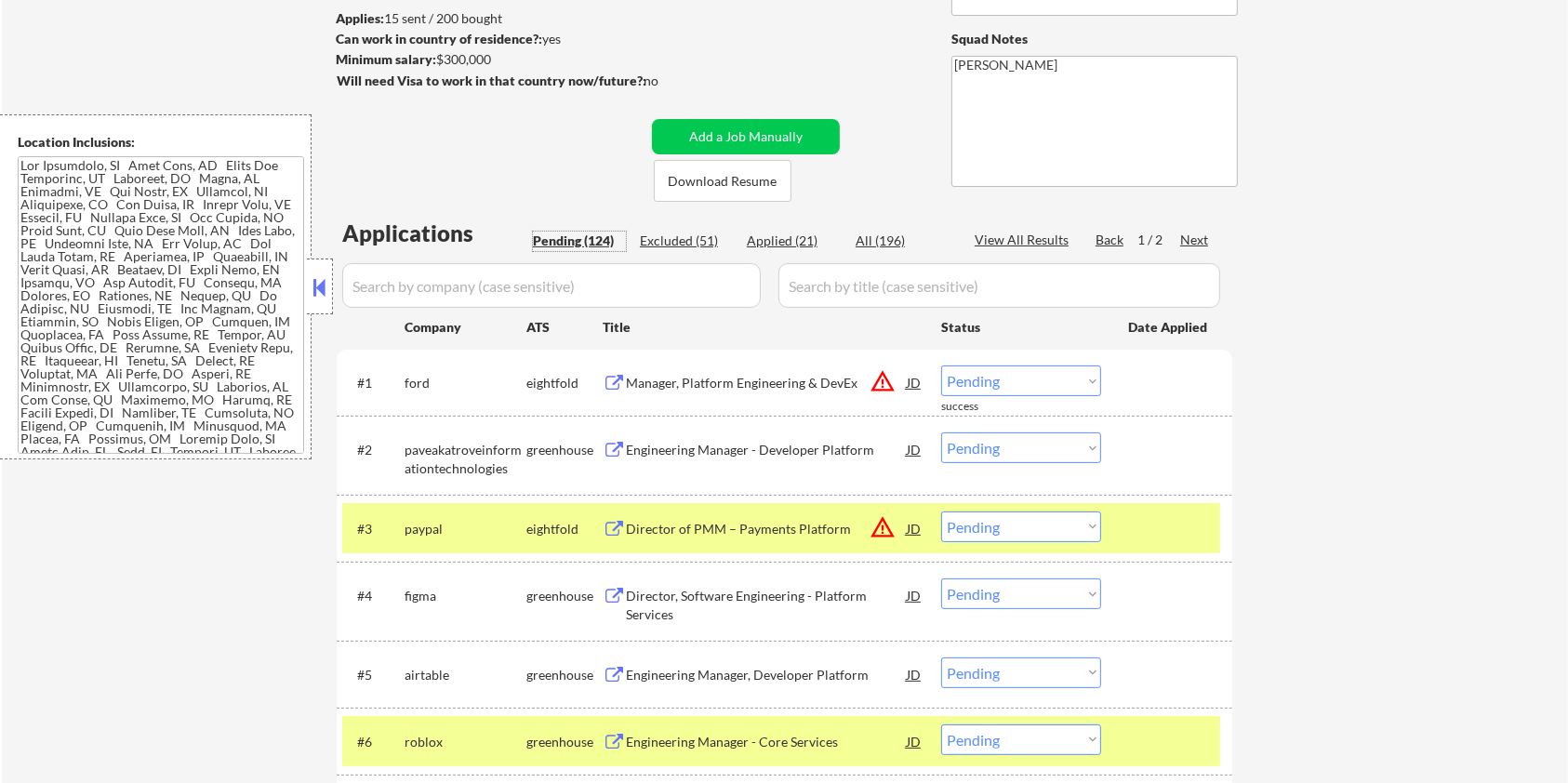
click at [555, 232] on div "Pending (124)" at bounding box center [579, 241] width 93 height 19
click at [486, 275] on input "input" at bounding box center [552, 285] width 419 height 44
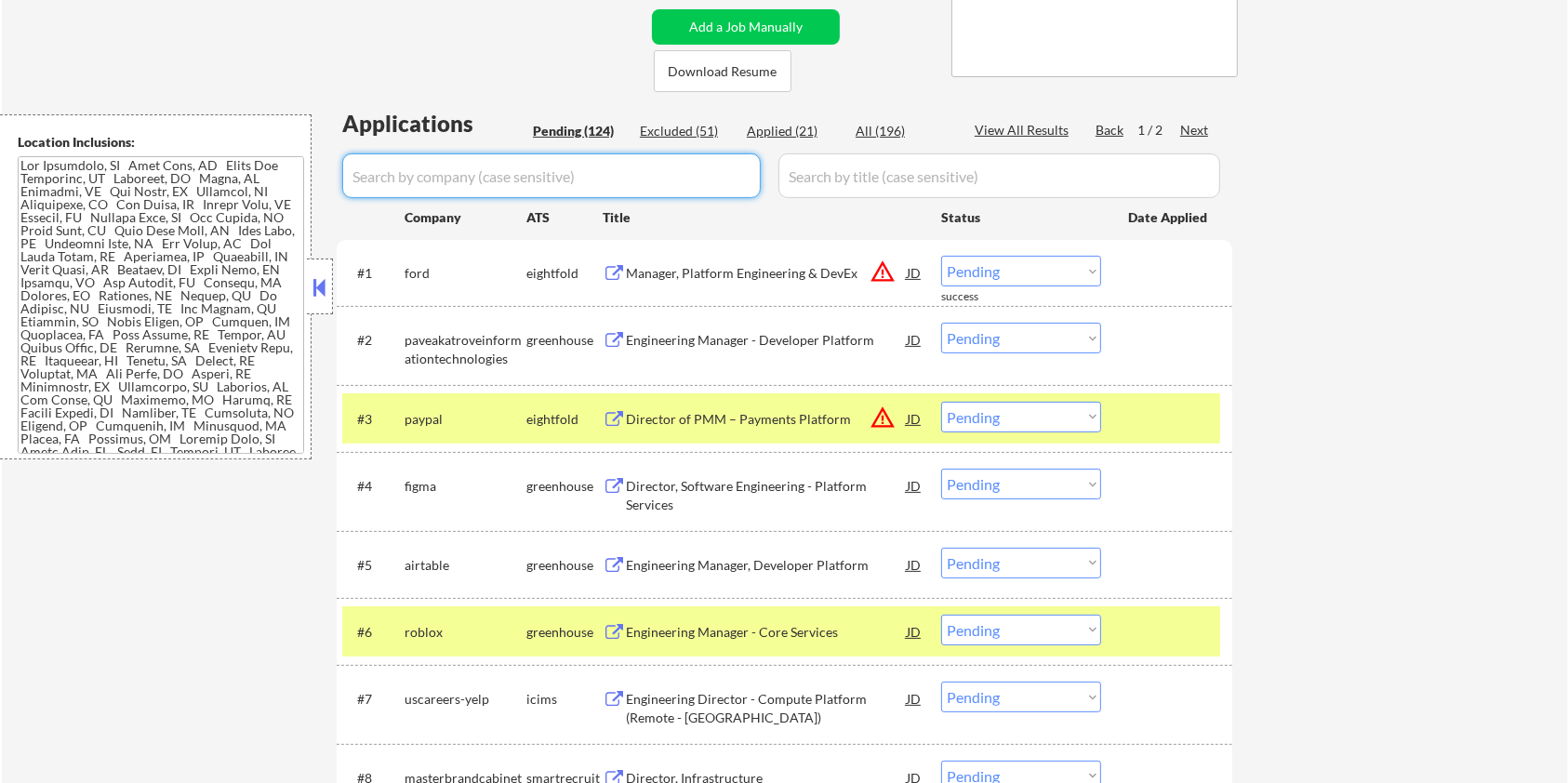
scroll to position [496, 0]
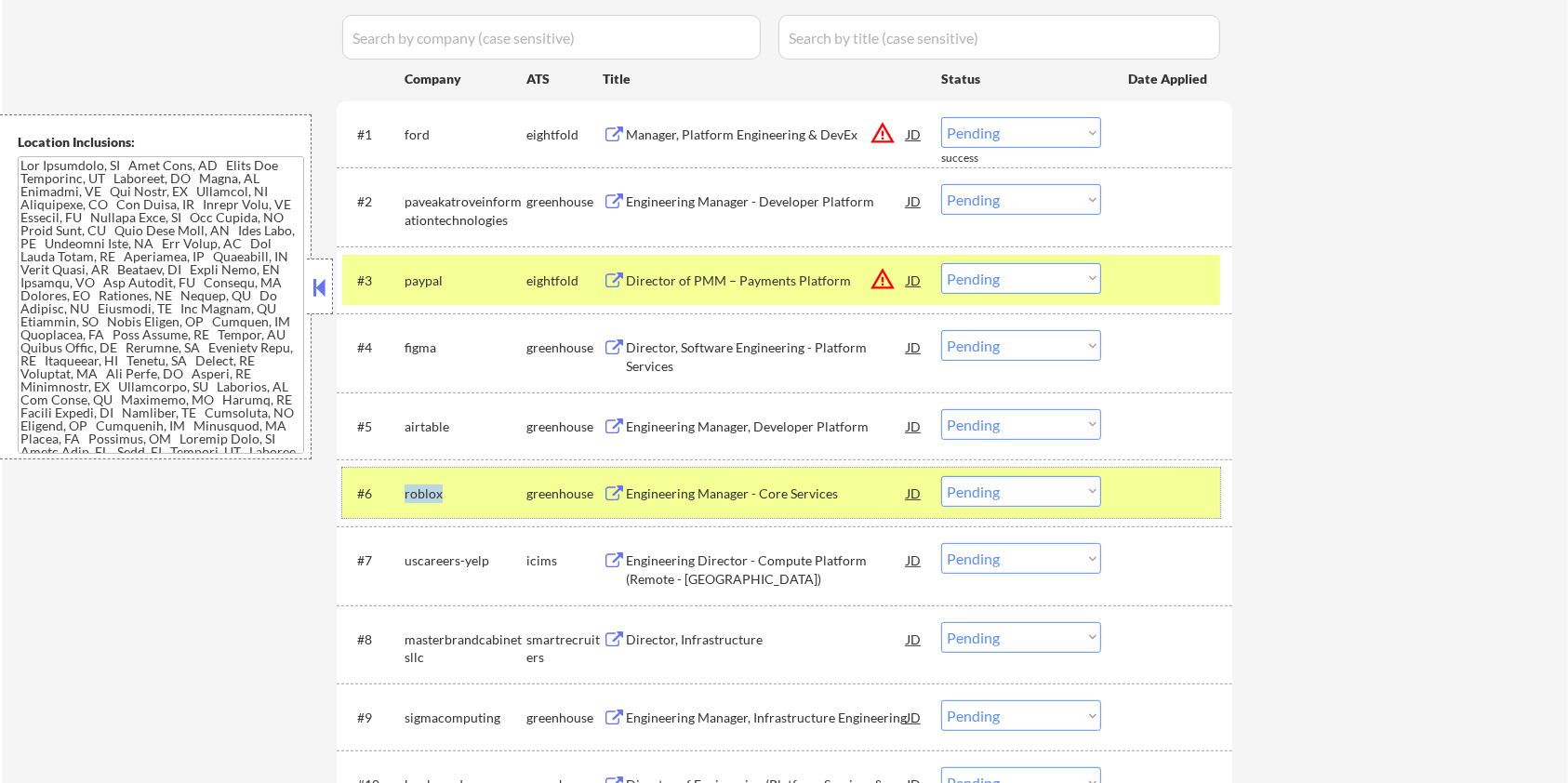
drag, startPoint x: 449, startPoint y: 489, endPoint x: 408, endPoint y: 485, distance: 41.2
click at [402, 481] on div "#6 roblox greenhouse Engineering Manager - Core Services JD warning_amber Choos…" at bounding box center [781, 492] width 878 height 50
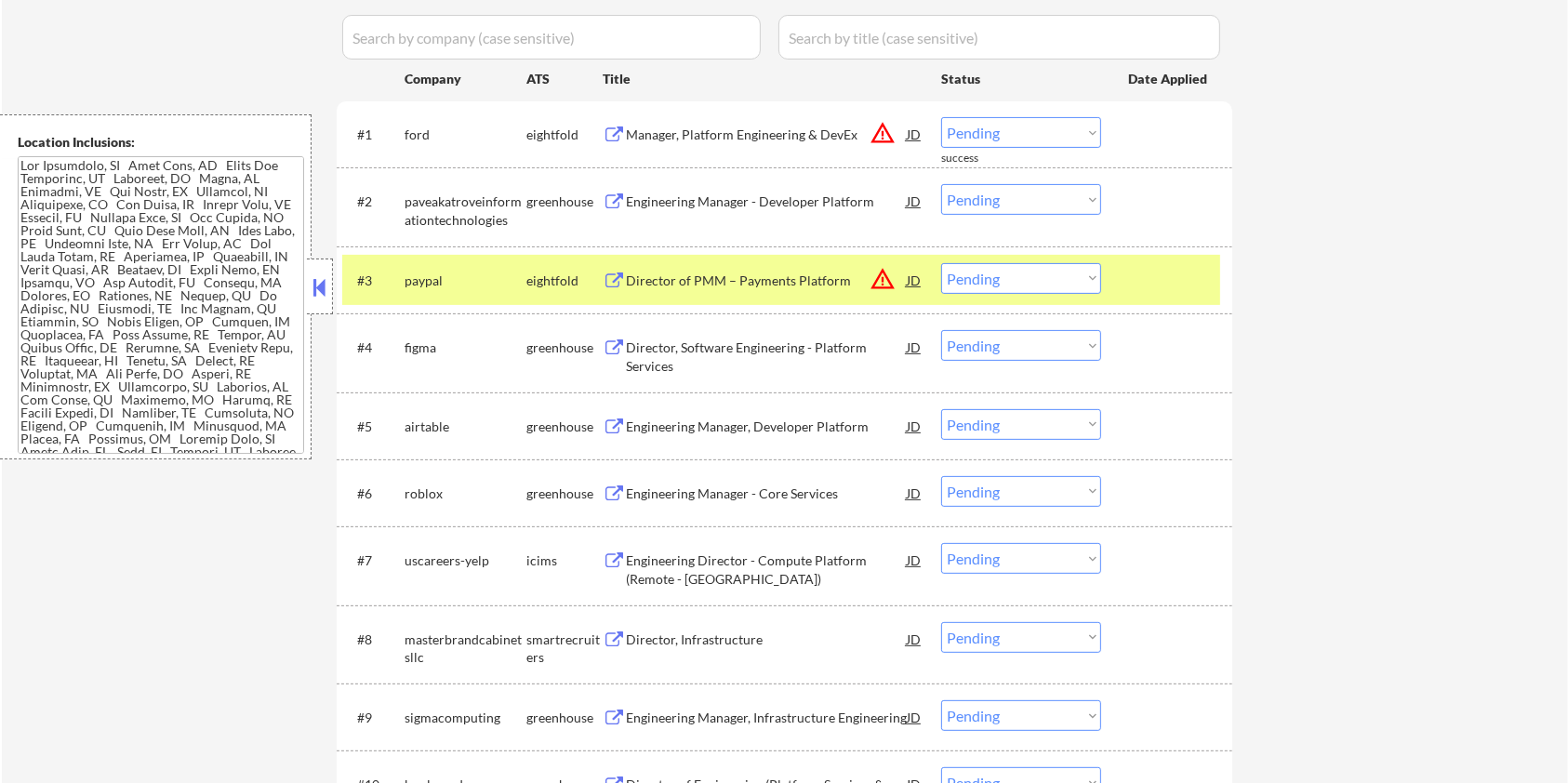
click at [506, 36] on input "input" at bounding box center [552, 37] width 419 height 44
paste input "roblox"
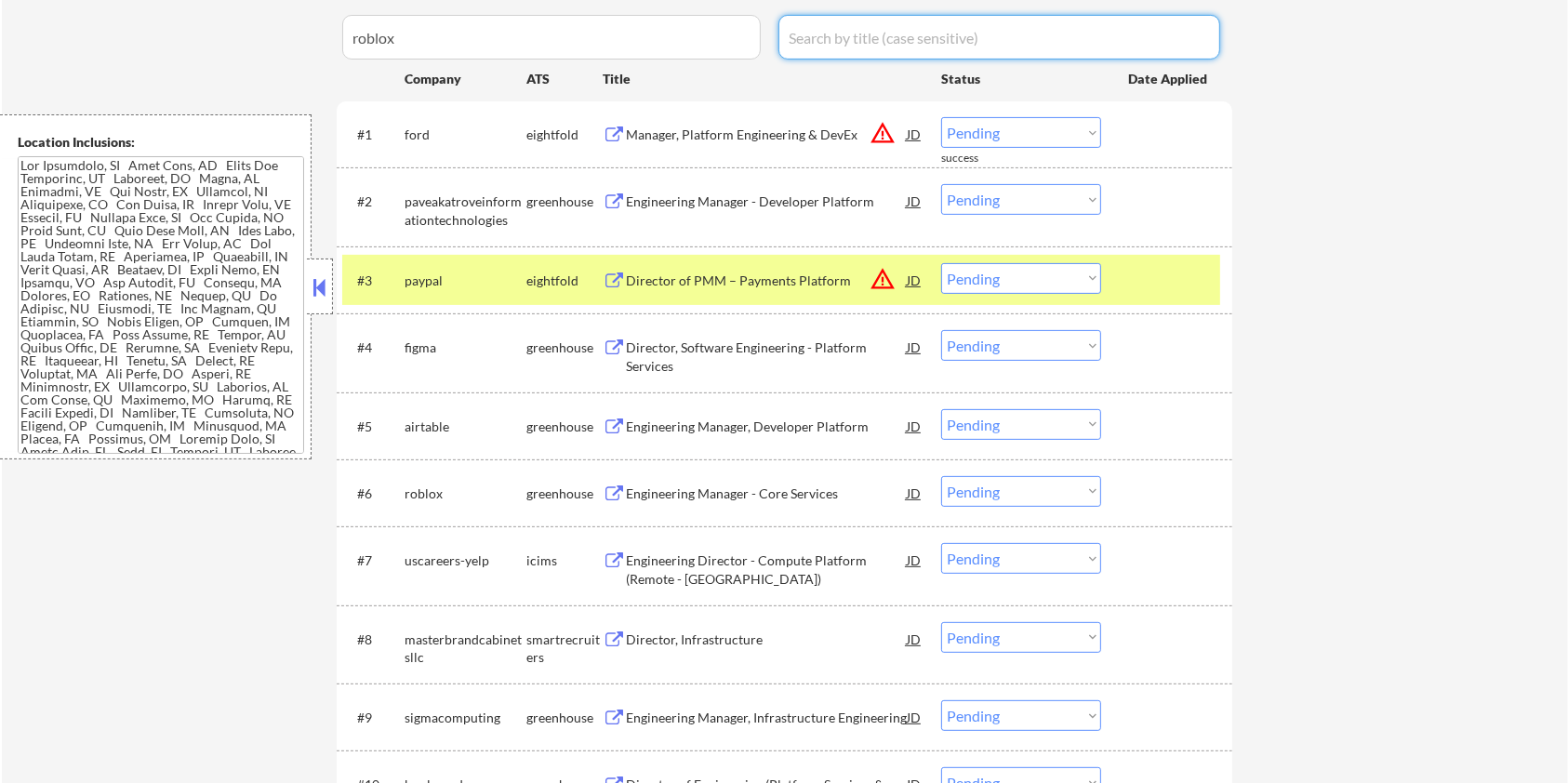
click at [868, 47] on input "input" at bounding box center [999, 37] width 441 height 44
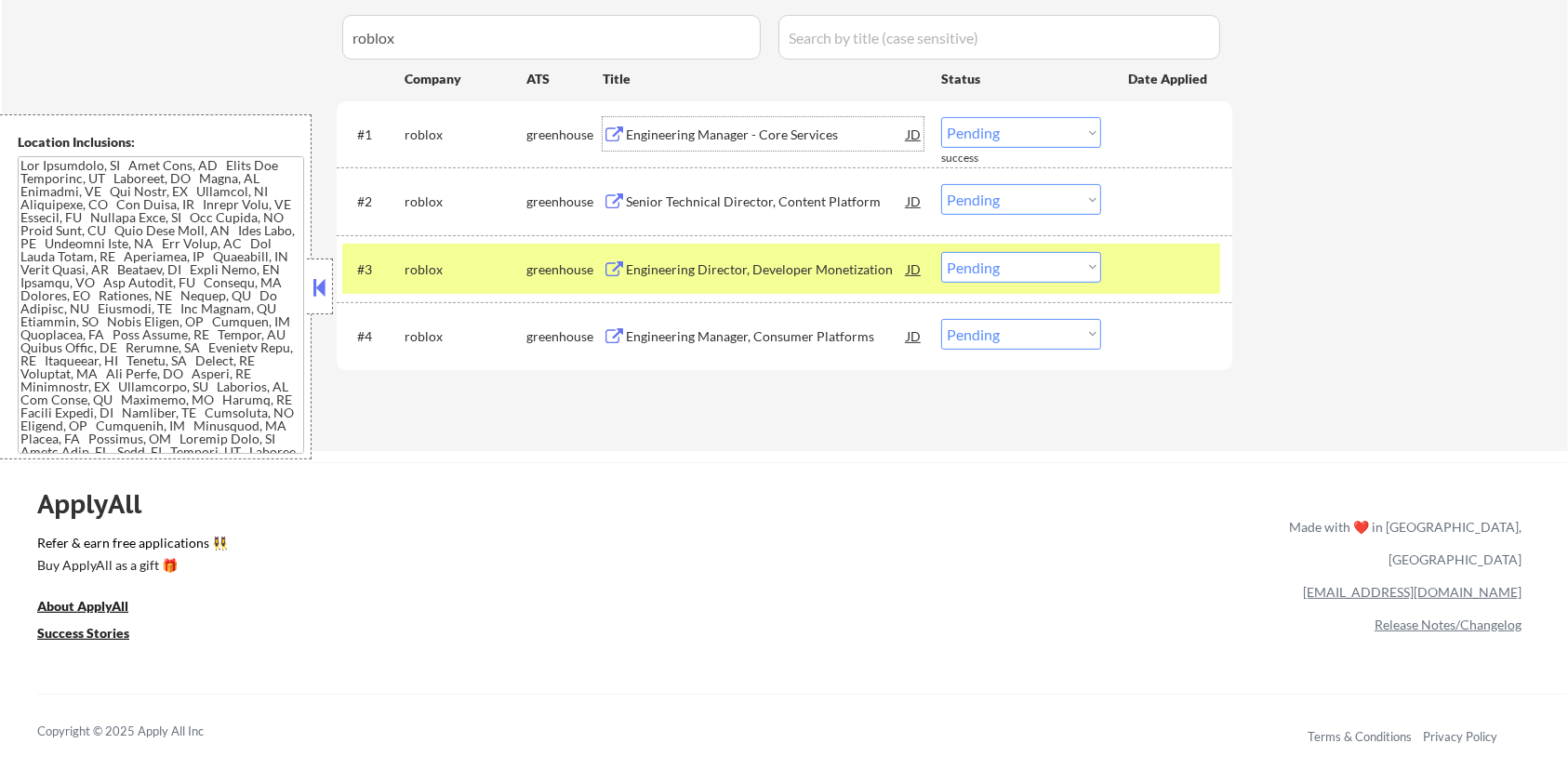
click at [745, 138] on div "Engineering Manager - Core Services" at bounding box center [766, 135] width 280 height 19
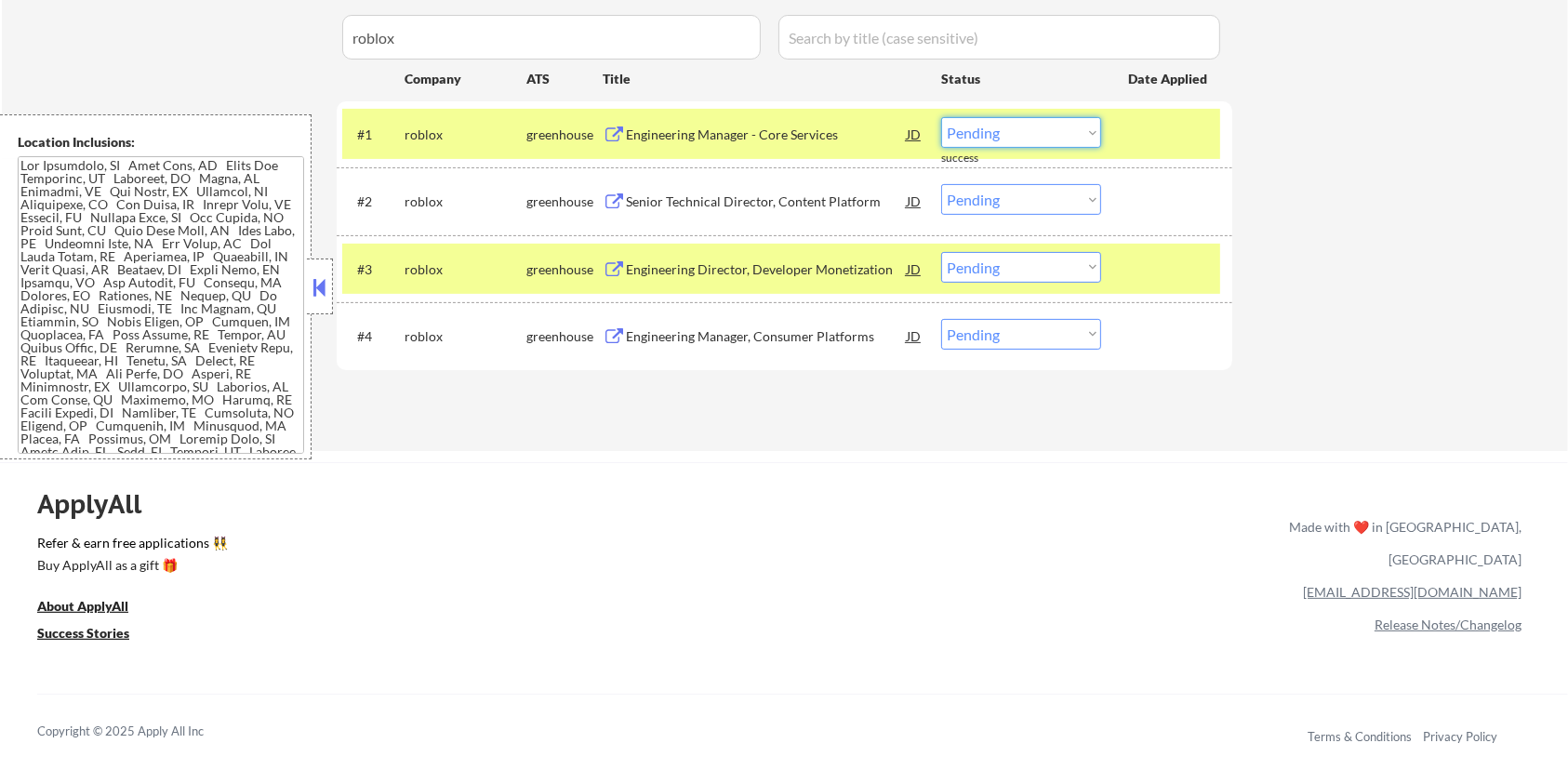
click at [1044, 142] on select "Choose an option... Pending Applied Excluded (Questions) Excluded (Expired) Exc…" at bounding box center [1021, 133] width 160 height 31
click at [941, 118] on select "Choose an option... Pending Applied Excluded (Questions) Excluded (Expired) Exc…" at bounding box center [1021, 133] width 160 height 31
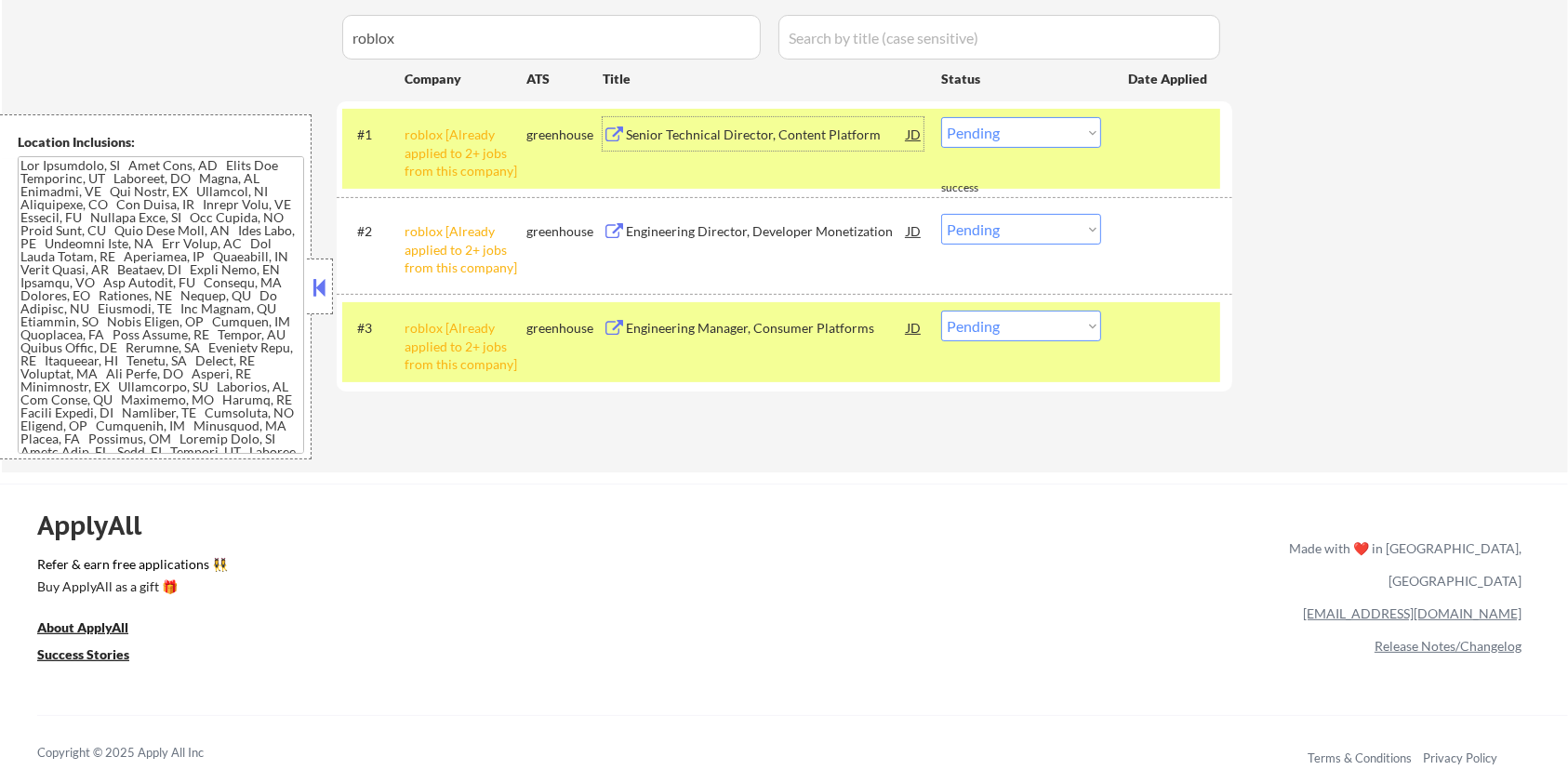
click at [684, 142] on div "Senior Technical Director, Content Platform" at bounding box center [766, 135] width 280 height 19
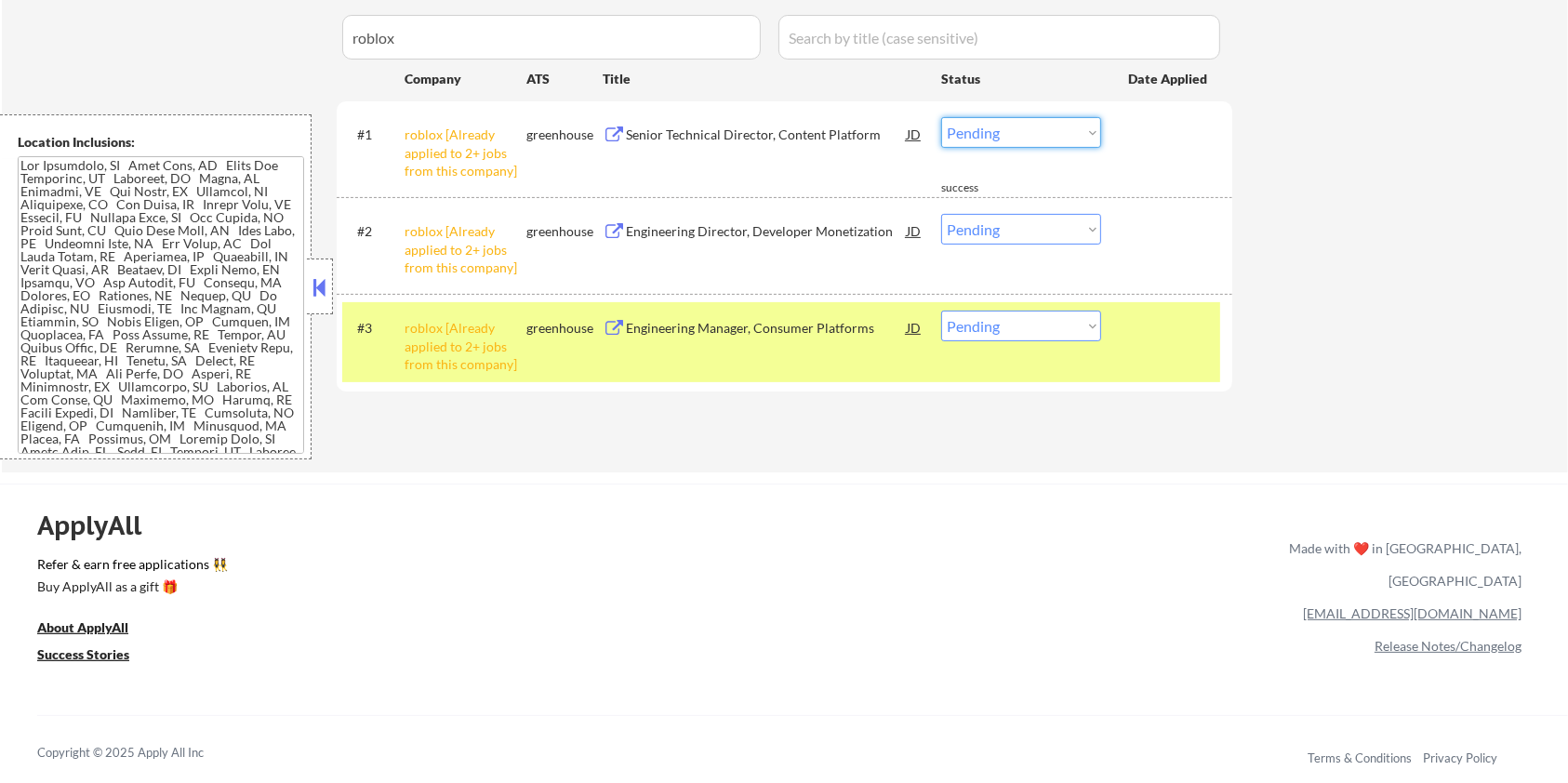
click at [993, 128] on select "Choose an option... Pending Applied Excluded (Questions) Excluded (Expired) Exc…" at bounding box center [1021, 133] width 160 height 31
click at [941, 118] on select "Choose an option... Pending Applied Excluded (Questions) Excluded (Expired) Exc…" at bounding box center [1021, 133] width 160 height 31
click at [997, 227] on select "Choose an option... Pending Applied Excluded (Questions) Excluded (Expired) Exc…" at bounding box center [1021, 229] width 160 height 31
click at [941, 214] on select "Choose an option... Pending Applied Excluded (Questions) Excluded (Expired) Exc…" at bounding box center [1021, 229] width 160 height 31
click at [1037, 324] on select "Choose an option... Pending Applied Excluded (Questions) Excluded (Expired) Exc…" at bounding box center [1021, 326] width 160 height 31
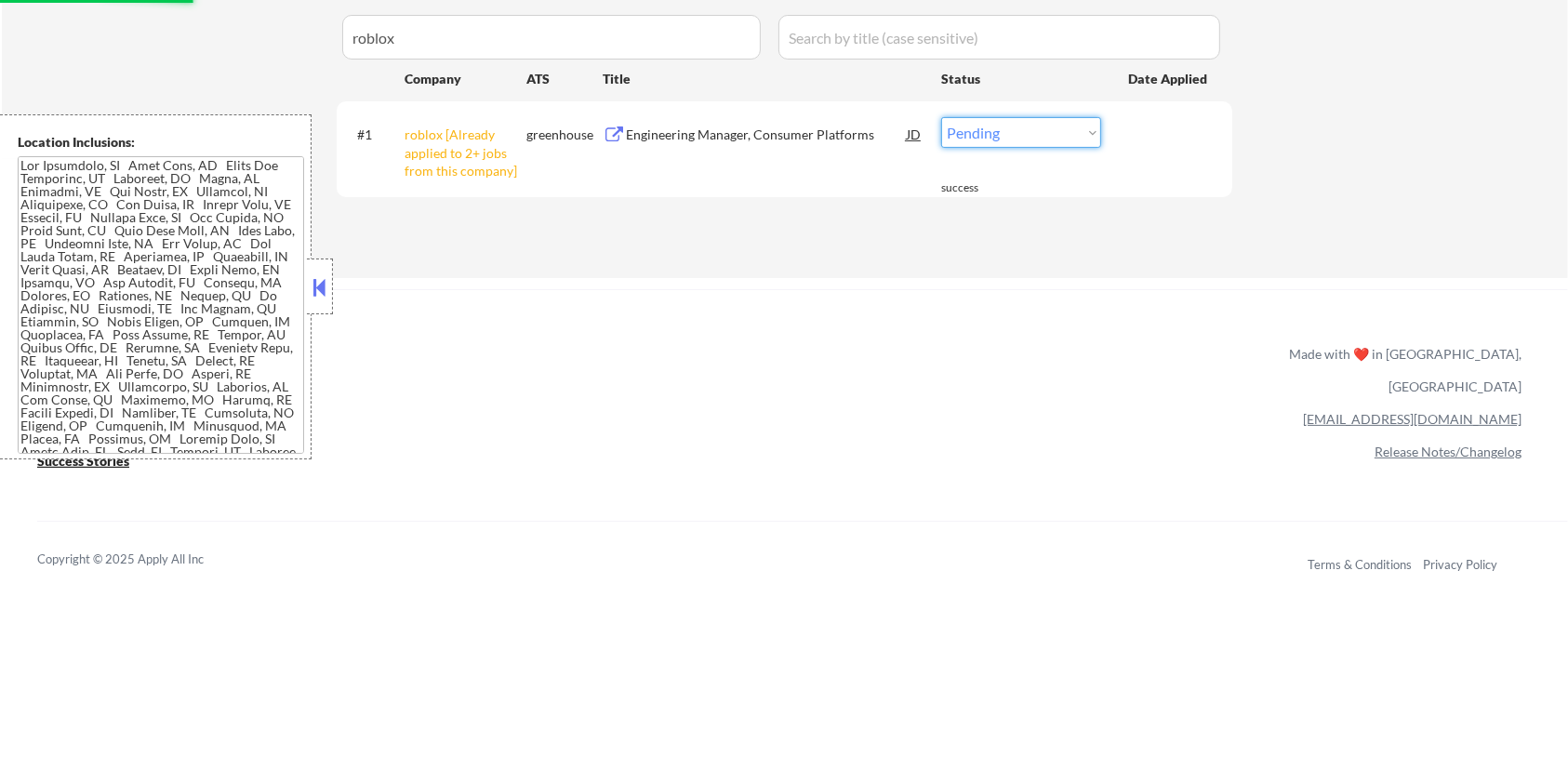
click at [1020, 136] on select "Choose an option... Pending Applied Excluded (Questions) Excluded (Expired) Exc…" at bounding box center [1021, 133] width 160 height 31
click at [941, 118] on select "Choose an option... Pending Applied Excluded (Questions) Excluded (Expired) Exc…" at bounding box center [1021, 133] width 160 height 31
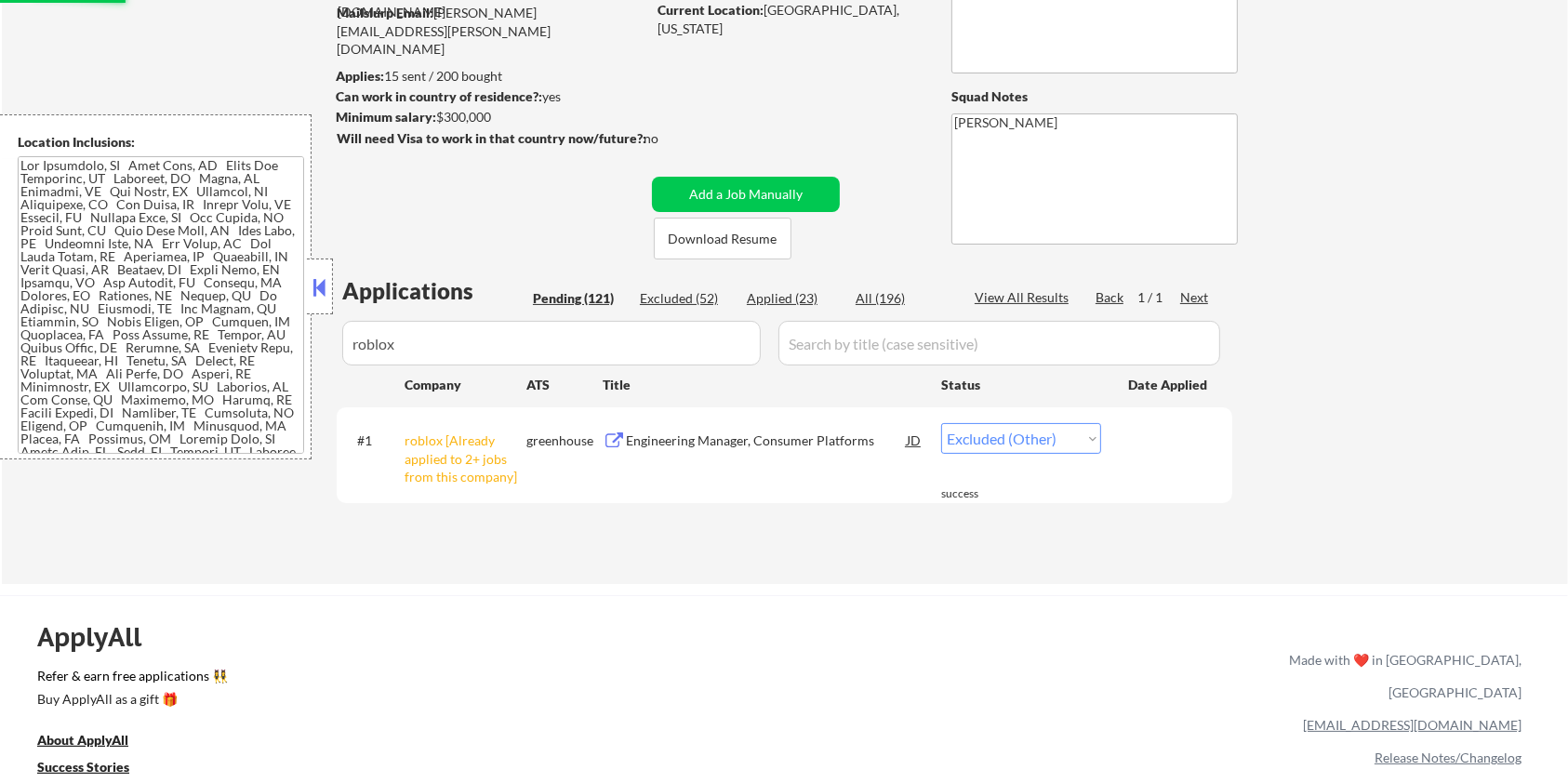
scroll to position [123, 0]
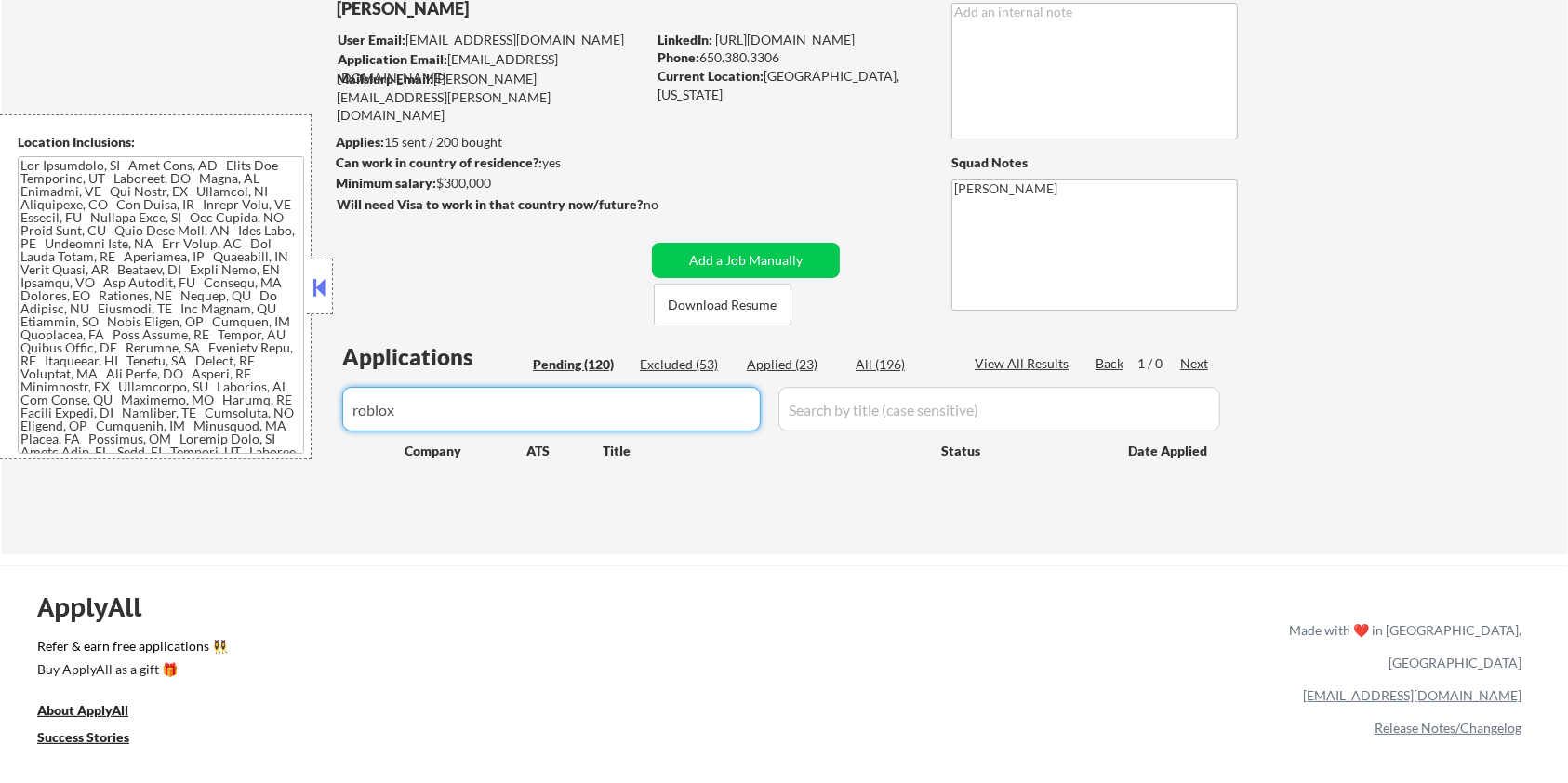
drag, startPoint x: 450, startPoint y: 411, endPoint x: 348, endPoint y: 427, distance: 103.2
click at [348, 427] on input "input" at bounding box center [552, 408] width 419 height 44
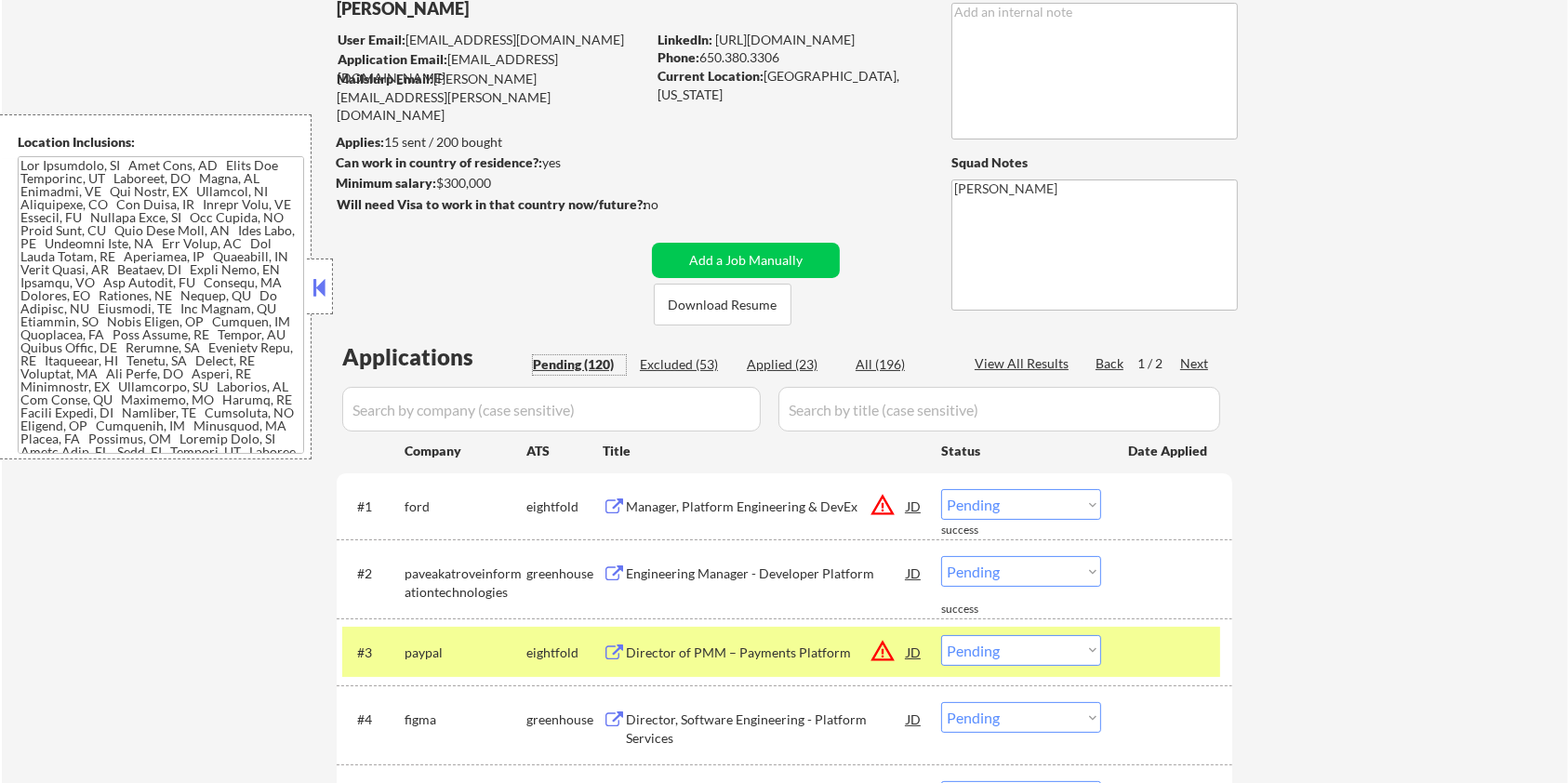
click at [568, 359] on div "Pending (120)" at bounding box center [579, 364] width 93 height 19
click at [563, 360] on div "Pending (120)" at bounding box center [579, 364] width 93 height 19
drag, startPoint x: 460, startPoint y: 653, endPoint x: 400, endPoint y: 660, distance: 60.4
click at [400, 660] on div "#3 paypal eightfold Director of PMM – Payments Platform JD warning_amber Choose…" at bounding box center [781, 651] width 878 height 50
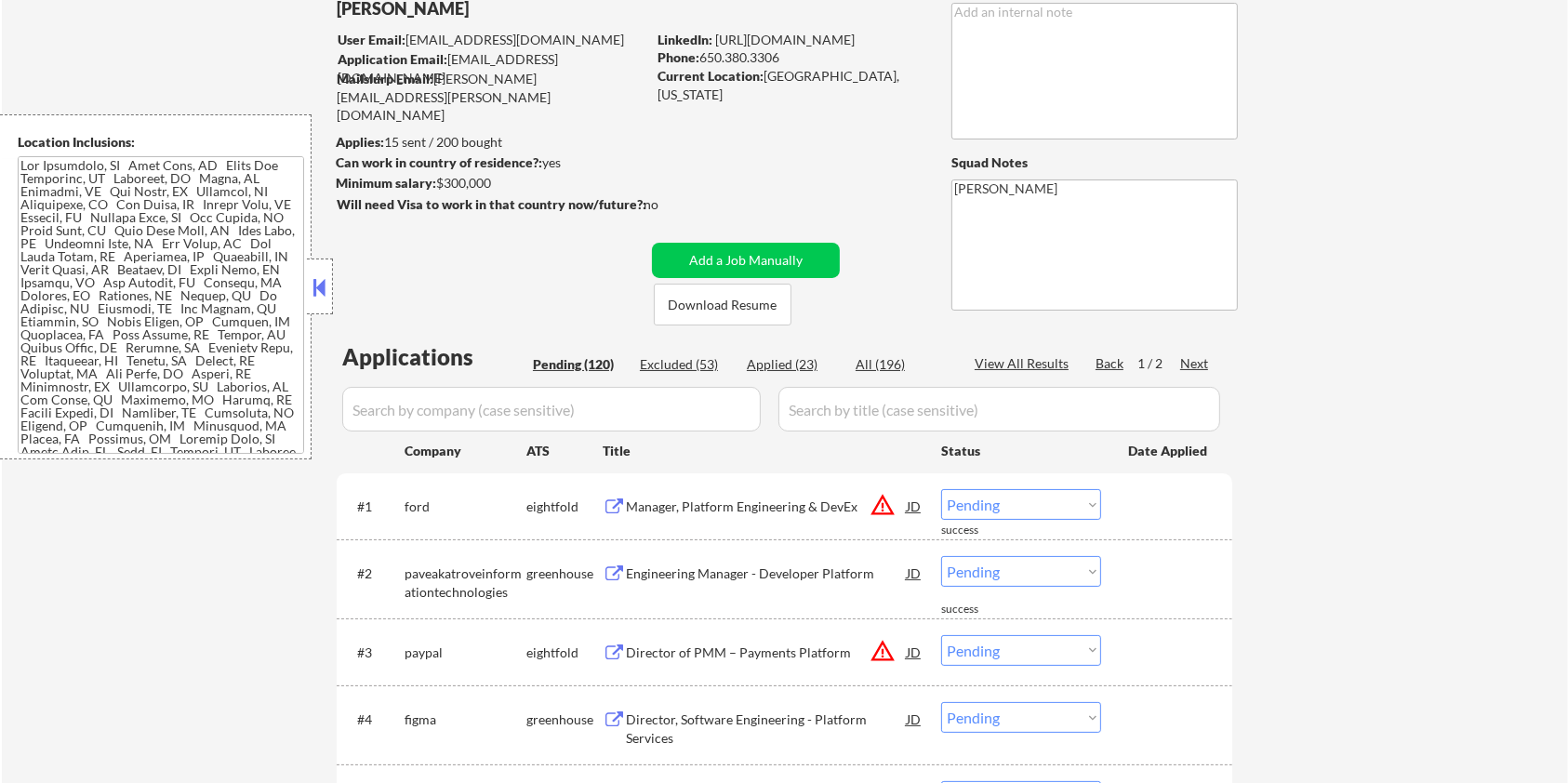
click at [411, 402] on input "input" at bounding box center [552, 408] width 419 height 44
paste input "paypal"
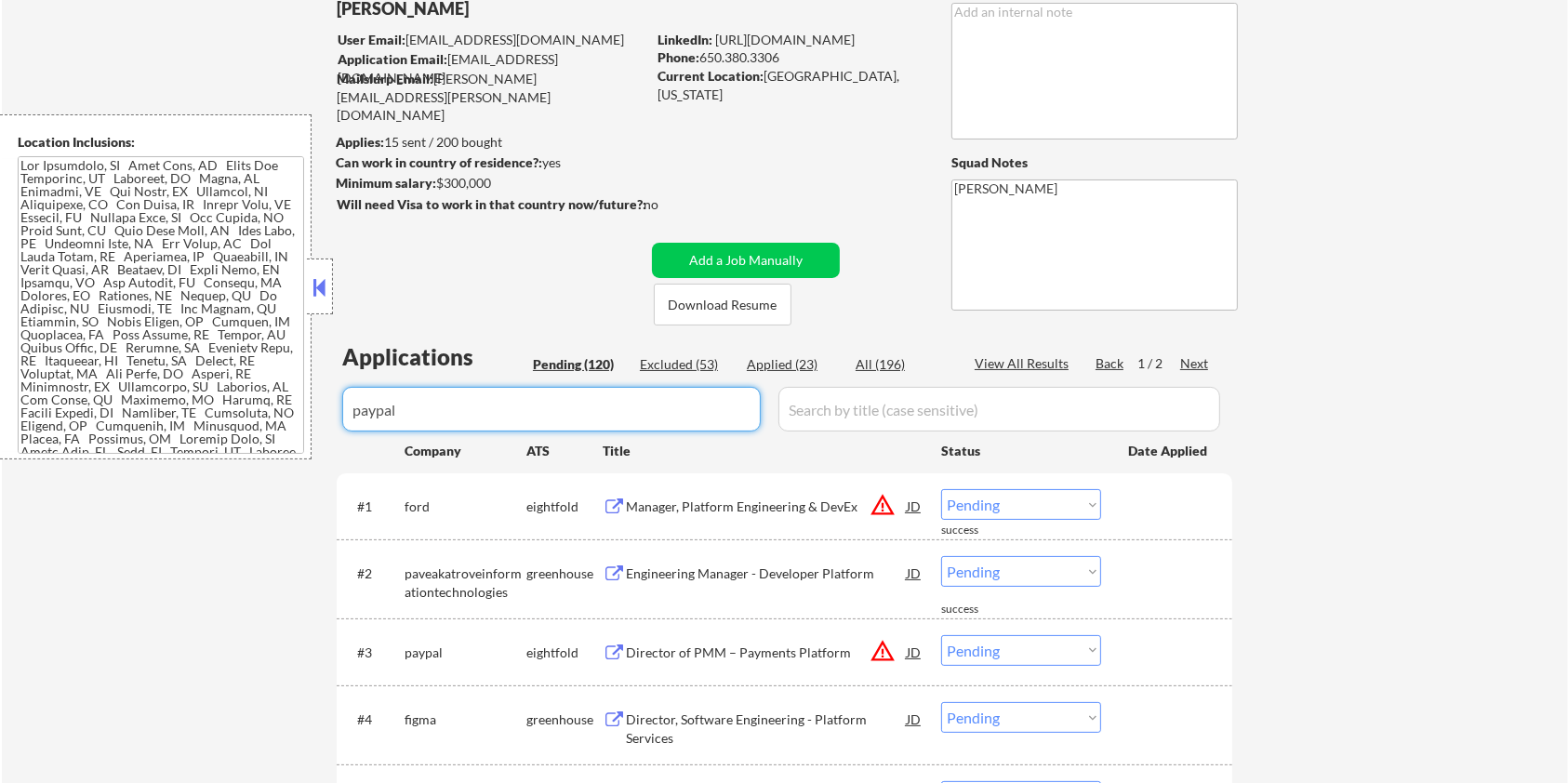
click at [795, 419] on input "input" at bounding box center [999, 408] width 441 height 44
click at [888, 368] on div "All (196)" at bounding box center [902, 364] width 93 height 19
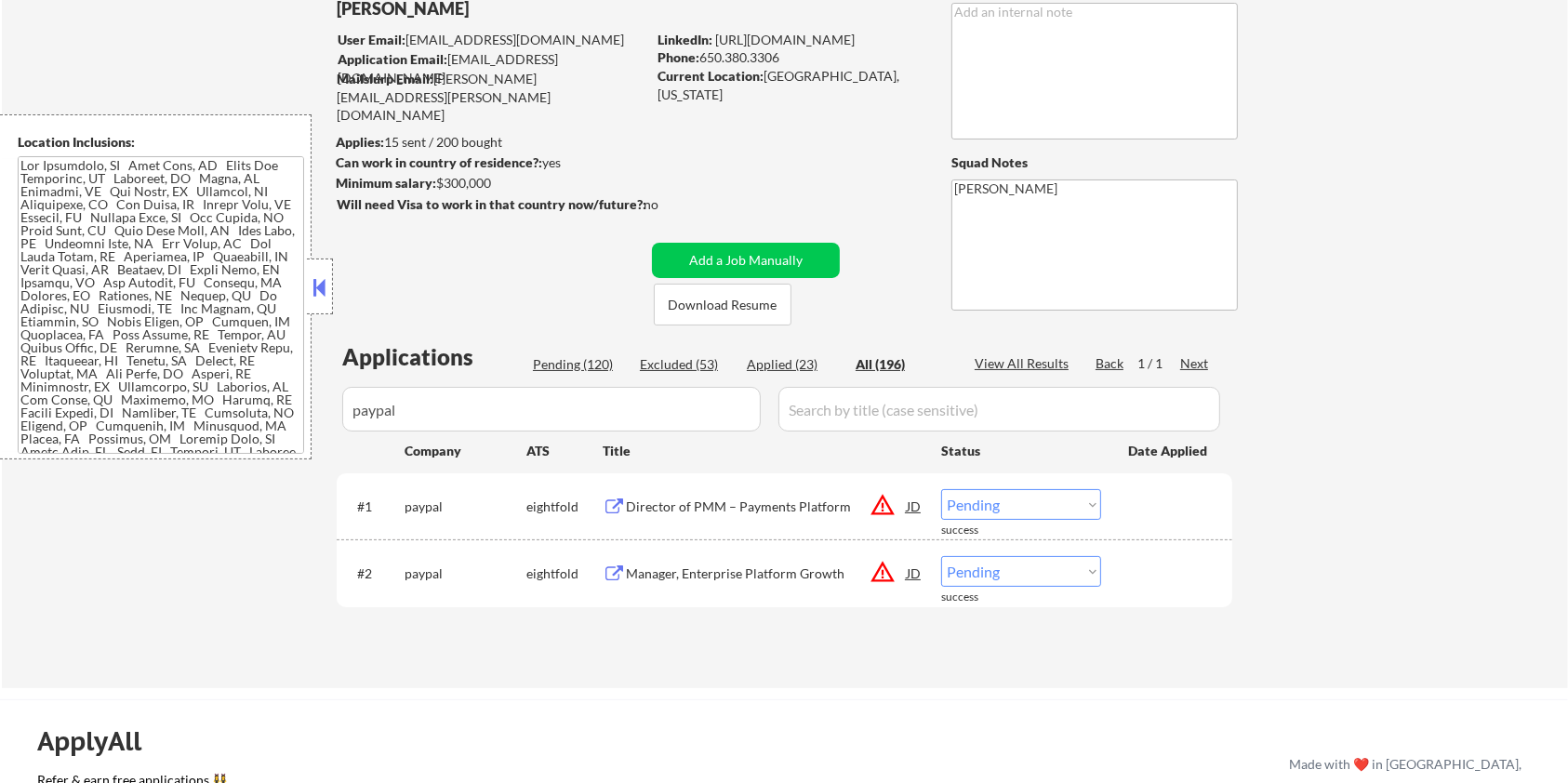
click at [772, 510] on div "Director of PMM – Payments Platform" at bounding box center [766, 507] width 280 height 19
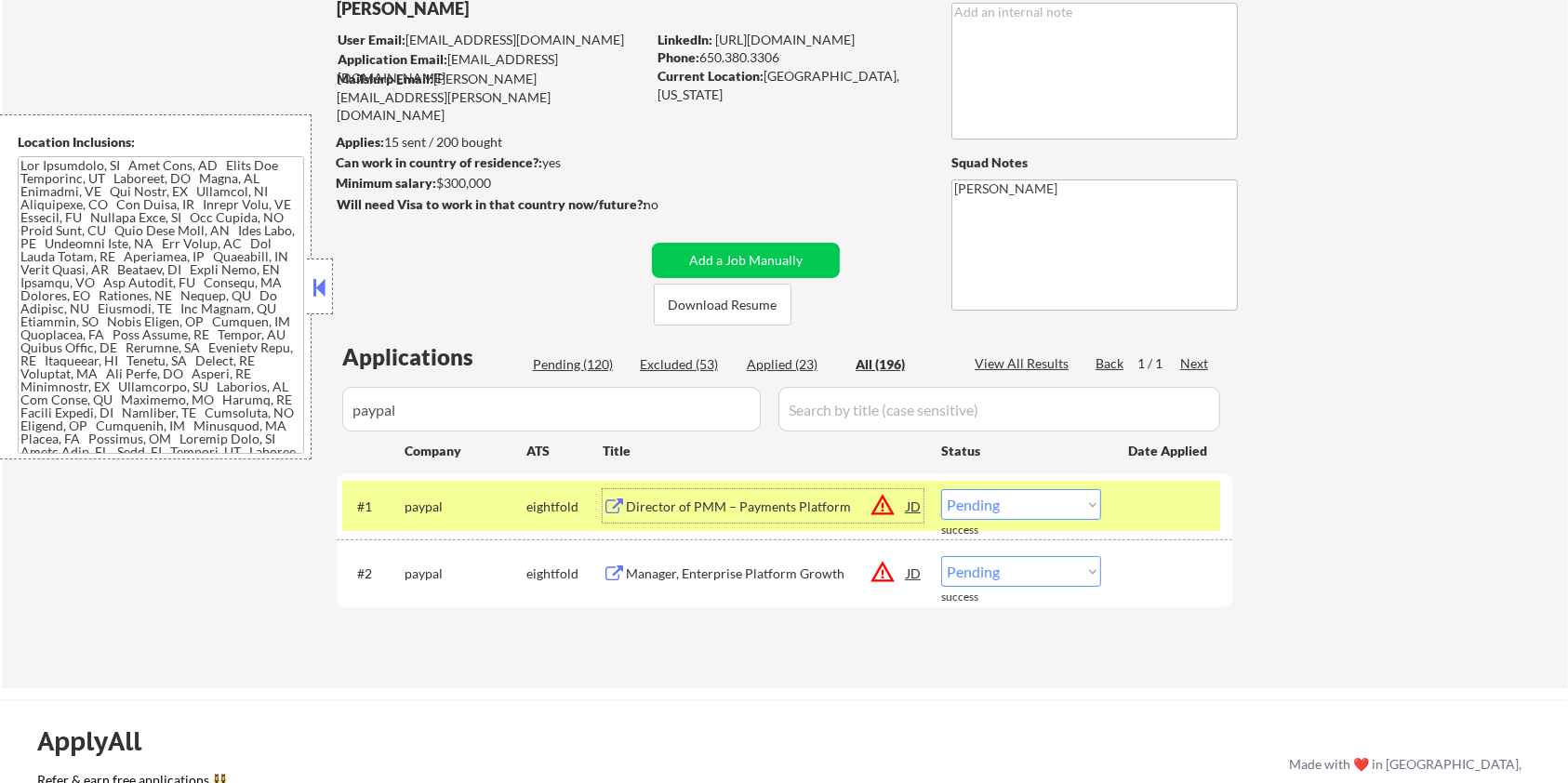
click at [1035, 500] on select "Choose an option... Pending Applied Excluded (Questions) Excluded (Expired) Exc…" at bounding box center [1021, 504] width 160 height 31
click at [941, 489] on select "Choose an option... Pending Applied Excluded (Questions) Excluded (Expired) Exc…" at bounding box center [1021, 504] width 160 height 31
click at [656, 563] on div "Manager, Enterprise Platform Growth" at bounding box center [766, 573] width 280 height 34
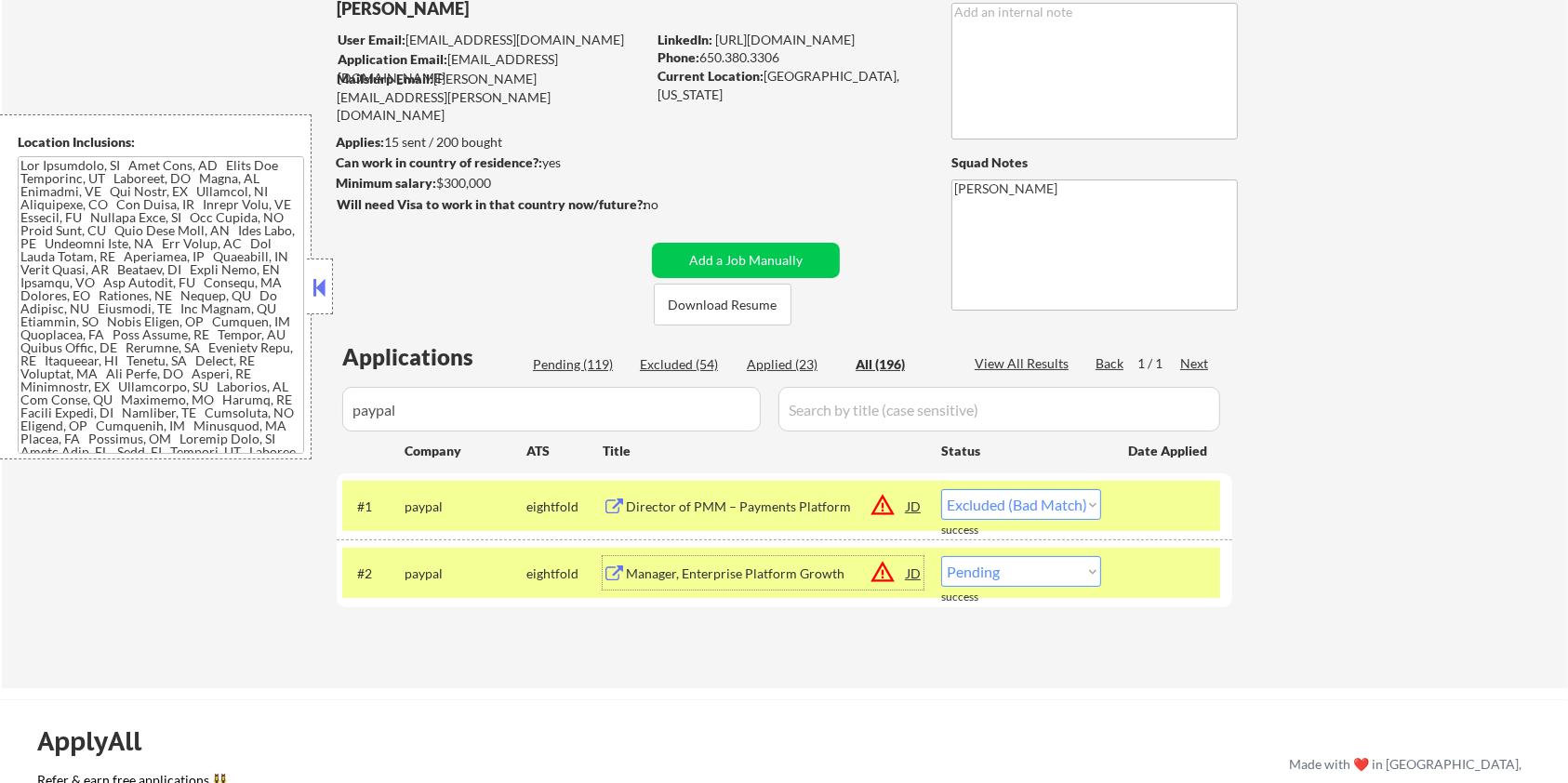
click at [1021, 584] on select "Choose an option... Pending Applied Excluded (Questions) Excluded (Expired) Exc…" at bounding box center [1021, 571] width 160 height 31
click at [941, 556] on select "Choose an option... Pending Applied Excluded (Questions) Excluded (Expired) Exc…" at bounding box center [1021, 571] width 160 height 31
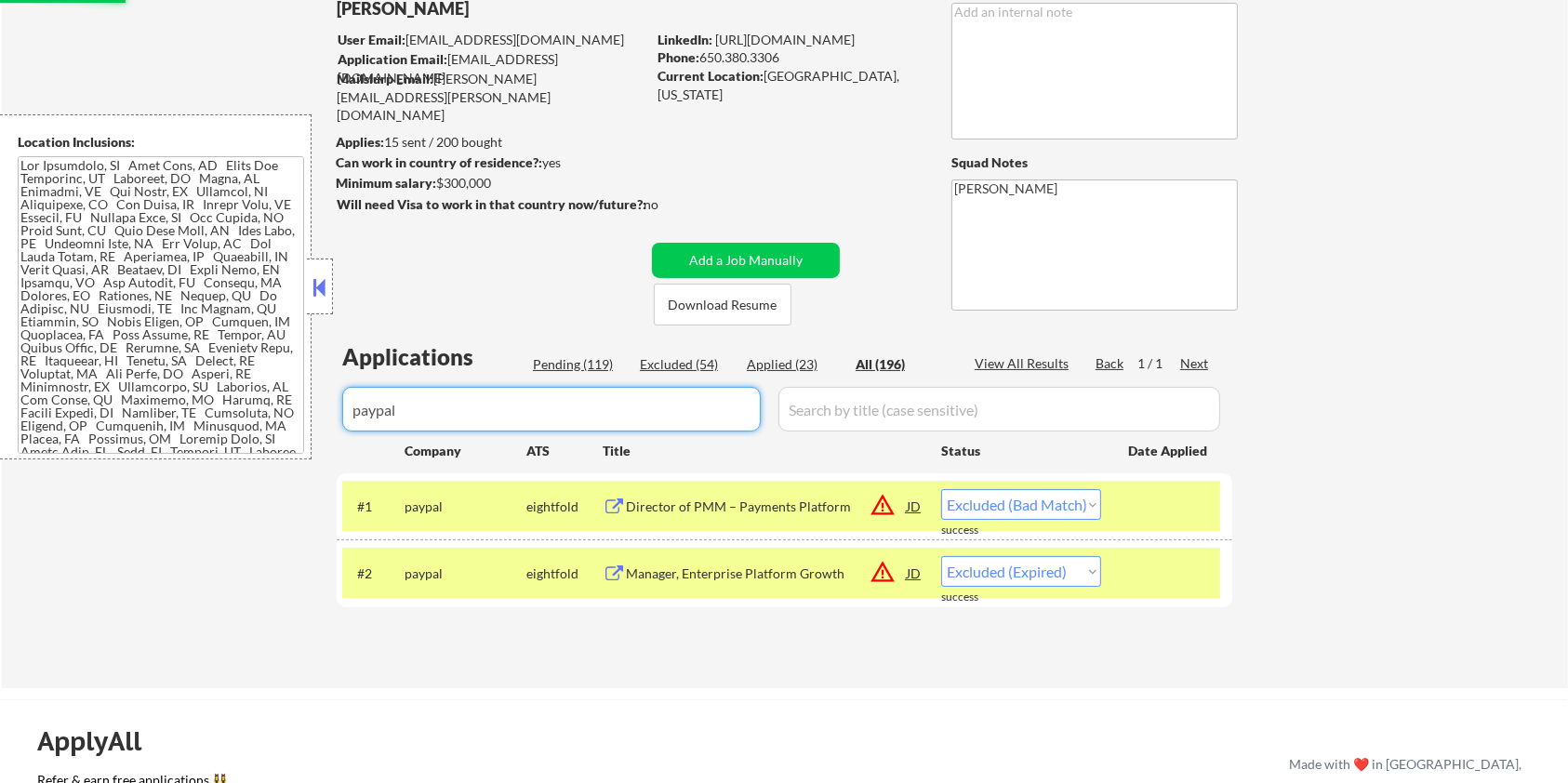
drag, startPoint x: 554, startPoint y: 395, endPoint x: 275, endPoint y: 442, distance: 282.9
click at [275, 442] on body "← Return to /applysquad Mailslurp Inbox Job Search Builder [PERSON_NAME] User E…" at bounding box center [784, 268] width 1568 height 783
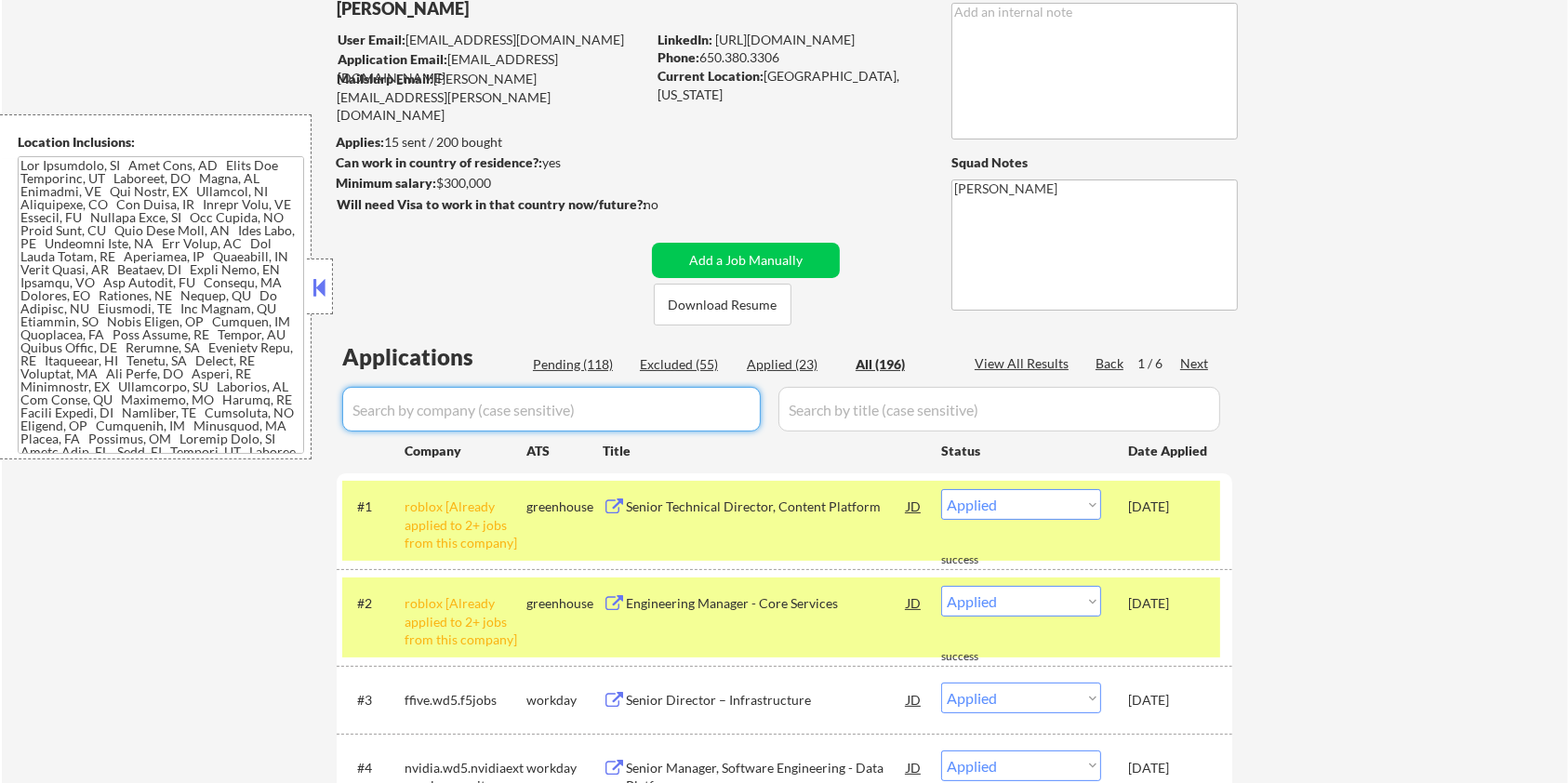
click at [553, 362] on div "Pending (118)" at bounding box center [579, 364] width 93 height 19
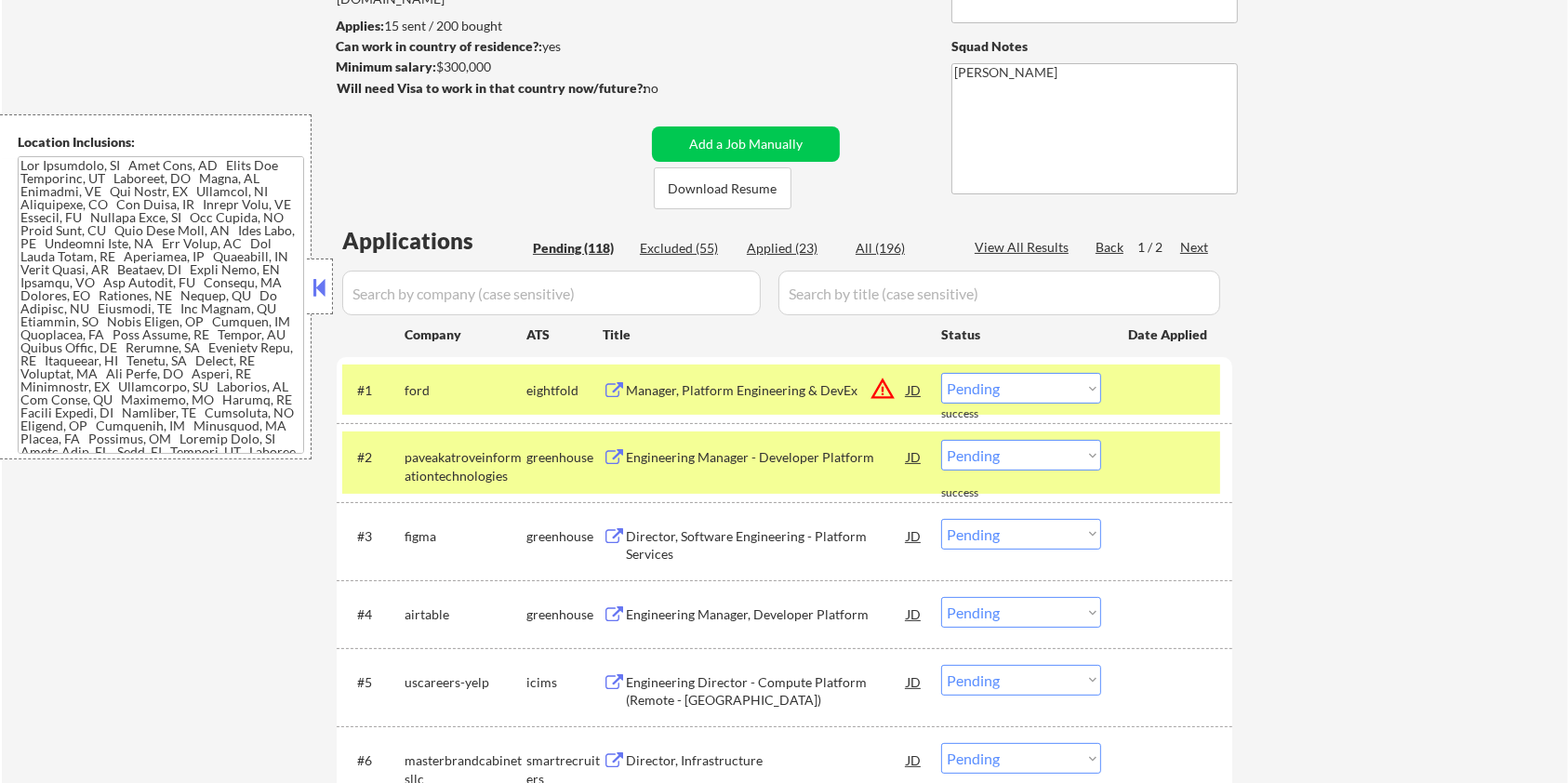
scroll to position [372, 0]
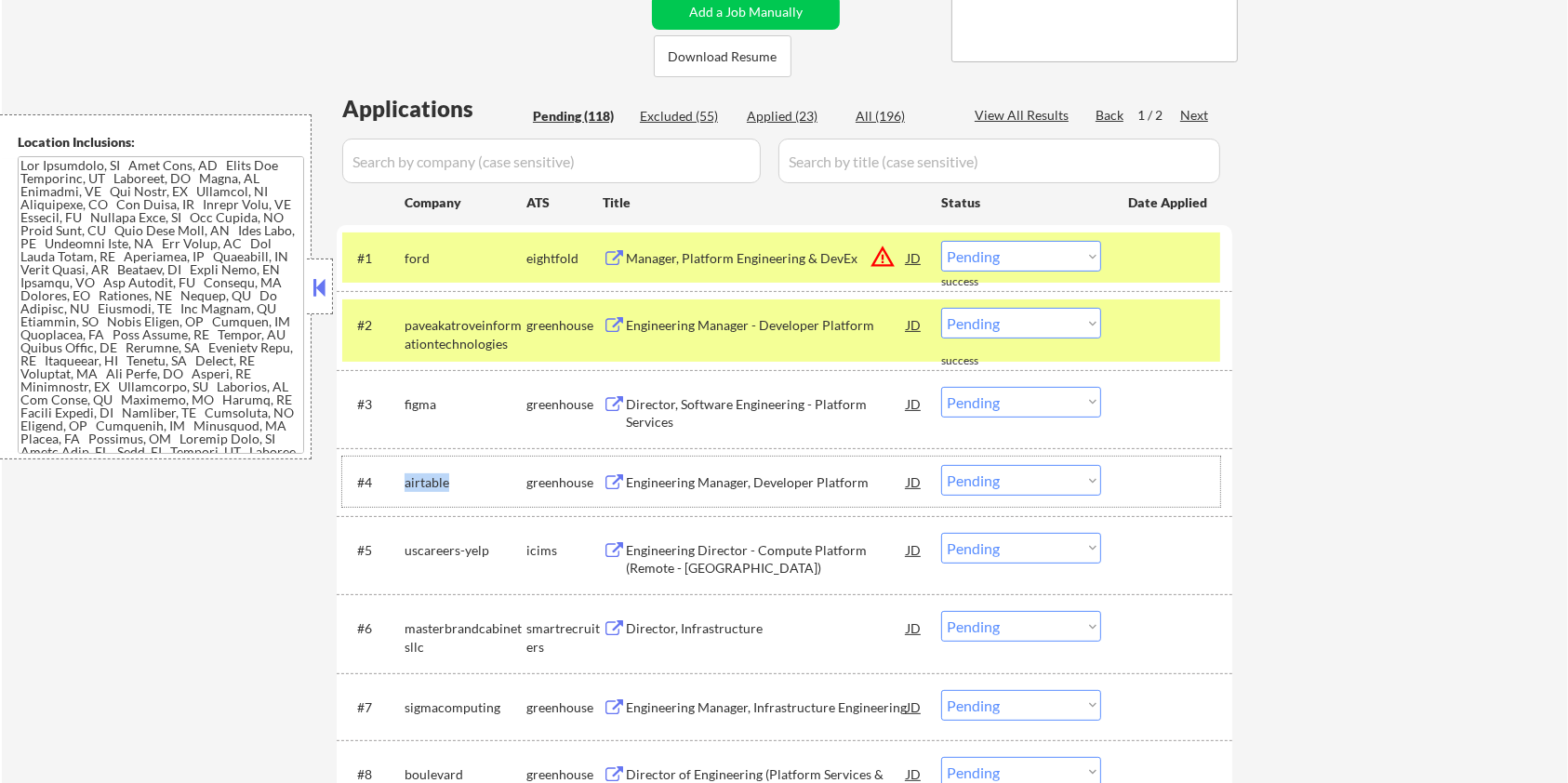
drag, startPoint x: 456, startPoint y: 480, endPoint x: 389, endPoint y: 480, distance: 67.0
click at [389, 480] on div "#4 airtable greenhouse Engineering Manager, Developer Platform JD warning_amber…" at bounding box center [781, 482] width 878 height 34
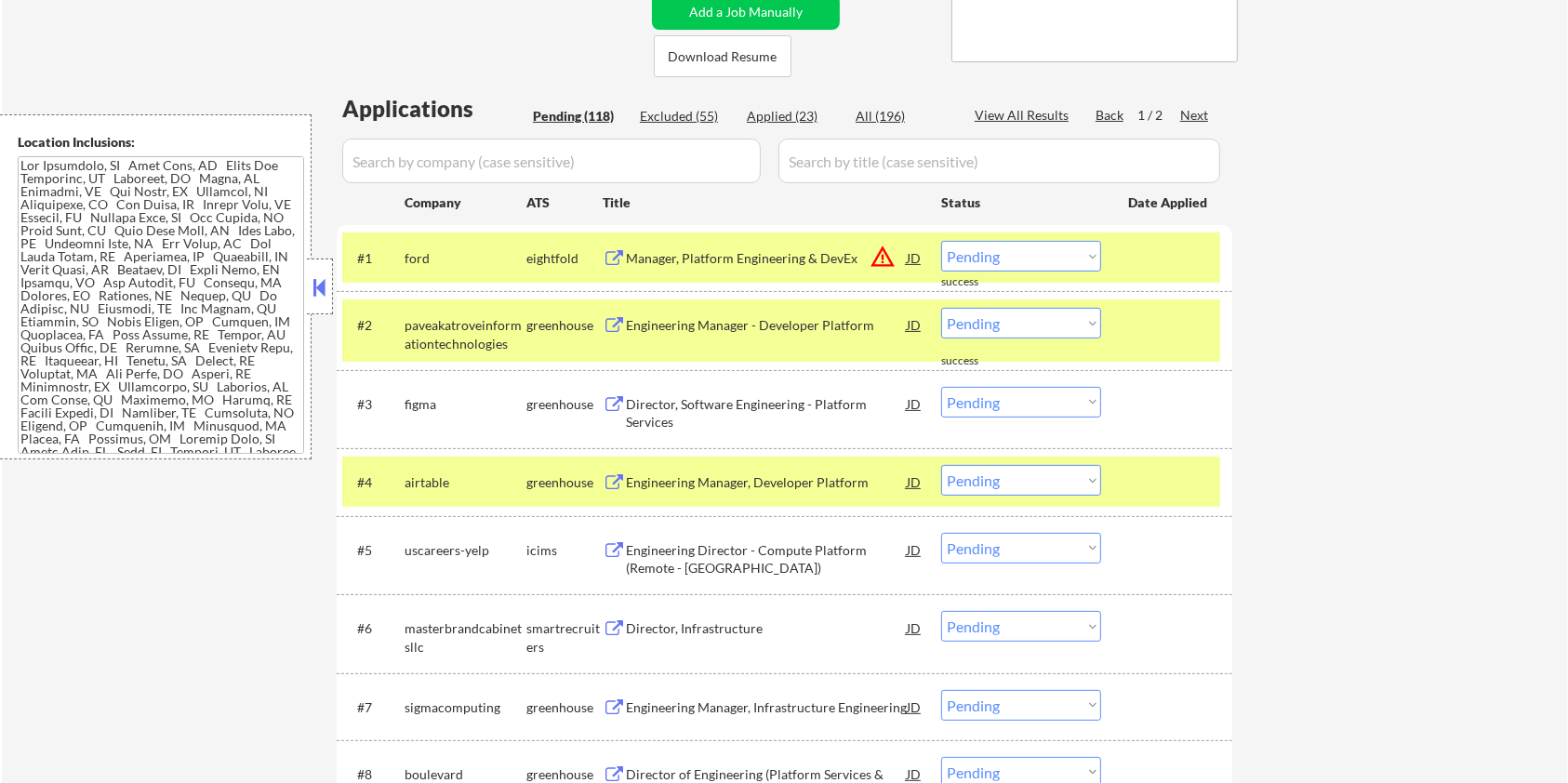
click at [418, 170] on input "input" at bounding box center [552, 160] width 419 height 44
paste input "airtable"
click at [841, 152] on input "input" at bounding box center [999, 160] width 441 height 44
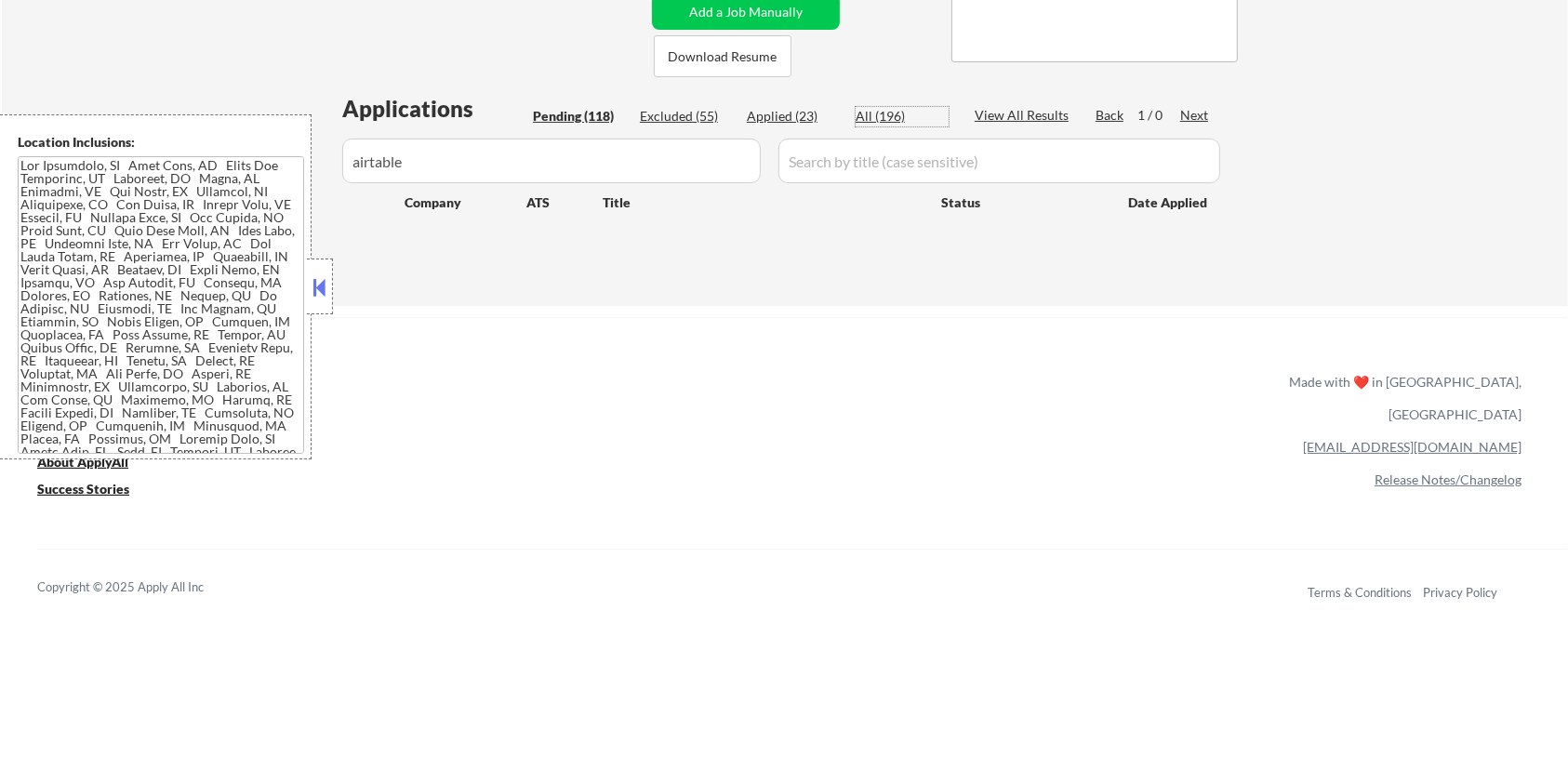
click at [874, 114] on div "All (196)" at bounding box center [902, 117] width 93 height 19
click at [856, 151] on input "input" at bounding box center [999, 160] width 441 height 44
click at [879, 116] on div "All (196)" at bounding box center [902, 117] width 93 height 19
drag, startPoint x: 516, startPoint y: 173, endPoint x: 247, endPoint y: 230, distance: 275.0
click at [247, 230] on body "← Return to /applysquad Mailslurp Inbox Job Search Builder [PERSON_NAME] User E…" at bounding box center [784, 20] width 1568 height 783
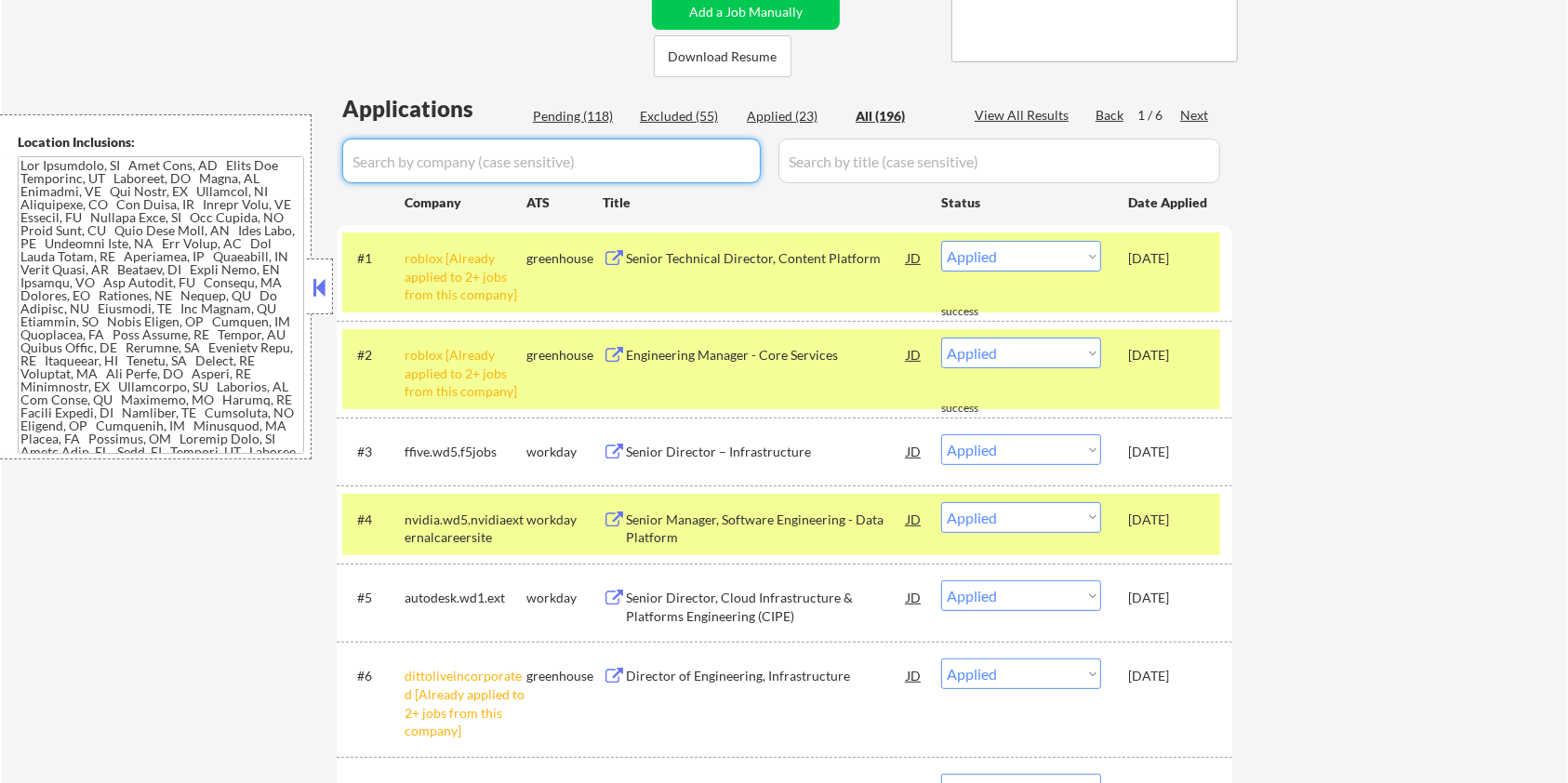
click at [569, 114] on div "Pending (118)" at bounding box center [579, 117] width 93 height 19
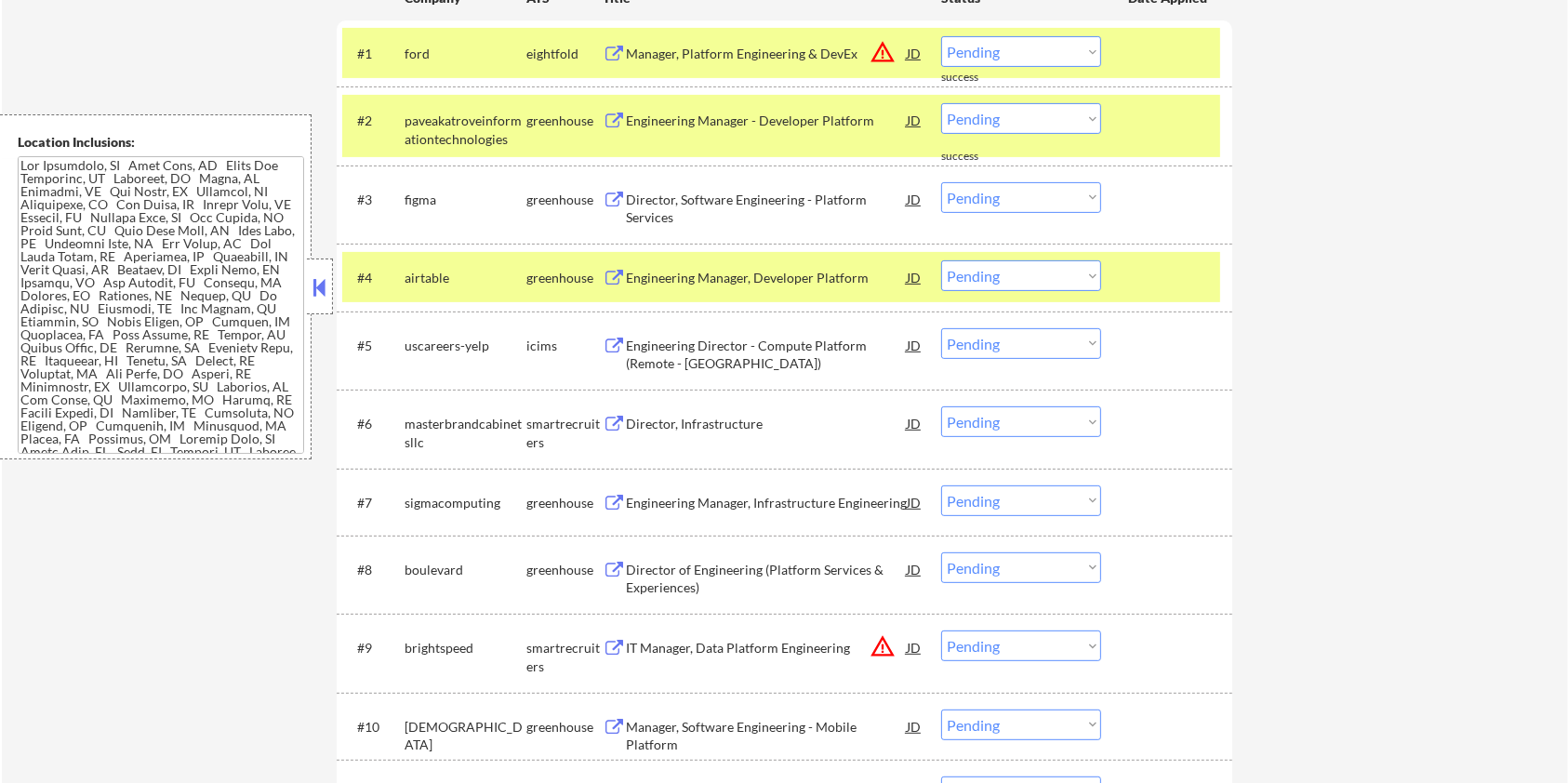
scroll to position [619, 0]
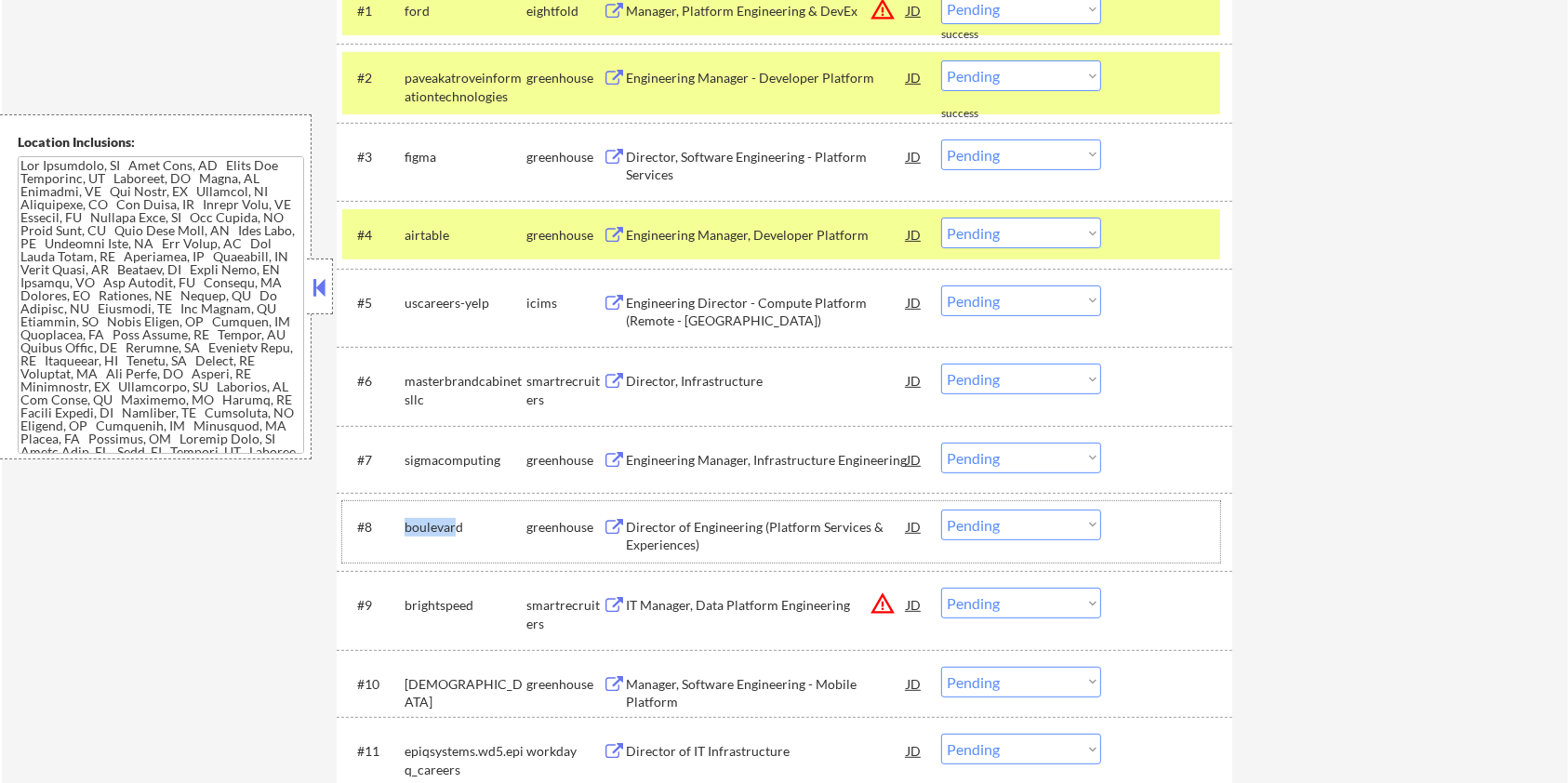
drag, startPoint x: 456, startPoint y: 524, endPoint x: 397, endPoint y: 521, distance: 59.1
click at [397, 521] on div "#8 boulevard greenhouse Director of Engineering (Platform Services & Experience…" at bounding box center [781, 532] width 878 height 61
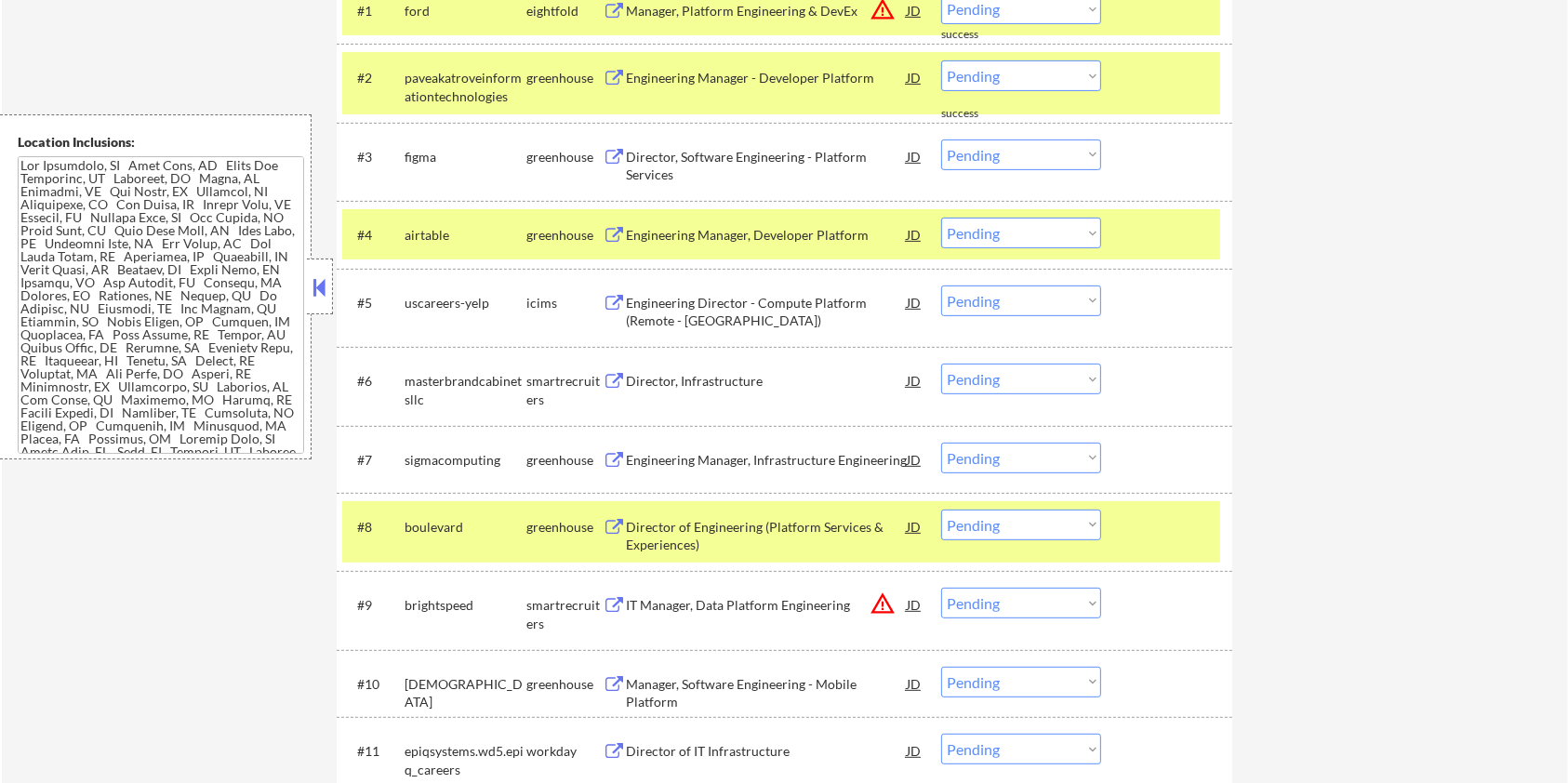
click at [458, 521] on div "boulevard" at bounding box center [465, 527] width 121 height 19
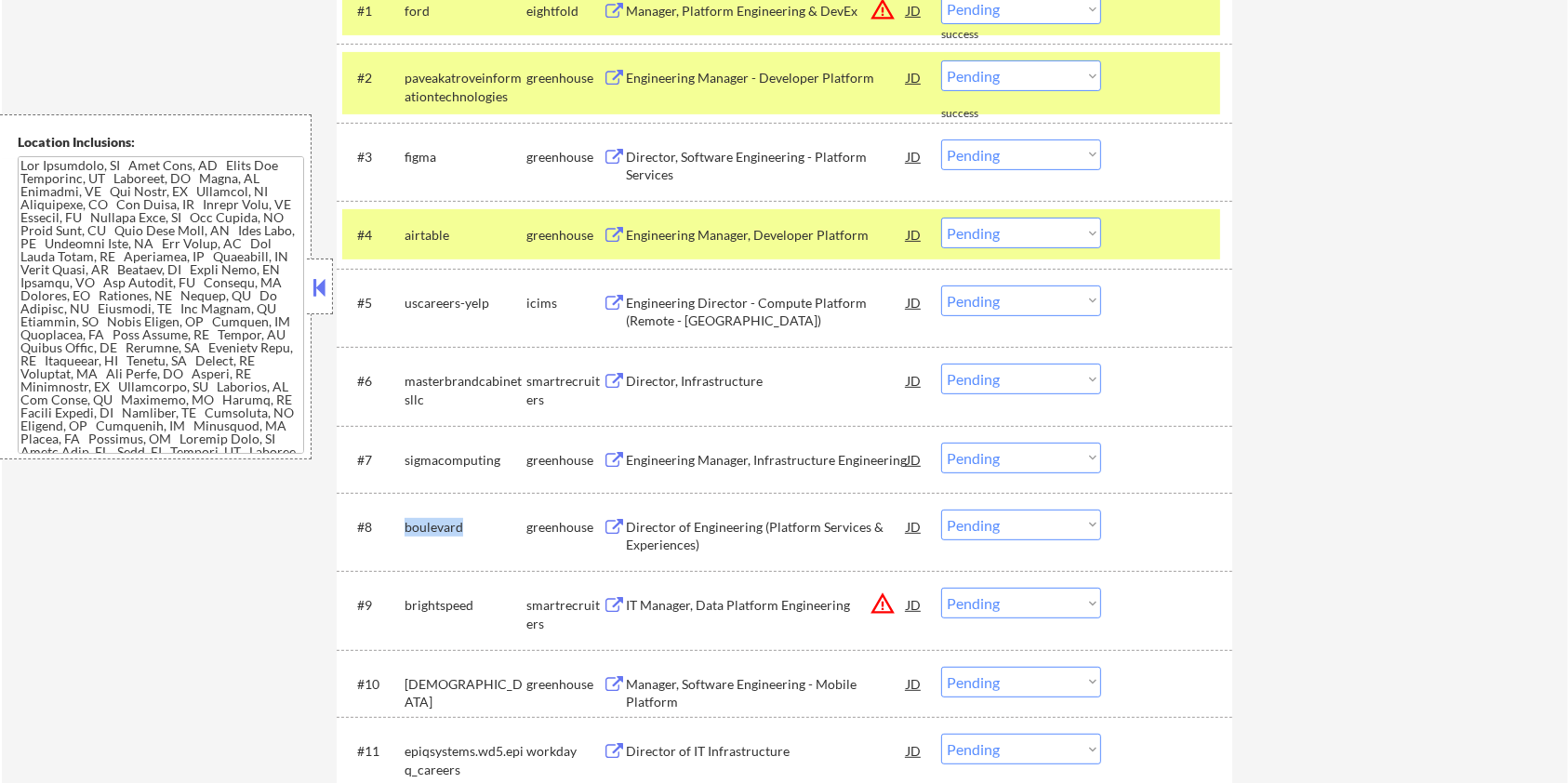
drag, startPoint x: 462, startPoint y: 522, endPoint x: 406, endPoint y: 522, distance: 56.0
click at [406, 522] on div "boulevard" at bounding box center [465, 527] width 121 height 19
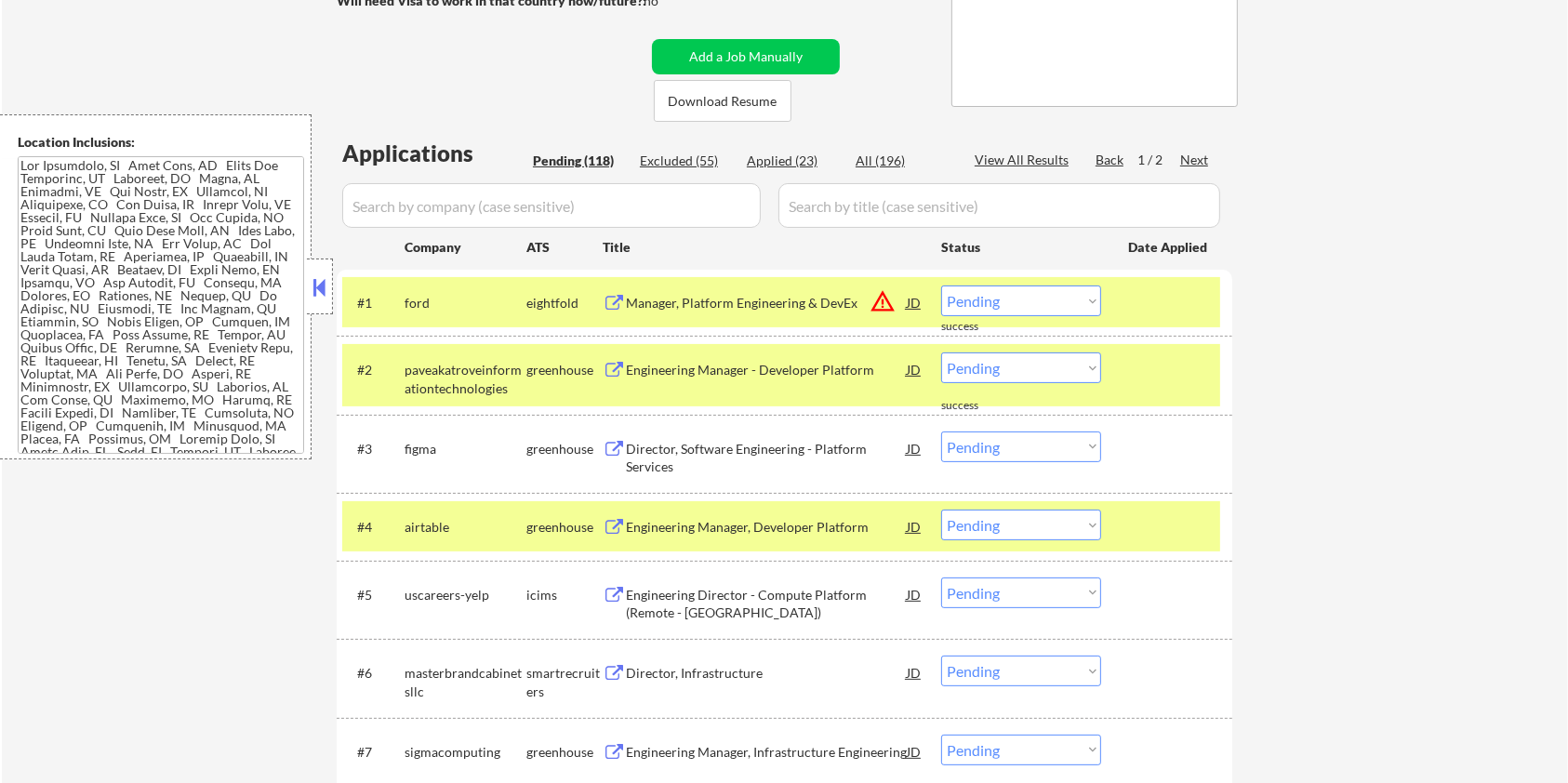
scroll to position [123, 0]
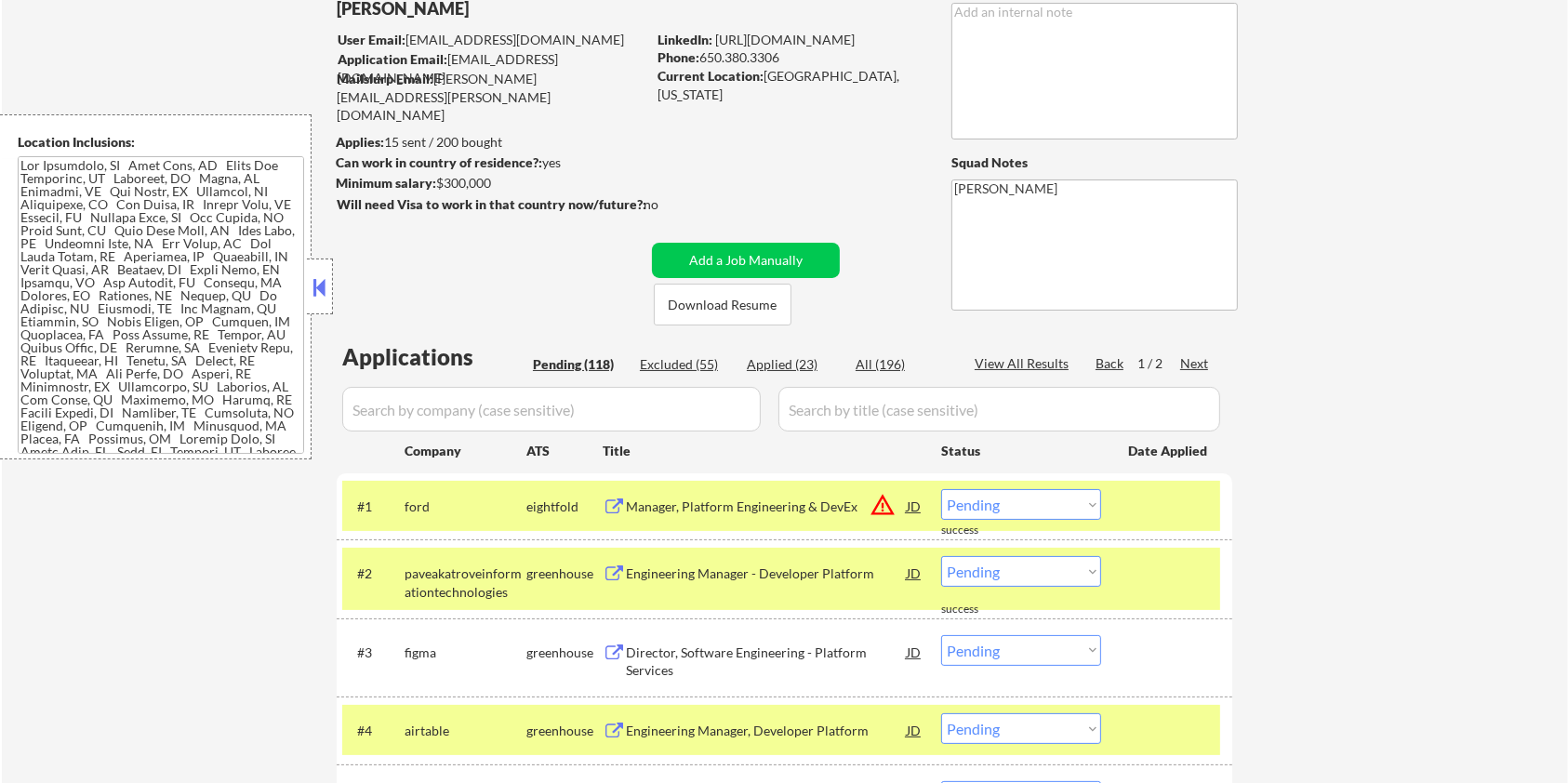
click at [445, 417] on input "input" at bounding box center [552, 408] width 419 height 44
paste input "boulevard"
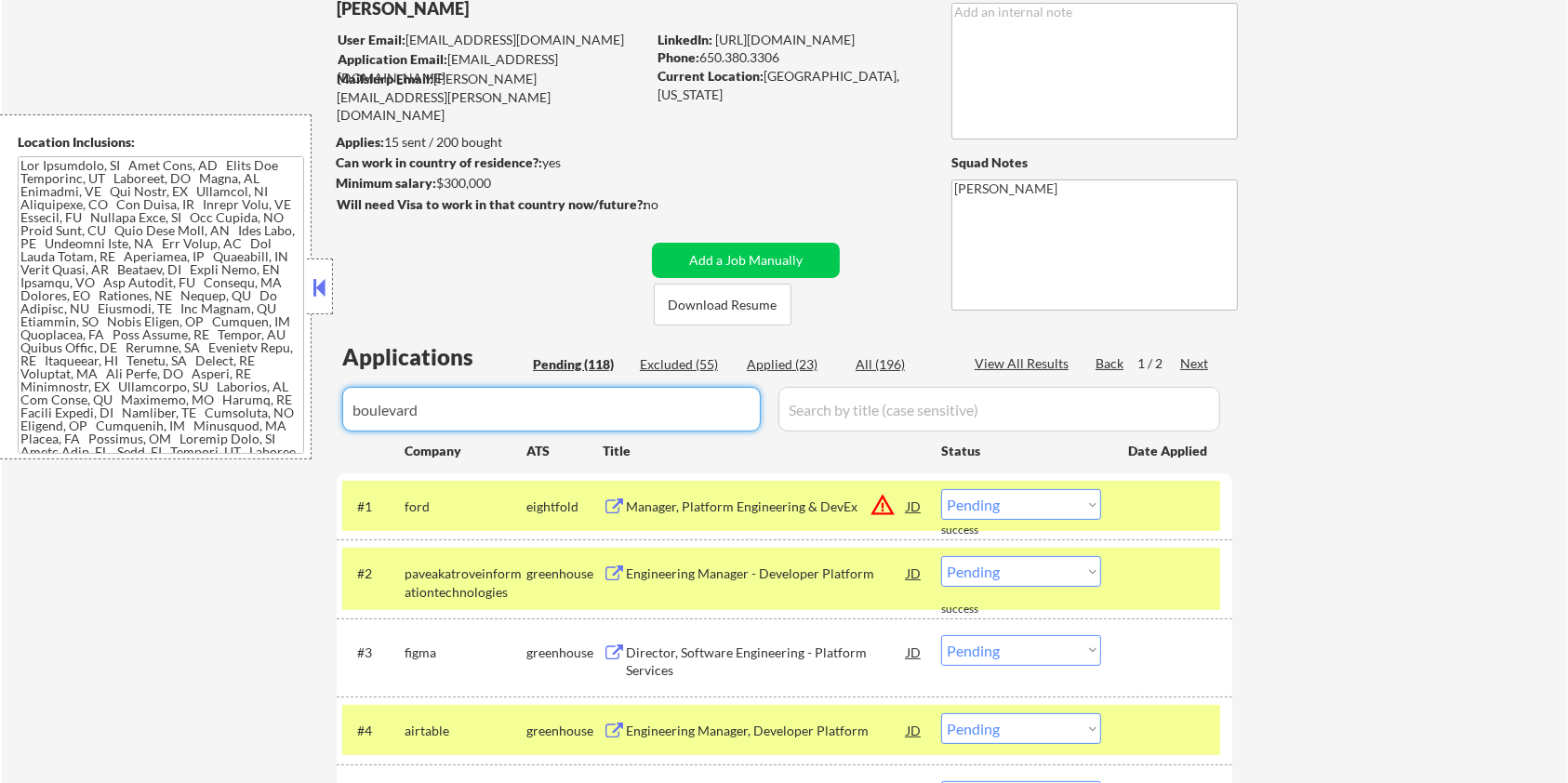
drag, startPoint x: 810, startPoint y: 398, endPoint x: 833, endPoint y: 389, distance: 24.7
click at [810, 398] on input "input" at bounding box center [999, 408] width 441 height 44
click at [877, 357] on div "All (196)" at bounding box center [902, 364] width 93 height 19
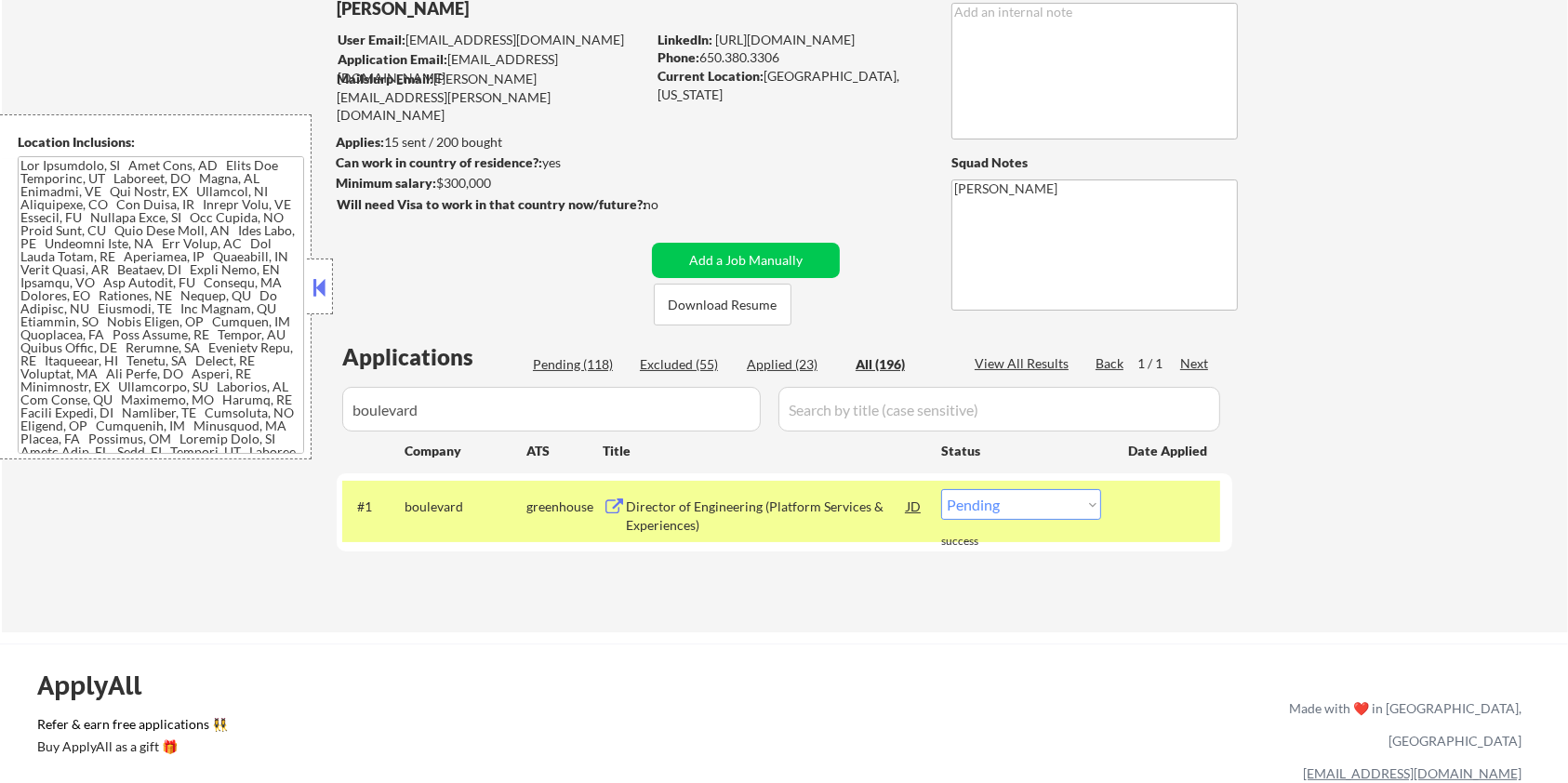
click at [682, 505] on div "Director of Engineering (Platform Services & Experiences)" at bounding box center [766, 516] width 280 height 37
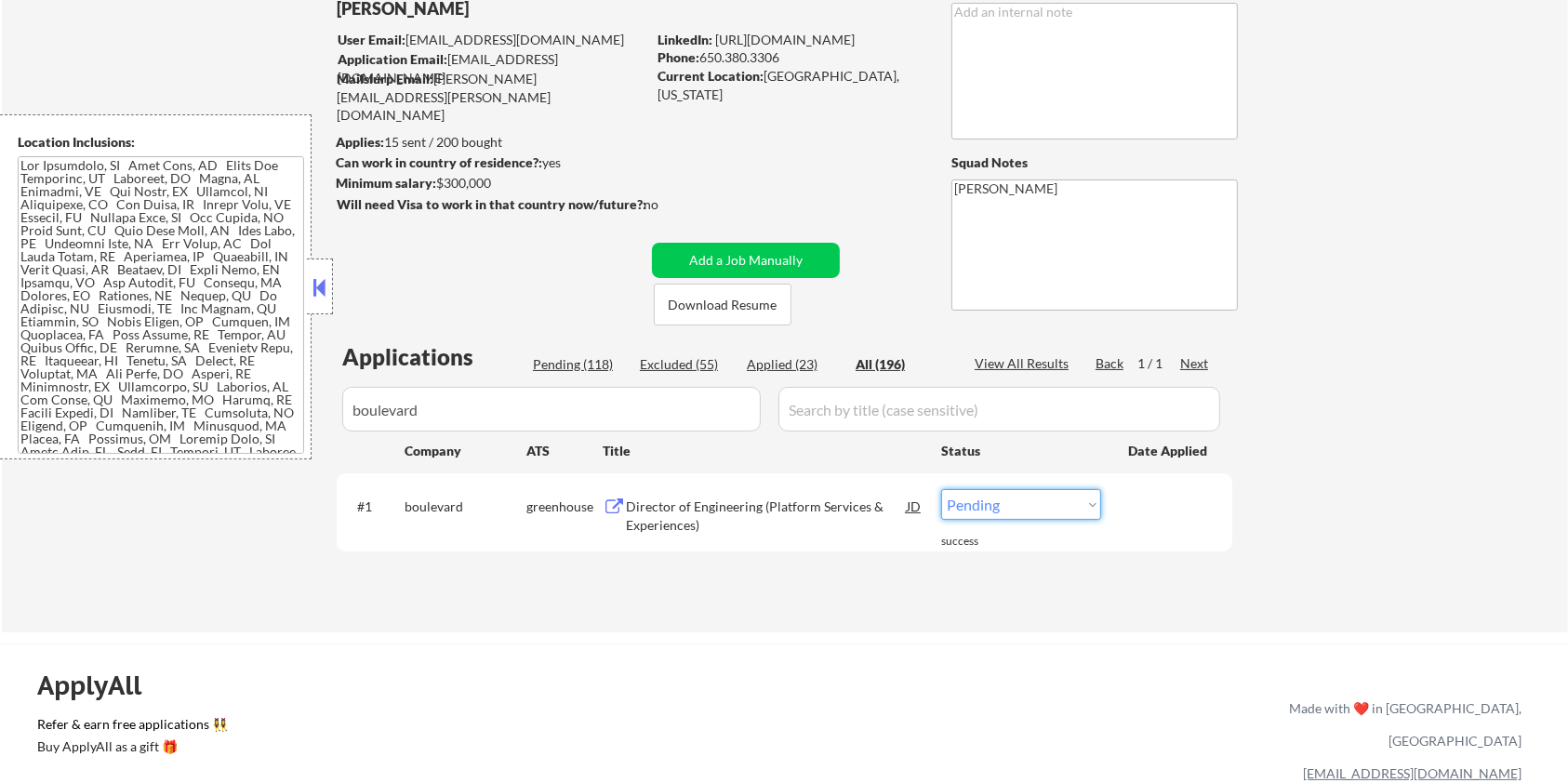
click at [1048, 508] on select "Choose an option... Pending Applied Excluded (Questions) Excluded (Expired) Exc…" at bounding box center [1021, 504] width 160 height 31
click at [941, 489] on select "Choose an option... Pending Applied Excluded (Questions) Excluded (Expired) Exc…" at bounding box center [1021, 504] width 160 height 31
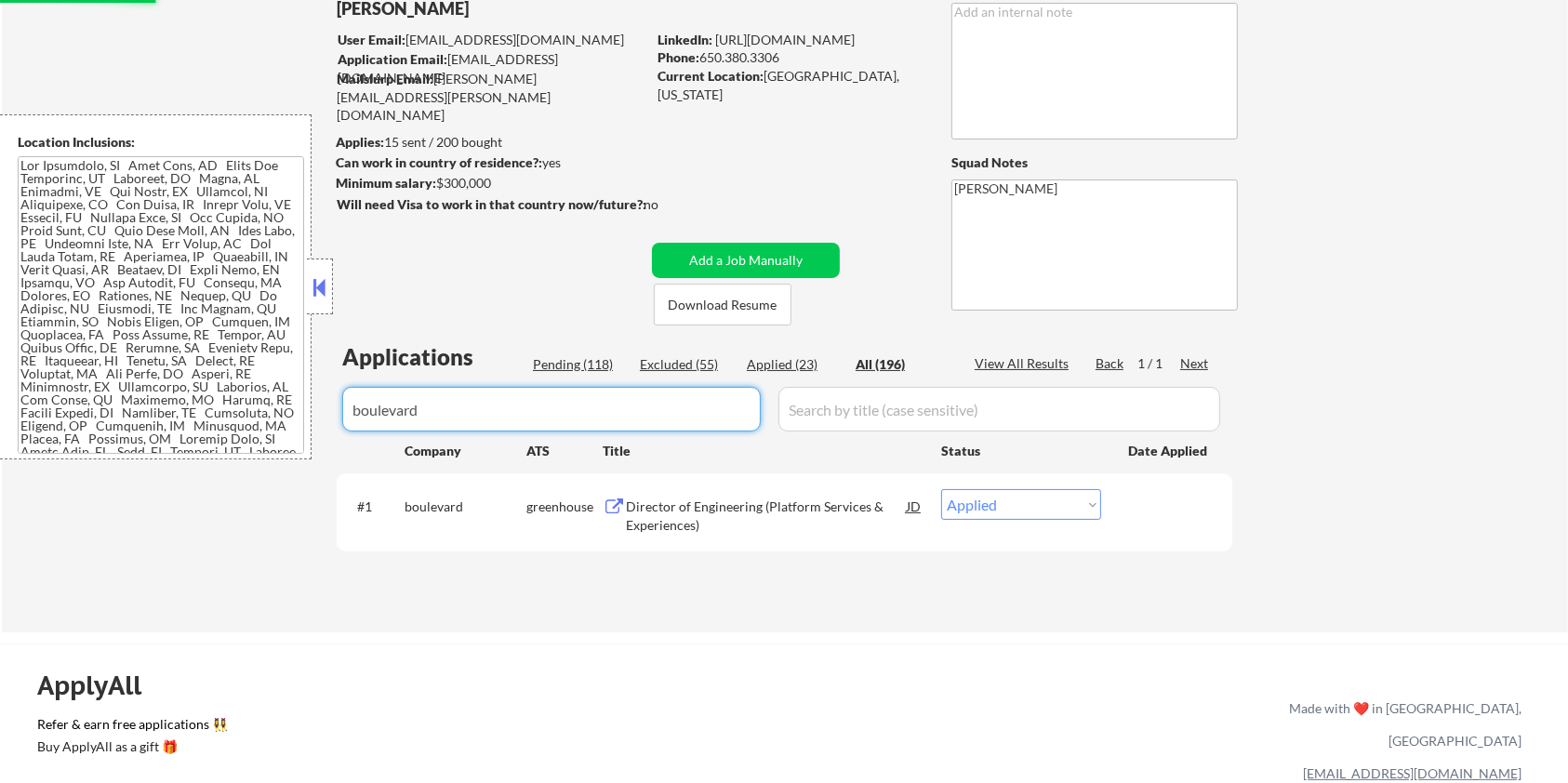
drag, startPoint x: 498, startPoint y: 409, endPoint x: 213, endPoint y: 425, distance: 285.4
click at [213, 425] on body "← Return to /applysquad Mailslurp Inbox Job Search Builder [PERSON_NAME] User E…" at bounding box center [784, 268] width 1568 height 783
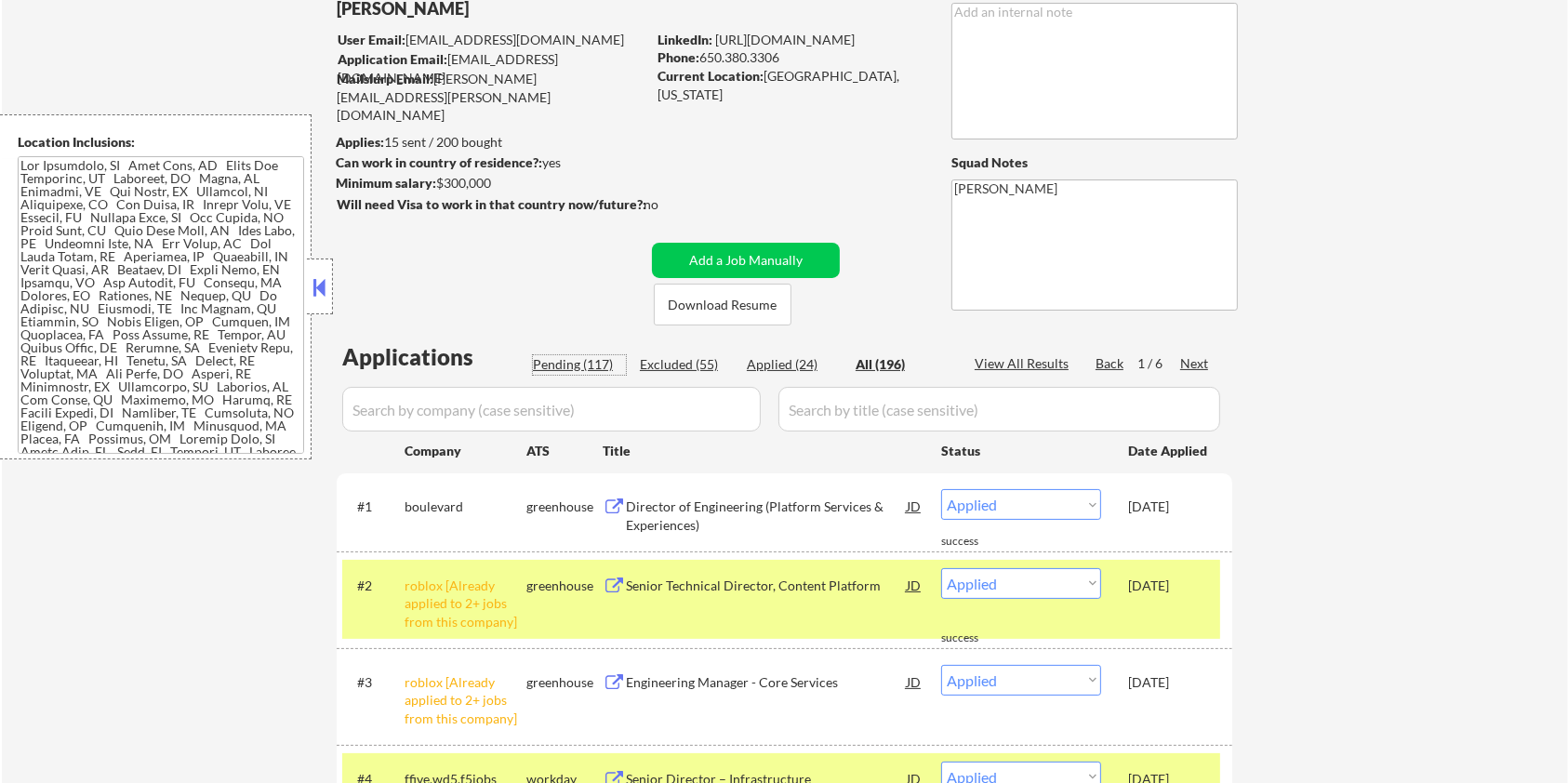
click at [549, 359] on div "Pending (117)" at bounding box center [579, 364] width 93 height 19
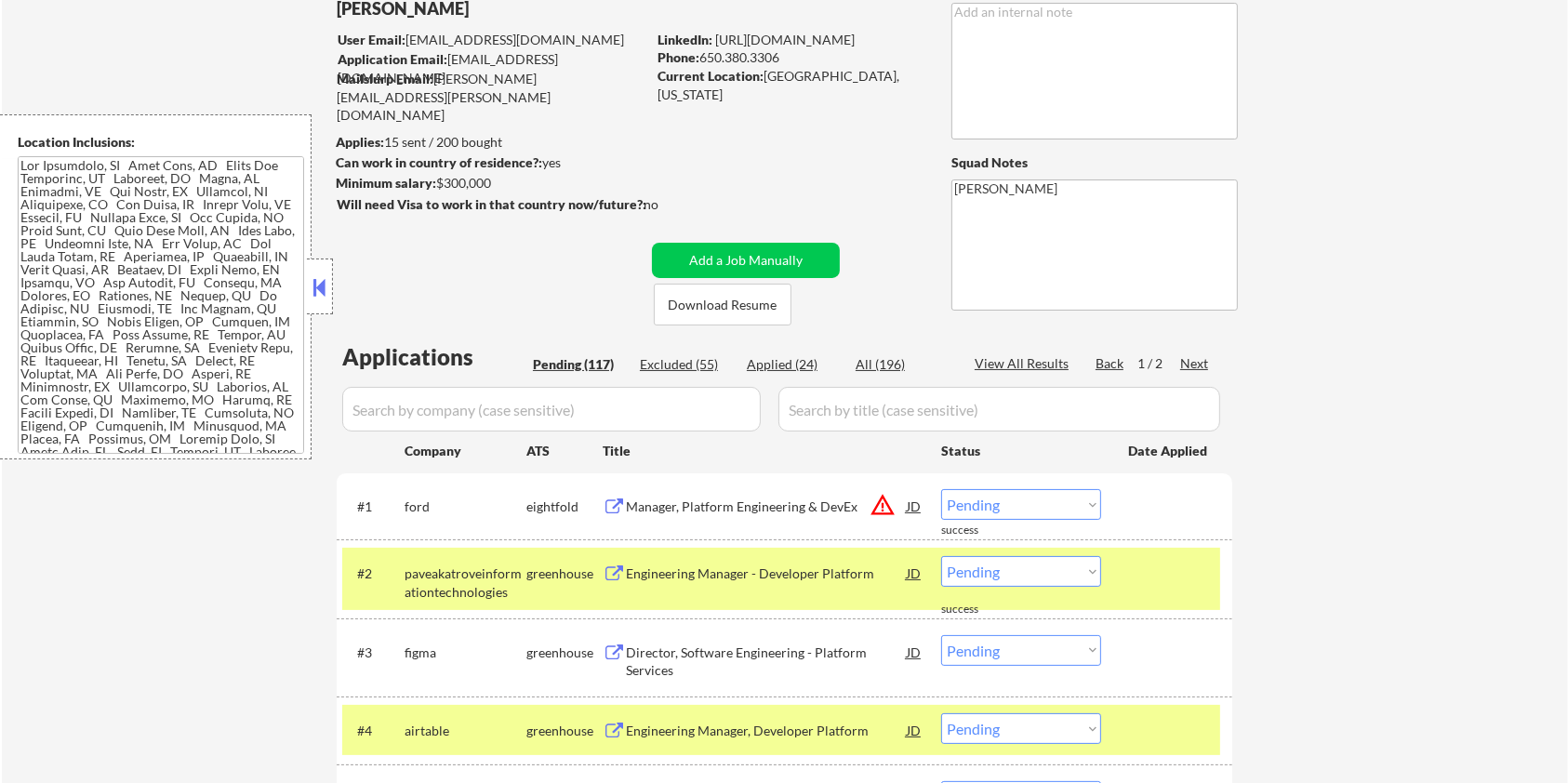
scroll to position [248, 0]
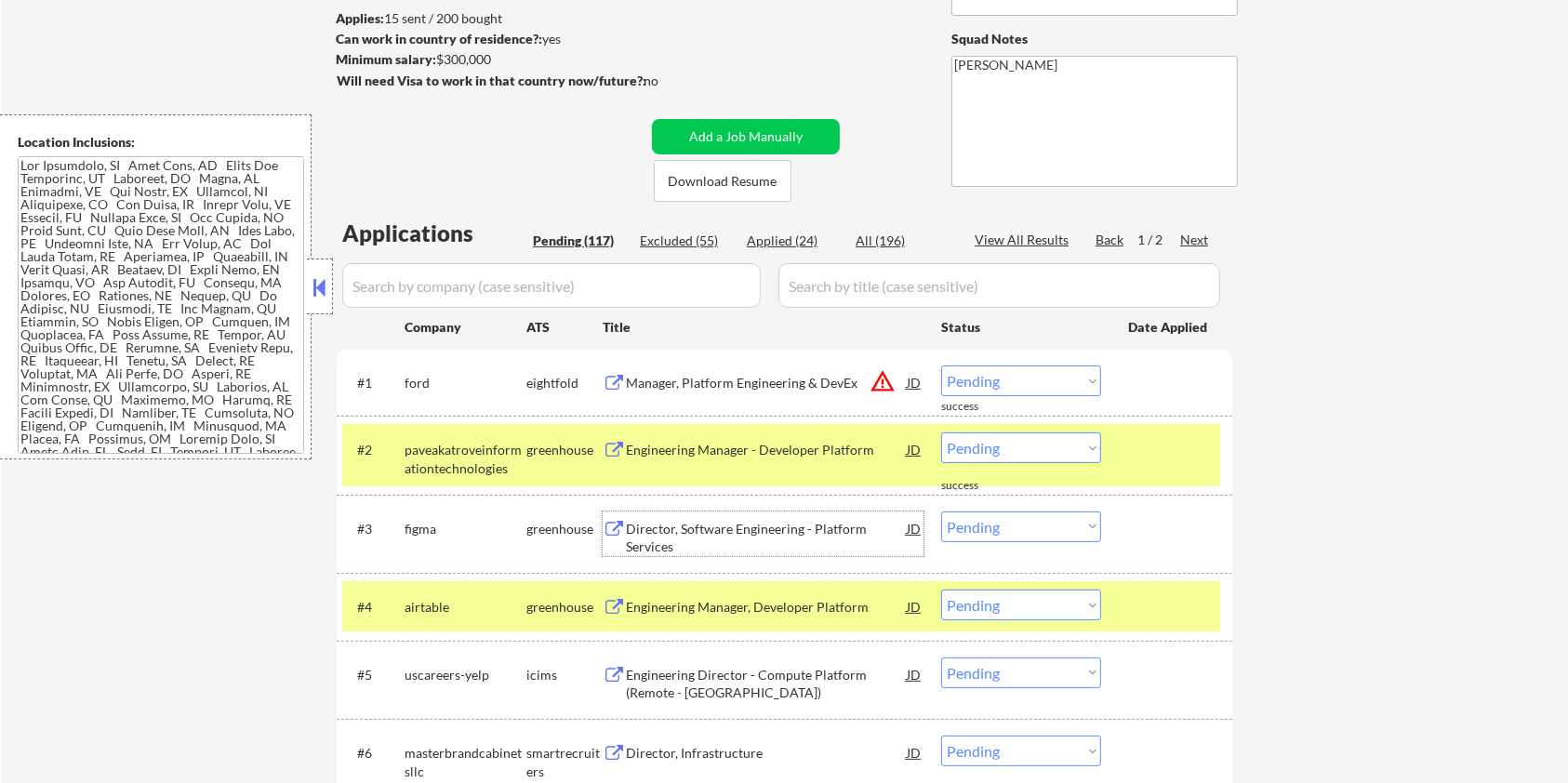
click at [644, 531] on div "Director, Software Engineering - Platform Services" at bounding box center [766, 537] width 280 height 37
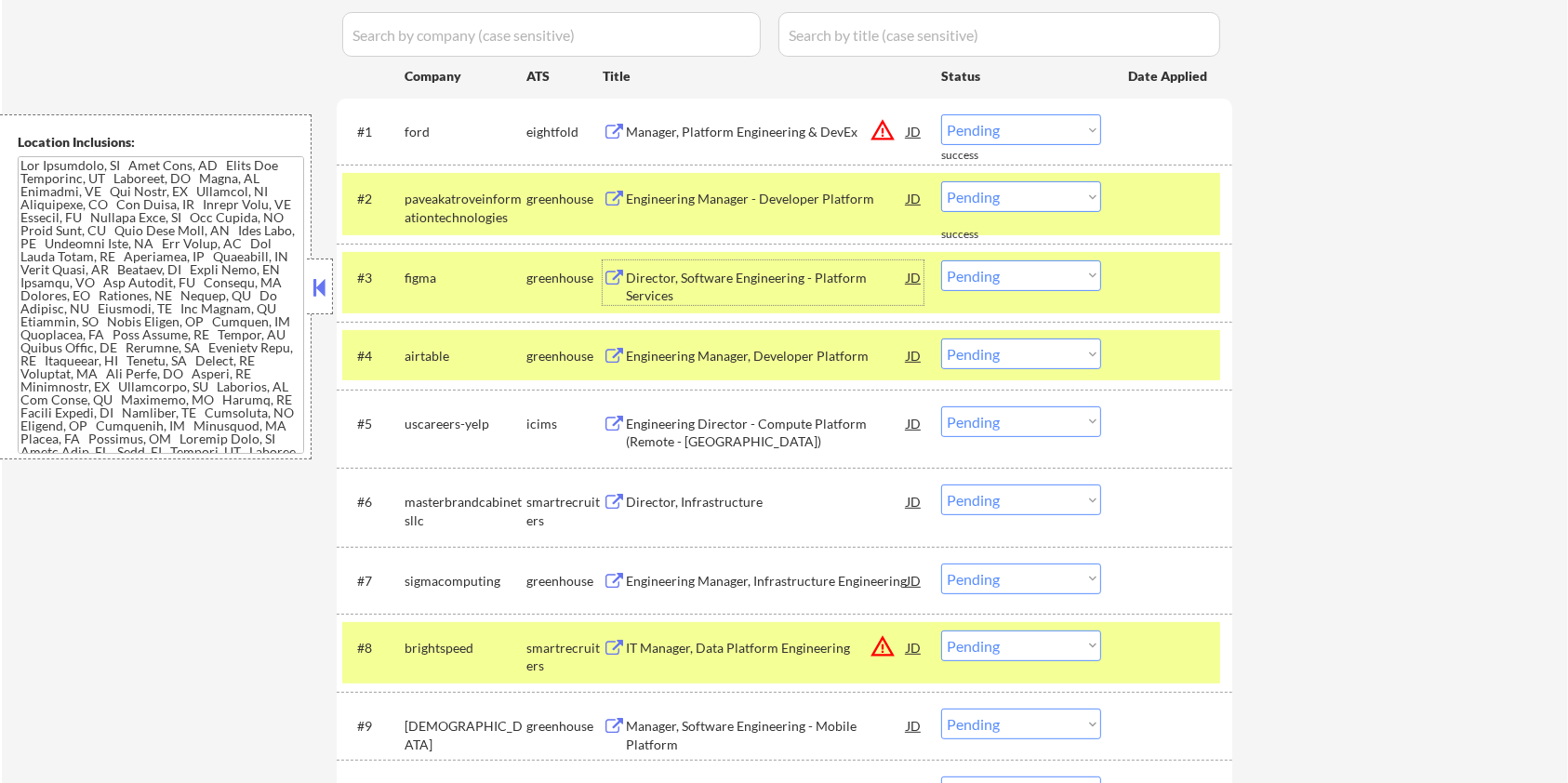
scroll to position [496, 0]
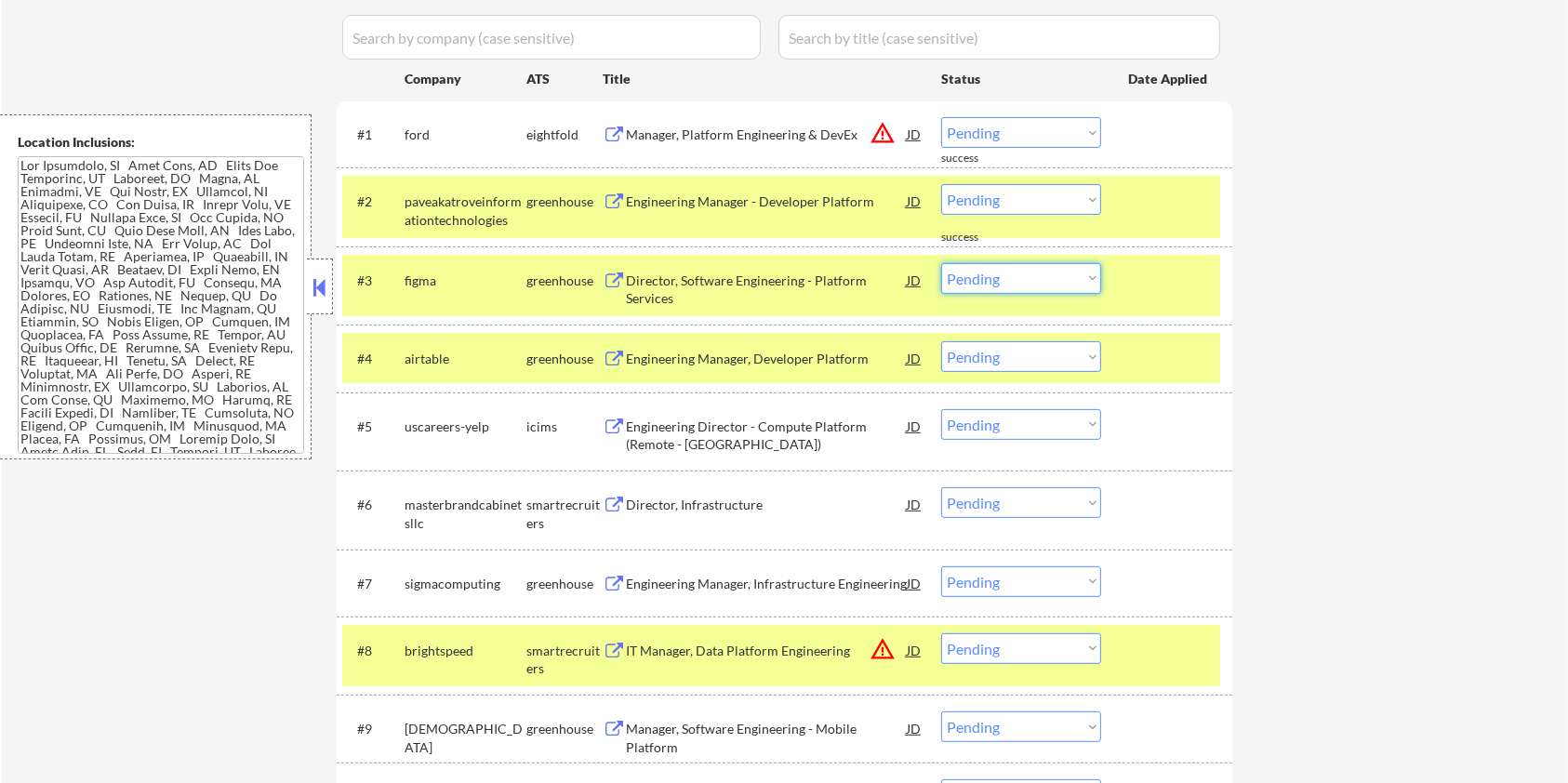
click at [1011, 276] on select "Choose an option... Pending Applied Excluded (Questions) Excluded (Expired) Exc…" at bounding box center [1021, 279] width 160 height 31
click at [941, 264] on select "Choose an option... Pending Applied Excluded (Questions) Excluded (Expired) Exc…" at bounding box center [1021, 279] width 160 height 31
click at [1135, 197] on div at bounding box center [1169, 201] width 82 height 34
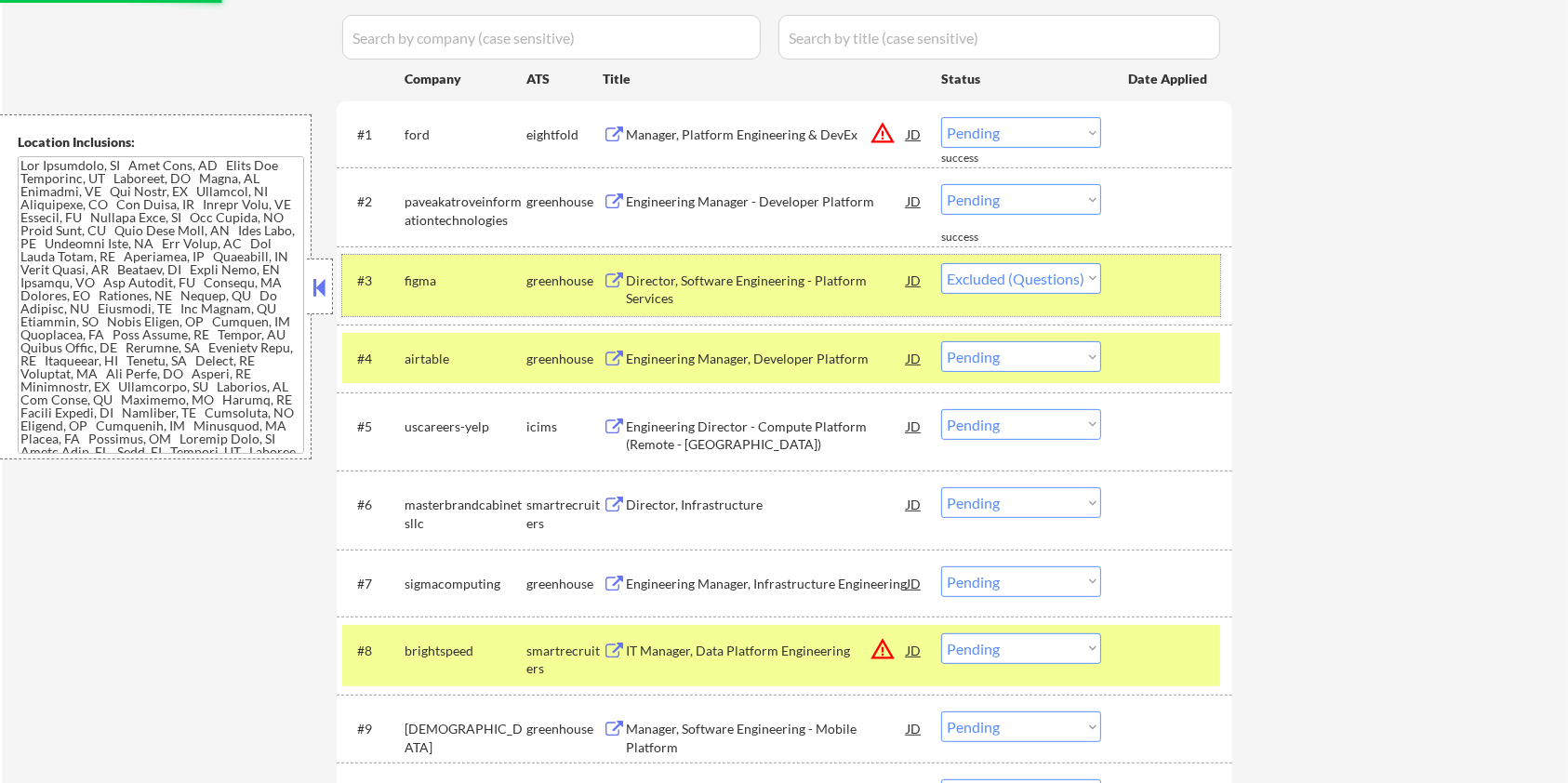
click at [1169, 278] on div at bounding box center [1169, 280] width 82 height 34
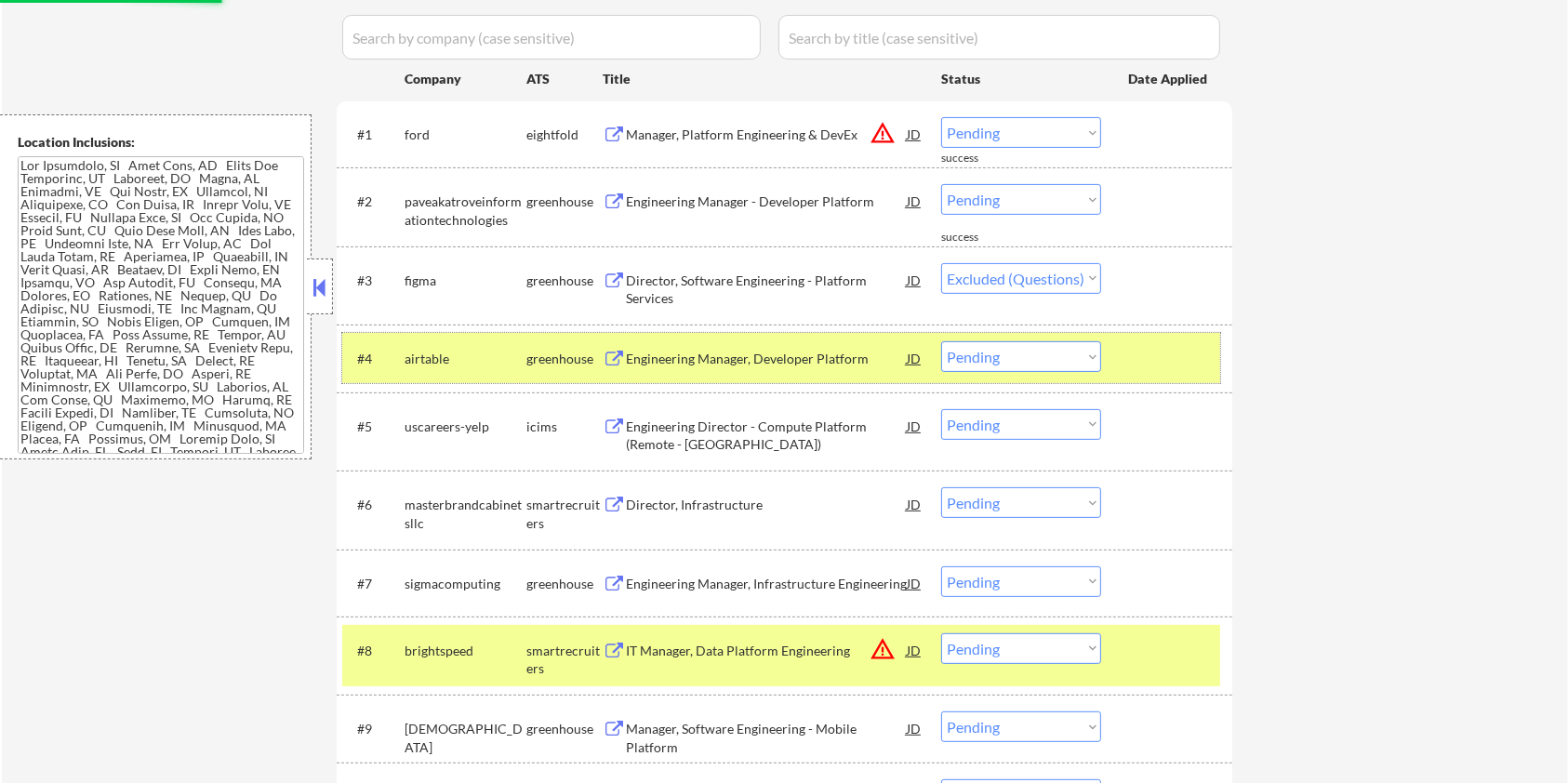
click at [1169, 338] on div "#4 airtable greenhouse Engineering Manager, Developer Platform JD warning_amber…" at bounding box center [781, 358] width 878 height 50
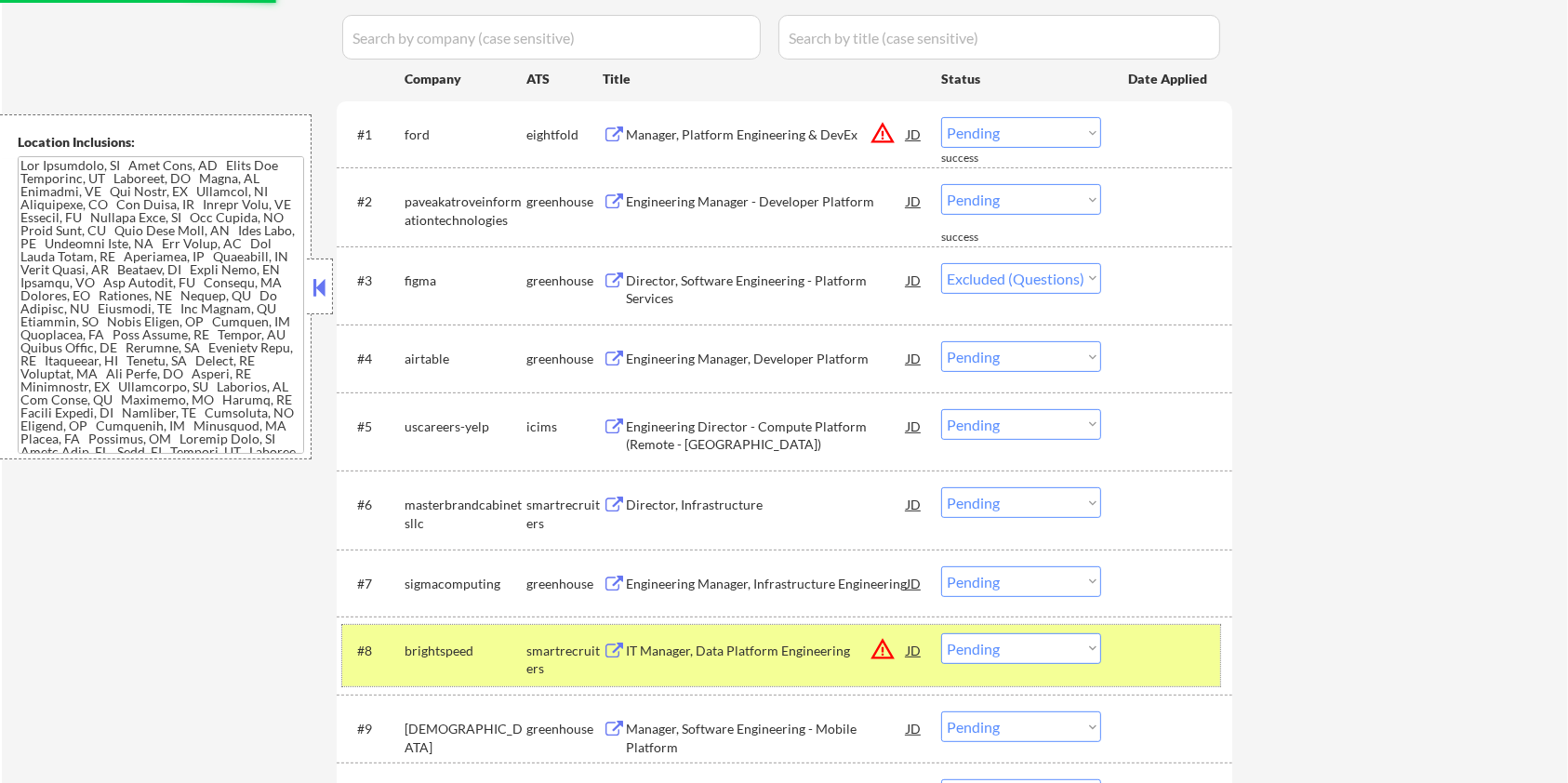
click at [1165, 660] on div at bounding box center [1169, 650] width 82 height 34
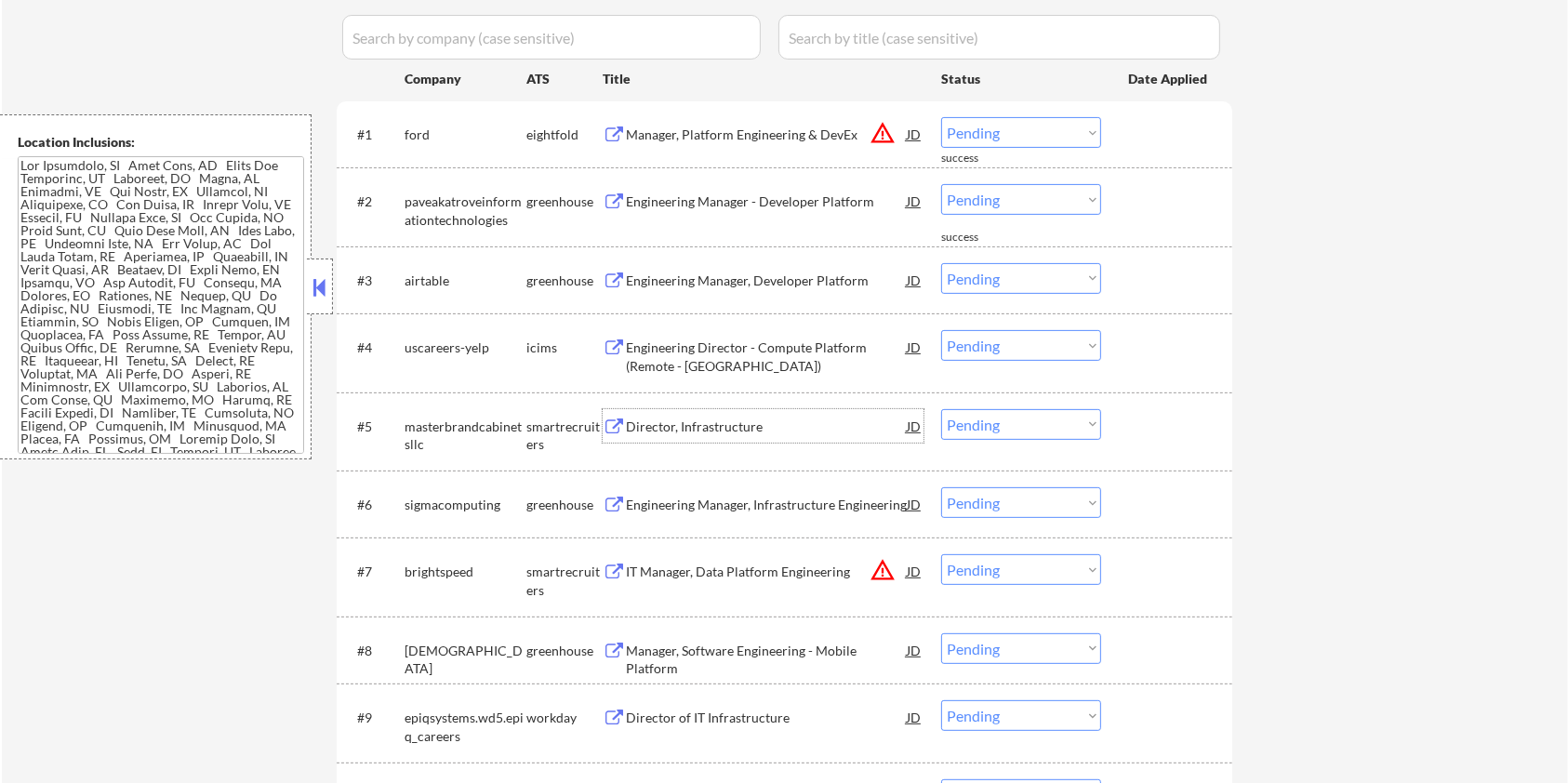
click at [650, 424] on div "Director, Infrastructure" at bounding box center [766, 427] width 280 height 19
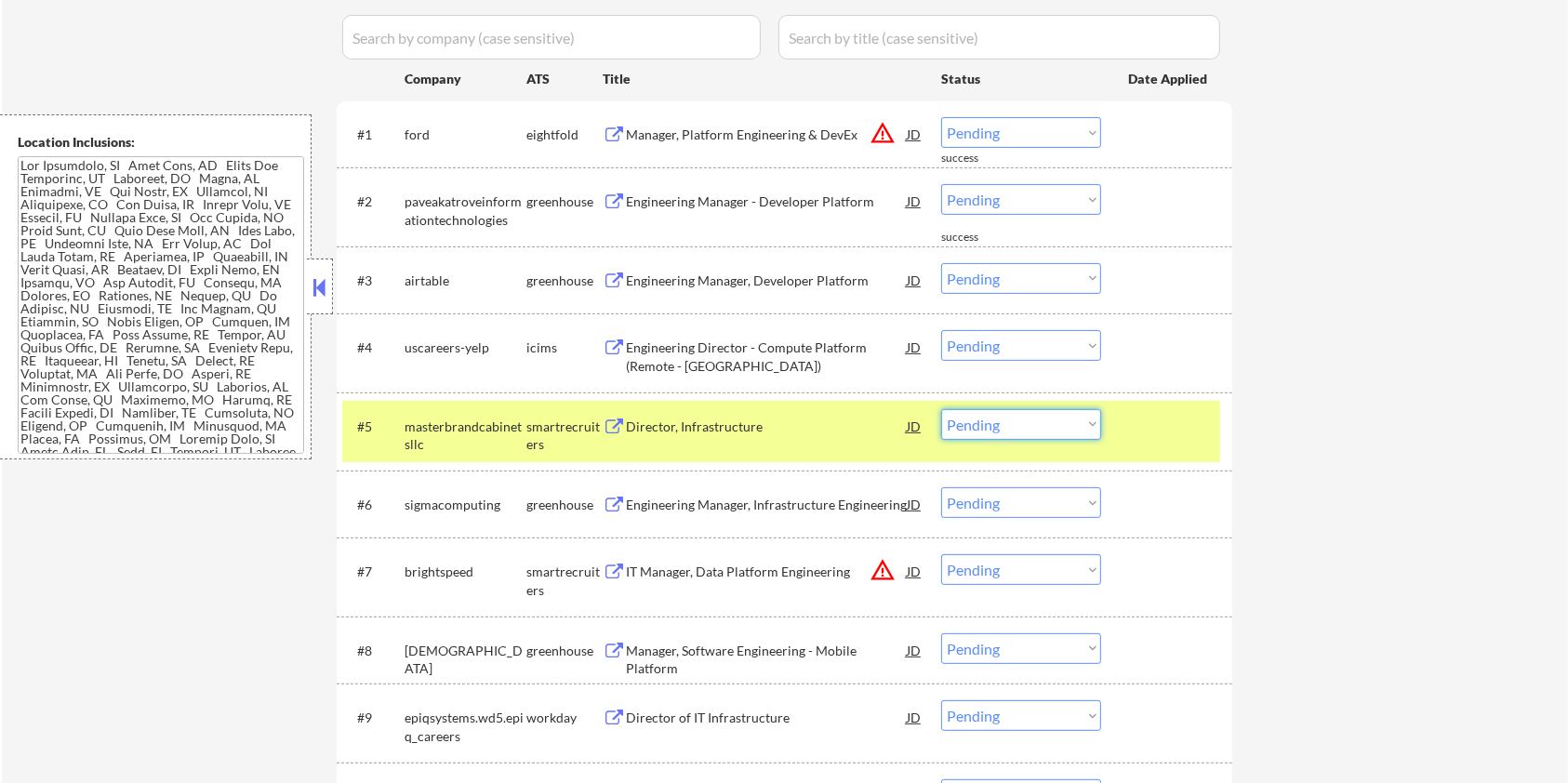
click at [1078, 432] on select "Choose an option... Pending Applied Excluded (Questions) Excluded (Expired) Exc…" at bounding box center [1021, 424] width 160 height 31
click at [941, 409] on select "Choose an option... Pending Applied Excluded (Questions) Excluded (Expired) Exc…" at bounding box center [1021, 424] width 160 height 31
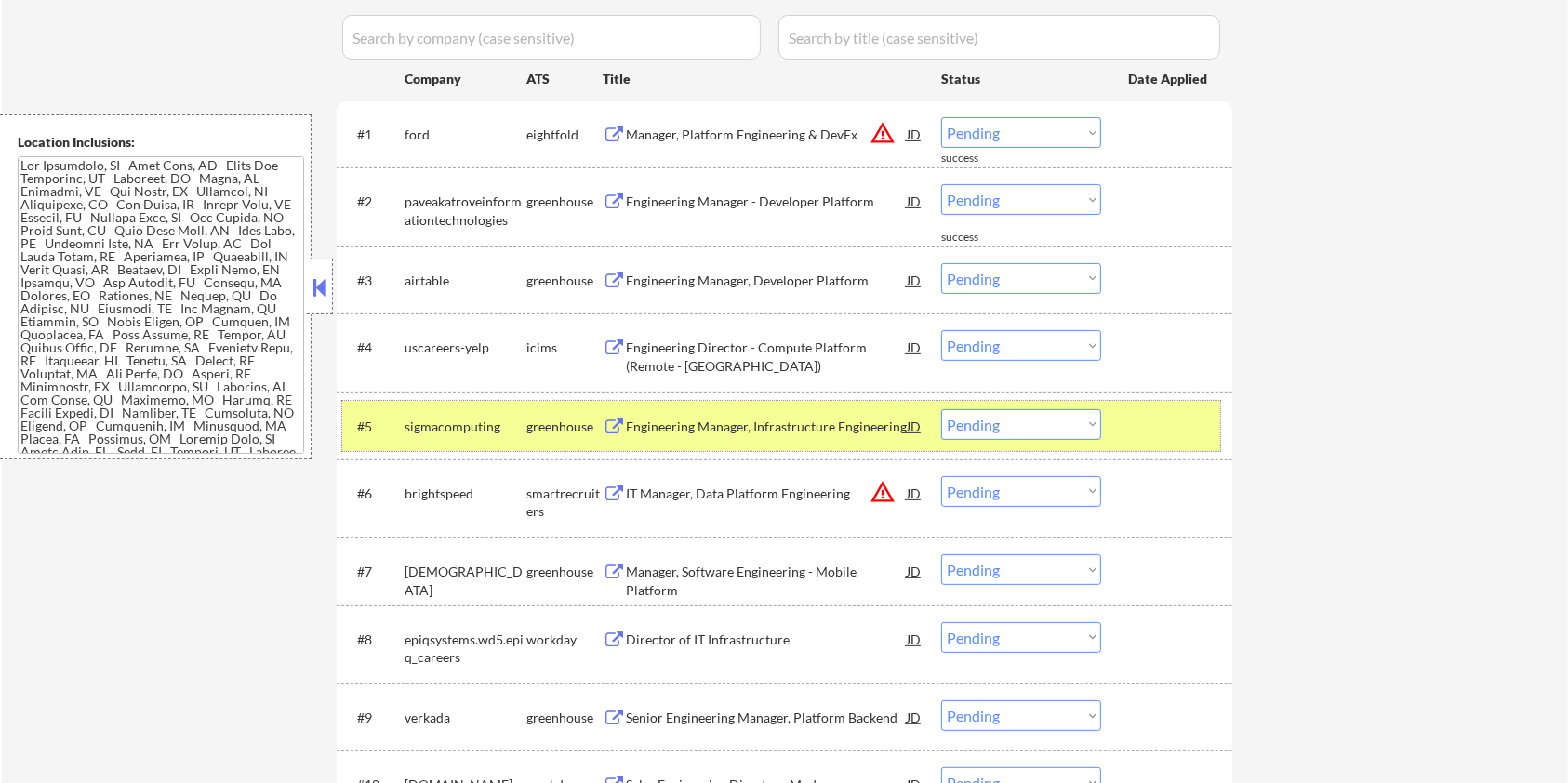
click at [1167, 417] on div at bounding box center [1169, 426] width 82 height 34
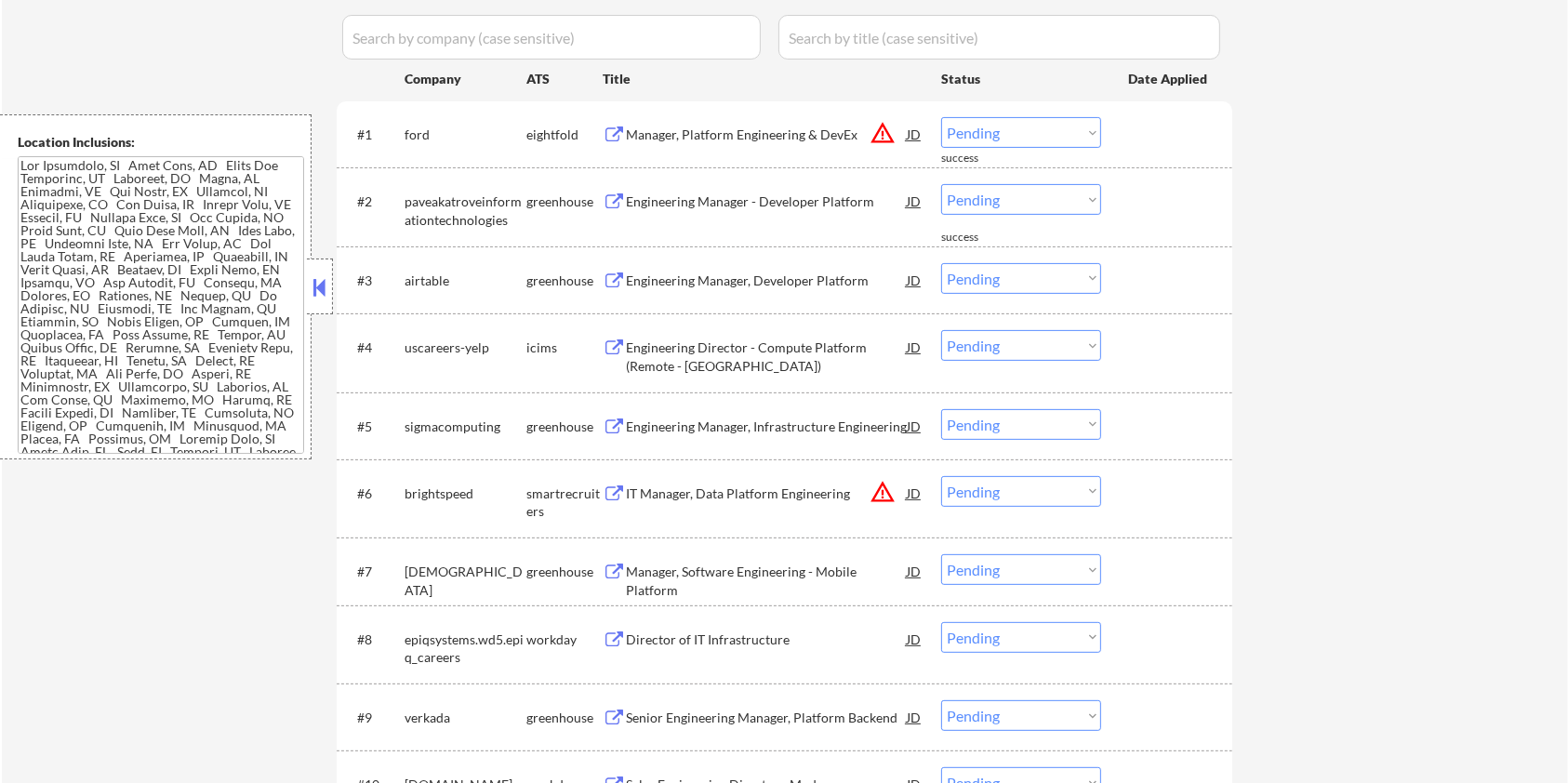
click at [671, 425] on div "Engineering Manager, Infrastructure Engineering" at bounding box center [766, 427] width 280 height 19
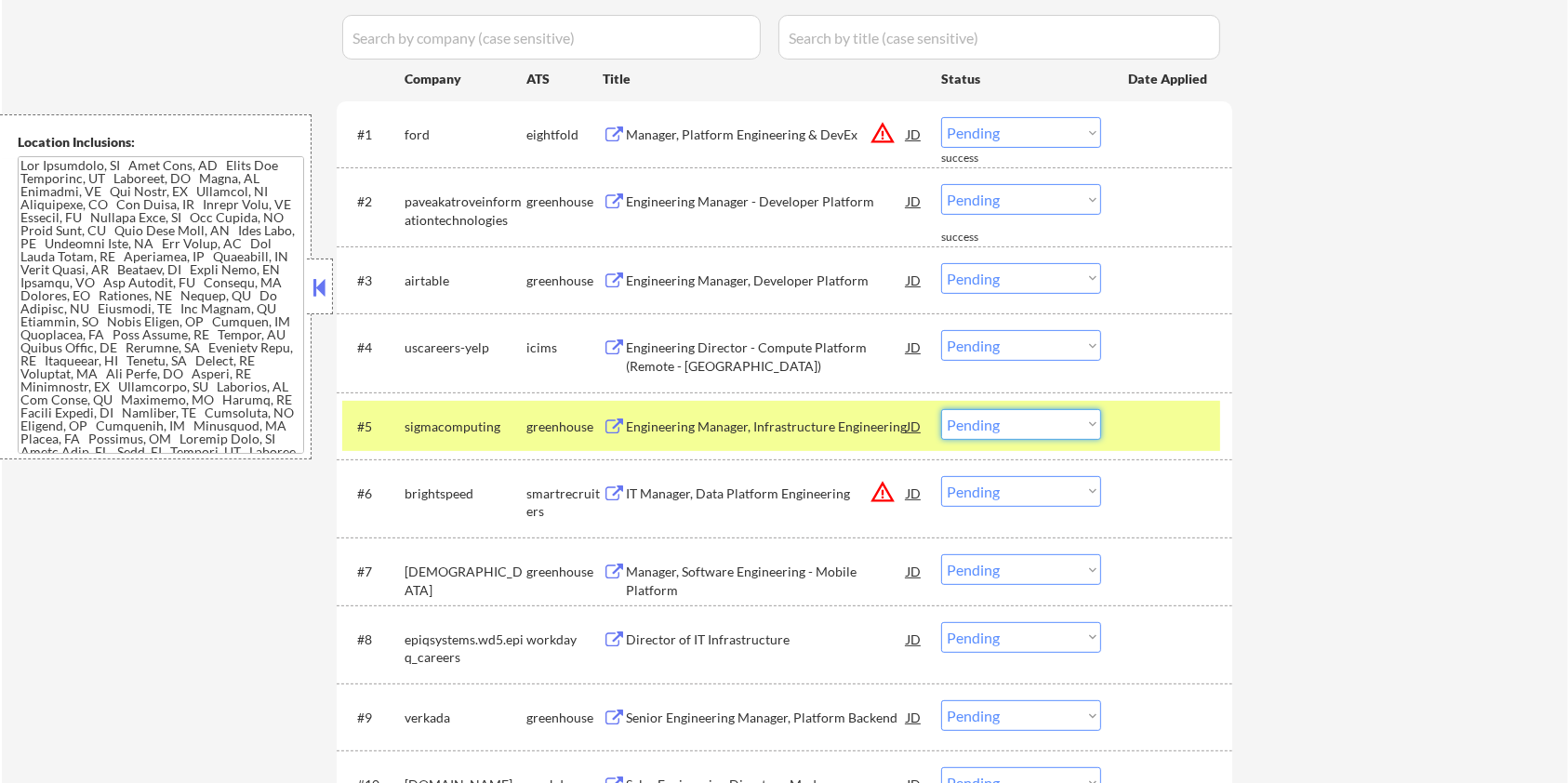
click at [1006, 434] on select "Choose an option... Pending Applied Excluded (Questions) Excluded (Expired) Exc…" at bounding box center [1021, 424] width 160 height 31
click at [941, 409] on select "Choose an option... Pending Applied Excluded (Questions) Excluded (Expired) Exc…" at bounding box center [1021, 424] width 160 height 31
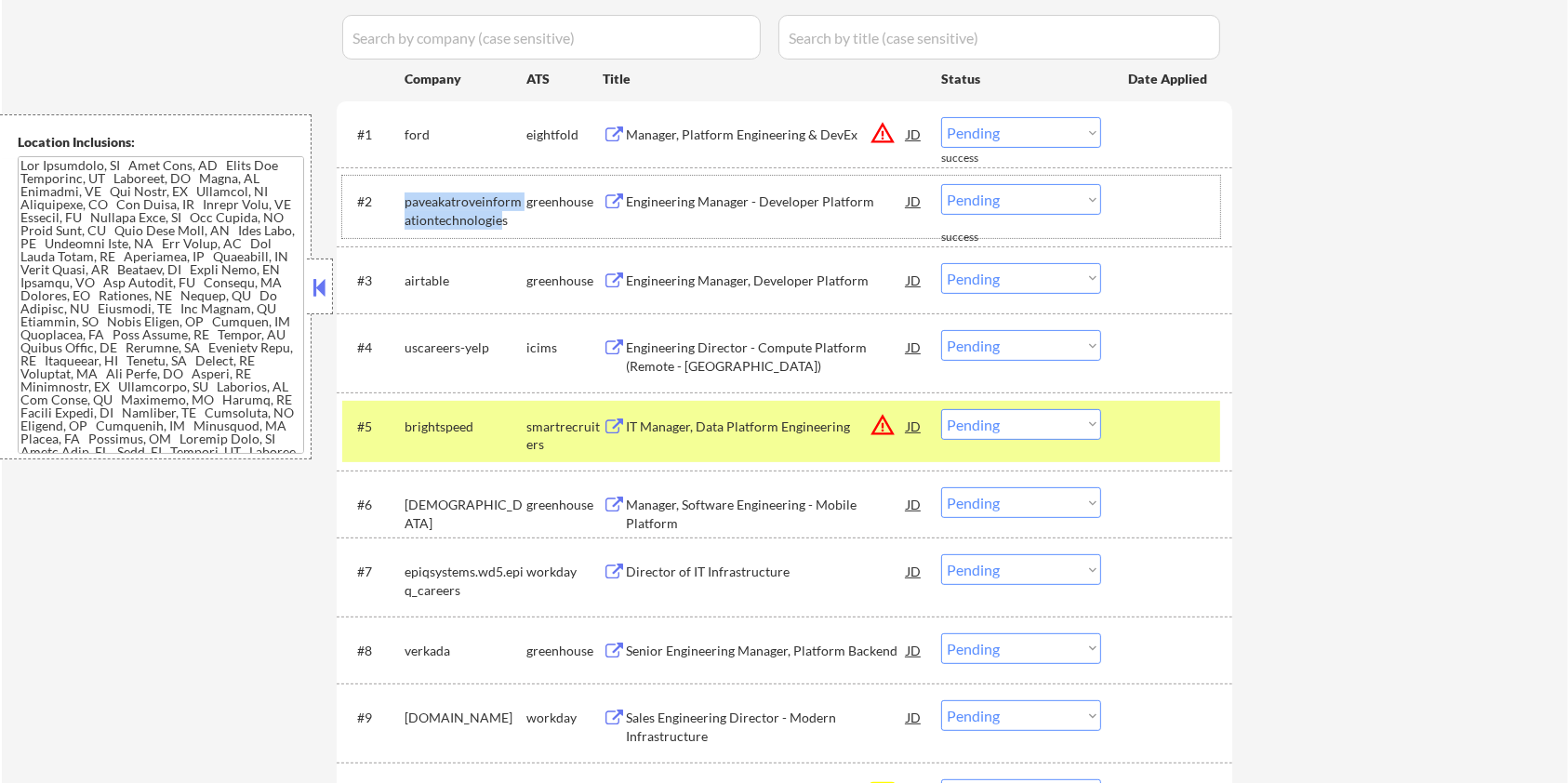
drag, startPoint x: 504, startPoint y: 213, endPoint x: 400, endPoint y: 213, distance: 104.0
click at [400, 213] on div "#2 paveakatroveinformationtechnologies greenhouse Engineering Manager - Develop…" at bounding box center [781, 206] width 878 height 61
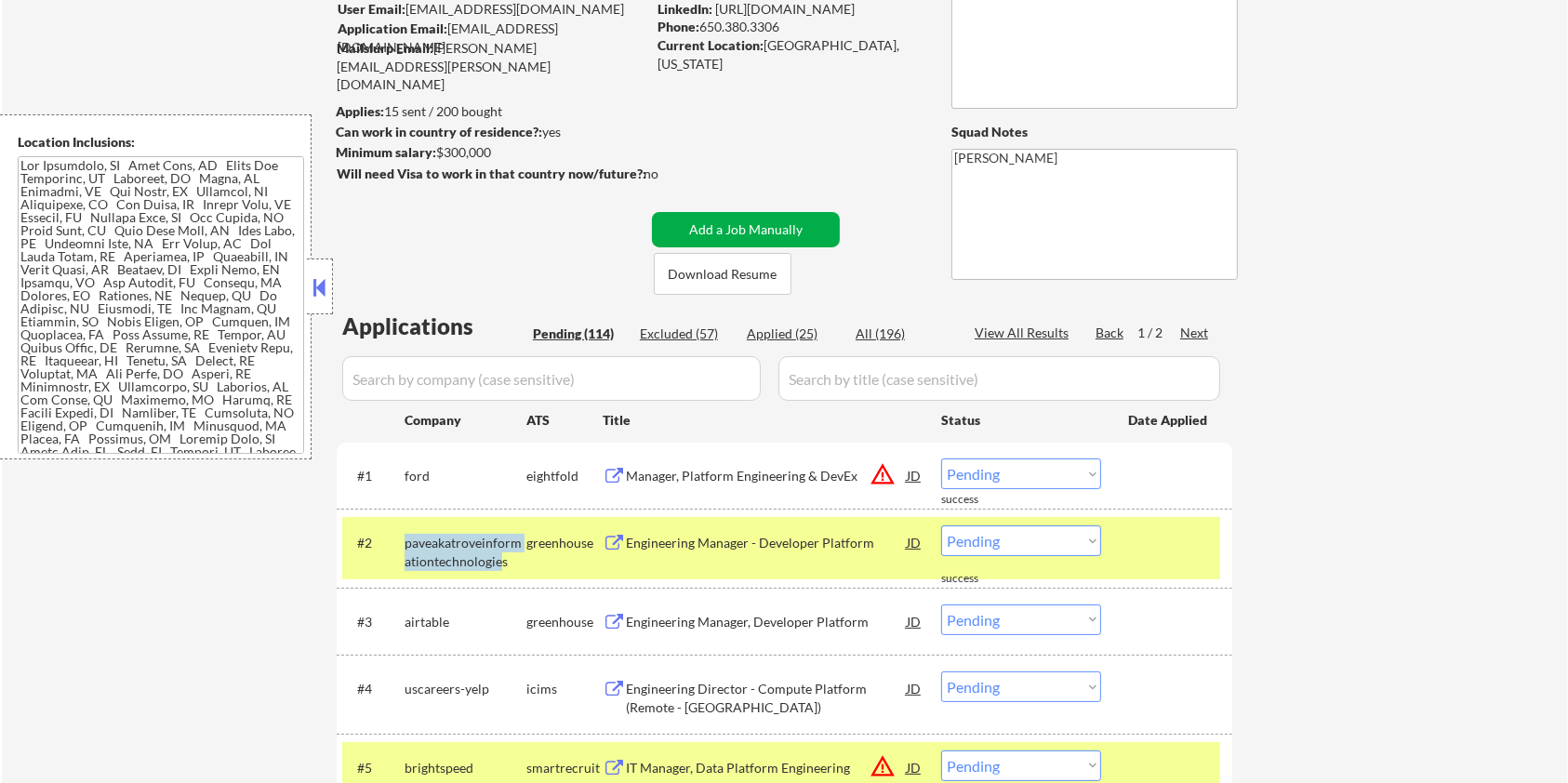
scroll to position [0, 0]
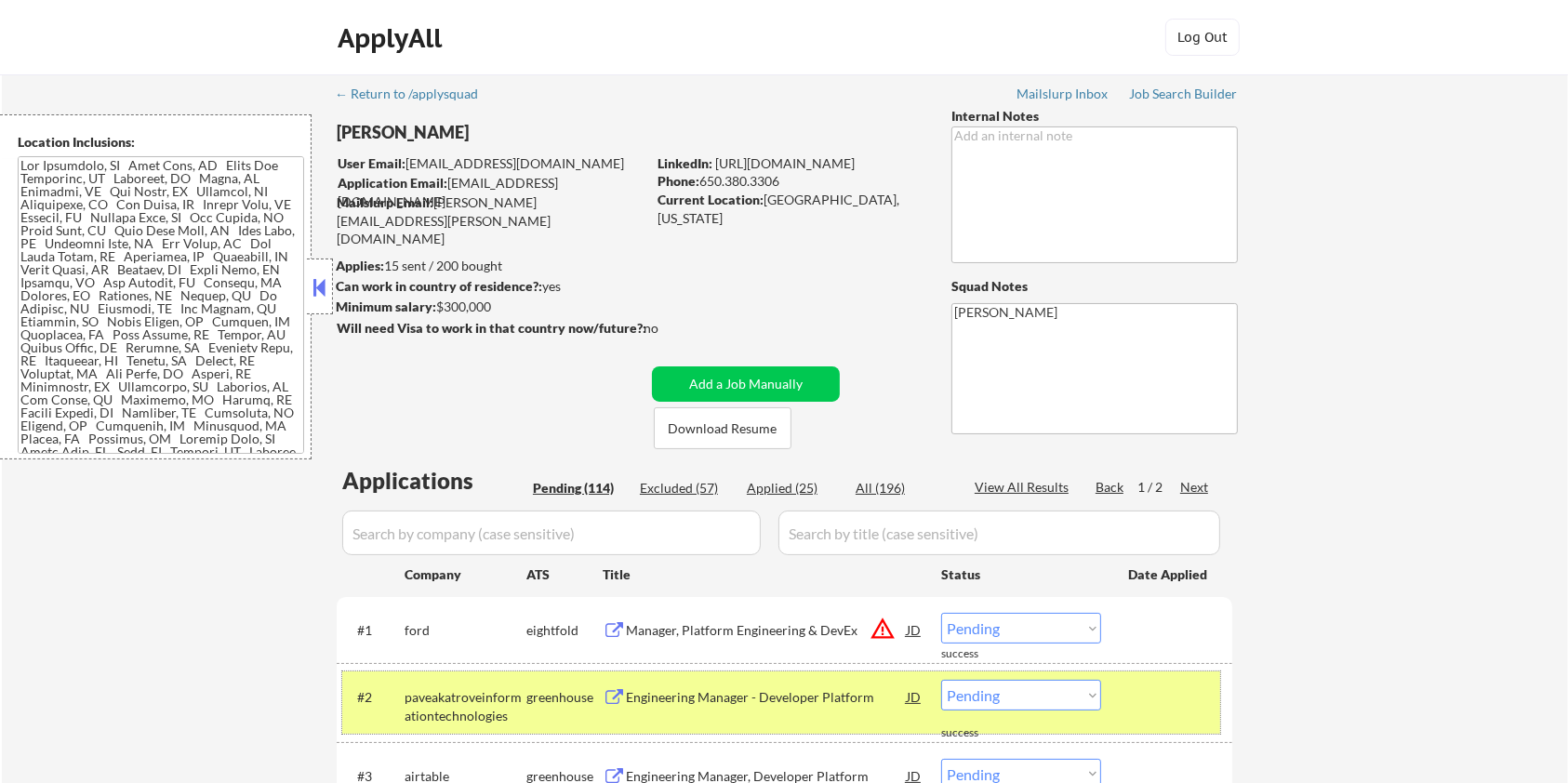
click at [462, 535] on input "input" at bounding box center [552, 533] width 419 height 44
paste input "paveakatroveinformationtechnologie"
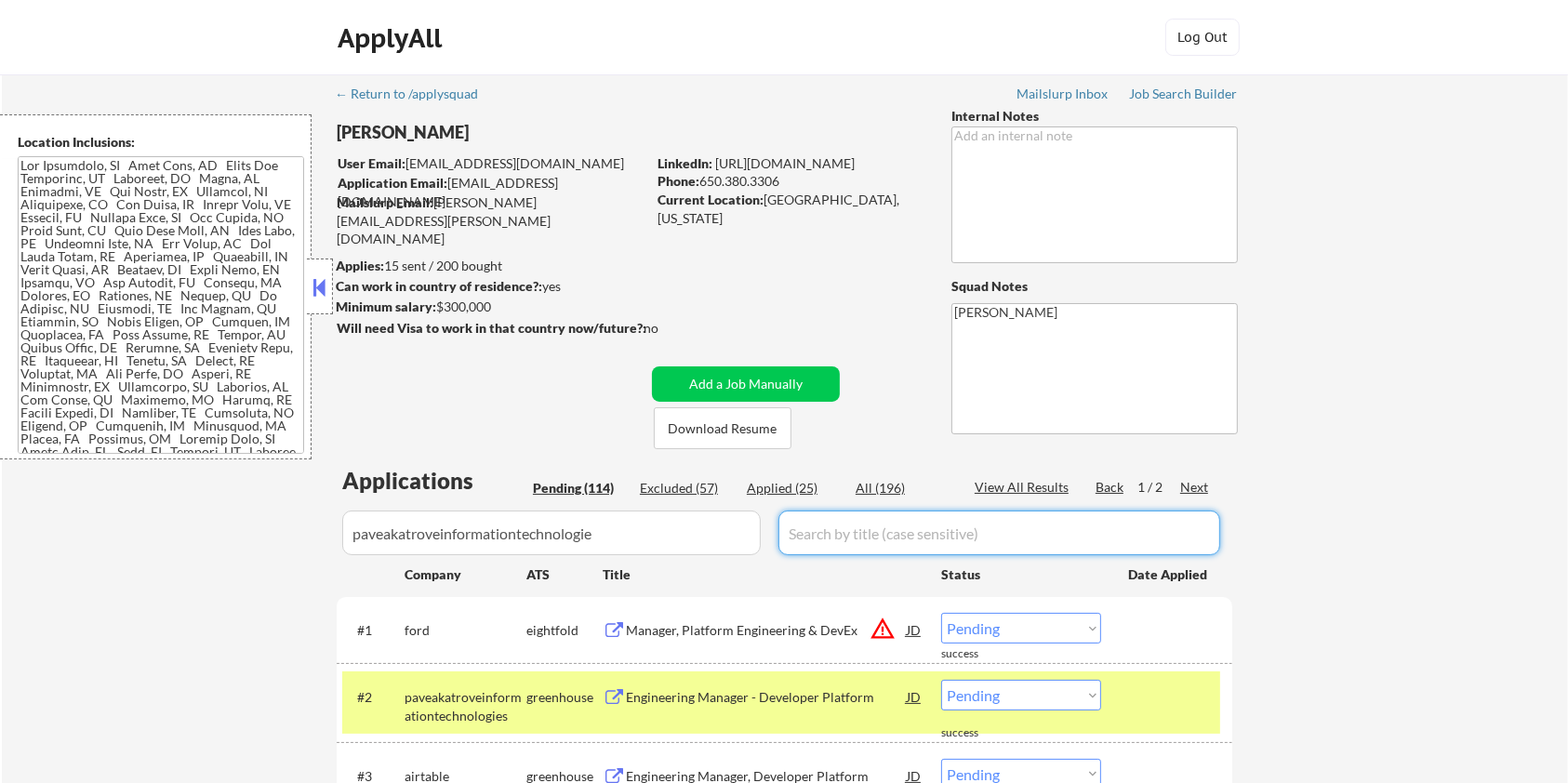
drag, startPoint x: 838, startPoint y: 530, endPoint x: 840, endPoint y: 511, distance: 19.1
click at [838, 530] on input "input" at bounding box center [999, 533] width 441 height 44
click at [874, 479] on div "All (196)" at bounding box center [902, 488] width 93 height 19
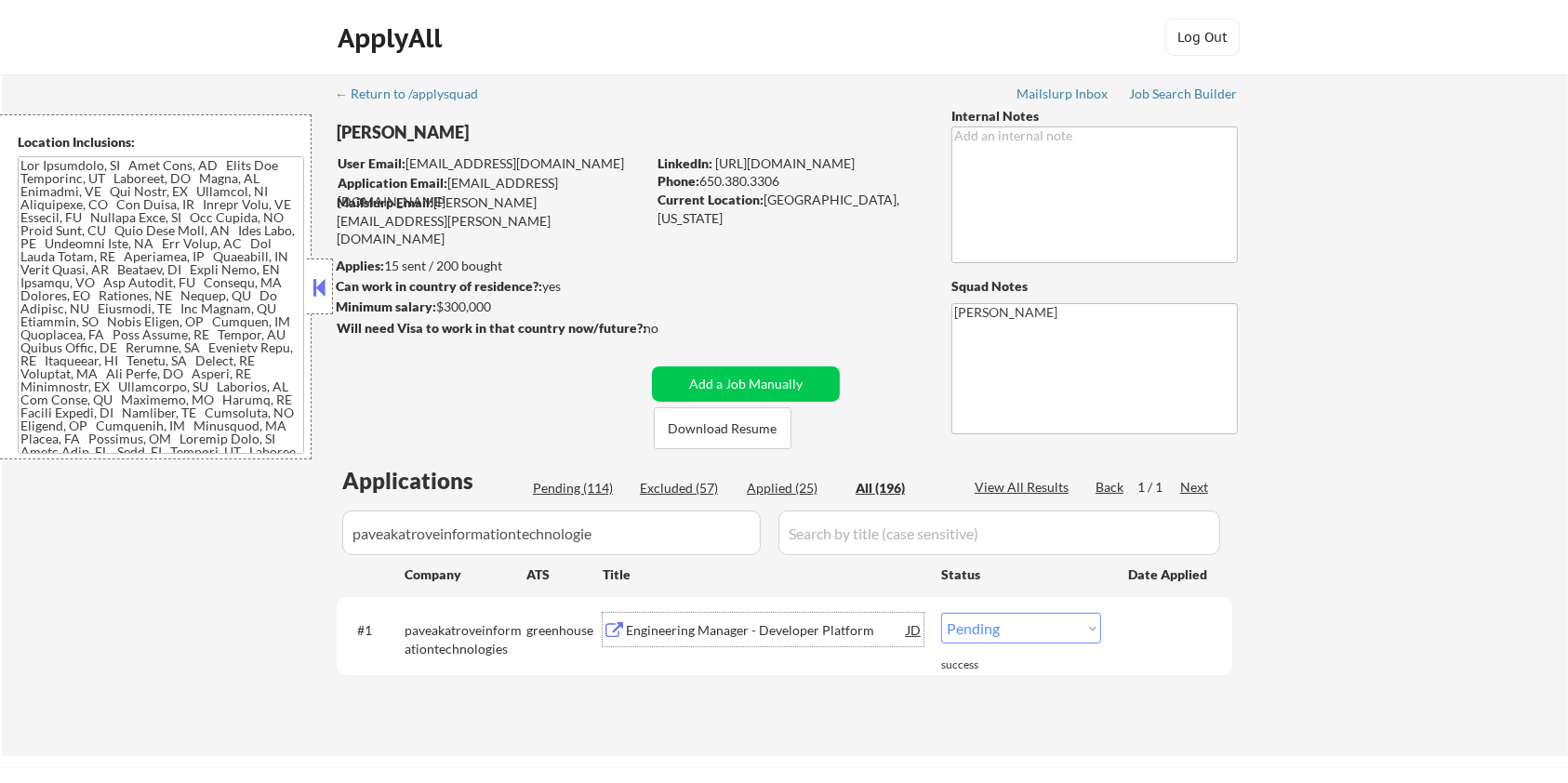
click at [677, 634] on div "Engineering Manager - Developer Platform" at bounding box center [766, 631] width 280 height 19
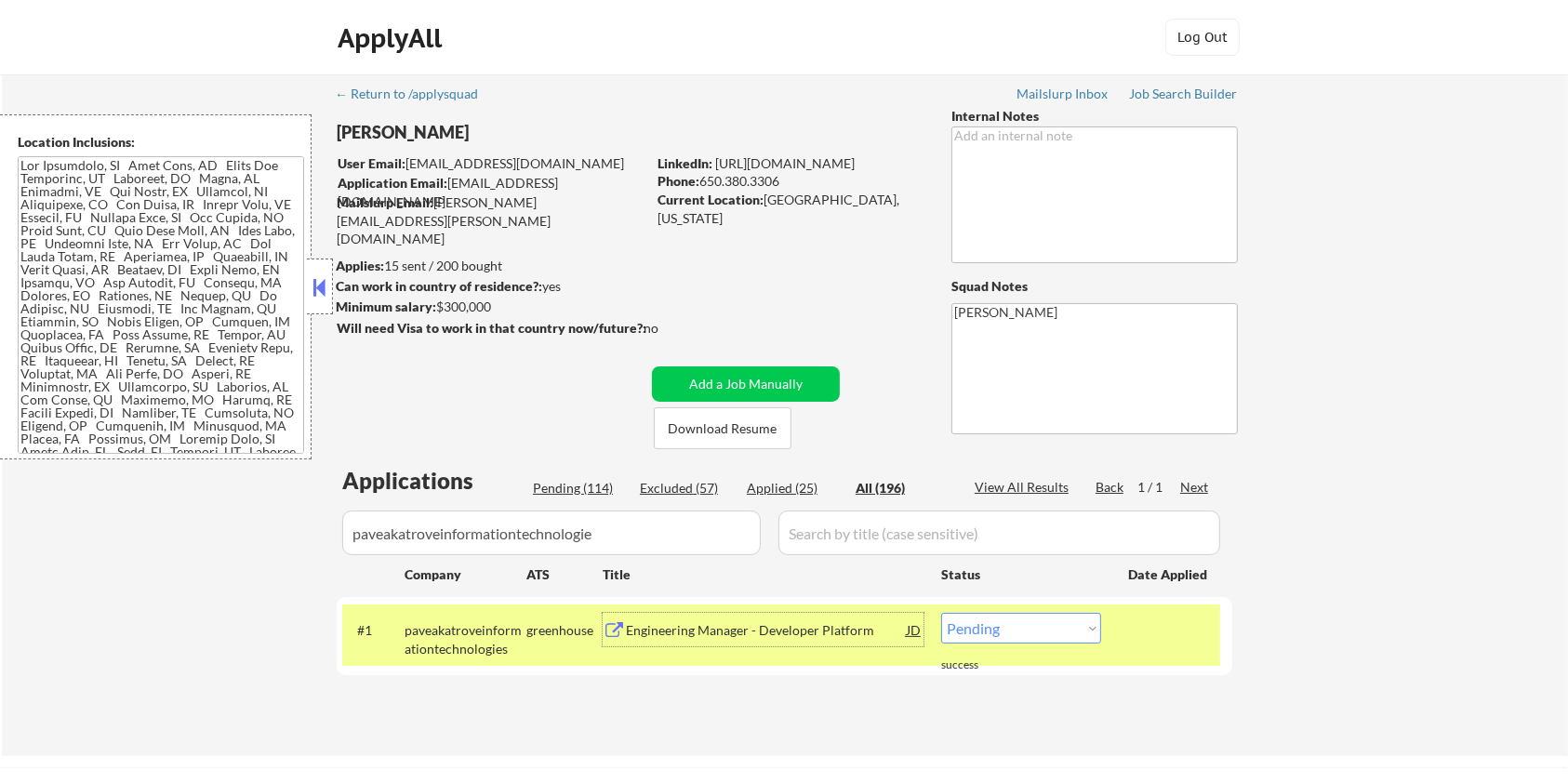
click at [1007, 631] on select "Choose an option... Pending Applied Excluded (Questions) Excluded (Expired) Exc…" at bounding box center [1021, 628] width 160 height 31
click at [941, 613] on select "Choose an option... Pending Applied Excluded (Questions) Excluded (Expired) Exc…" at bounding box center [1021, 628] width 160 height 31
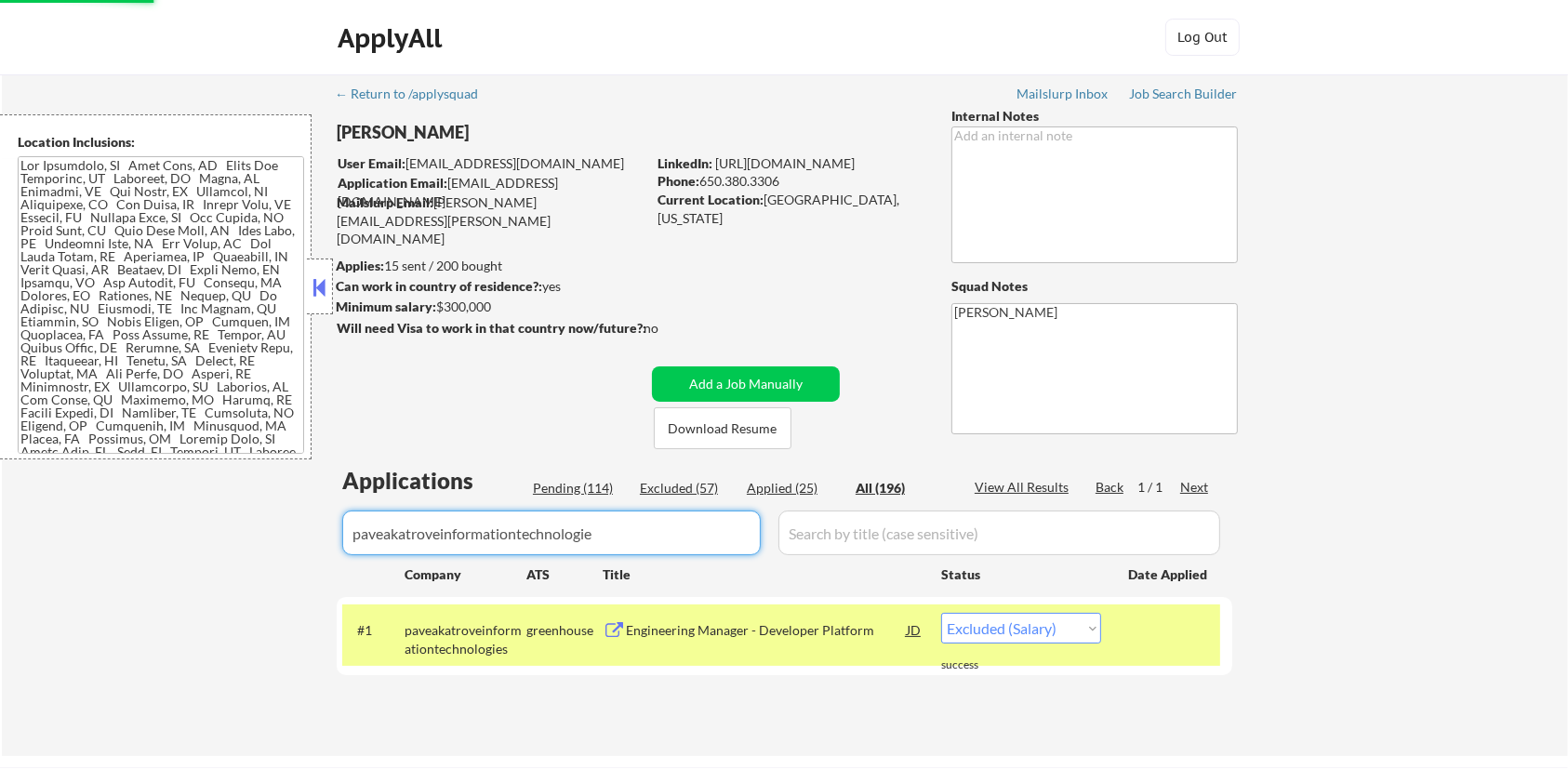
drag, startPoint x: 656, startPoint y: 526, endPoint x: 238, endPoint y: 526, distance: 418.0
click at [238, 526] on div "← Return to /applysquad Mailslurp Inbox Job Search Builder [PERSON_NAME] User E…" at bounding box center [785, 415] width 1566 height 681
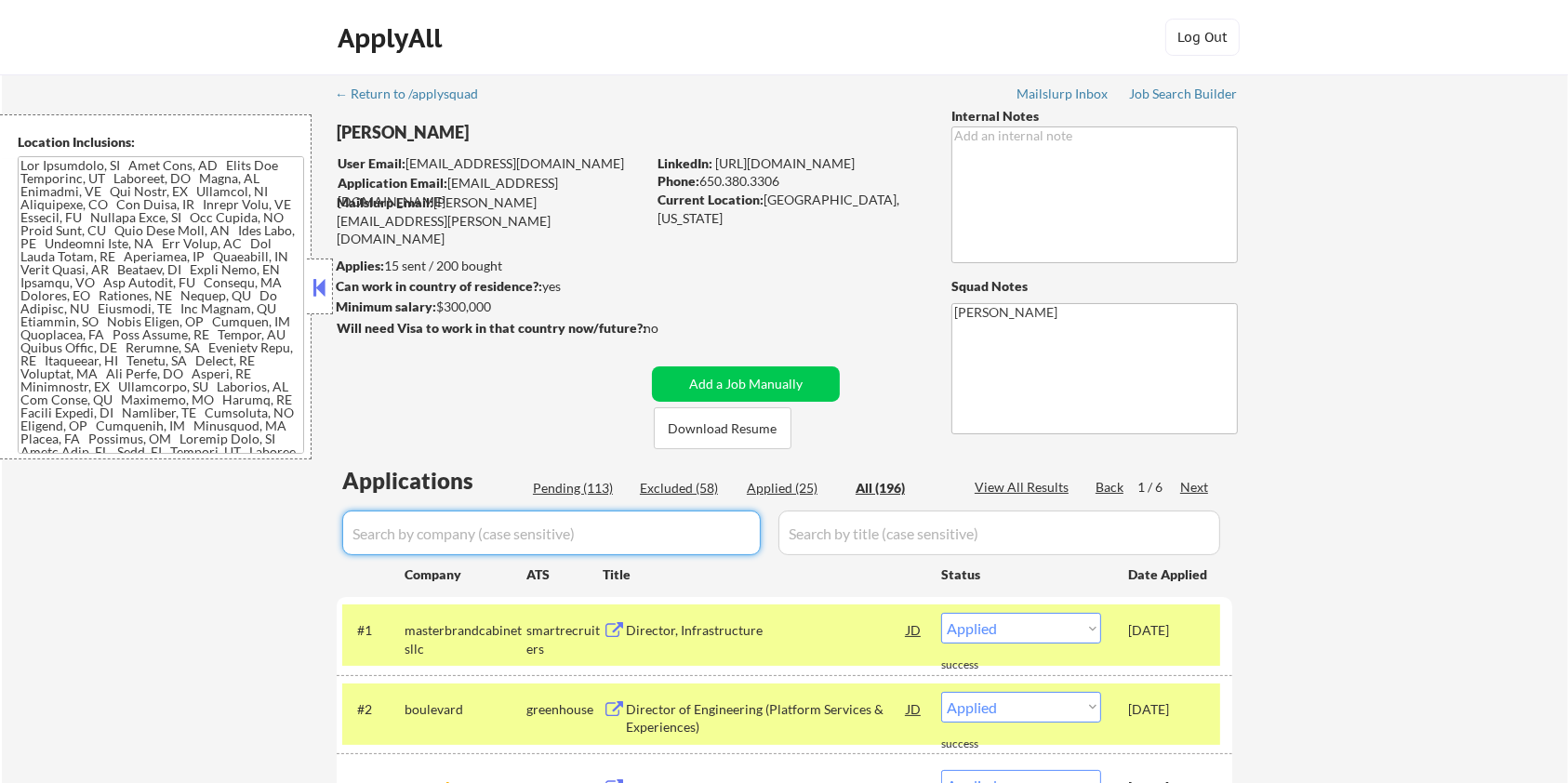
click at [573, 485] on div "Pending (113)" at bounding box center [579, 488] width 93 height 19
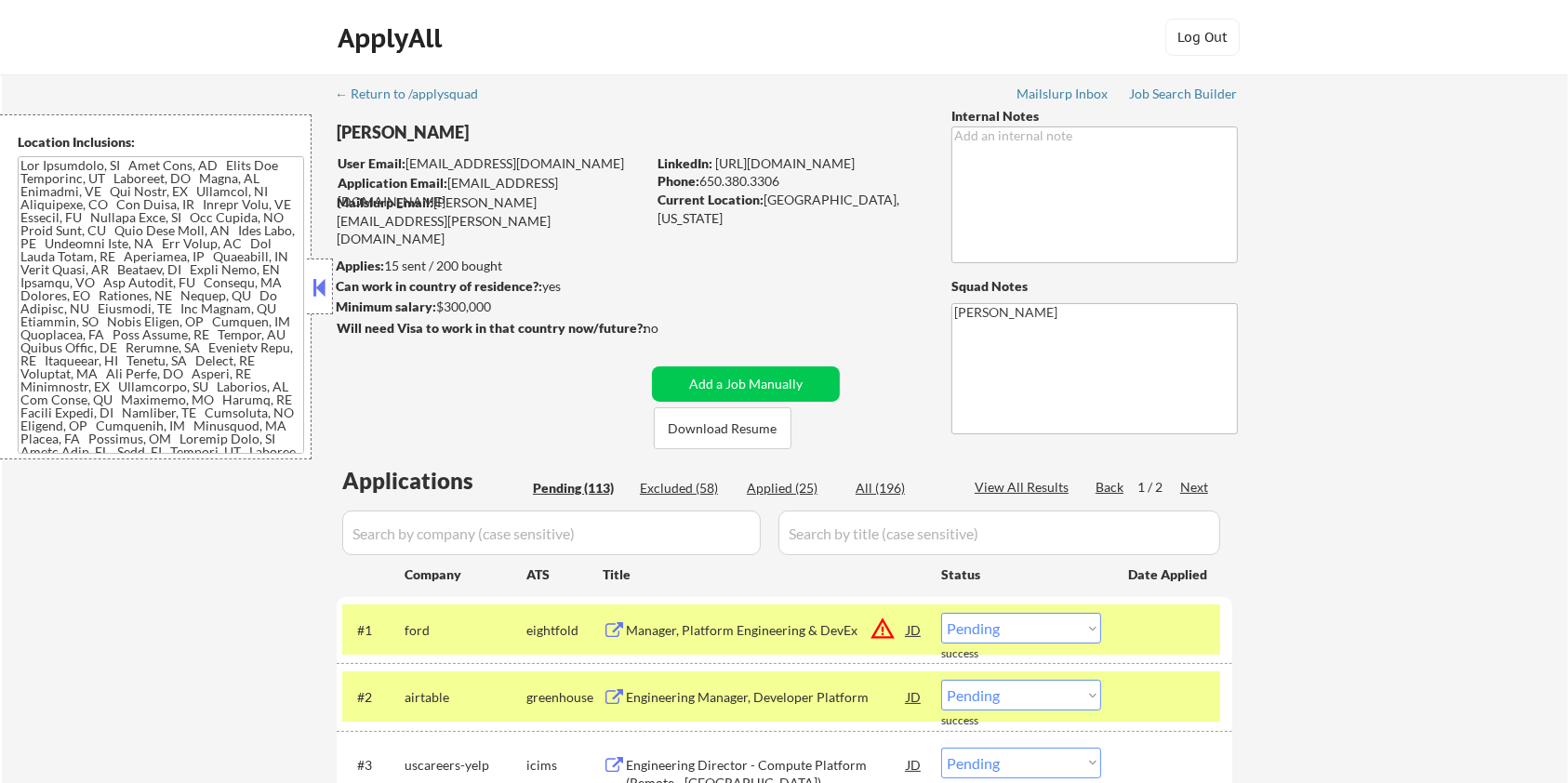
click at [575, 550] on input "input" at bounding box center [552, 533] width 419 height 44
drag, startPoint x: 439, startPoint y: 629, endPoint x: 403, endPoint y: 620, distance: 37.1
click at [403, 620] on div "#1 ford eightfold Manager, Platform Engineering & DevEx JD warning_amber Choose…" at bounding box center [781, 629] width 878 height 50
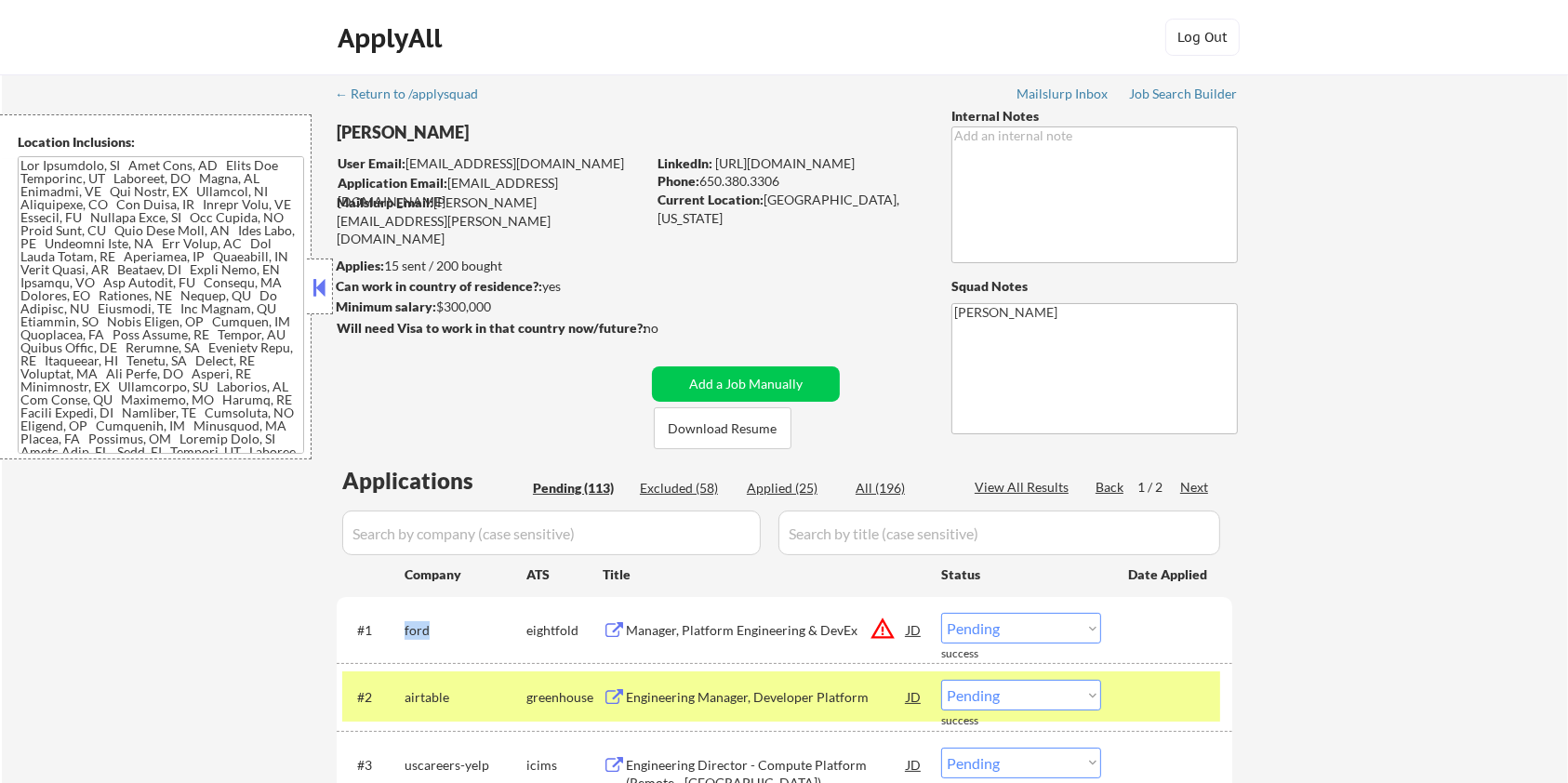
scroll to position [123, 0]
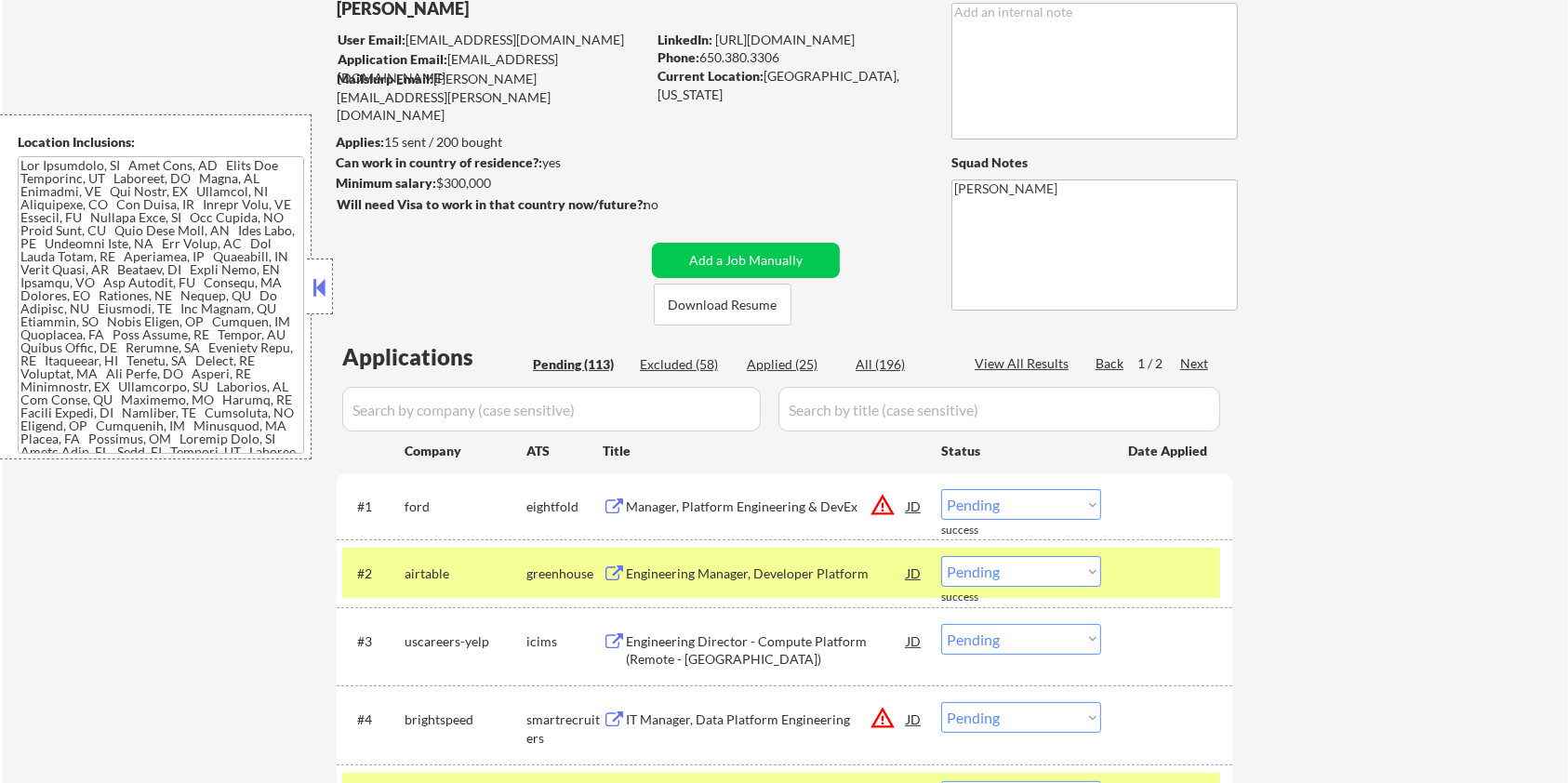
click at [484, 571] on div "airtable" at bounding box center [465, 574] width 121 height 19
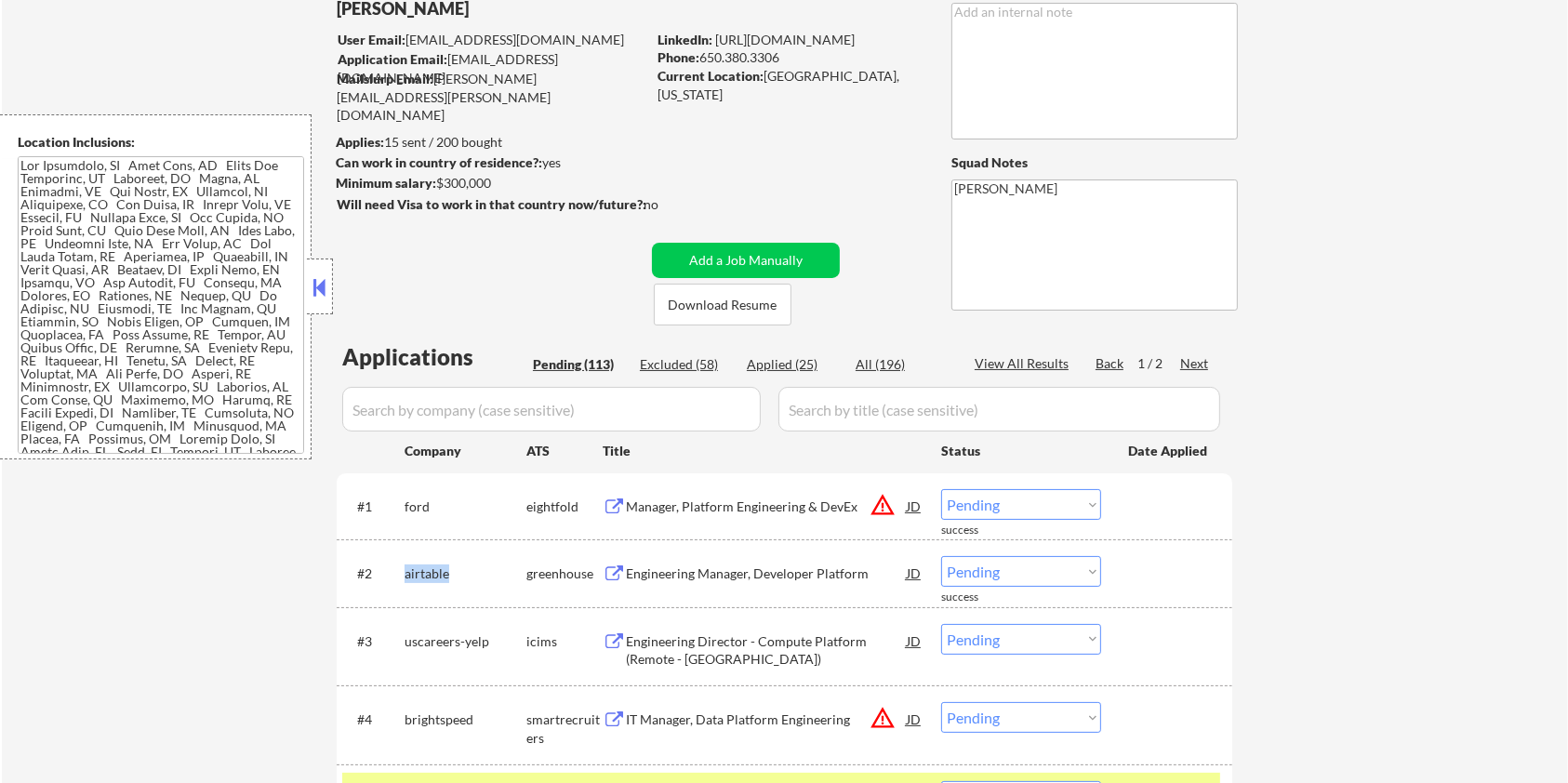
drag, startPoint x: 454, startPoint y: 572, endPoint x: 403, endPoint y: 564, distance: 51.6
click at [403, 564] on div "#2 airtable greenhouse Engineering Manager, Developer Platform JD warning_amber…" at bounding box center [781, 572] width 878 height 50
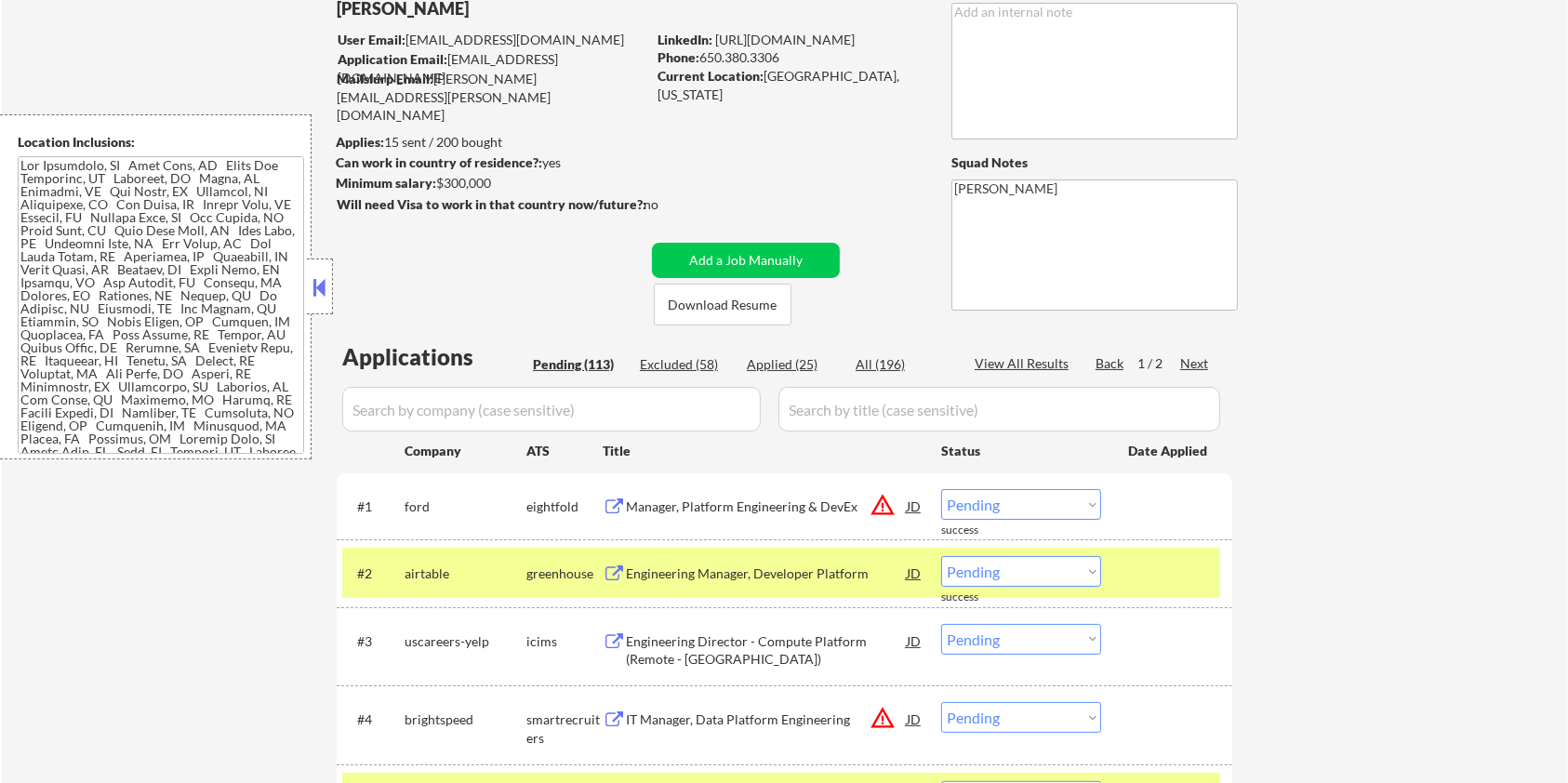
click at [474, 403] on input "input" at bounding box center [552, 408] width 419 height 44
paste input "airtable"
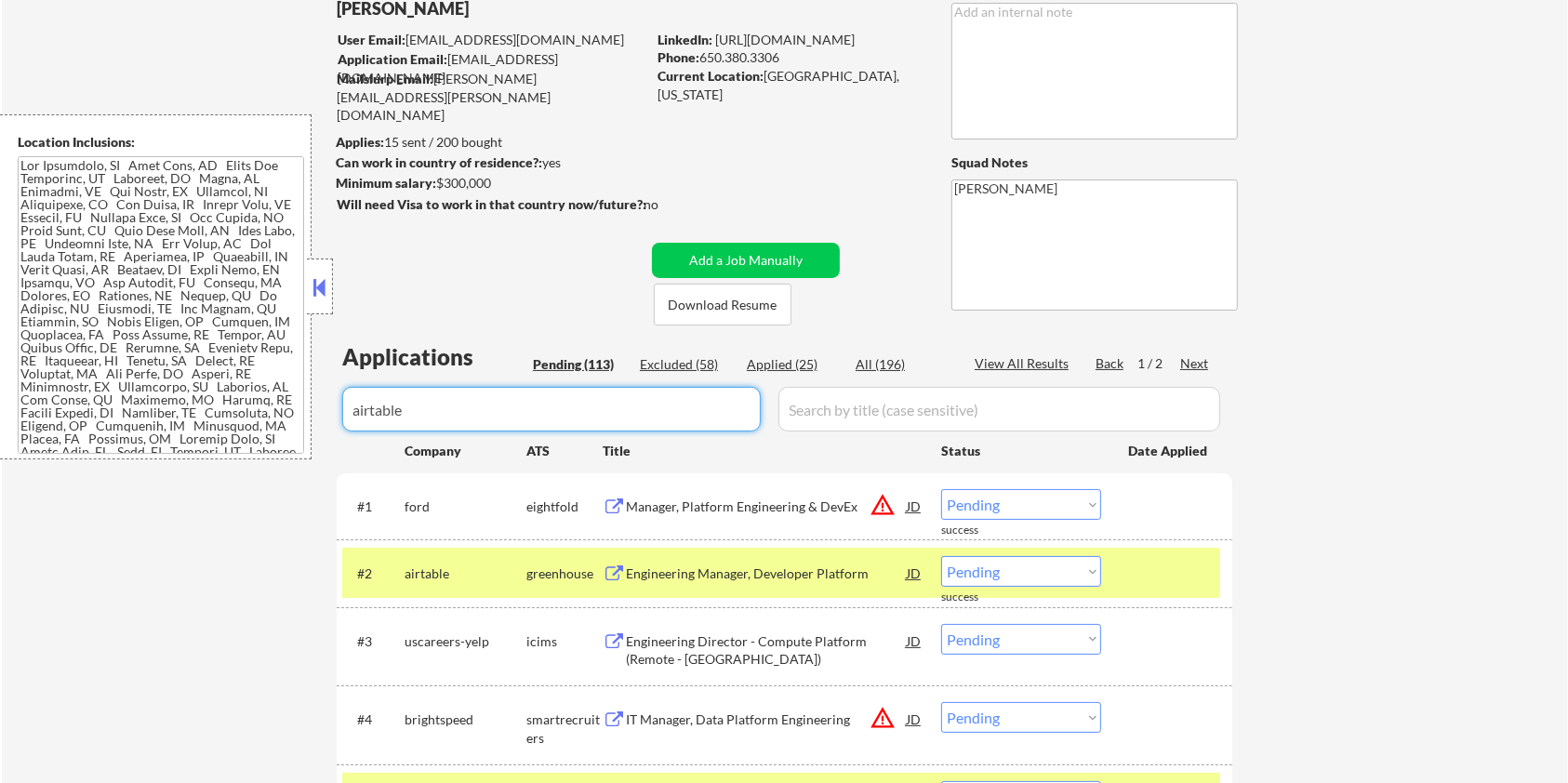
drag, startPoint x: 813, startPoint y: 403, endPoint x: 856, endPoint y: 391, distance: 44.6
click at [814, 403] on input "input" at bounding box center [999, 408] width 441 height 44
click at [886, 367] on div "All (196)" at bounding box center [902, 364] width 93 height 19
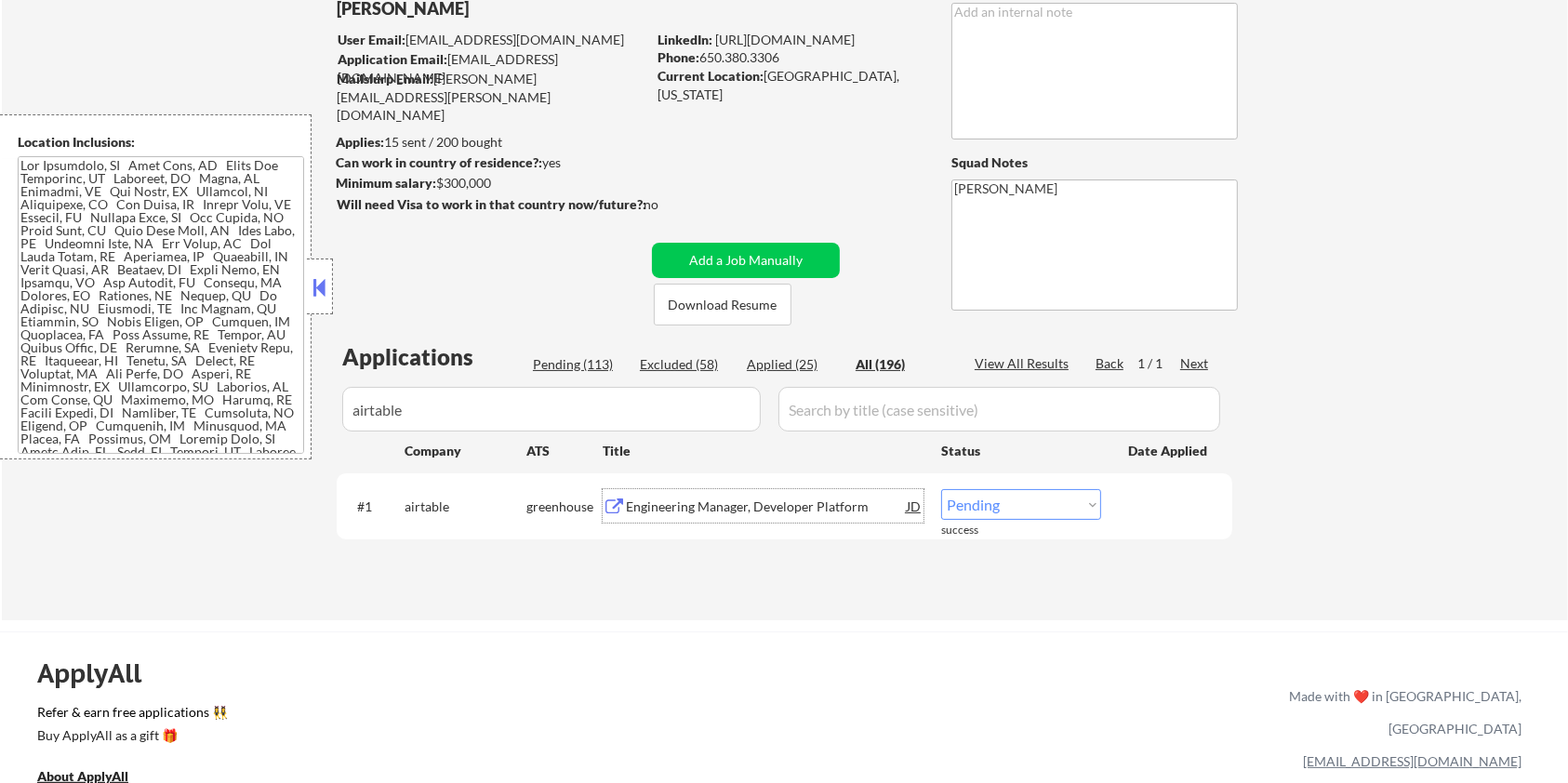
click at [762, 500] on div "Engineering Manager, Developer Platform" at bounding box center [766, 507] width 280 height 19
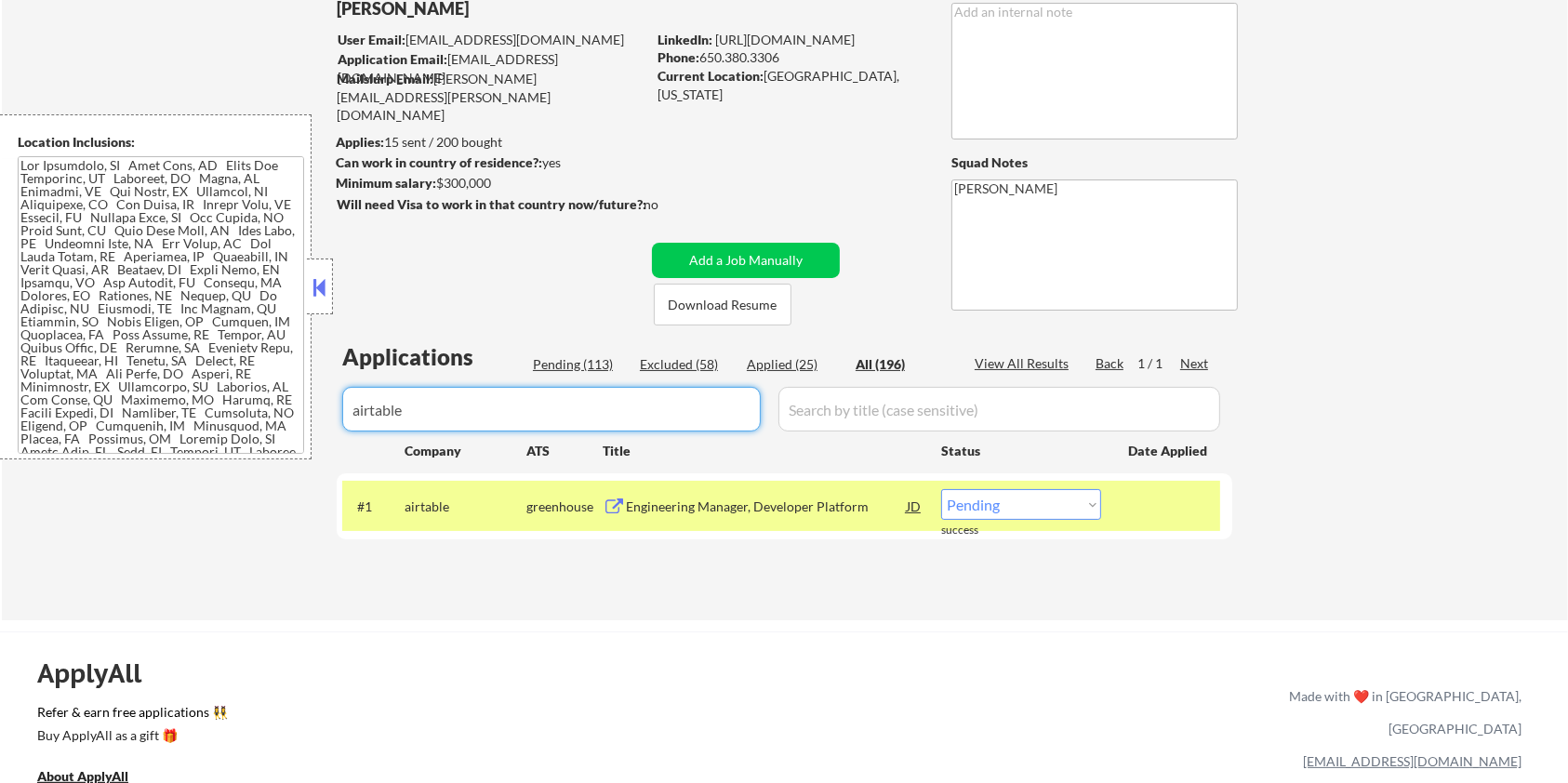
drag, startPoint x: 455, startPoint y: 414, endPoint x: 246, endPoint y: 413, distance: 209.0
click at [248, 414] on body "← Return to /applysquad Mailslurp Inbox Job Search Builder [PERSON_NAME] User E…" at bounding box center [784, 268] width 1568 height 783
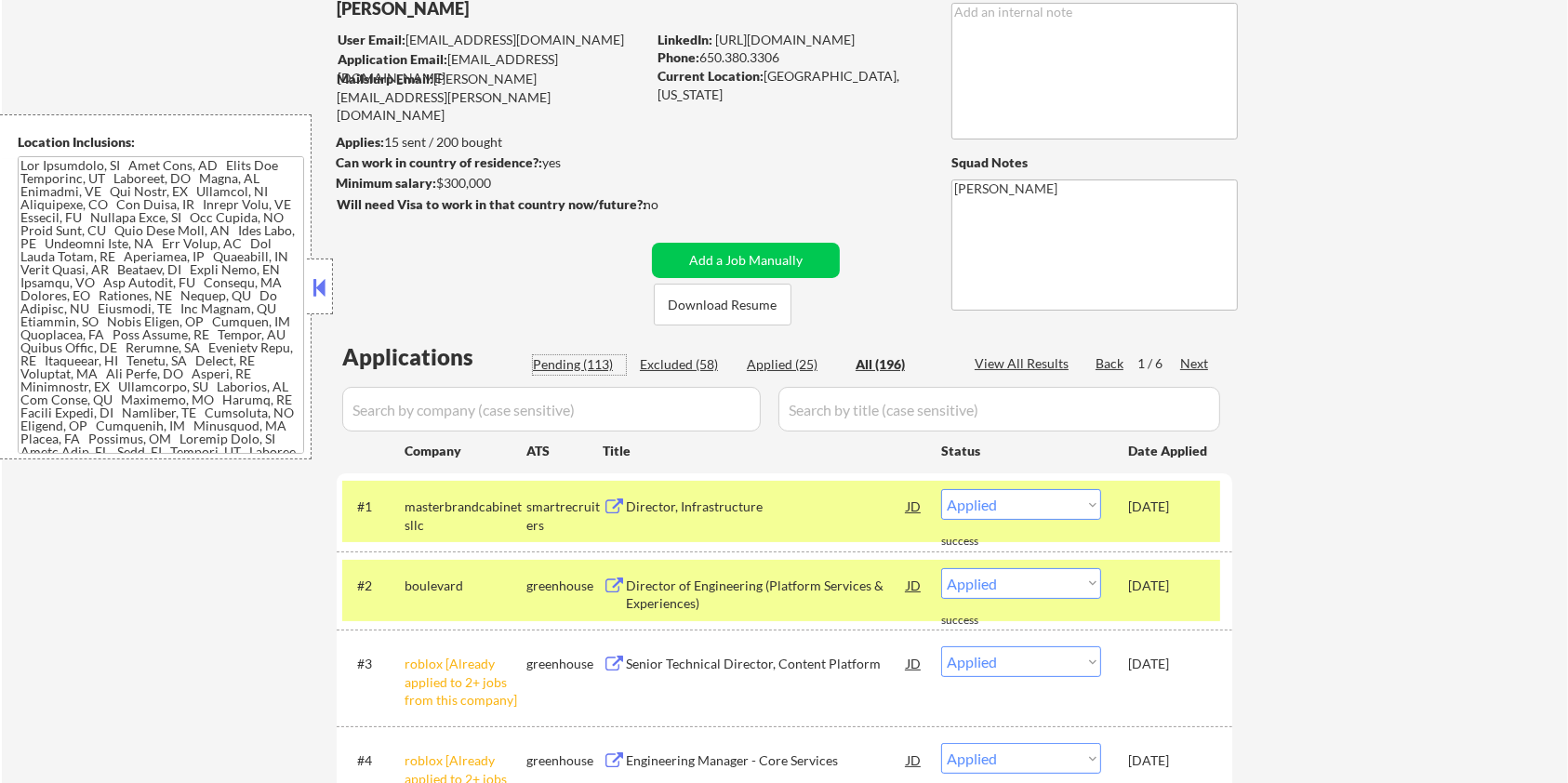
click at [574, 367] on div "Pending (113)" at bounding box center [579, 364] width 93 height 19
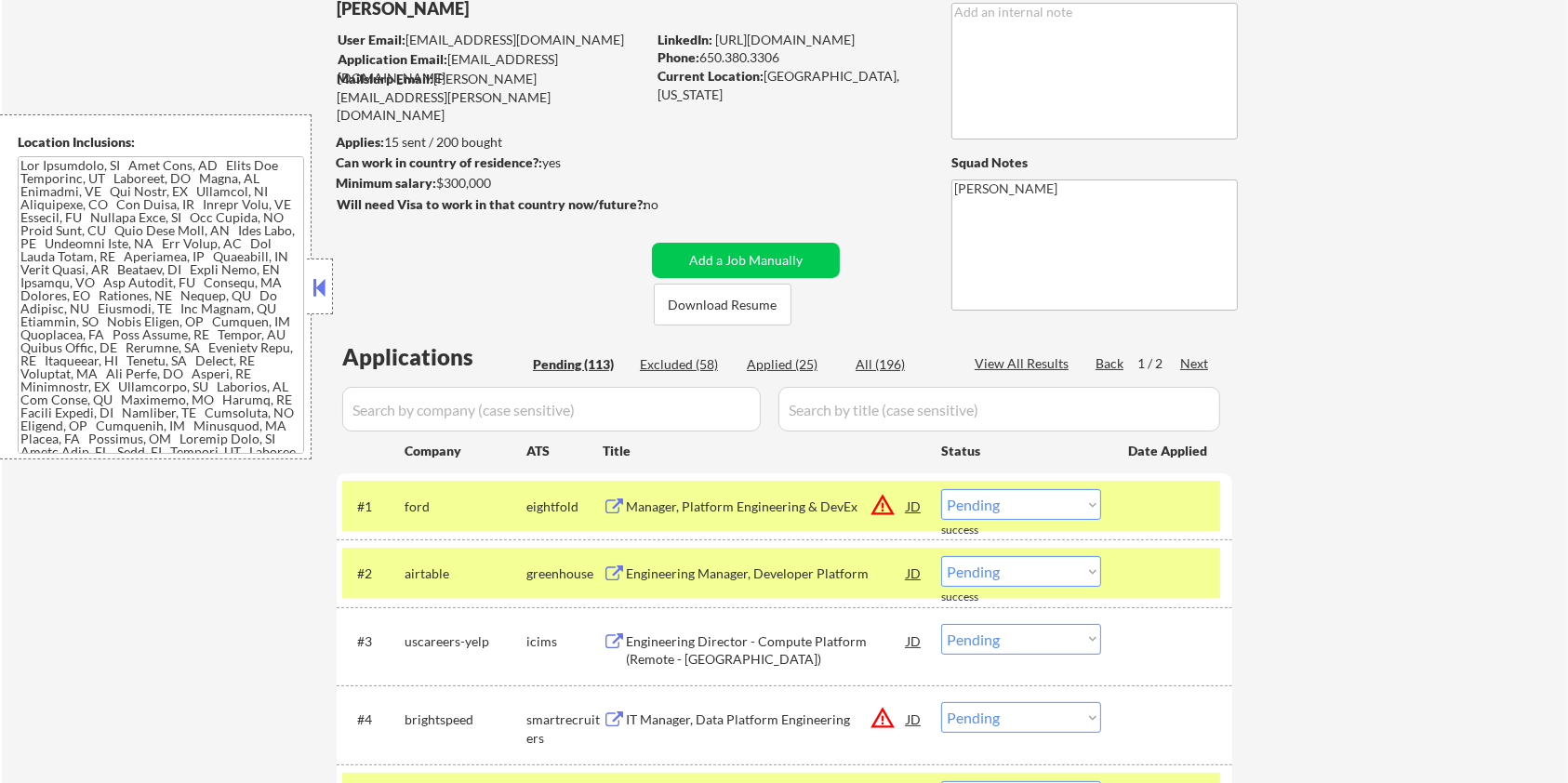
click at [1153, 509] on div at bounding box center [1169, 506] width 82 height 34
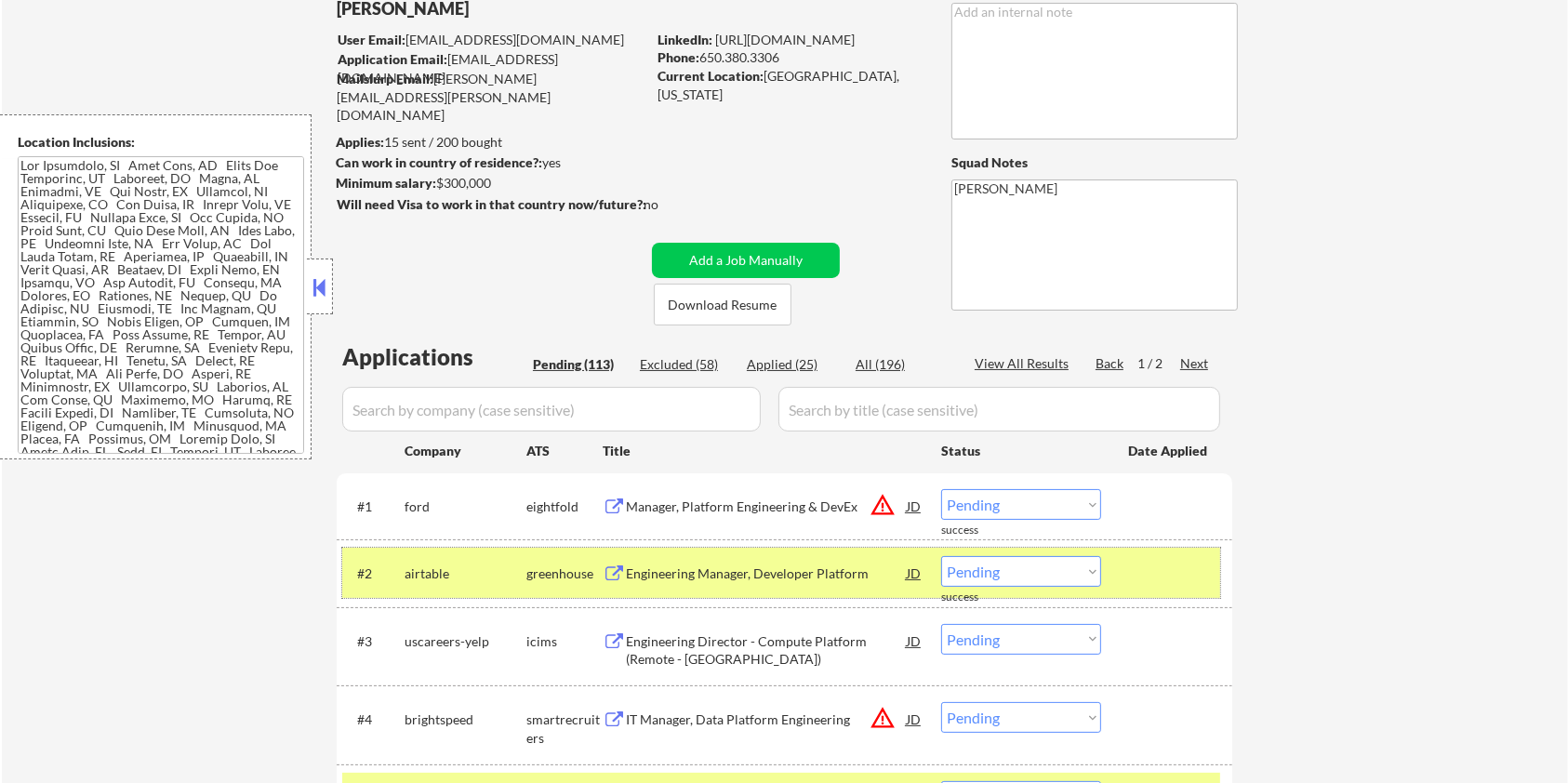
click at [1150, 576] on div at bounding box center [1169, 573] width 82 height 34
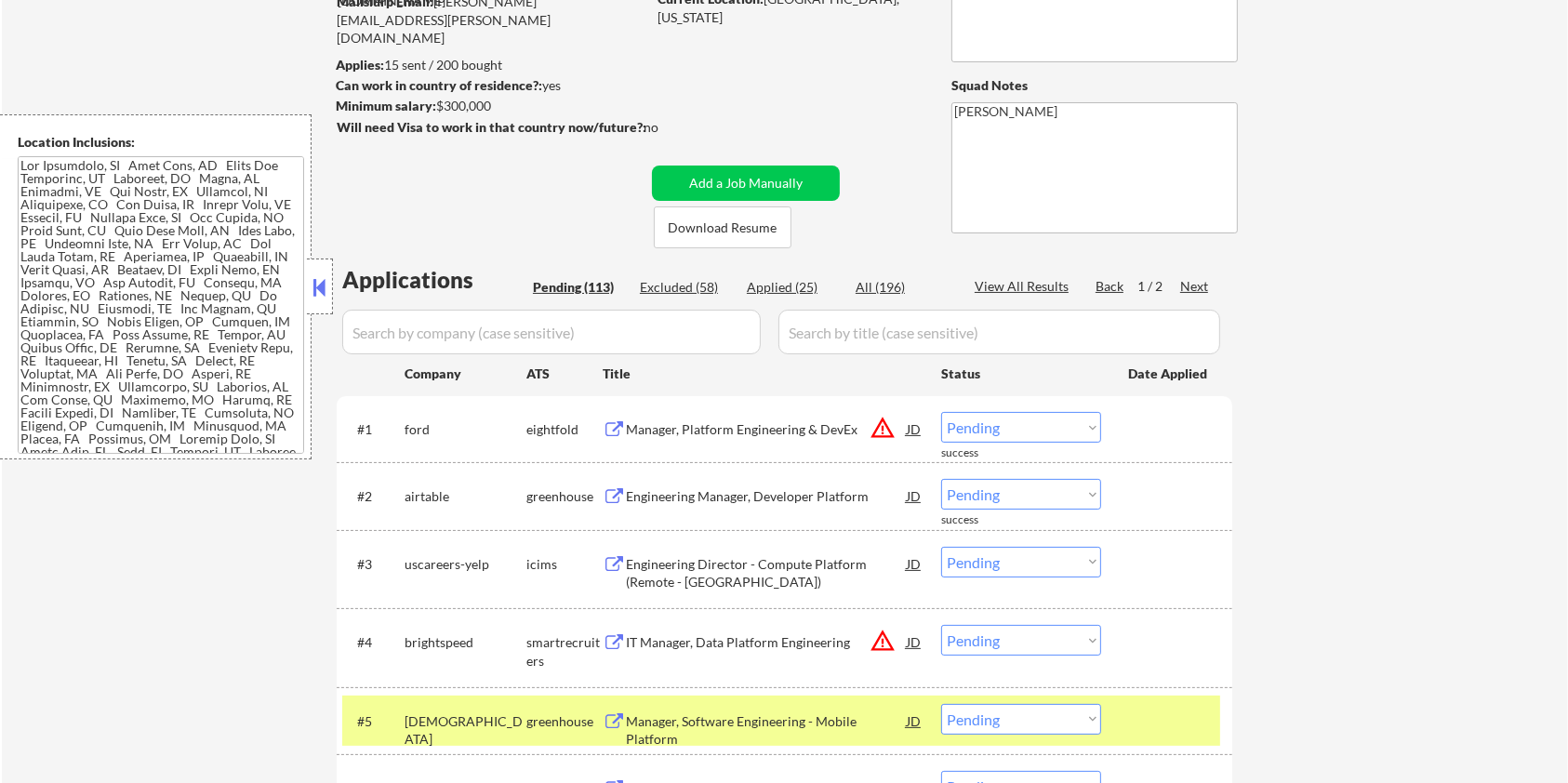
scroll to position [248, 0]
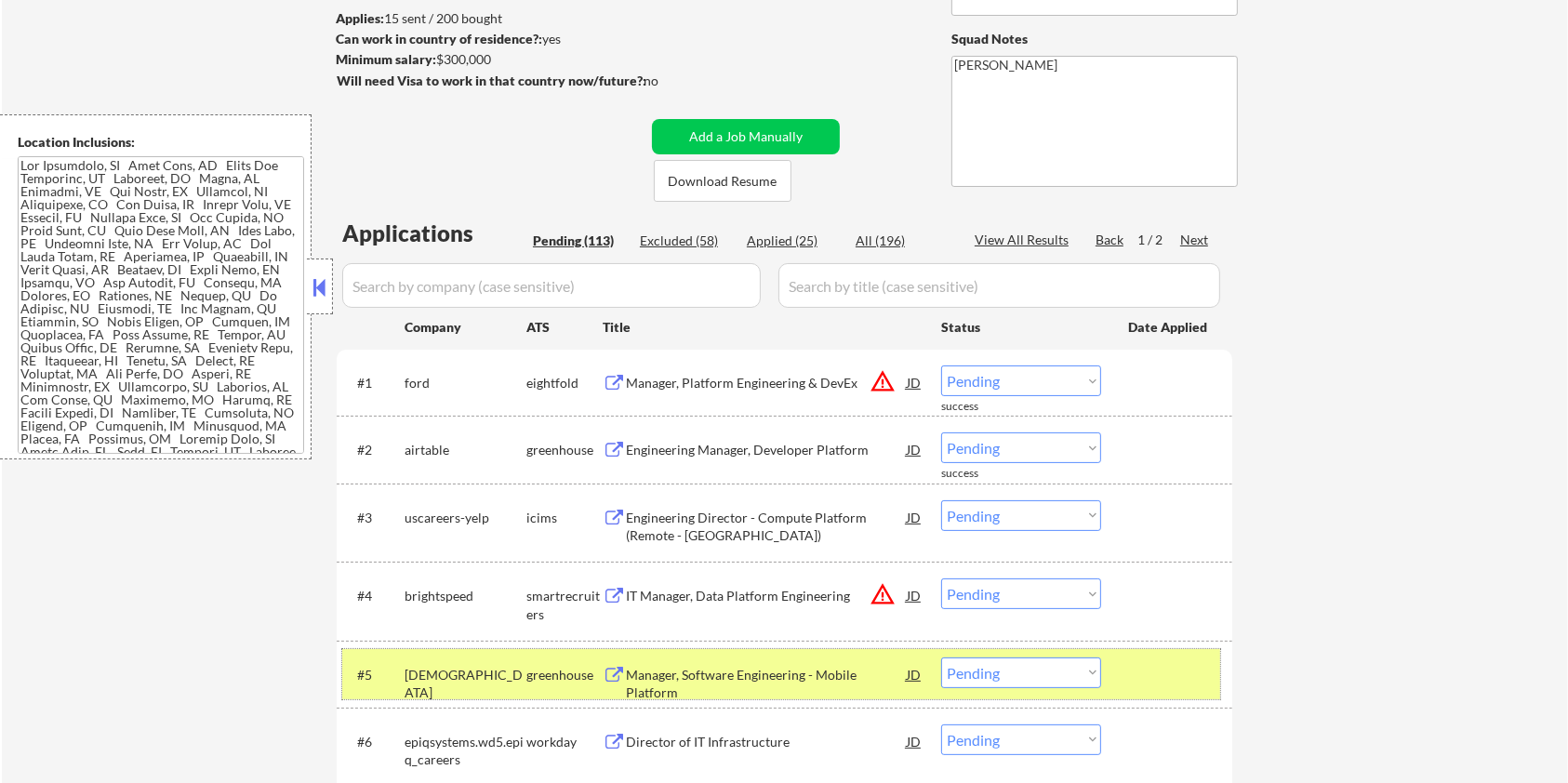
click at [1160, 668] on div at bounding box center [1169, 675] width 82 height 34
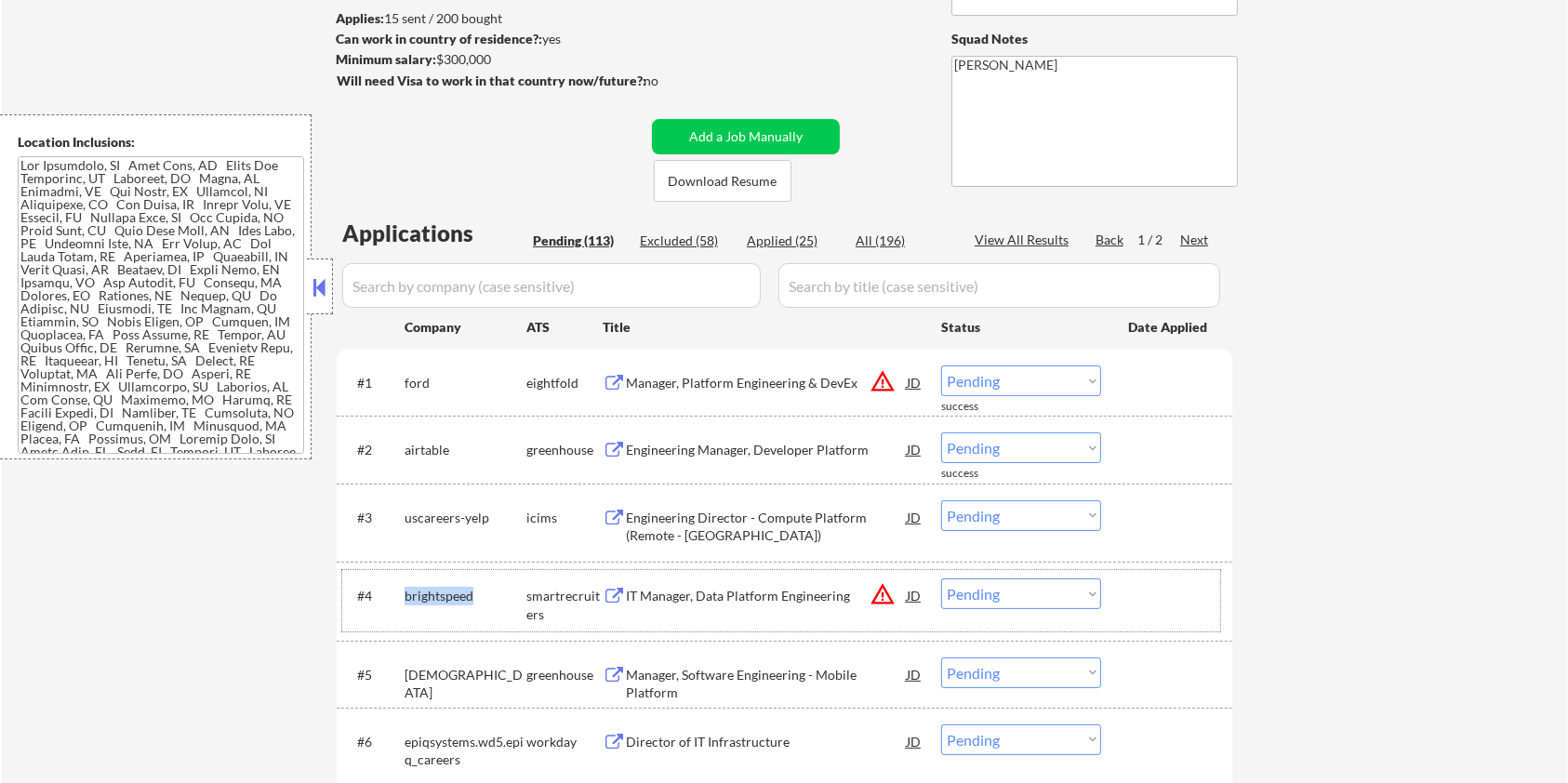
drag, startPoint x: 473, startPoint y: 591, endPoint x: 403, endPoint y: 589, distance: 70.0
click at [403, 589] on div "#4 brightspeed smartrecruiters IT Manager, Data Platform Engineering JD warning…" at bounding box center [781, 600] width 878 height 61
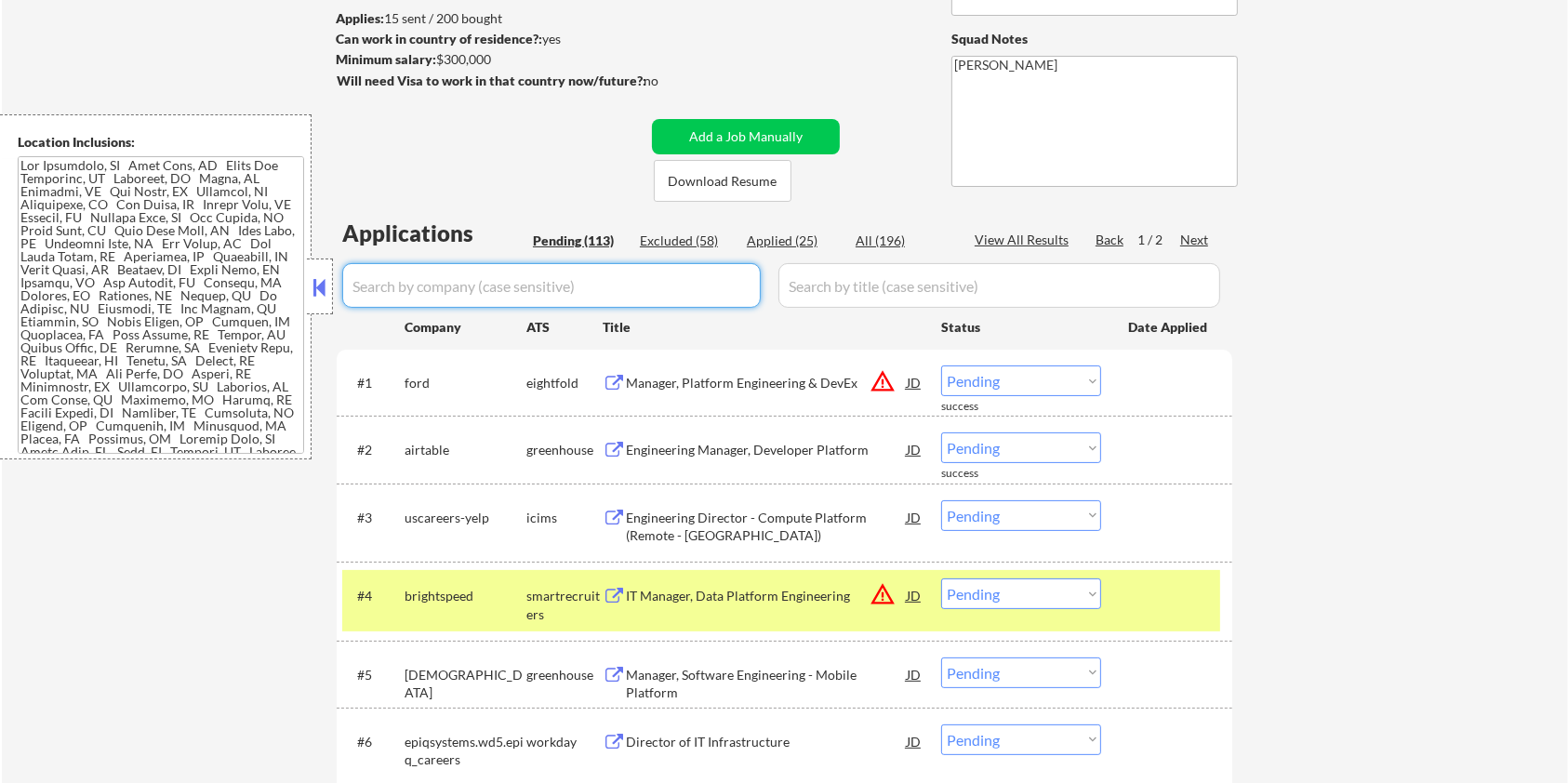
click at [465, 292] on input "input" at bounding box center [552, 285] width 419 height 44
paste input "brightspeed"
click at [848, 286] on input "input" at bounding box center [999, 285] width 441 height 44
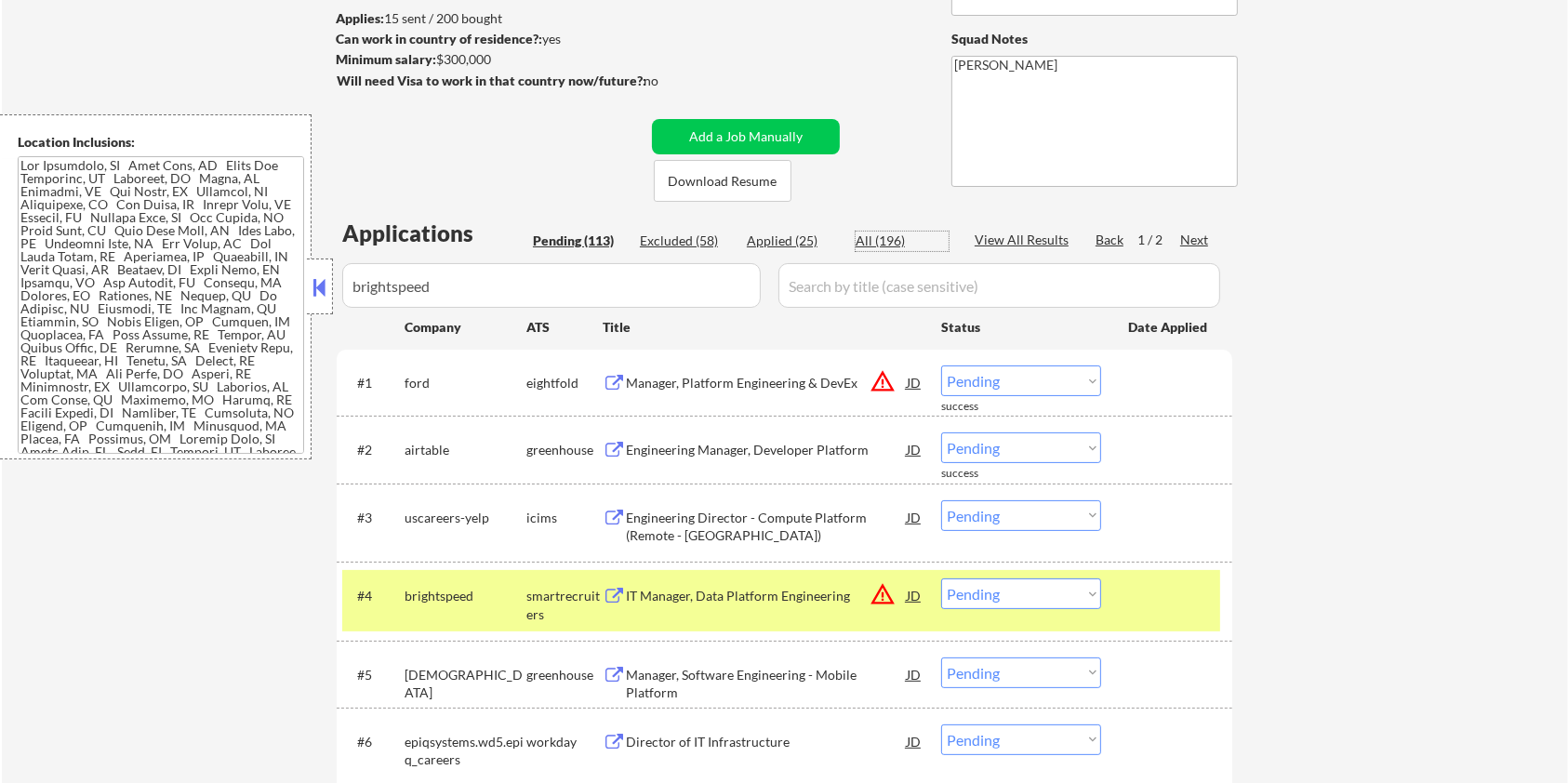
click at [873, 237] on div "All (196)" at bounding box center [902, 241] width 93 height 19
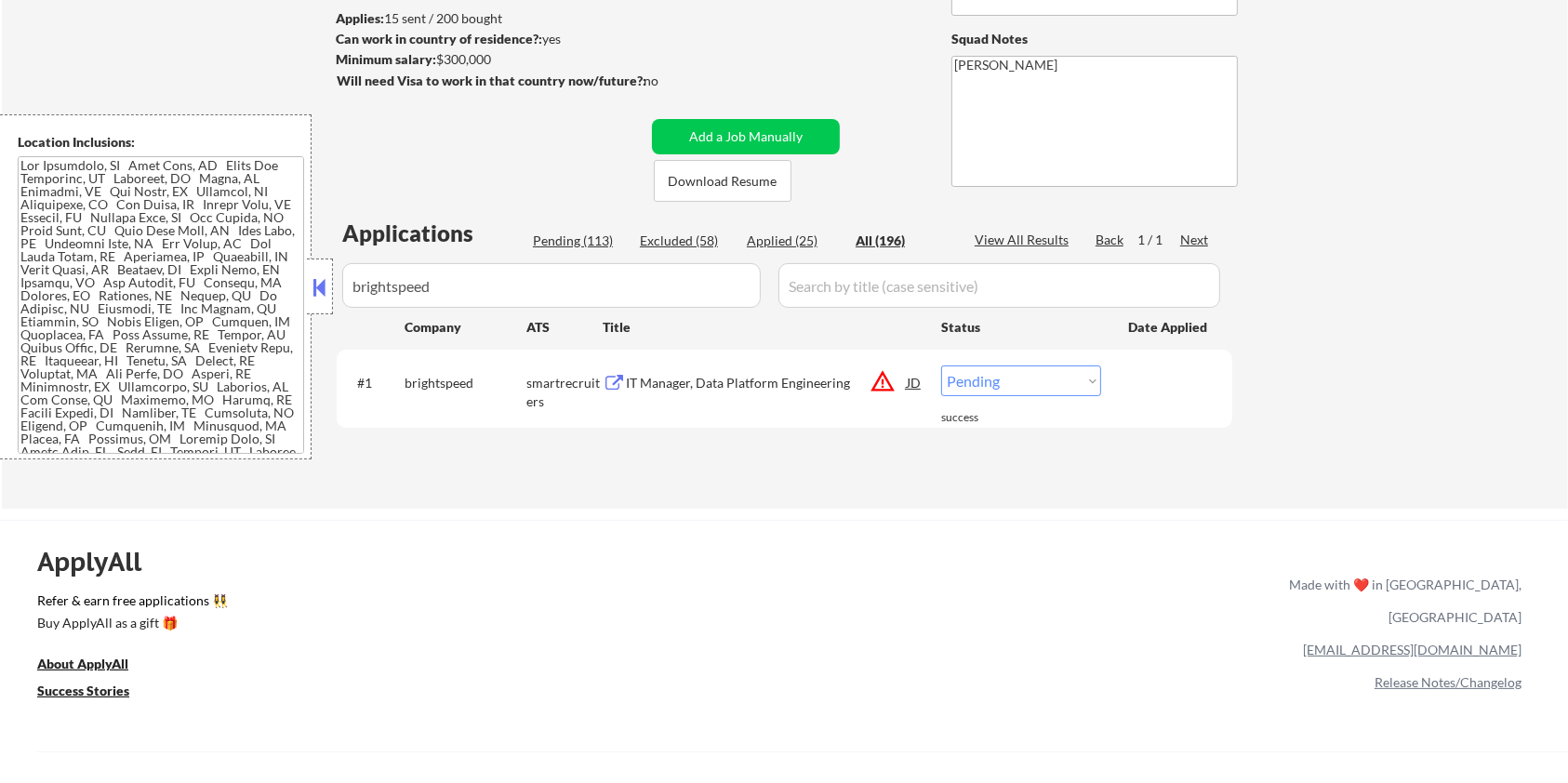
click at [717, 376] on div "IT Manager, Data Platform Engineering" at bounding box center [766, 383] width 280 height 19
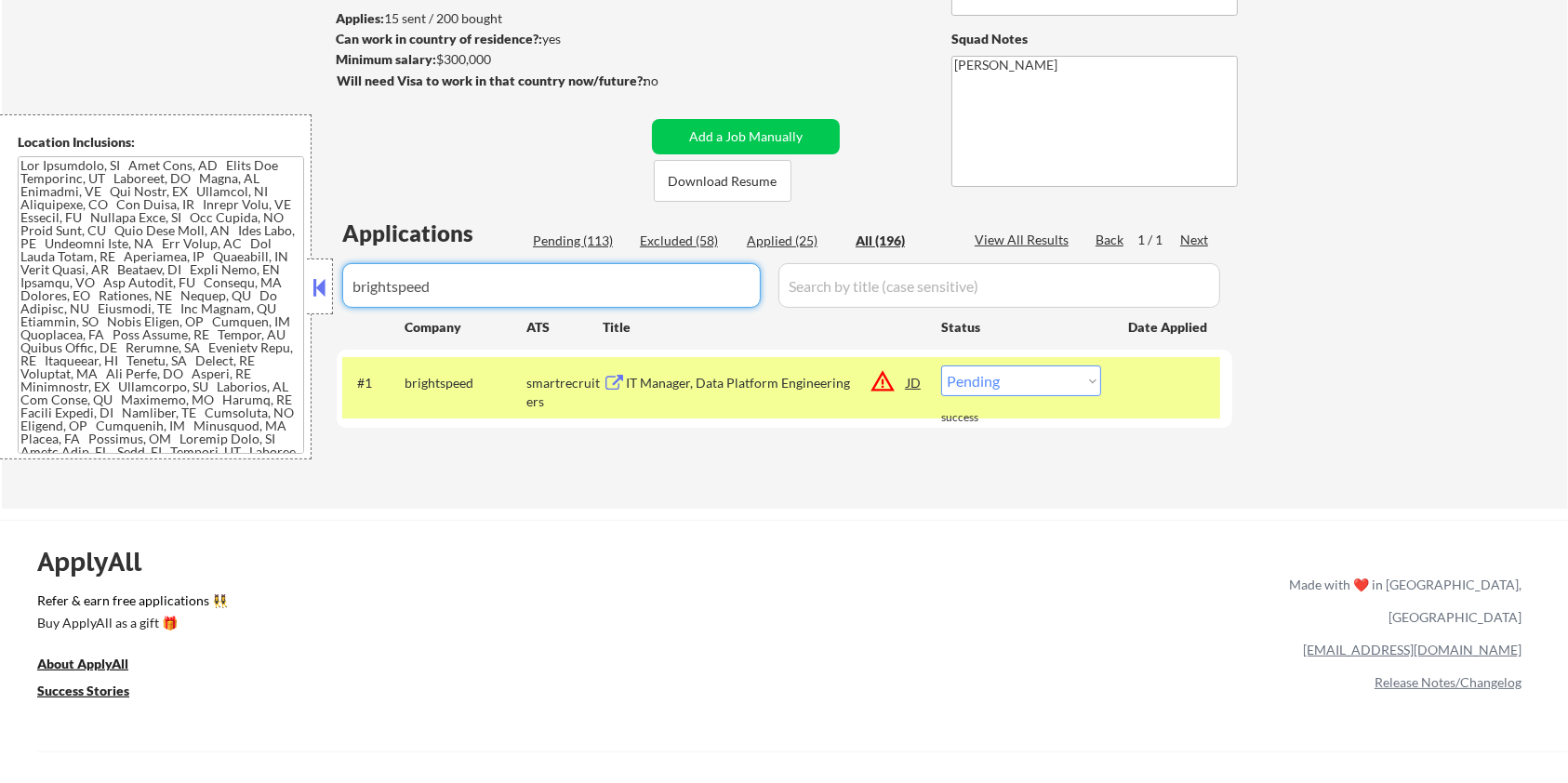
drag, startPoint x: 494, startPoint y: 296, endPoint x: 275, endPoint y: 296, distance: 219.0
click at [275, 296] on body "← Return to /applysquad Mailslurp Inbox Job Search Builder [PERSON_NAME] User E…" at bounding box center [784, 144] width 1568 height 783
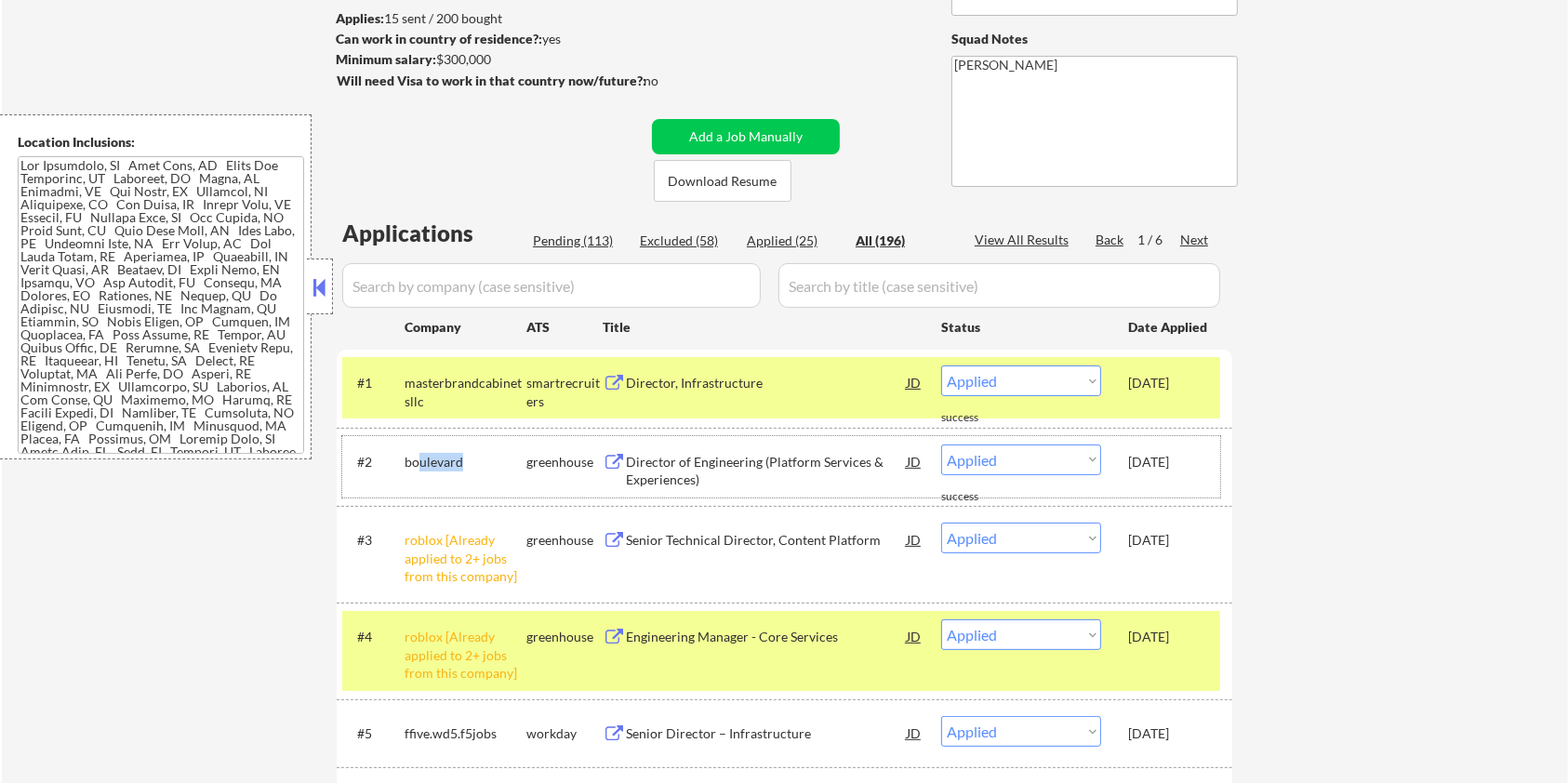
drag, startPoint x: 472, startPoint y: 453, endPoint x: 417, endPoint y: 457, distance: 55.1
click at [417, 457] on div "boulevard" at bounding box center [465, 462] width 121 height 19
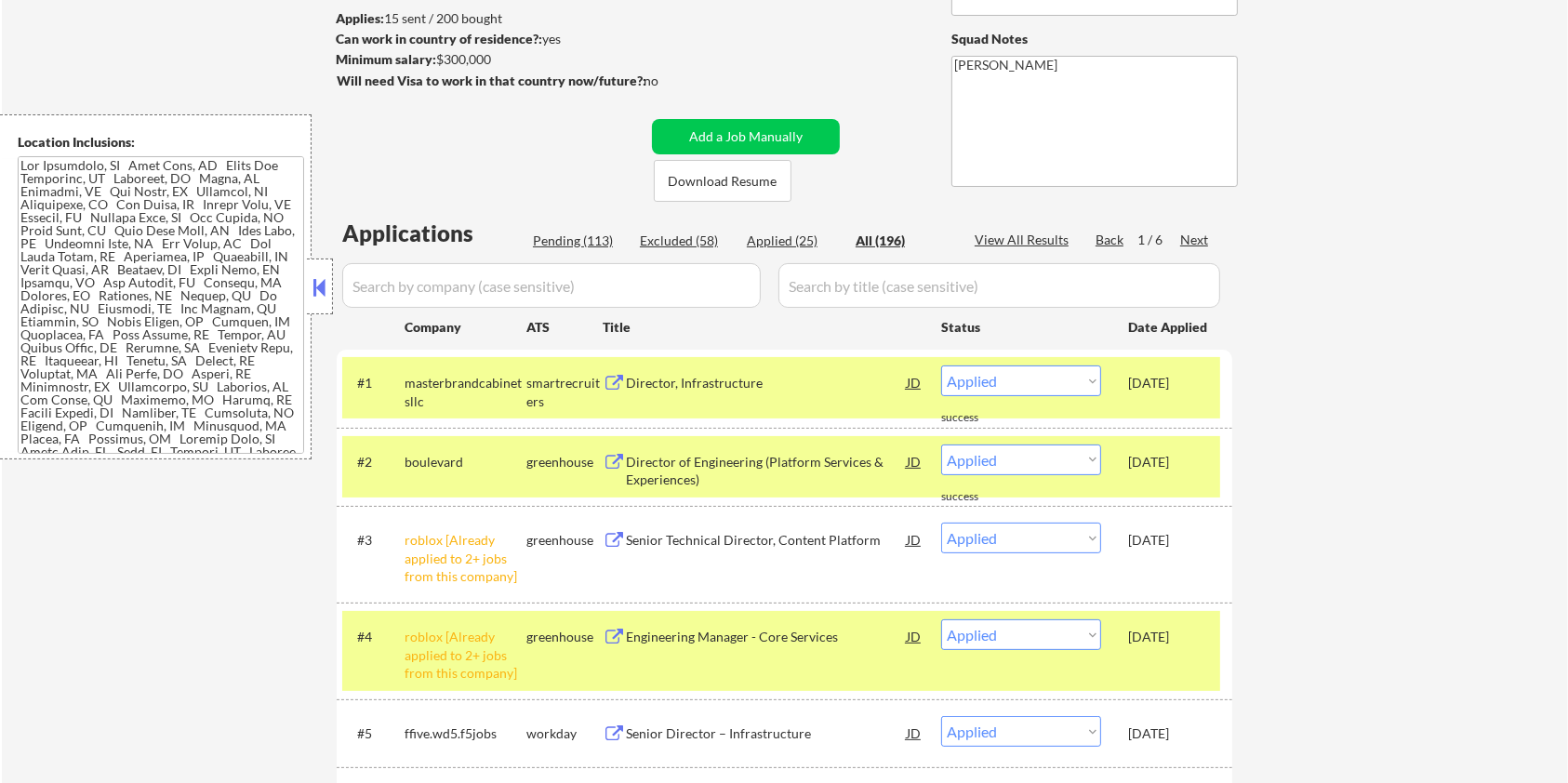
click at [555, 242] on div "Pending (113)" at bounding box center [579, 241] width 93 height 19
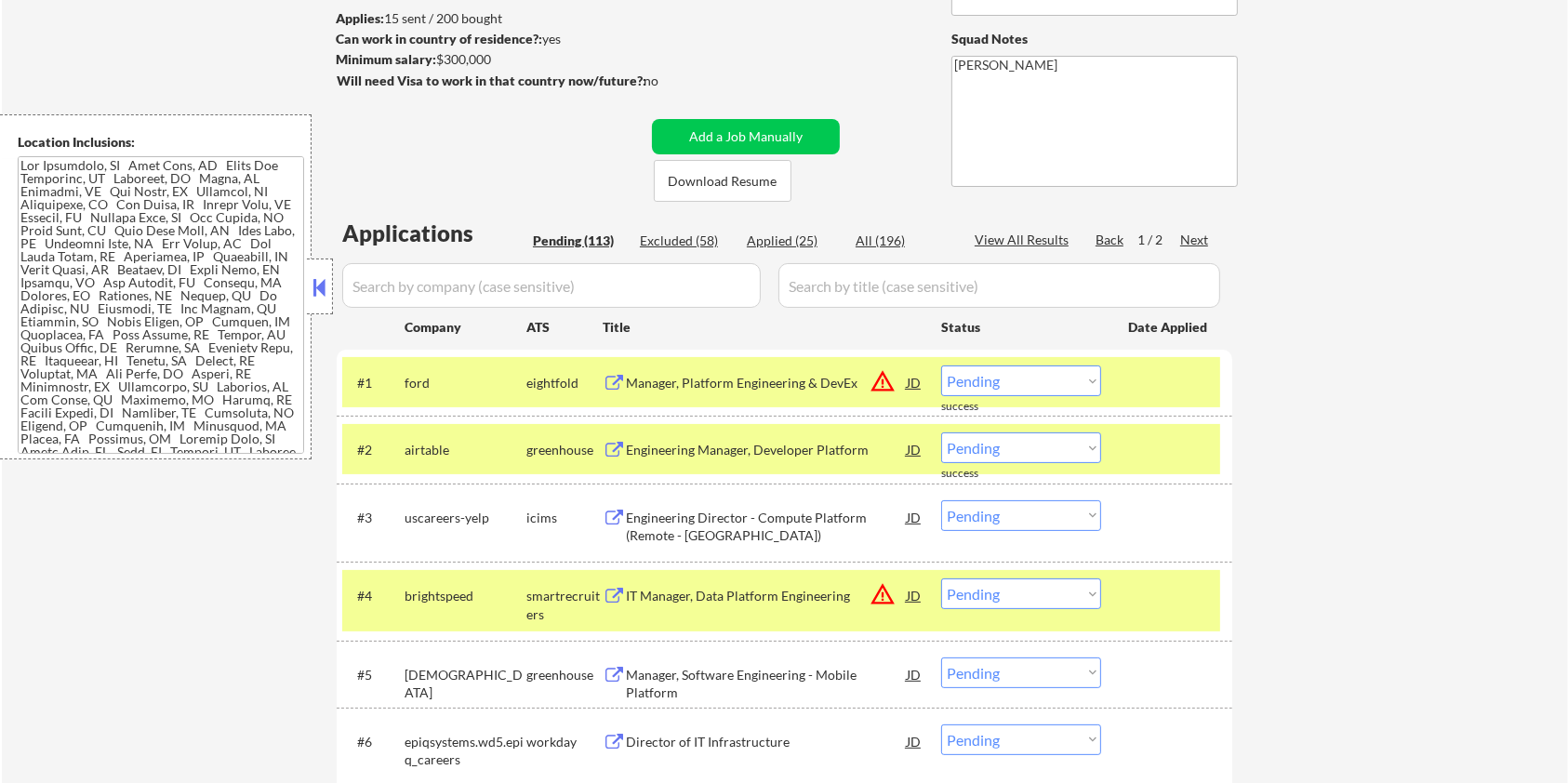
click at [1191, 374] on div at bounding box center [1169, 382] width 82 height 34
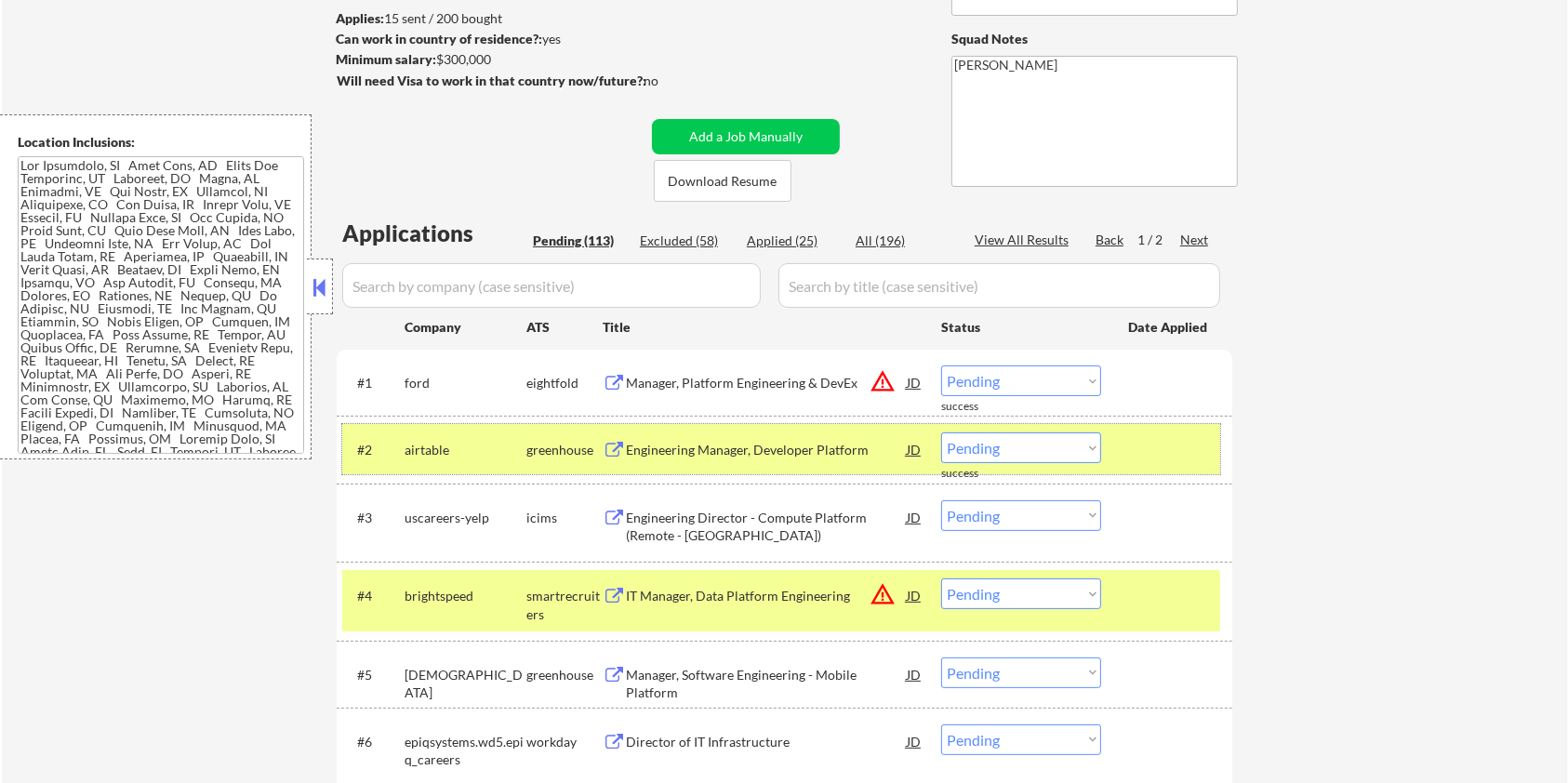
click at [1175, 448] on div at bounding box center [1169, 449] width 82 height 34
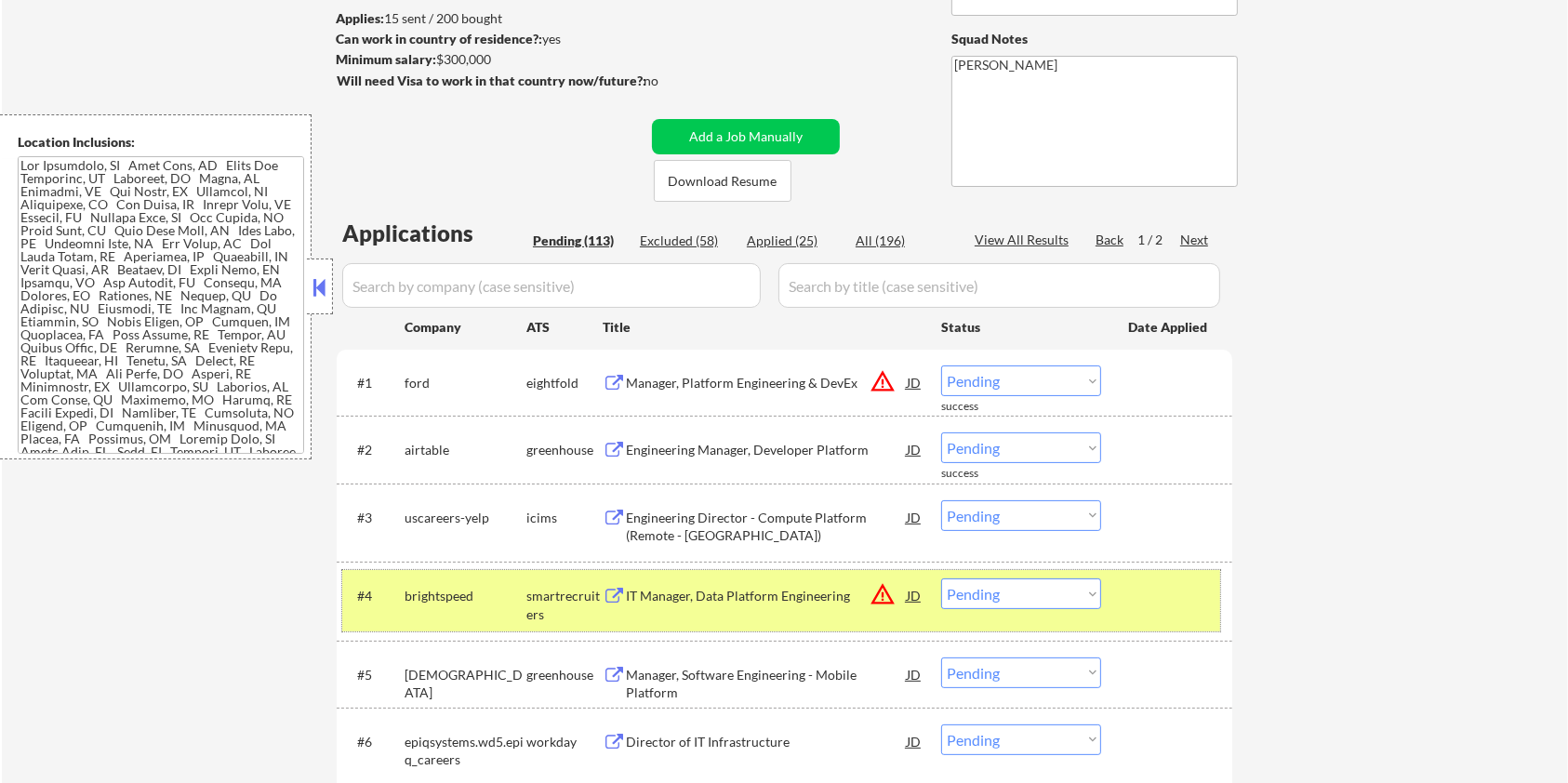
click at [1162, 607] on div at bounding box center [1169, 596] width 82 height 34
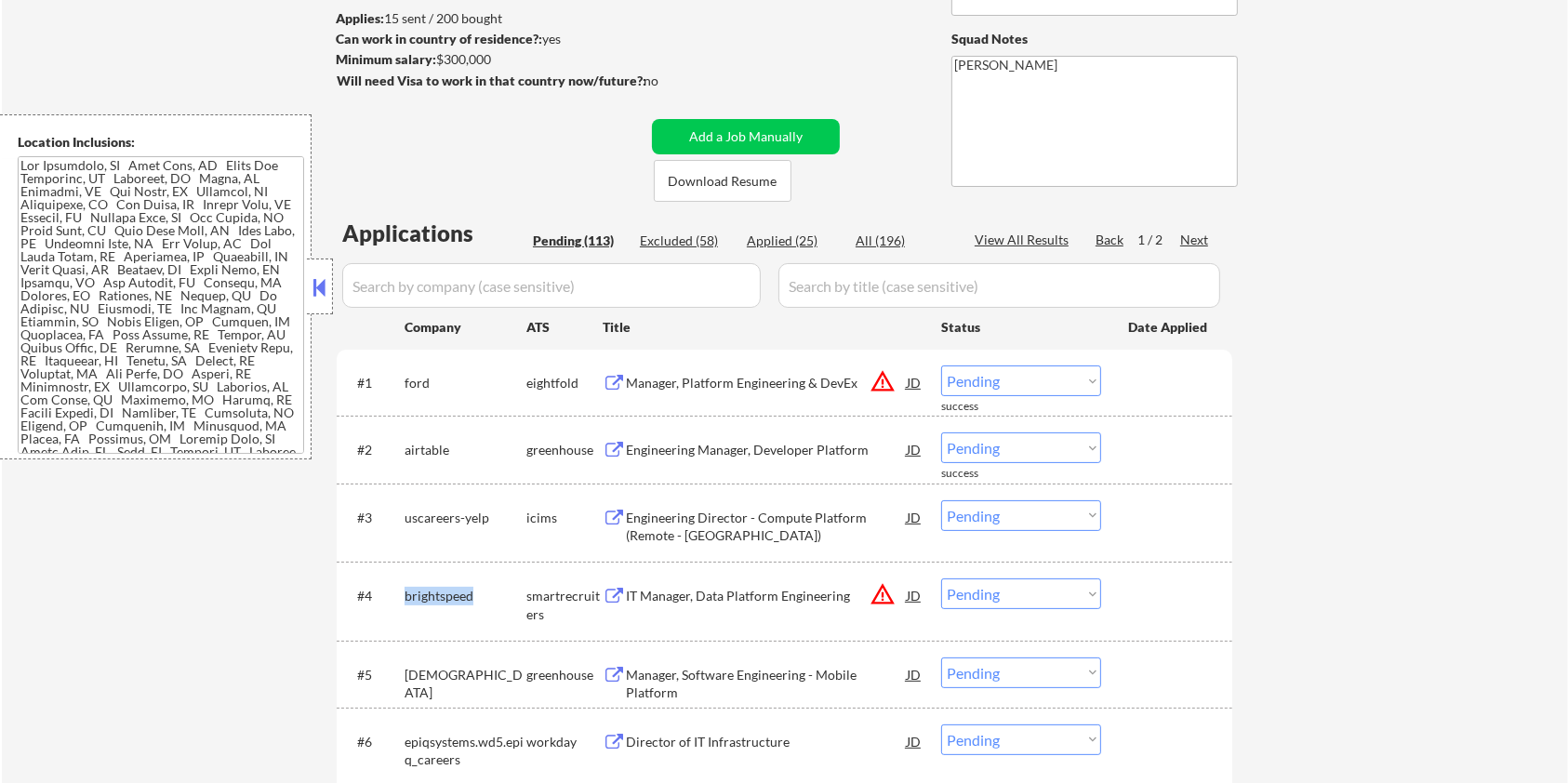
drag, startPoint x: 479, startPoint y: 590, endPoint x: 402, endPoint y: 593, distance: 77.1
click at [402, 593] on div "#4 brightspeed smartrecruiters IT Manager, Data Platform Engineering JD warning…" at bounding box center [781, 600] width 878 height 61
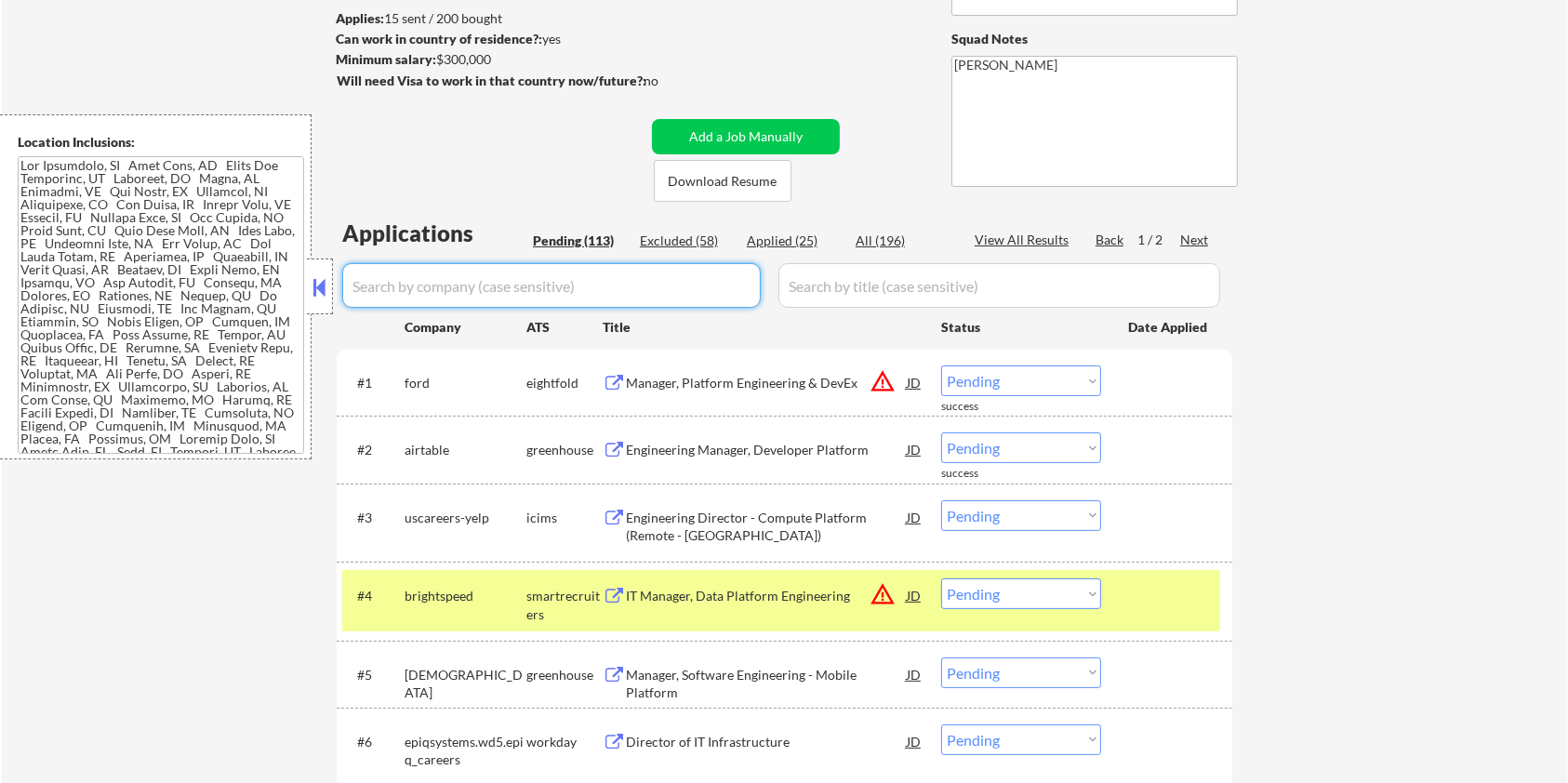
click at [459, 283] on input "input" at bounding box center [552, 285] width 419 height 44
paste input "brightspeed"
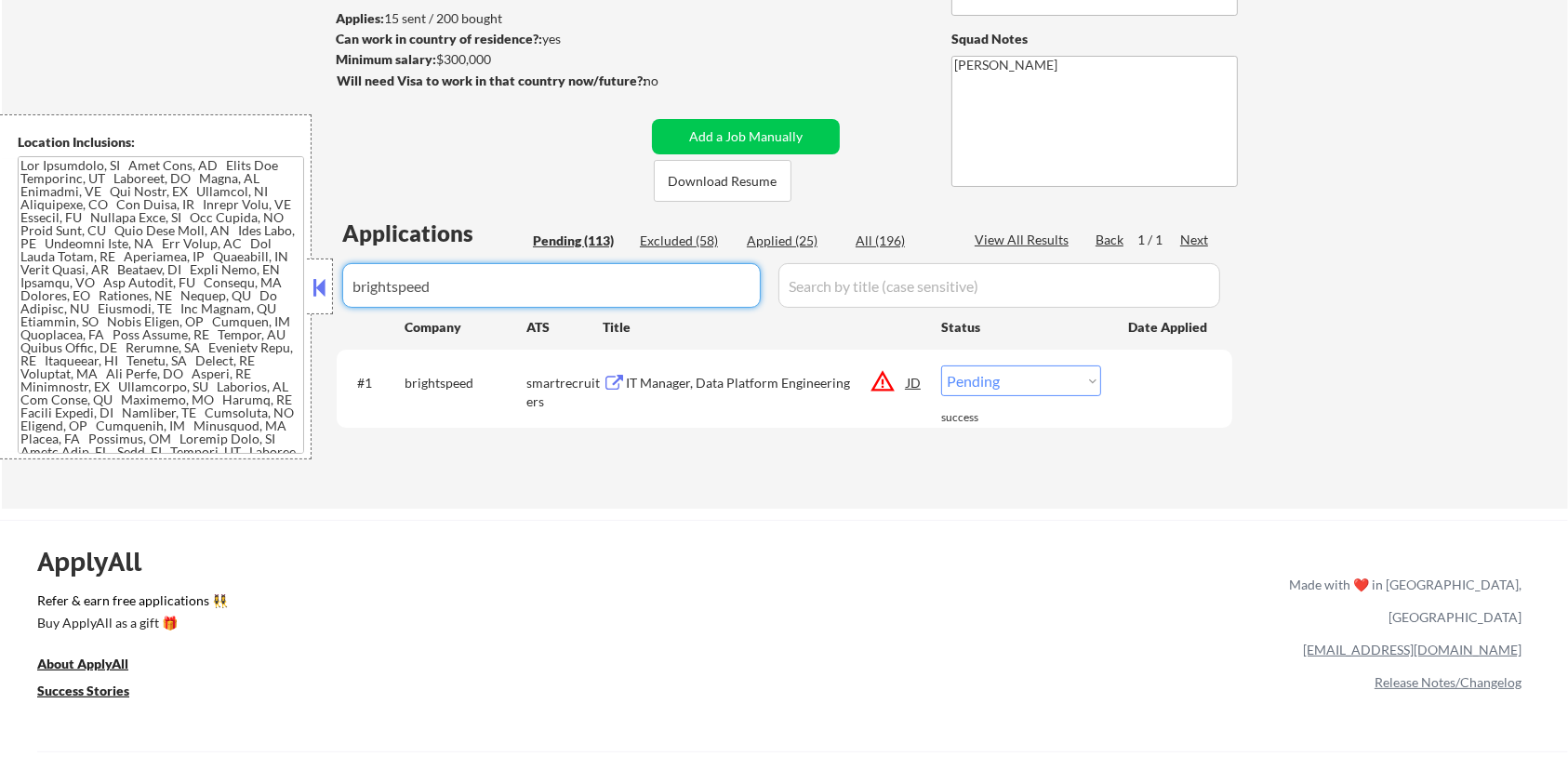
click at [824, 294] on input "input" at bounding box center [999, 285] width 441 height 44
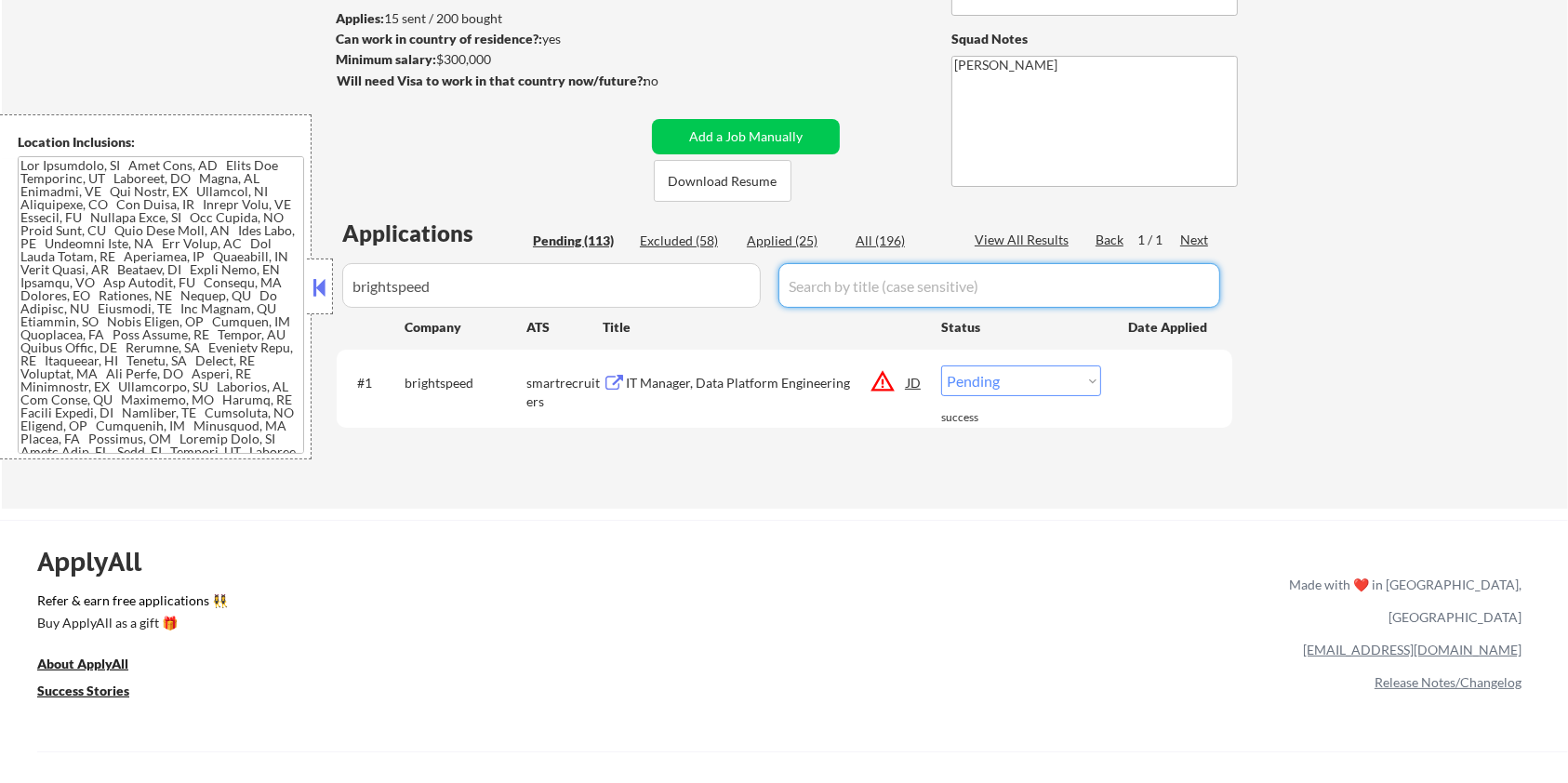
click at [881, 238] on div "All (196)" at bounding box center [902, 241] width 93 height 19
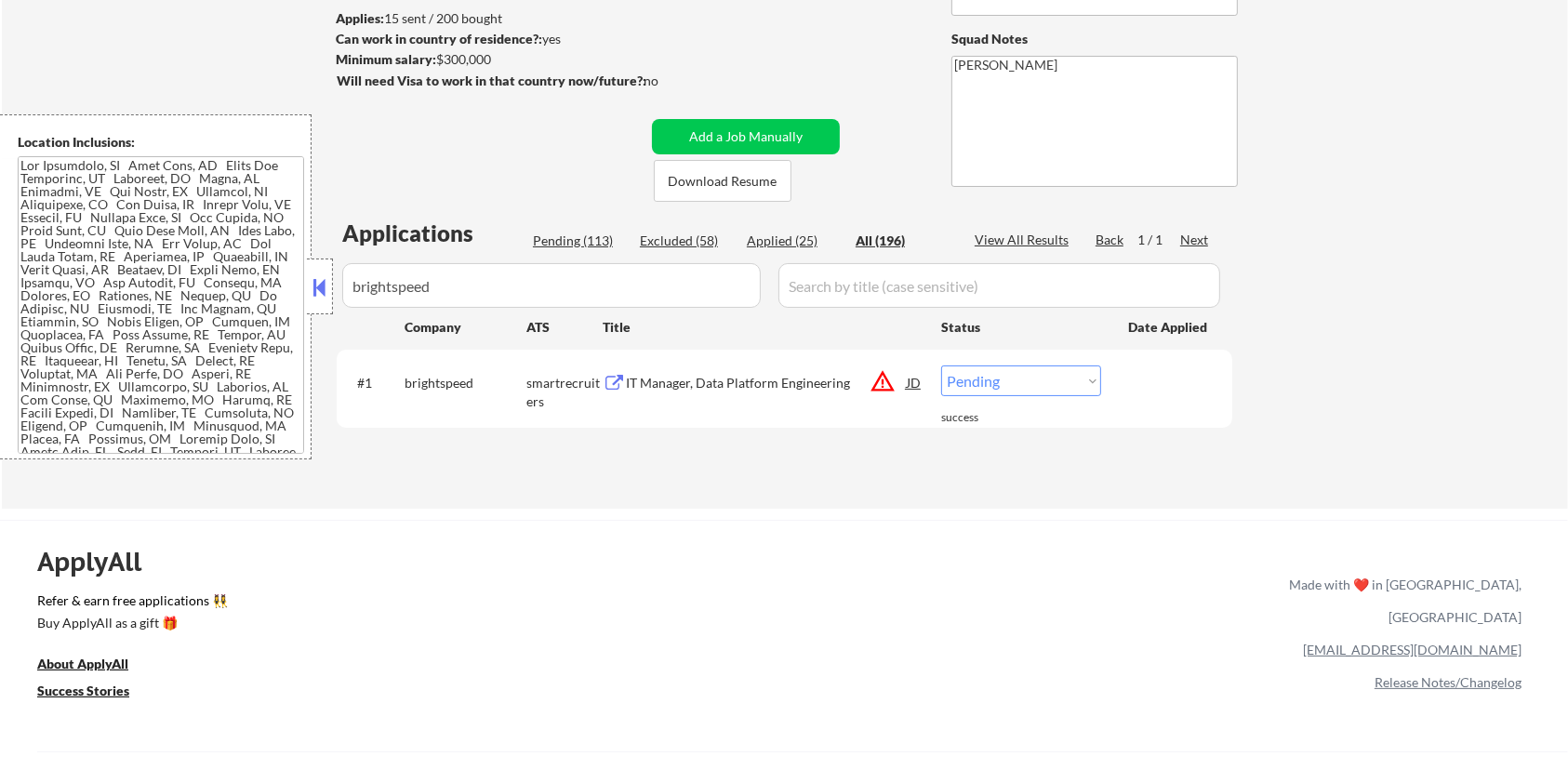
click at [689, 384] on div "IT Manager, Data Platform Engineering" at bounding box center [766, 383] width 280 height 19
